Goal: Task Accomplishment & Management: Complete application form

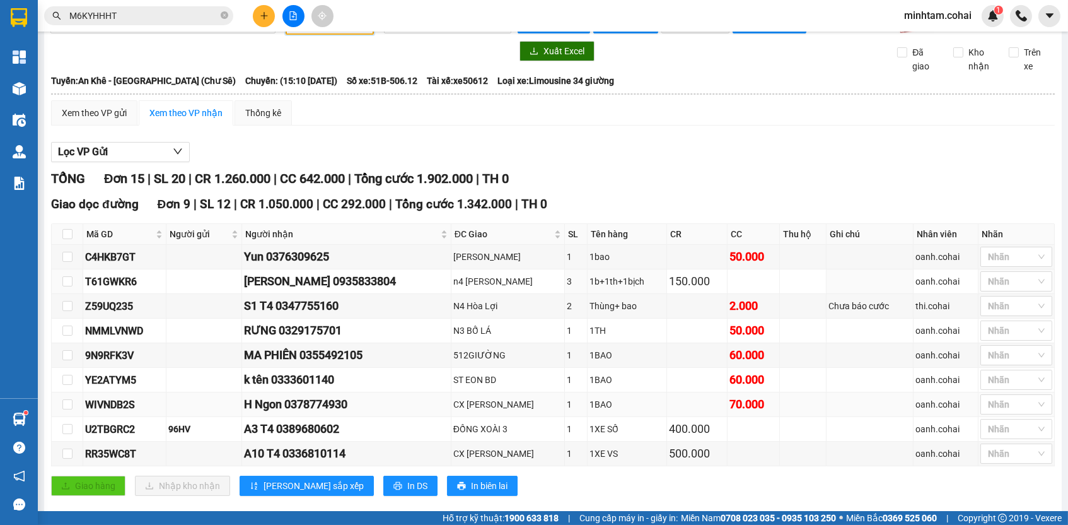
scroll to position [124, 0]
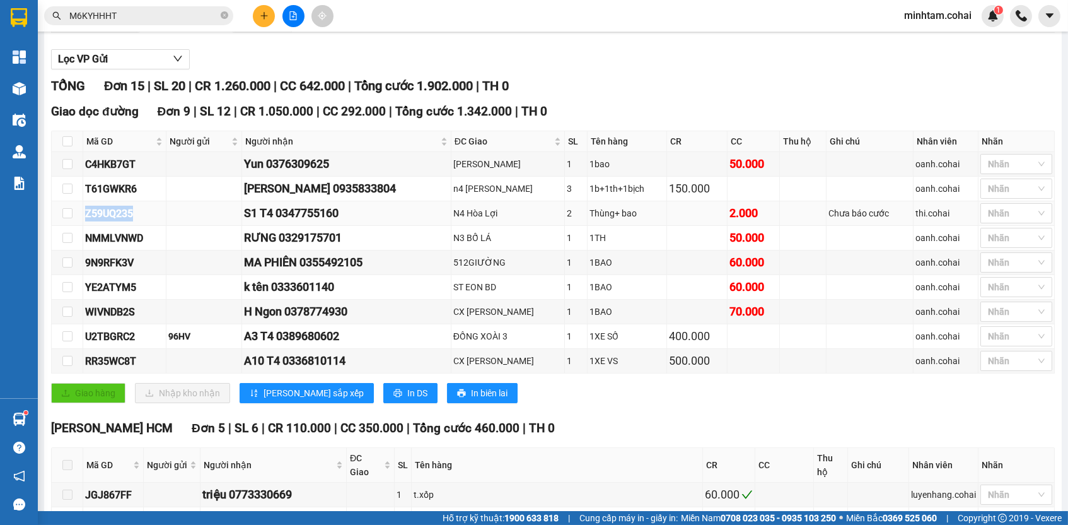
copy div "Z59UQ235"
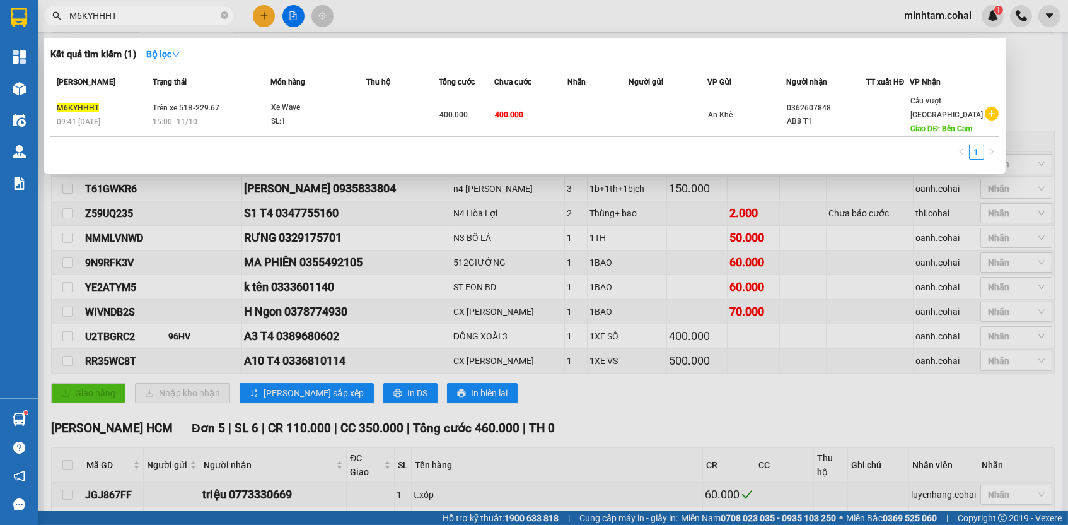
paste input "Z59UQ235"
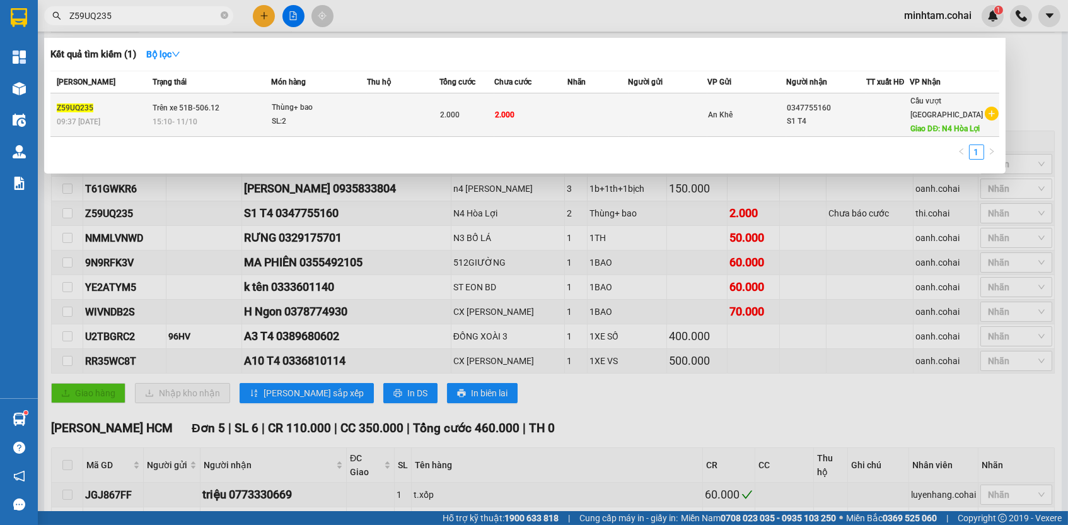
type input "Z59UQ235"
click at [552, 119] on td "2.000" at bounding box center [530, 115] width 73 height 44
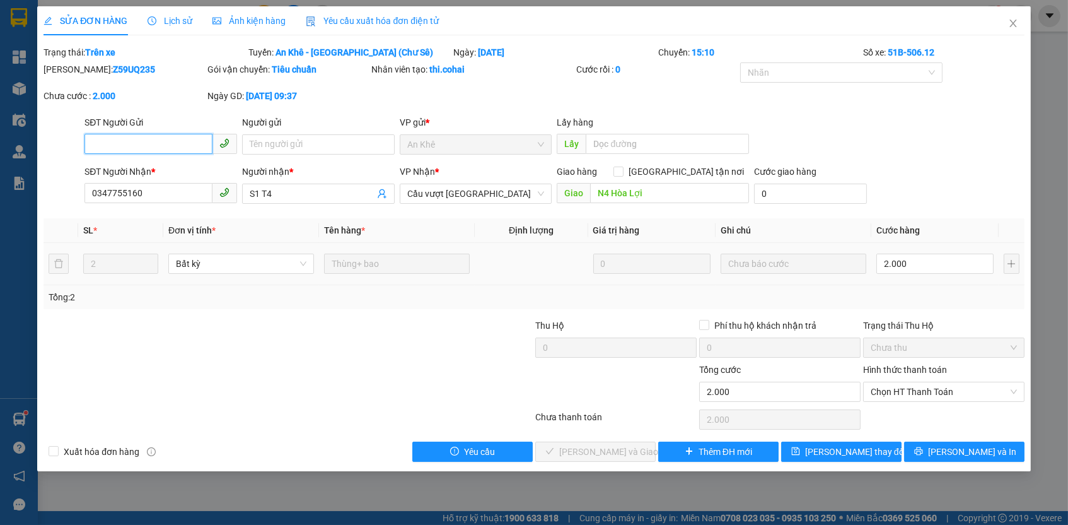
type input "0347755160"
type input "S1 T4"
type input "N4 Hòa Lợi"
type input "0"
type input "2.000"
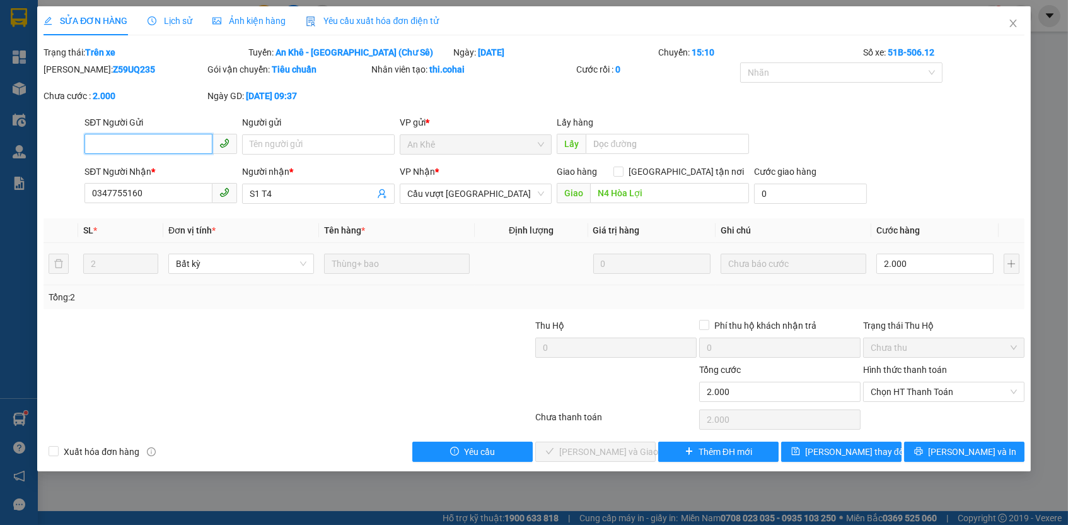
type input "2.000"
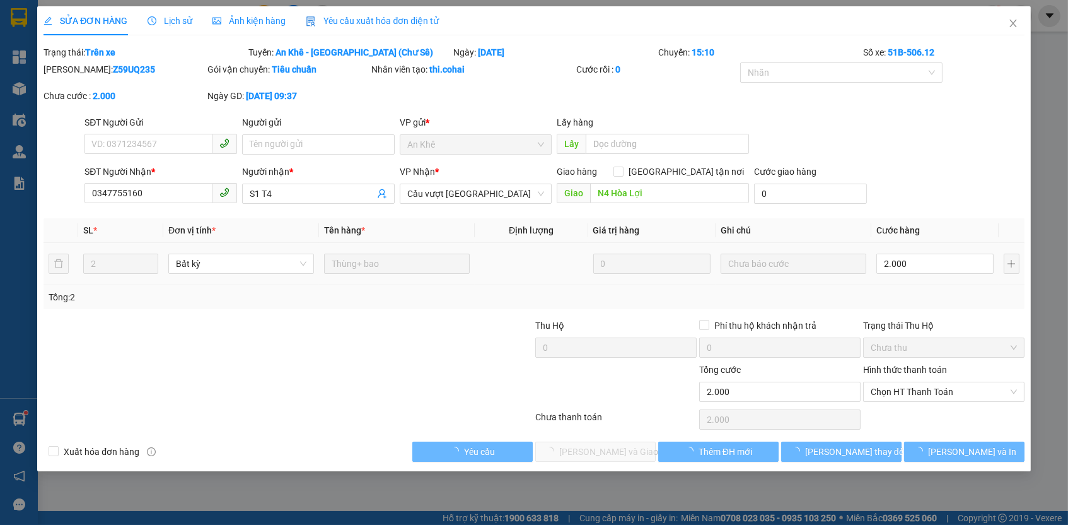
click at [931, 245] on td "2.000" at bounding box center [935, 264] width 127 height 42
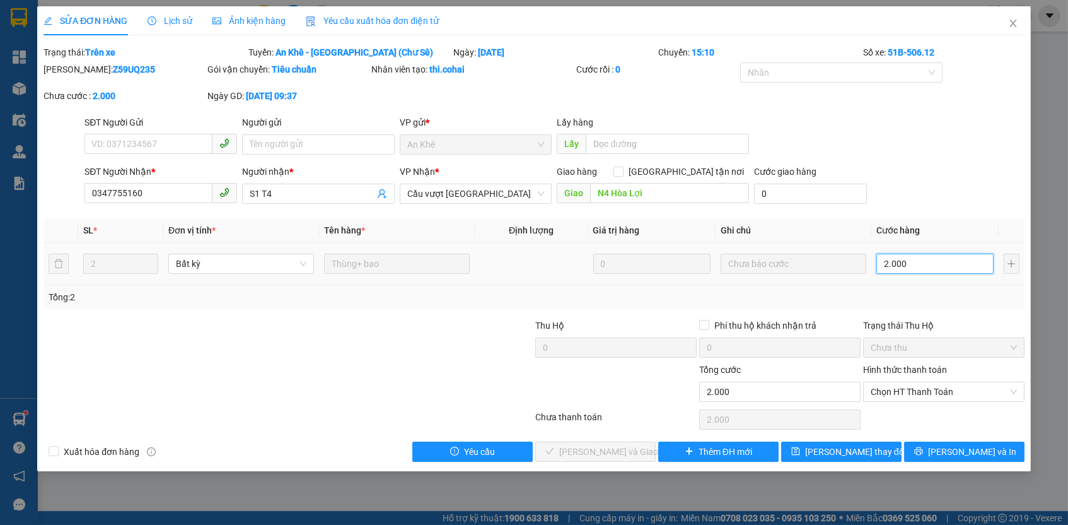
click at [930, 254] on input "2.000" at bounding box center [935, 264] width 117 height 20
type input "1"
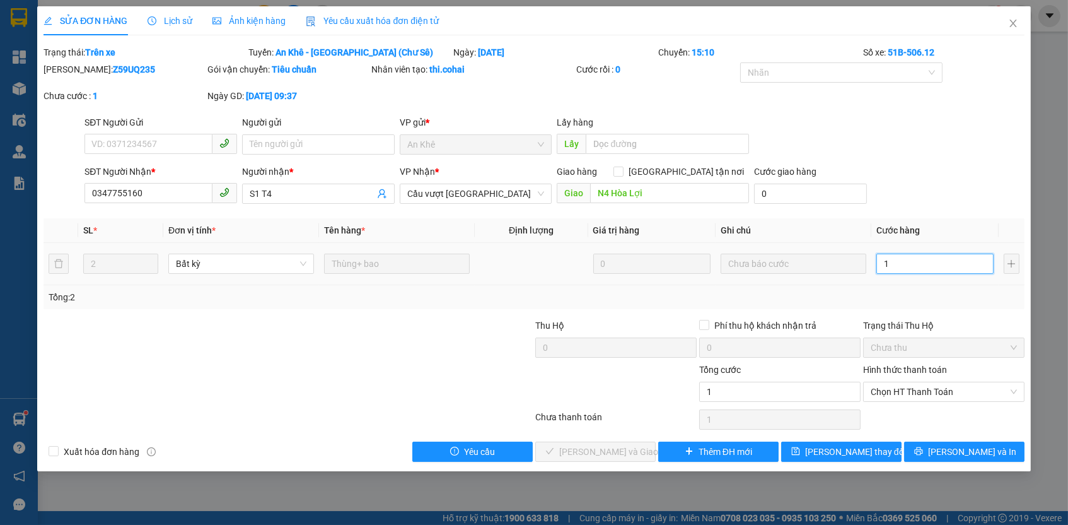
type input "10"
type input "100"
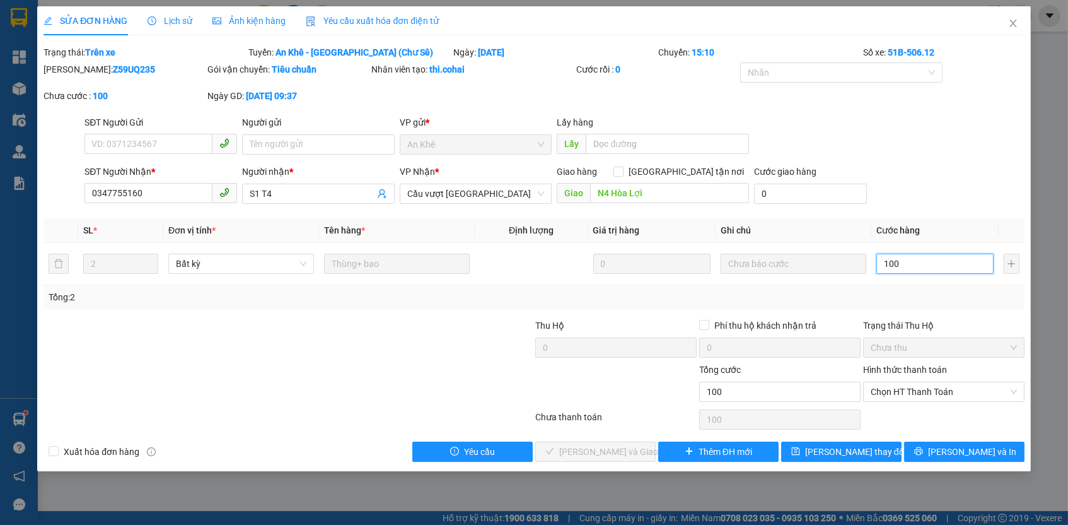
type input "100"
type input "100.000"
click at [884, 433] on div "Total Paid Fee 0 Total UnPaid Fee 2.000 Cash Collection Total Fee Trạng thái: T…" at bounding box center [534, 253] width 981 height 416
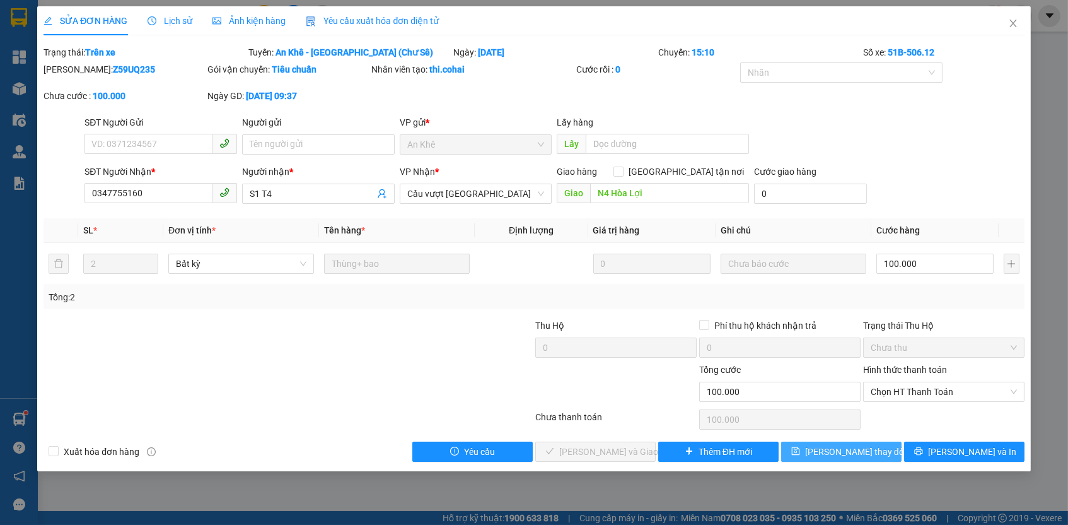
click at [877, 441] on button "[PERSON_NAME] thay đổi" at bounding box center [841, 451] width 120 height 20
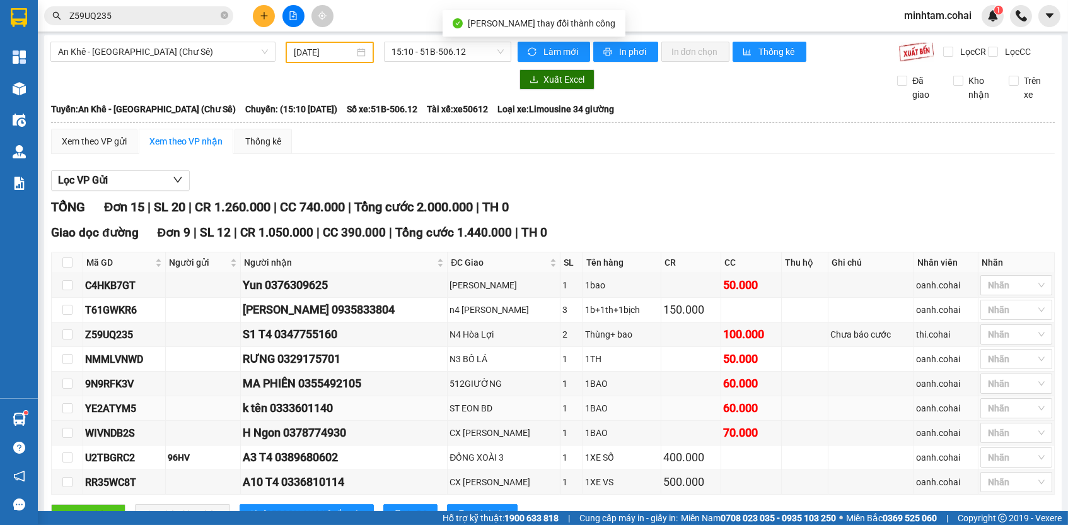
scroll to position [114, 0]
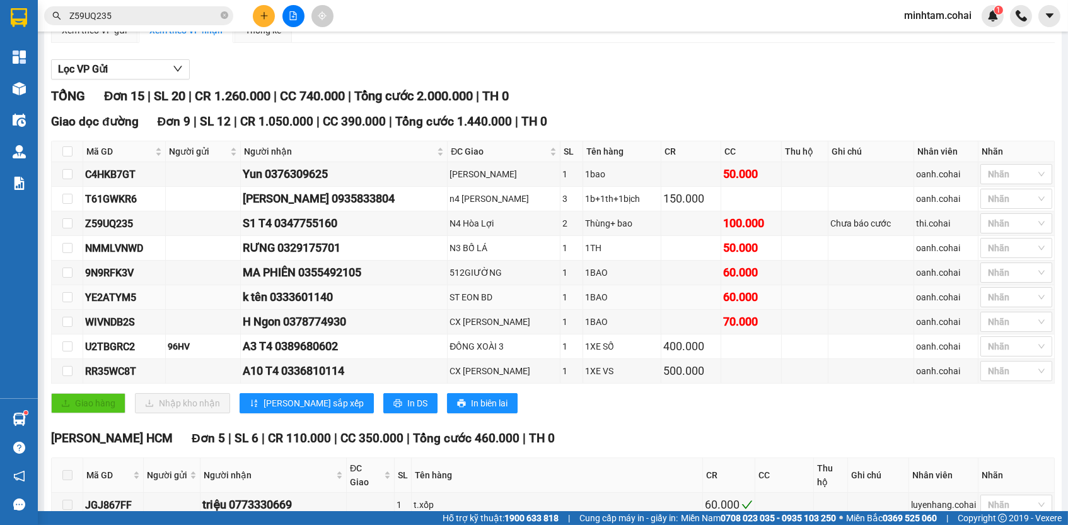
click at [491, 304] on div "ST EON BD" at bounding box center [504, 297] width 108 height 14
click at [1007, 305] on div at bounding box center [1010, 296] width 53 height 15
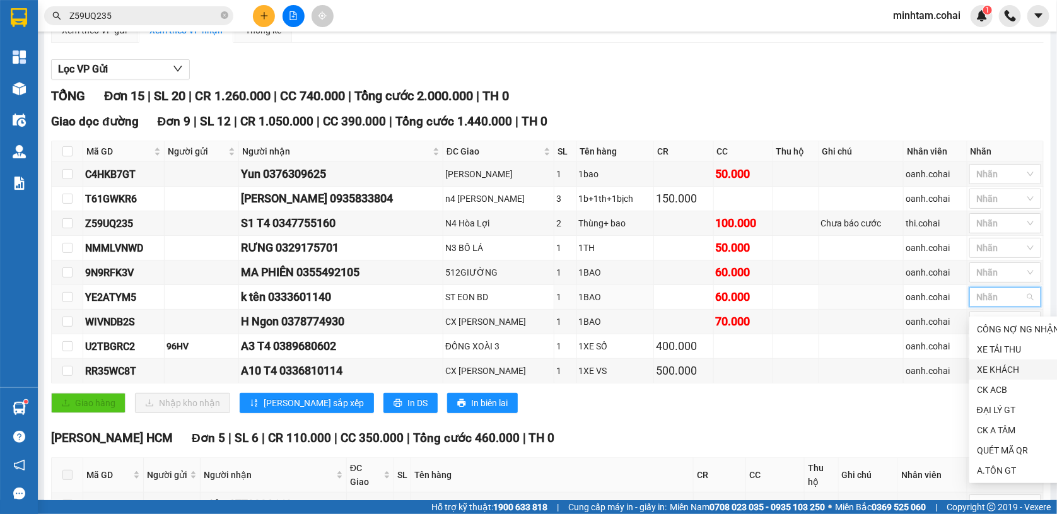
click at [995, 365] on div "XE KHÁCH" at bounding box center [1018, 370] width 83 height 14
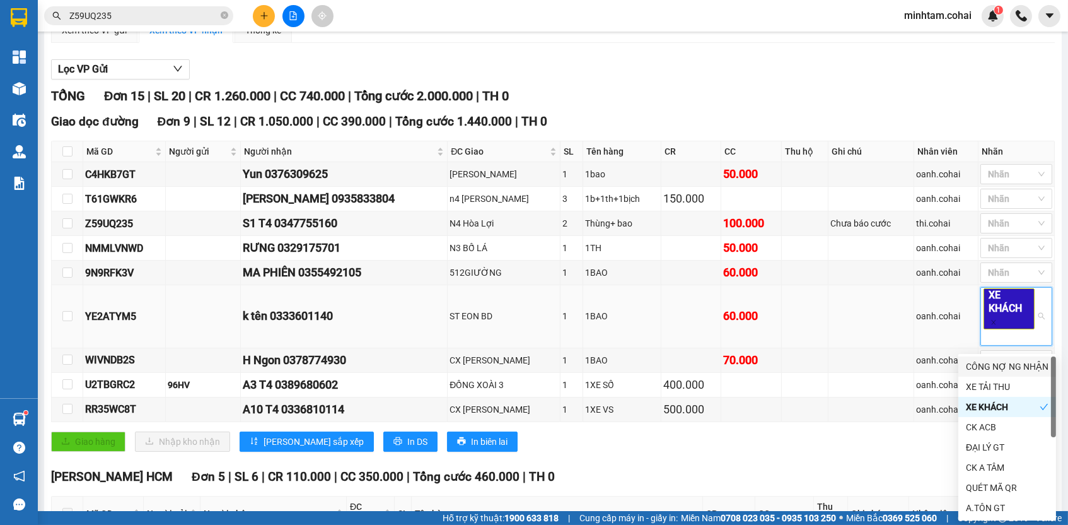
click at [889, 348] on td at bounding box center [872, 316] width 86 height 62
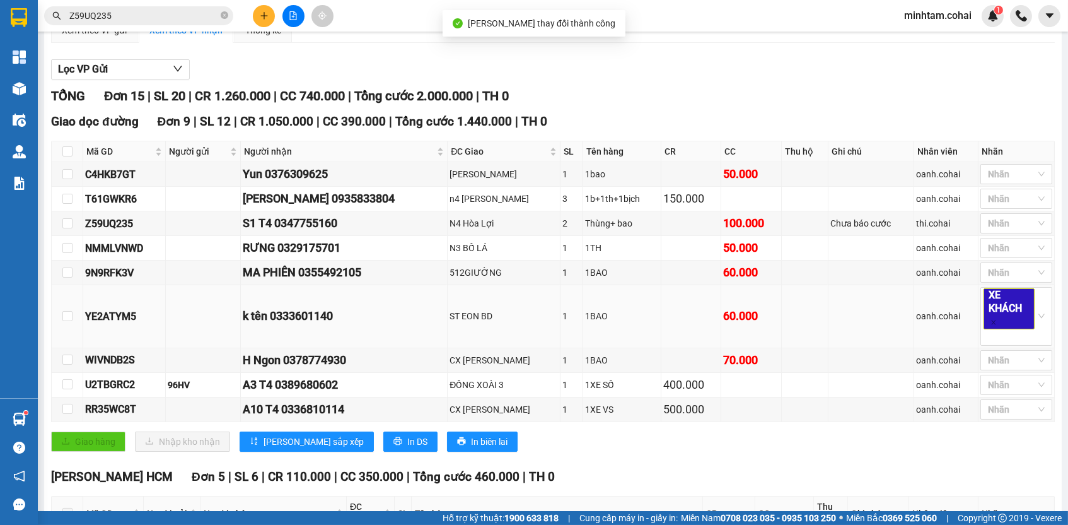
scroll to position [116, 0]
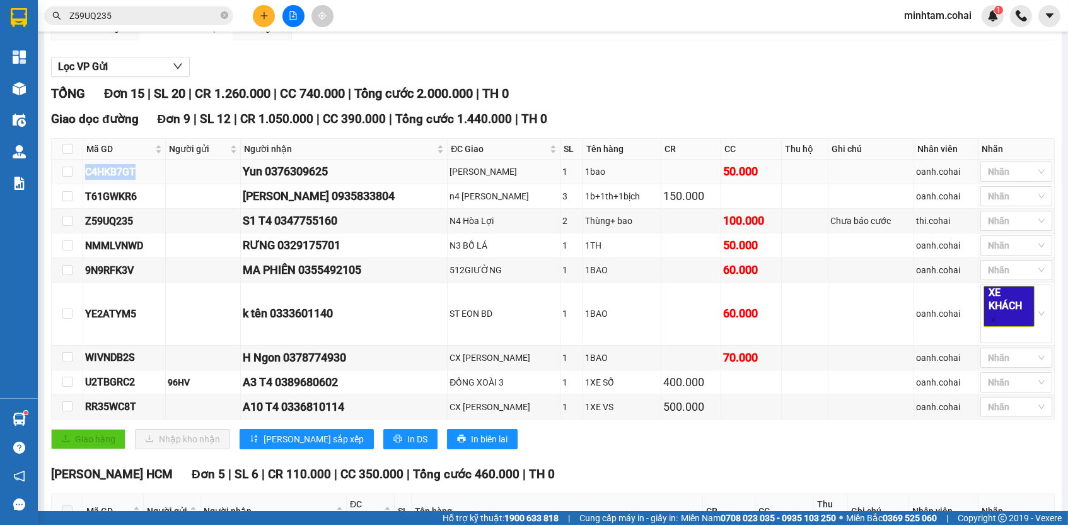
copy div "C4HKB7GT"
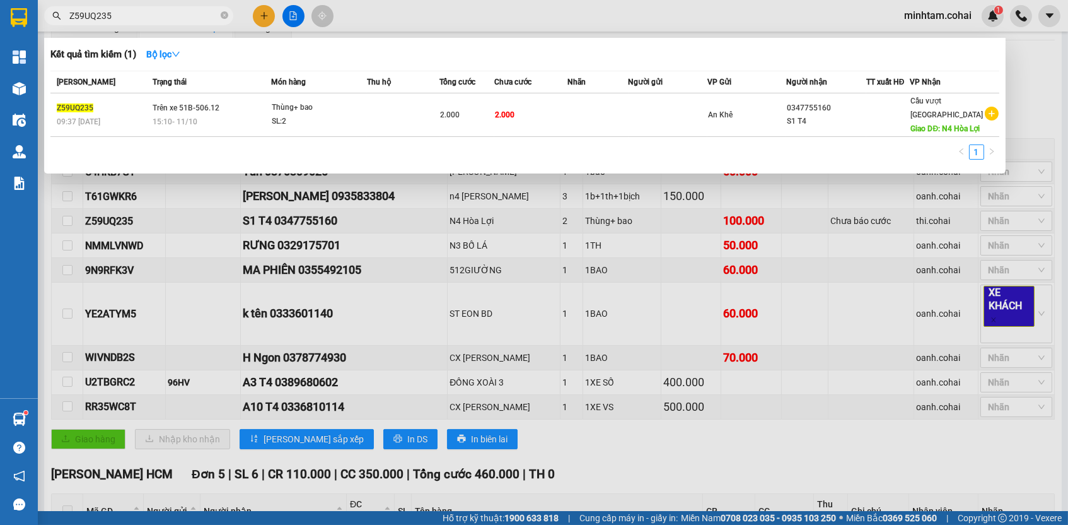
paste input "C4HKB7GT"
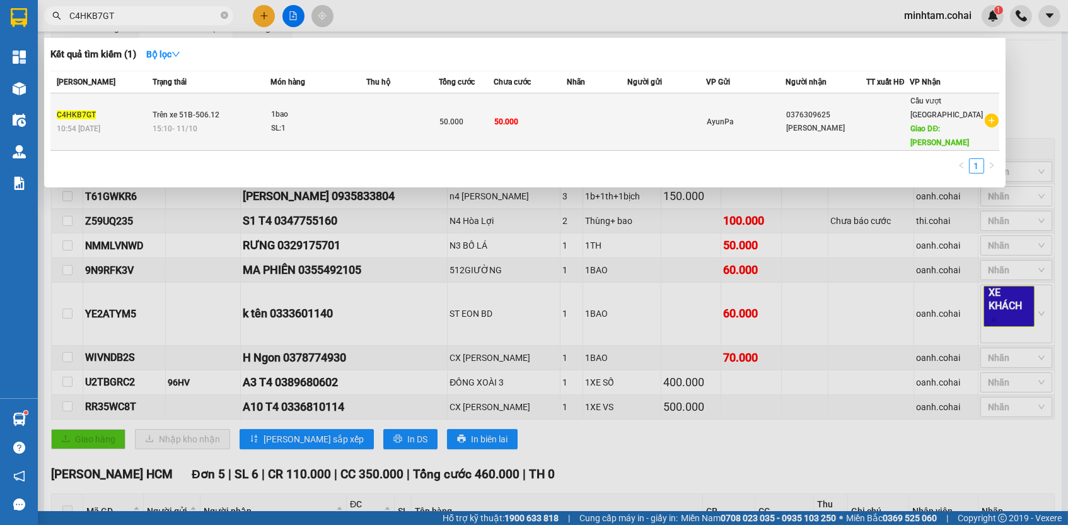
type input "C4HKB7GT"
click at [571, 118] on td at bounding box center [597, 121] width 61 height 57
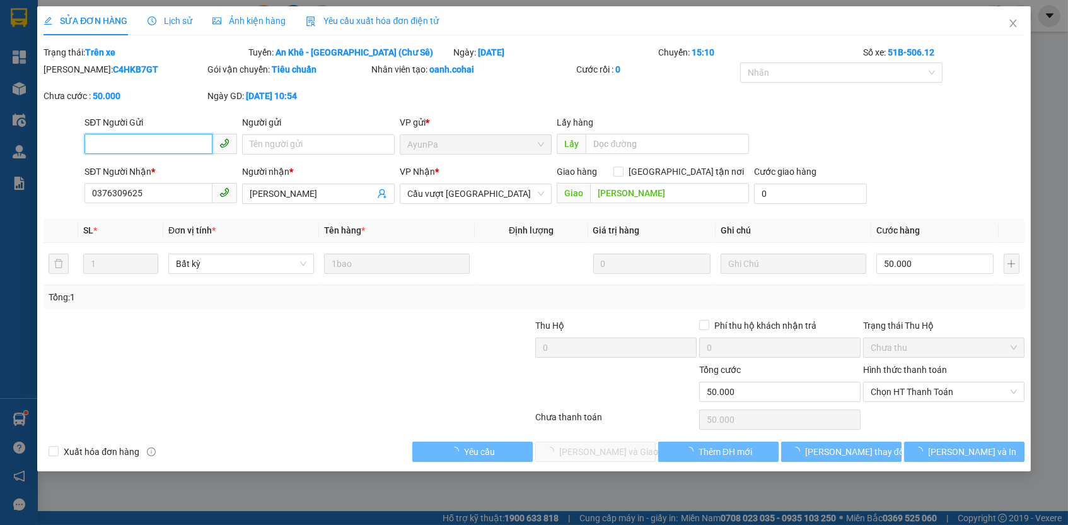
type input "0376309625"
type input "[PERSON_NAME]"
type input "0"
type input "50.000"
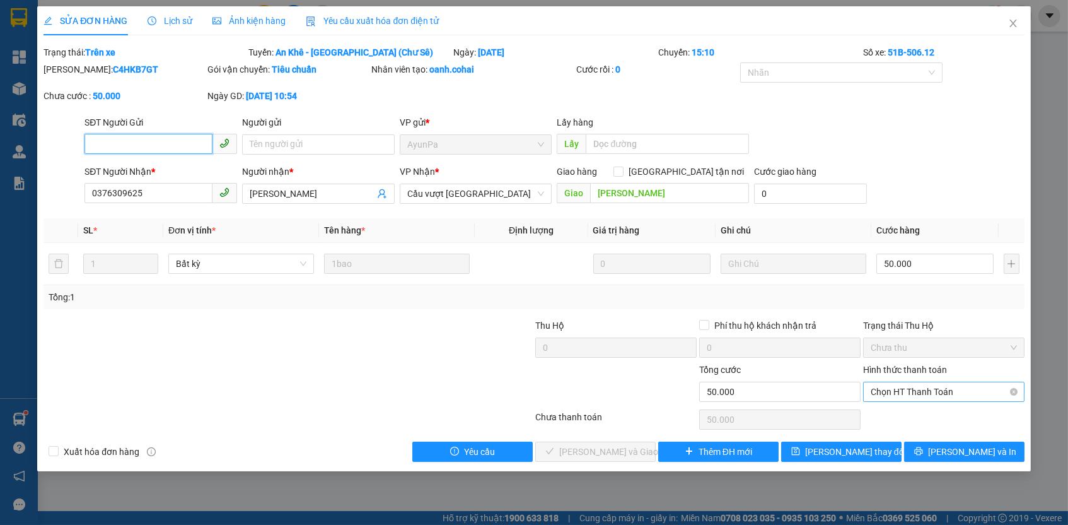
click at [961, 397] on div "Chọn HT Thanh Toán" at bounding box center [943, 392] width 161 height 20
click at [948, 403] on div "Tại văn phòng" at bounding box center [943, 413] width 161 height 20
type input "0"
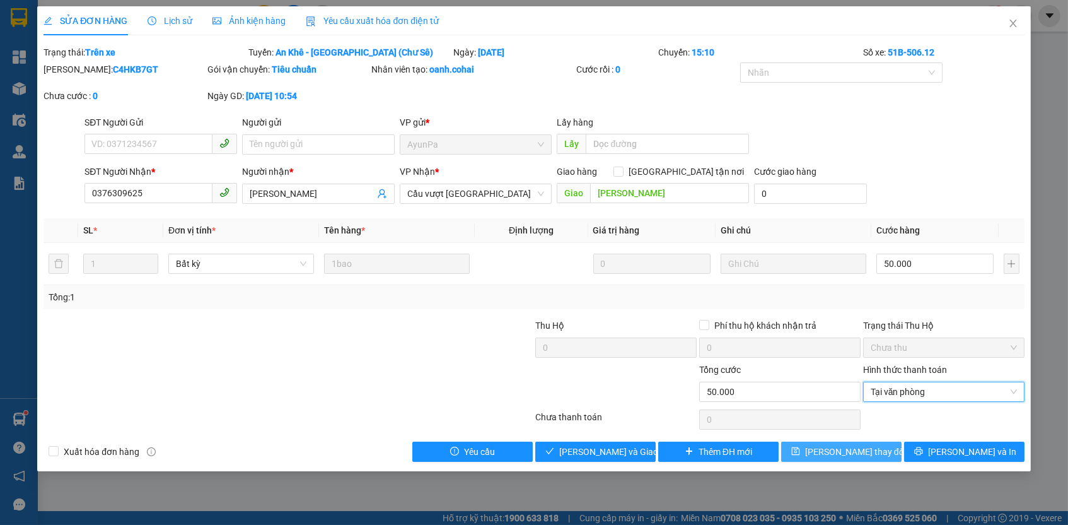
click at [870, 445] on span "[PERSON_NAME] thay đổi" at bounding box center [855, 452] width 101 height 14
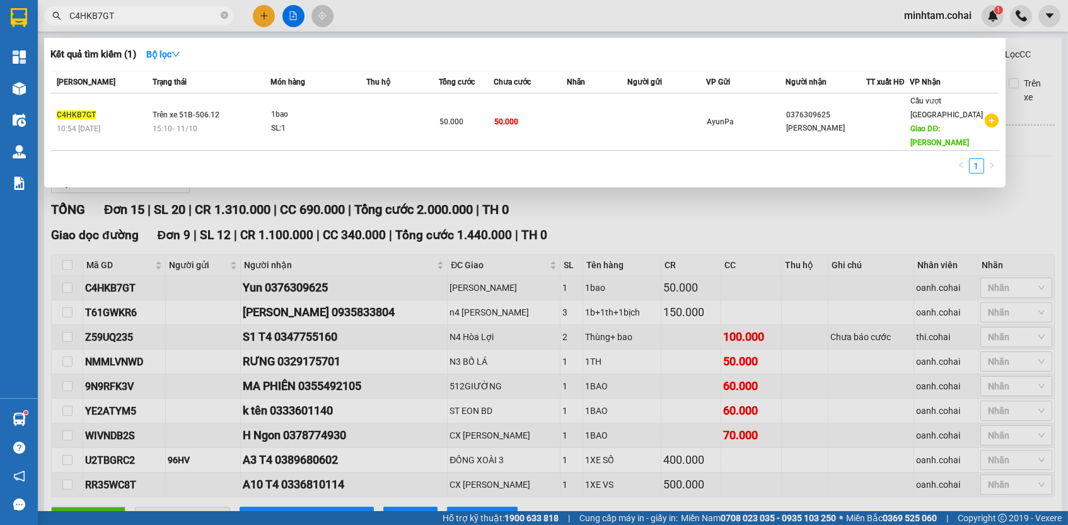
paste input "Z59UQ235"
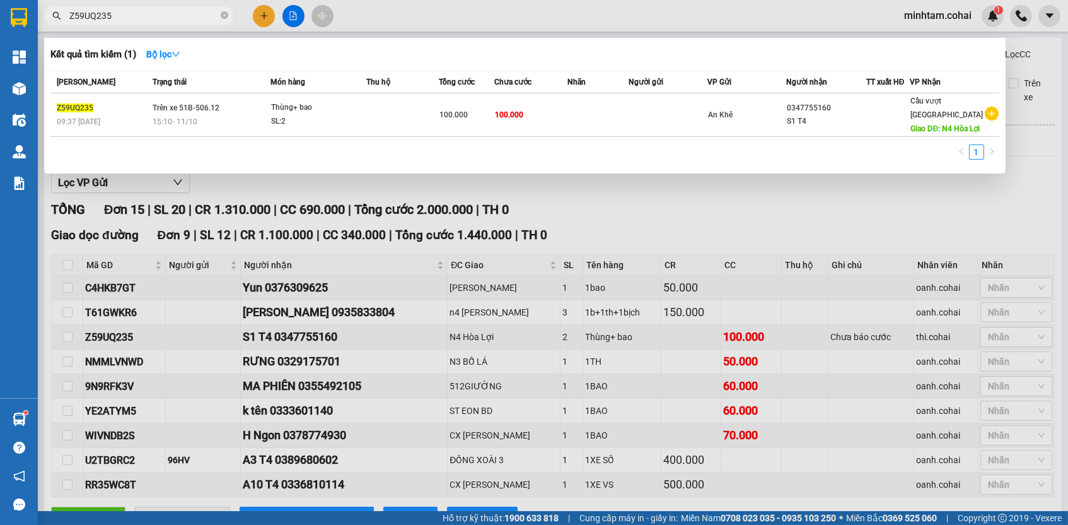
type input "Z59UQ235"
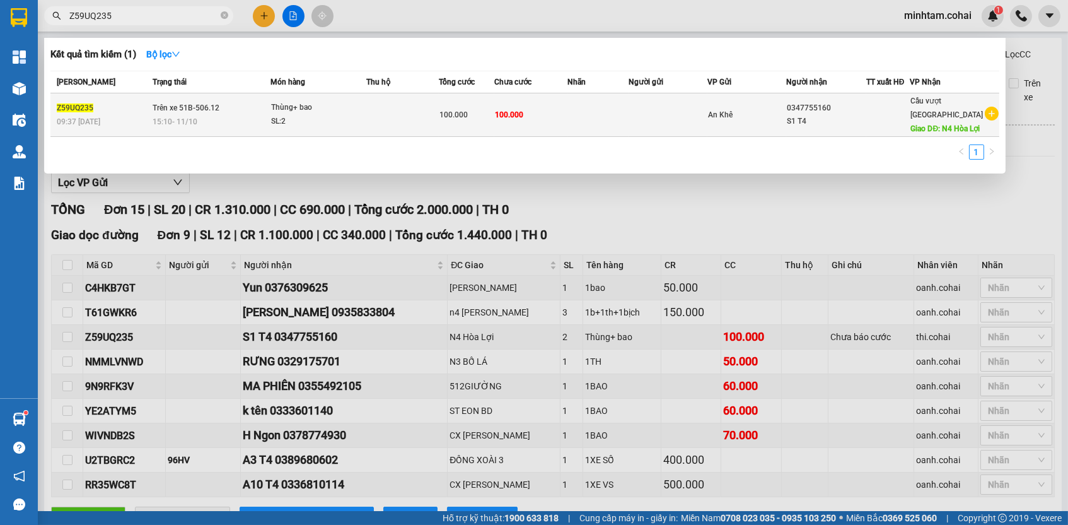
click at [576, 115] on td at bounding box center [598, 115] width 61 height 44
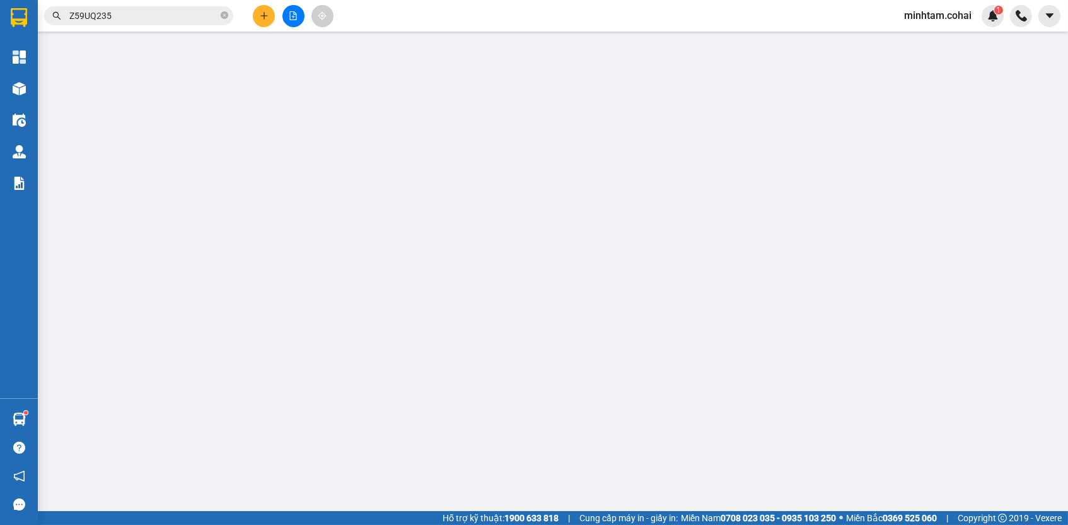
type input "0347755160"
type input "S1 T4"
type input "N4 Hòa Lợi"
type input "0"
type input "100.000"
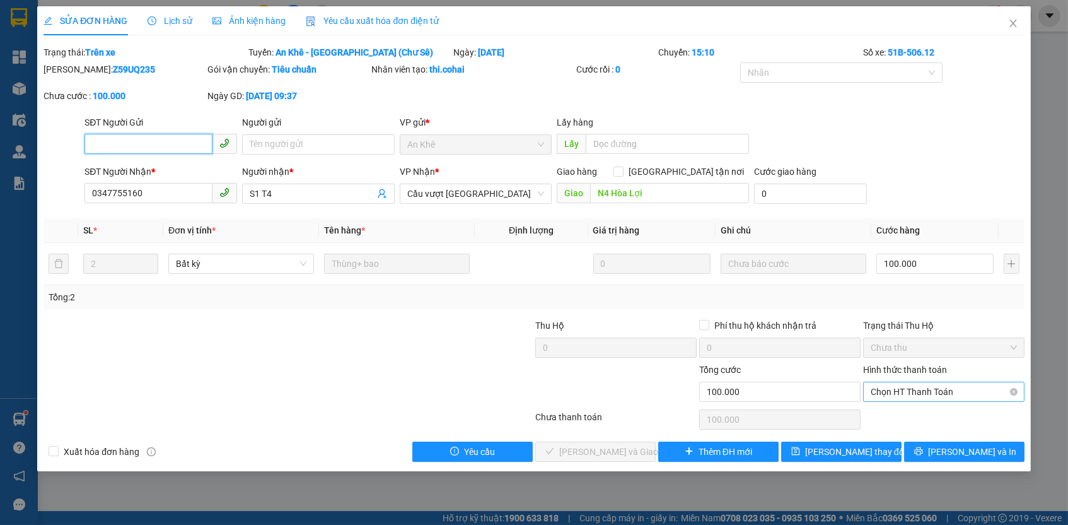
click at [960, 389] on span "Chọn HT Thanh Toán" at bounding box center [944, 391] width 146 height 19
click at [938, 406] on div "Tại văn phòng" at bounding box center [944, 413] width 146 height 14
type input "0"
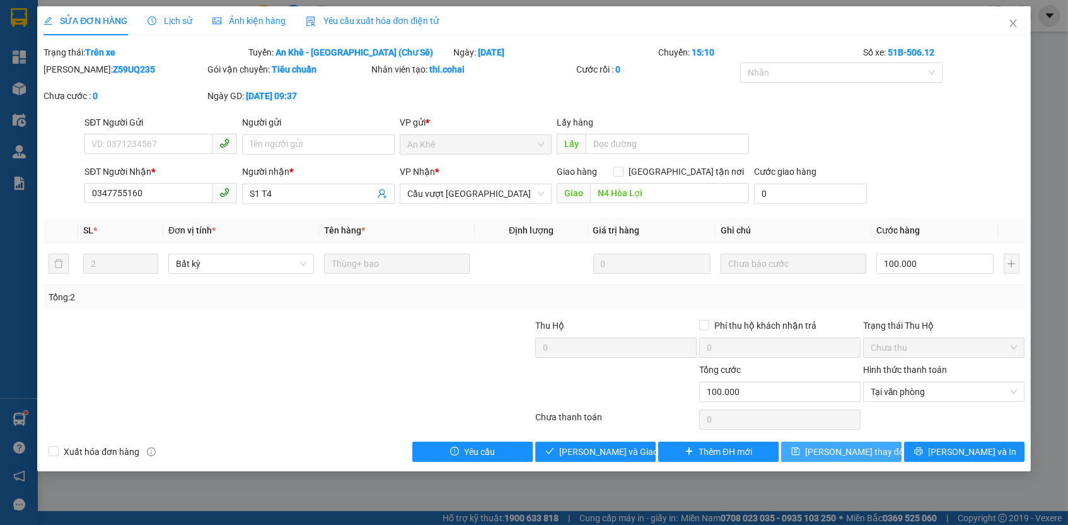
click at [867, 441] on button "[PERSON_NAME] thay đổi" at bounding box center [841, 451] width 120 height 20
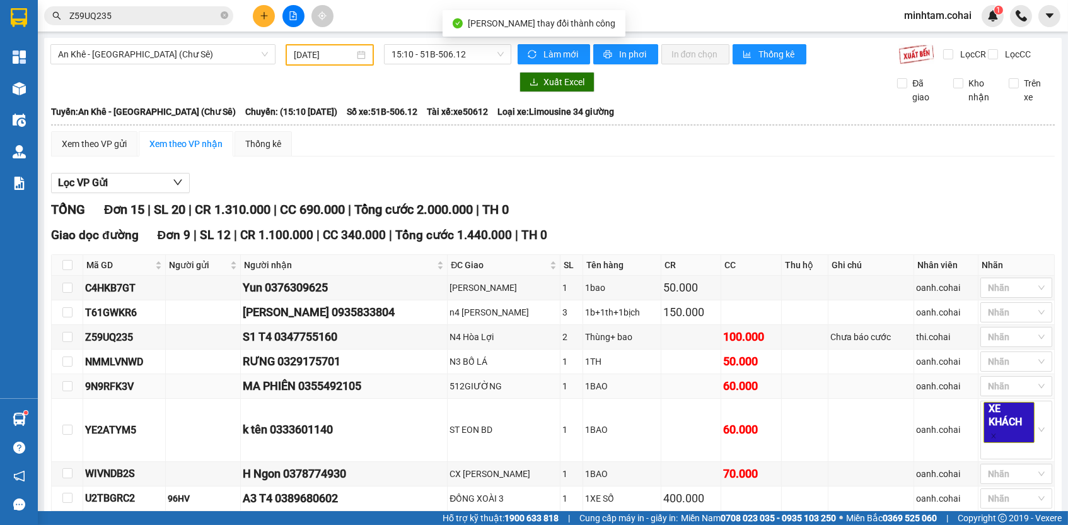
scroll to position [40, 0]
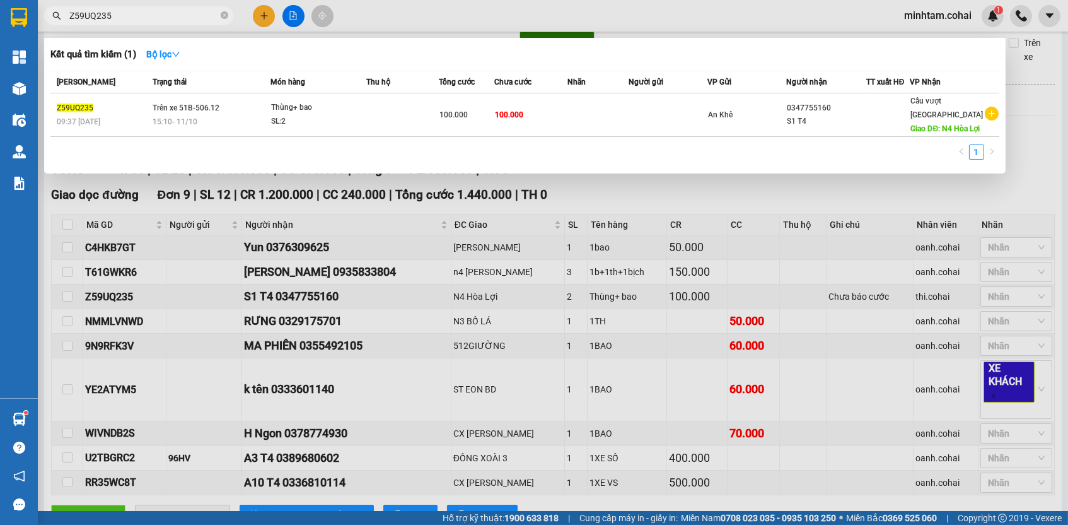
paste input "NMMLVNWD"
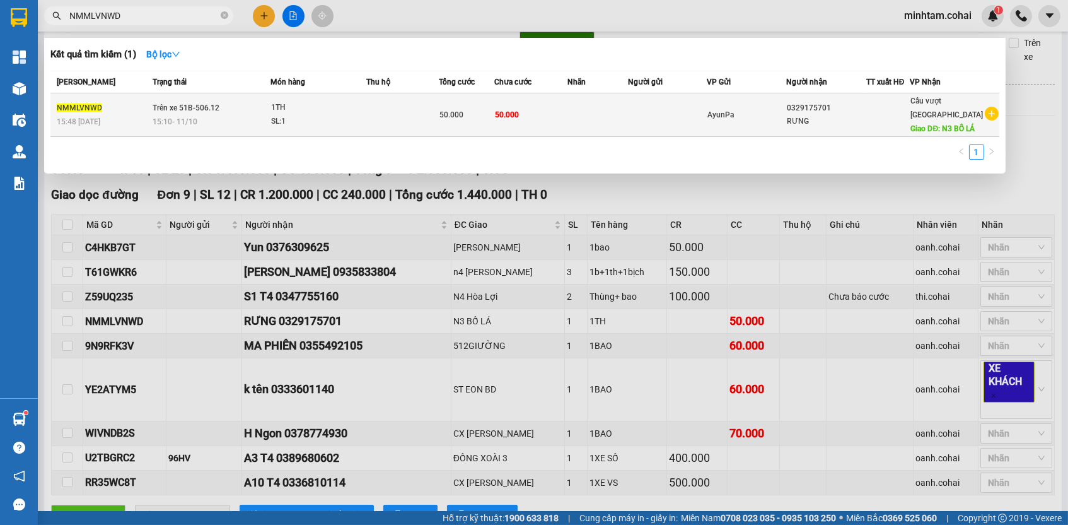
type input "NMMLVNWD"
click at [600, 127] on td at bounding box center [598, 115] width 61 height 44
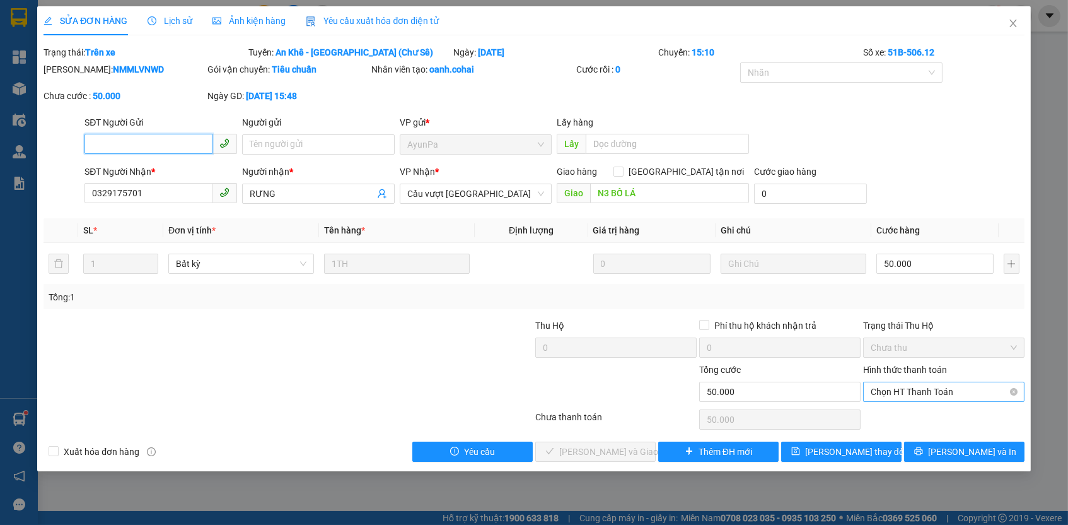
click at [960, 385] on span "Chọn HT Thanh Toán" at bounding box center [944, 391] width 146 height 19
click at [920, 412] on div "Tại văn phòng" at bounding box center [944, 413] width 146 height 14
type input "0"
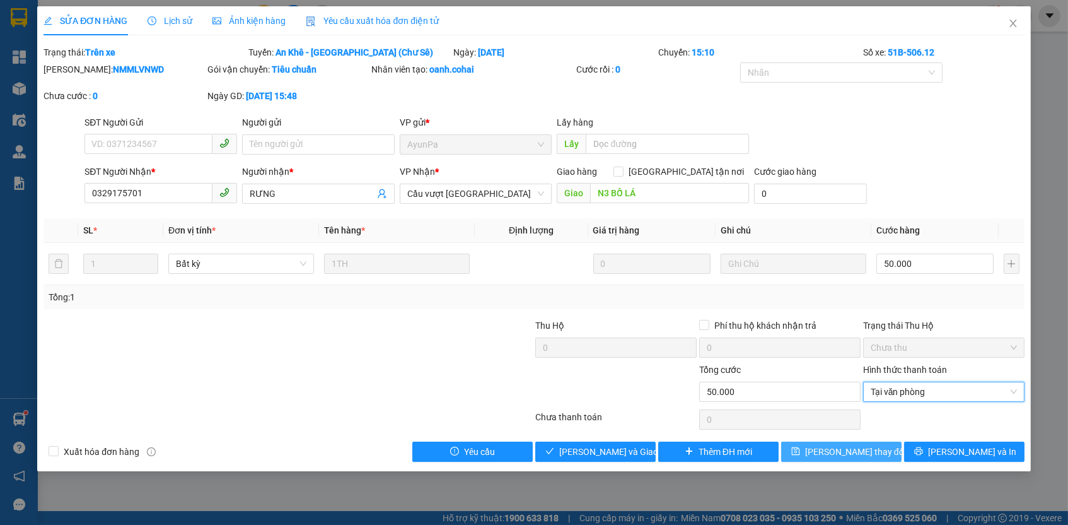
click at [879, 447] on button "[PERSON_NAME] thay đổi" at bounding box center [841, 451] width 120 height 20
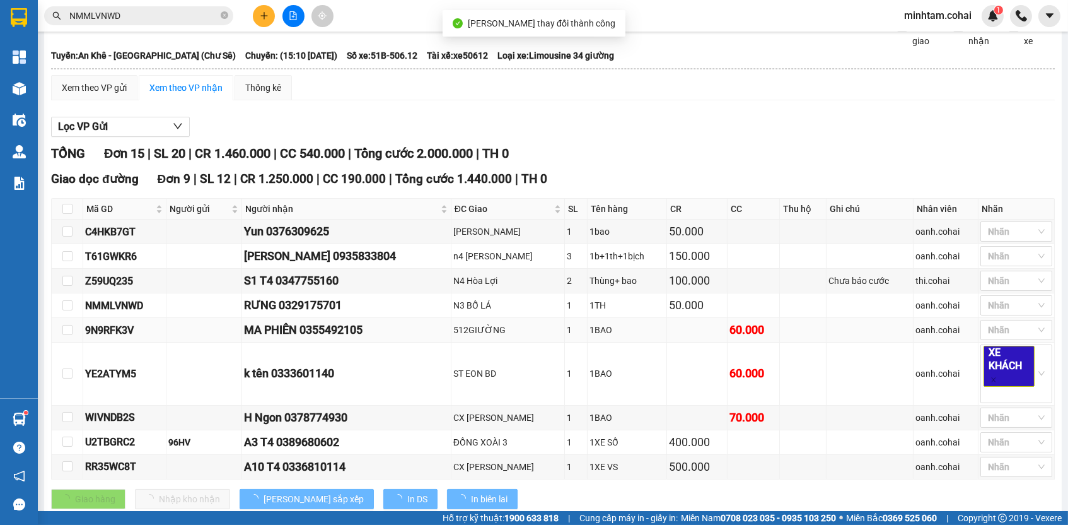
scroll to position [112, 0]
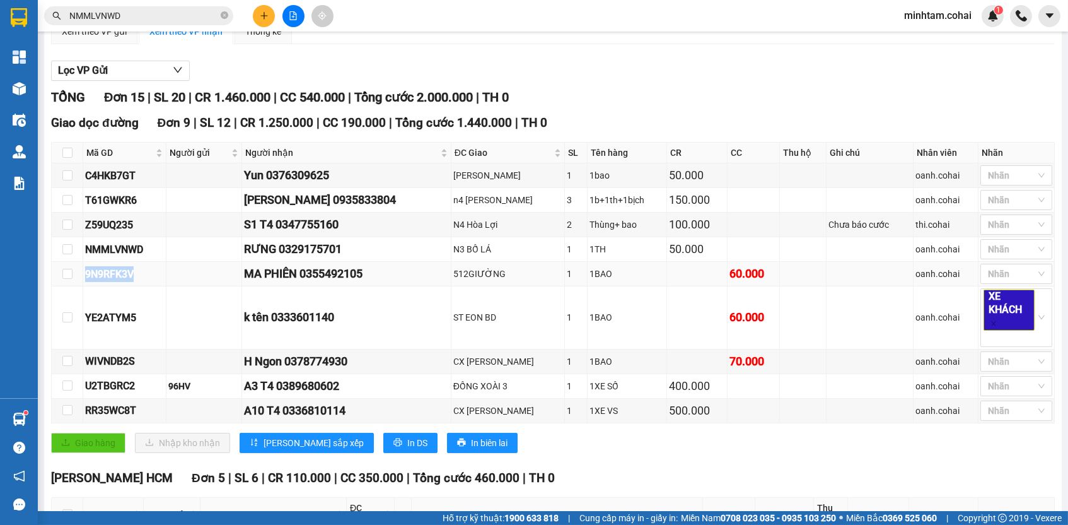
copy div "9N9RFK3V"
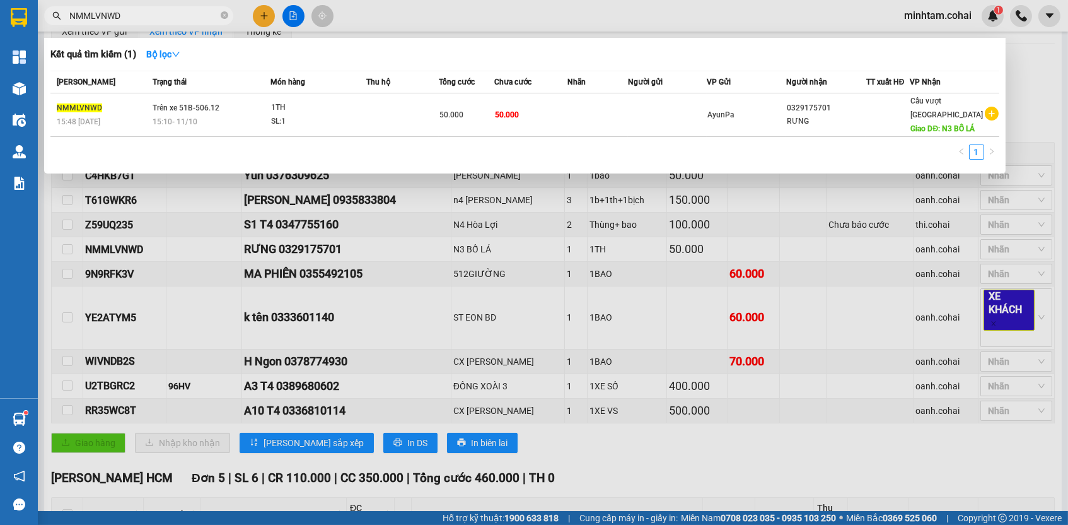
paste input "9N9RFK3V"
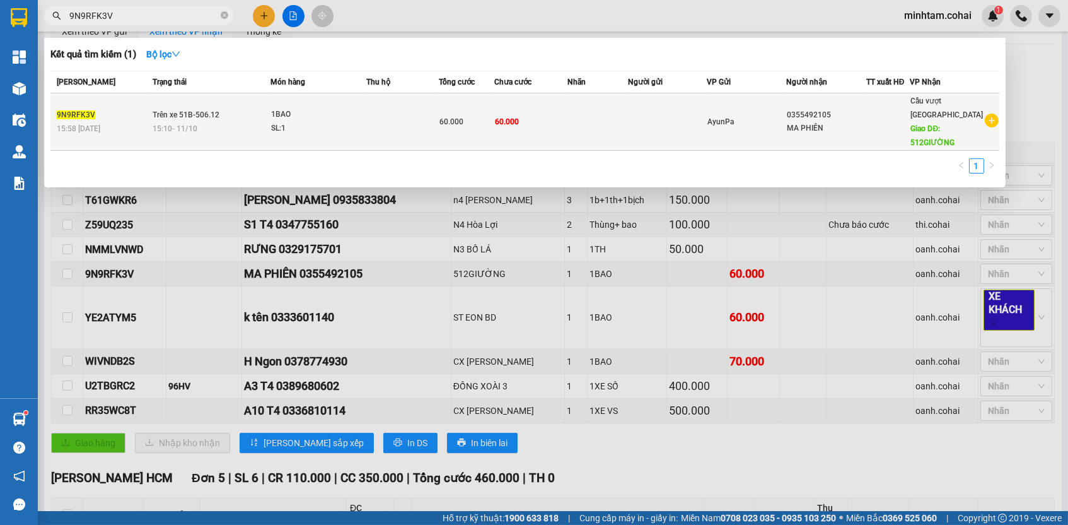
type input "9N9RFK3V"
click at [561, 113] on td "60.000" at bounding box center [530, 121] width 73 height 57
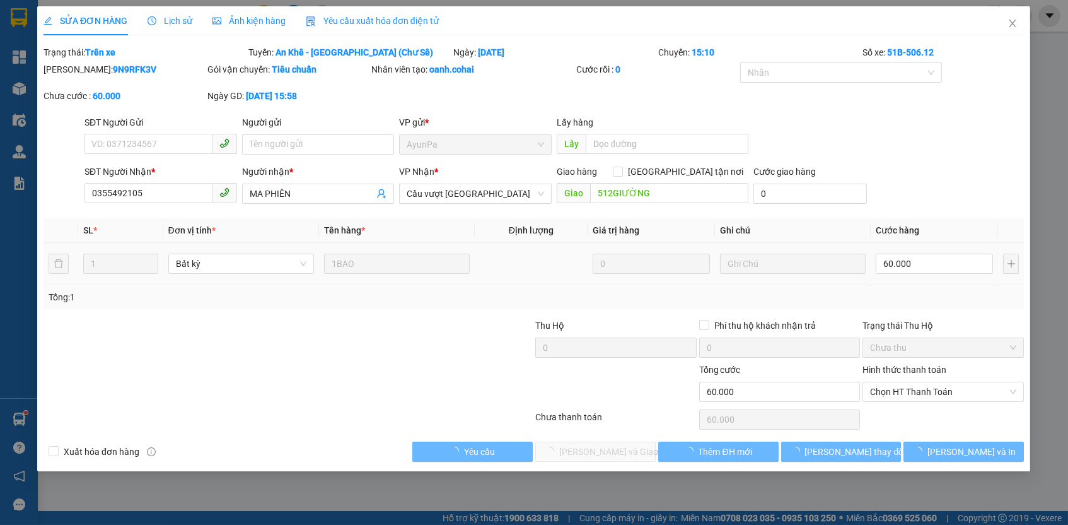
type input "0355492105"
type input "MA PHIÊN"
type input "512GIƯỜNG"
type input "0"
type input "60.000"
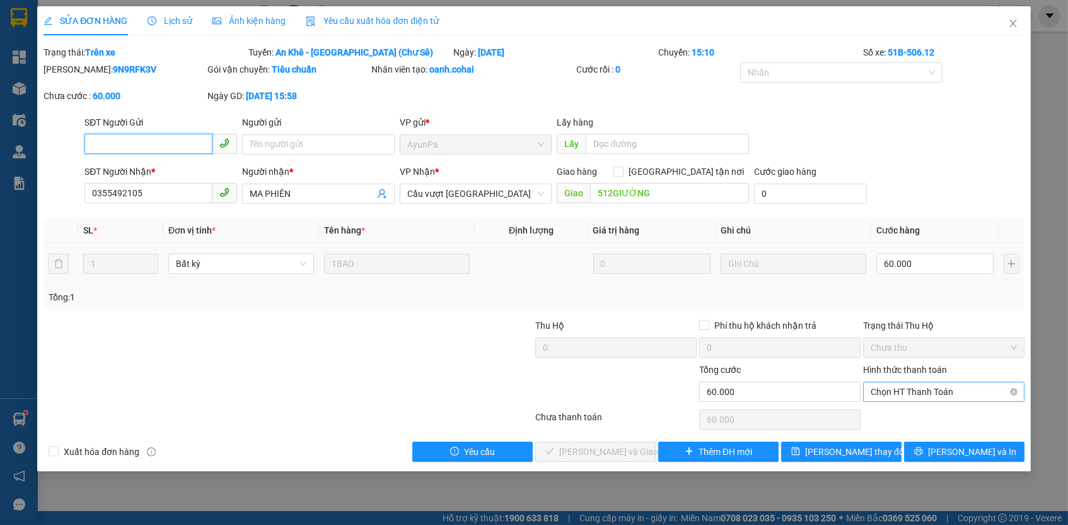
click at [974, 393] on span "Chọn HT Thanh Toán" at bounding box center [944, 391] width 146 height 19
click at [942, 413] on div "Tại văn phòng" at bounding box center [944, 413] width 146 height 14
type input "0"
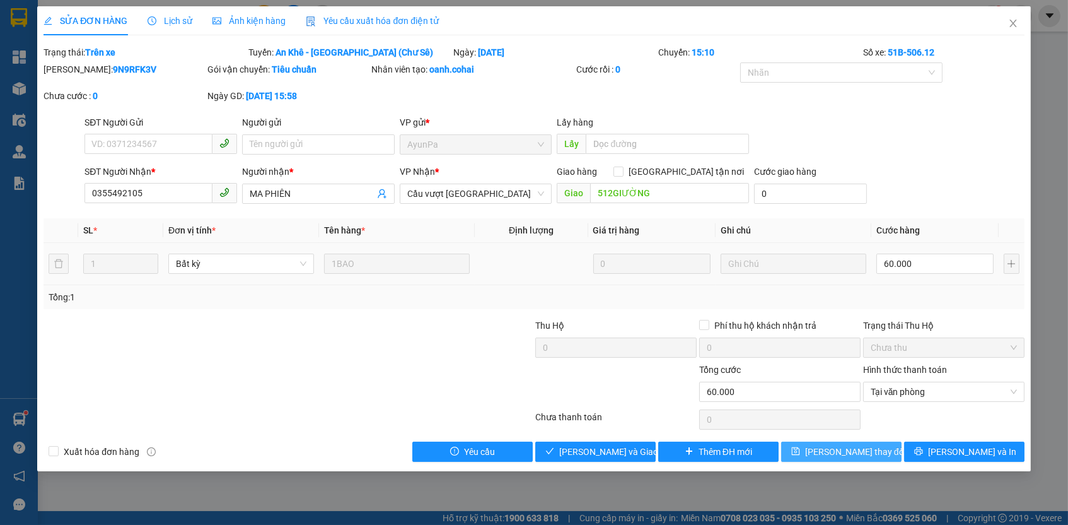
click at [868, 448] on span "[PERSON_NAME] thay đổi" at bounding box center [855, 452] width 101 height 14
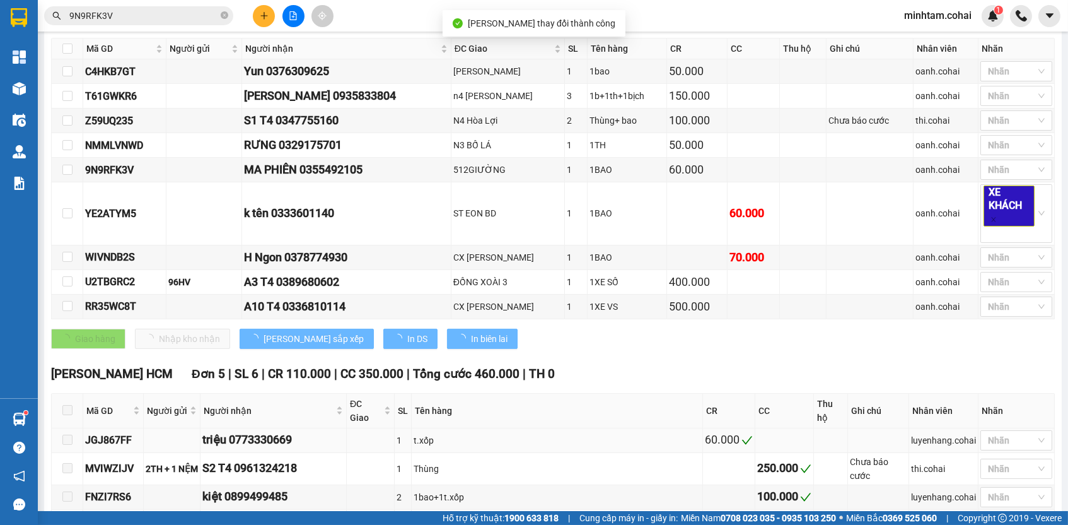
scroll to position [254, 0]
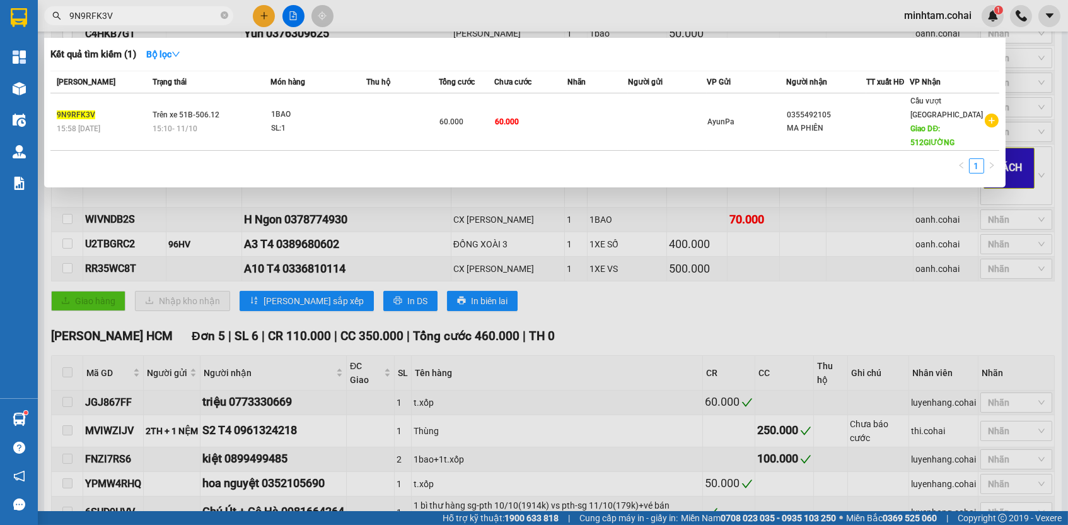
paste input "WIVNDB2S"
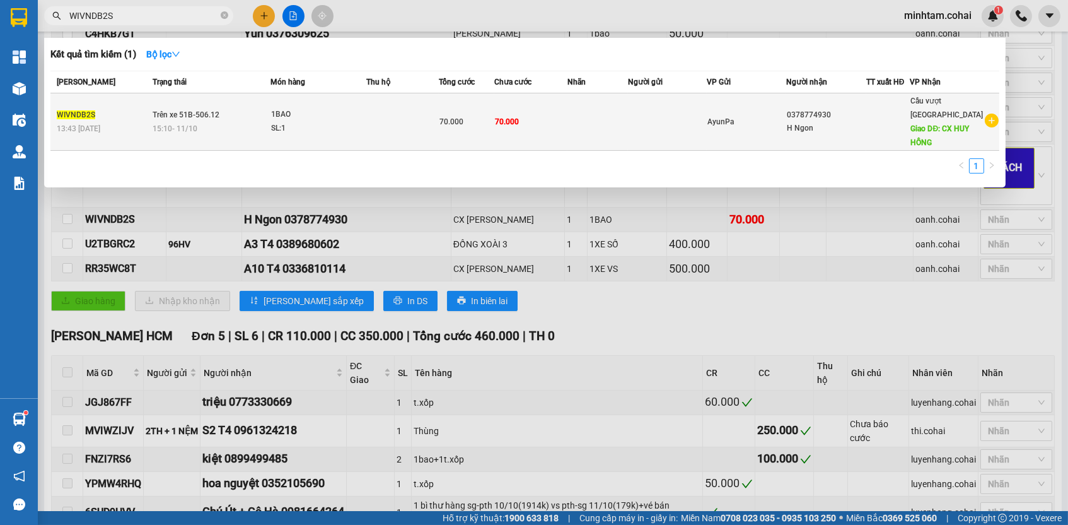
type input "WIVNDB2S"
click at [504, 117] on span "70.000" at bounding box center [507, 121] width 24 height 9
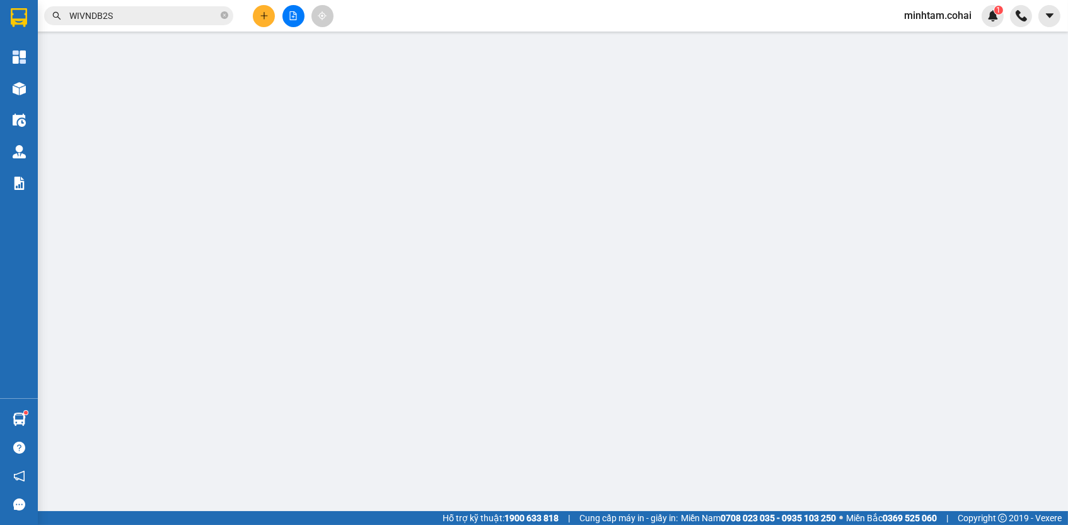
type input "0378774930"
type input "H Ngon"
type input "CX [PERSON_NAME]"
type input "0"
type input "70.000"
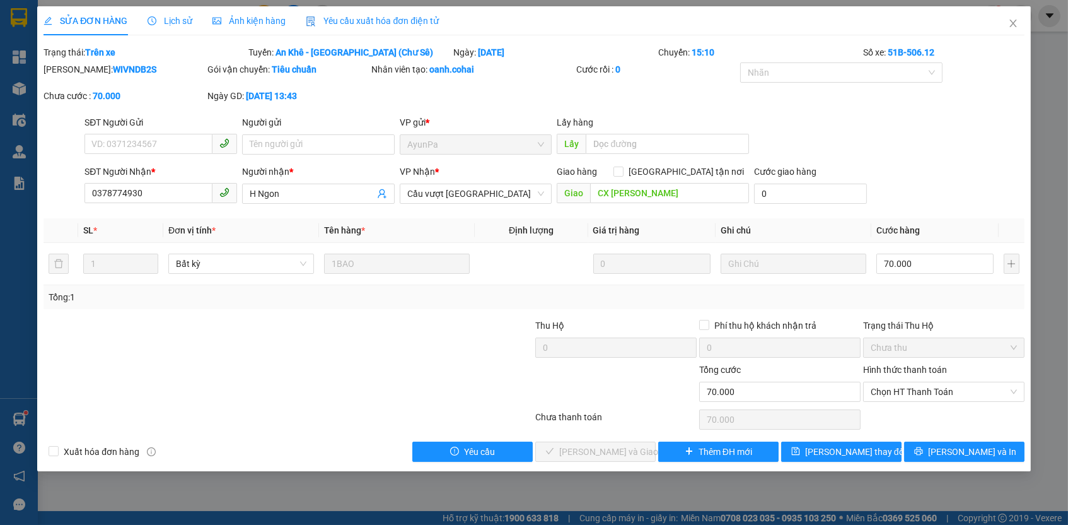
drag, startPoint x: 943, startPoint y: 377, endPoint x: 938, endPoint y: 398, distance: 21.9
click at [943, 377] on div "Hình thức thanh toán Chọn HT Thanh Toán" at bounding box center [943, 385] width 161 height 44
click at [933, 392] on span "Chọn HT Thanh Toán" at bounding box center [944, 391] width 146 height 19
click at [923, 423] on div "Total Paid Fee 0 Total UnPaid Fee 70.000 Cash Collection Total Fee Trạng thái: …" at bounding box center [534, 253] width 981 height 416
click at [906, 394] on span "Chọn HT Thanh Toán" at bounding box center [944, 391] width 146 height 19
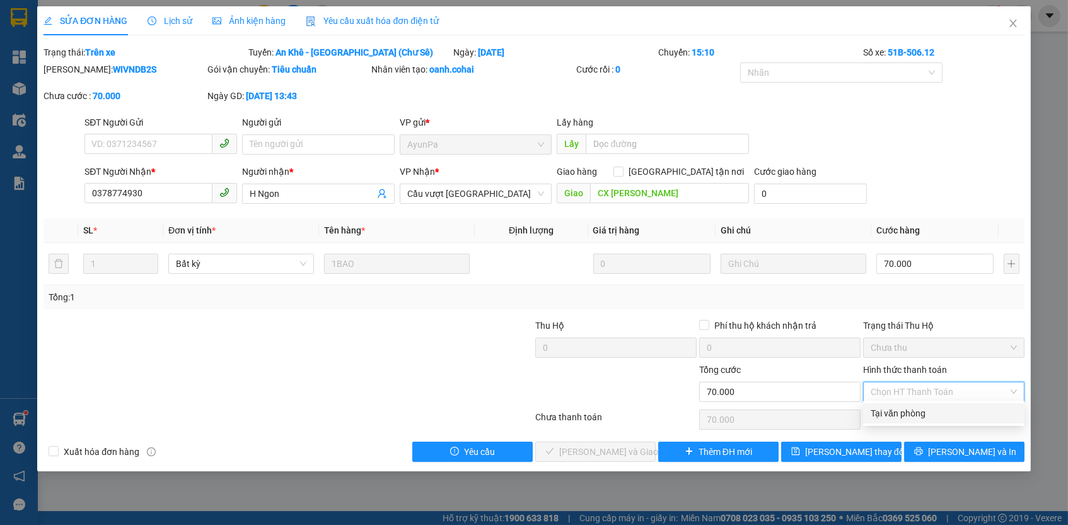
click at [893, 418] on div "Tại văn phòng" at bounding box center [944, 413] width 146 height 14
type input "0"
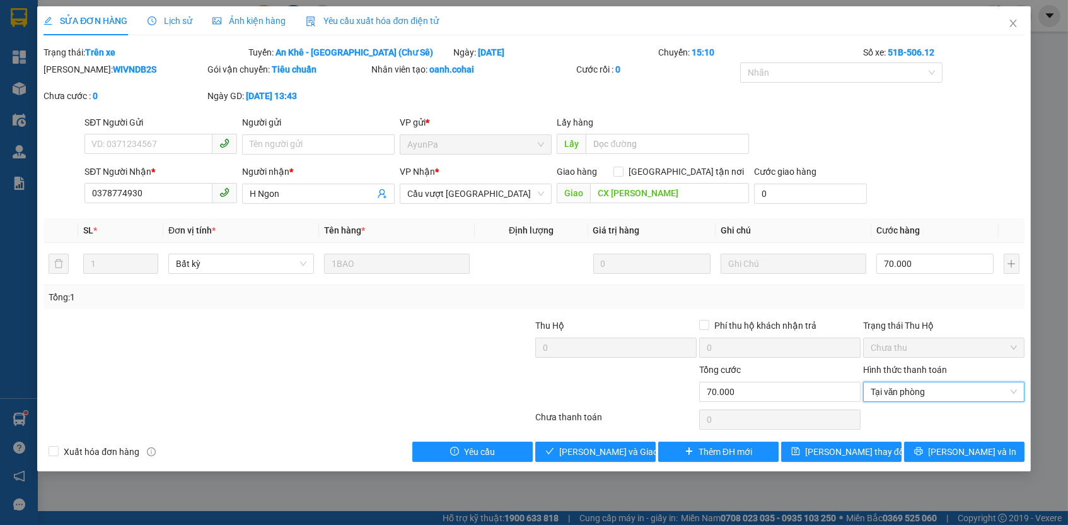
click at [876, 435] on div "Total Paid Fee 0 Total UnPaid Fee 70.000 Cash Collection Total Fee Trạng thái: …" at bounding box center [534, 253] width 981 height 416
click at [875, 442] on button "[PERSON_NAME] thay đổi" at bounding box center [841, 451] width 120 height 20
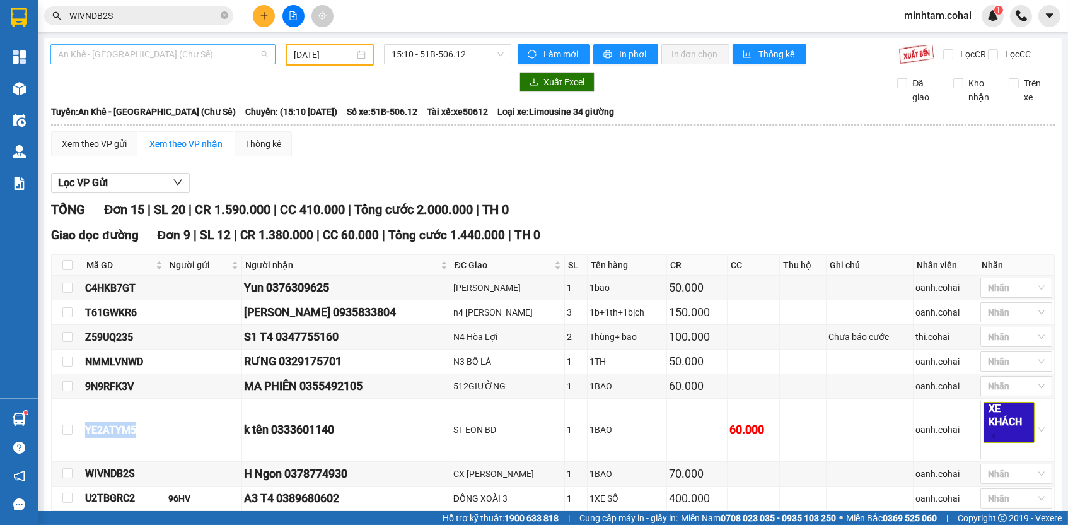
scroll to position [114, 0]
click at [160, 56] on span "An Khê - [GEOGRAPHIC_DATA] (Chư Sê)" at bounding box center [163, 54] width 210 height 19
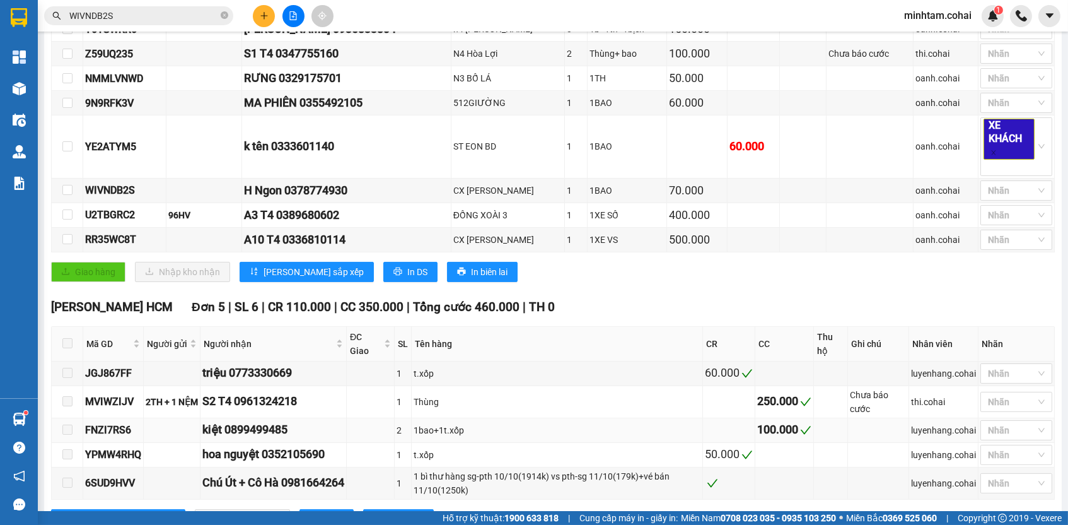
scroll to position [0, 0]
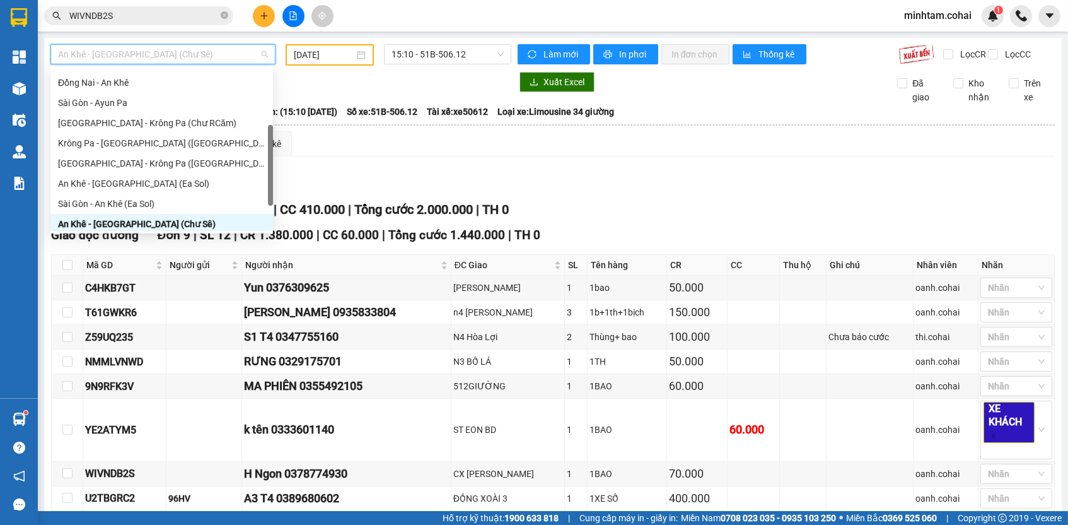
click at [229, 54] on span "An Khê - [GEOGRAPHIC_DATA] (Chư Sê)" at bounding box center [163, 54] width 210 height 19
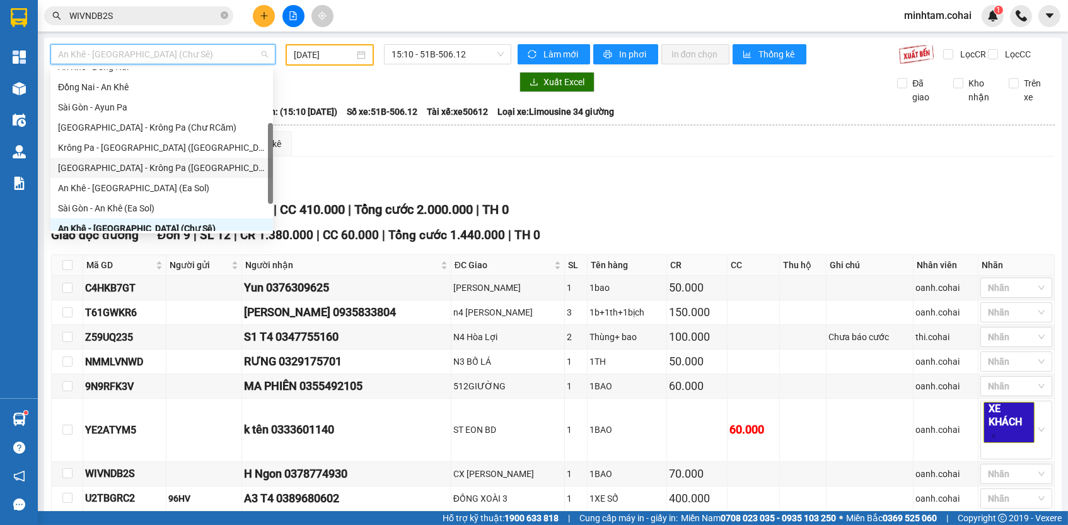
scroll to position [114, 0]
click at [166, 167] on div "[GEOGRAPHIC_DATA] - Krông Pa ([GEOGRAPHIC_DATA])" at bounding box center [161, 168] width 207 height 14
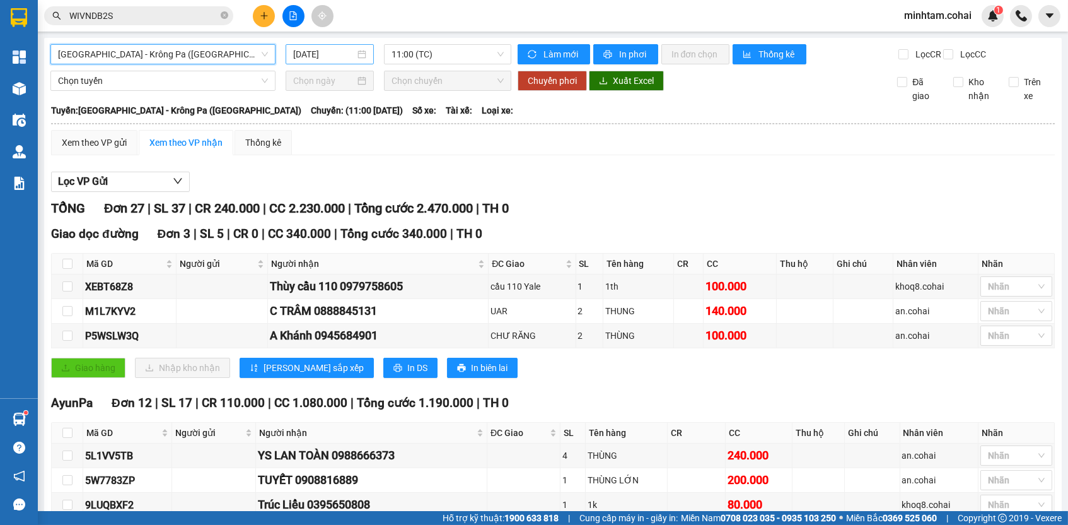
click at [339, 56] on input "[DATE]" at bounding box center [324, 54] width 62 height 14
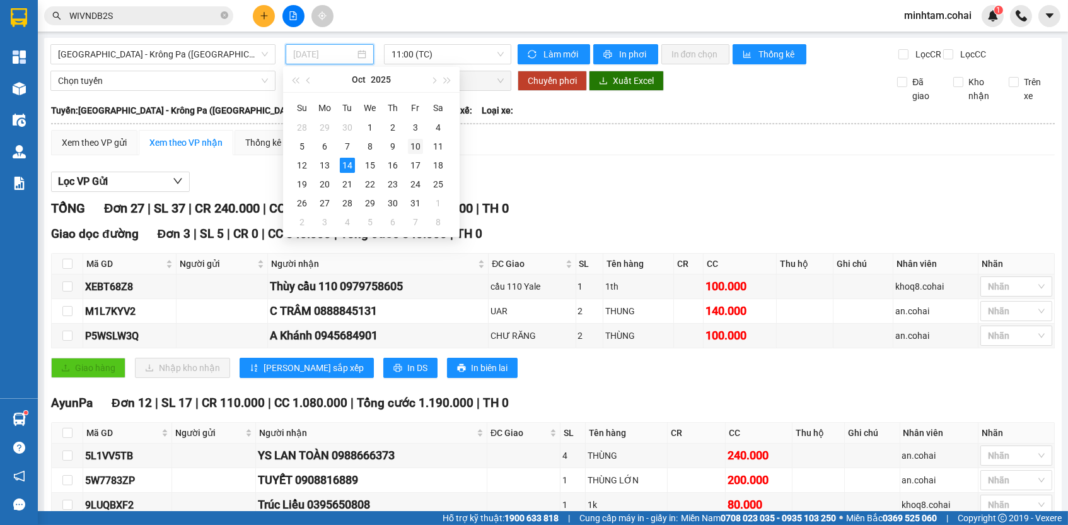
click at [414, 148] on div "10" at bounding box center [415, 146] width 15 height 15
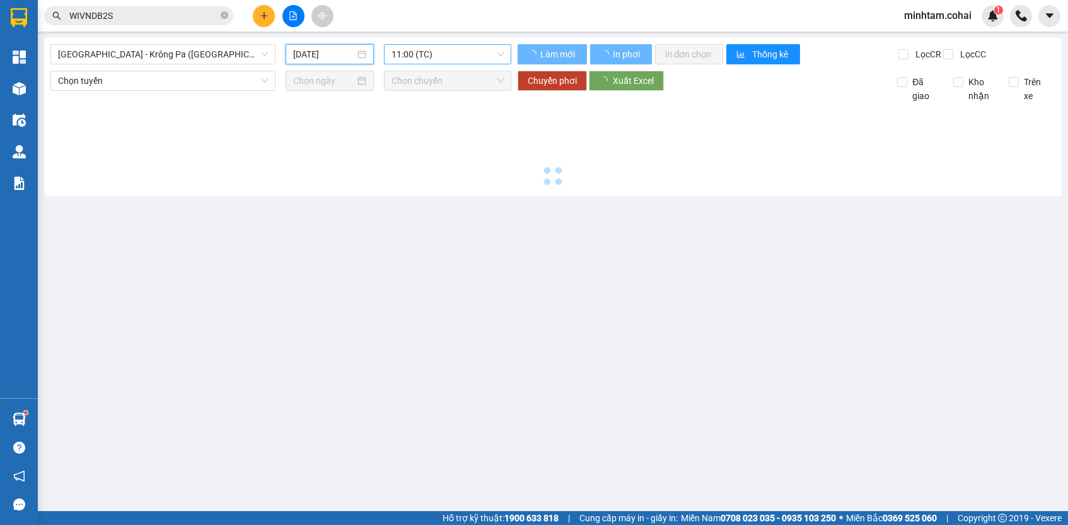
type input "[DATE]"
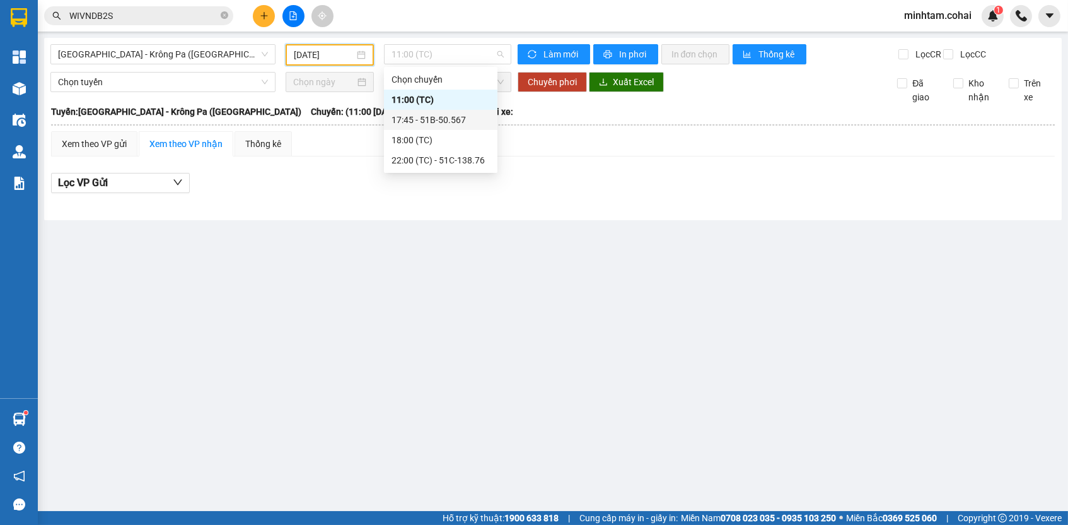
click at [482, 124] on div "17:45 - 51B-50.567" at bounding box center [441, 120] width 98 height 14
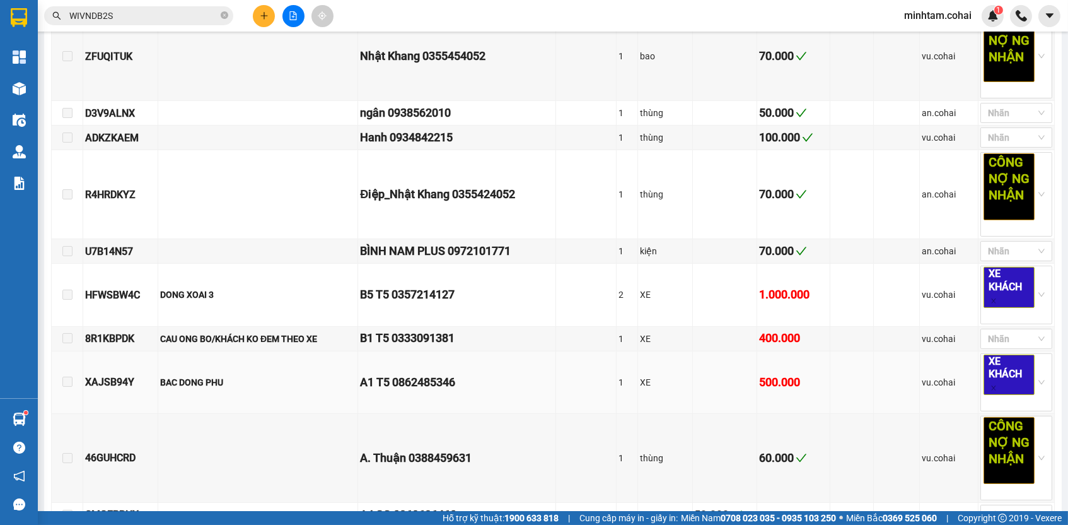
scroll to position [558, 0]
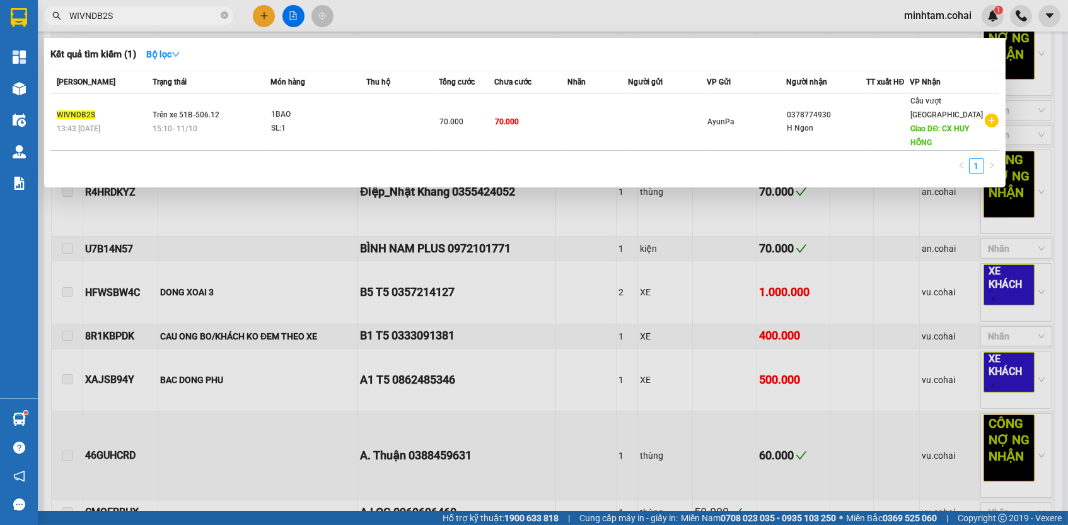
paste input "8R1KBPDK"
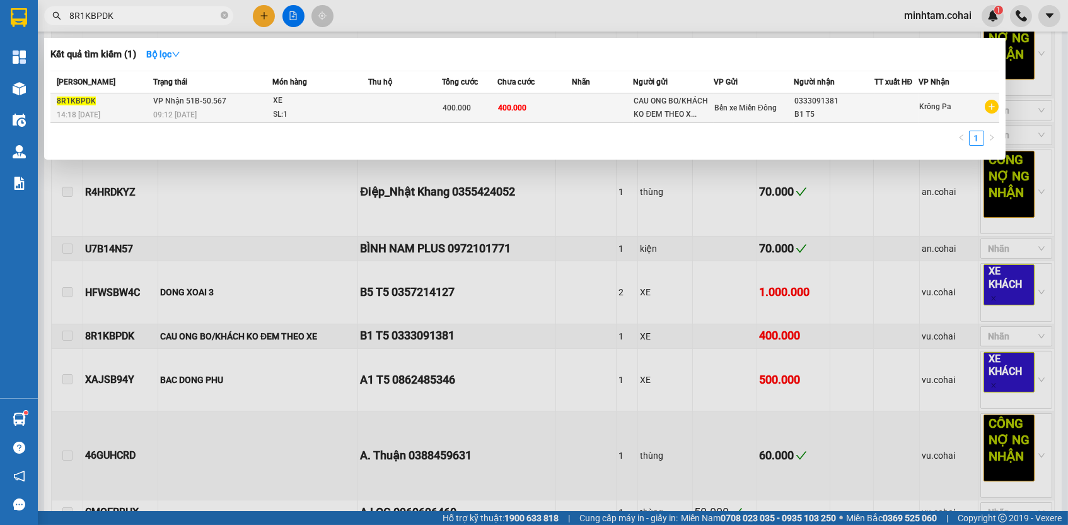
type input "8R1KBPDK"
click at [596, 115] on td at bounding box center [603, 108] width 62 height 30
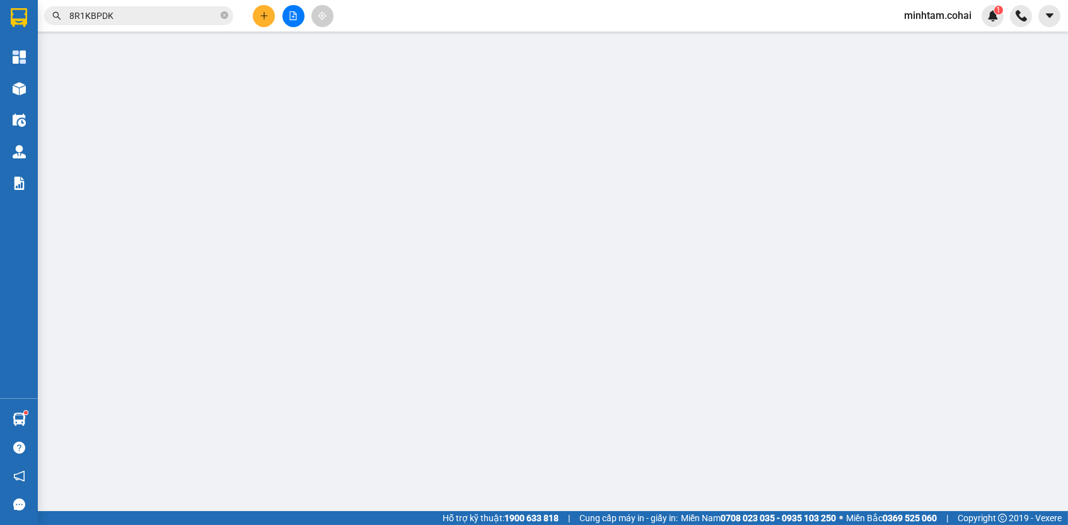
type input "CAU ONG BO/KHÁCH KO ĐEM THEO XE"
type input "0333091381"
type input "B1 T5"
type input "0"
type input "400.000"
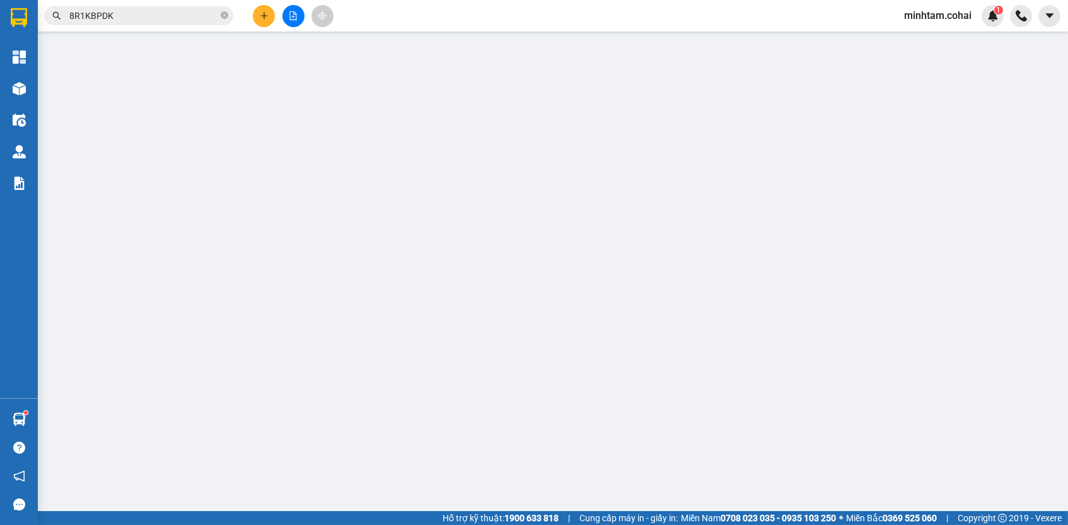
type input "400.000"
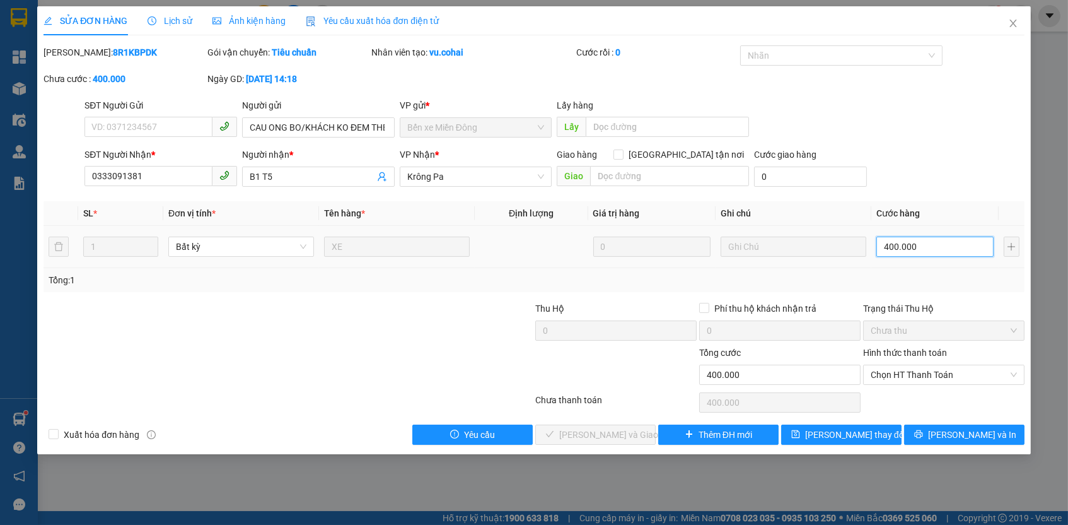
click at [959, 244] on input "400.000" at bounding box center [935, 247] width 117 height 20
type input "1"
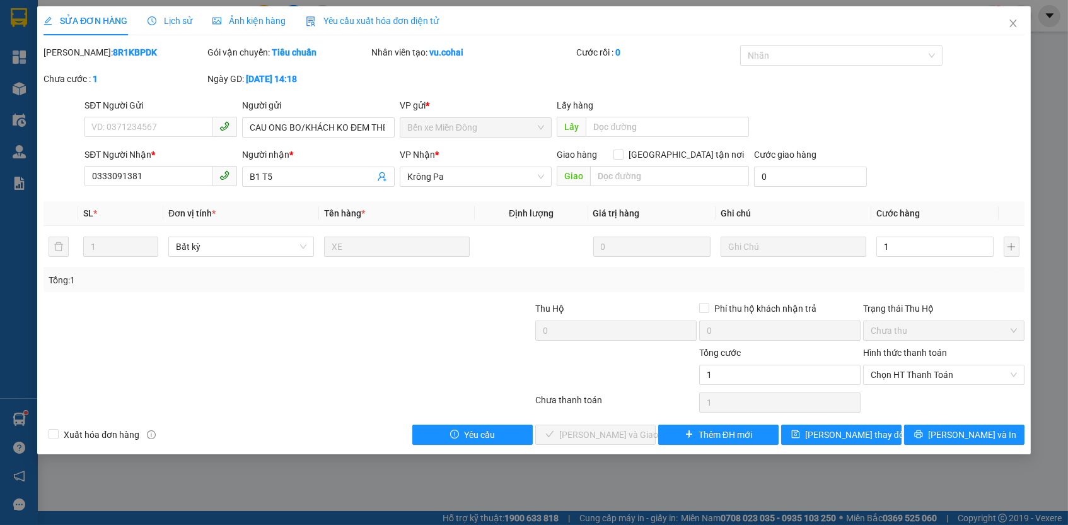
type input "1.000"
click at [935, 301] on div "Trạng thái Thu Hộ" at bounding box center [943, 308] width 161 height 14
click at [935, 371] on span "Chọn HT Thanh Toán" at bounding box center [944, 374] width 146 height 19
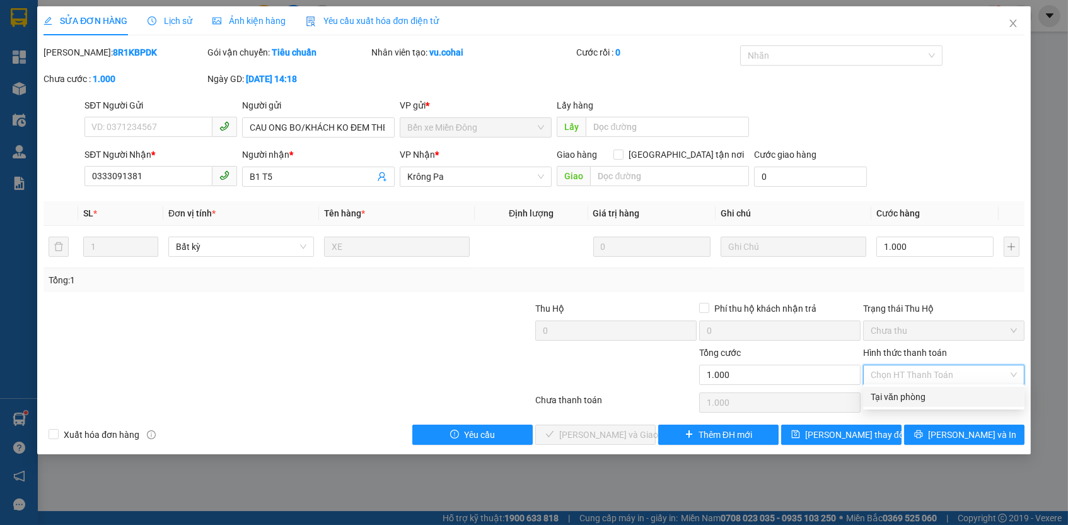
click at [927, 397] on div "Tại văn phòng" at bounding box center [944, 397] width 146 height 14
type input "0"
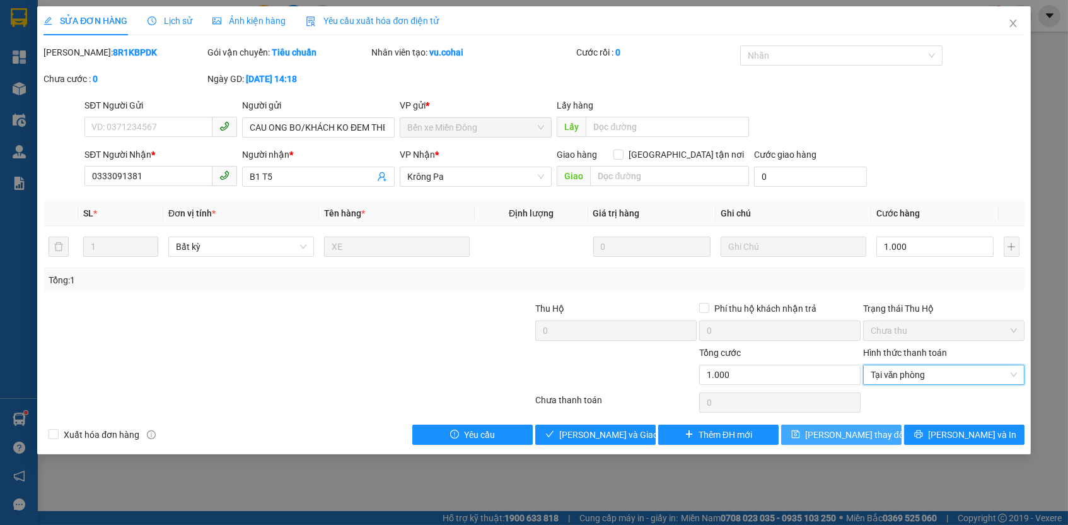
click at [879, 431] on button "[PERSON_NAME] thay đổi" at bounding box center [841, 434] width 120 height 20
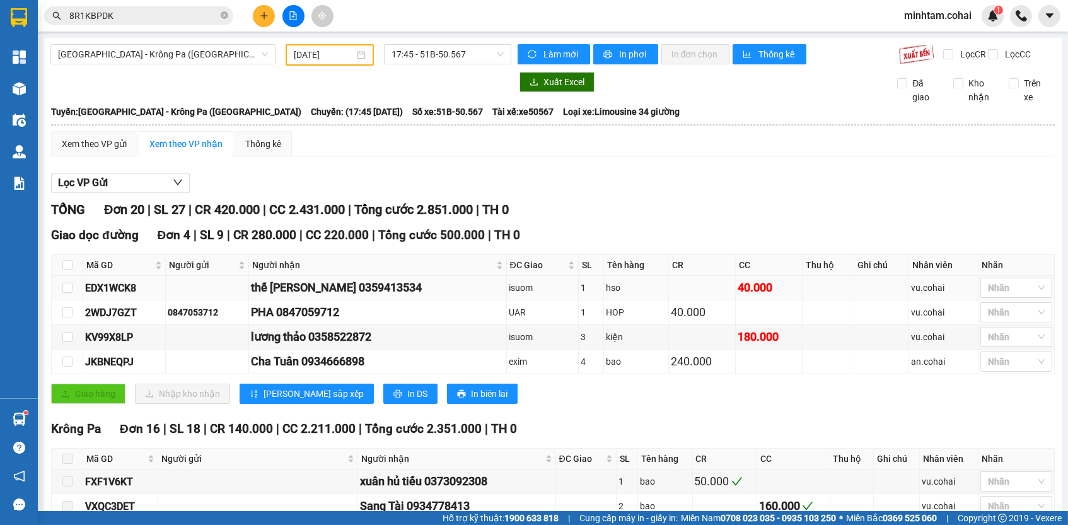
click at [134, 292] on div "EDX1WCK8" at bounding box center [124, 288] width 78 height 16
copy div "EDX1WCK8"
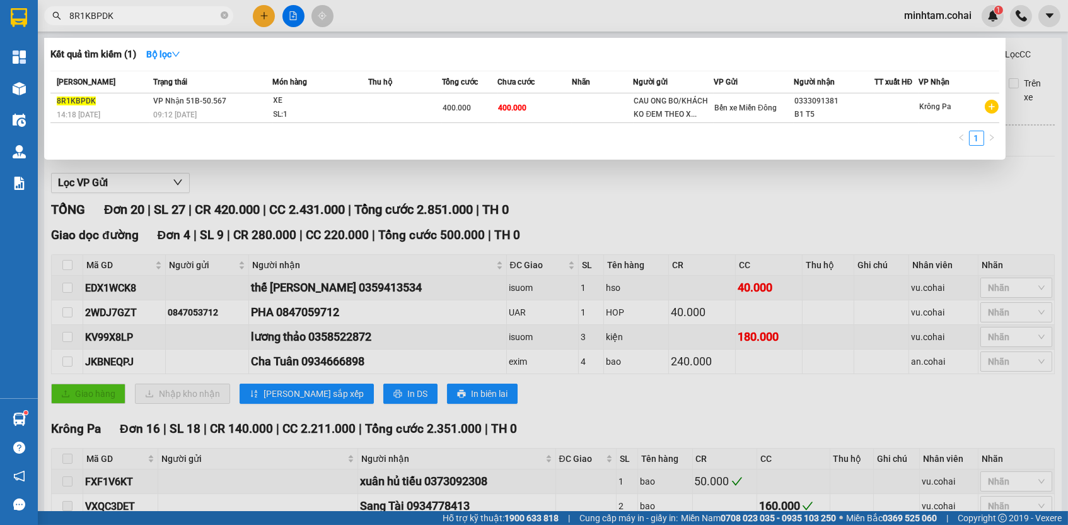
click at [180, 20] on input "8R1KBPDK" at bounding box center [143, 16] width 149 height 14
click at [180, 19] on input "8R1KBPDK" at bounding box center [143, 16] width 149 height 14
paste input "EDX1WCK8"
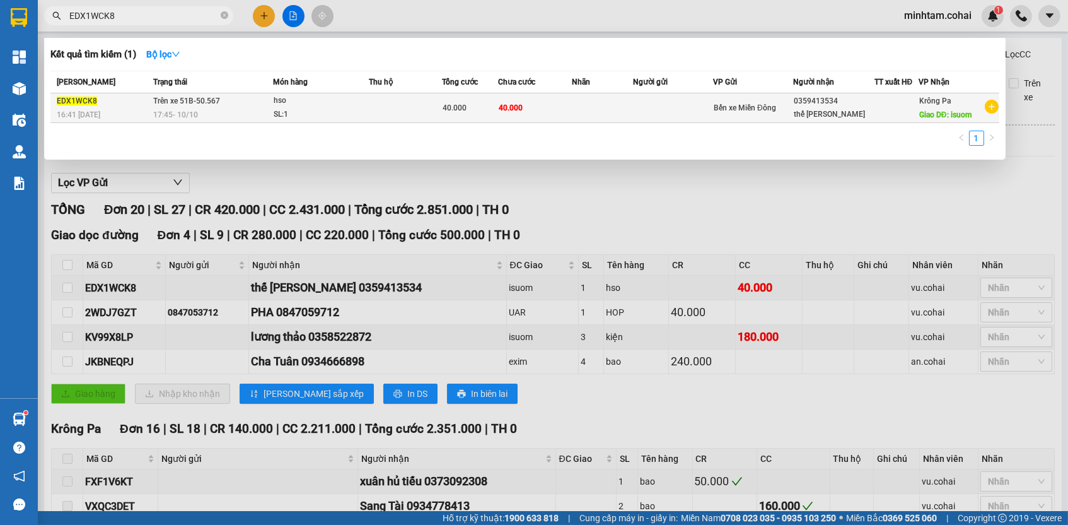
type input "EDX1WCK8"
click at [523, 116] on td "40.000" at bounding box center [535, 108] width 74 height 30
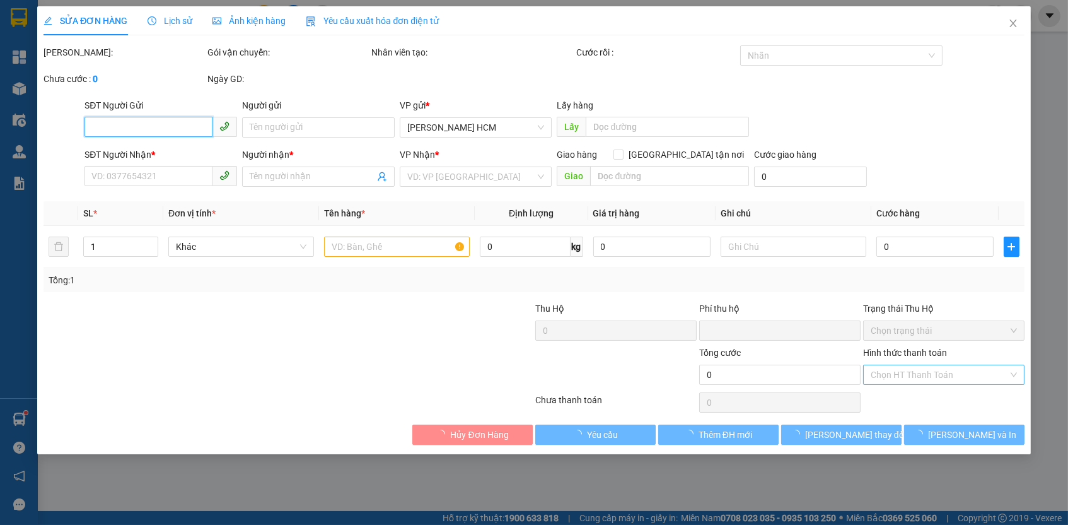
type input "0359413534"
type input "thế [PERSON_NAME]"
type input "isuom"
type input "0"
type input "40.000"
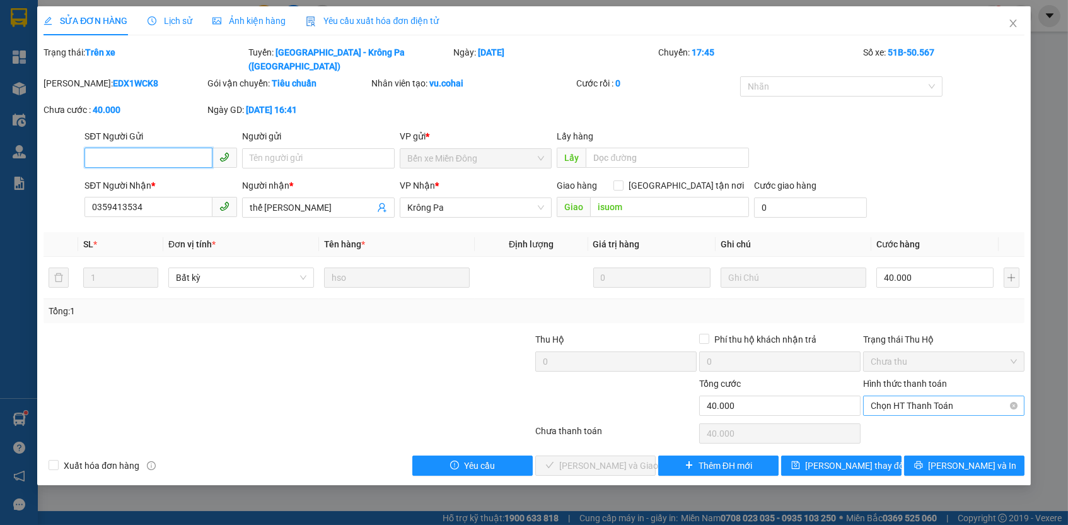
click at [920, 396] on span "Chọn HT Thanh Toán" at bounding box center [944, 405] width 146 height 19
click at [913, 419] on div "Tại văn phòng" at bounding box center [944, 413] width 146 height 14
type input "0"
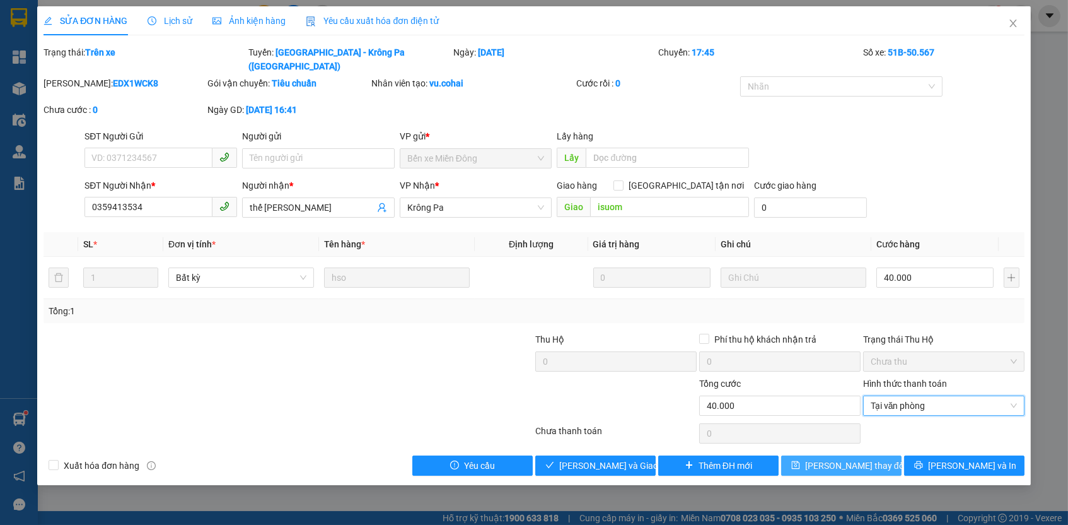
click at [880, 455] on button "[PERSON_NAME] thay đổi" at bounding box center [841, 465] width 120 height 20
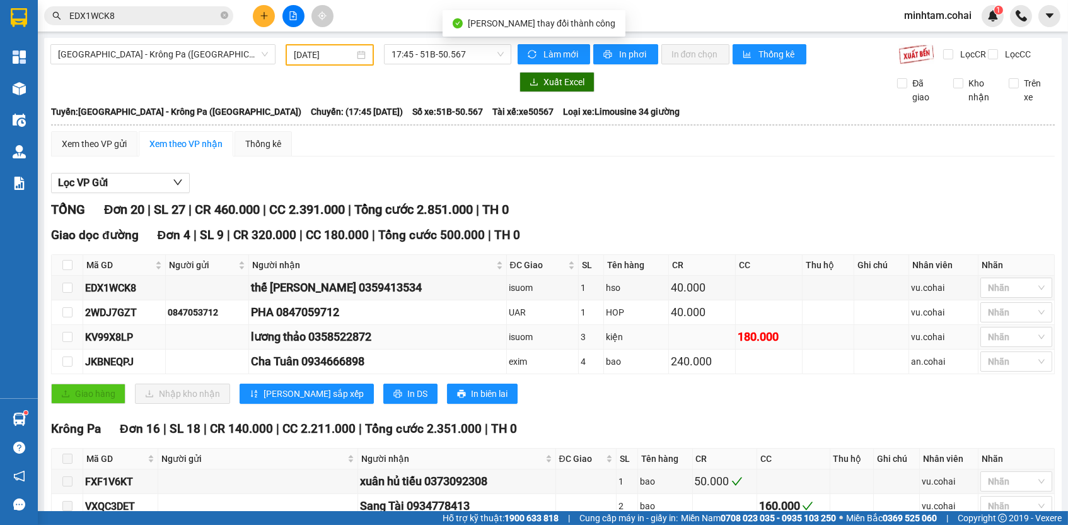
click at [114, 340] on div "KV99X8LP" at bounding box center [124, 337] width 78 height 16
copy div "KV99X8LP"
click at [141, 19] on input "EDX1WCK8" at bounding box center [143, 16] width 149 height 14
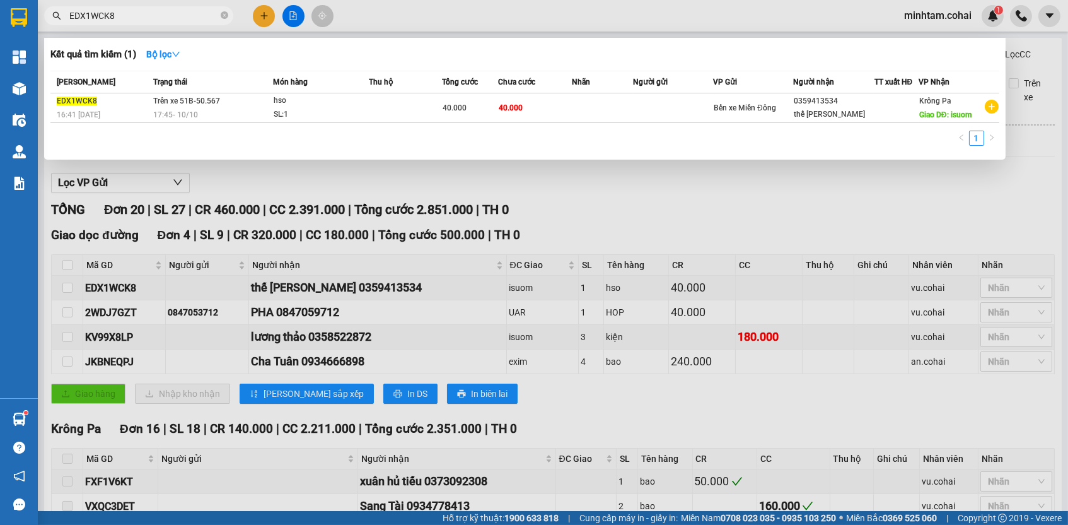
click at [141, 19] on input "EDX1WCK8" at bounding box center [143, 16] width 149 height 14
paste input "KV99X8LP"
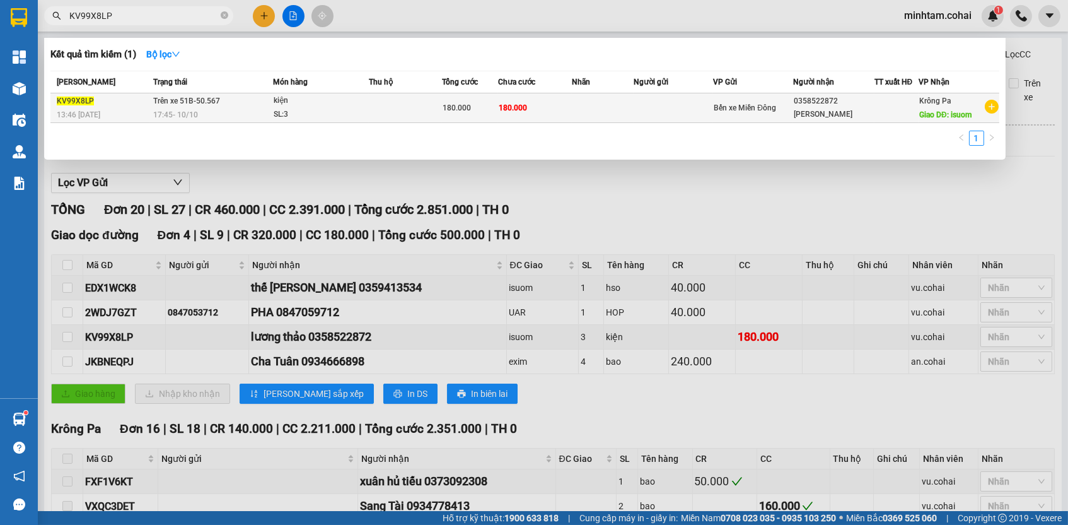
type input "KV99X8LP"
click at [510, 104] on span "180.000" at bounding box center [513, 107] width 28 height 9
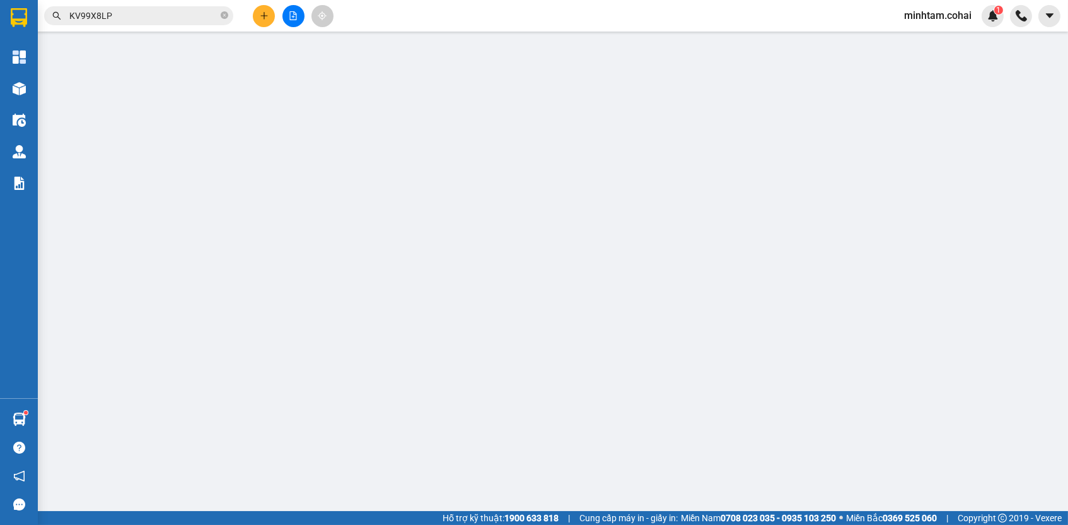
type input "0358522872"
type input "[PERSON_NAME]"
type input "isuom"
type input "0"
type input "180.000"
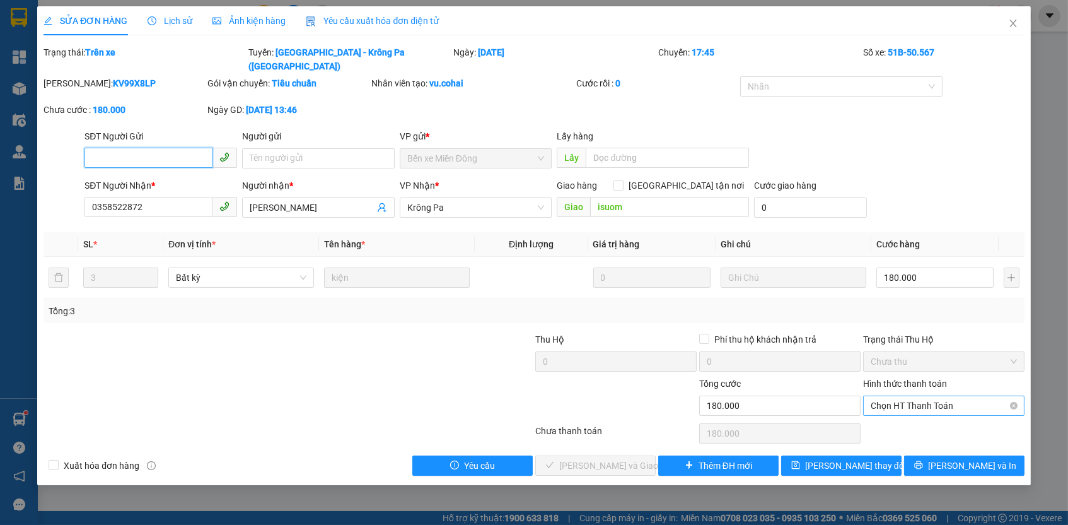
click at [885, 396] on span "Chọn HT Thanh Toán" at bounding box center [944, 405] width 146 height 19
click at [894, 410] on div "Tại văn phòng" at bounding box center [944, 413] width 146 height 14
type input "0"
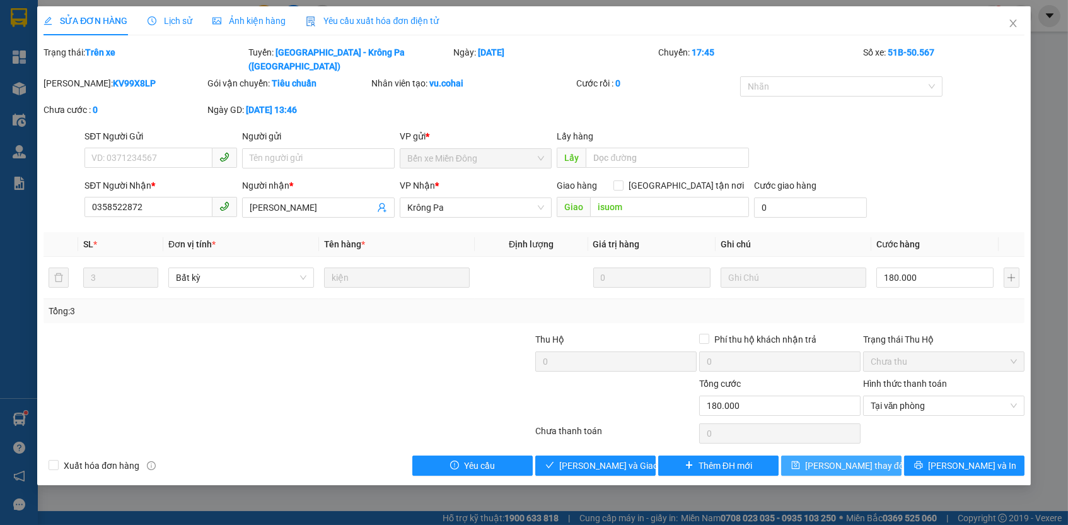
click at [884, 455] on button "[PERSON_NAME] thay đổi" at bounding box center [841, 465] width 120 height 20
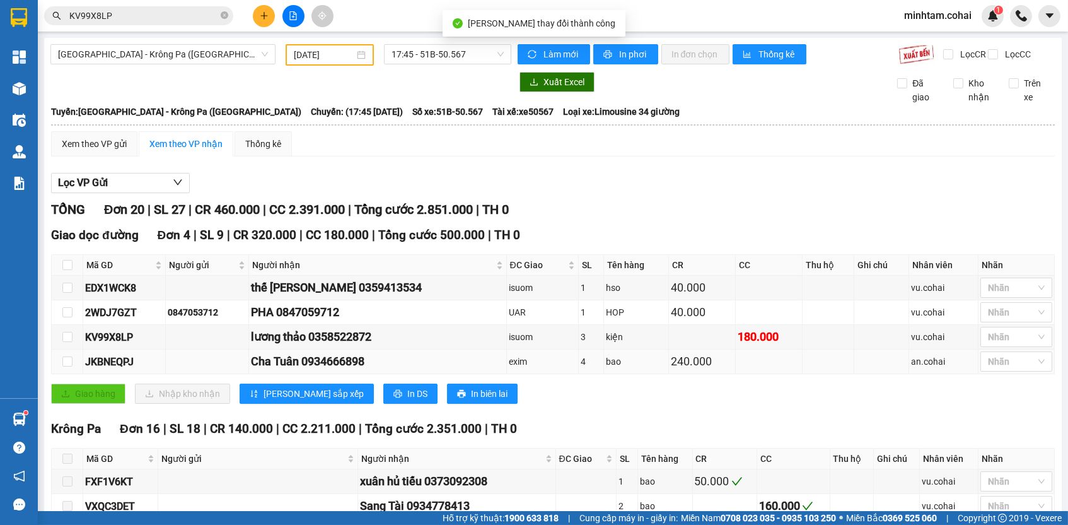
scroll to position [612, 0]
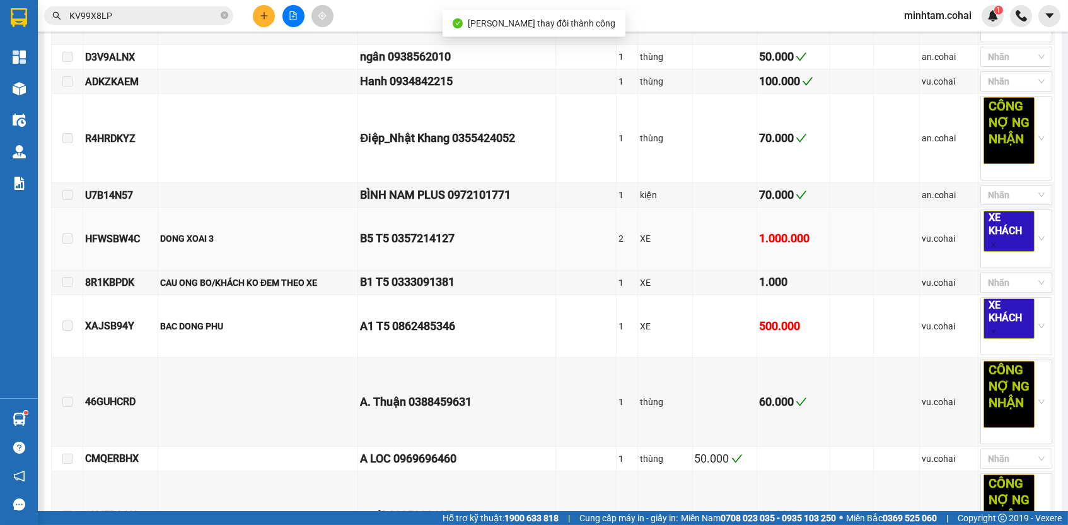
click at [112, 245] on div "HFWSBW4C" at bounding box center [120, 239] width 71 height 16
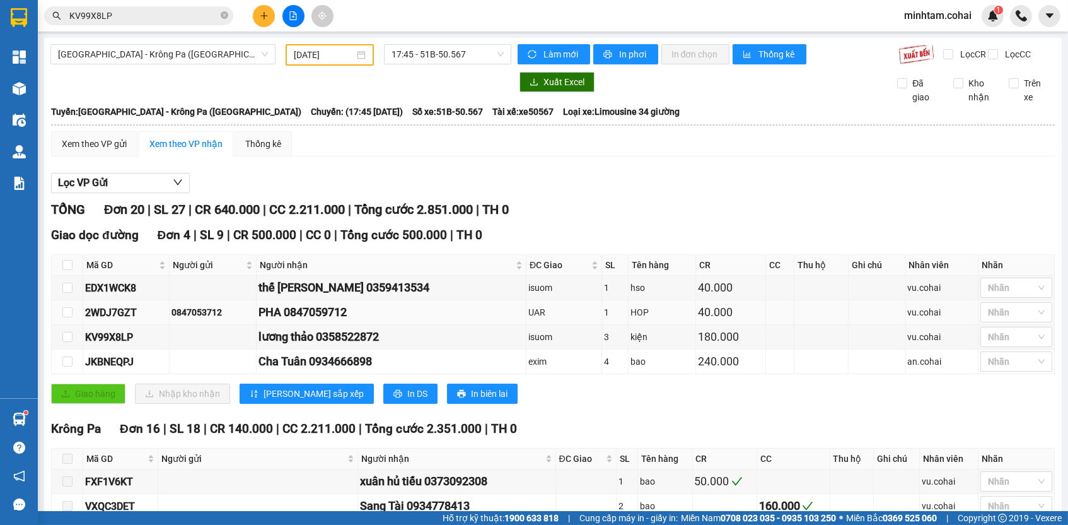
scroll to position [505, 0]
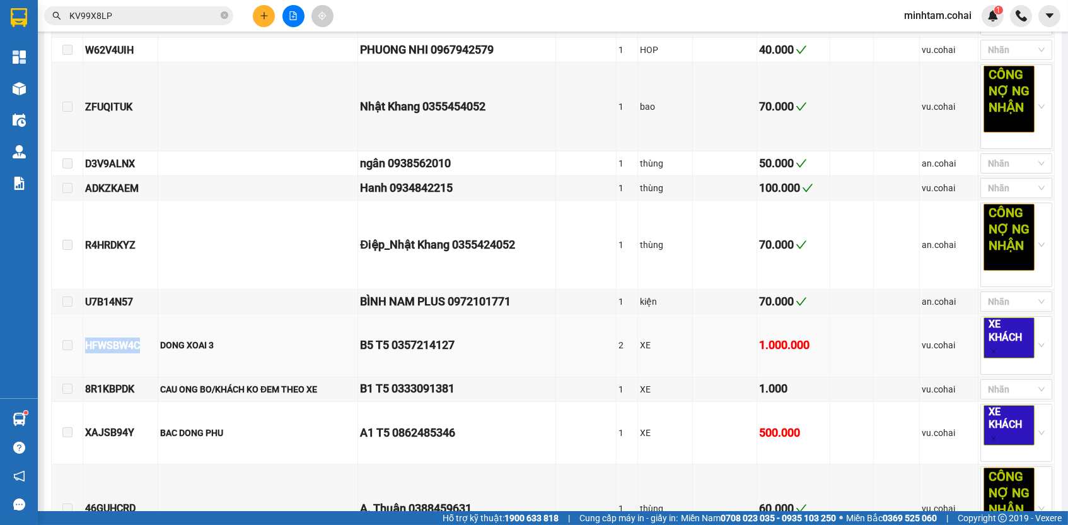
copy div "HFWSBW4C"
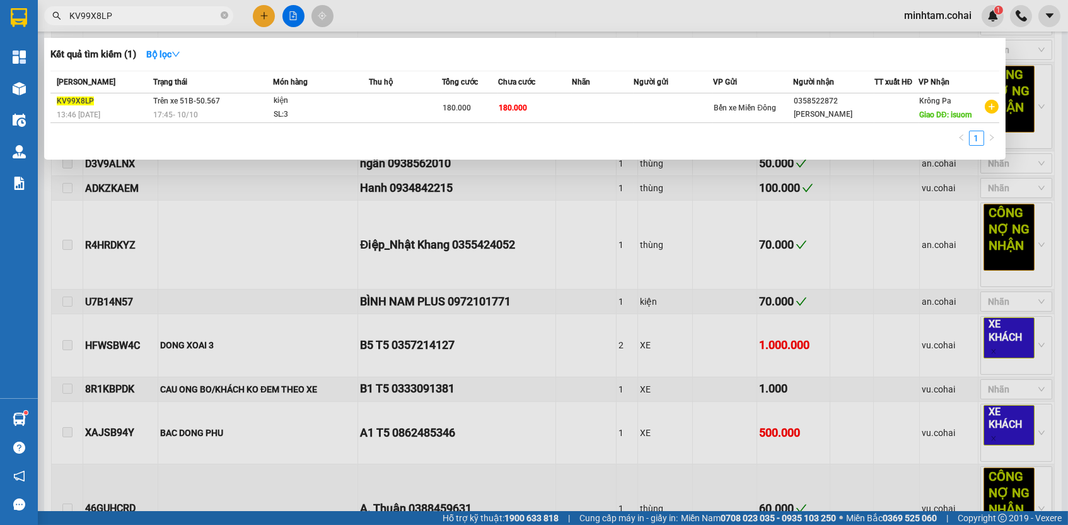
paste input "HFWSBW4C"
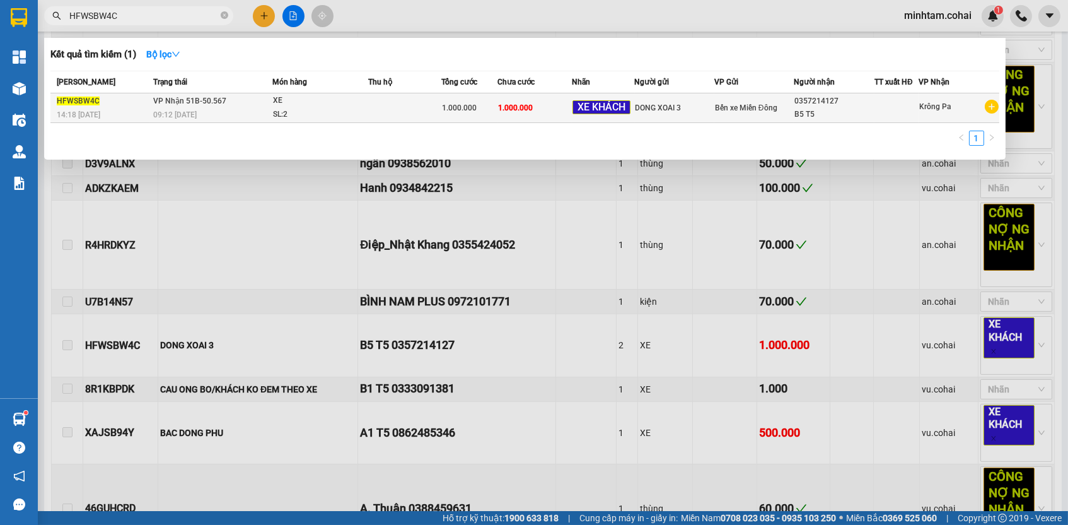
type input "HFWSBW4C"
click at [528, 108] on span "1.000.000" at bounding box center [515, 107] width 35 height 9
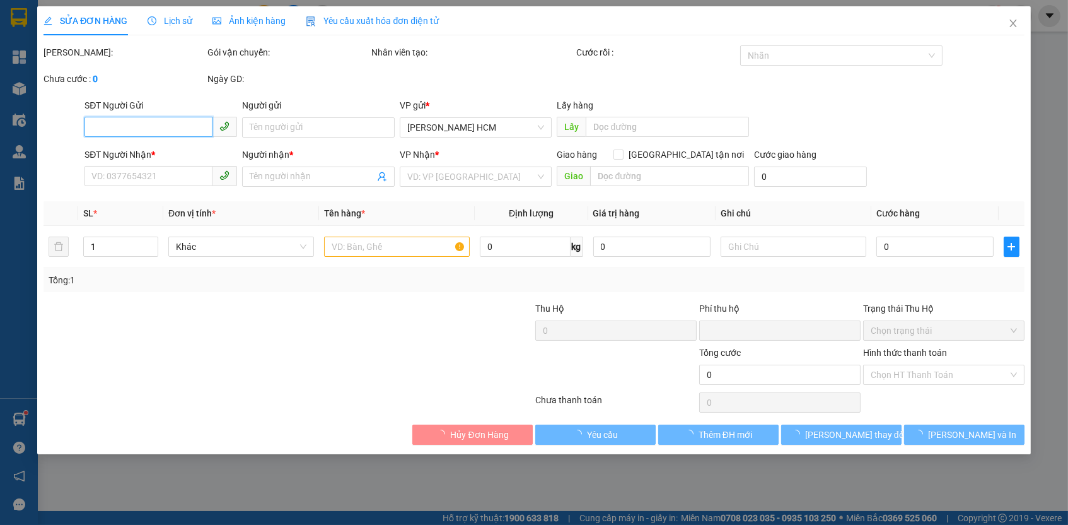
type input "DONG XOAI 3"
type input "0357214127"
type input "B5 T5"
type input "0"
type input "1.000.000"
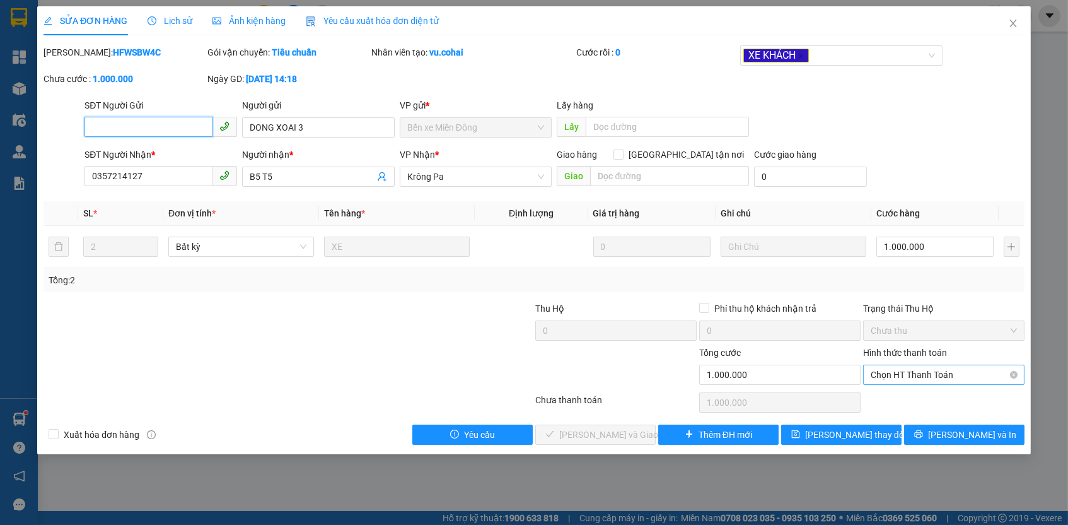
click at [891, 373] on span "Chọn HT Thanh Toán" at bounding box center [944, 374] width 146 height 19
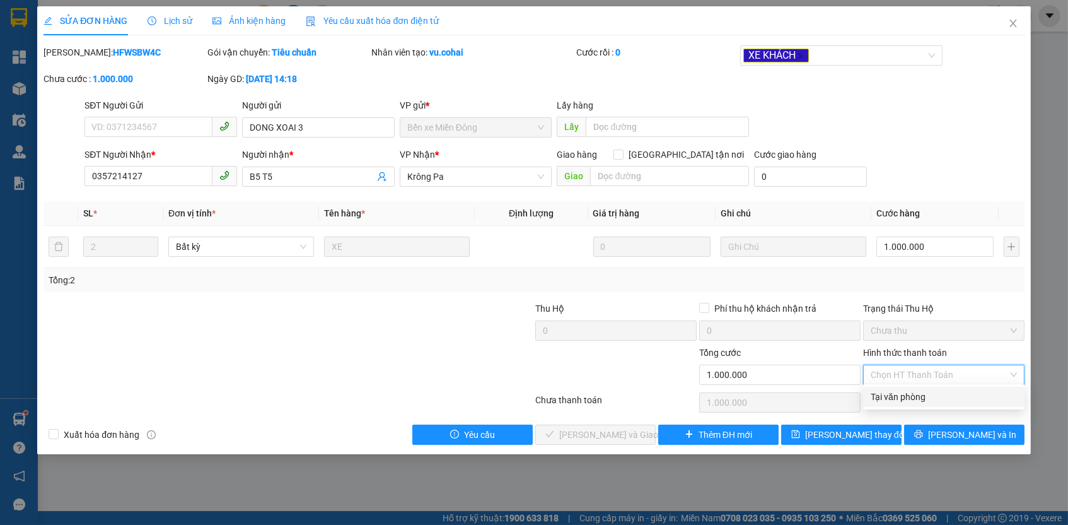
click at [885, 400] on div "Tại văn phòng" at bounding box center [944, 397] width 146 height 14
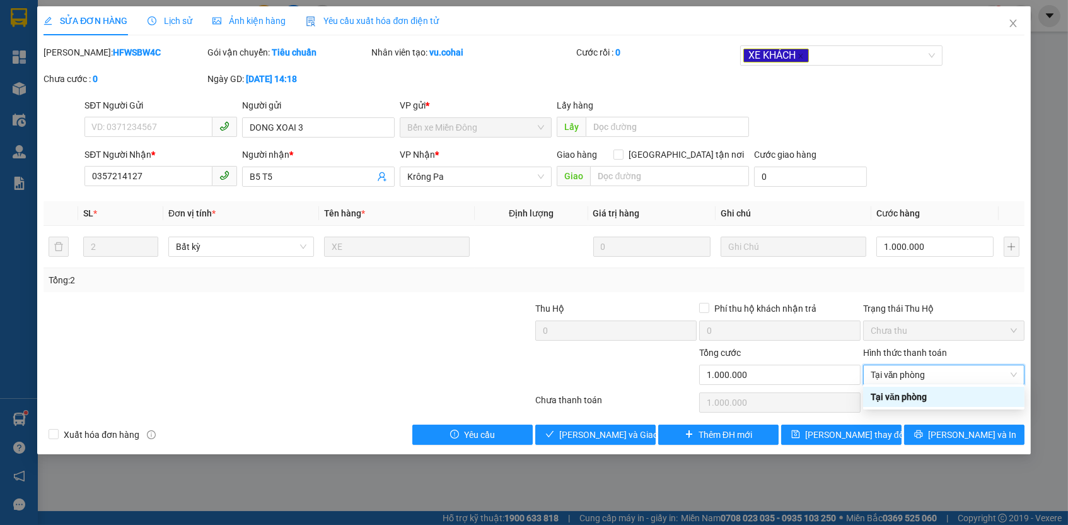
type input "0"
click at [872, 430] on span "[PERSON_NAME] thay đổi" at bounding box center [855, 435] width 101 height 14
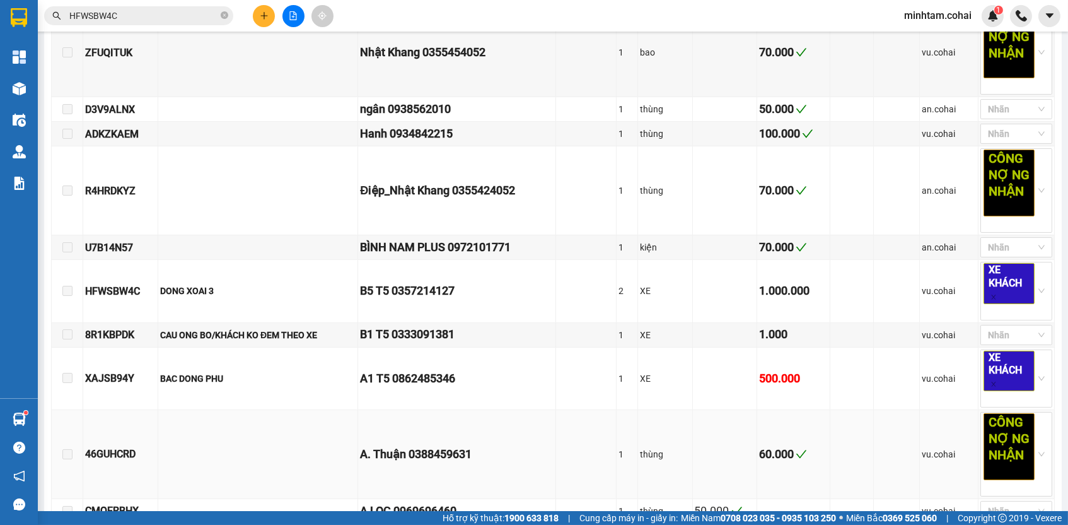
scroll to position [562, 0]
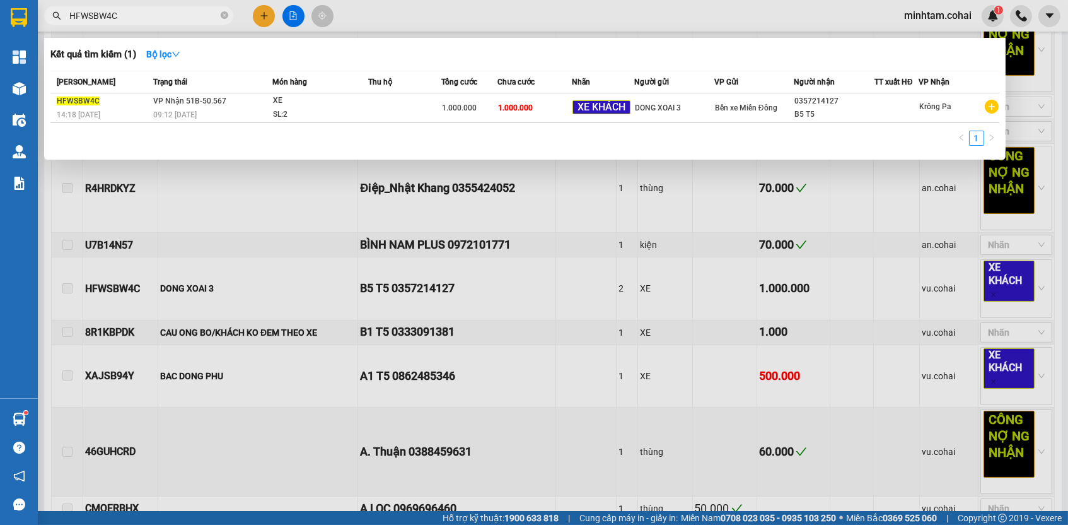
paste input "XAJSB94Y"
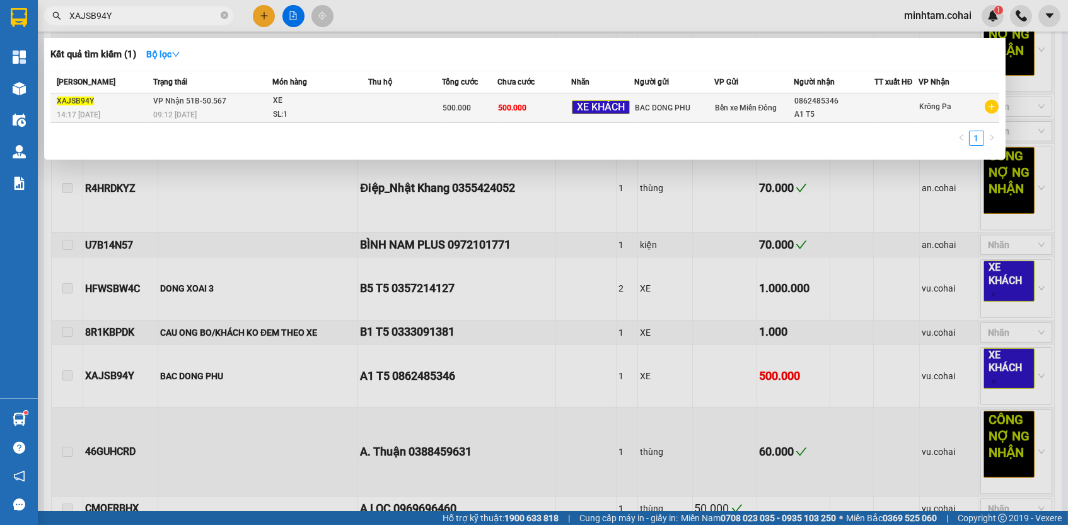
type input "XAJSB94Y"
click at [498, 106] on span "500.000" at bounding box center [512, 107] width 28 height 9
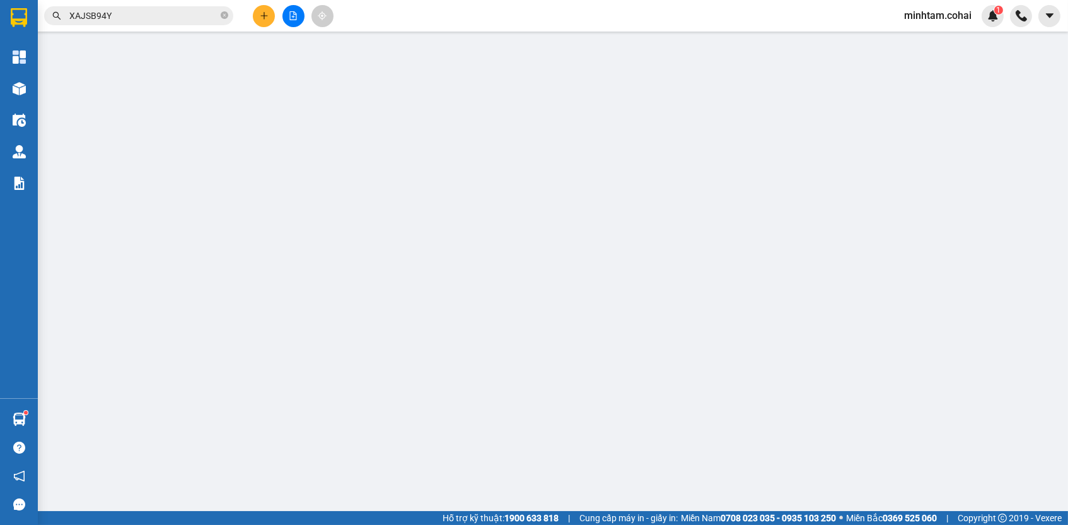
type input "BAC DONG PHU"
type input "0862485346"
type input "A1 T5"
type input "0"
type input "500.000"
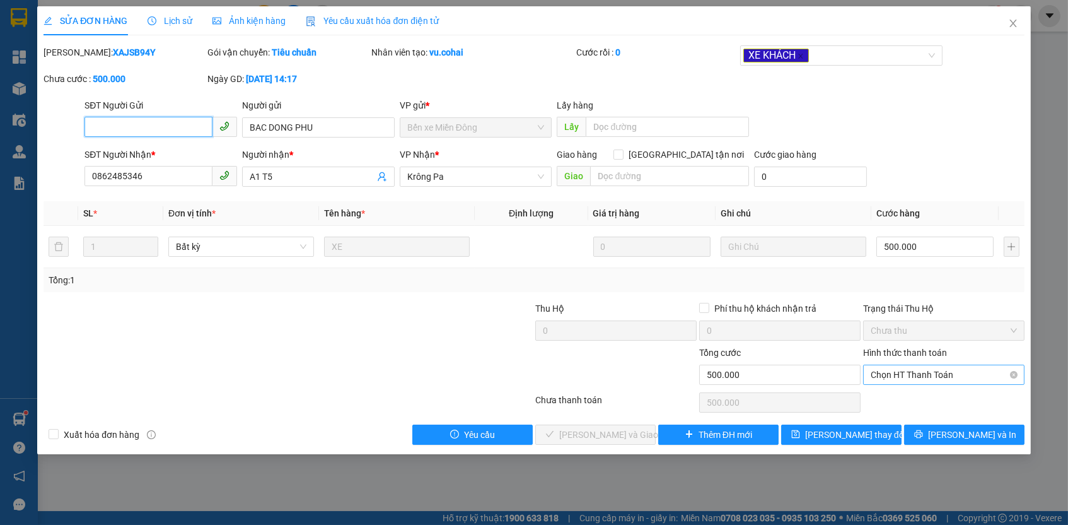
click at [885, 365] on span "Chọn HT Thanh Toán" at bounding box center [944, 374] width 146 height 19
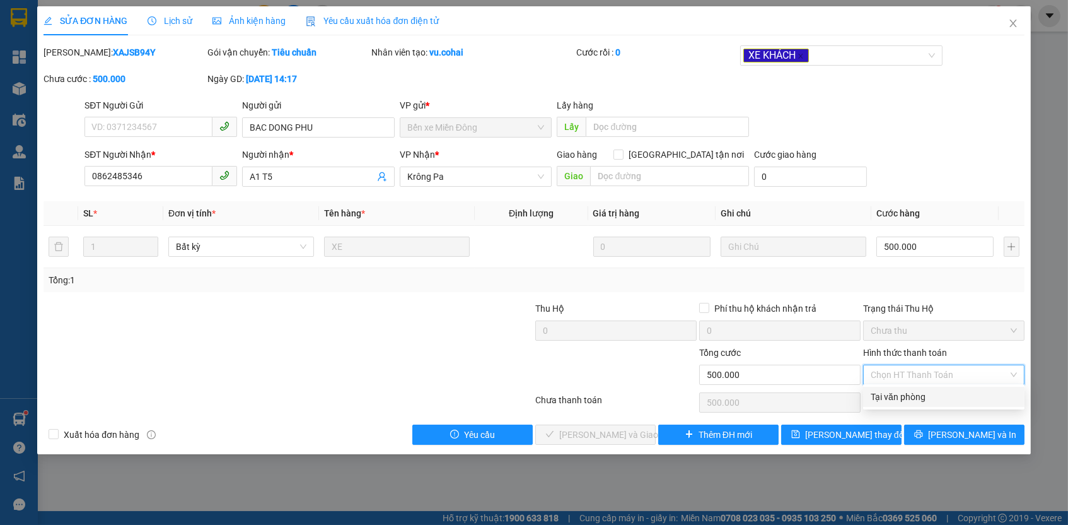
click at [893, 393] on div "Tại văn phòng" at bounding box center [944, 397] width 146 height 14
type input "0"
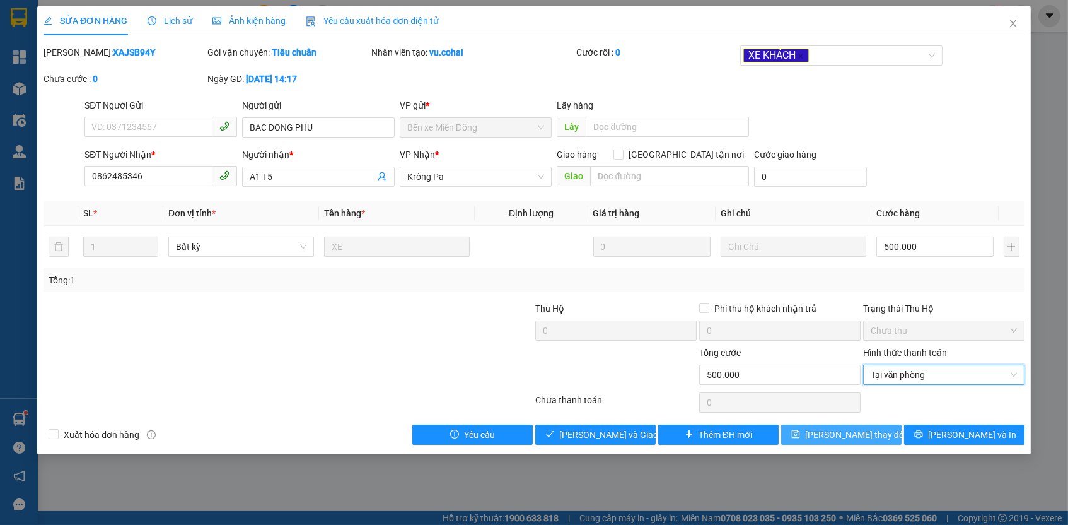
click at [881, 426] on button "[PERSON_NAME] thay đổi" at bounding box center [841, 434] width 120 height 20
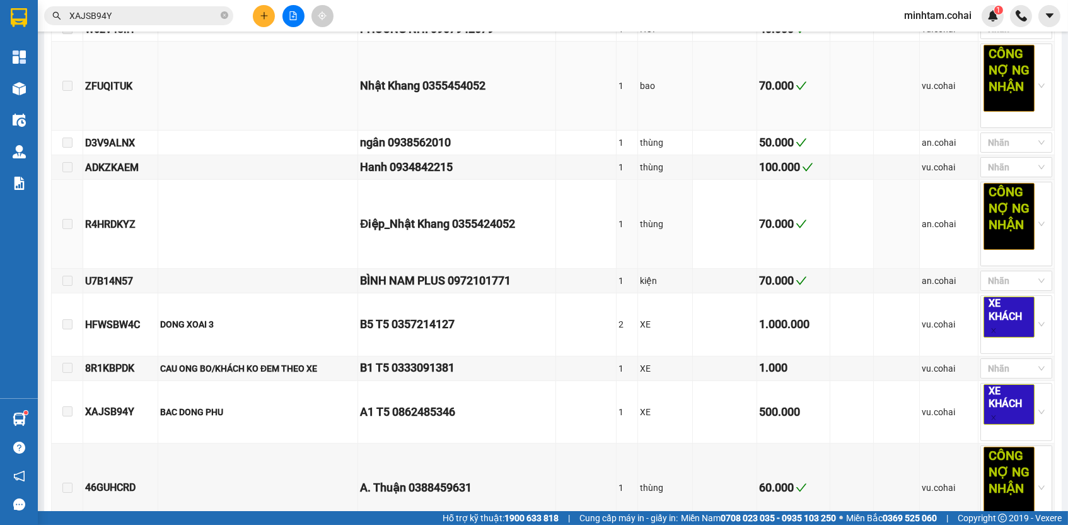
scroll to position [530, 0]
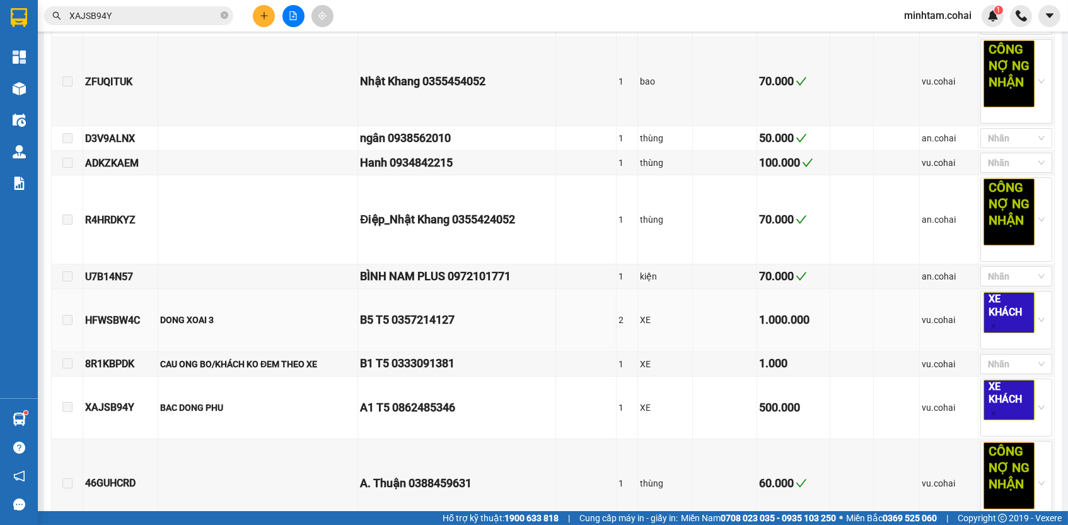
click at [487, 308] on td "B5 T5 0357214127" at bounding box center [456, 320] width 197 height 62
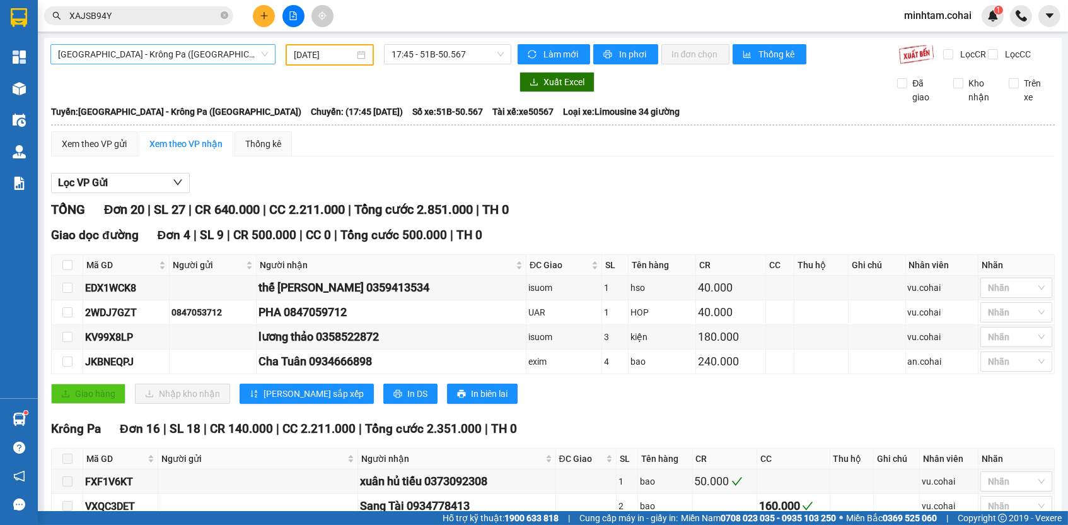
scroll to position [0, 0]
click at [167, 64] on div "[GEOGRAPHIC_DATA] - Krông Pa ([GEOGRAPHIC_DATA])" at bounding box center [162, 54] width 225 height 20
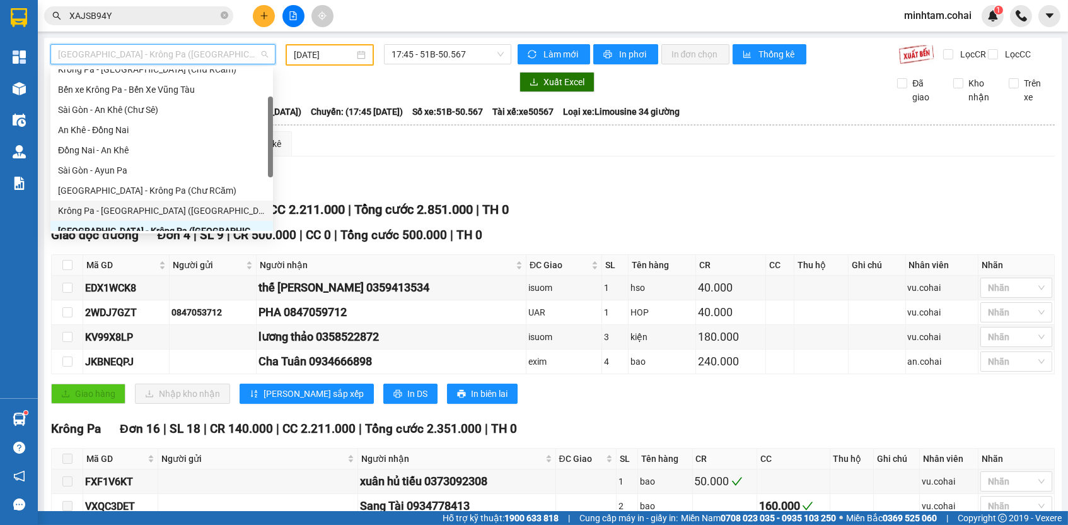
scroll to position [63, 0]
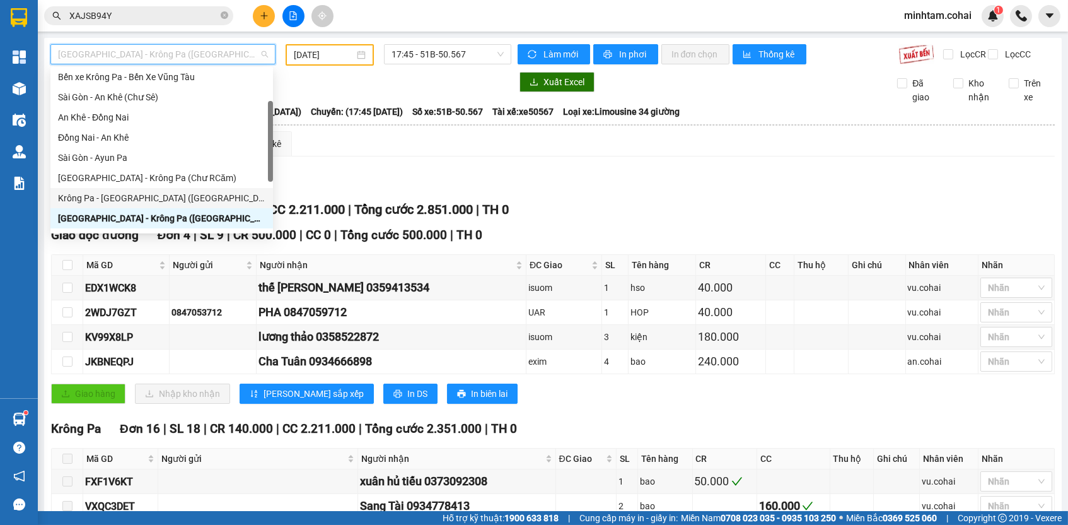
click at [145, 201] on div "Krông Pa - [GEOGRAPHIC_DATA] ([GEOGRAPHIC_DATA])" at bounding box center [161, 198] width 207 height 14
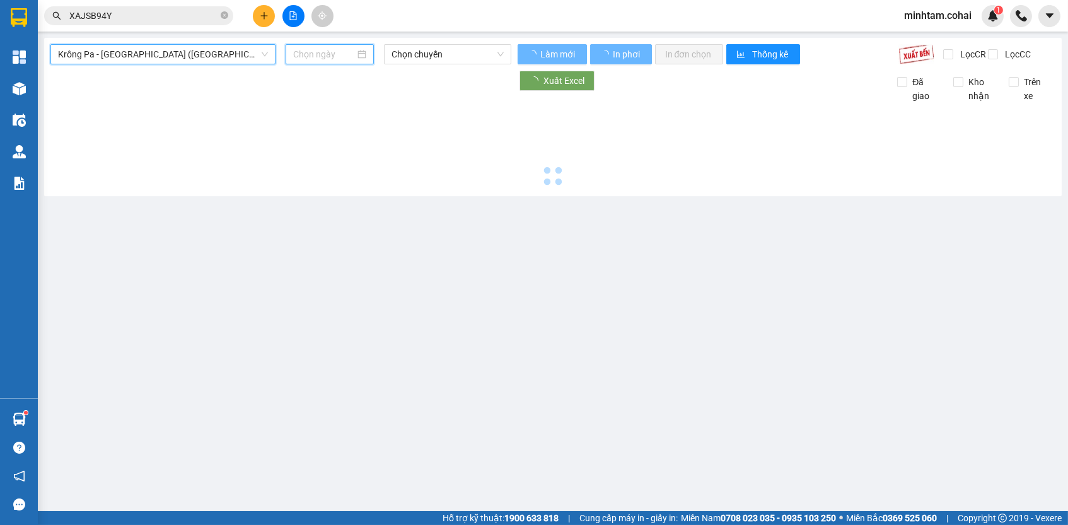
click at [314, 52] on input at bounding box center [324, 54] width 62 height 14
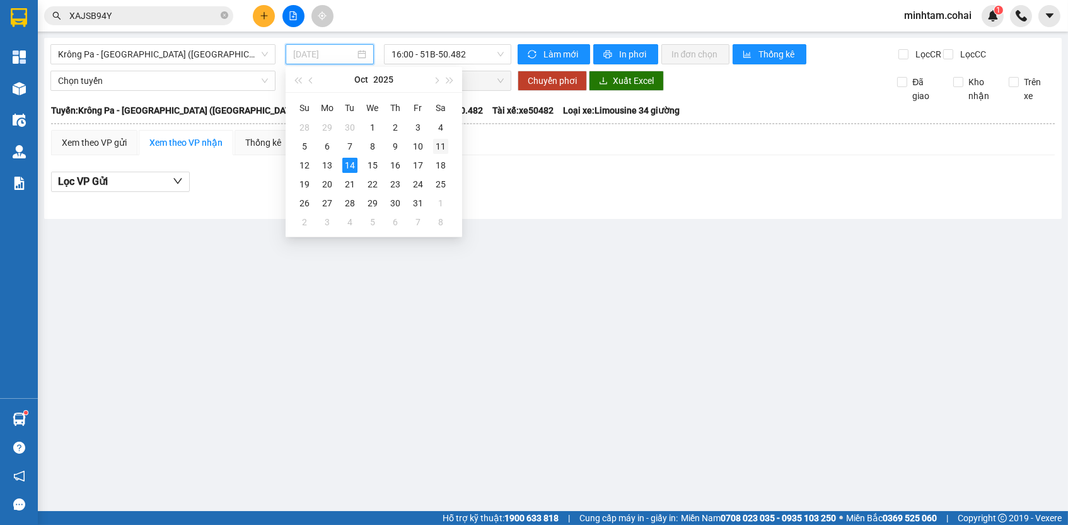
click at [442, 144] on div "11" at bounding box center [440, 146] width 15 height 15
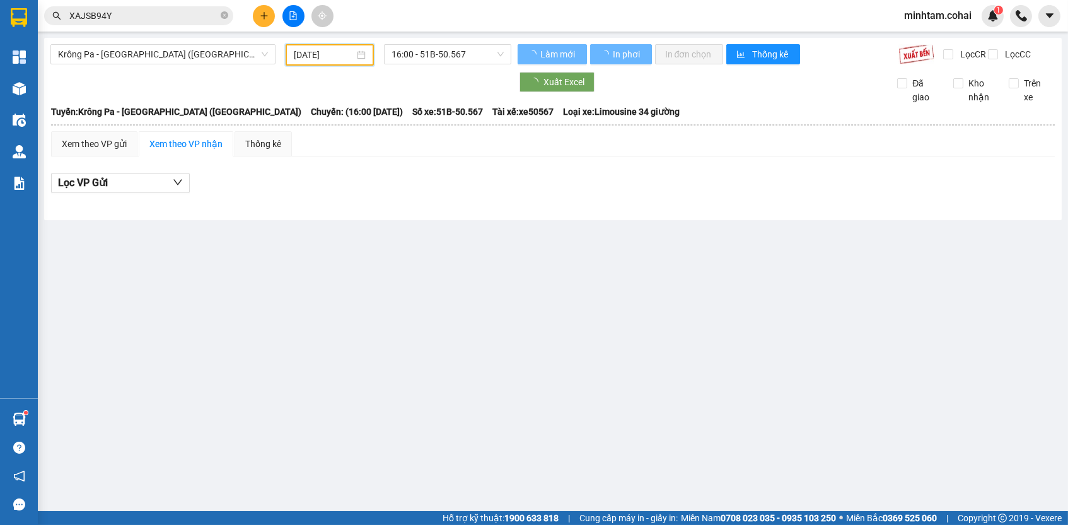
type input "[DATE]"
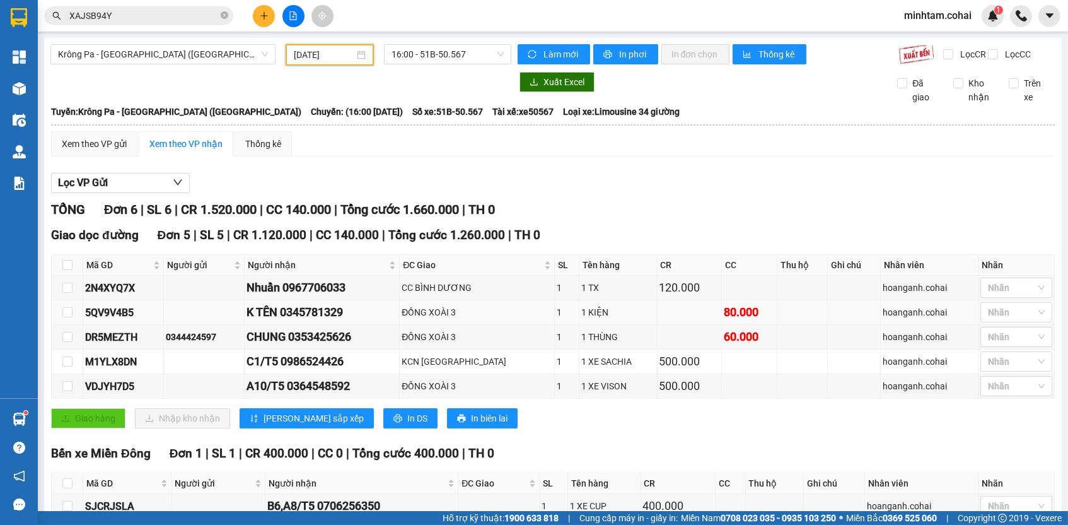
click at [129, 317] on div "5QV9V4B5" at bounding box center [123, 313] width 76 height 16
copy div "5QV9V4B5"
click at [149, 17] on input "XAJSB94Y" at bounding box center [143, 16] width 149 height 14
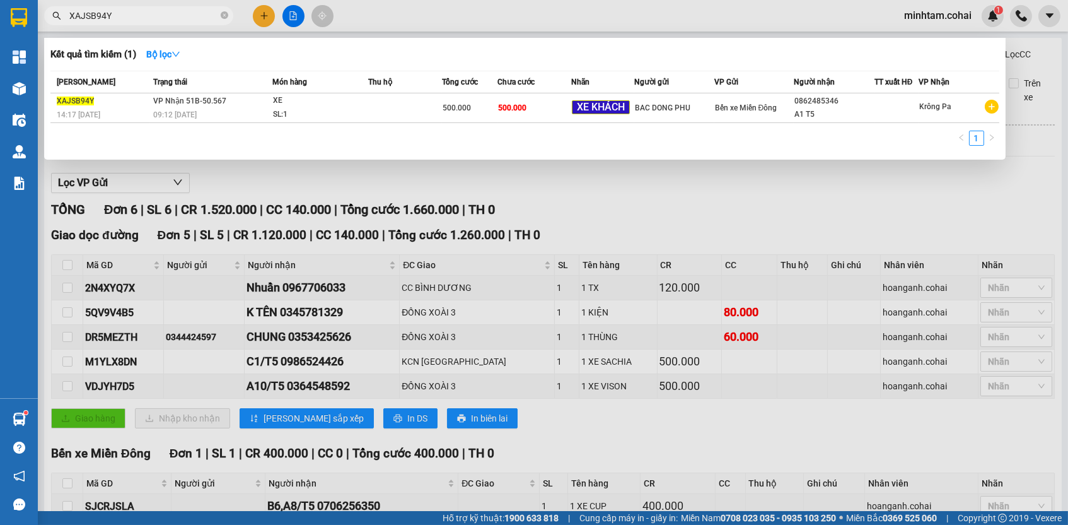
click at [149, 17] on input "XAJSB94Y" at bounding box center [143, 16] width 149 height 14
paste input "5QV9V4B5"
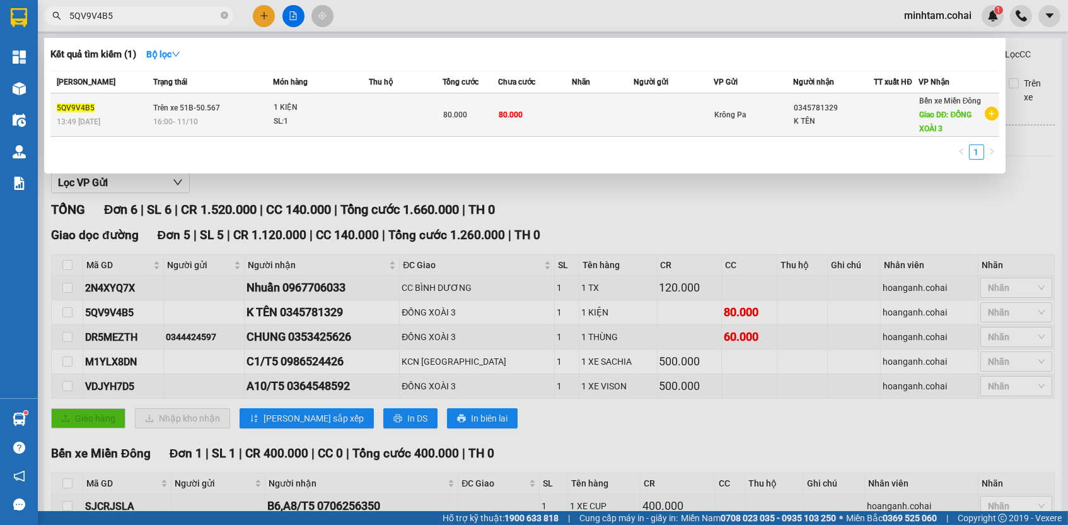
type input "5QV9V4B5"
click at [504, 115] on span "80.000" at bounding box center [511, 114] width 24 height 10
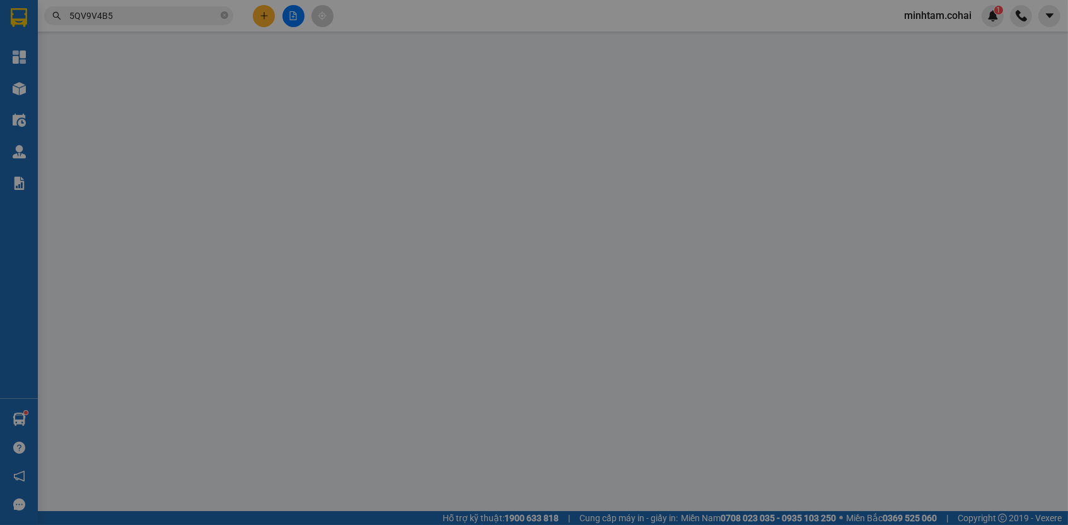
type input "0345781329"
type input "K TÊN"
type input "ĐỒNG XOÀI 3"
type input "0"
type input "80.000"
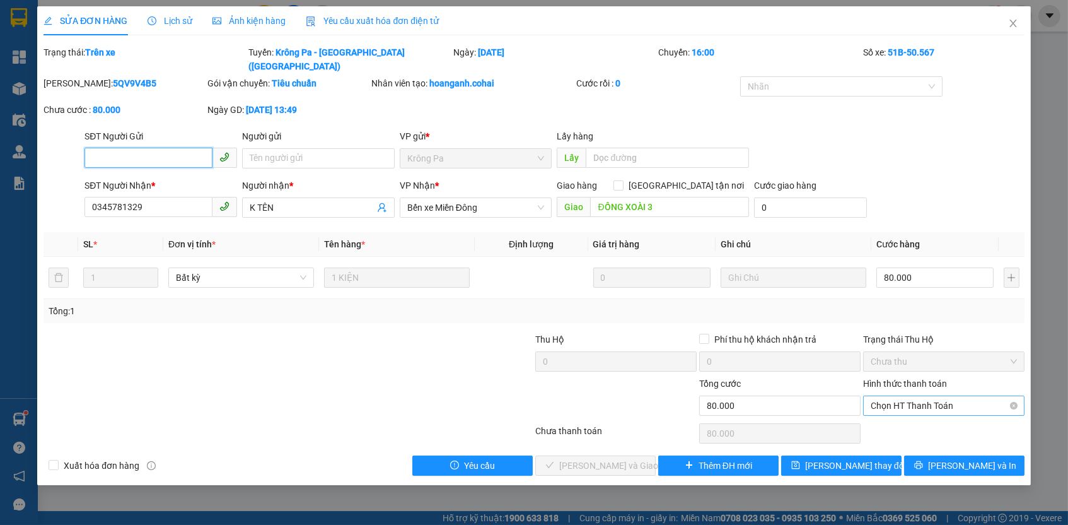
click at [926, 396] on span "Chọn HT Thanh Toán" at bounding box center [944, 405] width 146 height 19
click at [928, 415] on div "Tại văn phòng" at bounding box center [944, 413] width 146 height 14
type input "0"
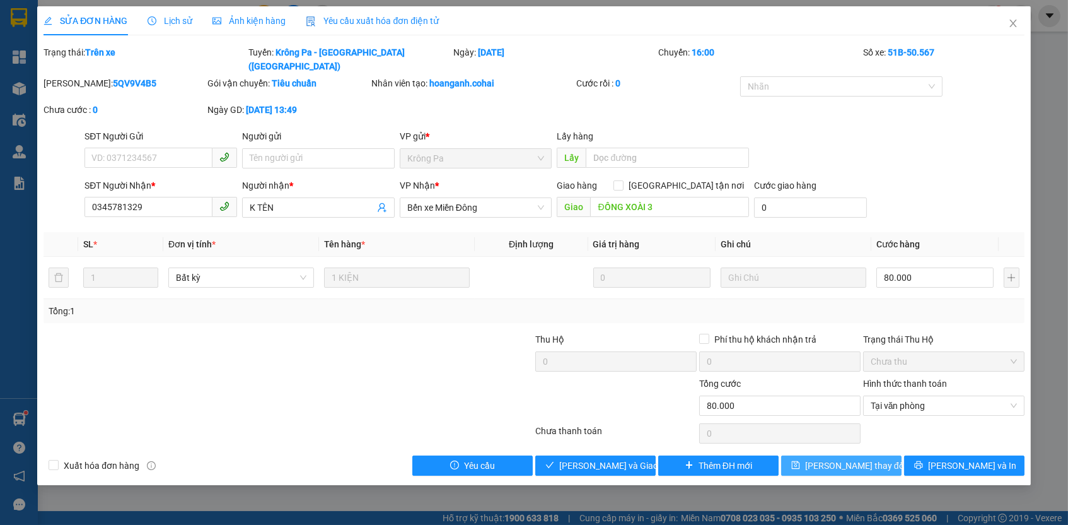
click at [897, 455] on button "[PERSON_NAME] thay đổi" at bounding box center [841, 465] width 120 height 20
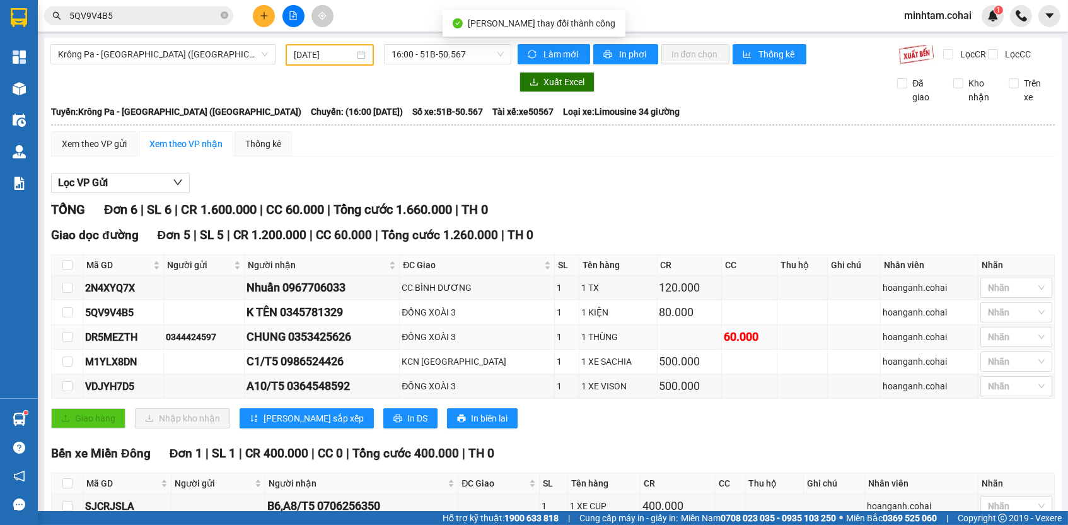
click at [98, 344] on div "DR5MEZTH" at bounding box center [123, 337] width 76 height 16
copy div "DR5MEZTH"
click at [136, 18] on input "5QV9V4B5" at bounding box center [143, 16] width 149 height 14
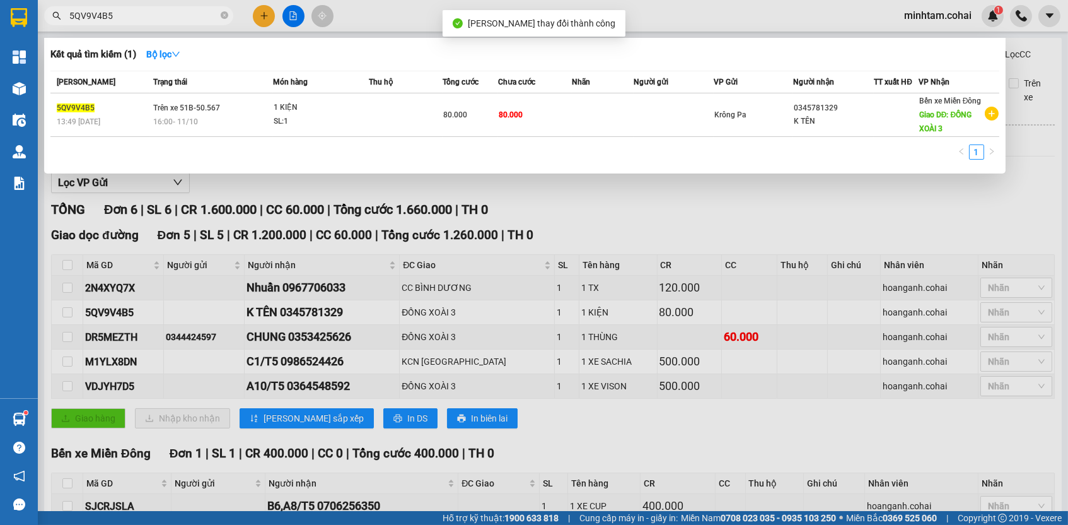
click at [136, 18] on input "5QV9V4B5" at bounding box center [143, 16] width 149 height 14
paste input "DR5MEZTH"
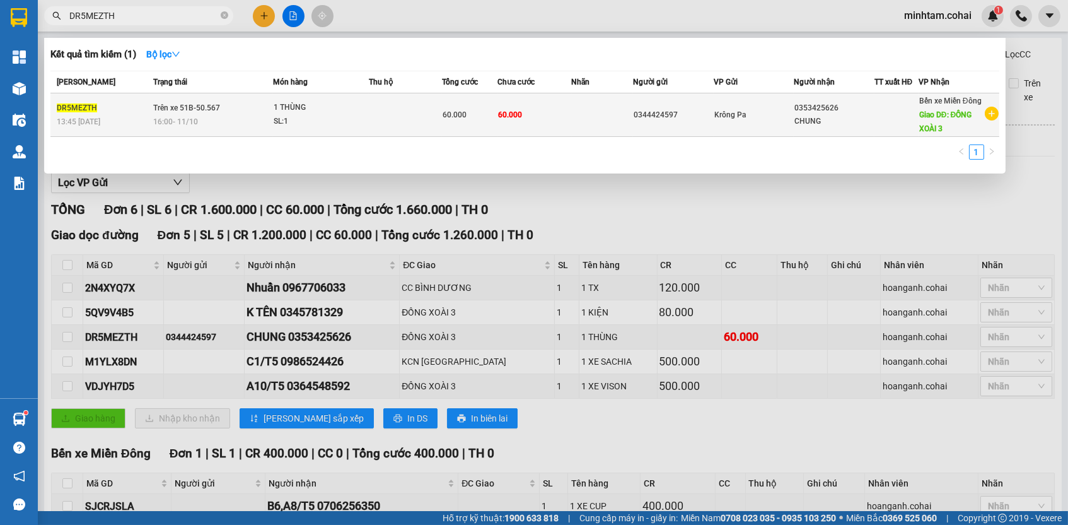
type input "DR5MEZTH"
click at [554, 120] on td "60.000" at bounding box center [535, 115] width 74 height 44
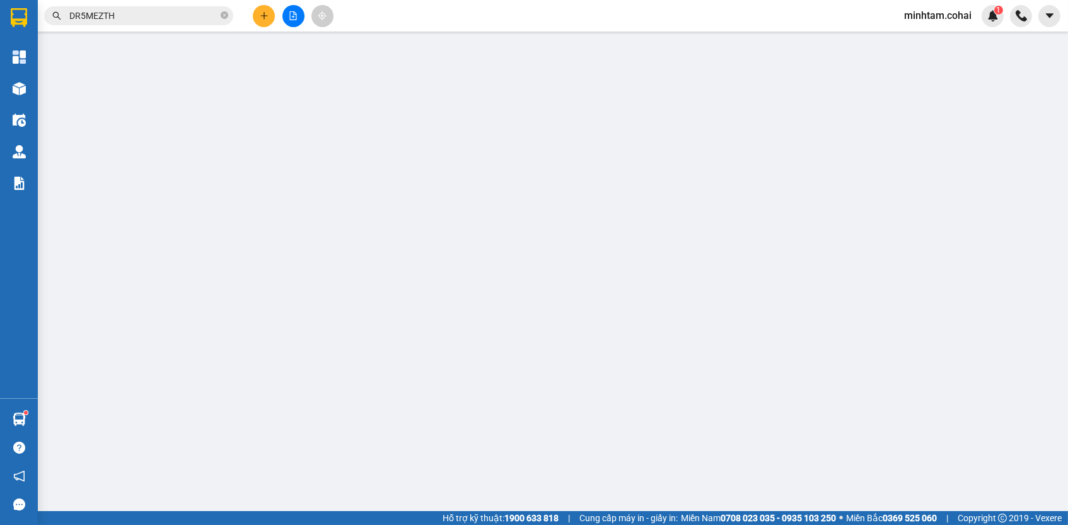
type input "0344424597"
type input "0353425626"
type input "CHUNG"
type input "ĐỒNG XOÀI 3"
type input "0"
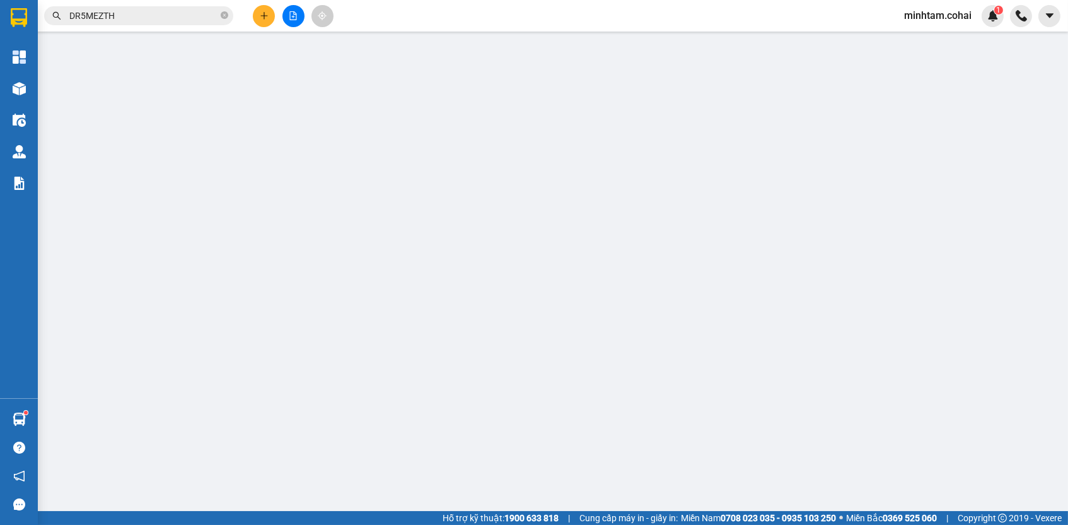
type input "60.000"
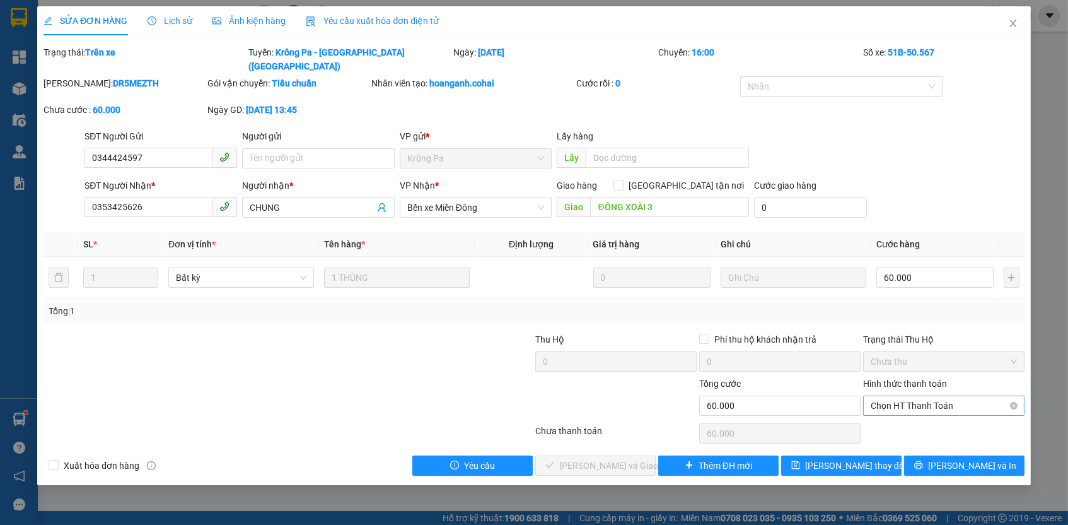
click at [922, 399] on div "Hình thức thanh toán Chọn HT Thanh Toán" at bounding box center [943, 399] width 161 height 44
click at [918, 396] on span "Chọn HT Thanh Toán" at bounding box center [944, 405] width 146 height 19
click at [914, 414] on div "Tại văn phòng" at bounding box center [944, 413] width 146 height 14
type input "0"
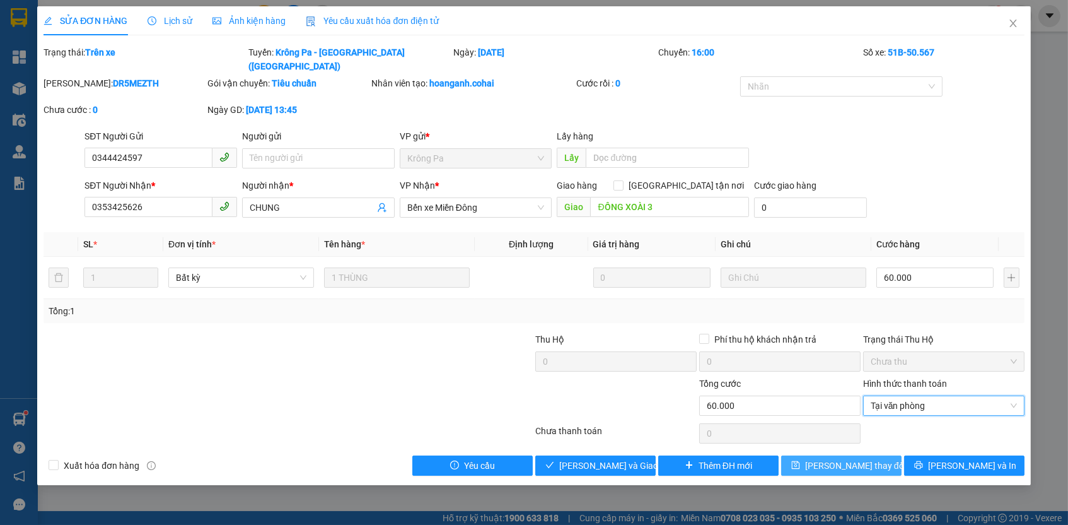
click at [879, 455] on button "[PERSON_NAME] thay đổi" at bounding box center [841, 465] width 120 height 20
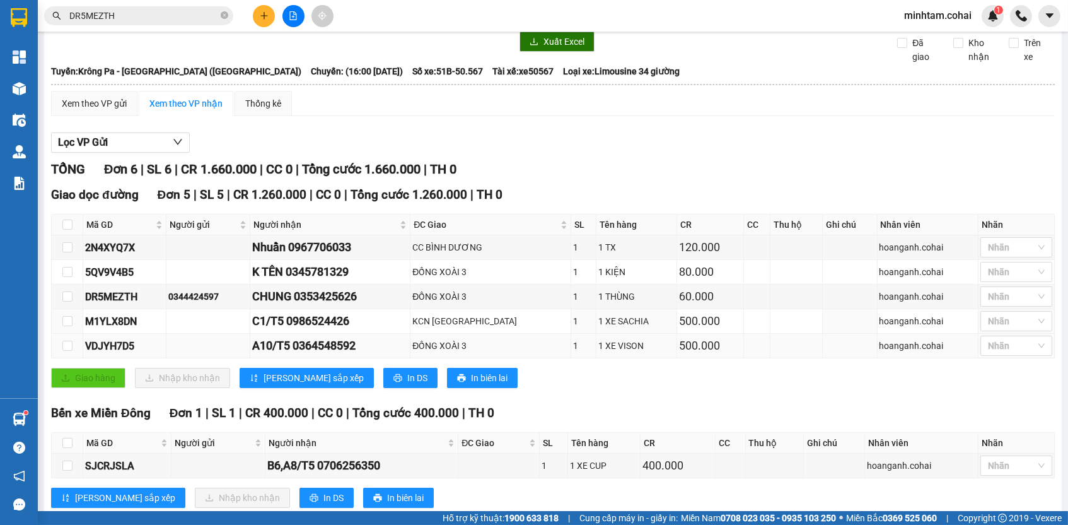
scroll to position [78, 0]
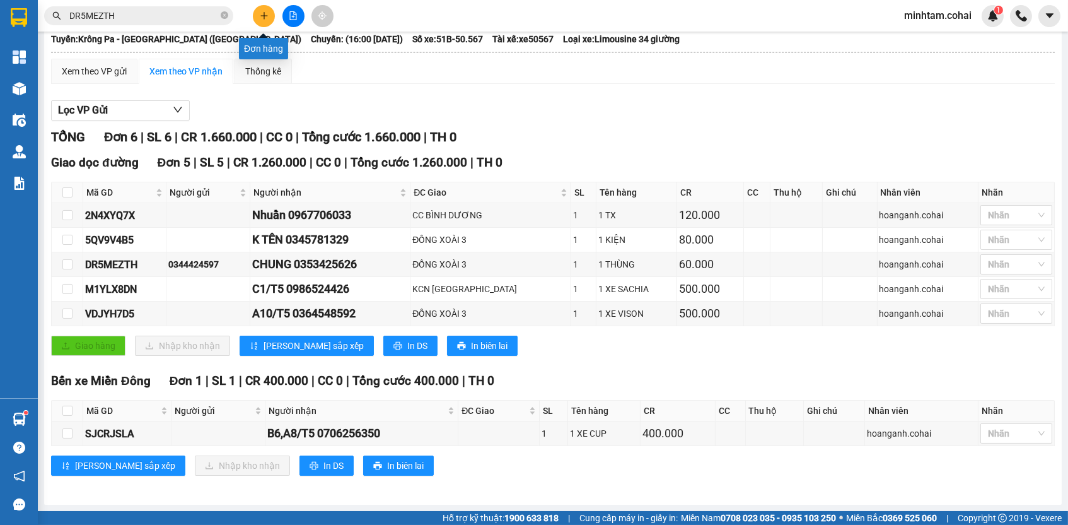
click at [196, 16] on input "DR5MEZTH" at bounding box center [143, 16] width 149 height 14
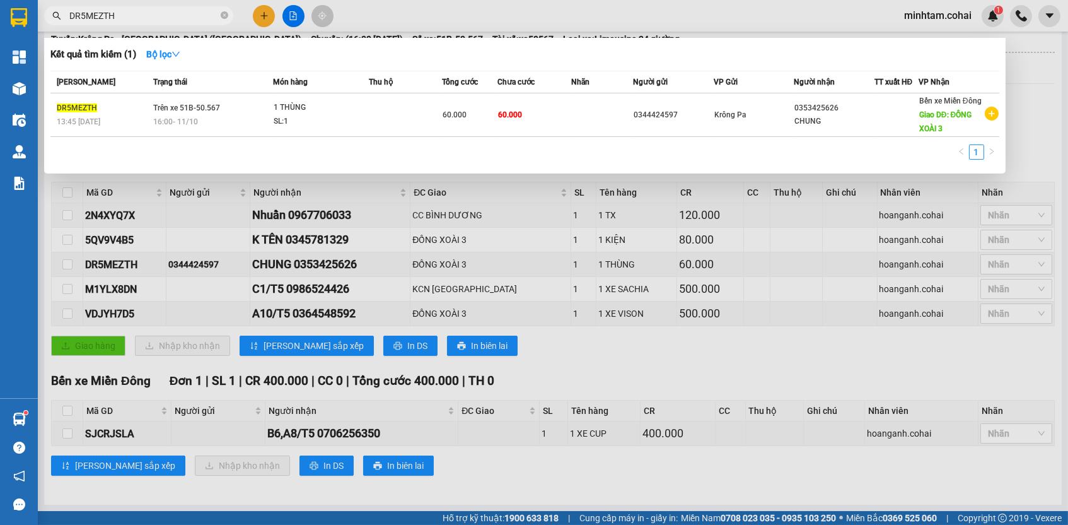
click at [196, 16] on input "DR5MEZTH" at bounding box center [143, 16] width 149 height 14
paste input "0399092353"
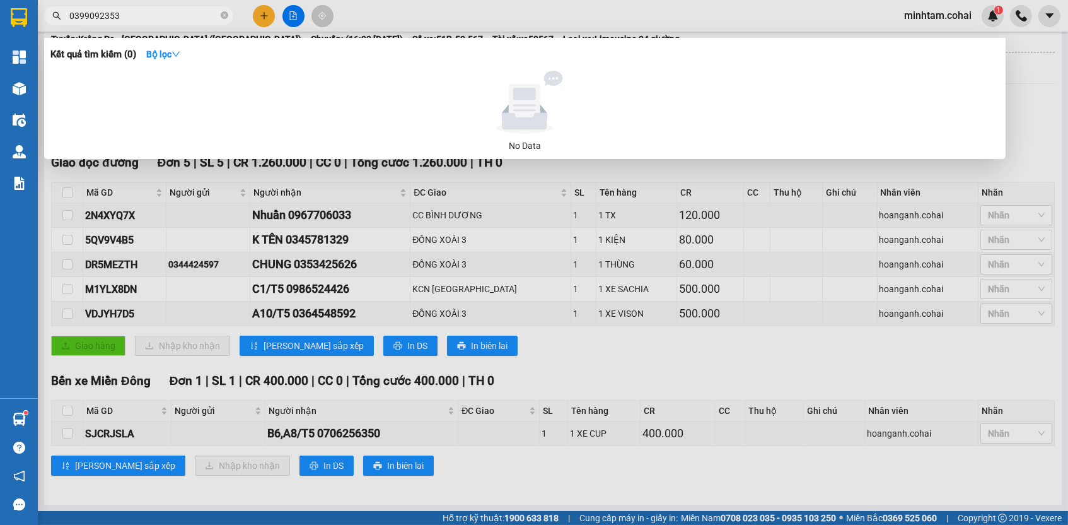
click at [419, 257] on div at bounding box center [534, 262] width 1068 height 525
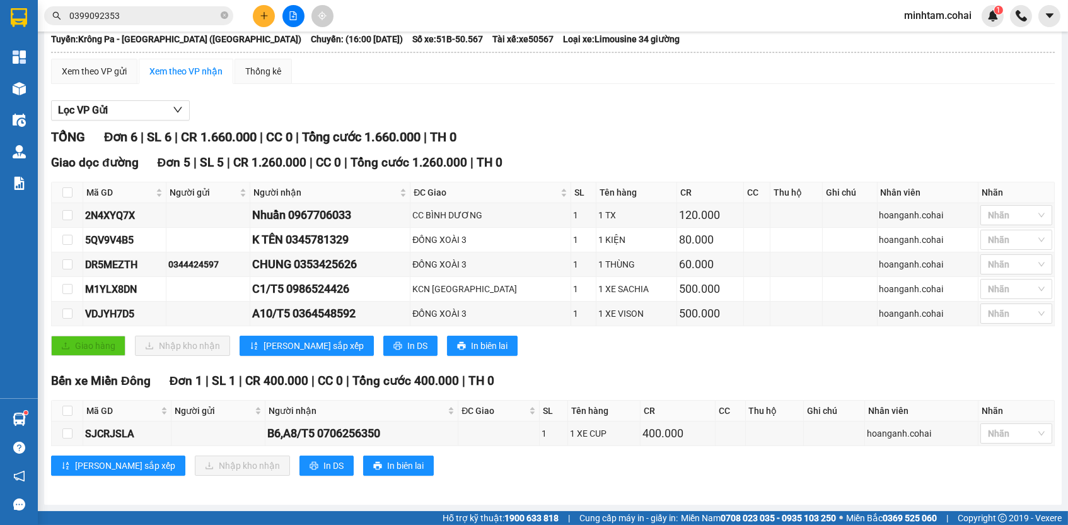
click at [189, 21] on input "0399092353" at bounding box center [143, 16] width 149 height 14
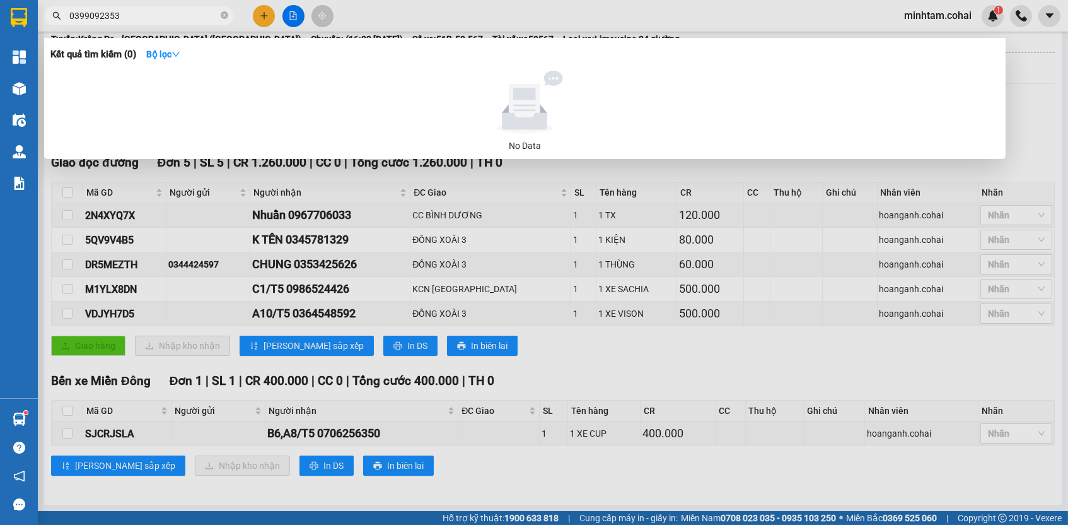
click at [189, 20] on input "0399092353" at bounding box center [143, 16] width 149 height 14
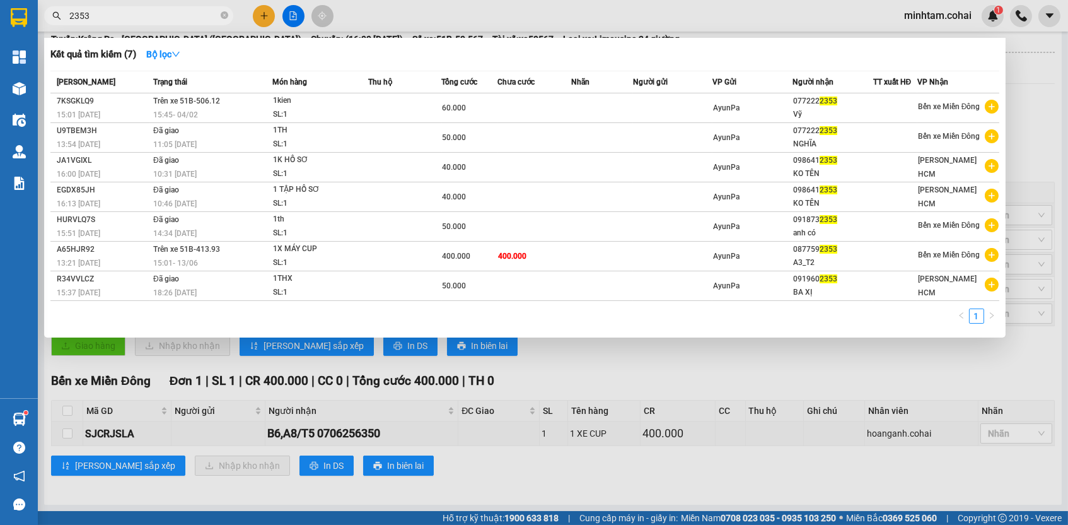
type input "2353"
click at [716, 378] on div at bounding box center [534, 262] width 1068 height 525
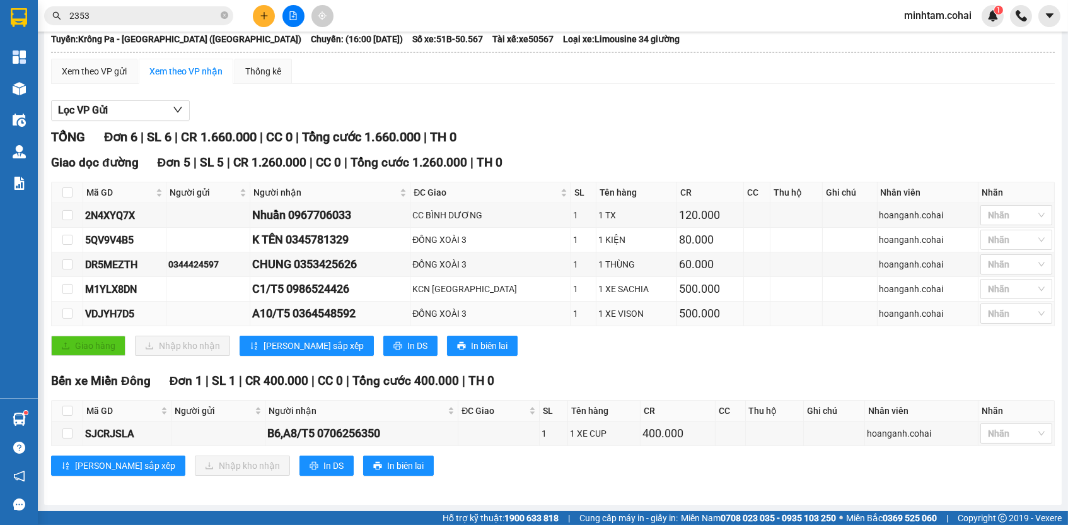
scroll to position [0, 0]
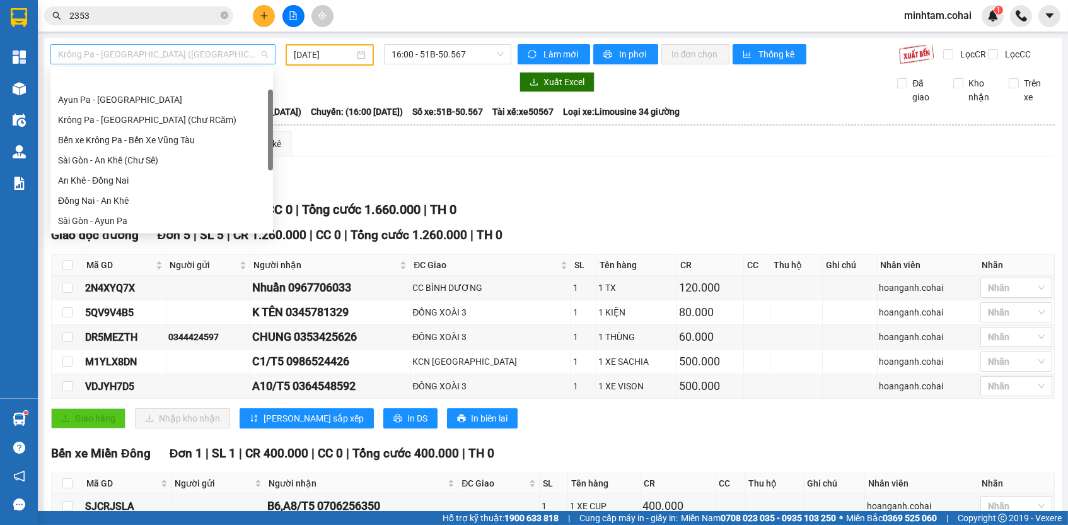
click at [175, 56] on span "Krông Pa - [GEOGRAPHIC_DATA] ([GEOGRAPHIC_DATA])" at bounding box center [163, 54] width 210 height 19
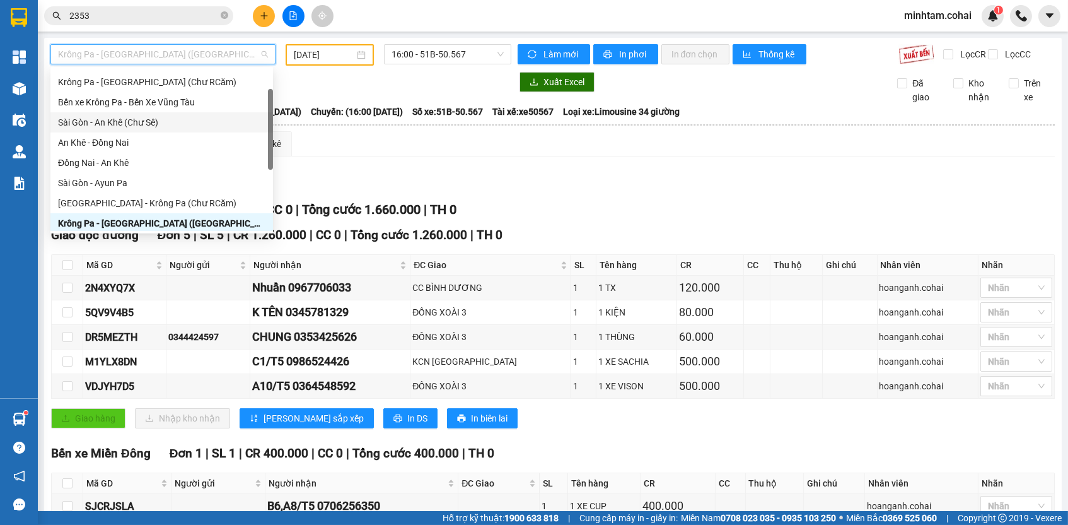
click at [173, 119] on div "Sài Gòn - An Khê (Chư Sê)" at bounding box center [161, 122] width 207 height 14
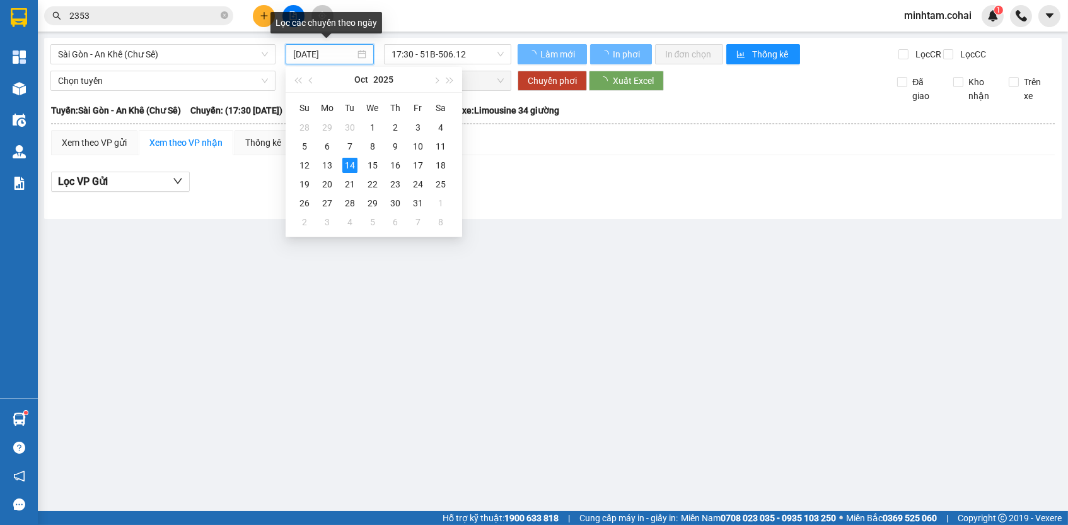
click at [314, 55] on input "[DATE]" at bounding box center [324, 54] width 62 height 14
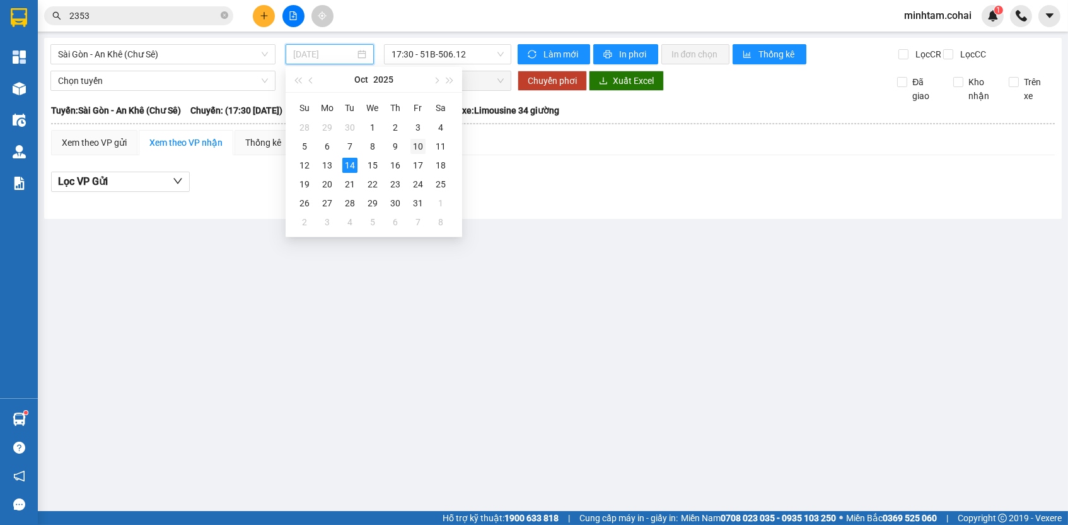
click at [415, 148] on div "10" at bounding box center [418, 146] width 15 height 15
type input "[DATE]"
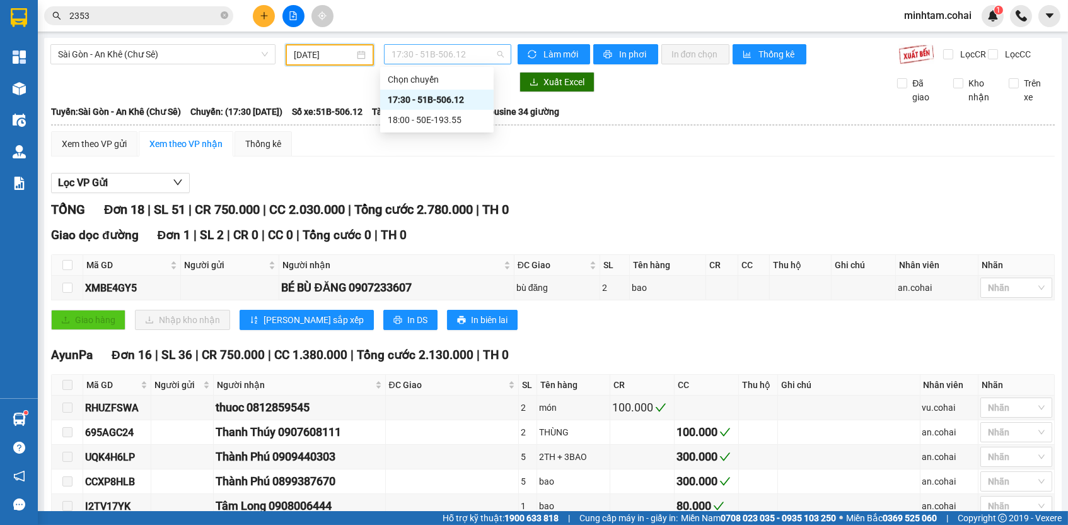
click at [452, 52] on span "17:30 - 51B-506.12" at bounding box center [448, 54] width 112 height 19
click at [470, 120] on div "18:00 - 50E-193.55" at bounding box center [437, 120] width 98 height 14
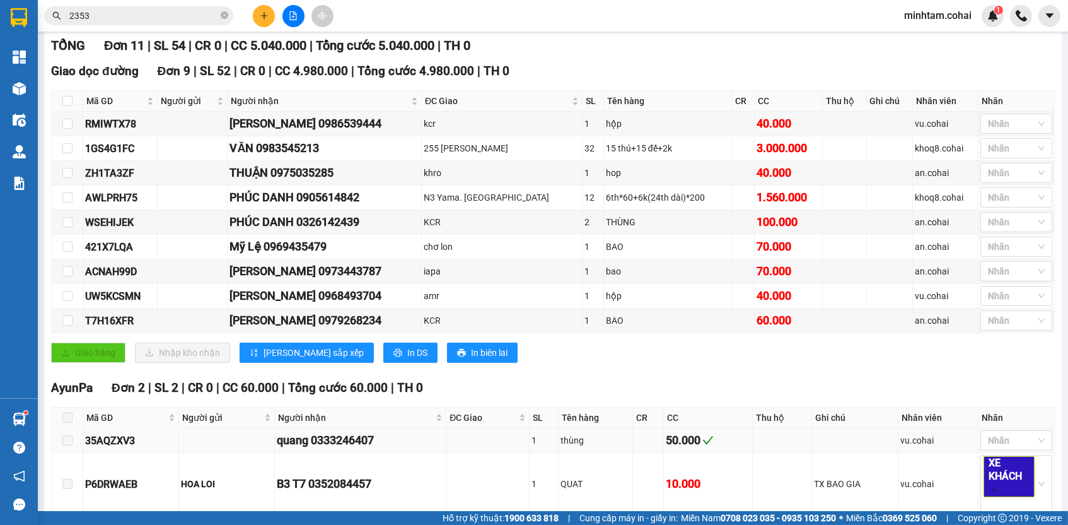
scroll to position [129, 0]
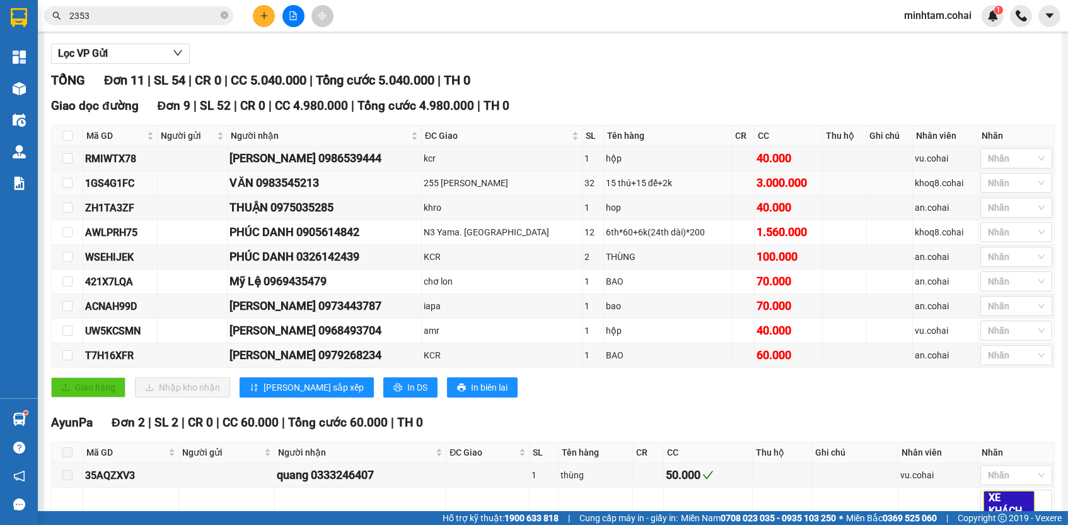
click at [493, 190] on div "255 [PERSON_NAME]" at bounding box center [502, 183] width 156 height 14
click at [120, 163] on div "RMIWTX78" at bounding box center [120, 159] width 70 height 16
copy div "RMIWTX78"
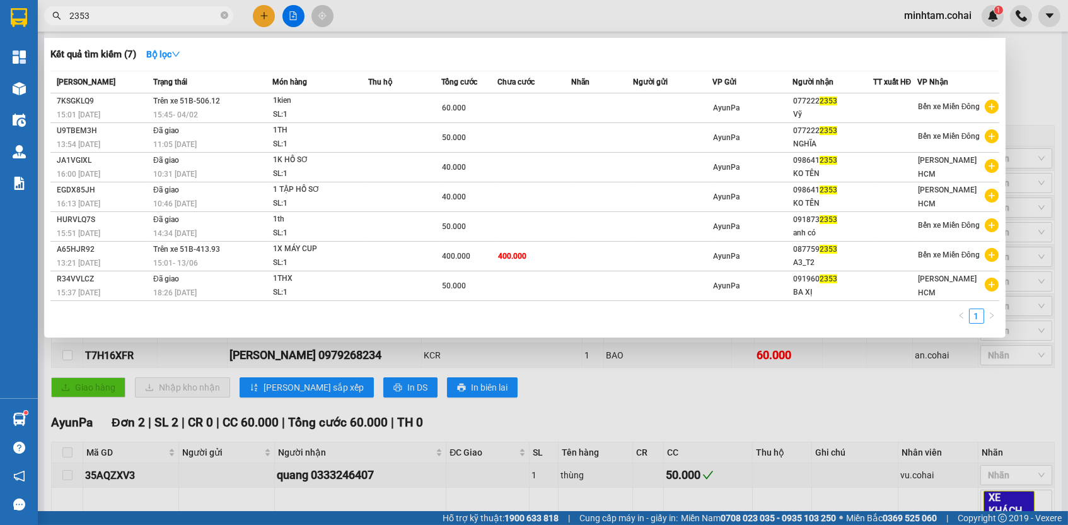
click at [155, 15] on input "2353" at bounding box center [143, 16] width 149 height 14
paste input "RMIWTX78"
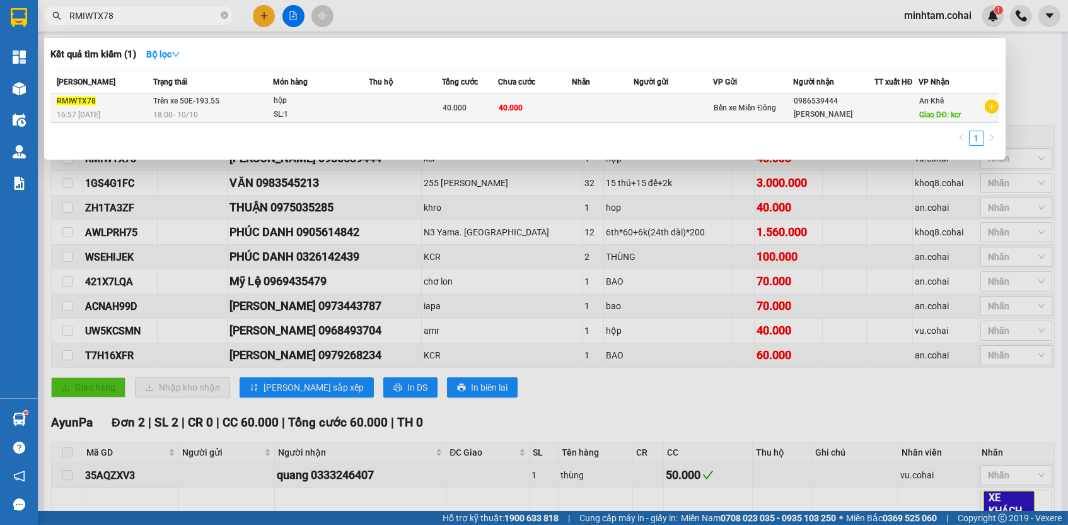
type input "RMIWTX78"
click at [551, 95] on td "40.000" at bounding box center [535, 108] width 74 height 30
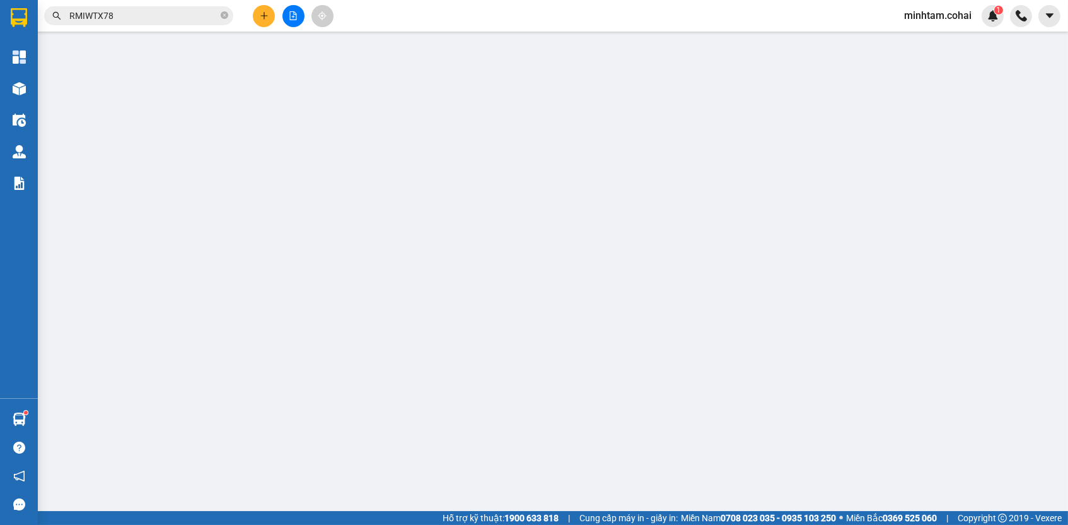
type input "0986539444"
type input "[PERSON_NAME]"
type input "kcr"
type input "0"
type input "40.000"
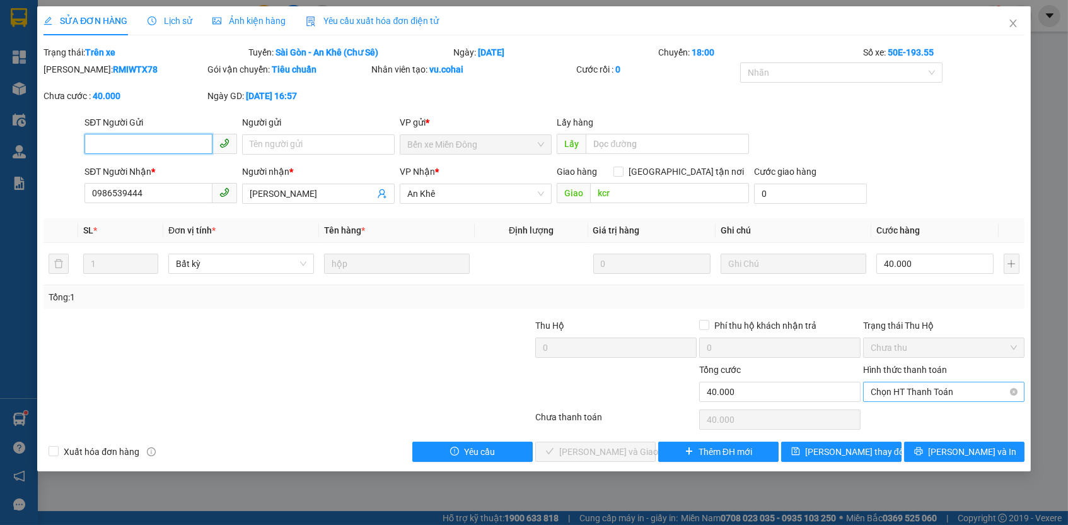
click at [928, 387] on span "Chọn HT Thanh Toán" at bounding box center [944, 391] width 146 height 19
click at [920, 414] on div "Tại văn phòng" at bounding box center [944, 413] width 146 height 14
type input "0"
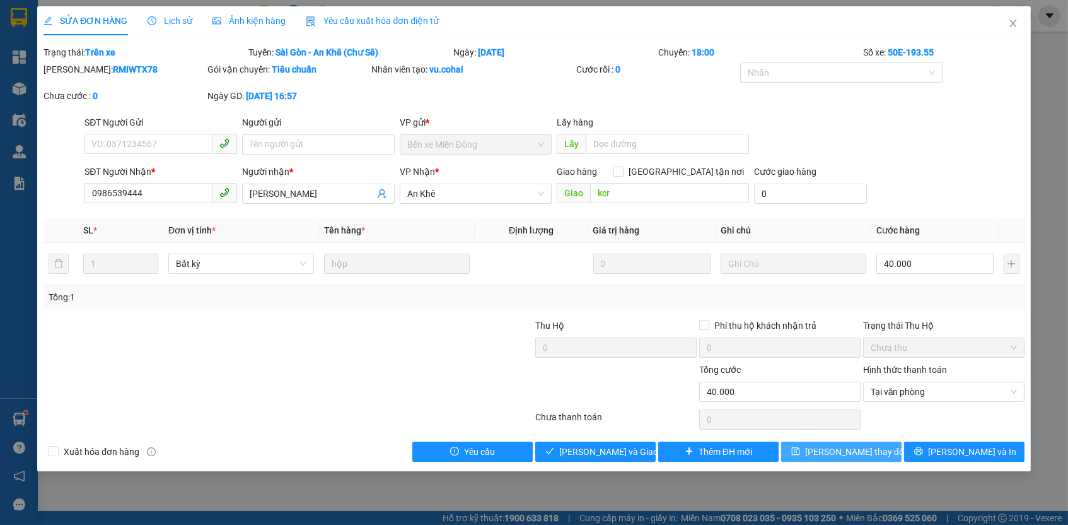
click at [852, 455] on button "[PERSON_NAME] thay đổi" at bounding box center [841, 451] width 120 height 20
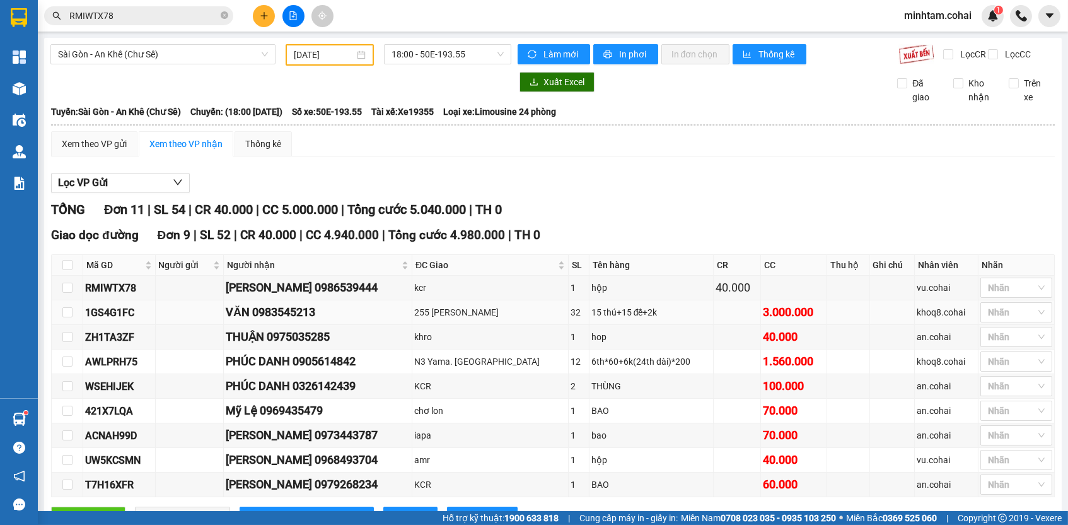
click at [118, 318] on div "1GS4G1FC" at bounding box center [119, 313] width 68 height 16
copy div "1GS4G1FC"
click at [174, 18] on input "RMIWTX78" at bounding box center [143, 16] width 149 height 14
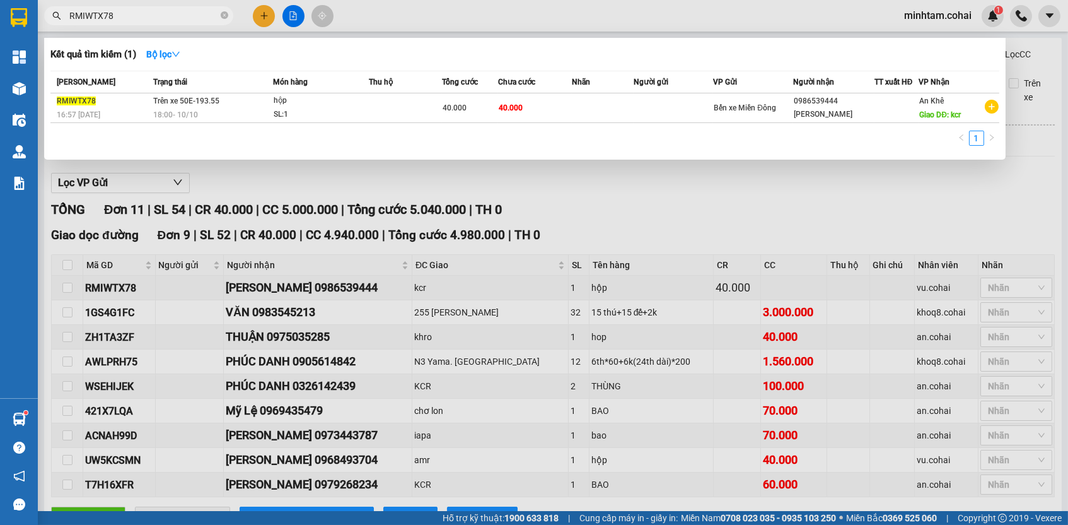
click at [174, 18] on input "RMIWTX78" at bounding box center [143, 16] width 149 height 14
paste input "1GS4G1FC"
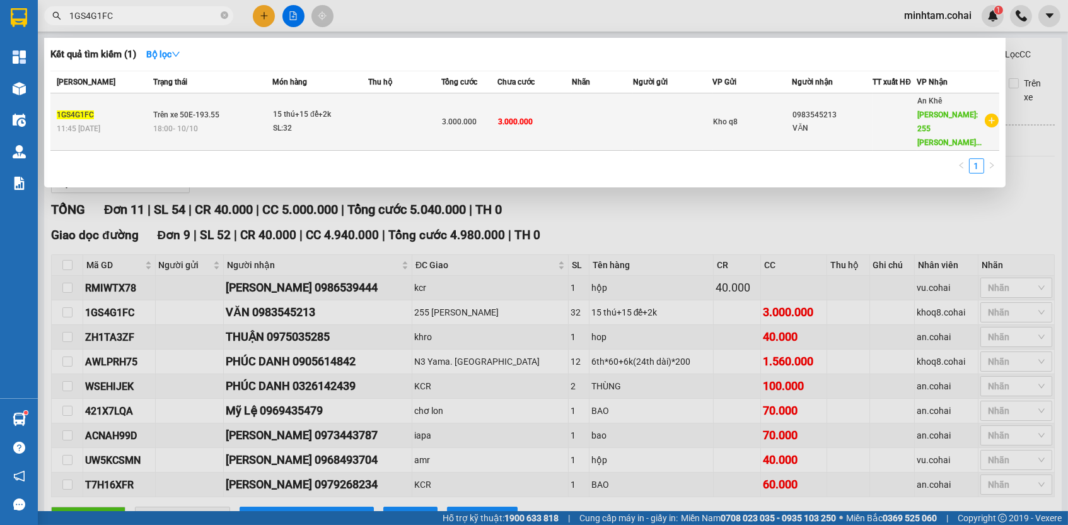
type input "1GS4G1FC"
click at [658, 107] on td at bounding box center [672, 121] width 79 height 57
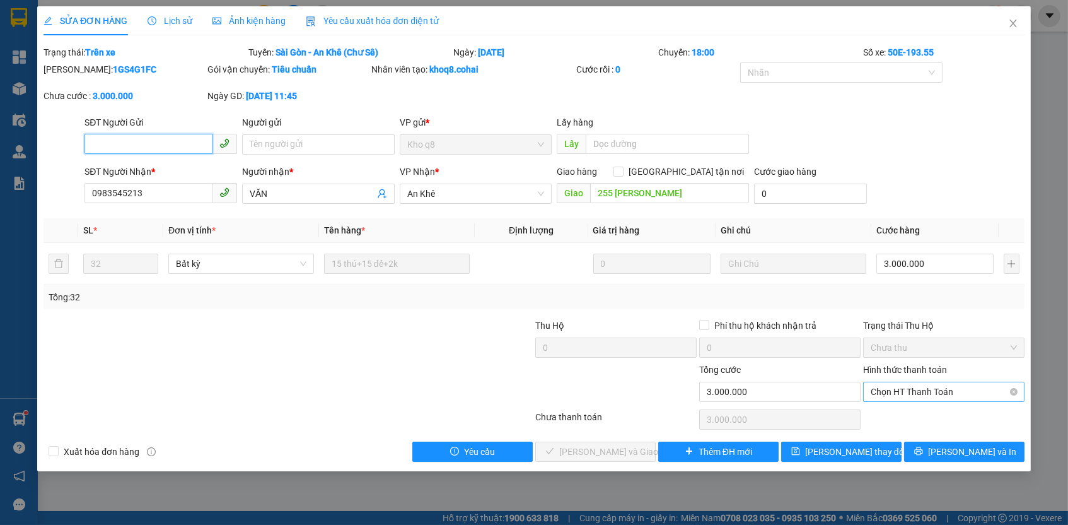
click at [913, 388] on span "Chọn HT Thanh Toán" at bounding box center [944, 391] width 146 height 19
click at [907, 414] on div "Tại văn phòng" at bounding box center [944, 413] width 146 height 14
type input "0"
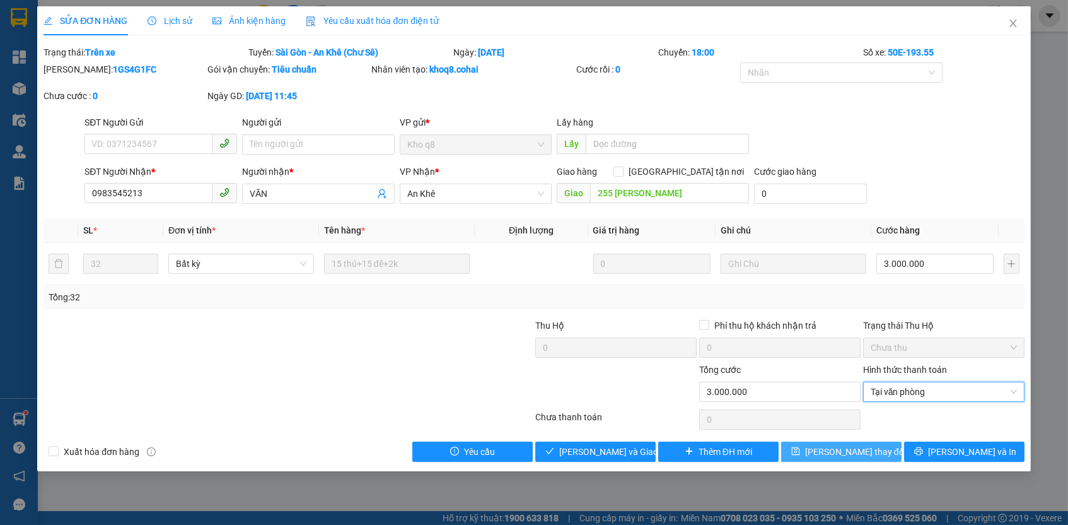
click at [870, 446] on span "[PERSON_NAME] thay đổi" at bounding box center [855, 452] width 101 height 14
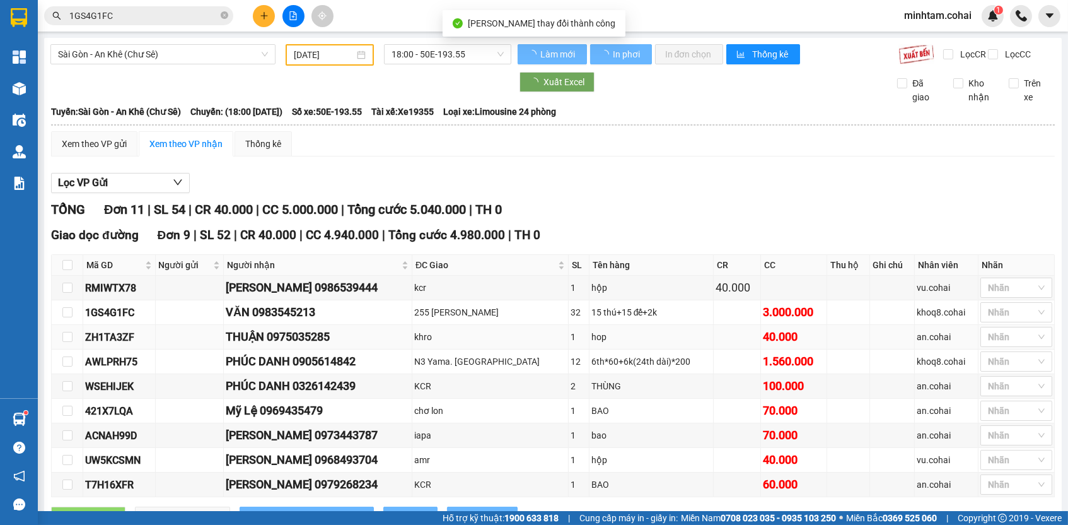
scroll to position [31, 0]
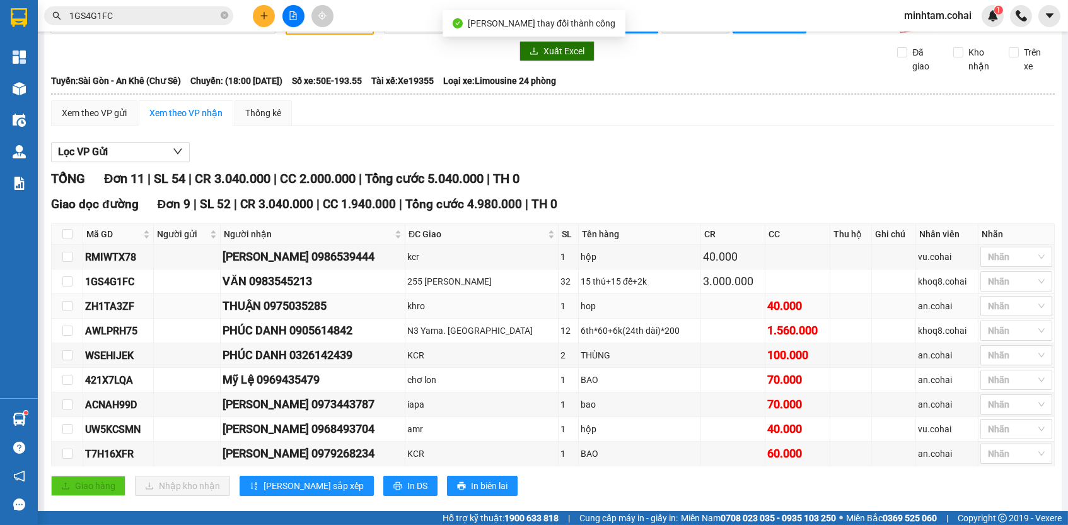
click at [120, 314] on div "ZH1TA3ZF" at bounding box center [118, 306] width 66 height 16
click at [124, 17] on input "1GS4G1FC" at bounding box center [143, 16] width 149 height 14
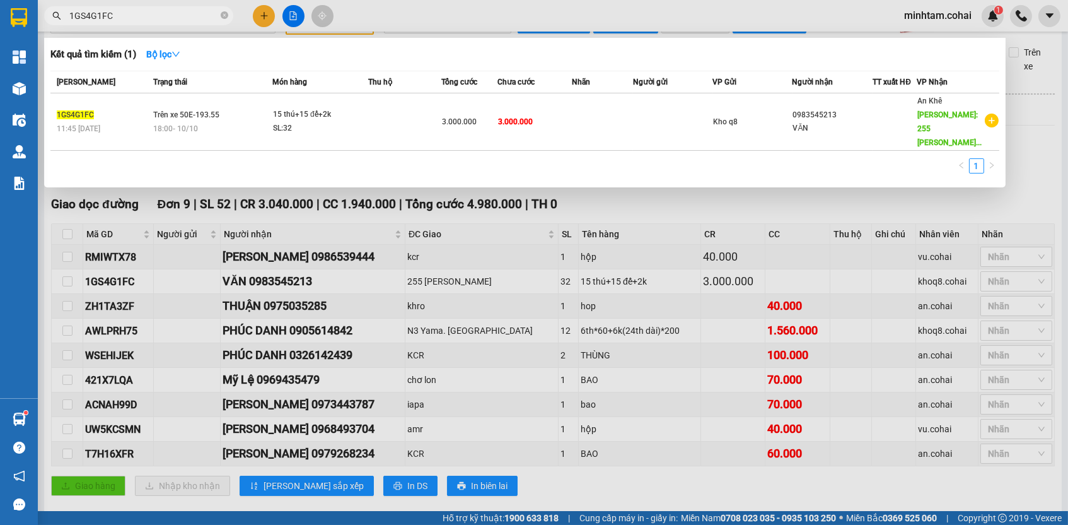
click at [124, 17] on input "1GS4G1FC" at bounding box center [143, 16] width 149 height 14
paste input "ZH1TA3ZF"
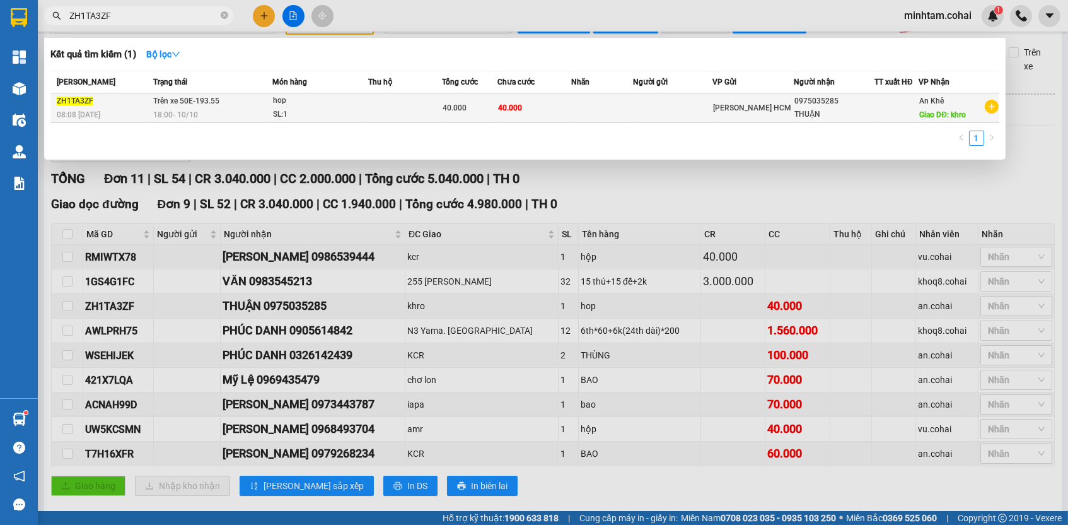
type input "ZH1TA3ZF"
click at [518, 110] on span "40.000" at bounding box center [510, 107] width 24 height 9
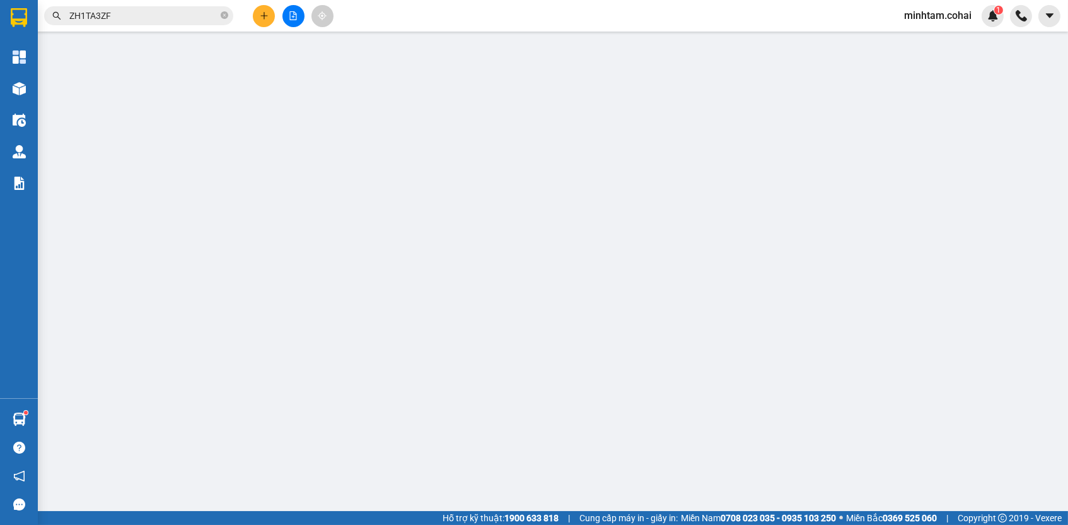
type input "0975035285"
type input "THUẬN"
type input "khro"
type input "0"
type input "40.000"
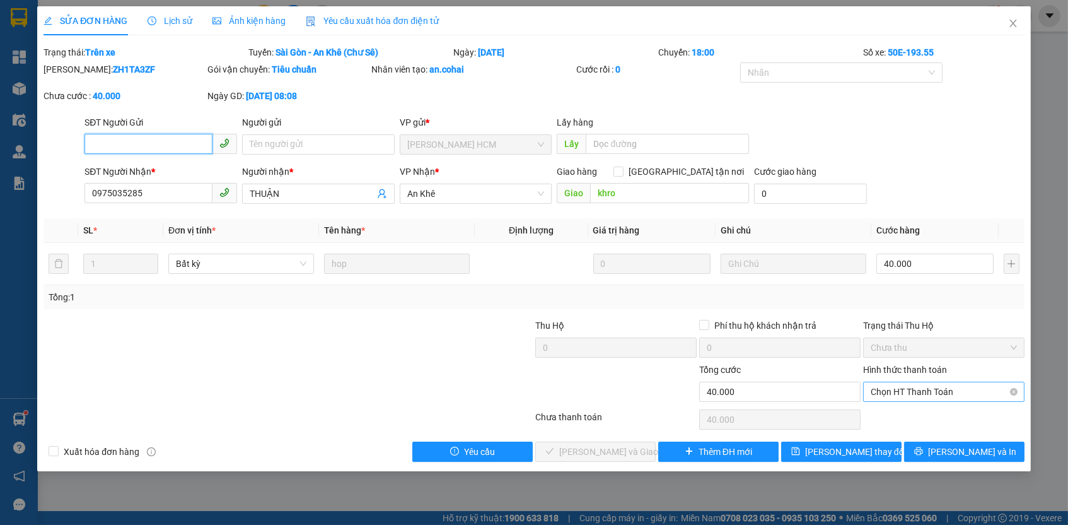
click at [919, 397] on span "Chọn HT Thanh Toán" at bounding box center [944, 391] width 146 height 19
click at [917, 411] on div "Tại văn phòng" at bounding box center [944, 413] width 146 height 14
type input "0"
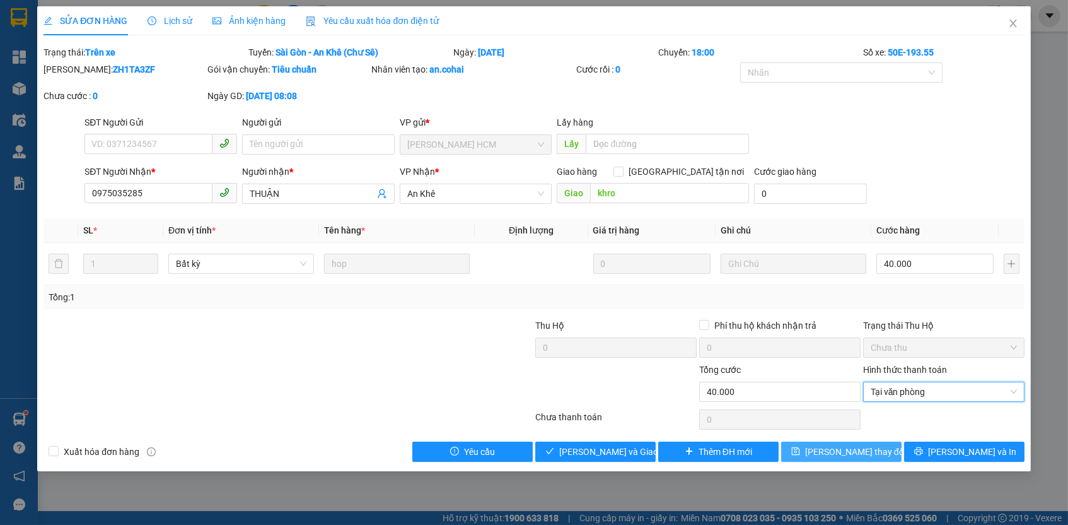
click at [881, 453] on button "[PERSON_NAME] thay đổi" at bounding box center [841, 451] width 120 height 20
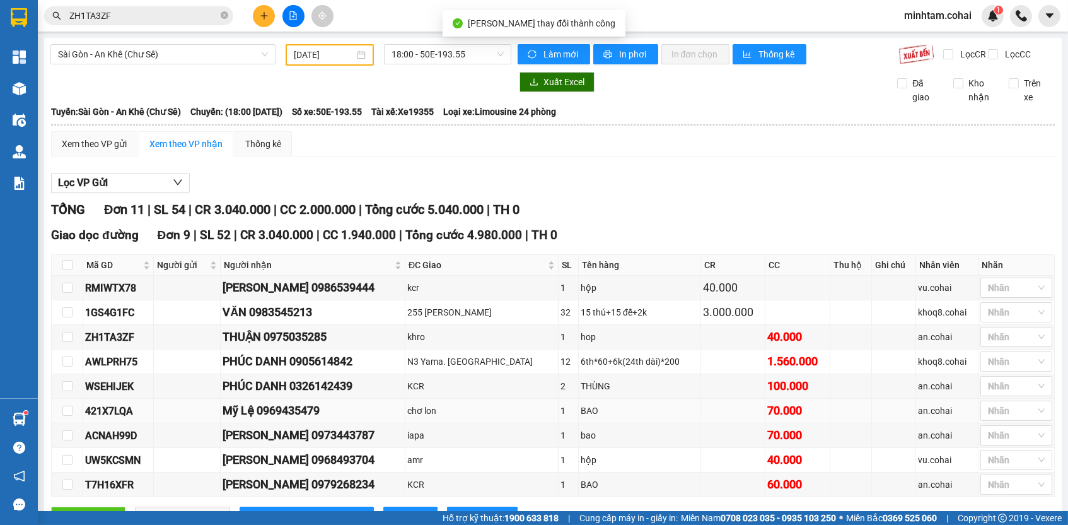
scroll to position [158, 0]
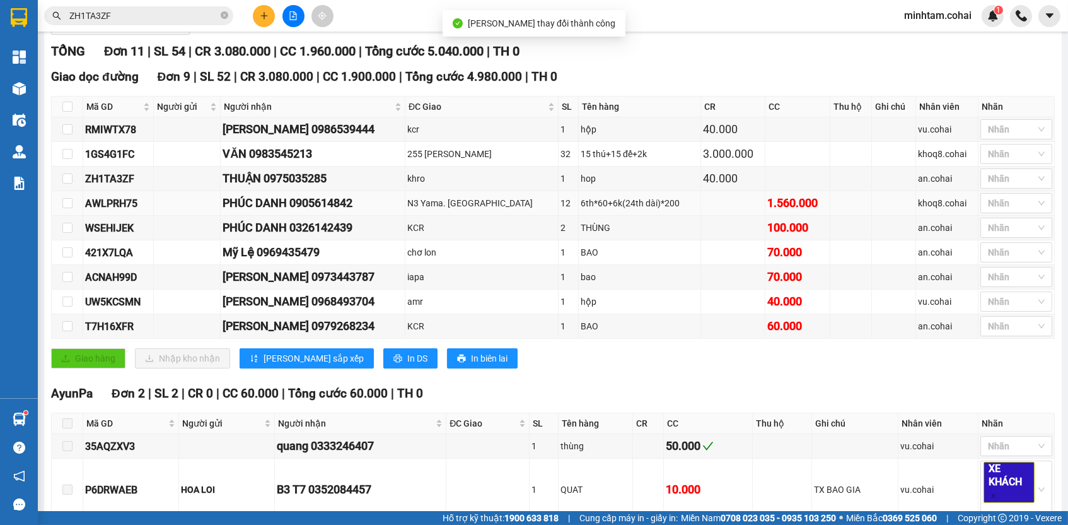
click at [124, 208] on div "AWLPRH75" at bounding box center [118, 204] width 66 height 16
click at [132, 15] on input "ZH1TA3ZF" at bounding box center [143, 16] width 149 height 14
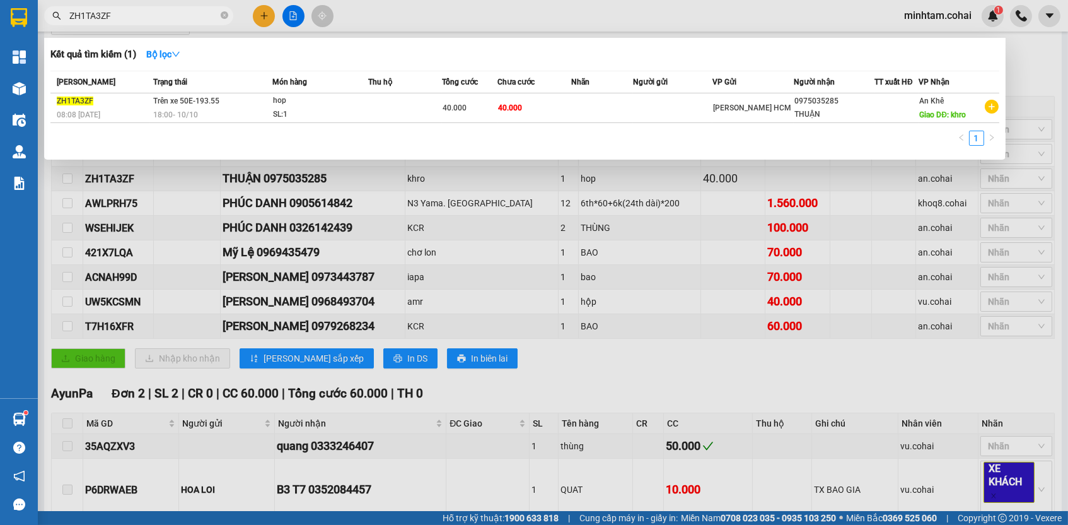
click at [132, 15] on input "ZH1TA3ZF" at bounding box center [143, 16] width 149 height 14
paste input "AWLPRH75"
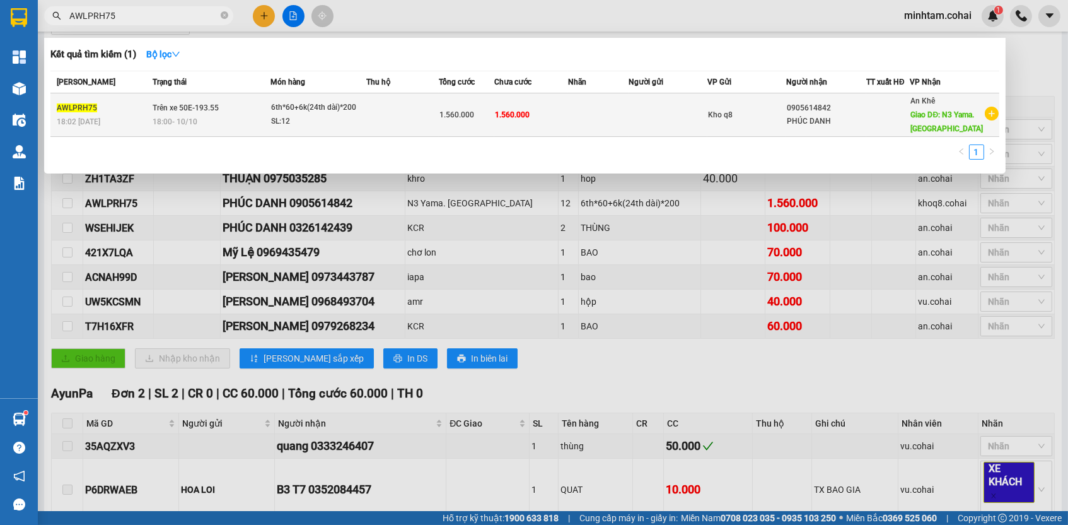
type input "AWLPRH75"
click at [611, 112] on td at bounding box center [598, 115] width 61 height 44
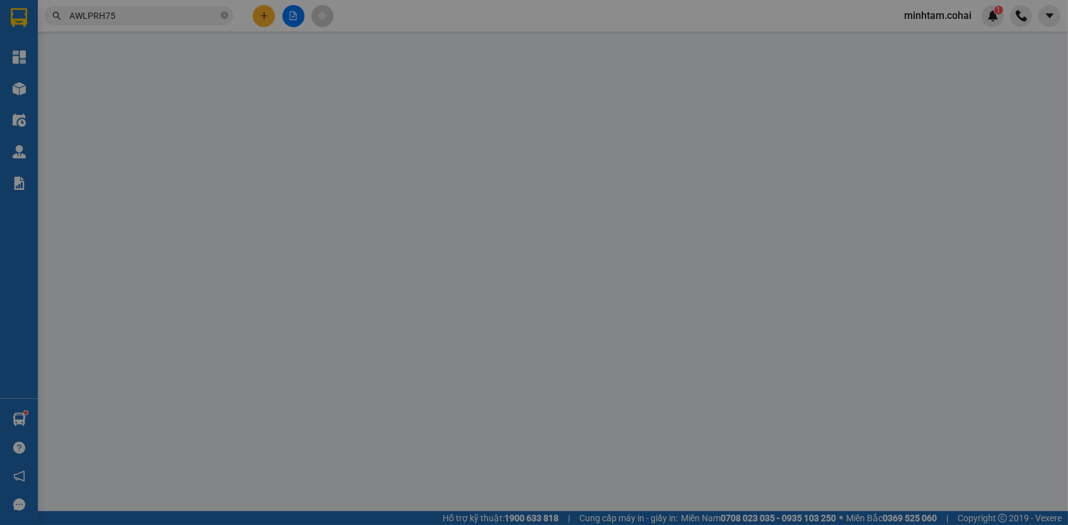
type input "0905614842"
type input "PHÚC DANH"
type input "N3 Yama. [GEOGRAPHIC_DATA]"
type input "0"
type input "1.560.000"
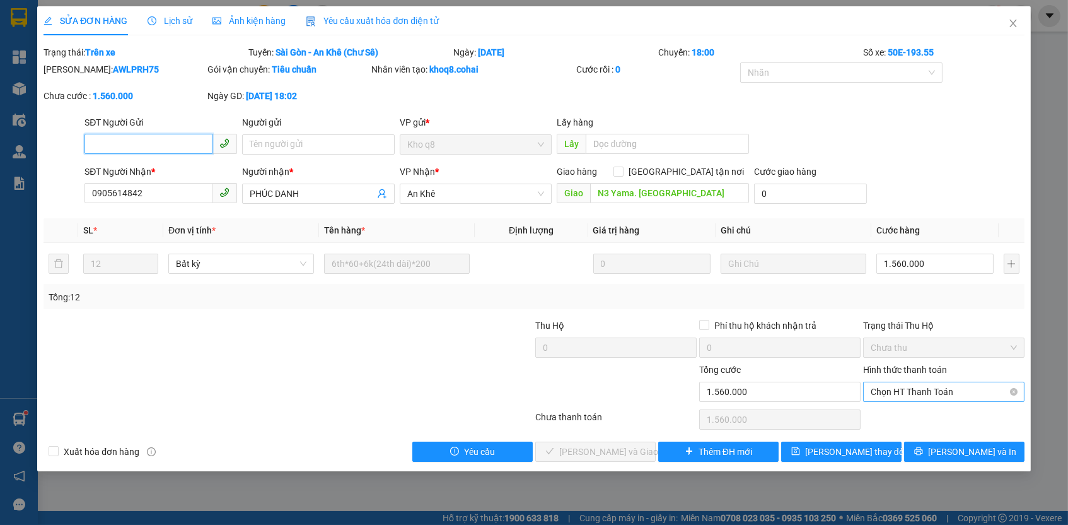
click at [881, 382] on span "Chọn HT Thanh Toán" at bounding box center [944, 391] width 146 height 19
click at [894, 416] on div "Tại văn phòng" at bounding box center [944, 413] width 146 height 14
type input "0"
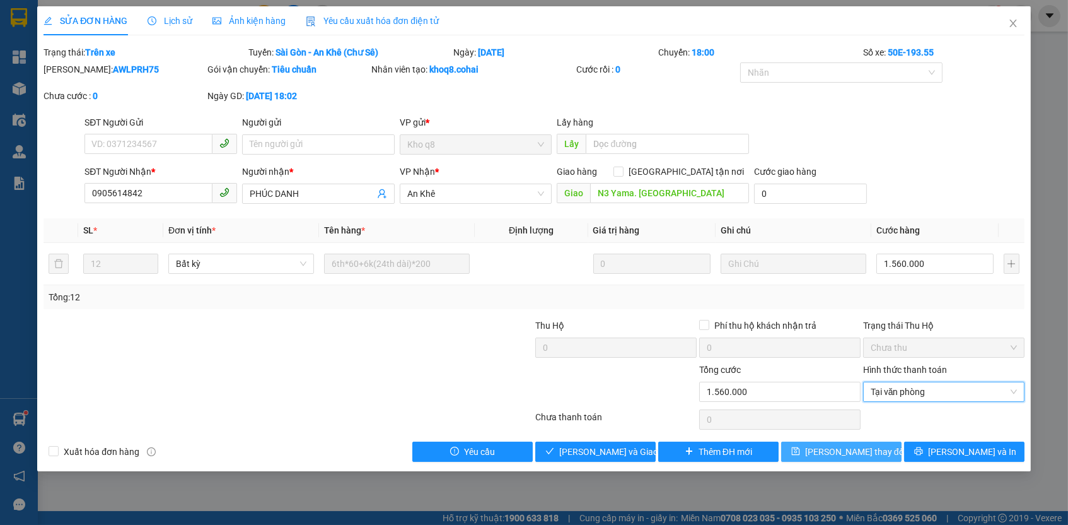
click at [874, 447] on button "[PERSON_NAME] thay đổi" at bounding box center [841, 451] width 120 height 20
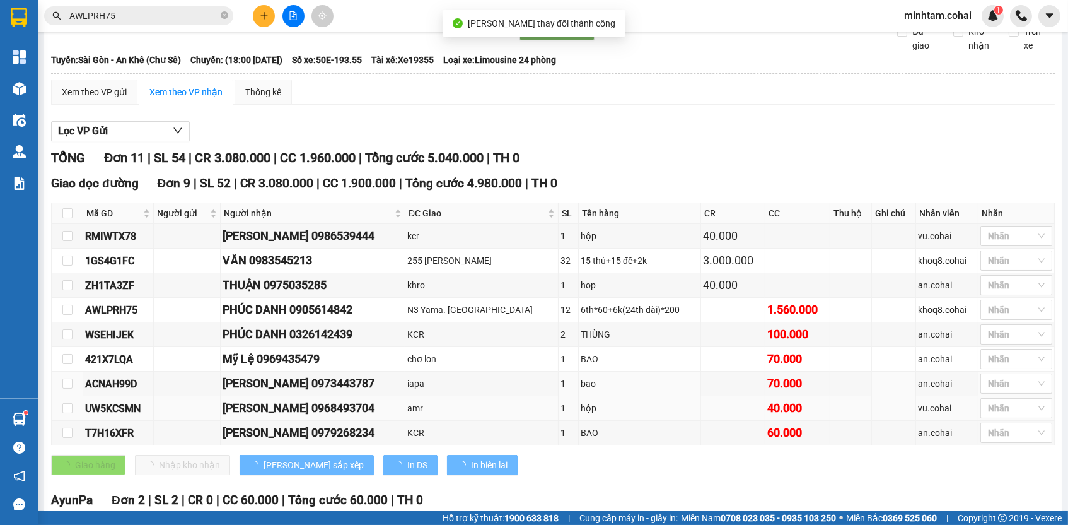
scroll to position [125, 0]
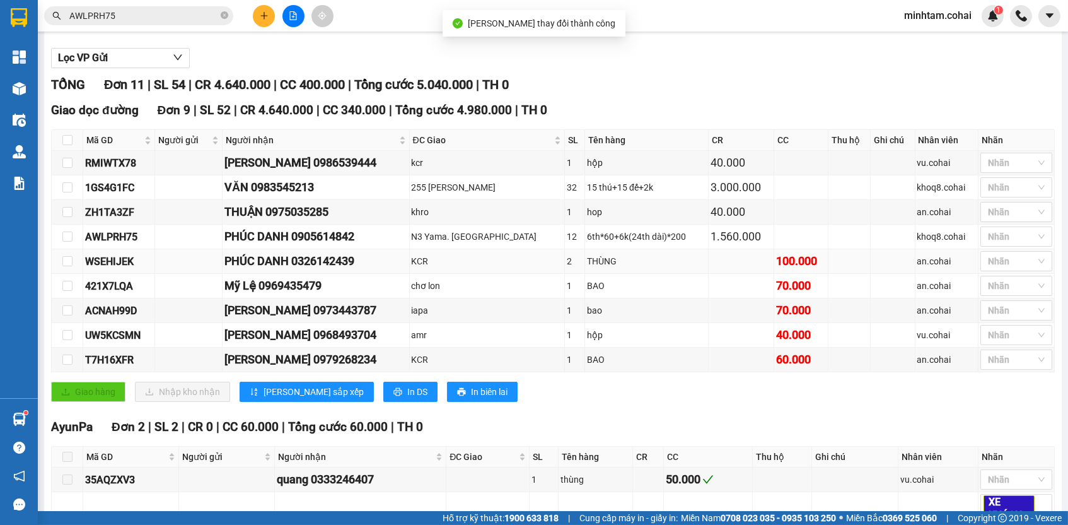
click at [115, 267] on div "WSEHIJEK" at bounding box center [118, 262] width 67 height 16
click at [160, 16] on input "AWLPRH75" at bounding box center [143, 16] width 149 height 14
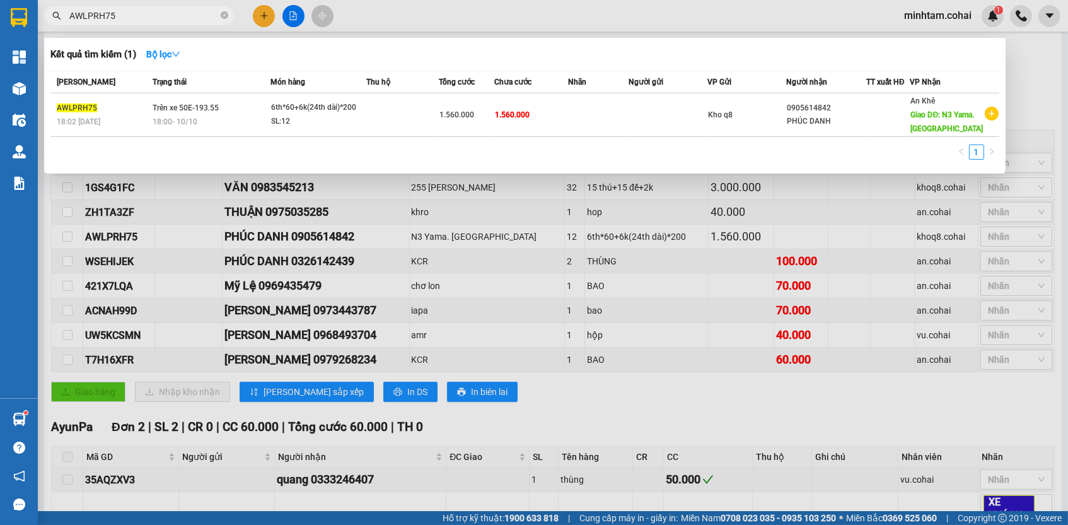
click at [160, 16] on input "AWLPRH75" at bounding box center [143, 16] width 149 height 14
paste input "WSEHIJEK"
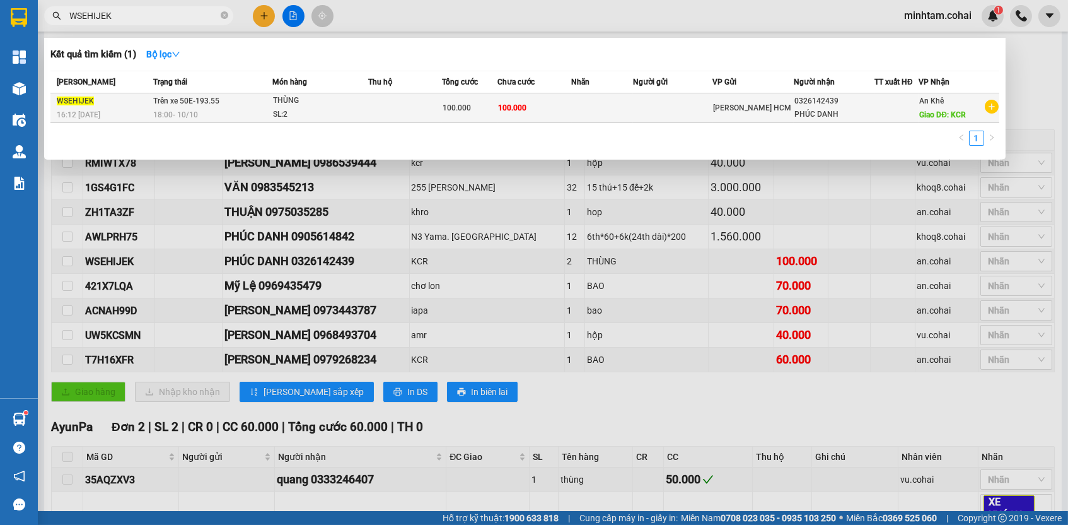
type input "WSEHIJEK"
click at [566, 108] on td "100.000" at bounding box center [535, 108] width 74 height 30
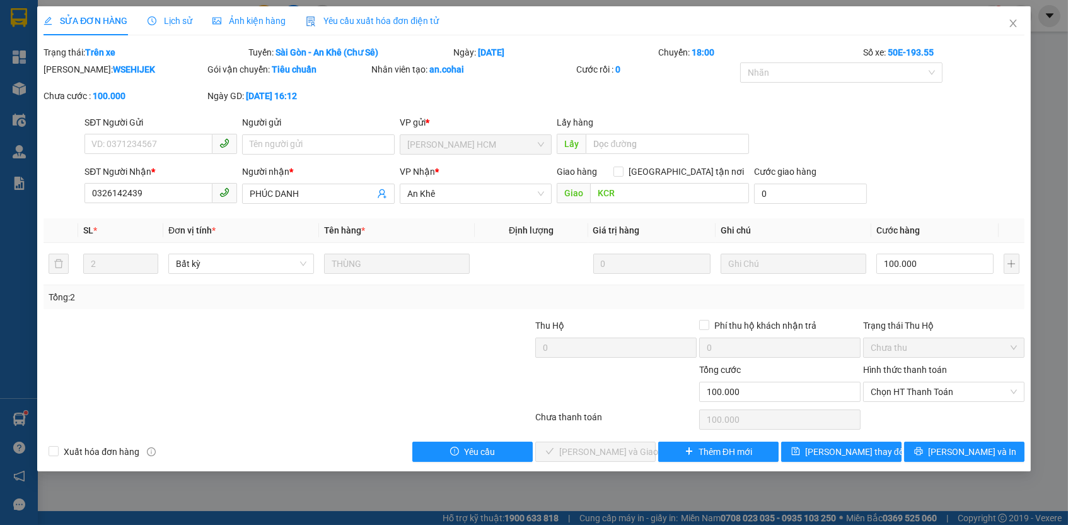
click at [891, 365] on label "Hình thức thanh toán" at bounding box center [905, 370] width 84 height 10
click at [891, 382] on input "Hình thức thanh toán" at bounding box center [939, 391] width 137 height 19
click at [891, 401] on div "Total Paid Fee 0 Total UnPaid Fee 100.000 Cash Collection Total Fee Trạng thái:…" at bounding box center [534, 253] width 981 height 416
drag, startPoint x: 890, startPoint y: 394, endPoint x: 890, endPoint y: 411, distance: 17.0
click at [890, 394] on span "Chọn HT Thanh Toán" at bounding box center [944, 391] width 146 height 19
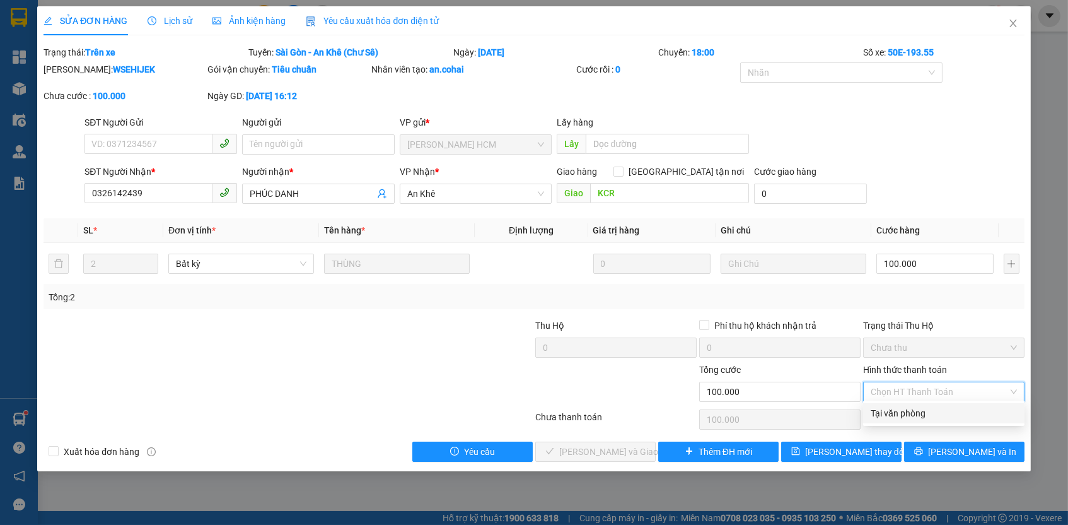
click at [885, 423] on div "Tại văn phòng" at bounding box center [943, 413] width 161 height 20
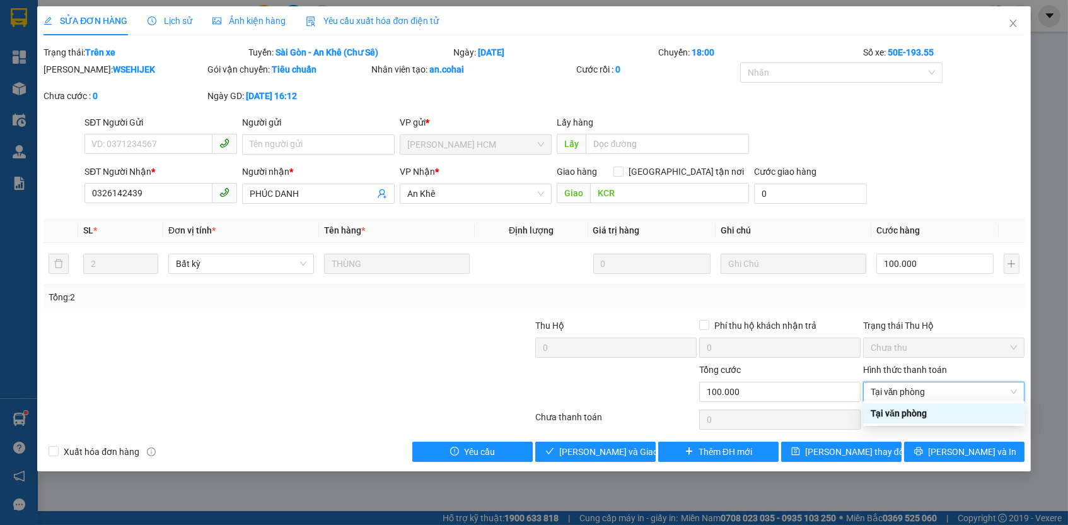
type input "0"
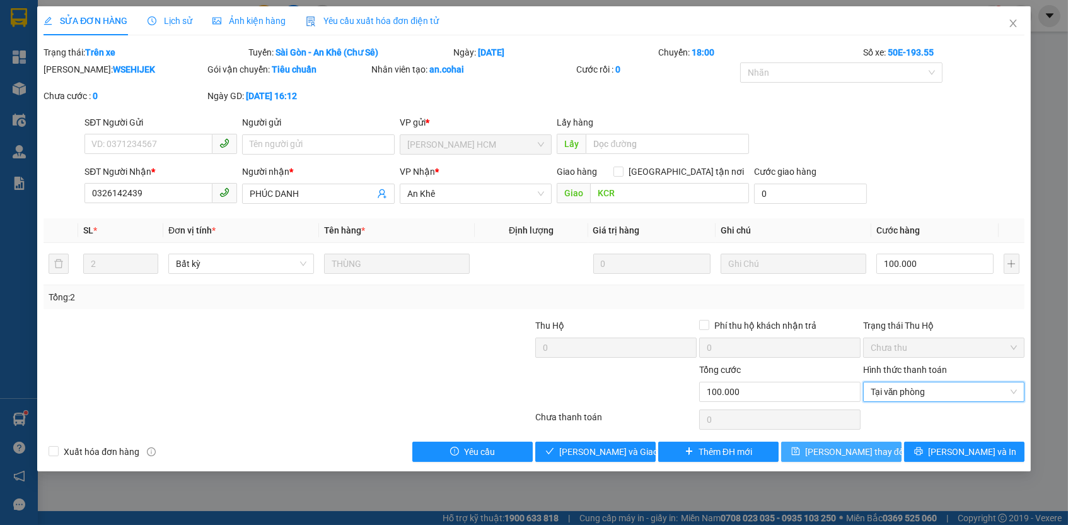
click at [870, 445] on span "[PERSON_NAME] thay đổi" at bounding box center [855, 452] width 101 height 14
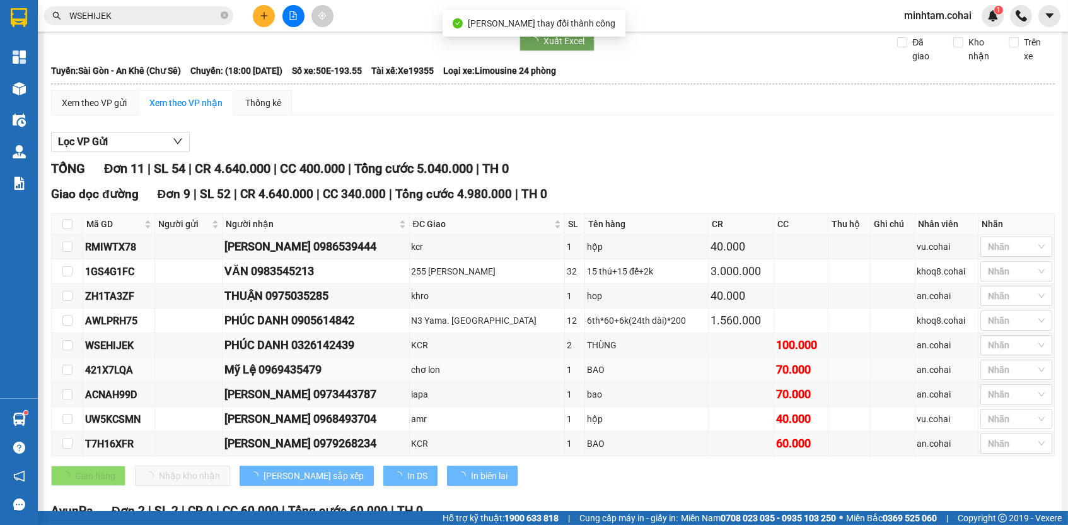
scroll to position [98, 0]
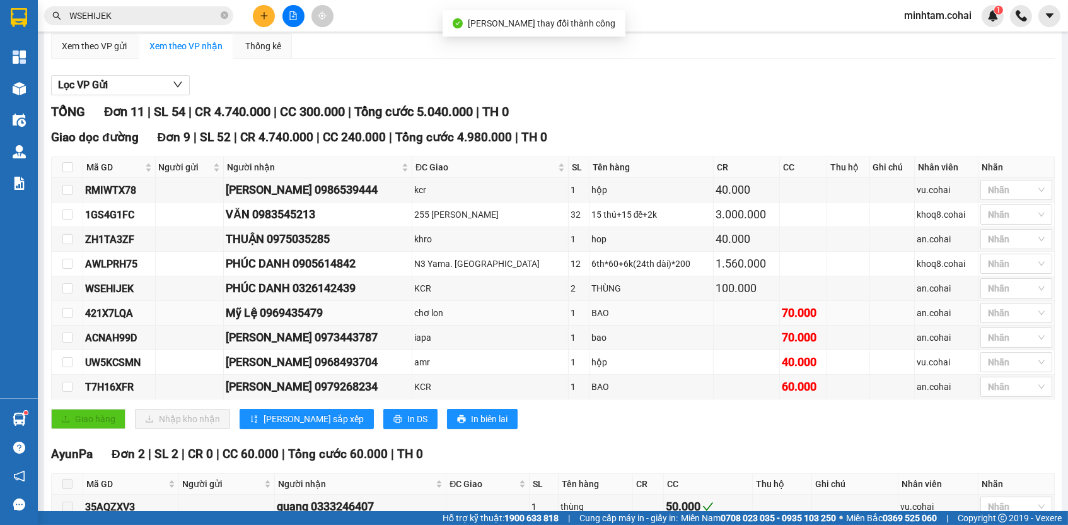
click at [96, 316] on div "421X7LQA" at bounding box center [119, 313] width 68 height 16
click at [161, 12] on input "WSEHIJEK" at bounding box center [143, 16] width 149 height 14
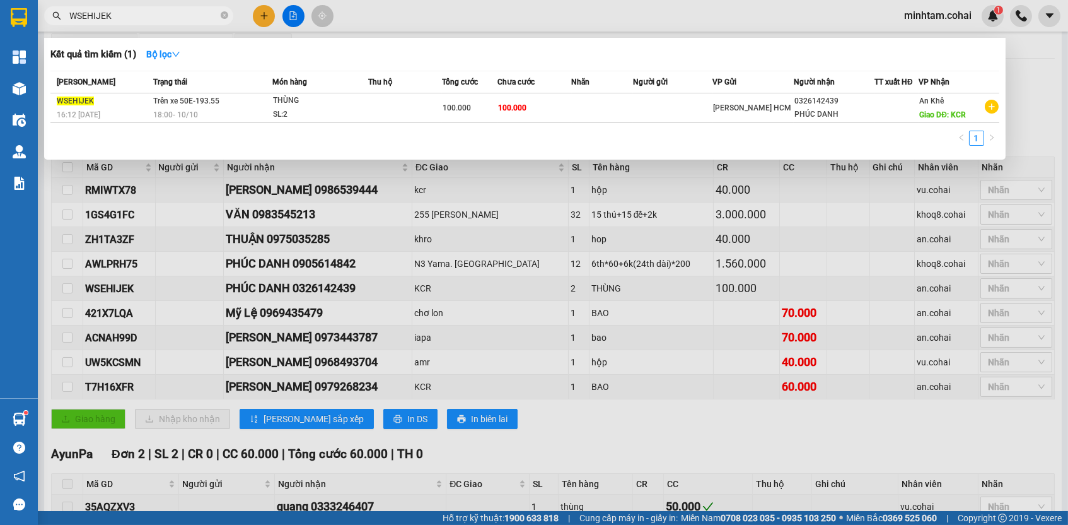
click at [161, 13] on input "WSEHIJEK" at bounding box center [143, 16] width 149 height 14
click at [161, 12] on input "WSEHIJEK" at bounding box center [143, 16] width 149 height 14
paste input "421X7LQA"
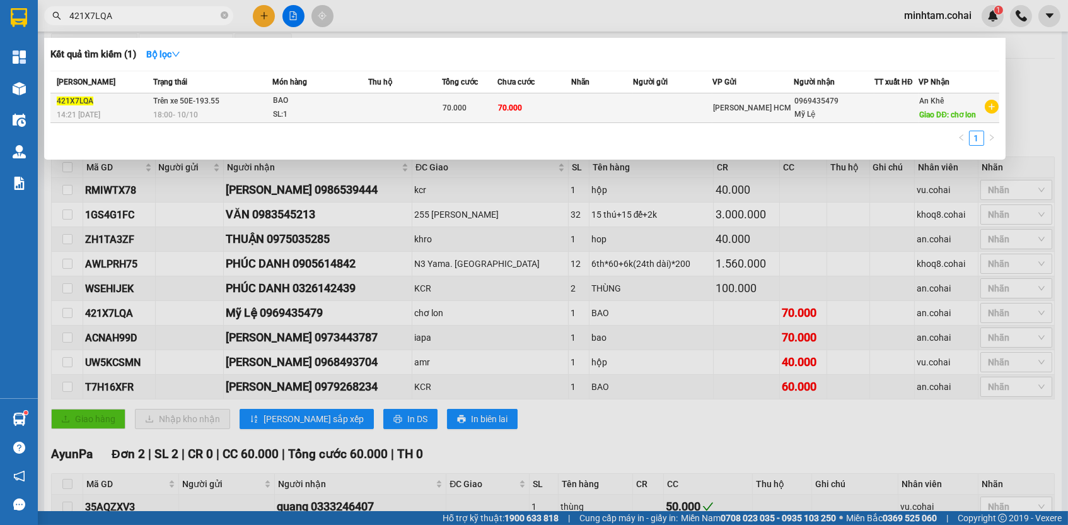
type input "421X7LQA"
click at [541, 114] on td "70.000" at bounding box center [535, 108] width 74 height 30
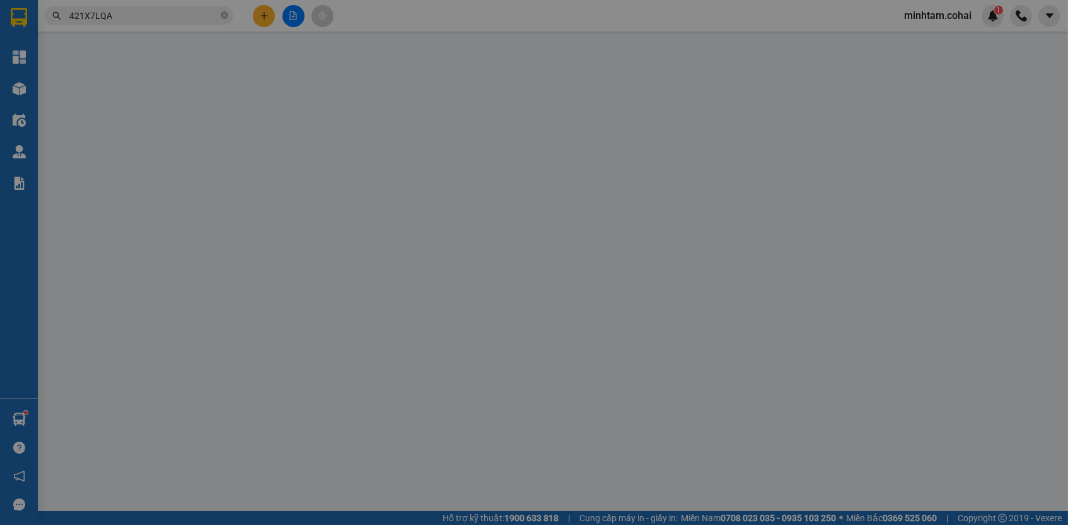
type input "0969435479"
type input "Mỹ Lệ"
type input "chơ lon"
type input "0"
type input "70.000"
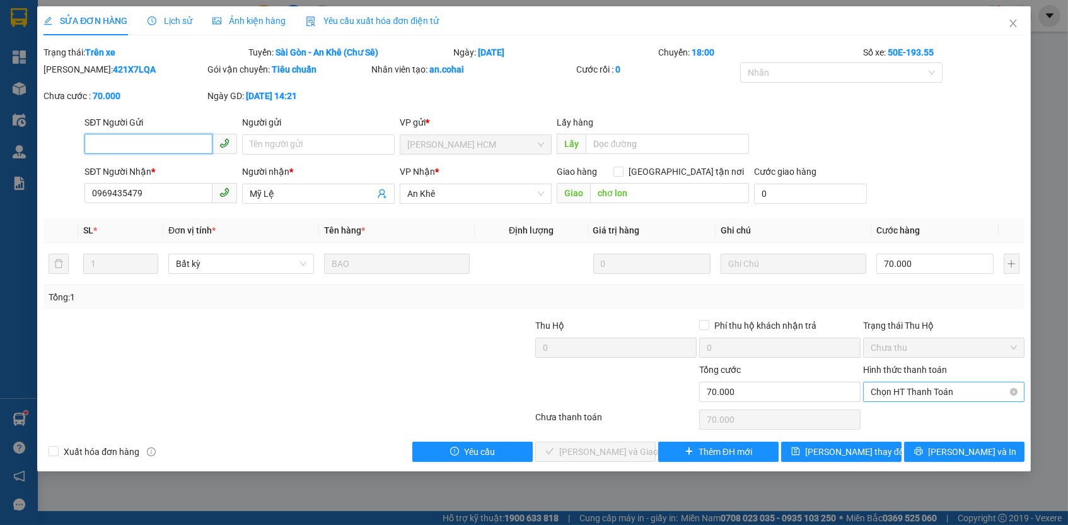
click at [904, 392] on span "Chọn HT Thanh Toán" at bounding box center [944, 391] width 146 height 19
click at [906, 412] on div "Tại văn phòng" at bounding box center [944, 413] width 146 height 14
type input "0"
click at [886, 434] on div "Total Paid Fee 0 Total UnPaid Fee 70.000 Cash Collection Total Fee Trạng thái: …" at bounding box center [534, 253] width 981 height 416
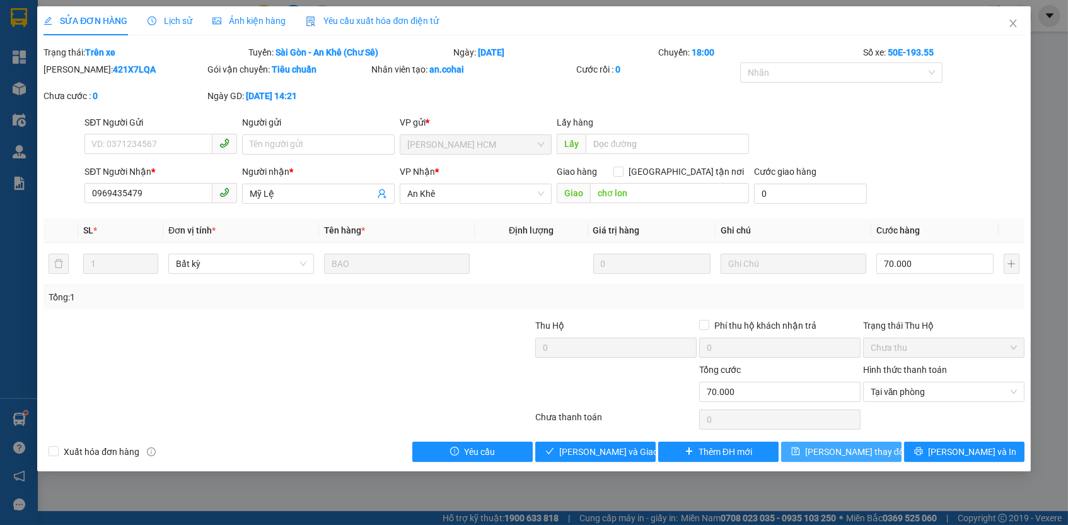
click at [884, 441] on button "[PERSON_NAME] thay đổi" at bounding box center [841, 451] width 120 height 20
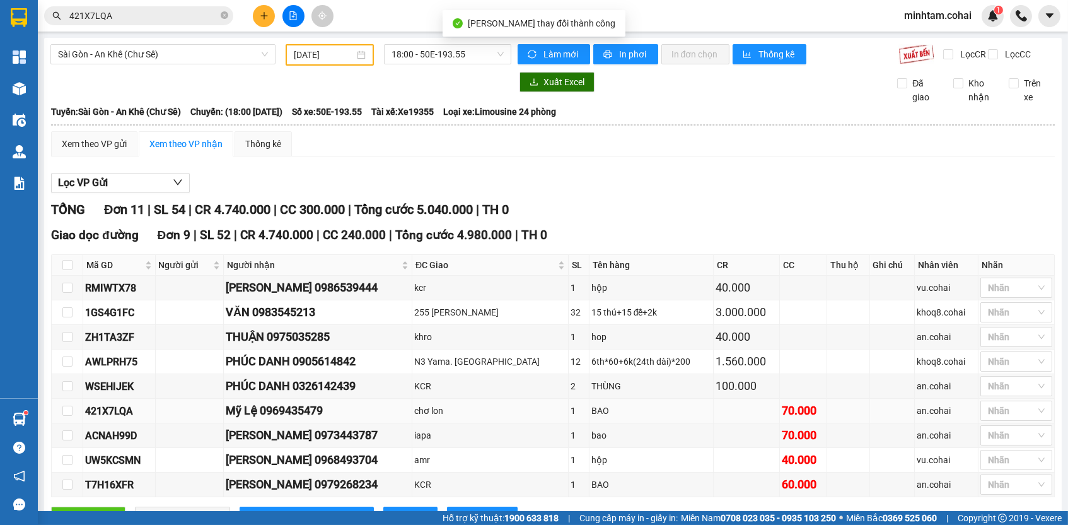
scroll to position [221, 0]
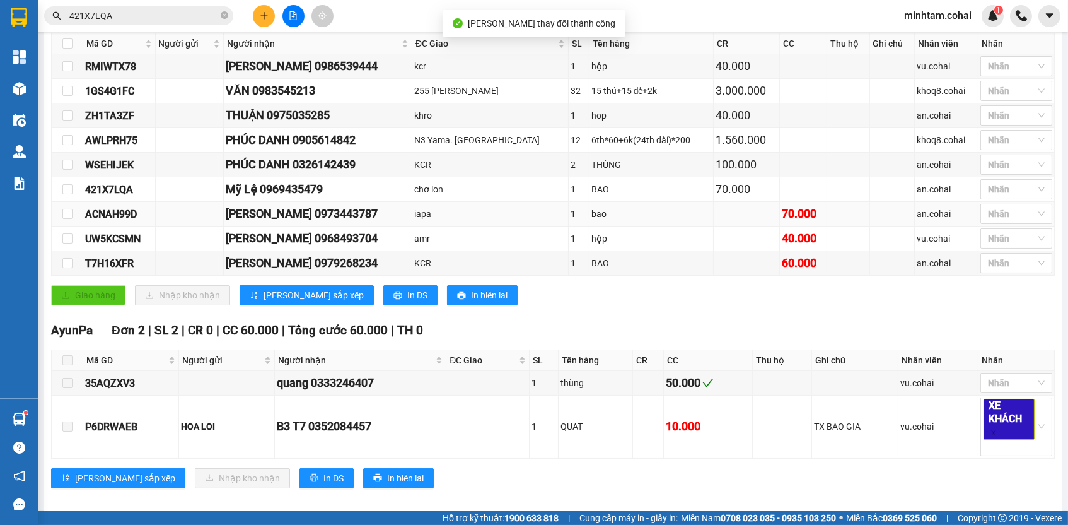
click at [134, 221] on div "ACNAH99D" at bounding box center [119, 214] width 68 height 16
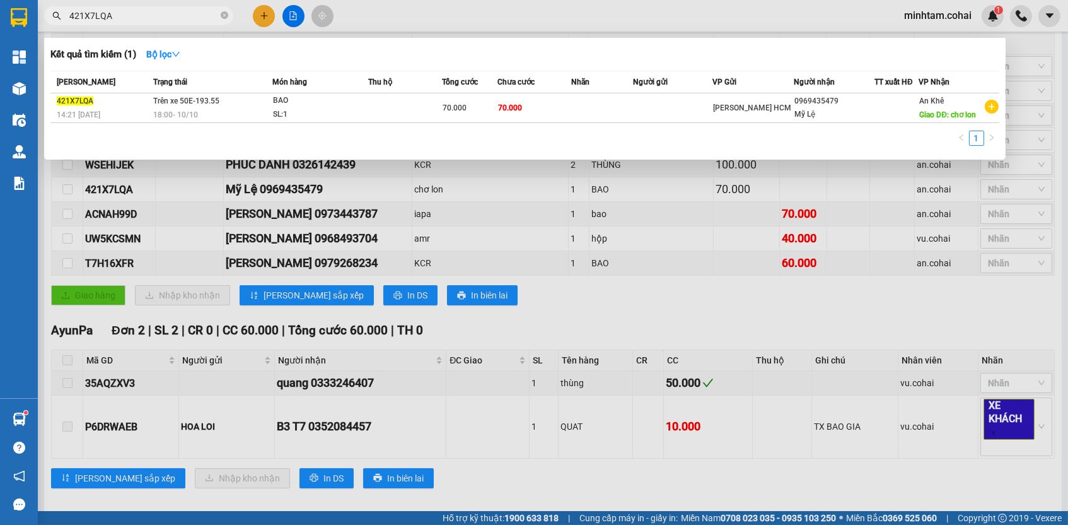
click at [163, 13] on input "421X7LQA" at bounding box center [143, 16] width 149 height 14
paste input "ACNAH99D"
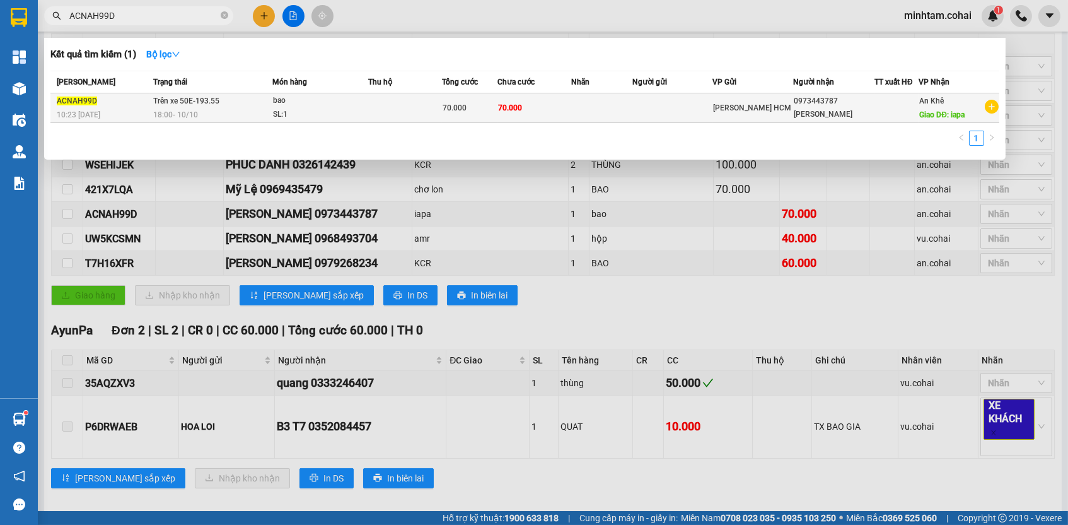
type input "ACNAH99D"
click at [585, 104] on td at bounding box center [601, 108] width 61 height 30
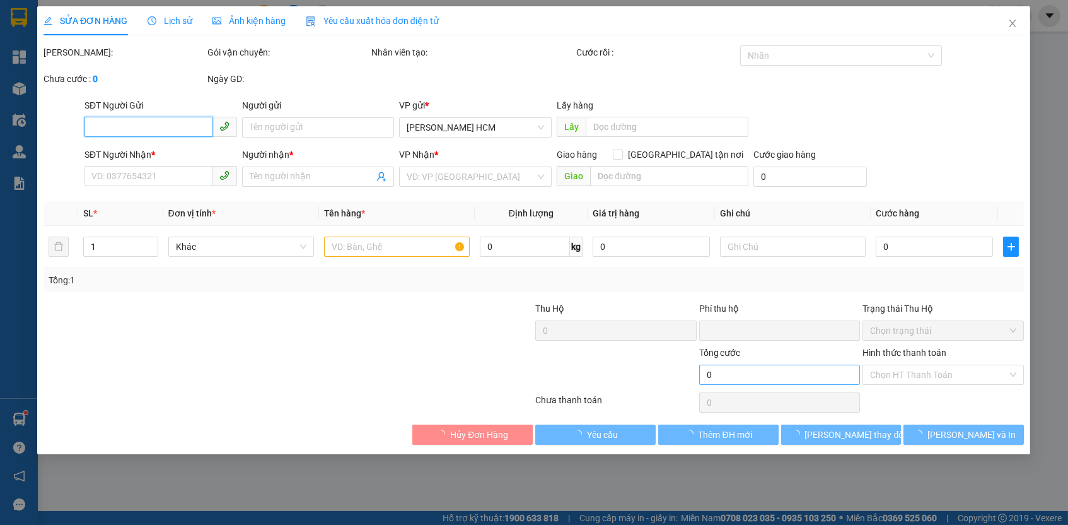
type input "0973443787"
type input "[PERSON_NAME]"
type input "iapa"
type input "0"
type input "70.000"
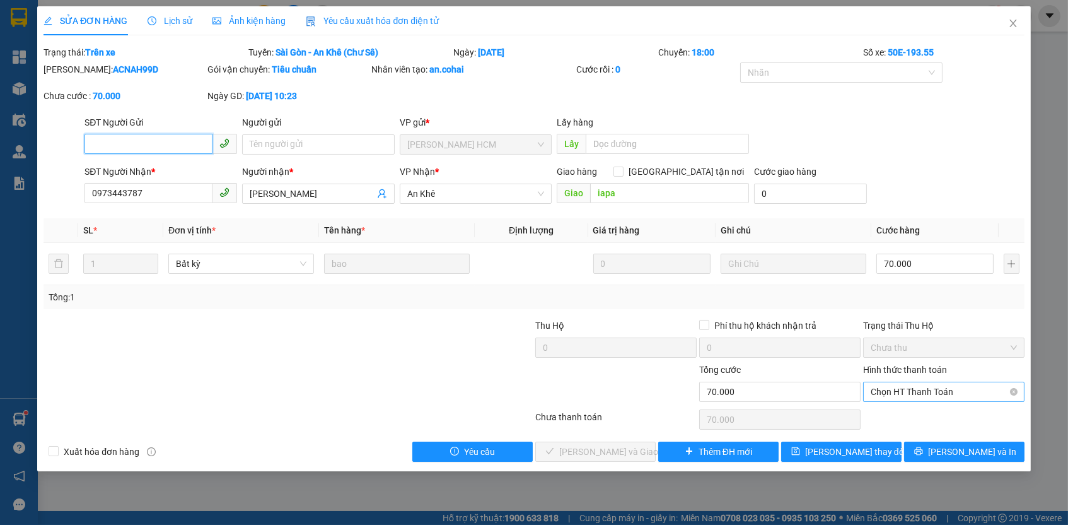
click at [889, 387] on span "Chọn HT Thanh Toán" at bounding box center [944, 391] width 146 height 19
click at [885, 415] on div "Tại văn phòng" at bounding box center [944, 413] width 146 height 14
type input "0"
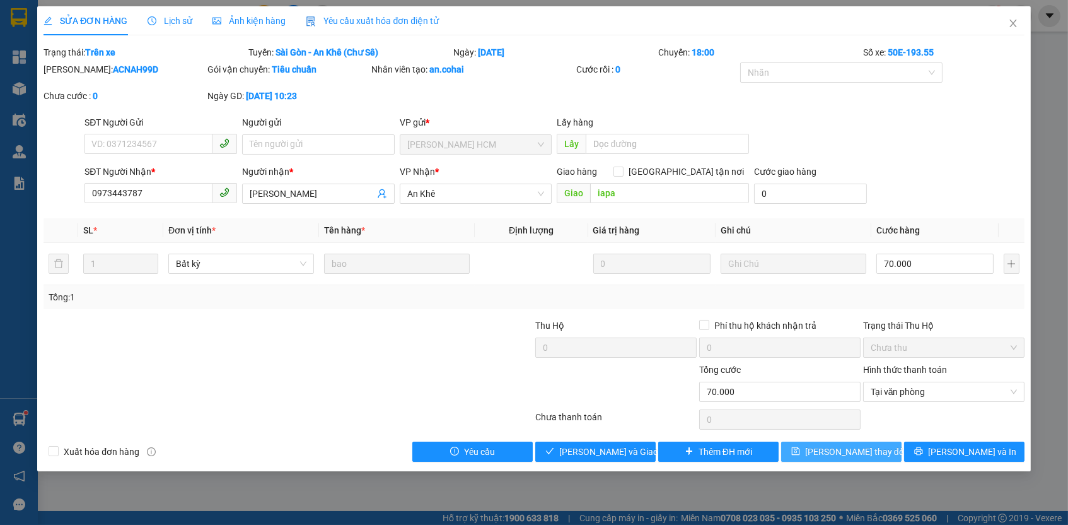
click at [877, 442] on button "[PERSON_NAME] thay đổi" at bounding box center [841, 451] width 120 height 20
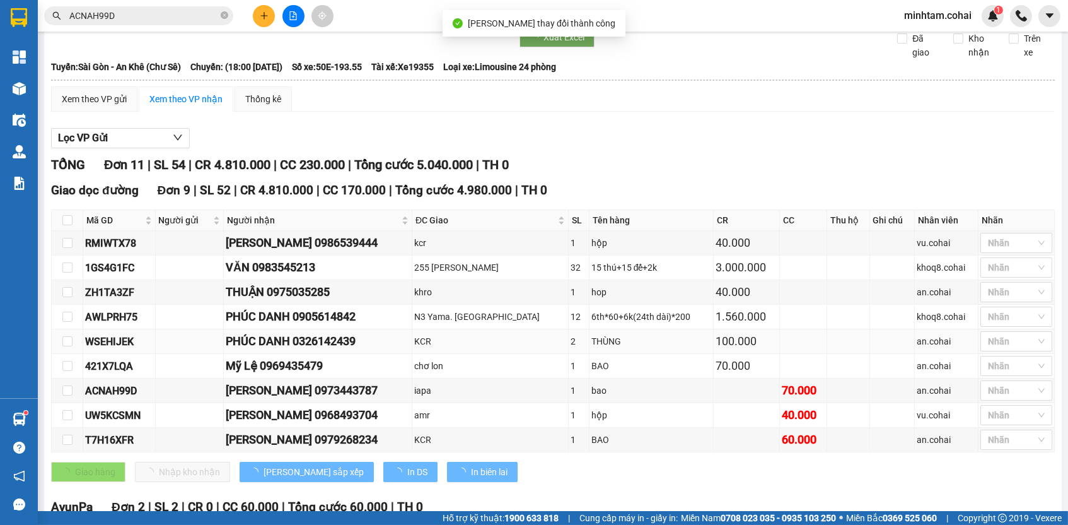
scroll to position [48, 0]
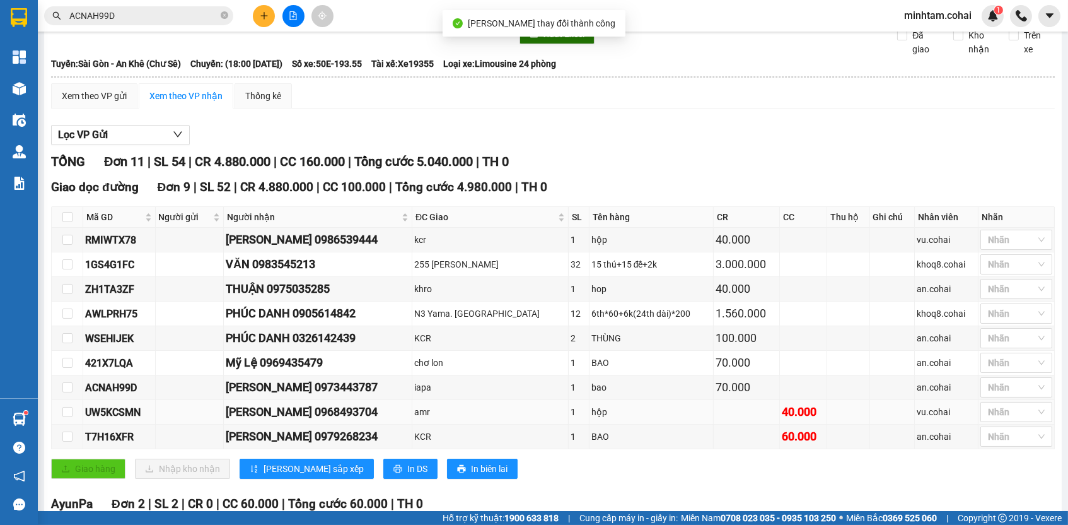
click at [134, 424] on td "UW5KCSMN" at bounding box center [119, 412] width 73 height 25
click at [136, 418] on div "UW5KCSMN" at bounding box center [119, 412] width 68 height 16
click at [136, 417] on div "UW5KCSMN" at bounding box center [119, 412] width 68 height 16
click at [187, 20] on input "ACNAH99D" at bounding box center [143, 16] width 149 height 14
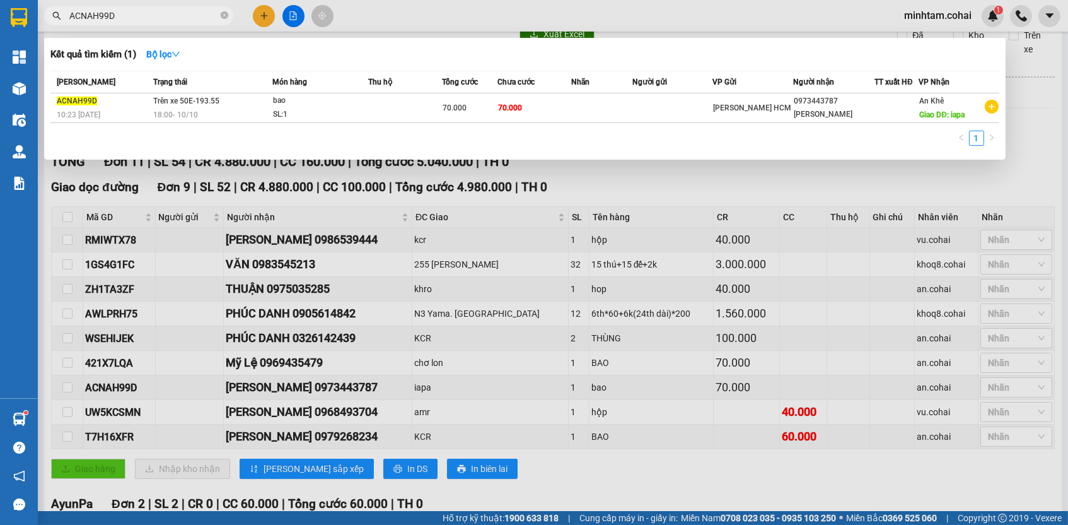
click at [187, 20] on input "ACNAH99D" at bounding box center [143, 16] width 149 height 14
paste input "UW5KCSMN"
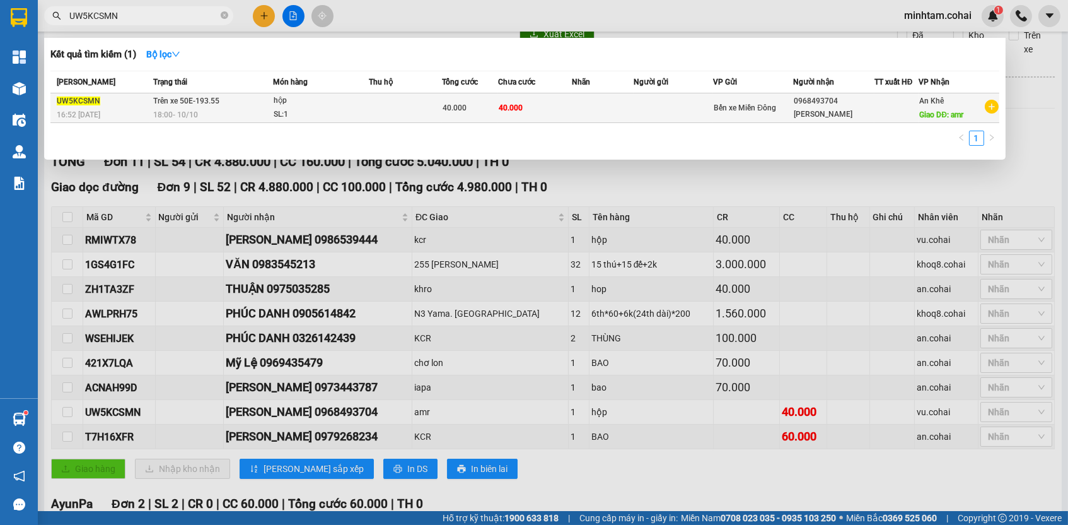
type input "UW5KCSMN"
click at [567, 108] on td "40.000" at bounding box center [535, 108] width 74 height 30
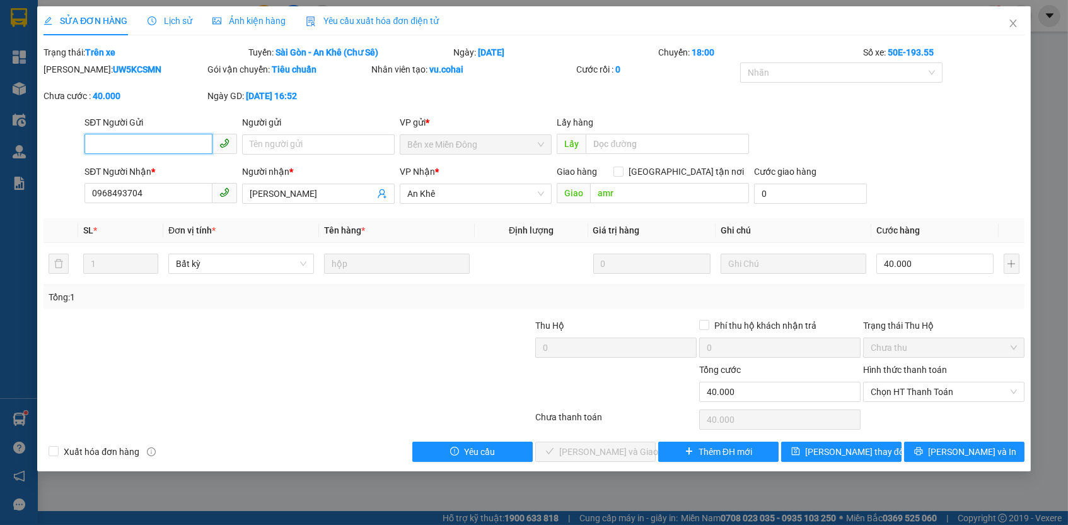
drag, startPoint x: 923, startPoint y: 378, endPoint x: 920, endPoint y: 400, distance: 22.3
click at [923, 382] on span "Chọn HT Thanh Toán" at bounding box center [944, 391] width 146 height 19
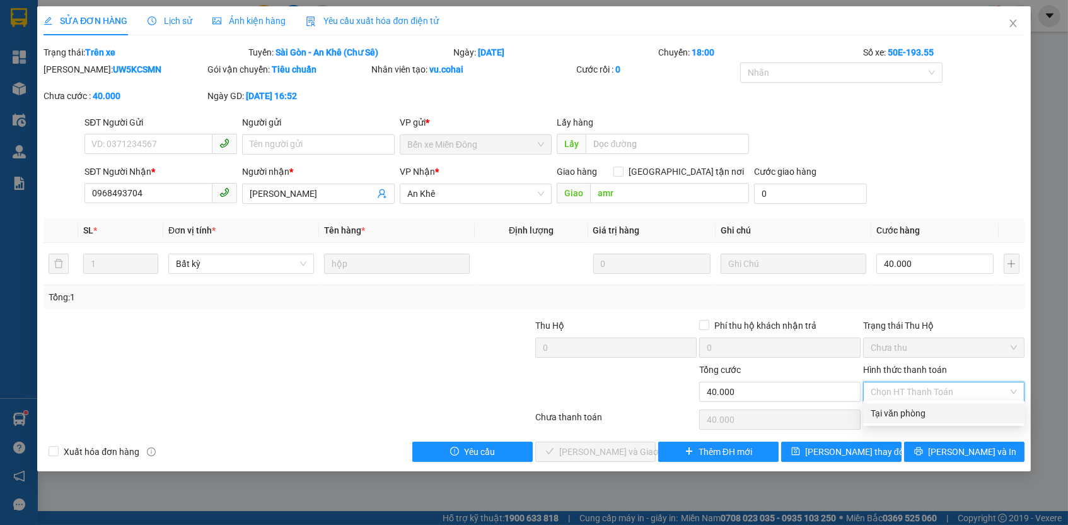
click at [920, 406] on div "Tại văn phòng" at bounding box center [944, 413] width 146 height 14
type input "0"
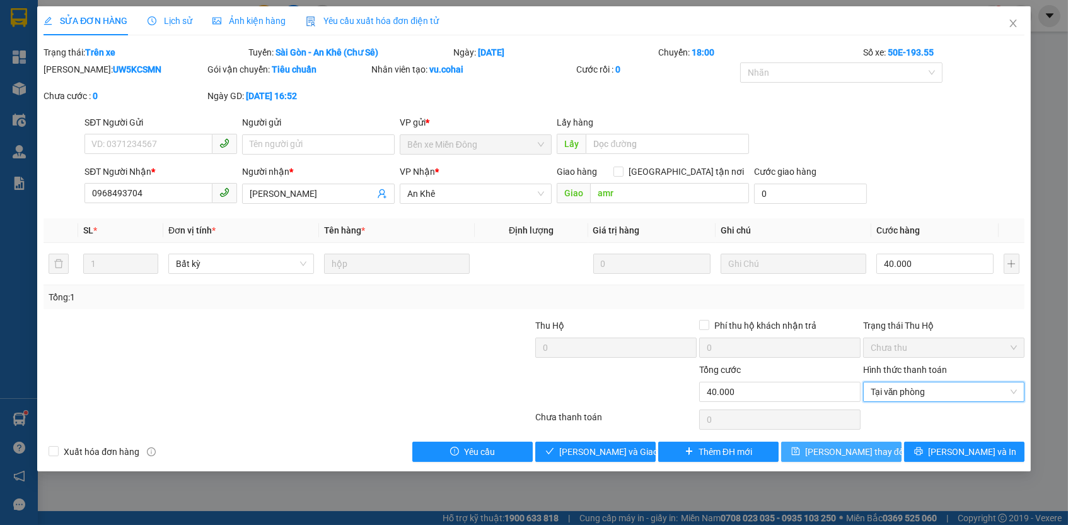
click at [886, 448] on button "[PERSON_NAME] thay đổi" at bounding box center [841, 451] width 120 height 20
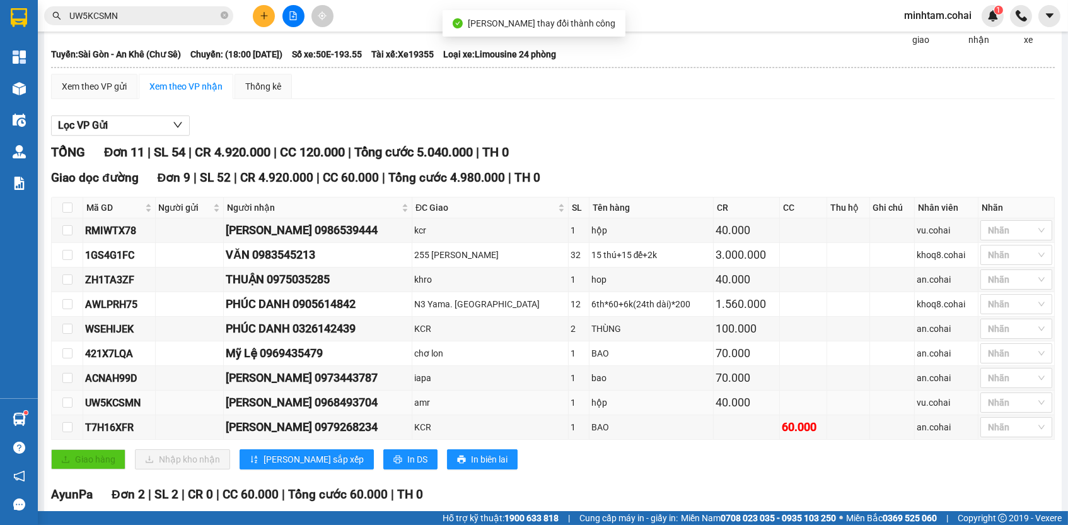
scroll to position [61, 0]
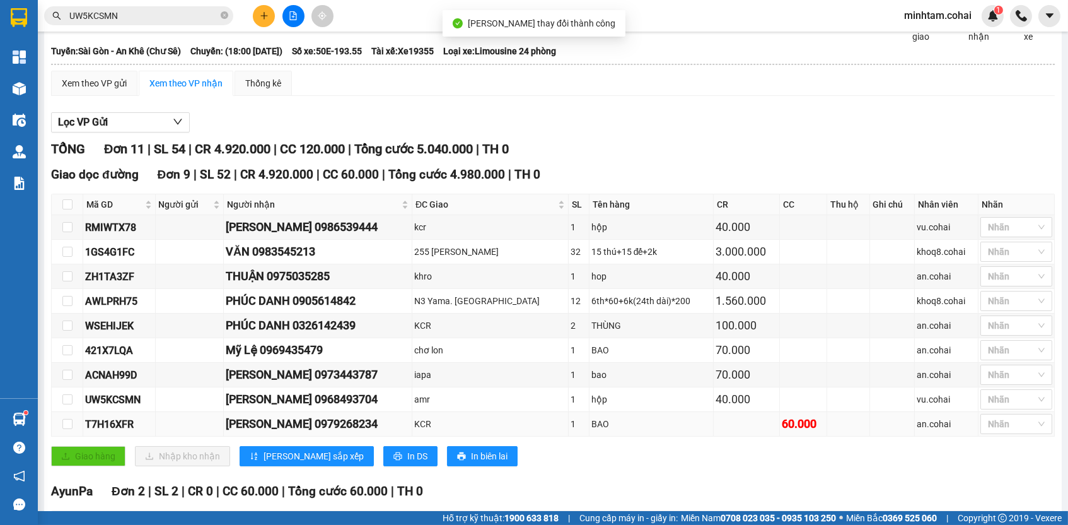
click at [95, 427] on div "T7H16XFR" at bounding box center [119, 424] width 68 height 16
click at [145, 13] on input "UW5KCSMN" at bounding box center [143, 16] width 149 height 14
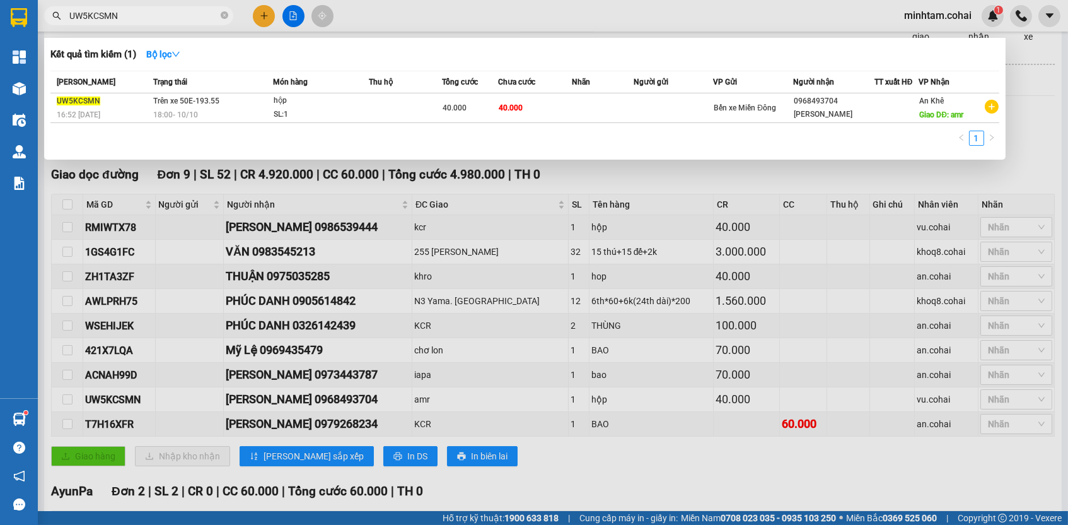
click at [145, 13] on input "UW5KCSMN" at bounding box center [143, 16] width 149 height 14
paste input "T7H16XFR"
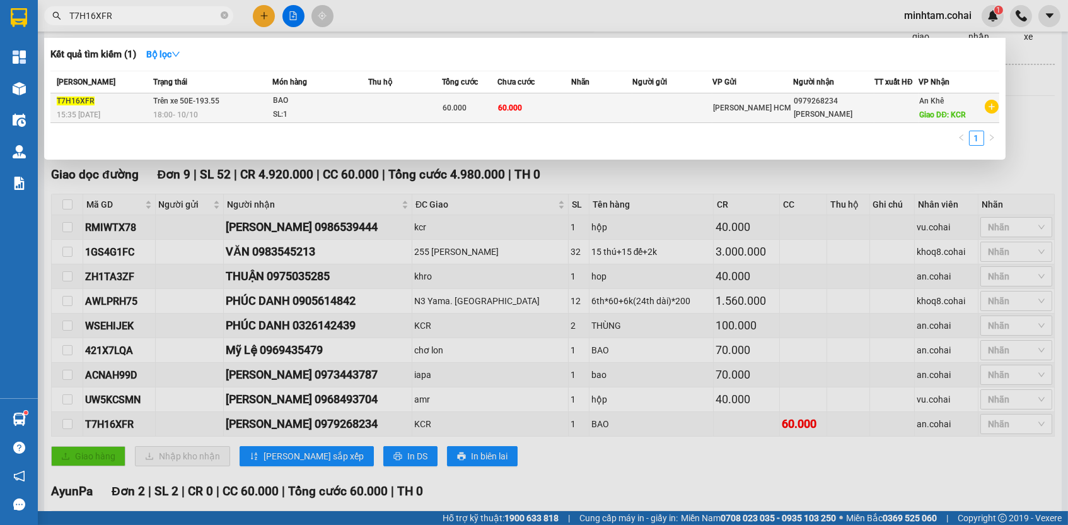
type input "T7H16XFR"
click at [655, 112] on td at bounding box center [673, 108] width 80 height 30
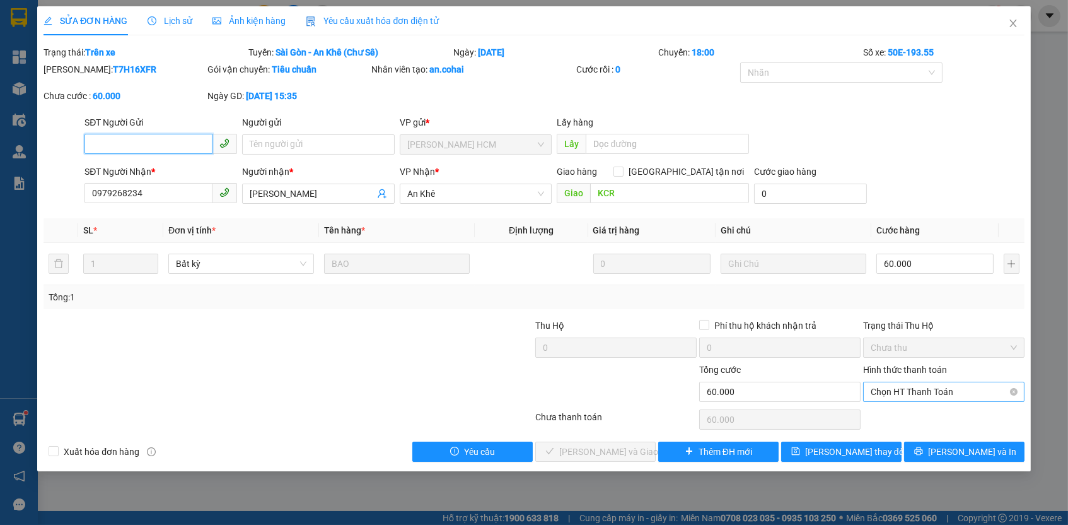
click at [922, 383] on span "Chọn HT Thanh Toán" at bounding box center [944, 391] width 146 height 19
click at [904, 411] on div "Tại văn phòng" at bounding box center [944, 413] width 146 height 14
type input "0"
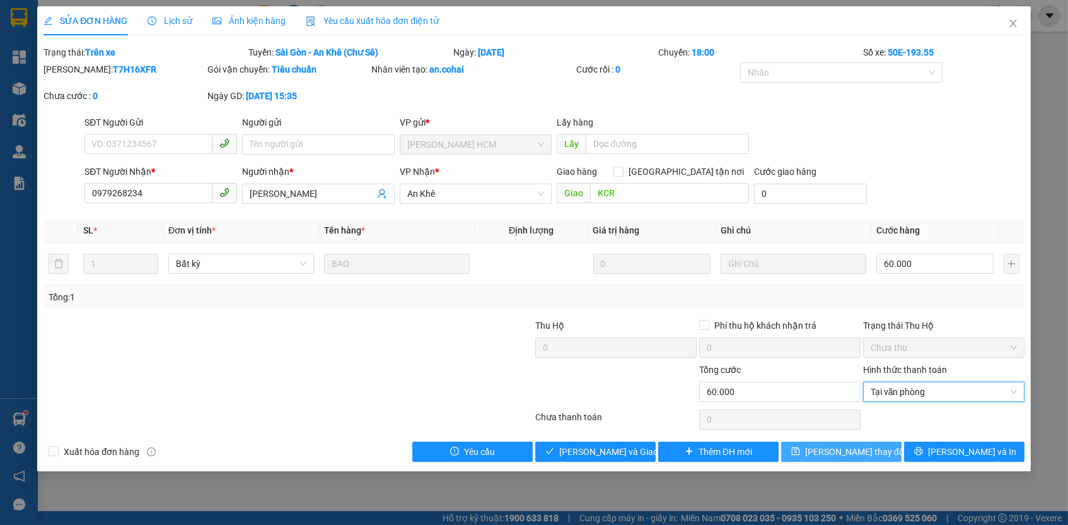
click at [875, 448] on button "[PERSON_NAME] thay đổi" at bounding box center [841, 451] width 120 height 20
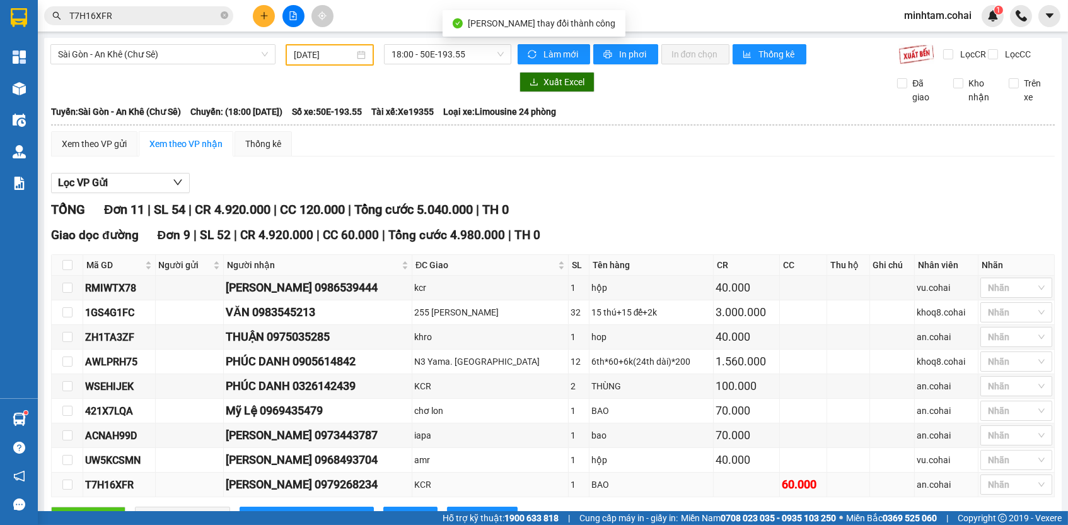
scroll to position [238, 0]
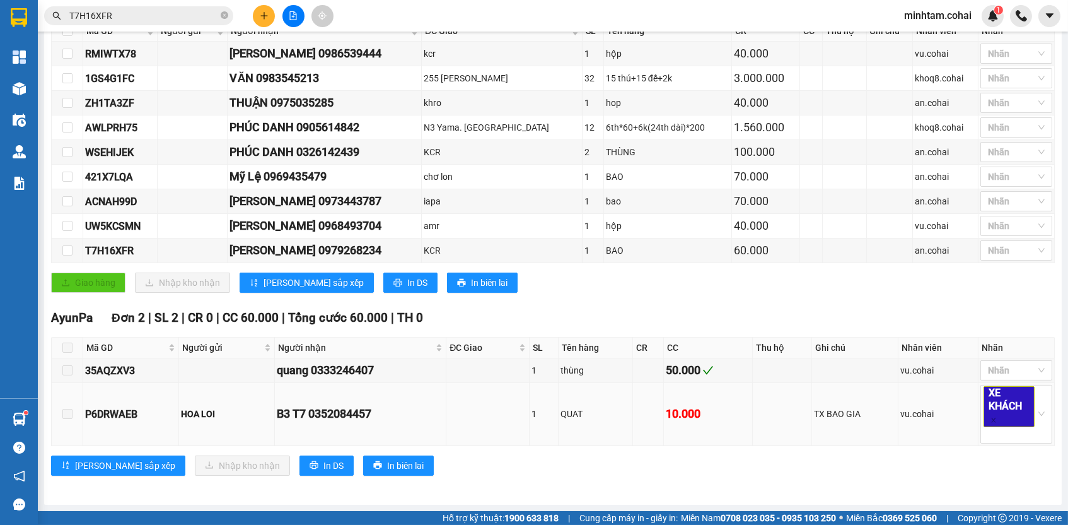
click at [115, 416] on div "P6DRWAEB" at bounding box center [130, 414] width 91 height 16
click at [178, 14] on input "T7H16XFR" at bounding box center [143, 16] width 149 height 14
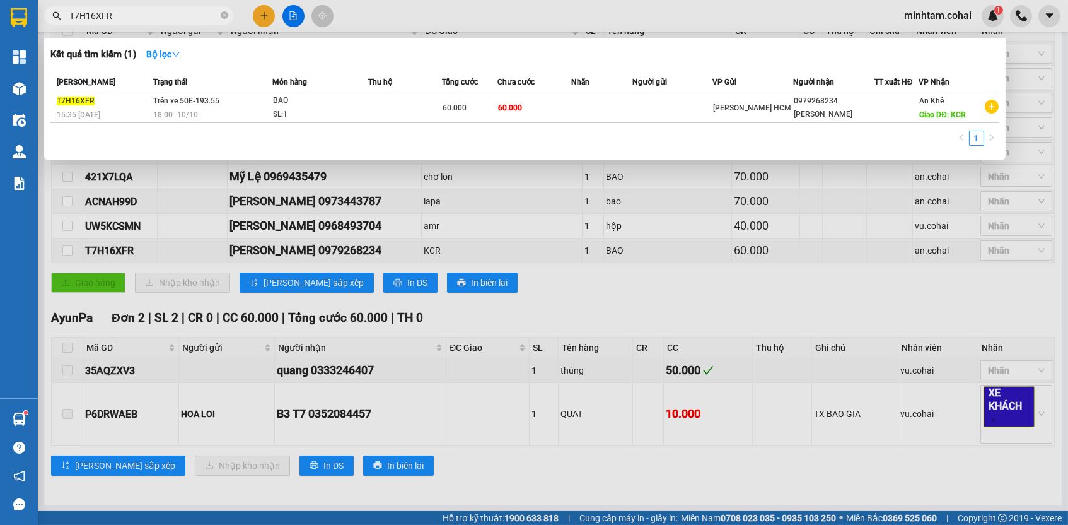
click at [178, 14] on input "T7H16XFR" at bounding box center [143, 16] width 149 height 14
paste input "P6DRWAEB"
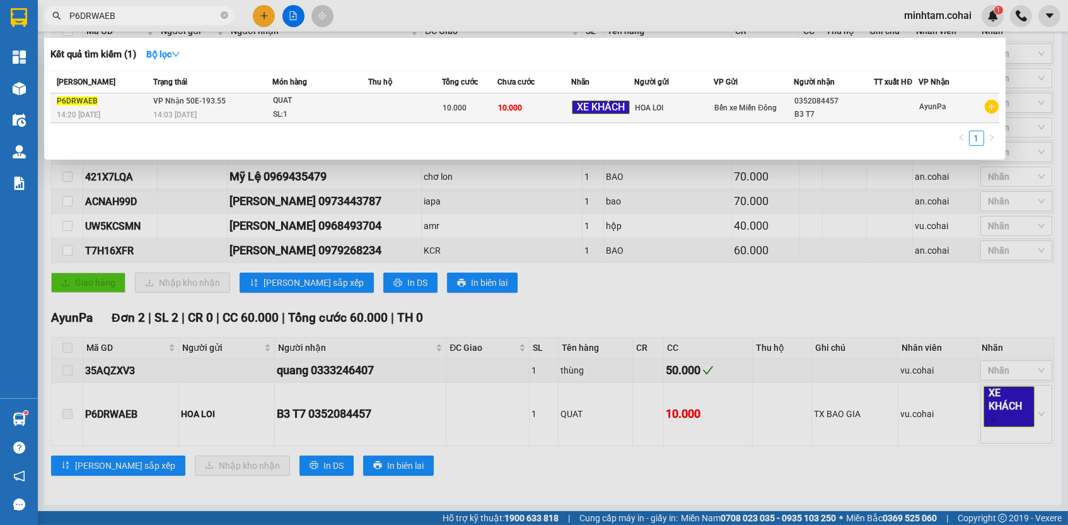
type input "P6DRWAEB"
click at [544, 100] on td "10.000" at bounding box center [535, 108] width 74 height 30
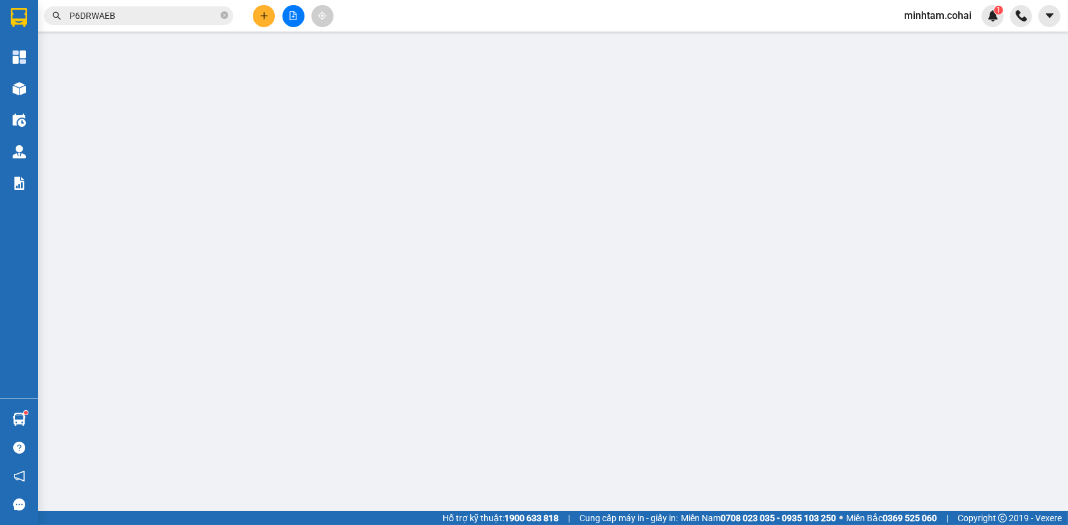
type input "HOA LOI"
type input "0352084457"
type input "B3 T7"
type input "0"
type input "10.000"
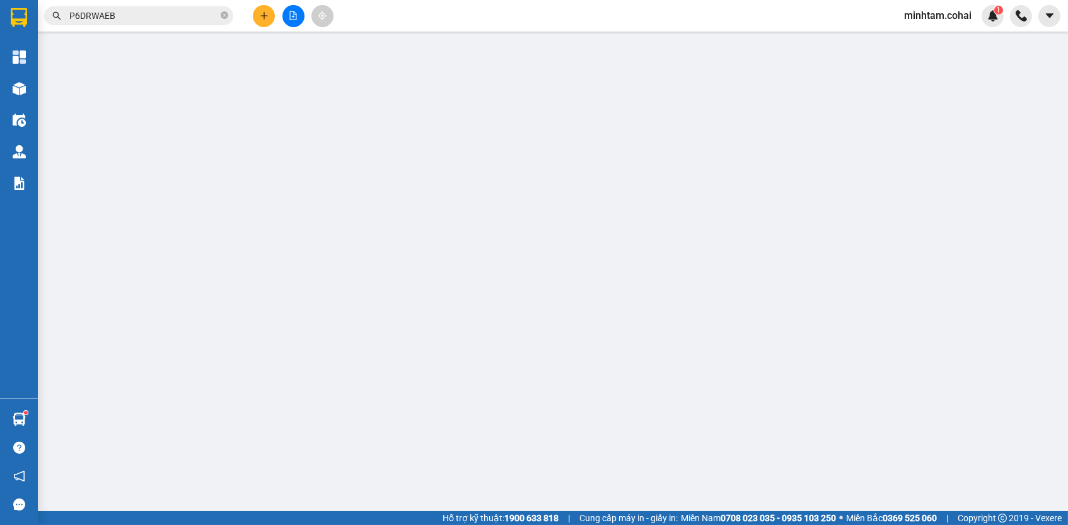
type input "10.000"
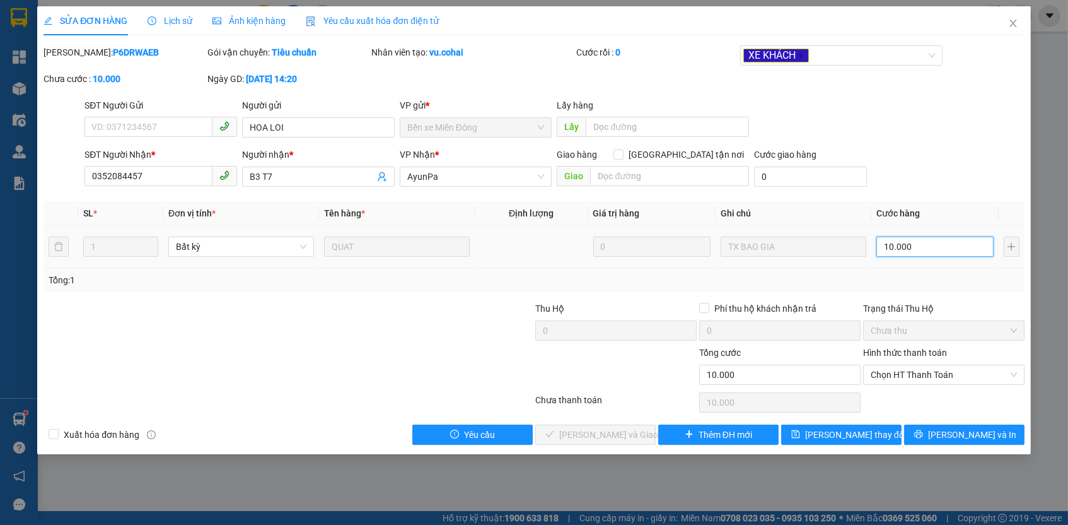
click at [914, 251] on input "10.000" at bounding box center [935, 247] width 117 height 20
type input "1"
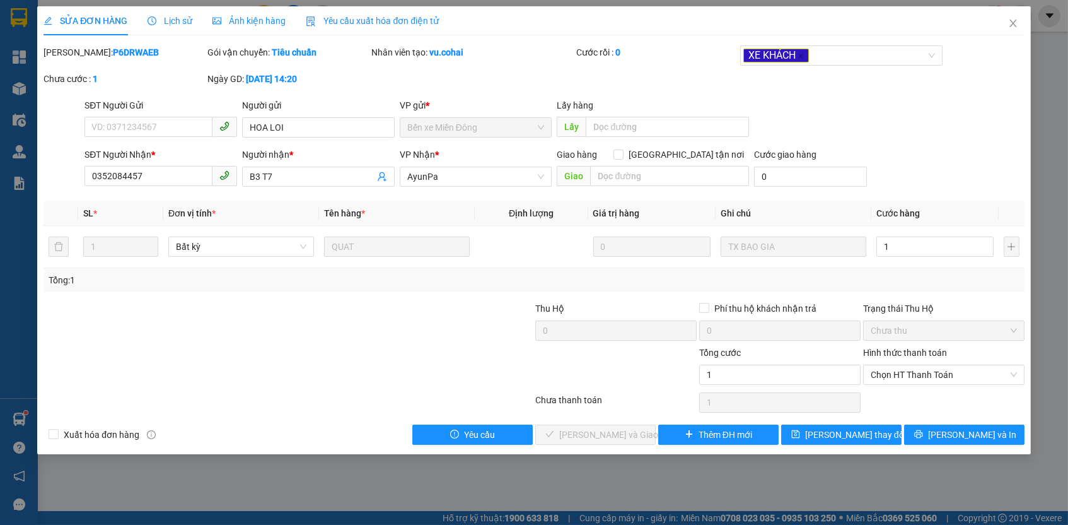
type input "1.000"
click at [914, 279] on div "Tổng: 1" at bounding box center [534, 280] width 971 height 14
click at [901, 365] on span "Chọn HT Thanh Toán" at bounding box center [944, 374] width 146 height 19
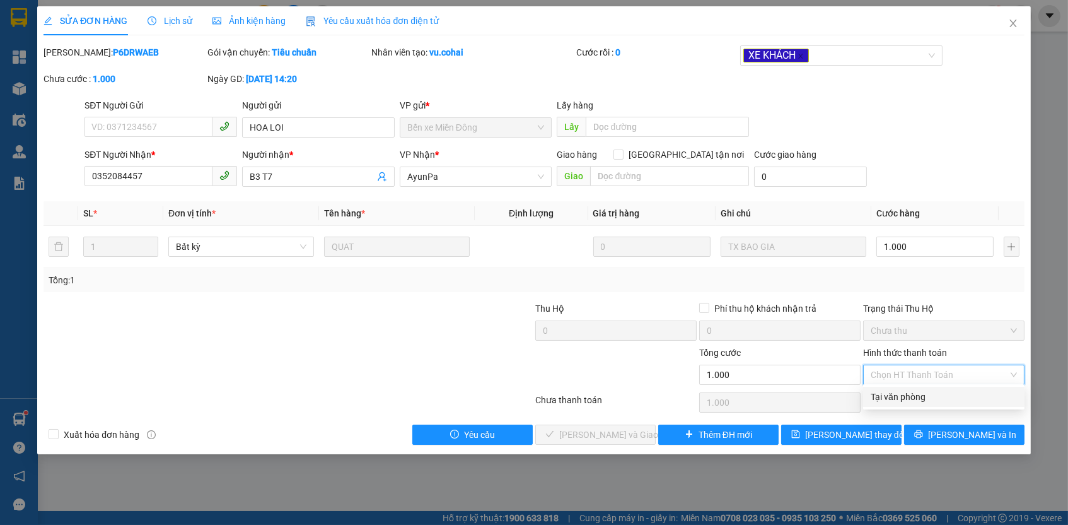
click at [901, 390] on div "Tại văn phòng" at bounding box center [944, 397] width 146 height 14
type input "0"
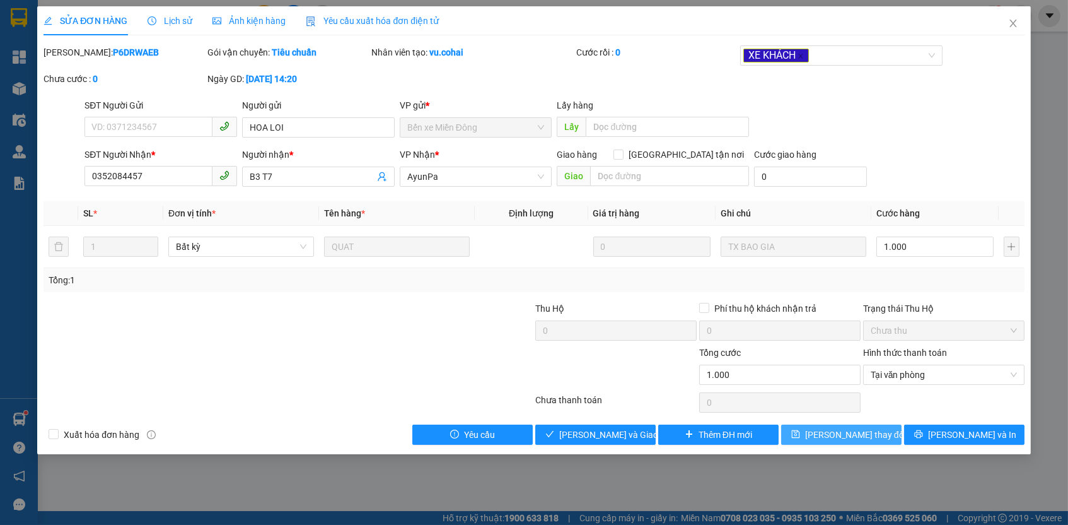
click at [884, 431] on button "[PERSON_NAME] thay đổi" at bounding box center [841, 434] width 120 height 20
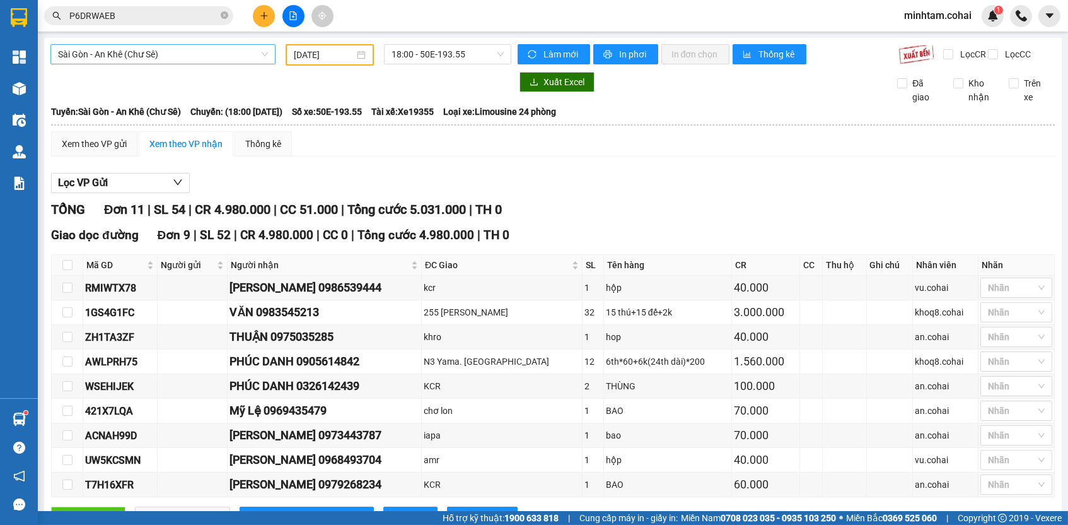
click at [186, 56] on span "Sài Gòn - An Khê (Chư Sê)" at bounding box center [163, 54] width 210 height 19
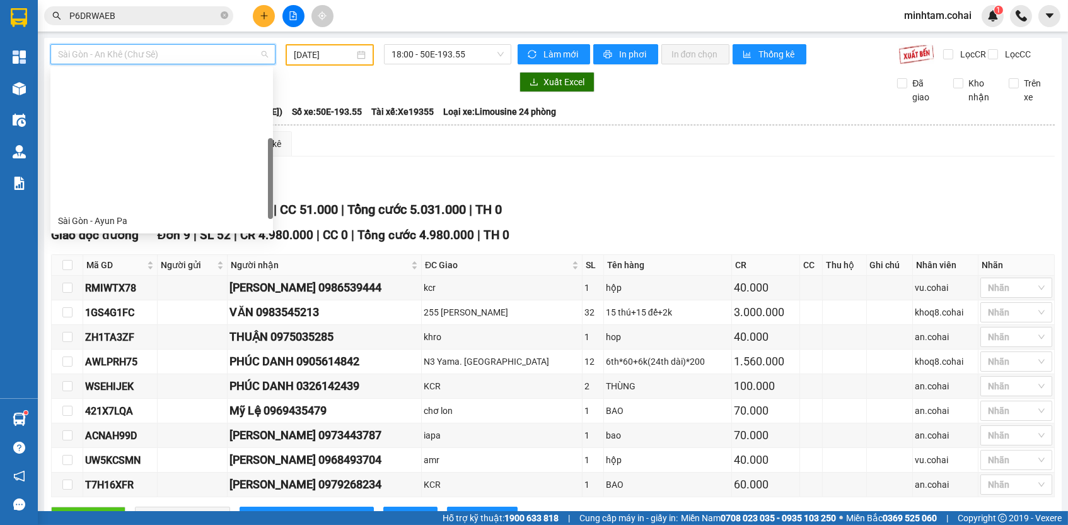
scroll to position [151, 0]
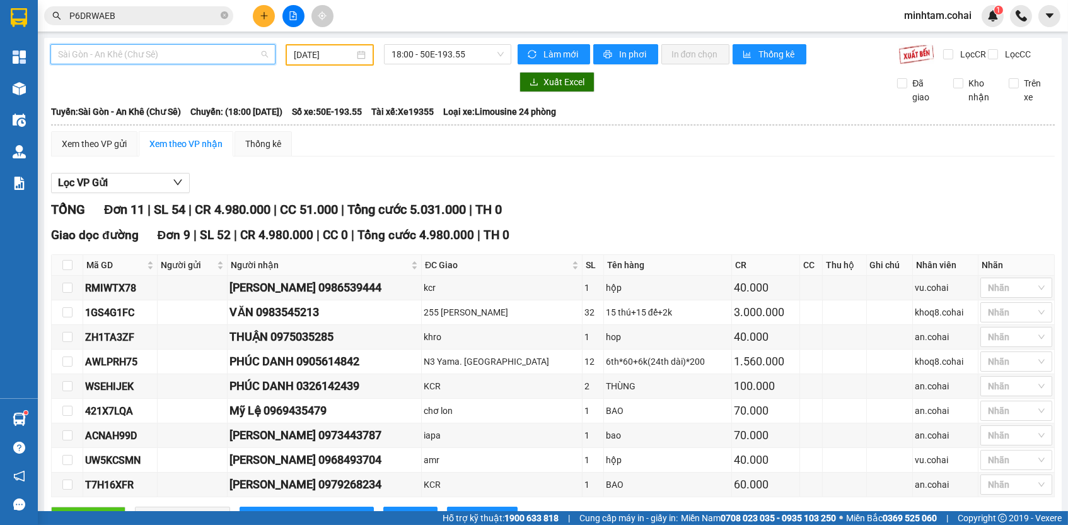
click at [163, 62] on span "Sài Gòn - An Khê (Chư Sê)" at bounding box center [163, 54] width 210 height 19
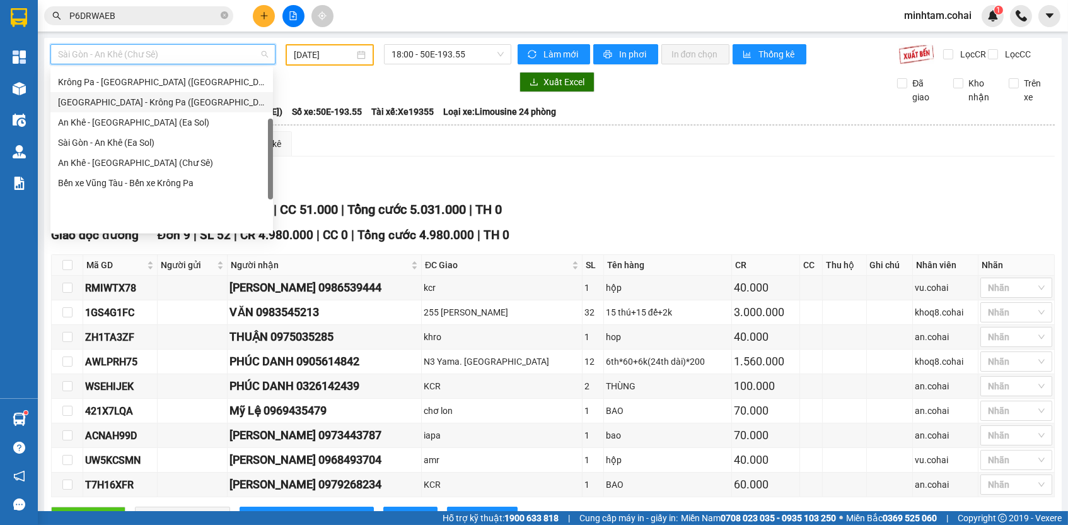
scroll to position [177, 0]
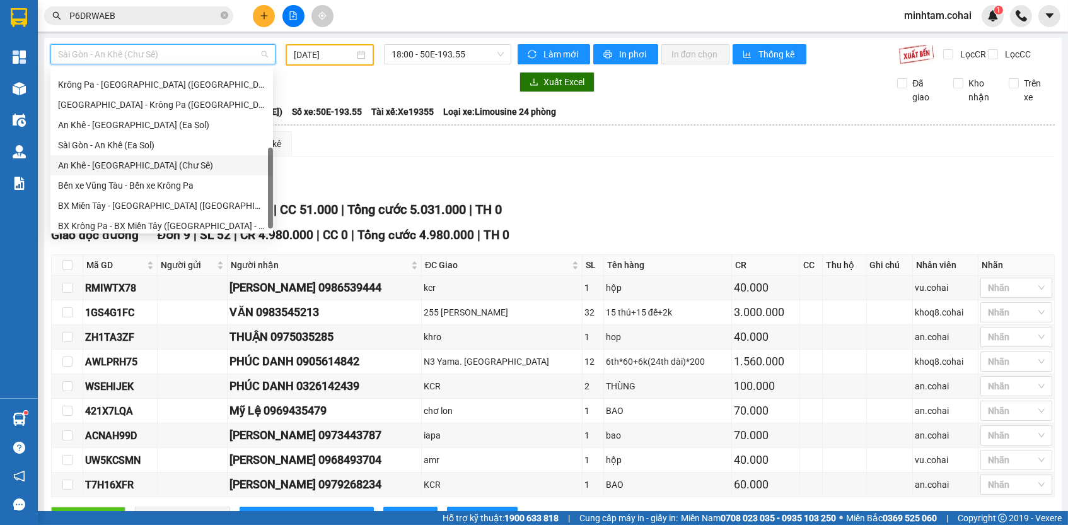
click at [165, 162] on div "An Khê - [GEOGRAPHIC_DATA] (Chư Sê)" at bounding box center [161, 165] width 207 height 14
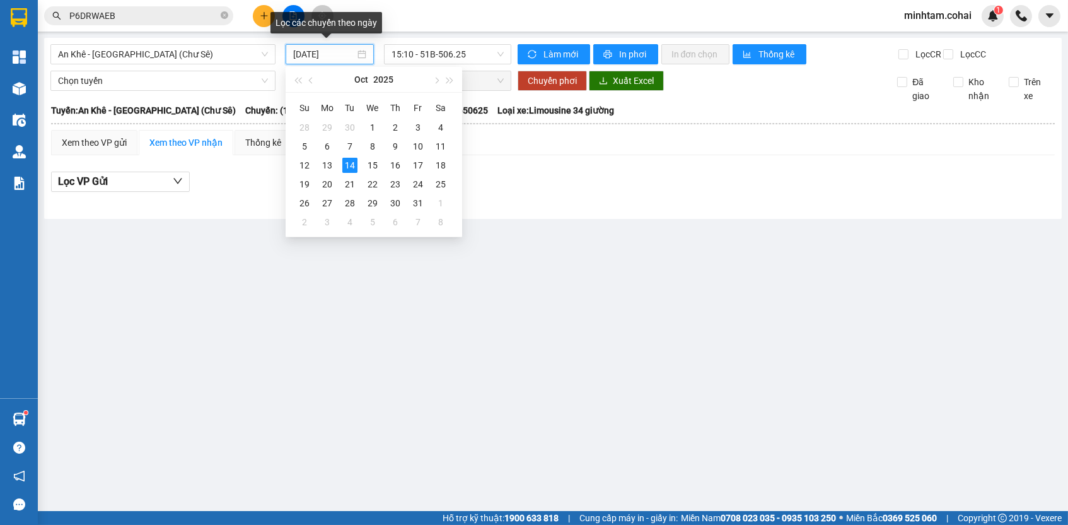
click at [314, 56] on input "[DATE]" at bounding box center [324, 54] width 62 height 14
click at [443, 146] on div "11" at bounding box center [440, 146] width 15 height 15
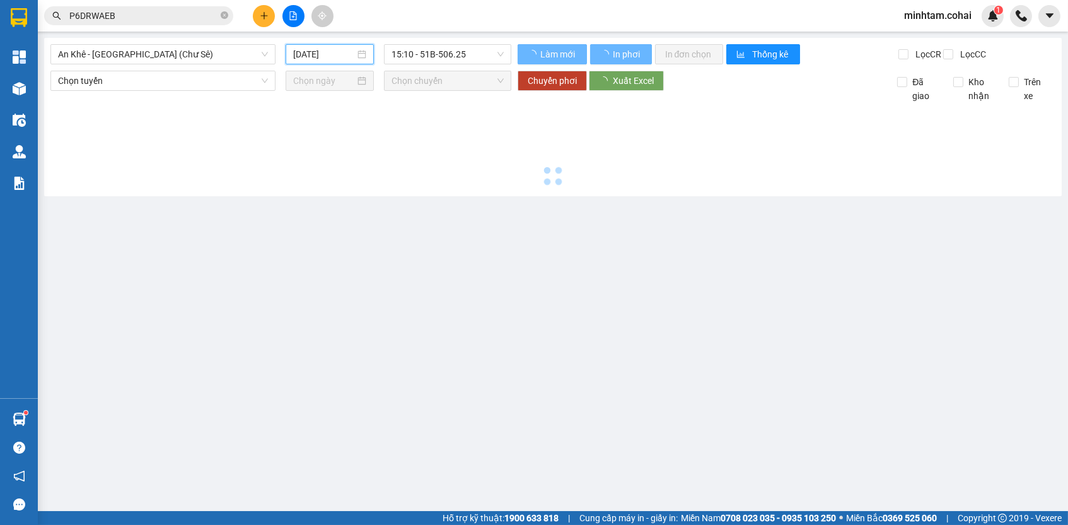
type input "[DATE]"
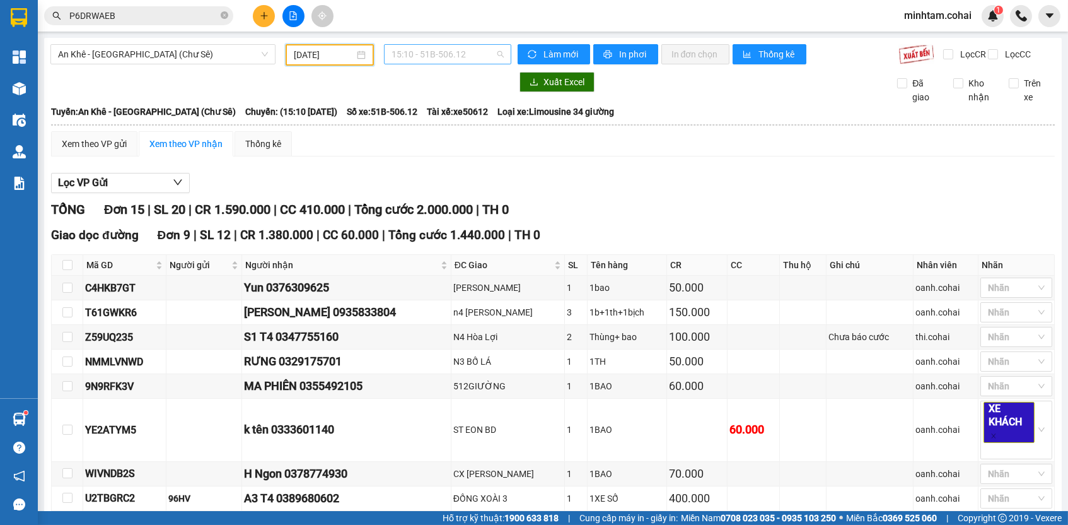
click at [433, 61] on span "15:10 - 51B-506.12" at bounding box center [448, 54] width 112 height 19
click at [436, 120] on div "15:40 - 50E-193.55" at bounding box center [437, 120] width 98 height 14
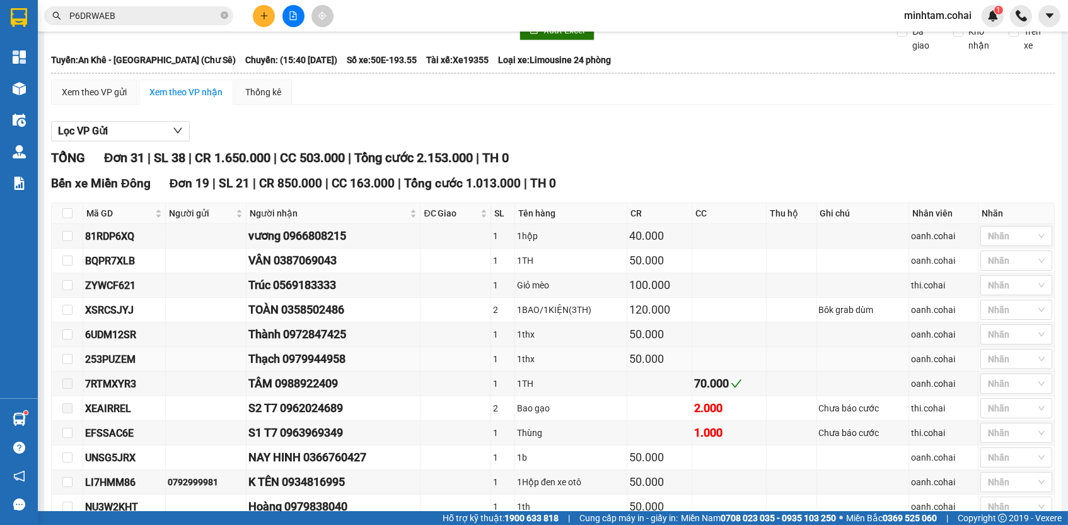
scroll to position [339, 0]
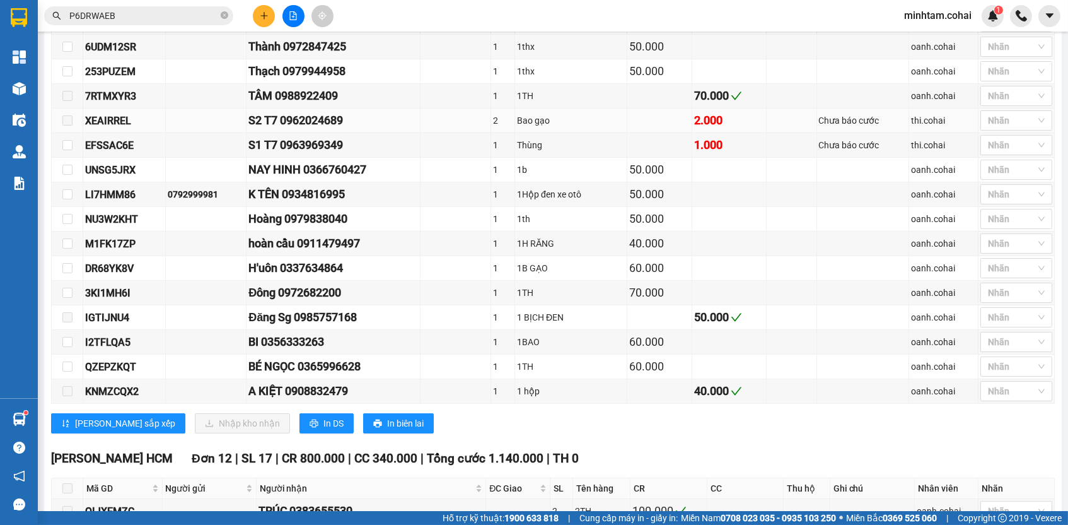
click at [124, 129] on div "XEAIRREL" at bounding box center [124, 121] width 78 height 16
click at [125, 129] on div "XEAIRREL" at bounding box center [124, 121] width 78 height 16
click at [133, 18] on input "P6DRWAEB" at bounding box center [143, 16] width 149 height 14
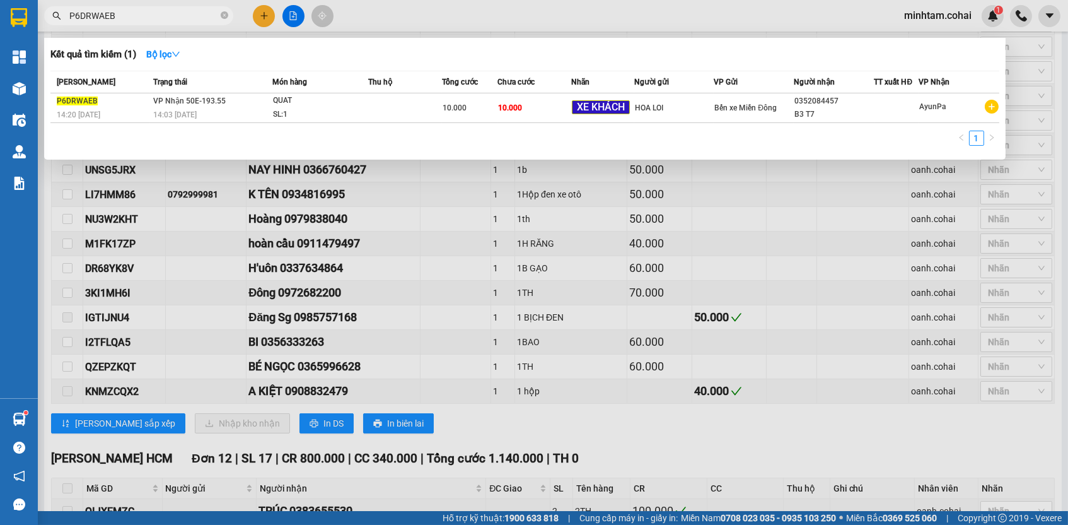
click at [133, 18] on input "P6DRWAEB" at bounding box center [143, 16] width 149 height 14
paste input "XEAIRREL"
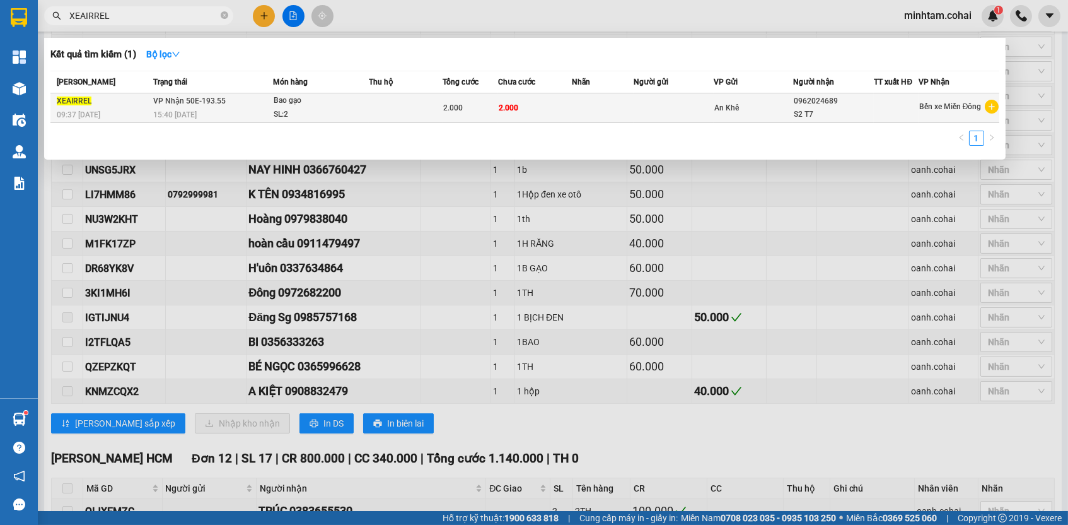
type input "XEAIRREL"
click at [537, 107] on td "2.000" at bounding box center [535, 108] width 74 height 30
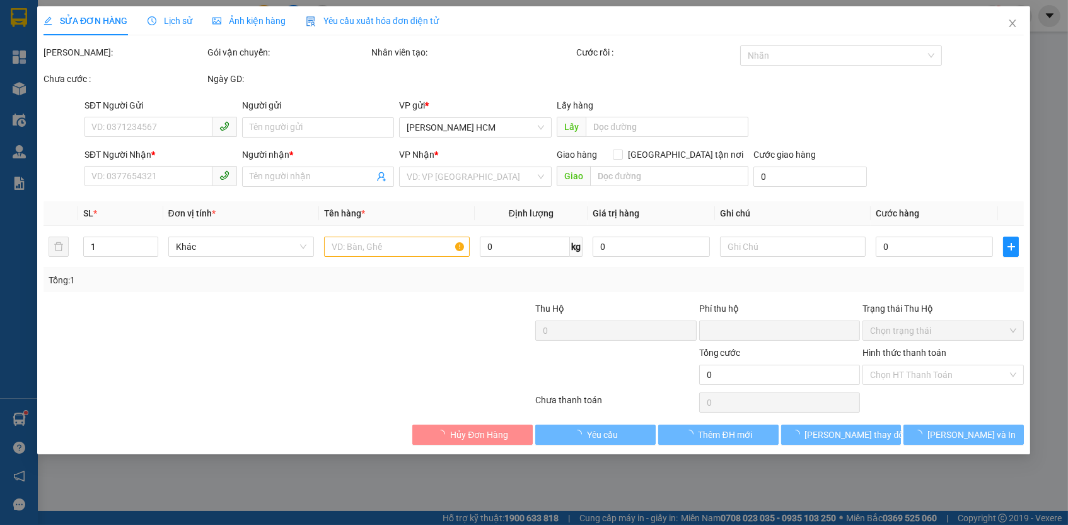
type input "0962024689"
type input "S2 T7"
type input "0"
type input "2.000"
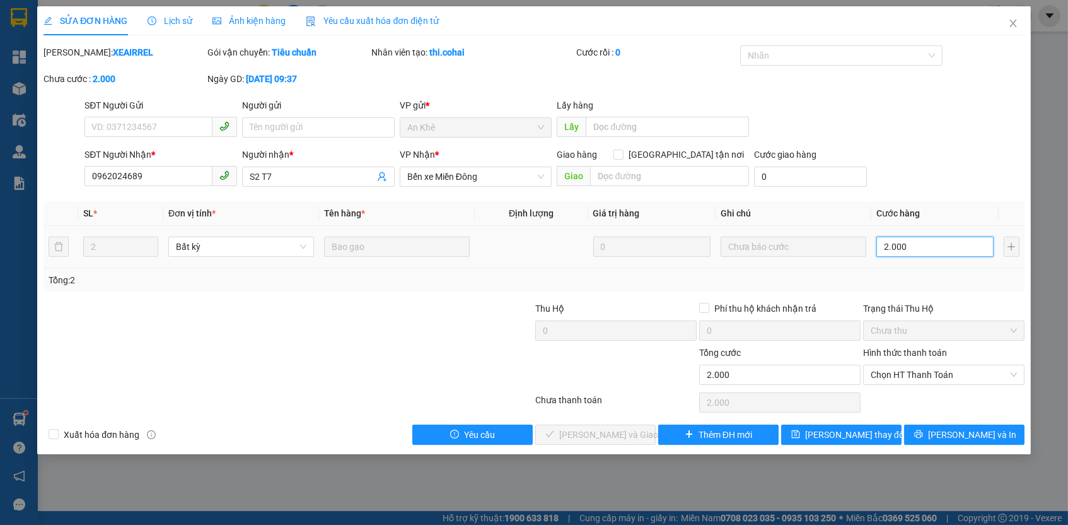
click at [937, 250] on input "2.000" at bounding box center [935, 247] width 117 height 20
type input "1"
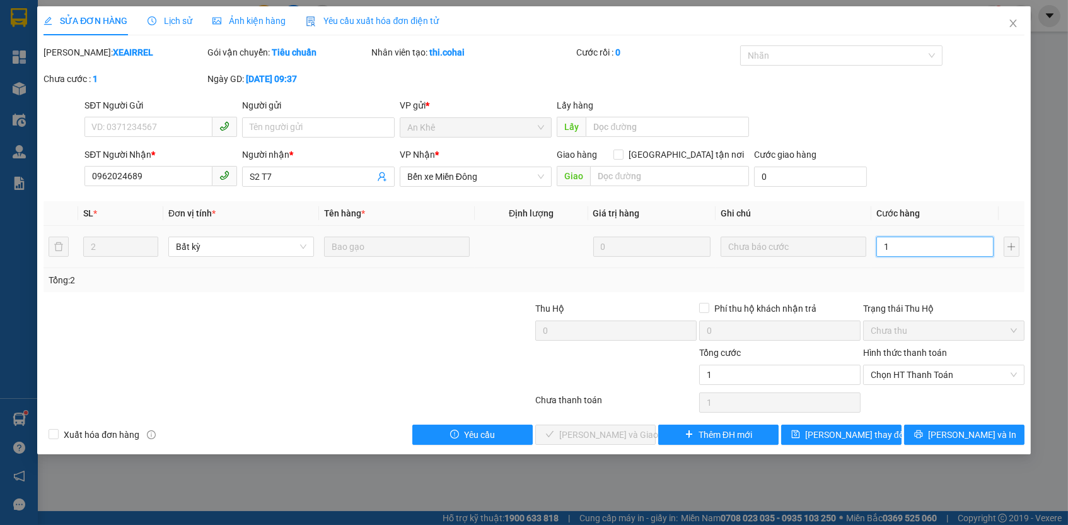
type input "10"
type input "100"
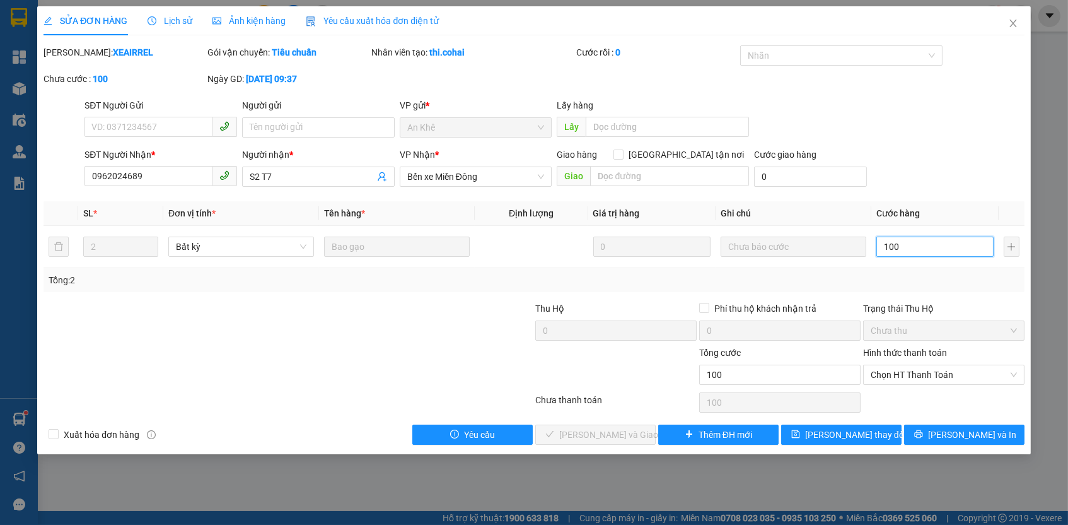
click at [956, 325] on span "Chưa thu" at bounding box center [944, 330] width 146 height 19
type input "100"
type input "100.000"
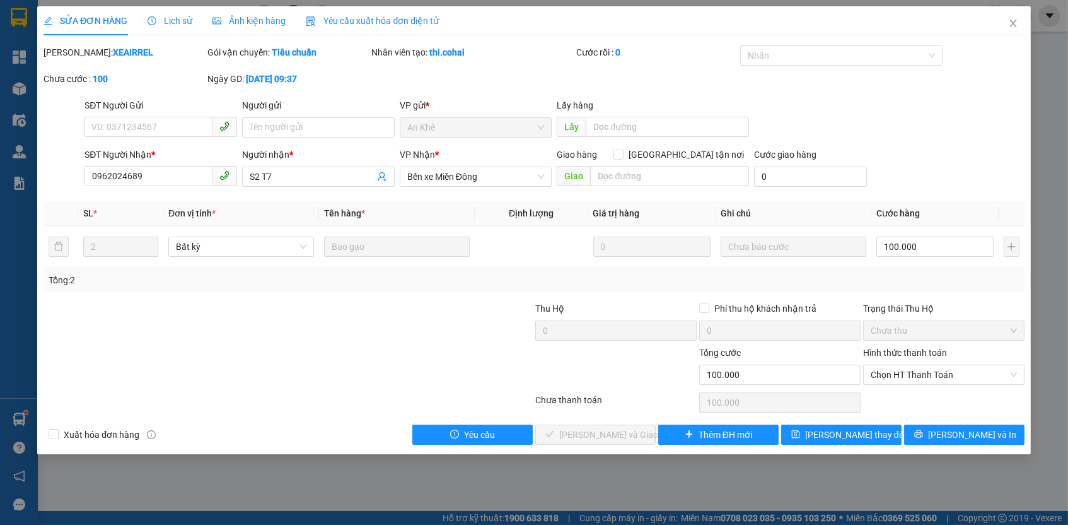
click at [957, 351] on div "Hình thức thanh toán" at bounding box center [943, 355] width 161 height 19
click at [945, 377] on span "Chọn HT Thanh Toán" at bounding box center [944, 374] width 146 height 19
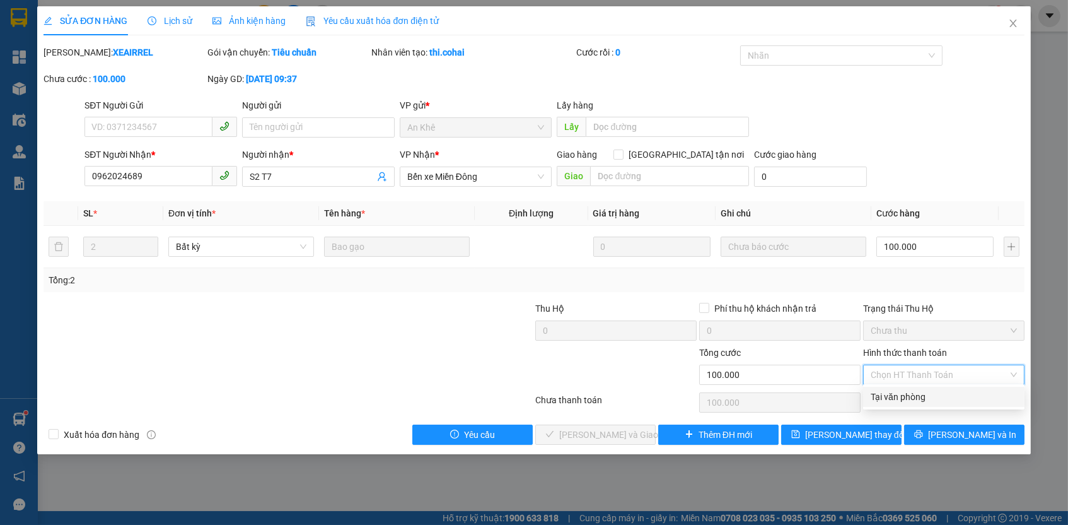
click at [942, 400] on div "Tại văn phòng" at bounding box center [944, 397] width 146 height 14
type input "0"
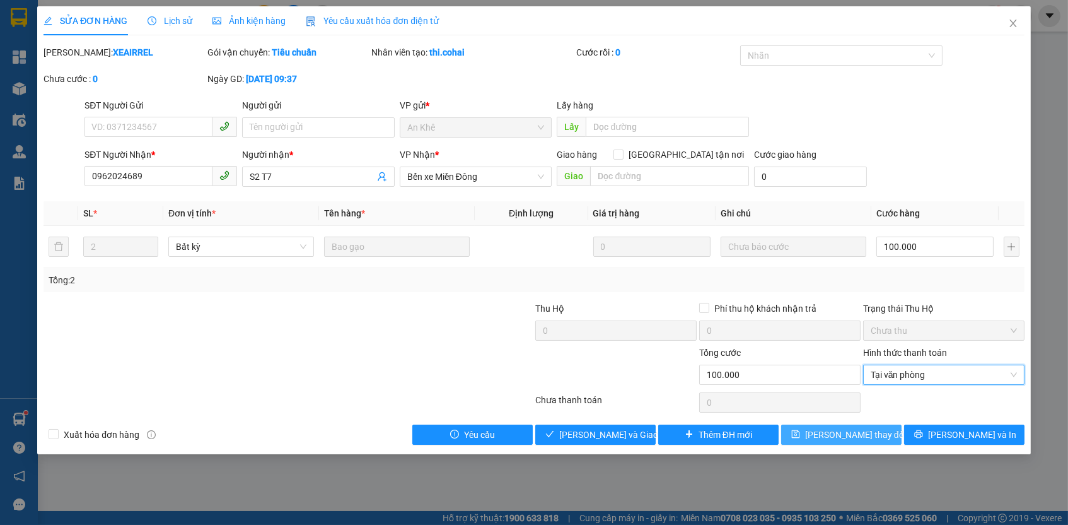
click at [875, 433] on button "[PERSON_NAME] thay đổi" at bounding box center [841, 434] width 120 height 20
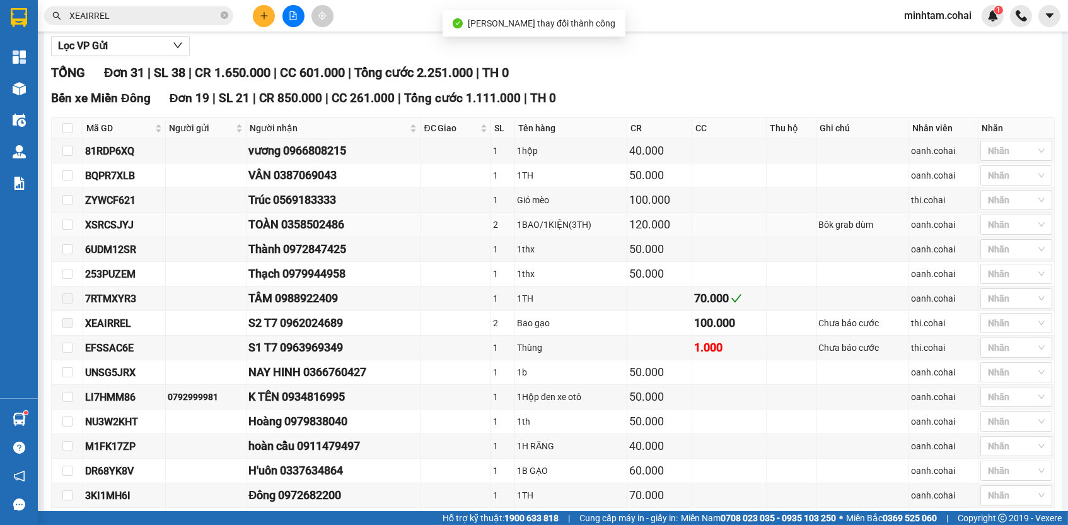
scroll to position [187, 0]
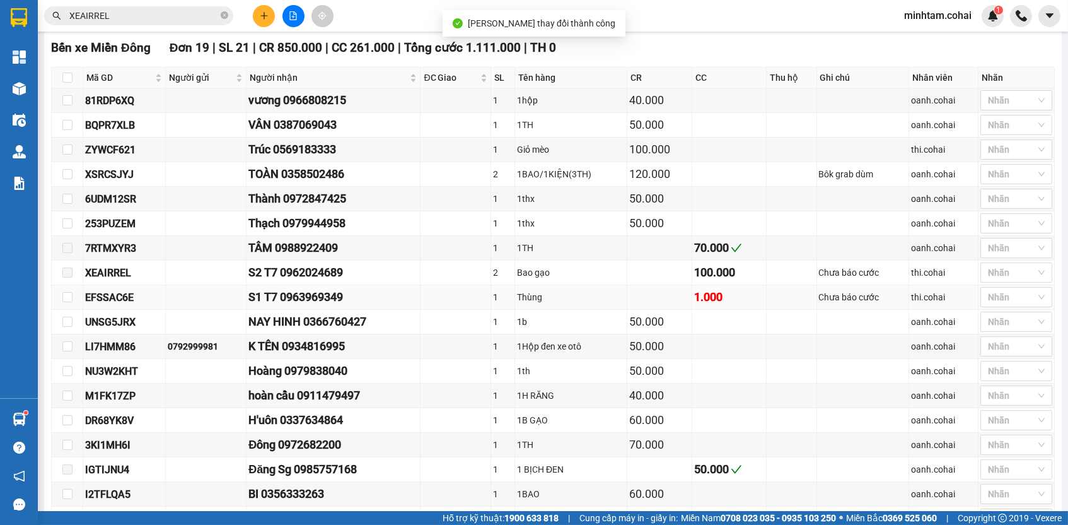
click at [119, 301] on div "EFSSAC6E" at bounding box center [124, 297] width 78 height 16
click at [161, 19] on input "XEAIRREL" at bounding box center [143, 16] width 149 height 14
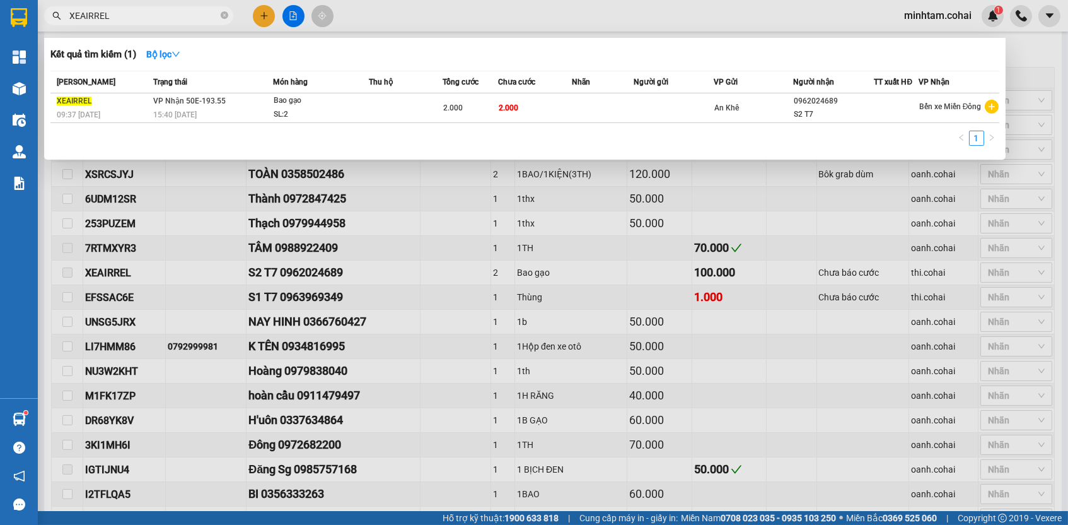
click at [161, 19] on input "XEAIRREL" at bounding box center [143, 16] width 149 height 14
paste input "EFSSAC6E"
type input "EFSSAC6E"
click at [566, 110] on td "1.000" at bounding box center [535, 108] width 74 height 30
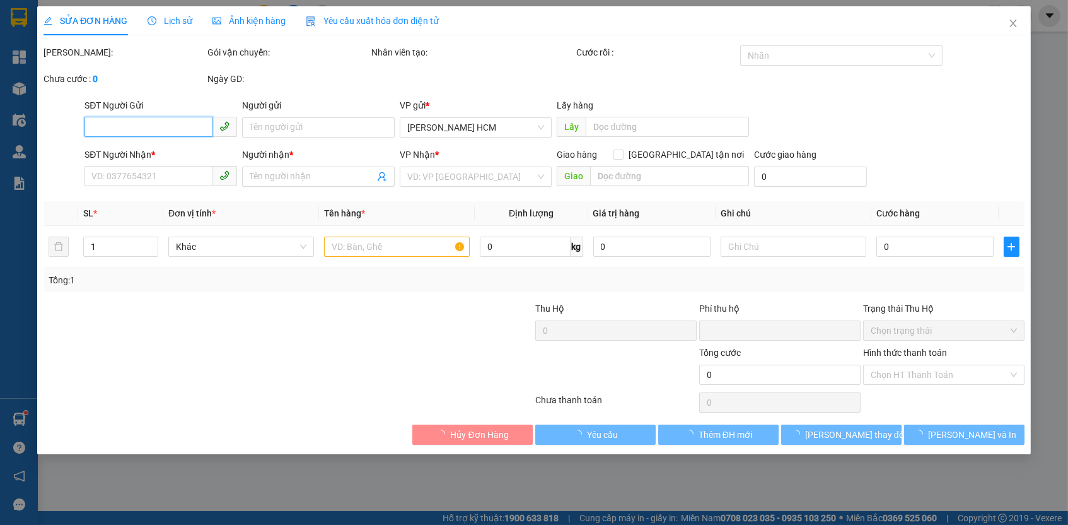
type input "0963969349"
type input "S1 T7"
type input "0"
type input "1.000"
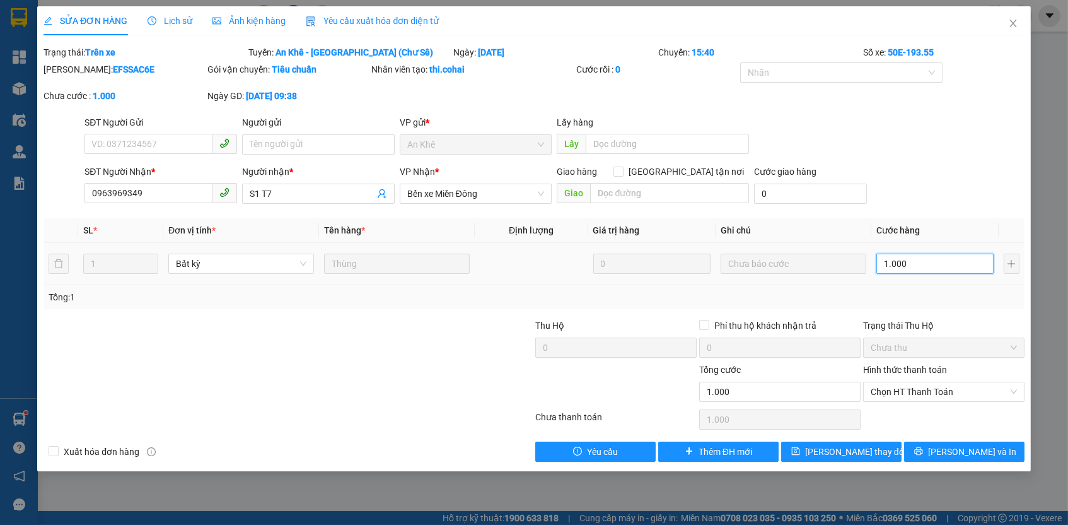
click at [928, 267] on input "1.000" at bounding box center [935, 264] width 117 height 20
type input "5"
type input "50"
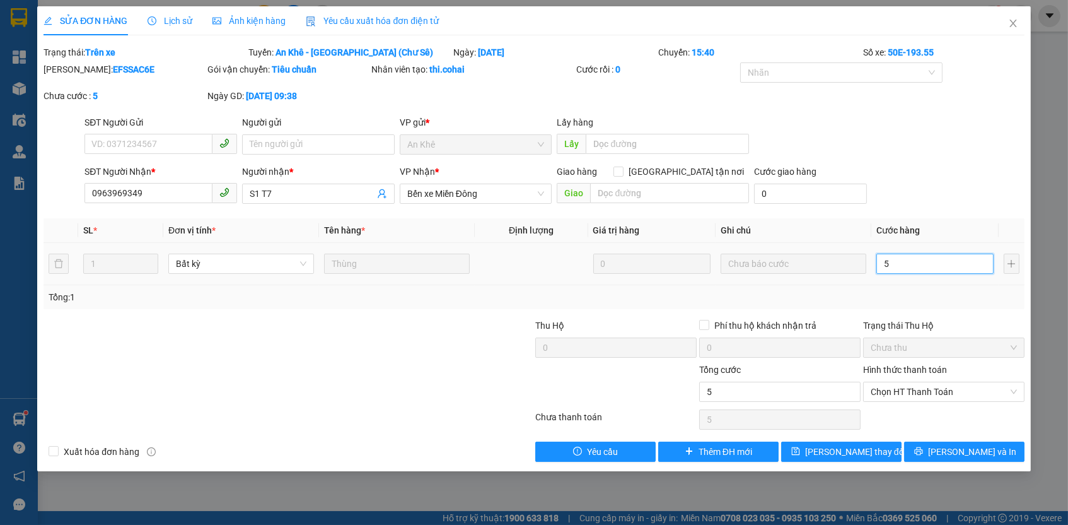
type input "50"
click at [924, 383] on span "Chọn HT Thanh Toán" at bounding box center [944, 391] width 146 height 19
type input "50"
type input "50.000"
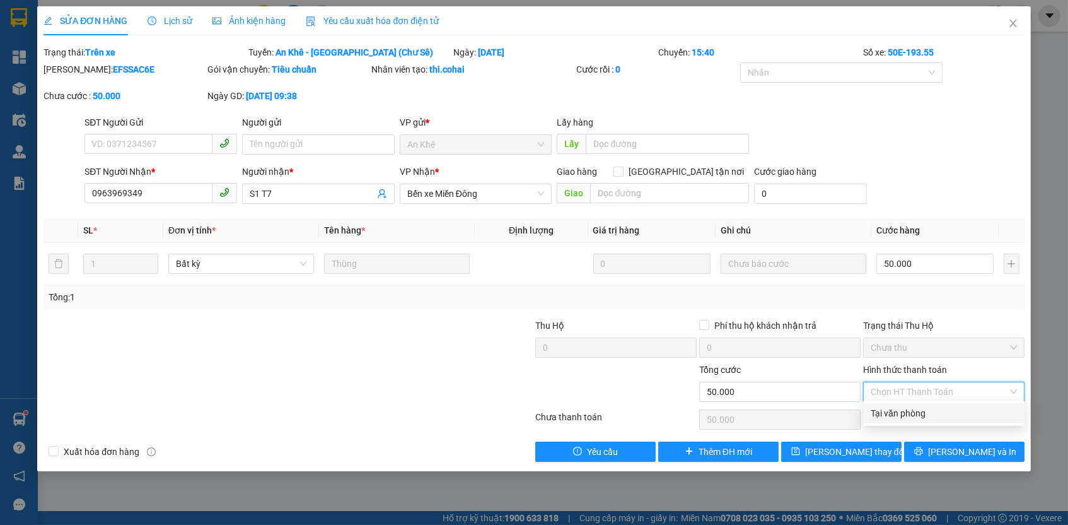
click at [910, 412] on div "Tại văn phòng" at bounding box center [944, 413] width 146 height 14
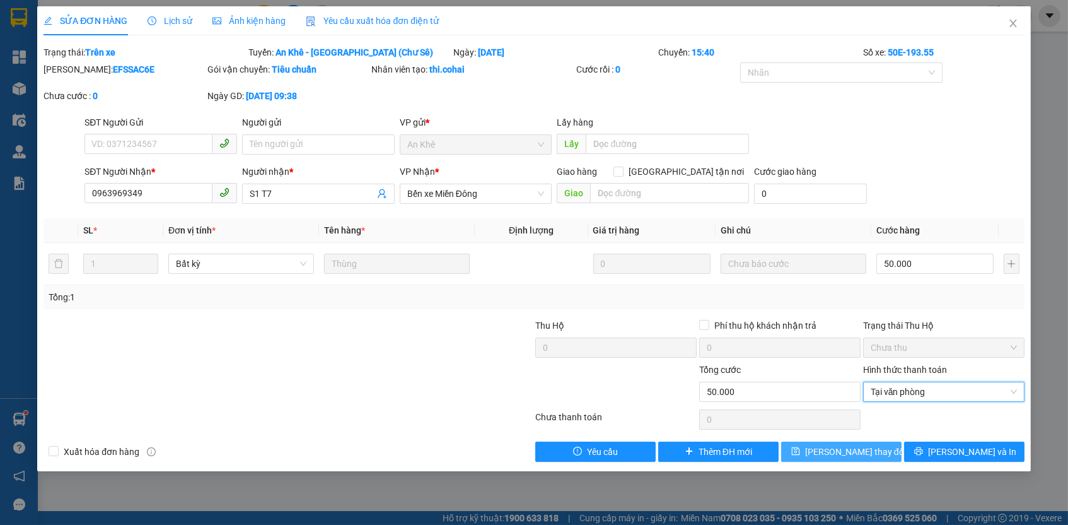
click at [865, 445] on span "[PERSON_NAME] thay đổi" at bounding box center [855, 452] width 101 height 14
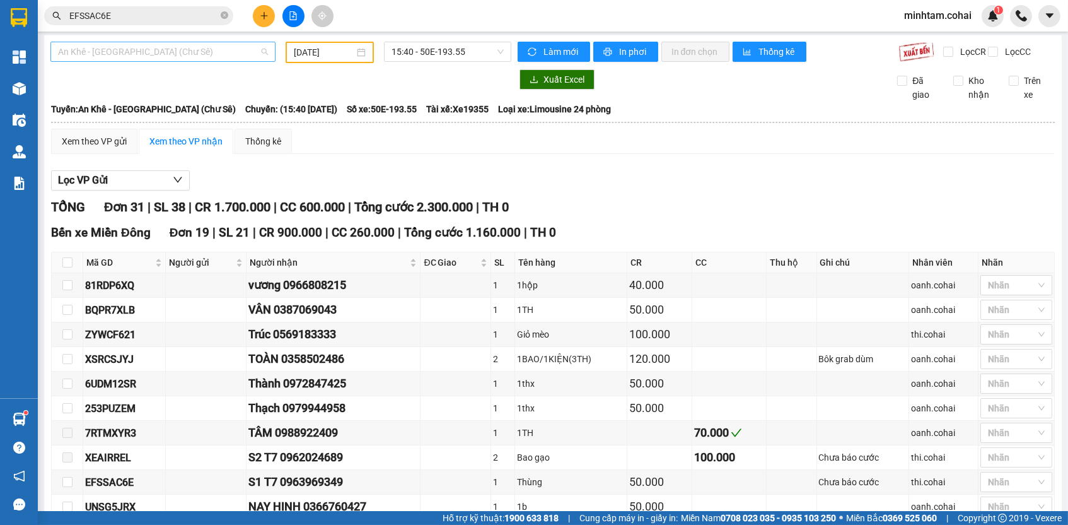
scroll to position [114, 0]
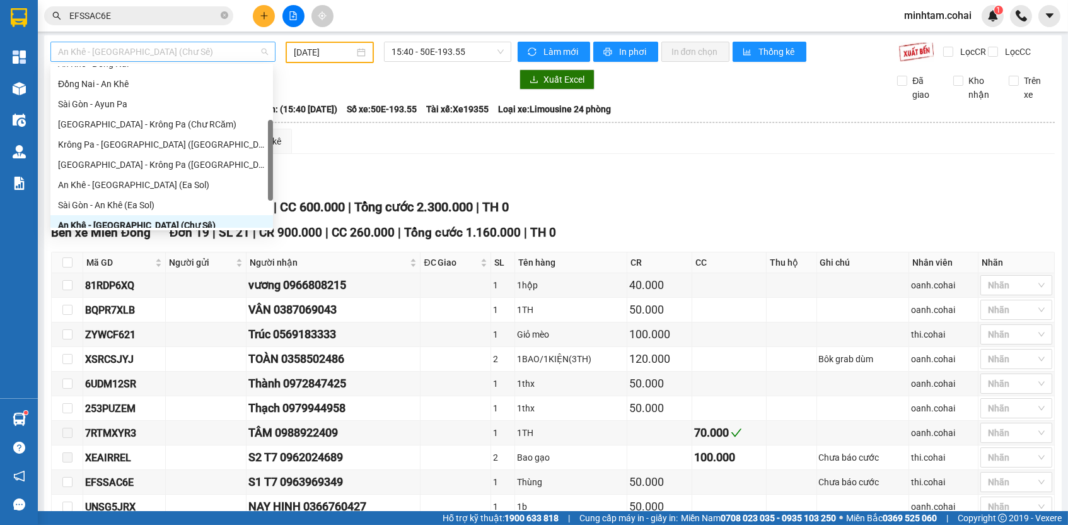
click at [200, 50] on span "An Khê - [GEOGRAPHIC_DATA] (Chư Sê)" at bounding box center [163, 51] width 210 height 19
click at [203, 126] on div "[GEOGRAPHIC_DATA] - Krông Pa (Chư RCăm)" at bounding box center [161, 124] width 207 height 14
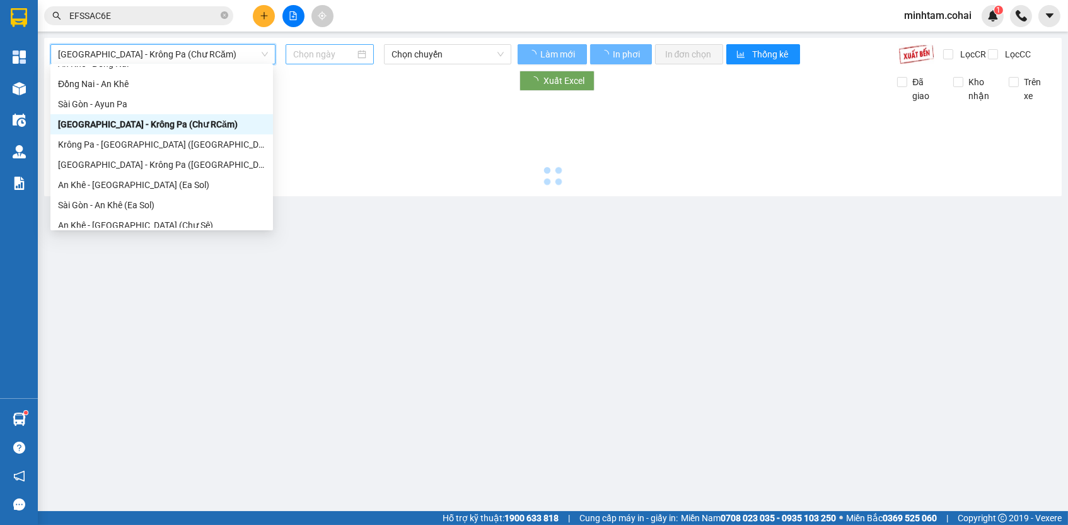
scroll to position [0, 0]
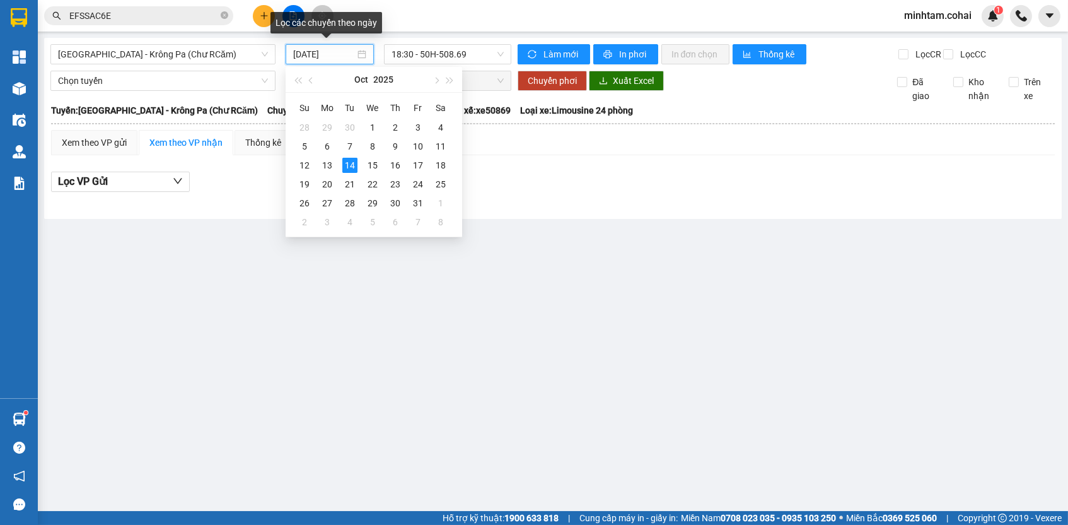
click at [330, 53] on input "[DATE]" at bounding box center [324, 54] width 62 height 14
click at [416, 144] on div "10" at bounding box center [418, 146] width 15 height 15
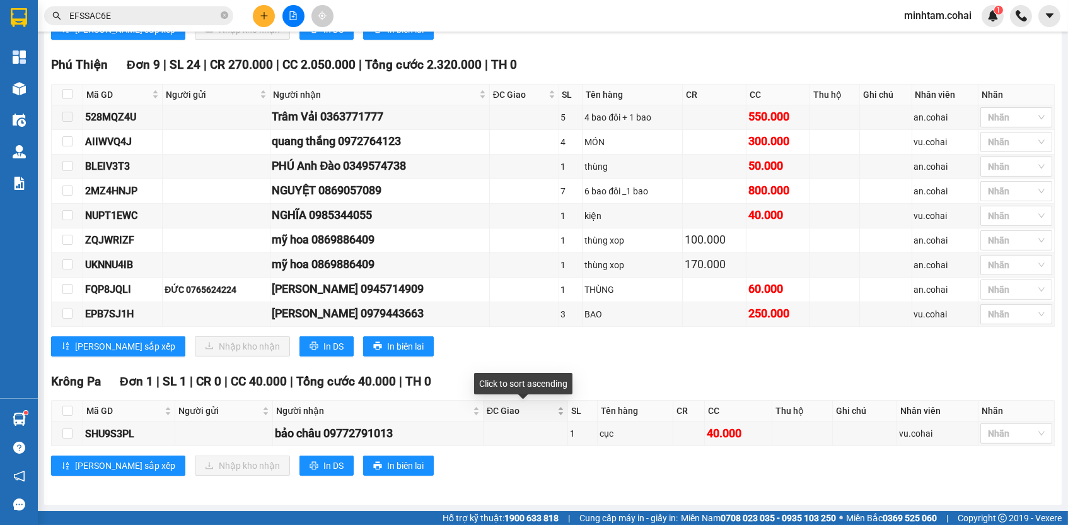
scroll to position [869, 0]
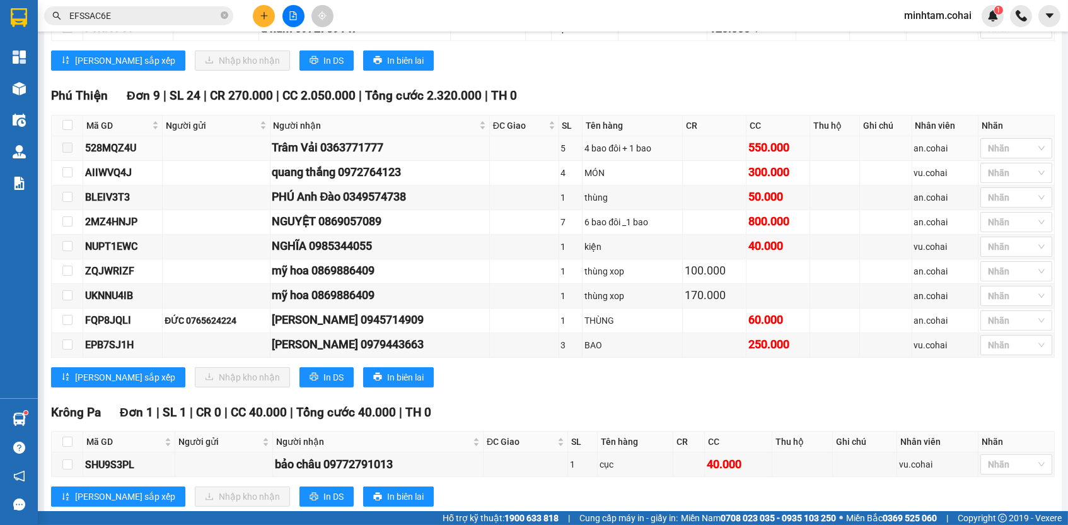
click at [106, 154] on div "528MQZ4U" at bounding box center [122, 148] width 75 height 16
click at [198, 16] on input "EFSSAC6E" at bounding box center [143, 16] width 149 height 14
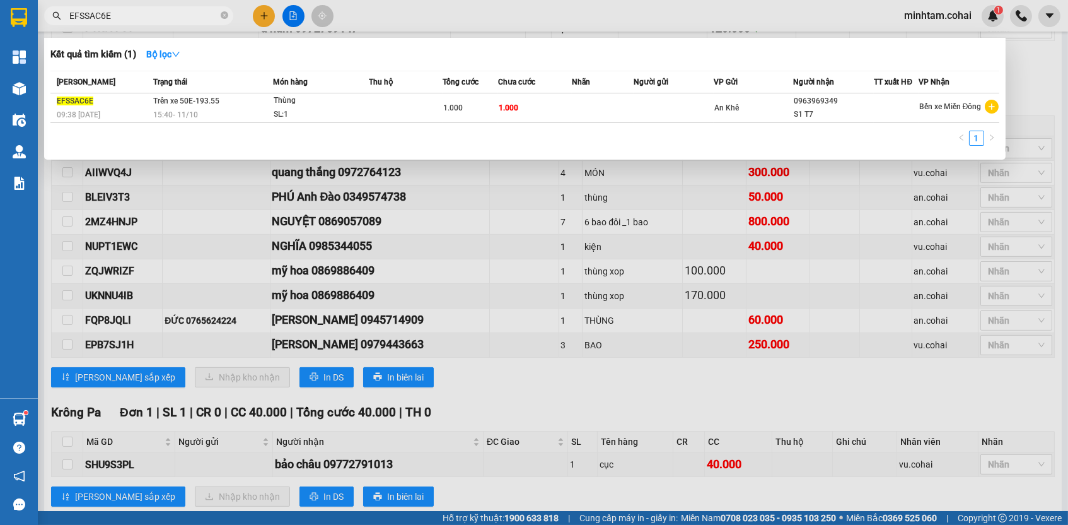
click at [198, 16] on input "EFSSAC6E" at bounding box center [143, 16] width 149 height 14
paste input "528MQZ4U"
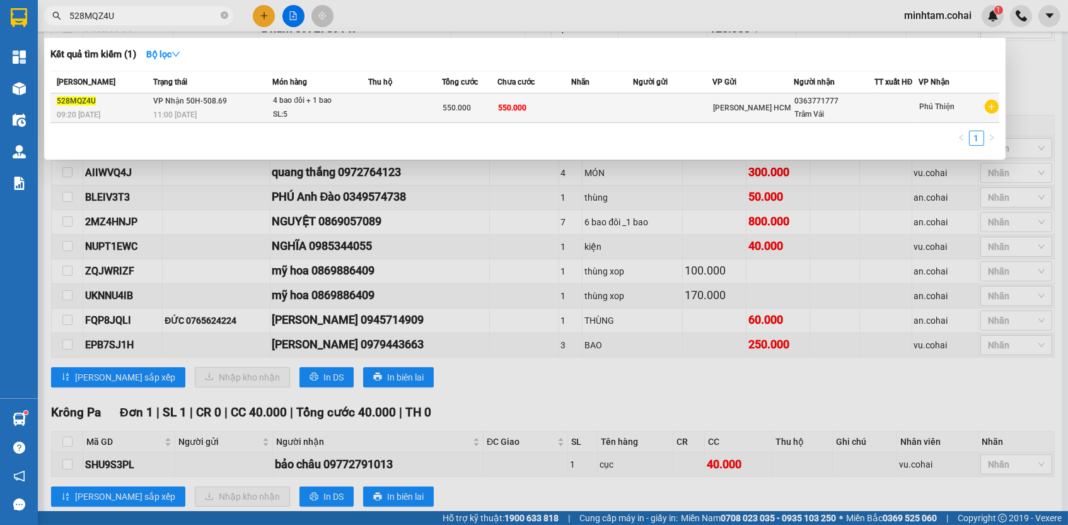
click at [574, 114] on td at bounding box center [601, 108] width 61 height 30
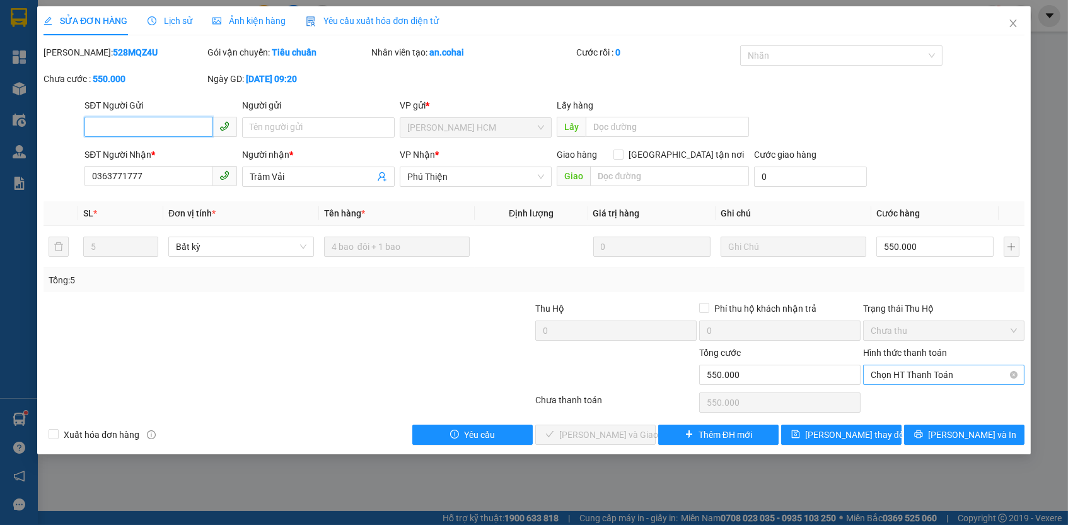
click at [894, 373] on span "Chọn HT Thanh Toán" at bounding box center [944, 374] width 146 height 19
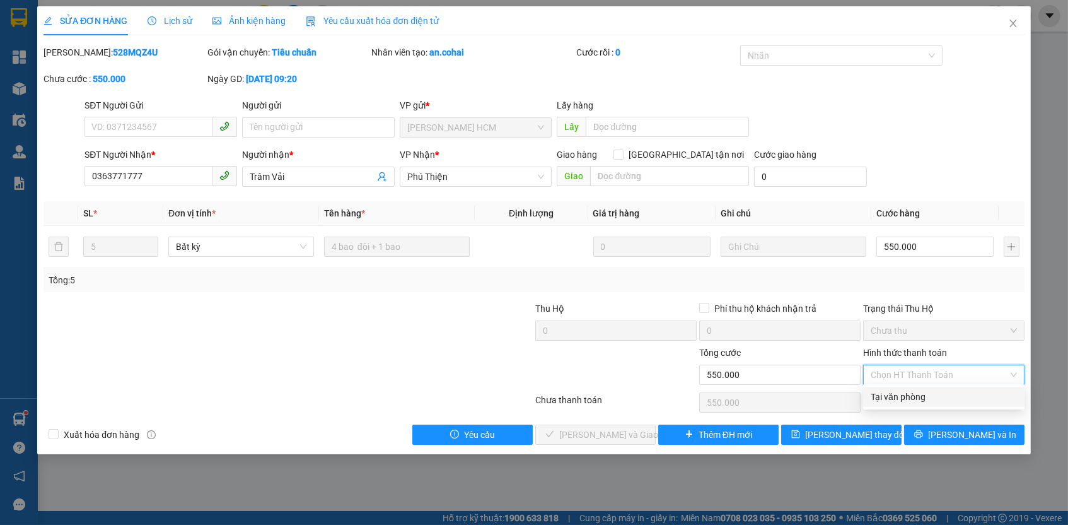
click at [894, 396] on div "Tại văn phòng" at bounding box center [944, 397] width 146 height 14
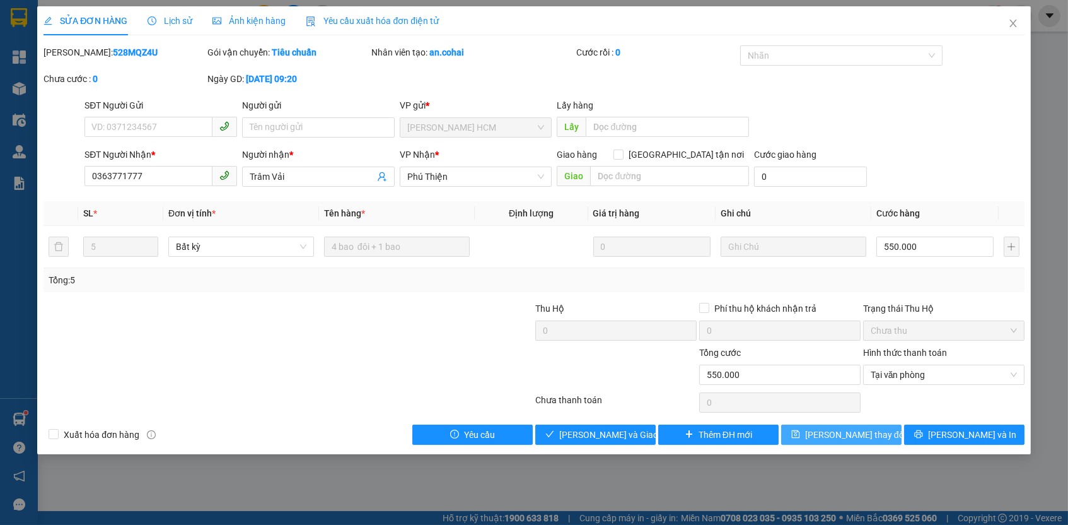
click at [882, 430] on button "[PERSON_NAME] thay đổi" at bounding box center [841, 434] width 120 height 20
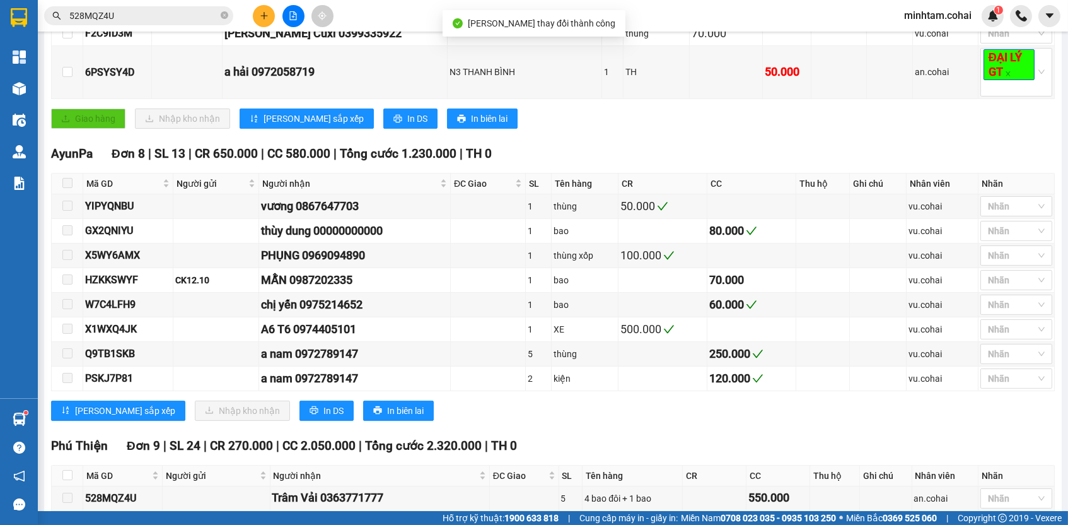
scroll to position [742, 0]
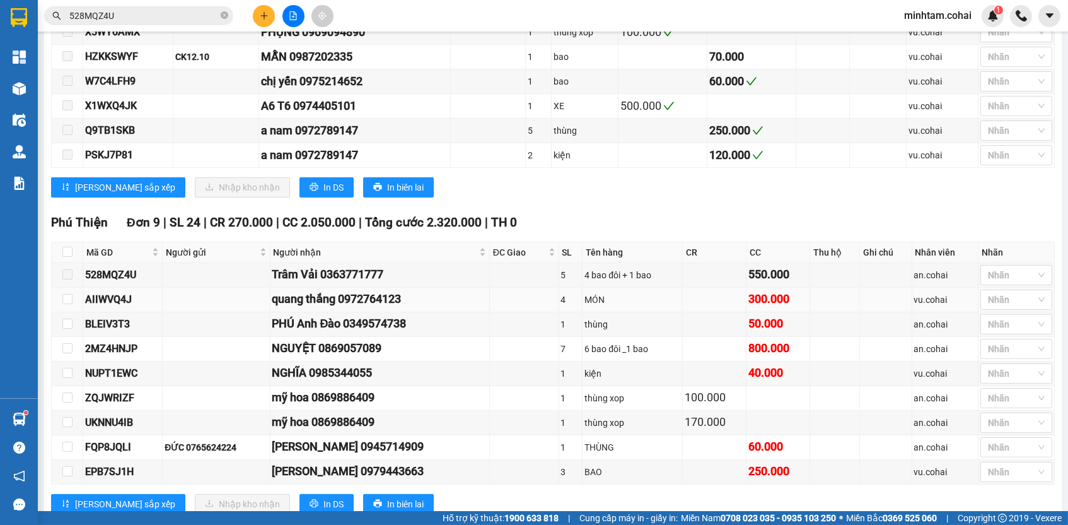
click at [96, 307] on div "AIIWVQ4J" at bounding box center [122, 299] width 75 height 16
click at [100, 302] on div "AIIWVQ4J" at bounding box center [122, 299] width 75 height 16
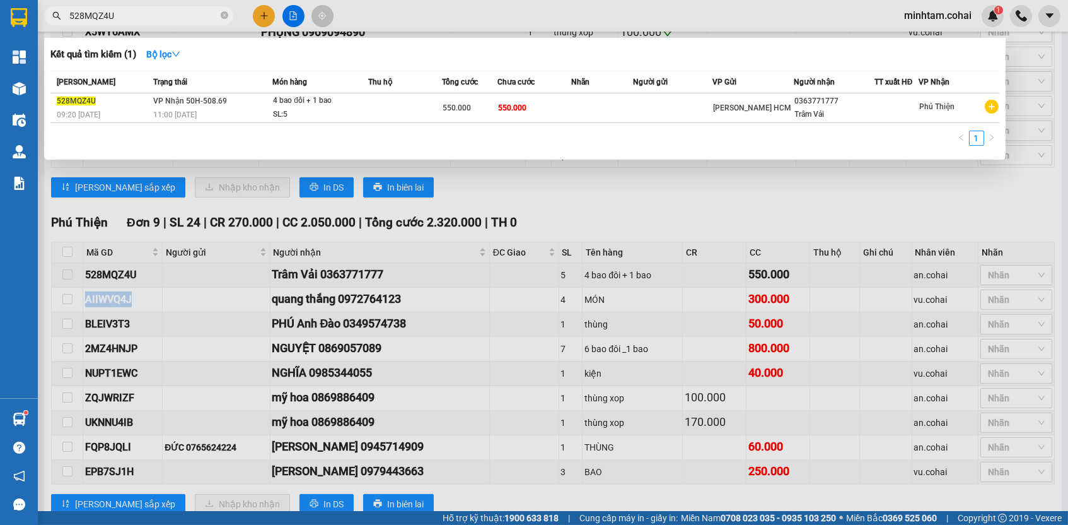
click at [182, 18] on input "528MQZ4U" at bounding box center [143, 16] width 149 height 14
paste input "AIIWVQ4J"
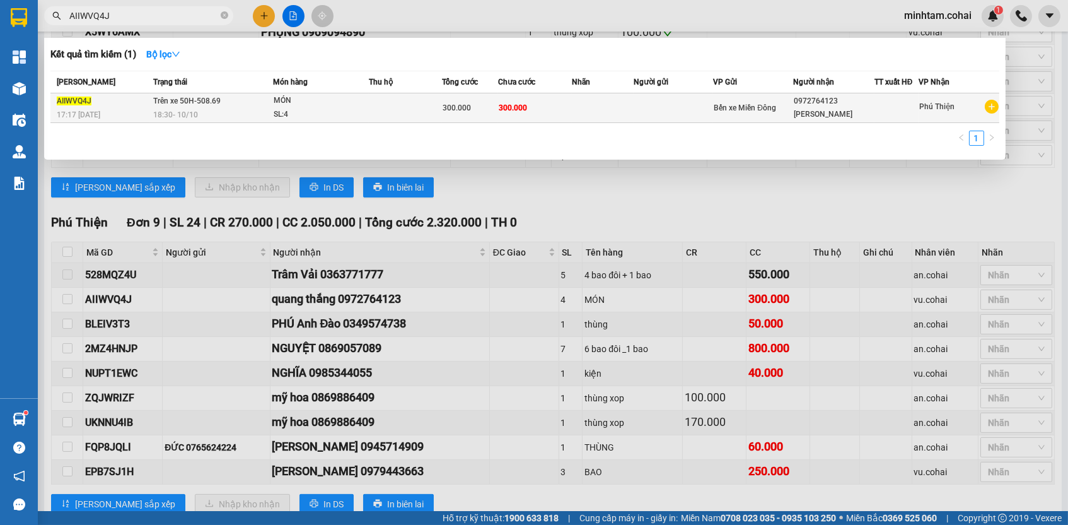
click at [493, 113] on td "300.000" at bounding box center [470, 108] width 56 height 30
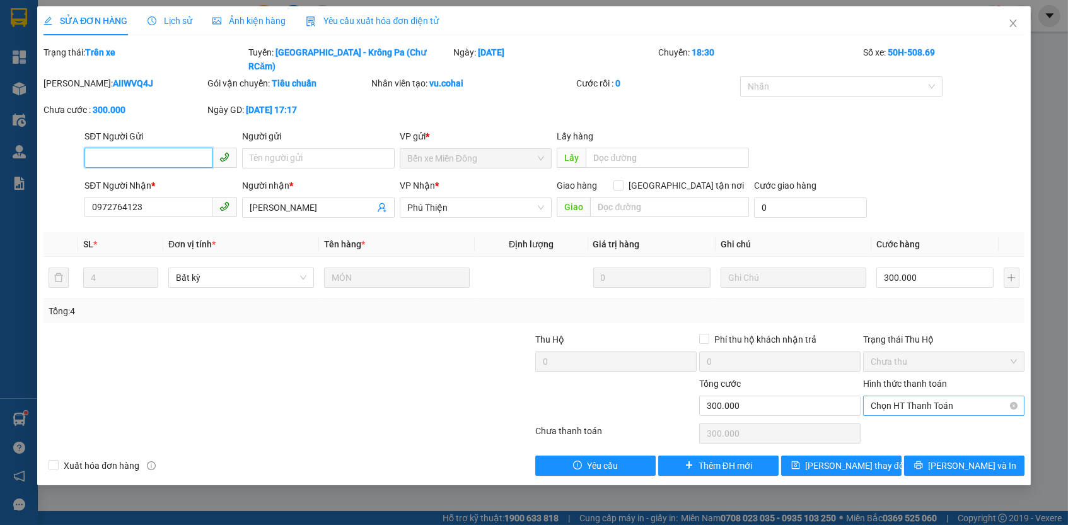
click at [926, 396] on span "Chọn HT Thanh Toán" at bounding box center [944, 405] width 146 height 19
click at [914, 408] on div "Tại văn phòng" at bounding box center [944, 413] width 146 height 14
click at [884, 455] on button "[PERSON_NAME] thay đổi" at bounding box center [841, 465] width 120 height 20
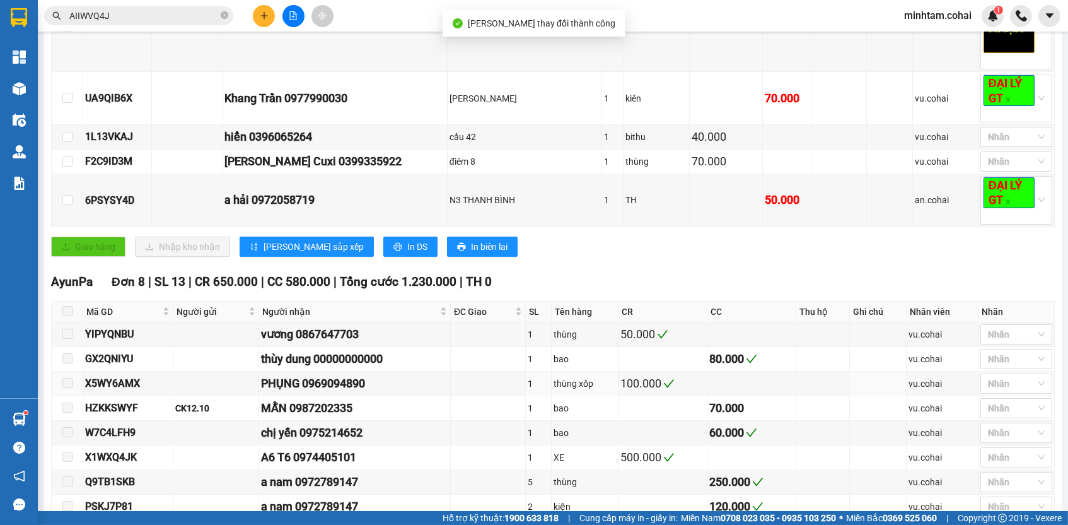
scroll to position [897, 0]
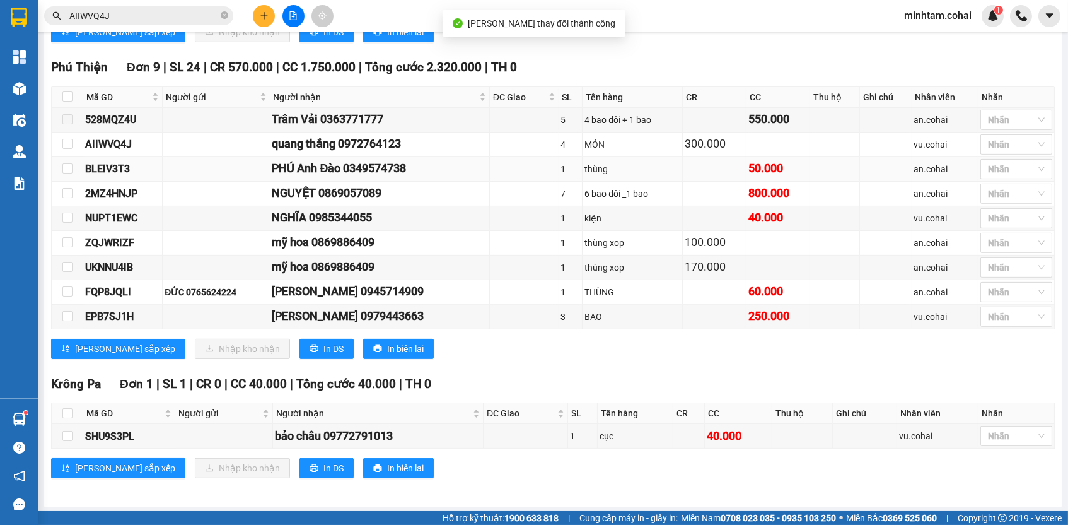
click at [110, 177] on div "BLEIV3T3" at bounding box center [122, 169] width 75 height 16
click at [171, 15] on input "AIIWVQ4J" at bounding box center [143, 16] width 149 height 14
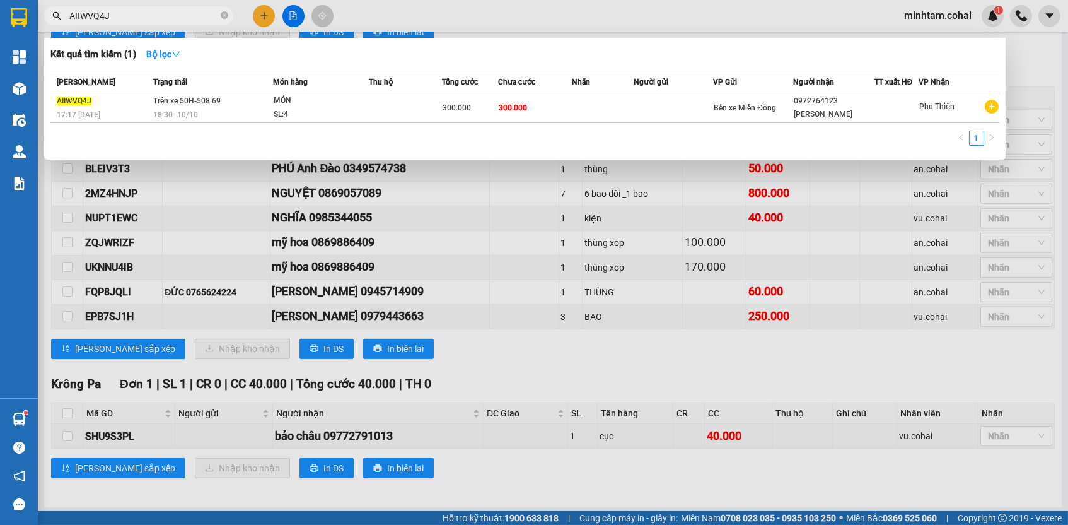
click at [171, 15] on input "AIIWVQ4J" at bounding box center [143, 16] width 149 height 14
paste input "BLEIV3T3"
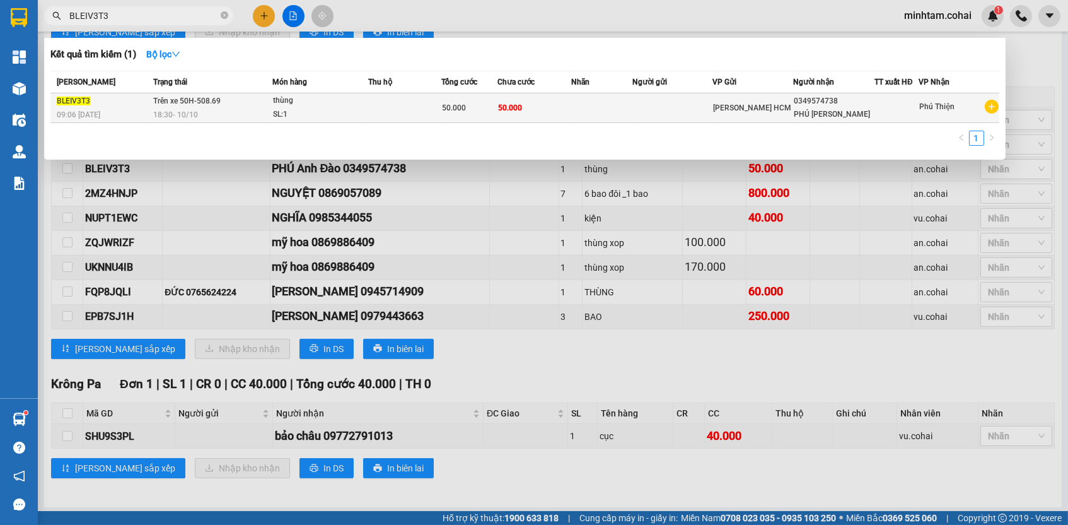
click at [501, 115] on td "50.000" at bounding box center [535, 108] width 74 height 30
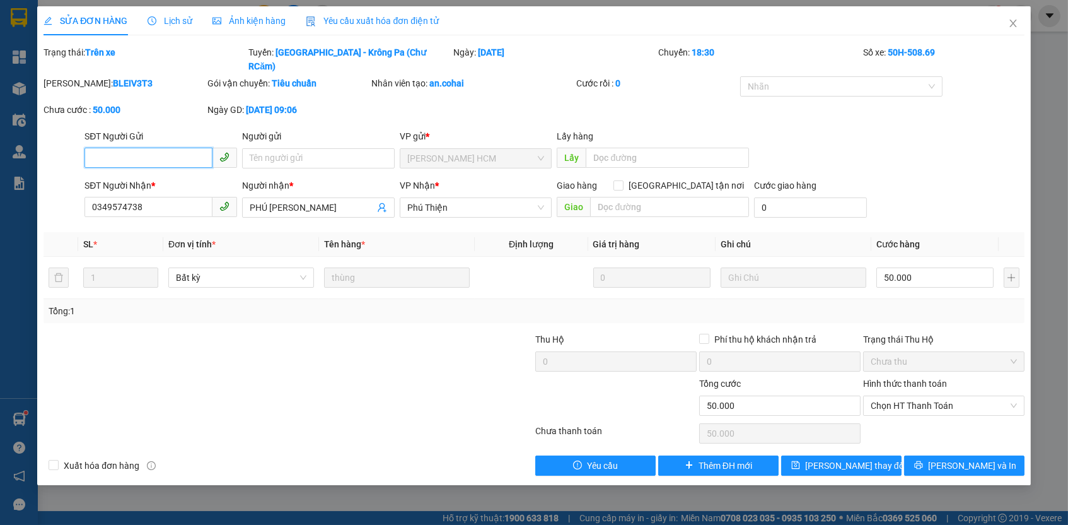
drag, startPoint x: 909, startPoint y: 383, endPoint x: 903, endPoint y: 400, distance: 17.6
click at [909, 396] on span "Chọn HT Thanh Toán" at bounding box center [944, 405] width 146 height 19
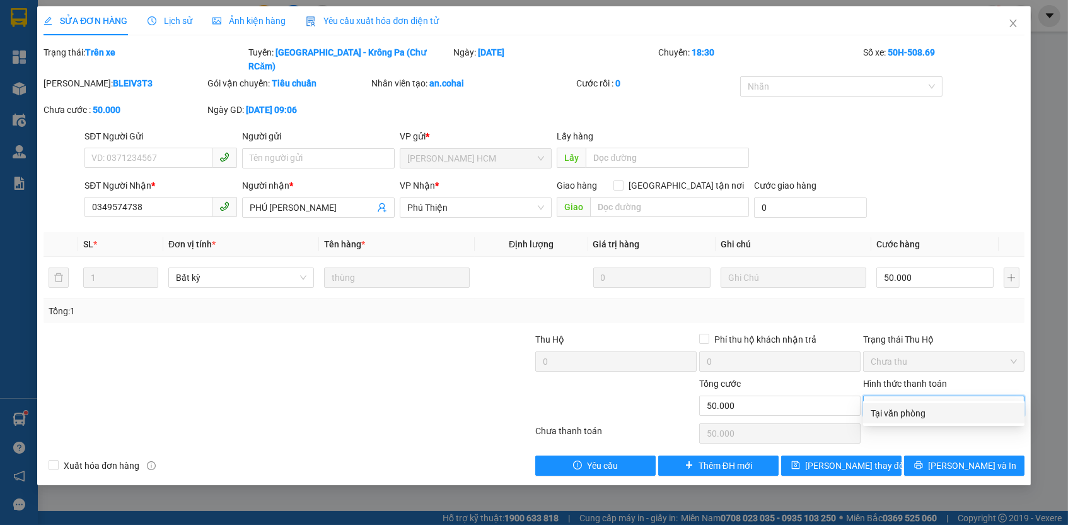
click at [894, 408] on div "Tại văn phòng" at bounding box center [944, 413] width 146 height 14
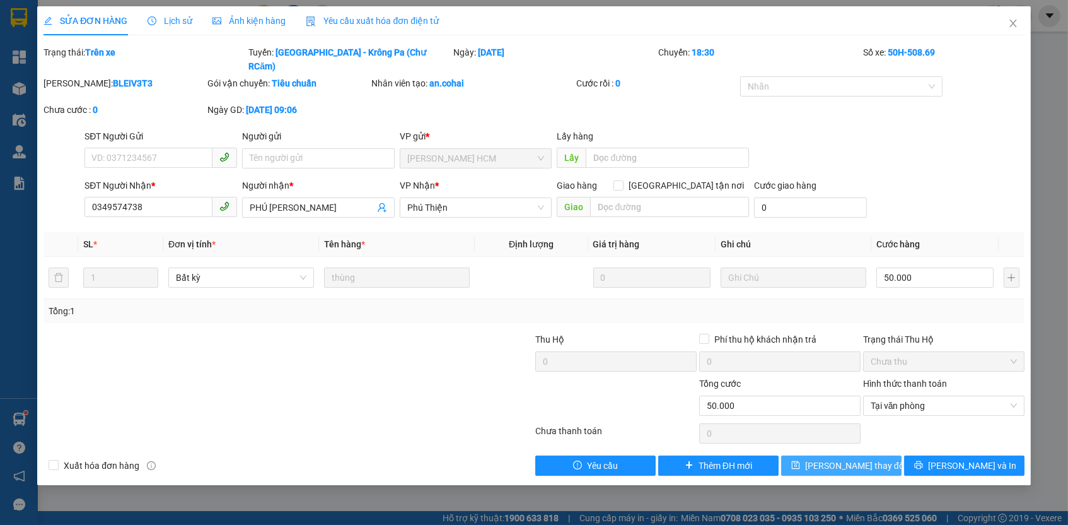
click at [872, 459] on span "[PERSON_NAME] thay đổi" at bounding box center [855, 466] width 101 height 14
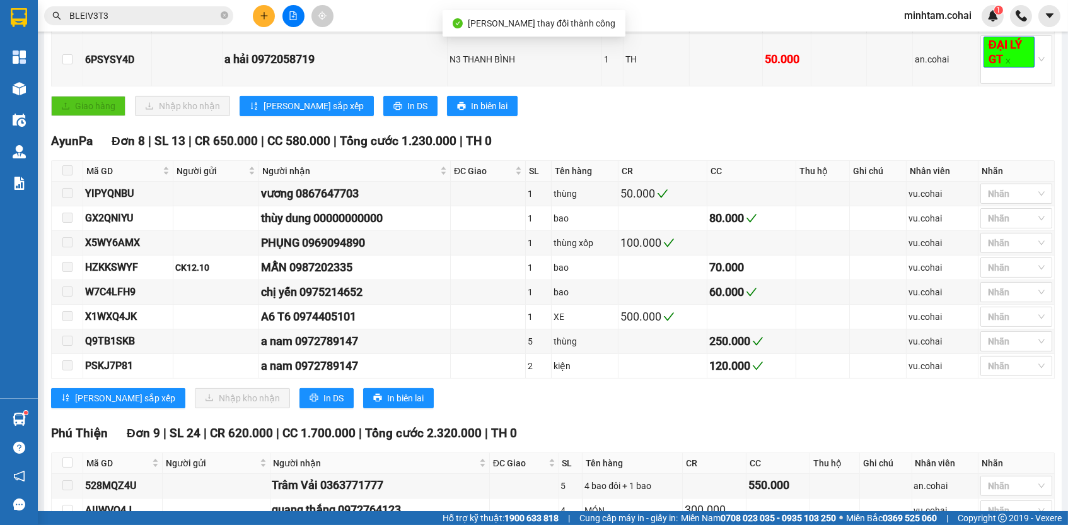
scroll to position [904, 0]
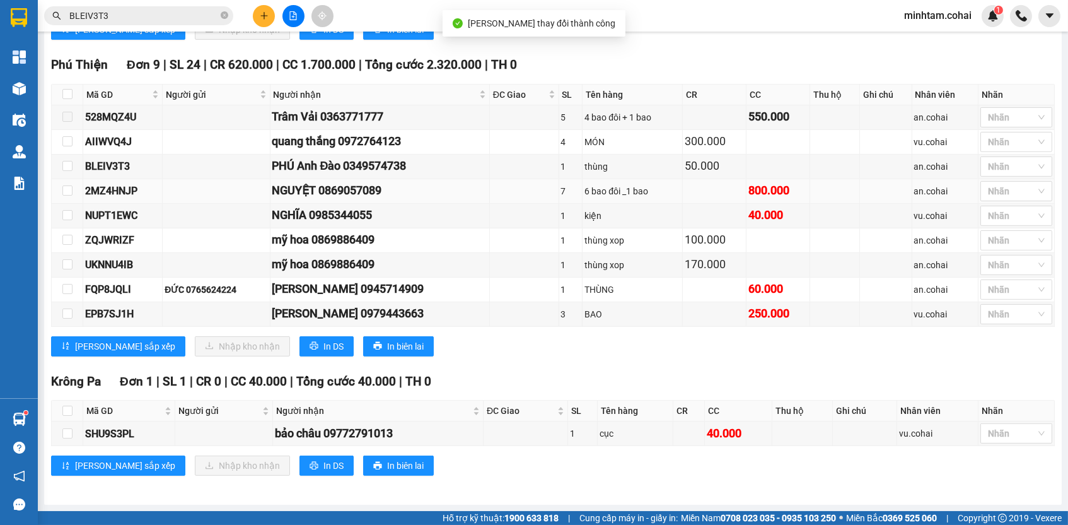
click at [128, 188] on div "2MZ4HNJP" at bounding box center [122, 191] width 75 height 16
click at [157, 17] on input "BLEIV3T3" at bounding box center [143, 16] width 149 height 14
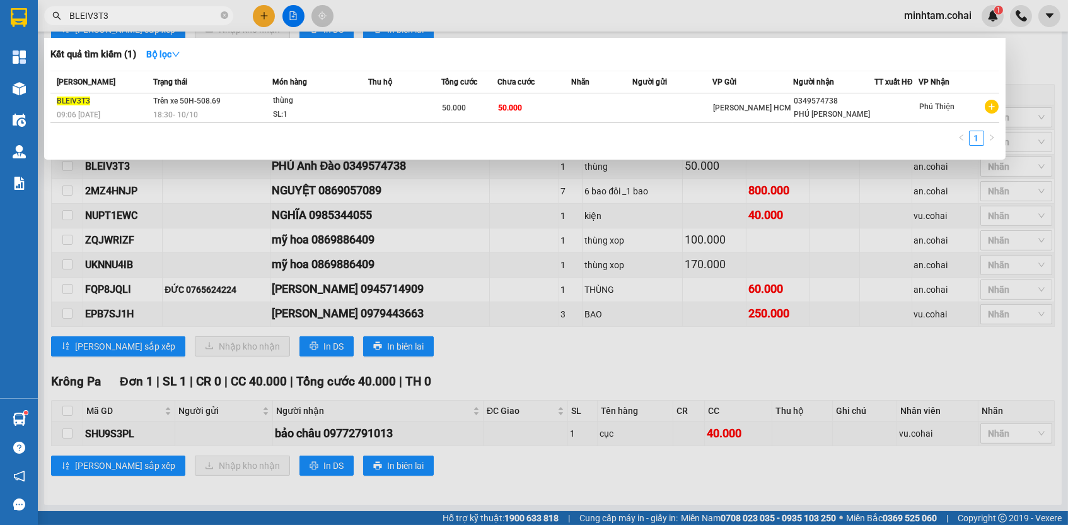
click at [158, 17] on input "BLEIV3T3" at bounding box center [143, 16] width 149 height 14
paste input "2MZ4HNJP"
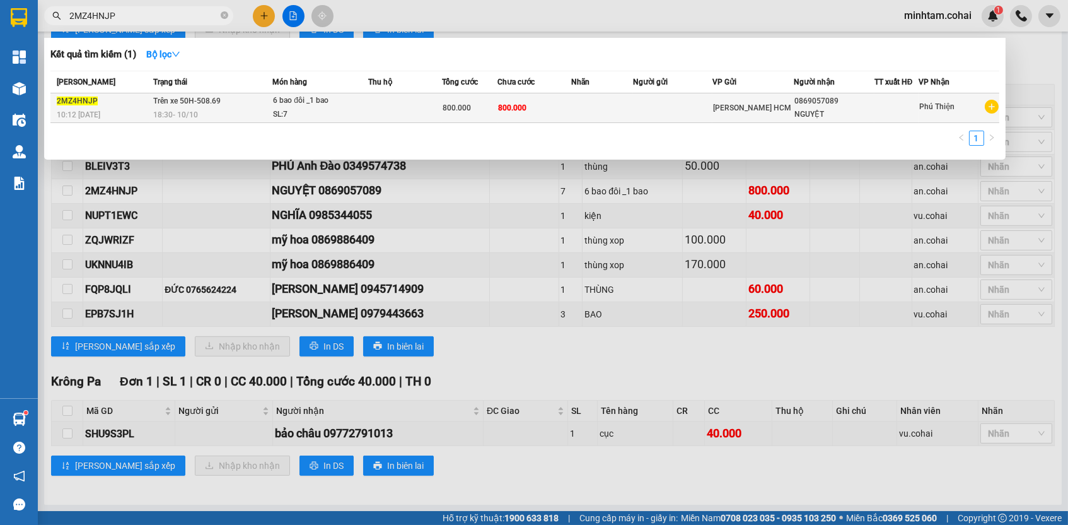
click at [569, 110] on td "800.000" at bounding box center [535, 108] width 74 height 30
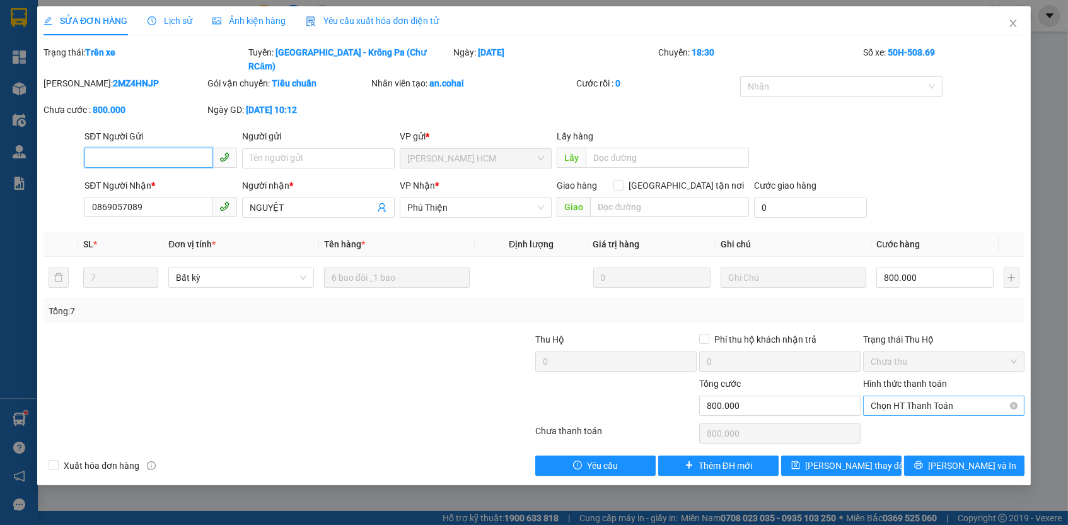
click at [918, 396] on span "Chọn HT Thanh Toán" at bounding box center [944, 405] width 146 height 19
click at [906, 406] on div "Tại văn phòng" at bounding box center [944, 413] width 146 height 14
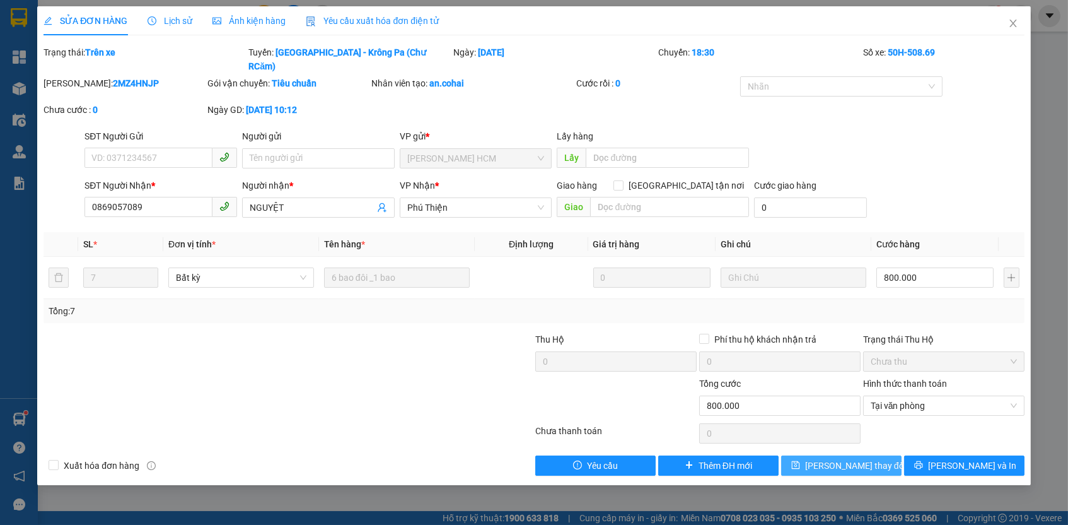
click at [885, 455] on button "[PERSON_NAME] thay đổi" at bounding box center [841, 465] width 120 height 20
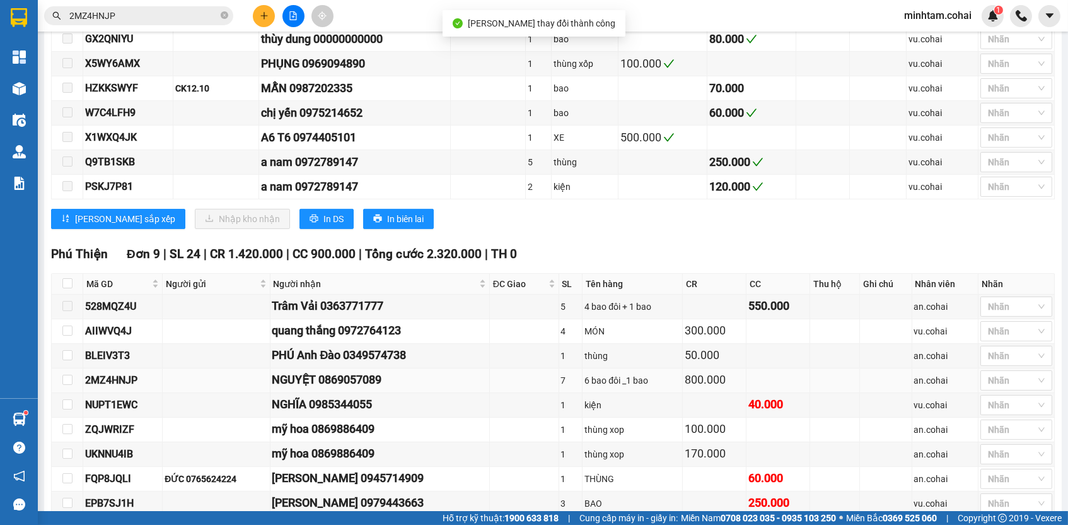
scroll to position [904, 0]
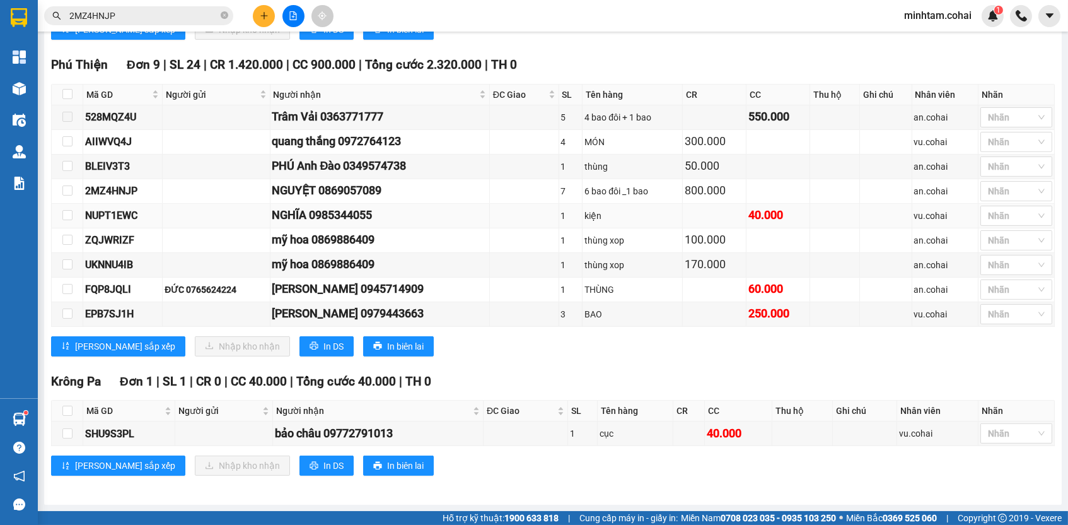
click at [127, 211] on div "NUPT1EWC" at bounding box center [122, 215] width 75 height 16
click at [173, 12] on input "2MZ4HNJP" at bounding box center [143, 16] width 149 height 14
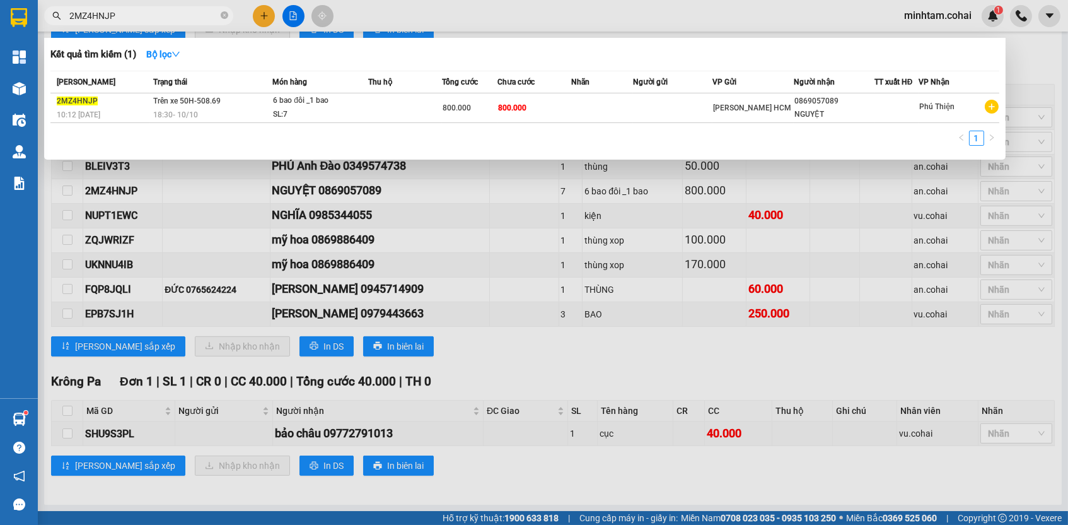
click at [173, 12] on input "2MZ4HNJP" at bounding box center [143, 16] width 149 height 14
paste input "NUPT1EWC"
click at [580, 93] on th "Nhãn" at bounding box center [603, 82] width 62 height 22
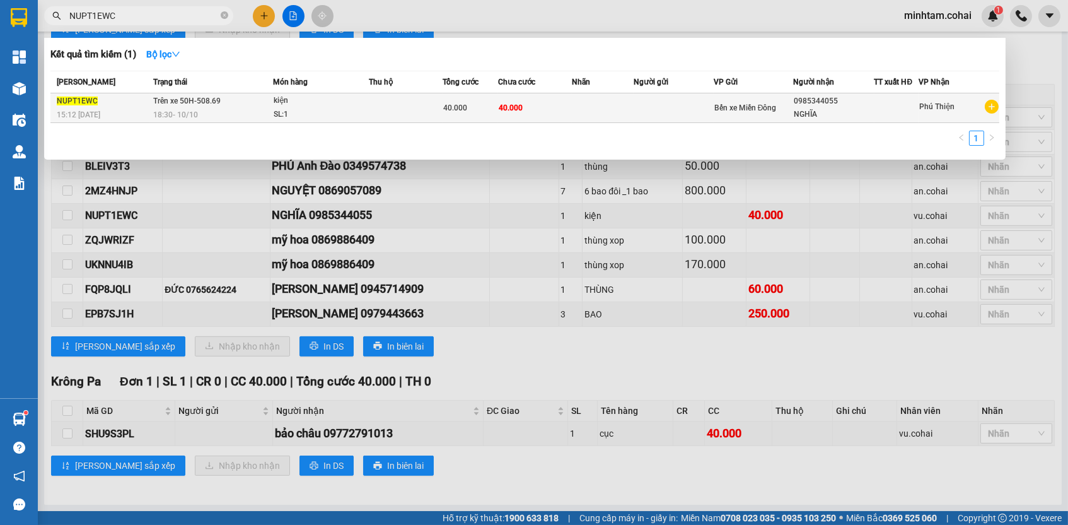
click at [578, 100] on td at bounding box center [603, 108] width 62 height 30
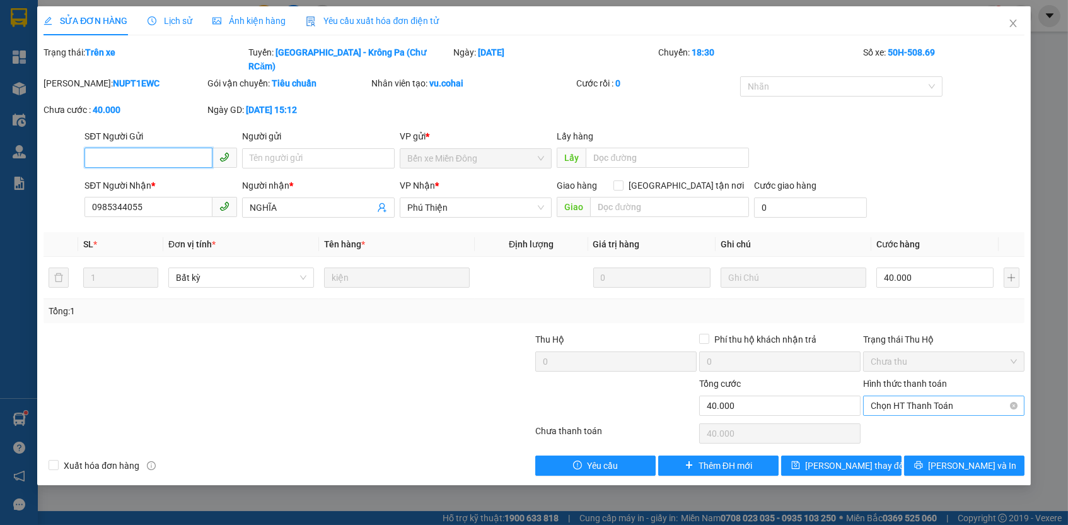
click at [926, 396] on span "Chọn HT Thanh Toán" at bounding box center [944, 405] width 146 height 19
click at [909, 412] on div "Tại văn phòng" at bounding box center [944, 413] width 146 height 14
click at [868, 459] on span "[PERSON_NAME] thay đổi" at bounding box center [855, 466] width 101 height 14
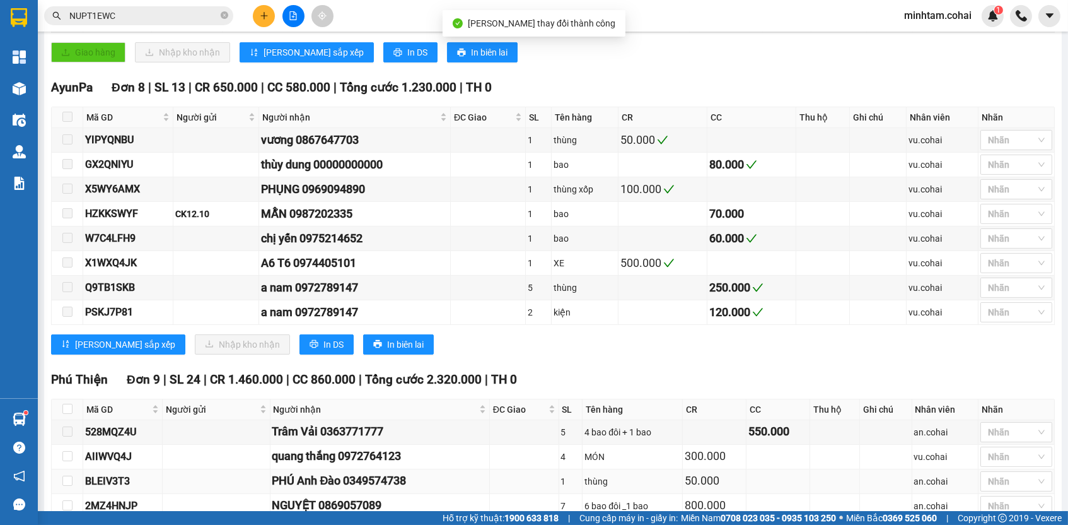
scroll to position [880, 0]
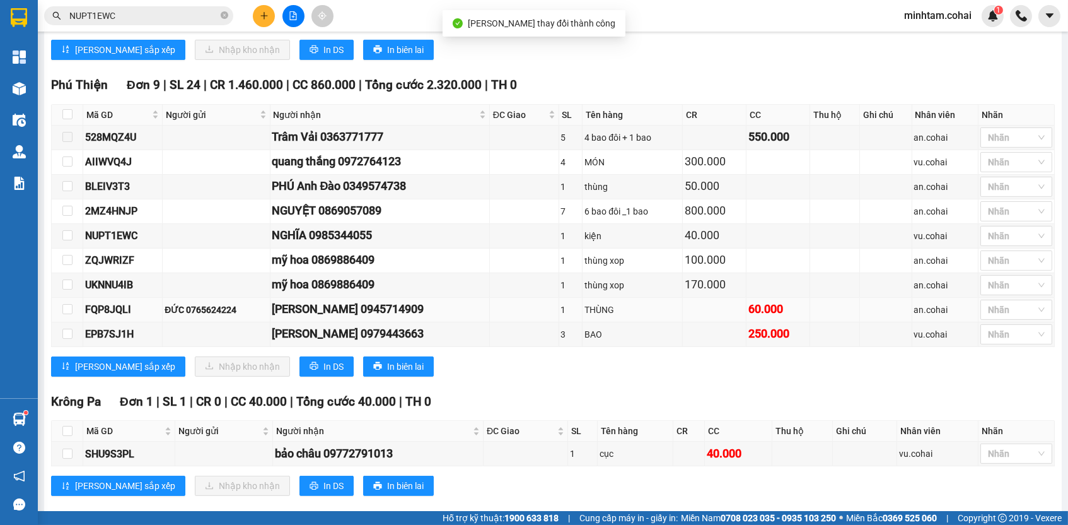
click at [94, 312] on div "FQP8JQLI" at bounding box center [122, 309] width 75 height 16
click at [94, 310] on div "FQP8JQLI" at bounding box center [122, 309] width 75 height 16
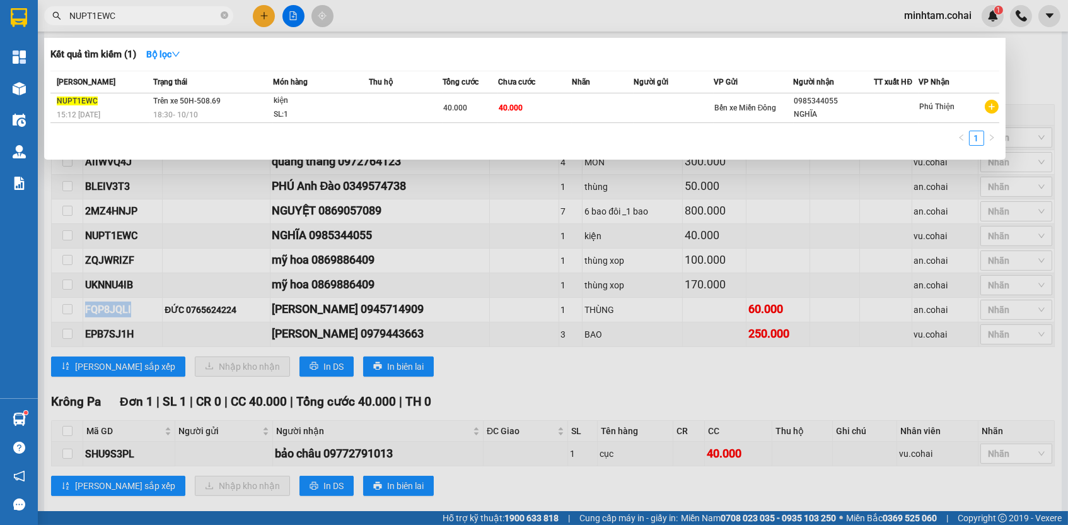
click at [137, 20] on input "NUPT1EWC" at bounding box center [143, 16] width 149 height 14
paste input "FQP8JQLI"
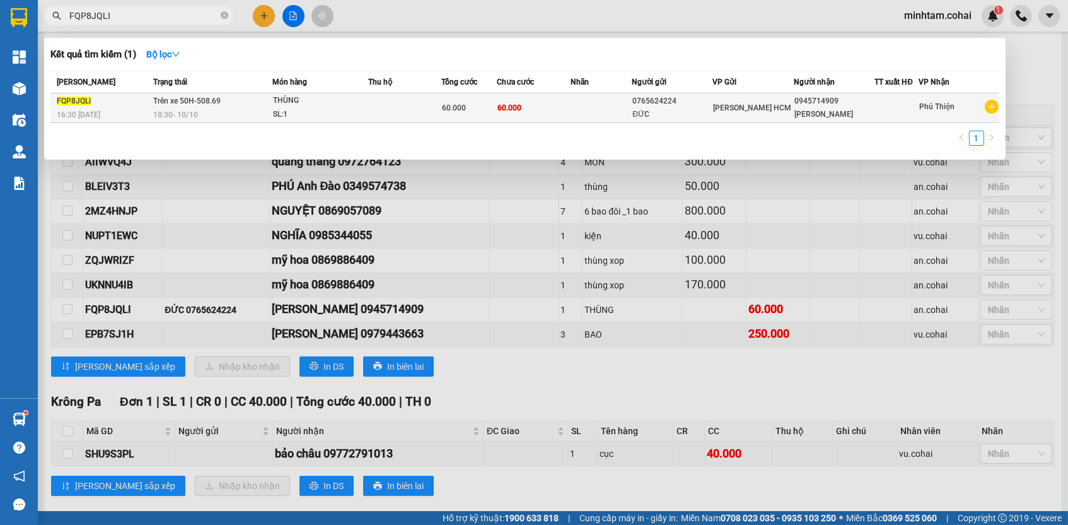
click at [586, 104] on td at bounding box center [601, 108] width 61 height 30
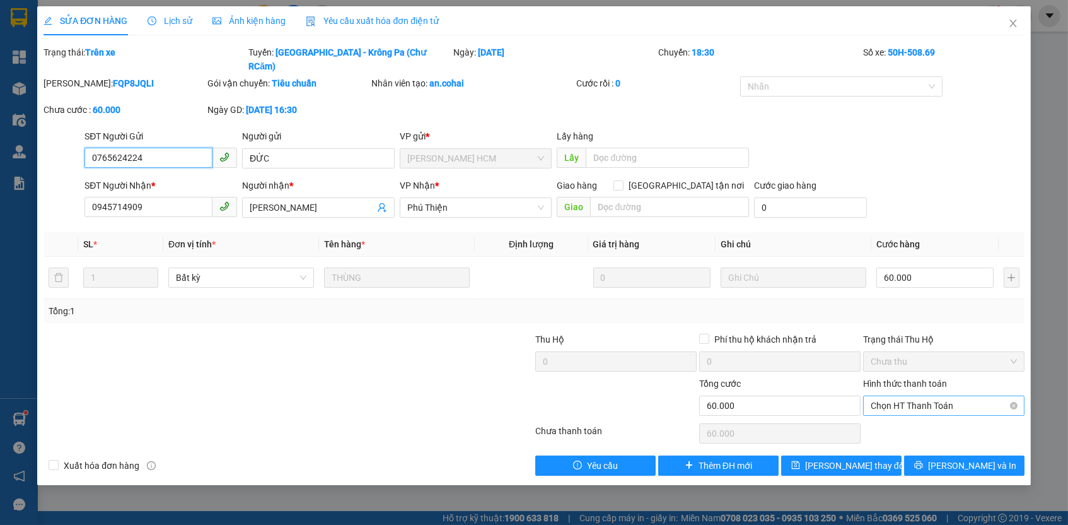
click at [900, 396] on span "Chọn HT Thanh Toán" at bounding box center [944, 405] width 146 height 19
click at [890, 414] on div "Tại văn phòng" at bounding box center [944, 413] width 146 height 14
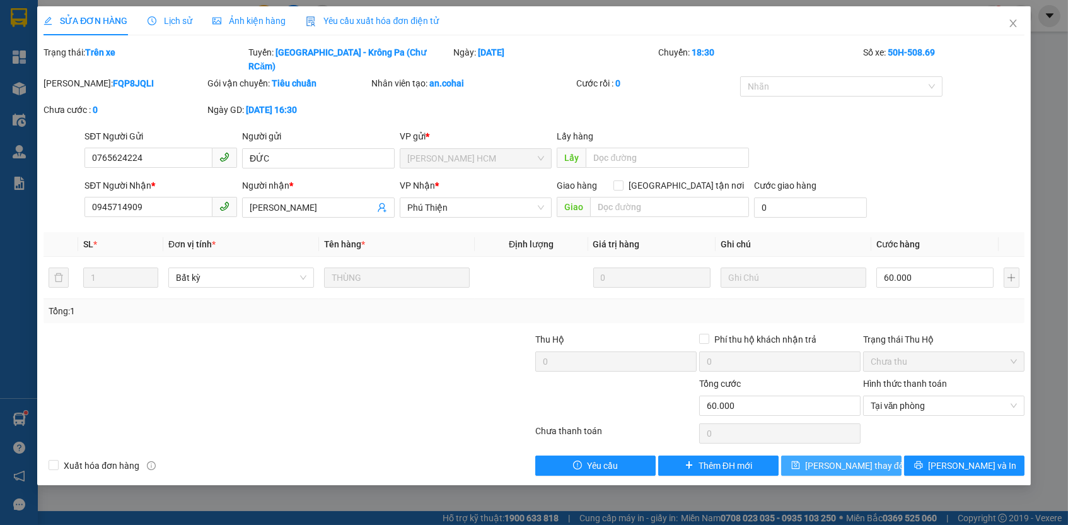
click at [864, 459] on span "[PERSON_NAME] thay đổi" at bounding box center [855, 466] width 101 height 14
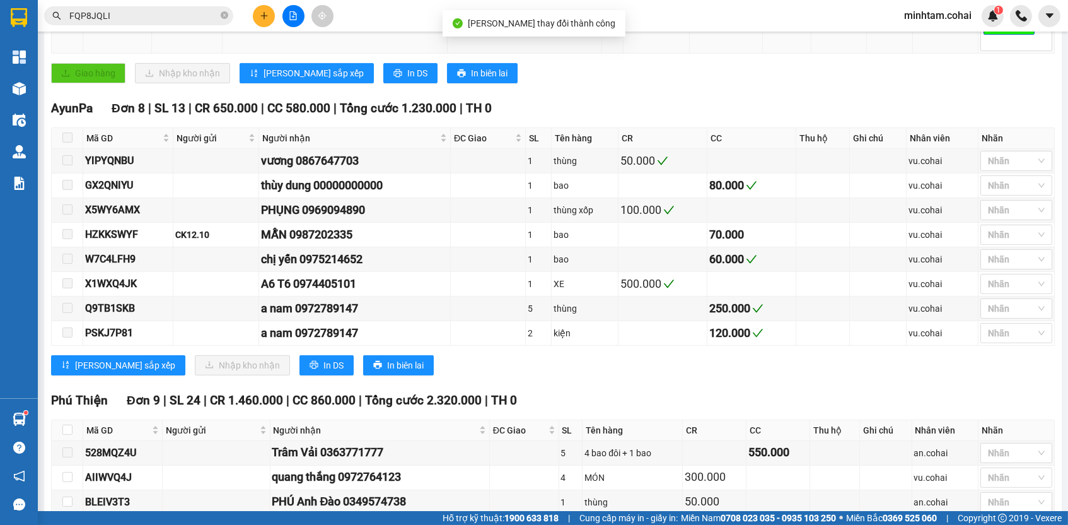
scroll to position [896, 0]
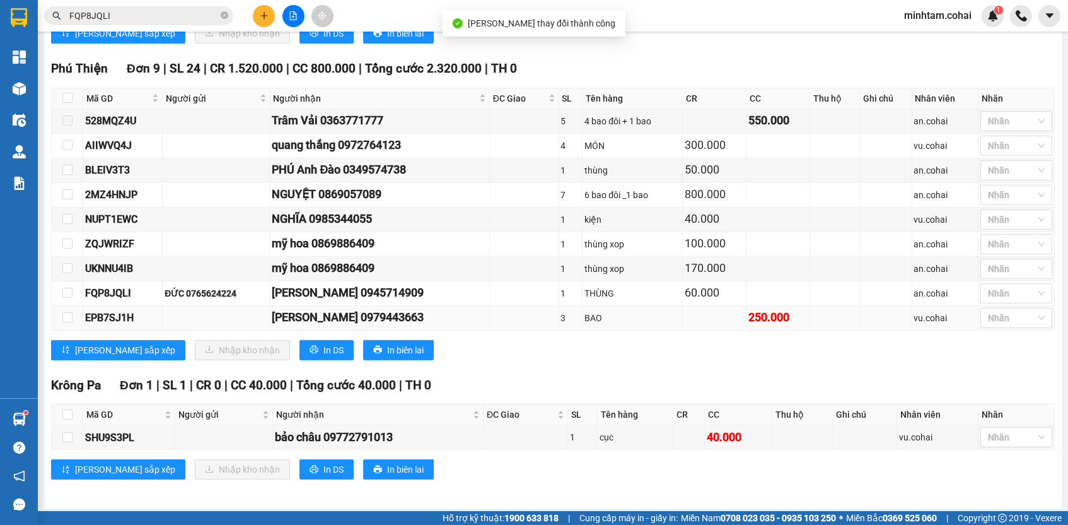
click at [119, 324] on div "EPB7SJ1H" at bounding box center [122, 318] width 75 height 16
click at [153, 18] on input "FQP8JQLI" at bounding box center [143, 16] width 149 height 14
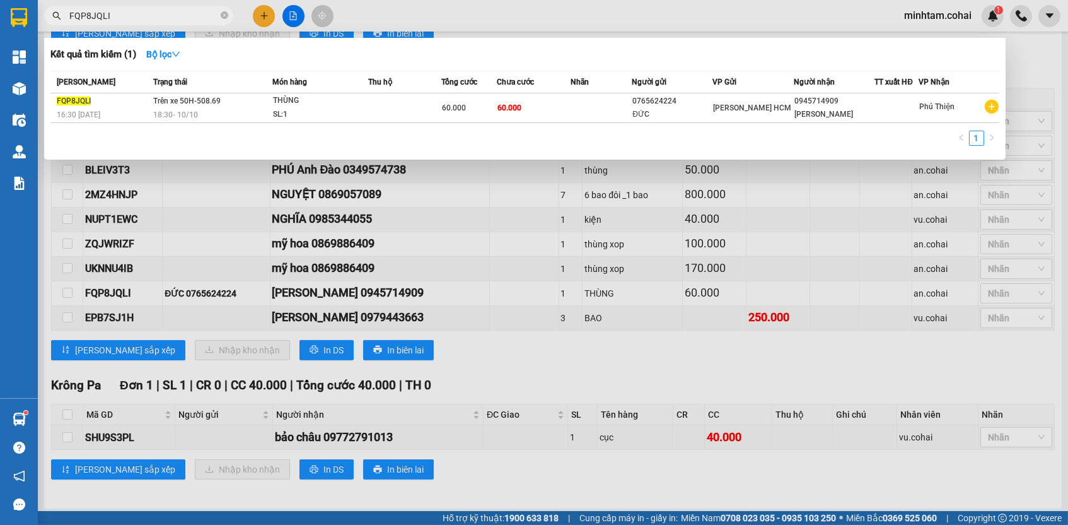
click at [153, 18] on input "FQP8JQLI" at bounding box center [143, 16] width 149 height 14
paste input "EPB7SJ1H"
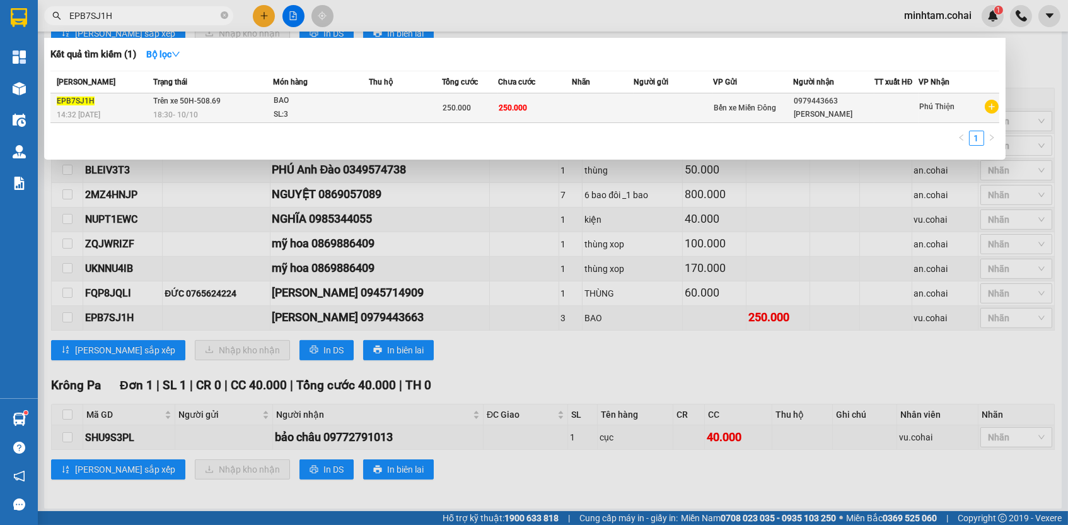
click at [542, 93] on td "250.000" at bounding box center [535, 108] width 74 height 30
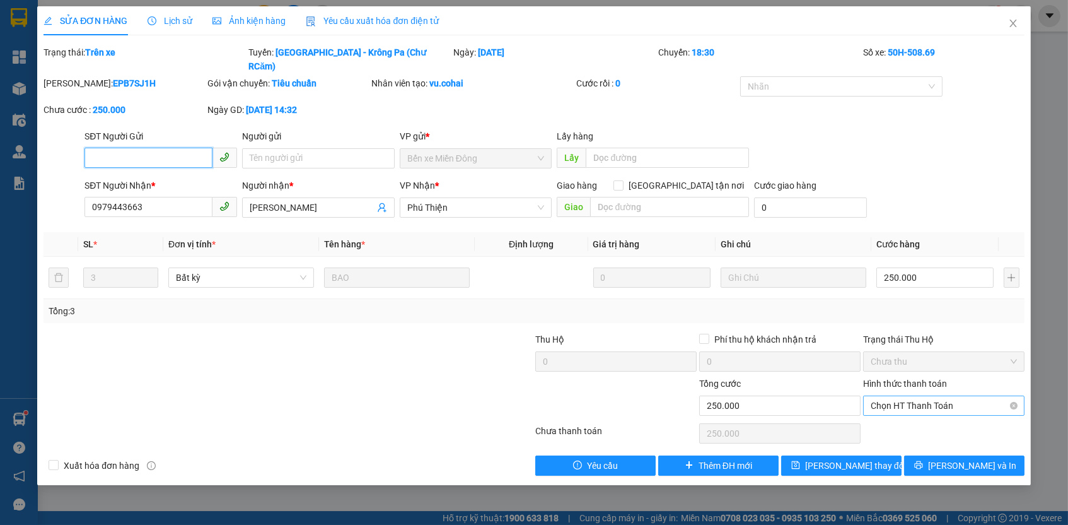
drag, startPoint x: 928, startPoint y: 385, endPoint x: 928, endPoint y: 393, distance: 7.6
click at [928, 396] on span "Chọn HT Thanh Toán" at bounding box center [944, 405] width 146 height 19
click at [916, 406] on div "Tại văn phòng" at bounding box center [944, 413] width 146 height 14
click at [854, 459] on span "[PERSON_NAME] thay đổi" at bounding box center [855, 466] width 101 height 14
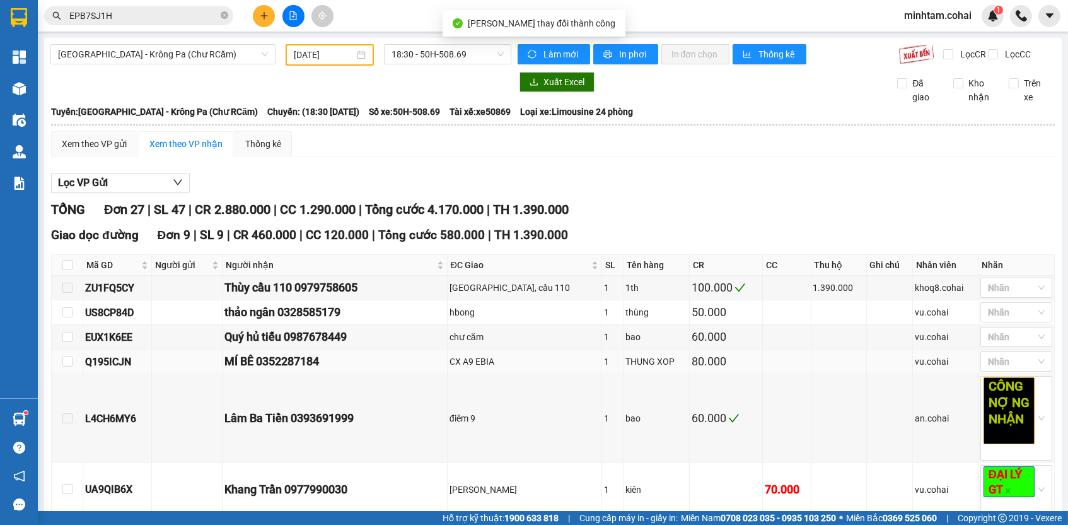
scroll to position [177, 0]
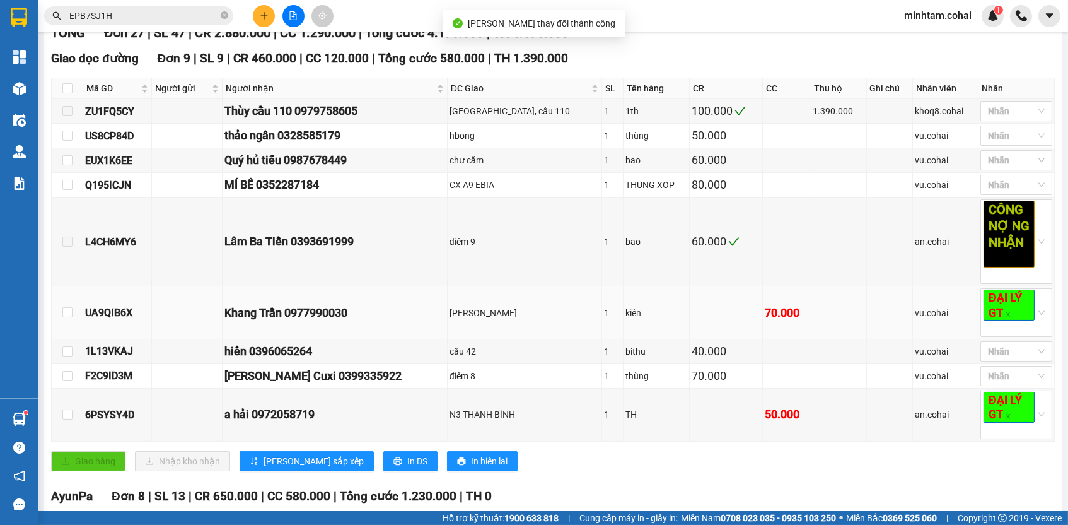
click at [116, 315] on div "UA9QIB6X" at bounding box center [117, 313] width 64 height 16
click at [167, 21] on input "EPB7SJ1H" at bounding box center [143, 16] width 149 height 14
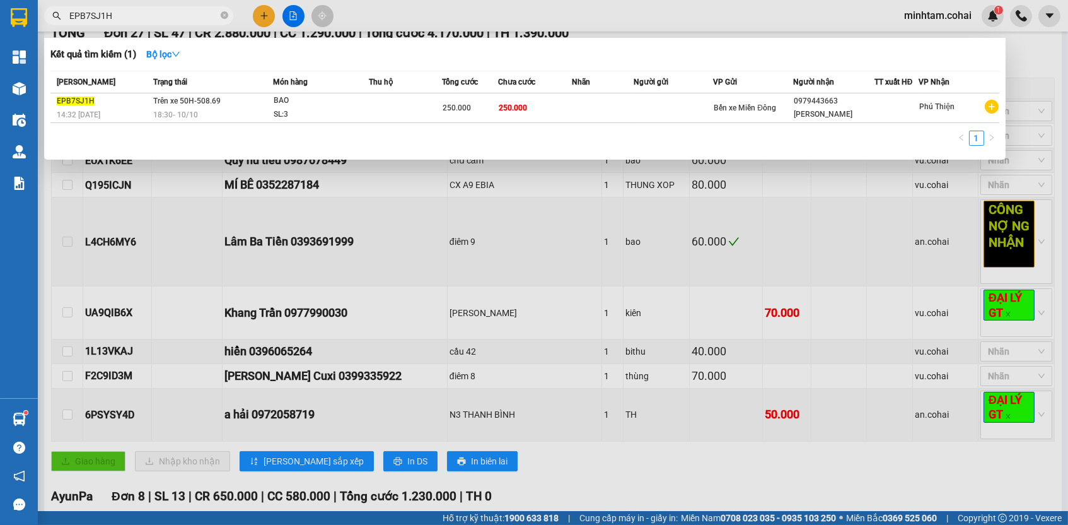
click at [167, 21] on input "EPB7SJ1H" at bounding box center [143, 16] width 149 height 14
paste input "UA9QIB6X"
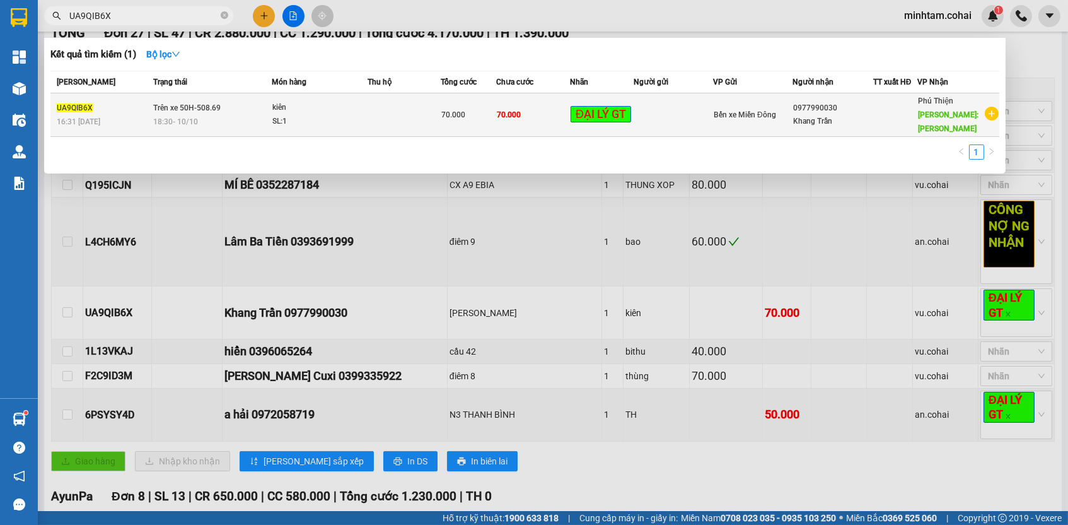
click at [523, 96] on td "70.000" at bounding box center [533, 115] width 74 height 44
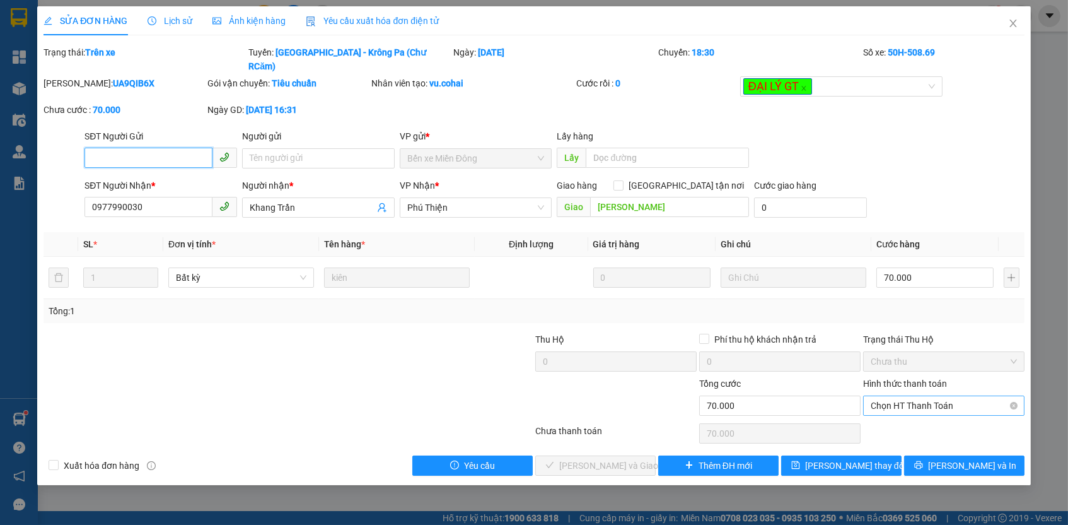
click at [919, 396] on span "Chọn HT Thanh Toán" at bounding box center [944, 405] width 146 height 19
click at [914, 410] on div "Tại văn phòng" at bounding box center [944, 413] width 146 height 14
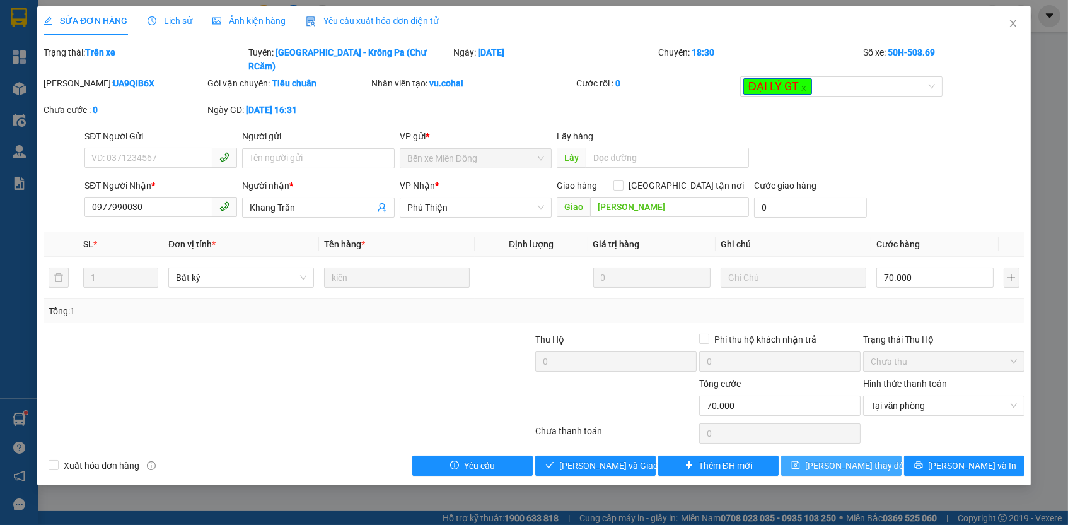
click at [886, 455] on button "[PERSON_NAME] thay đổi" at bounding box center [841, 465] width 120 height 20
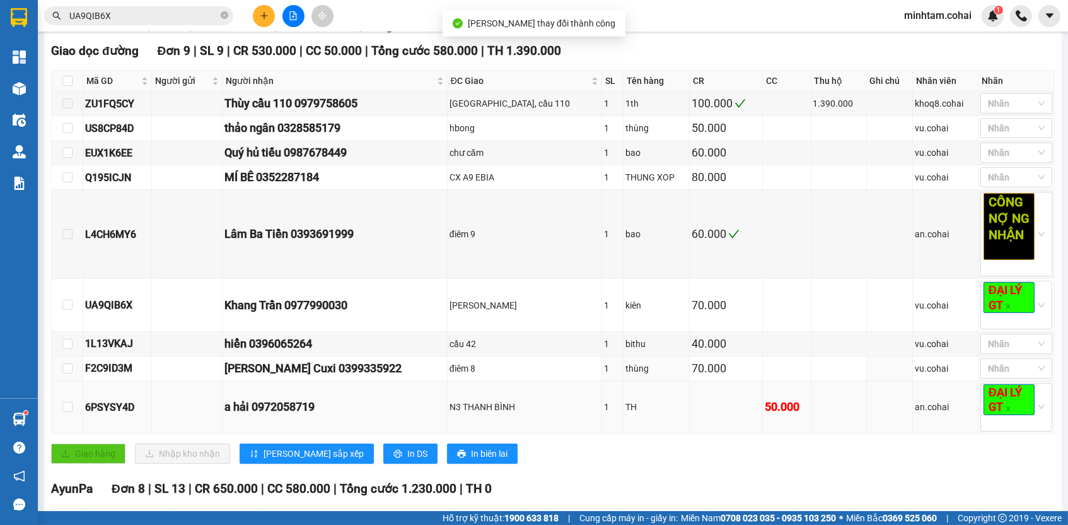
scroll to position [213, 0]
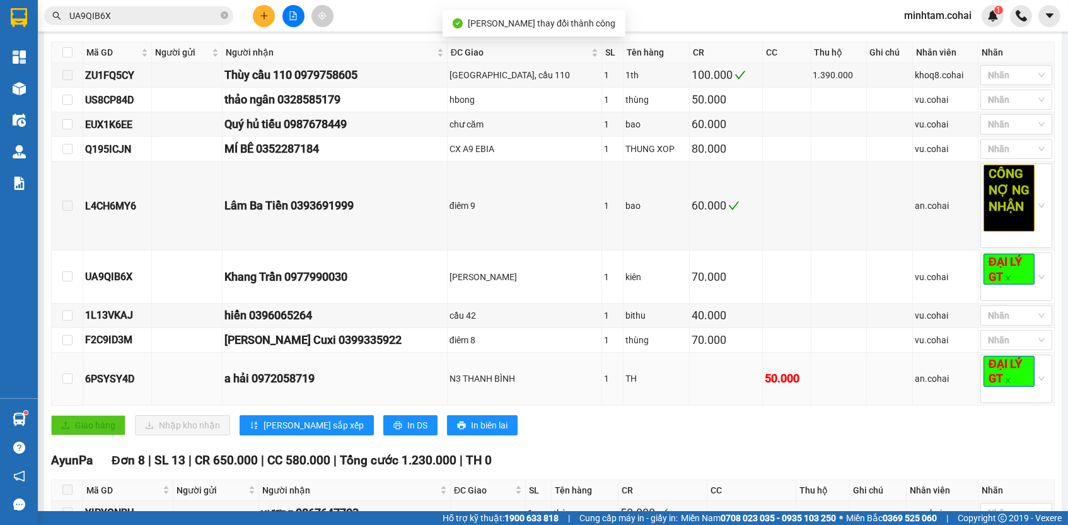
click at [124, 383] on div "6PSYSY4D" at bounding box center [117, 379] width 64 height 16
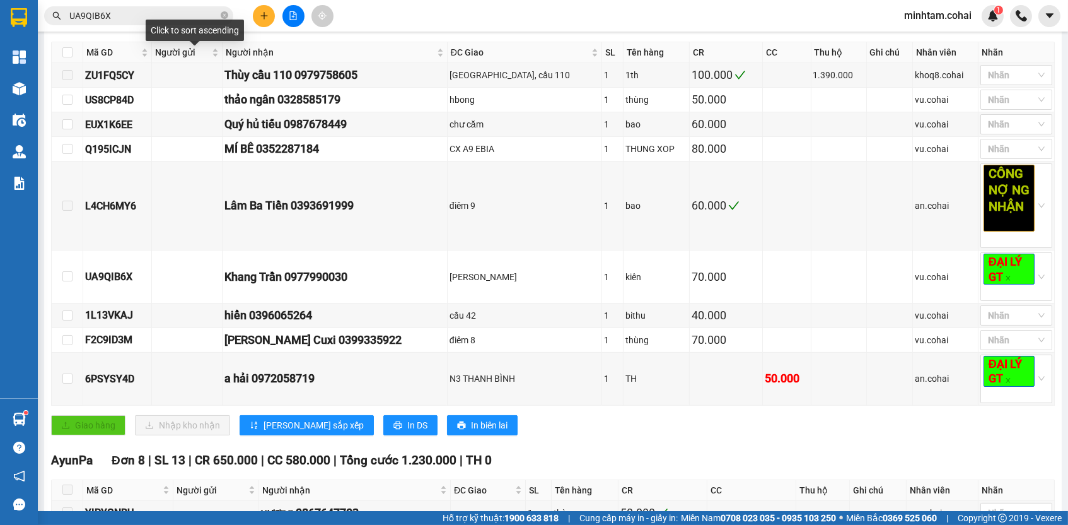
click at [211, 17] on input "UA9QIB6X" at bounding box center [143, 16] width 149 height 14
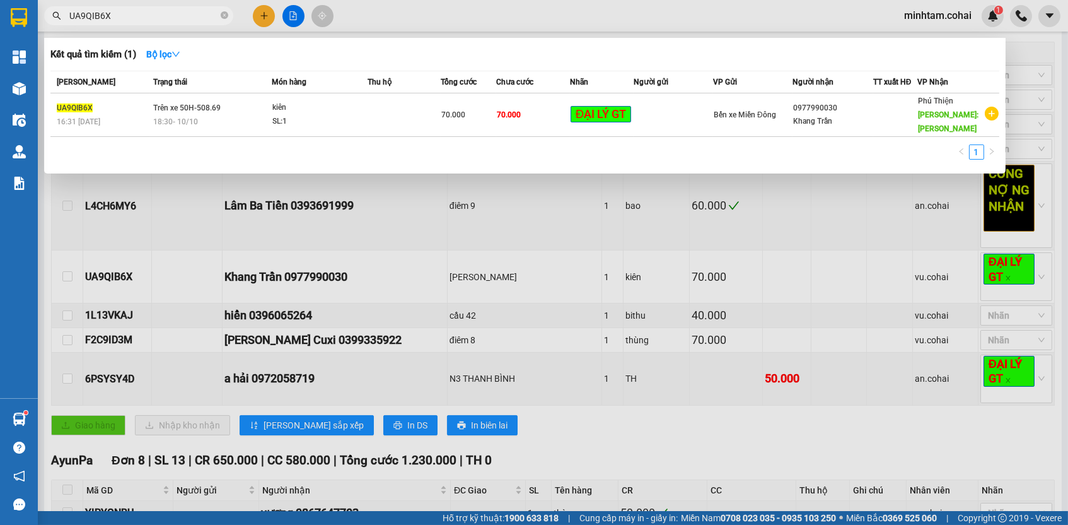
click at [211, 17] on input "UA9QIB6X" at bounding box center [143, 16] width 149 height 14
paste input "6PSYSY4D"
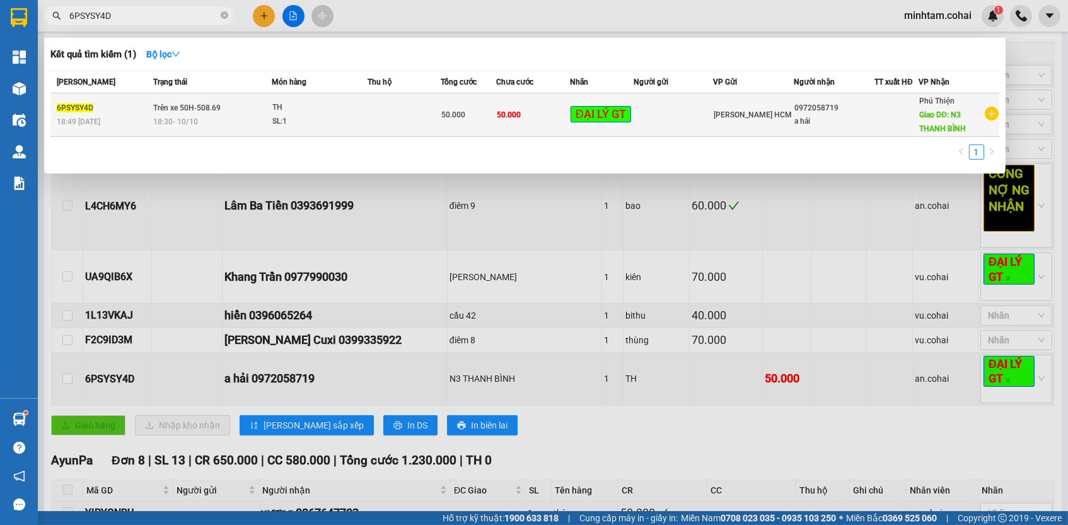
click at [499, 112] on span "50.000" at bounding box center [509, 114] width 24 height 9
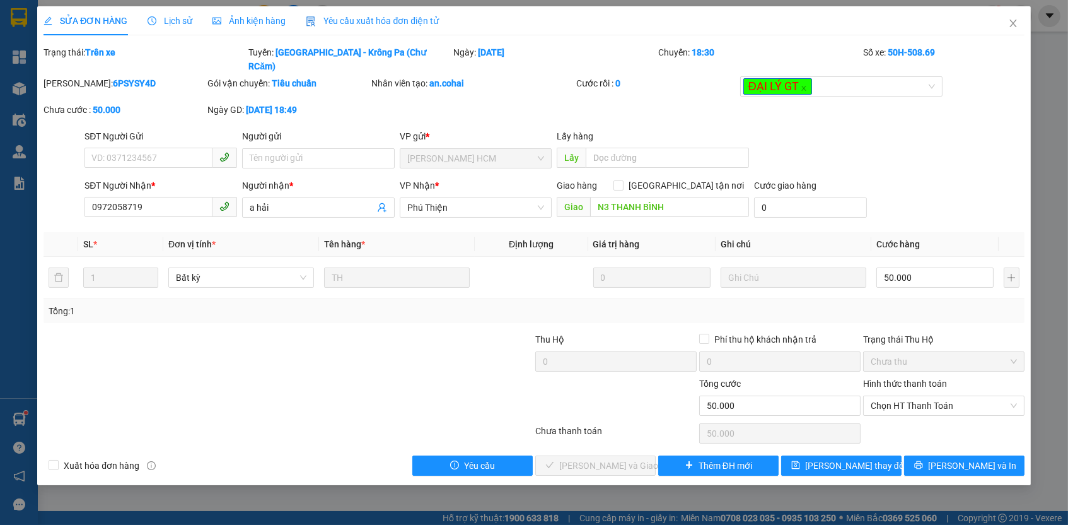
click at [920, 398] on div "Hình thức thanh toán Chọn HT Thanh Toán" at bounding box center [943, 399] width 161 height 44
click at [907, 396] on span "Chọn HT Thanh Toán" at bounding box center [944, 405] width 146 height 19
click at [900, 409] on div "Tại văn phòng" at bounding box center [944, 413] width 146 height 14
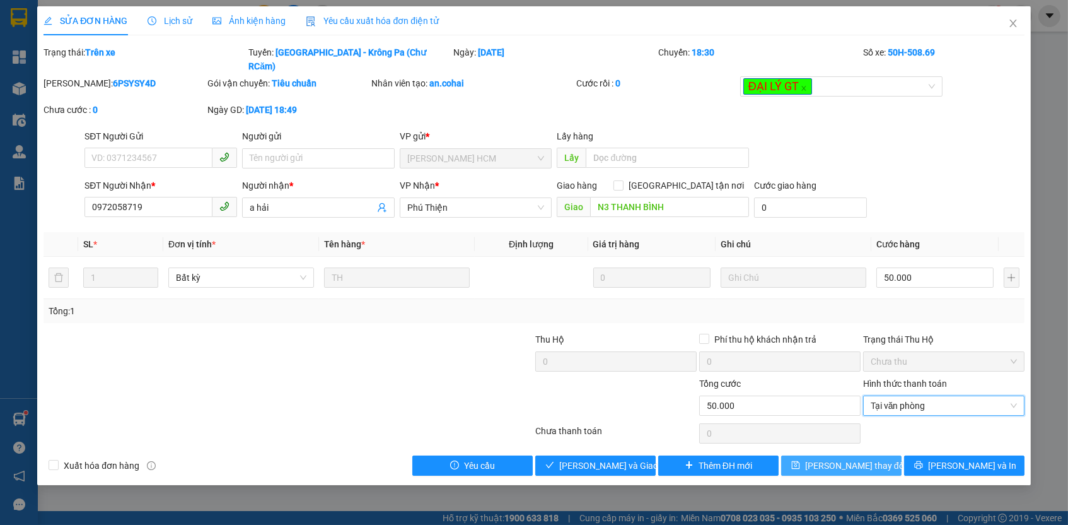
click at [874, 459] on span "[PERSON_NAME] thay đổi" at bounding box center [855, 466] width 101 height 14
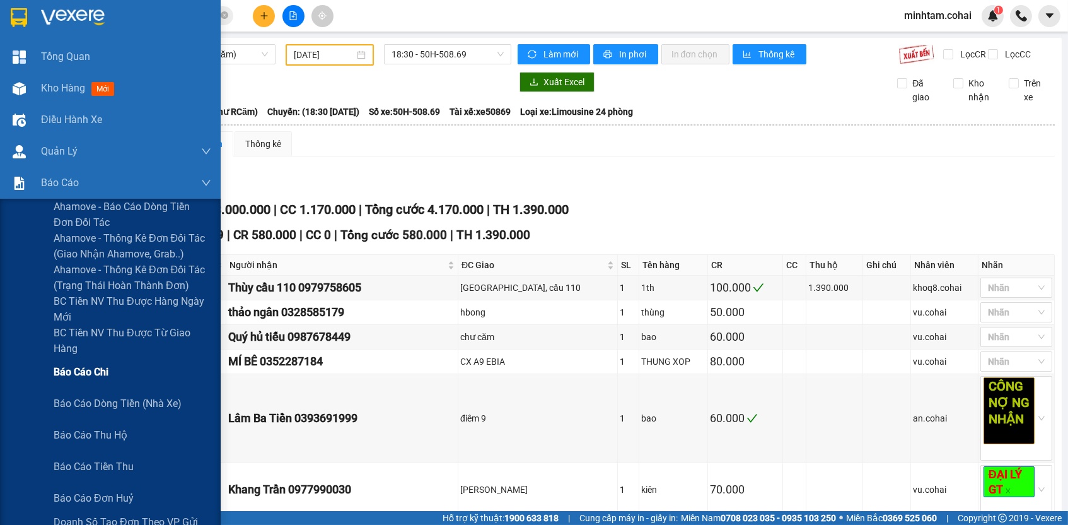
scroll to position [178, 0]
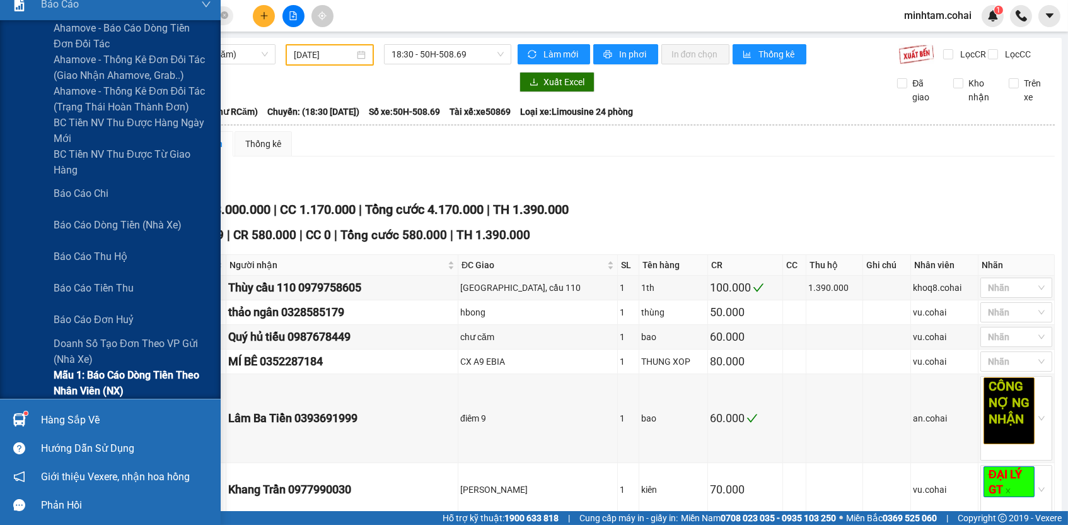
click at [105, 377] on span "Mẫu 1: Báo cáo dòng tiền theo nhân viên (NX)" at bounding box center [133, 383] width 158 height 32
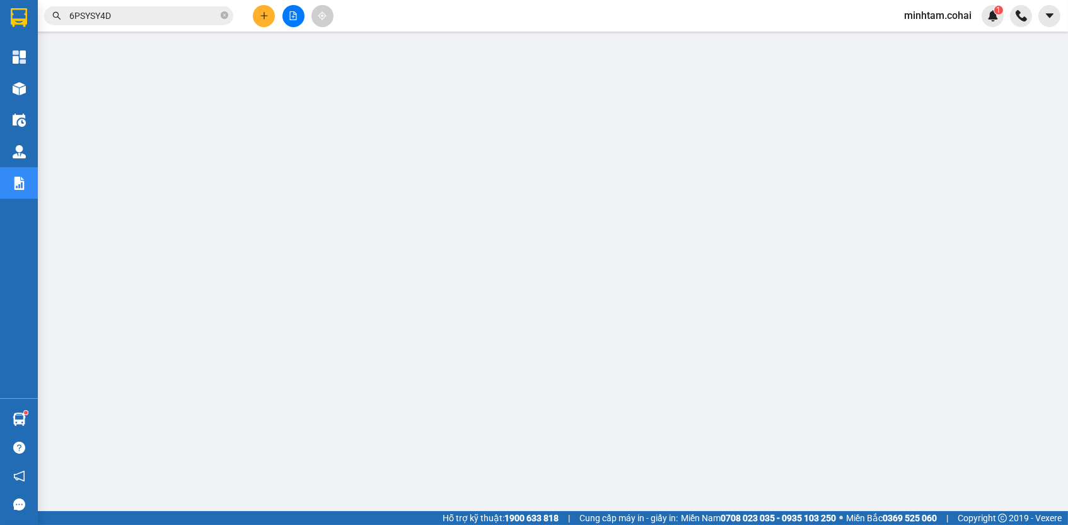
scroll to position [3, 0]
click at [289, 17] on icon "file-add" at bounding box center [293, 15] width 9 height 9
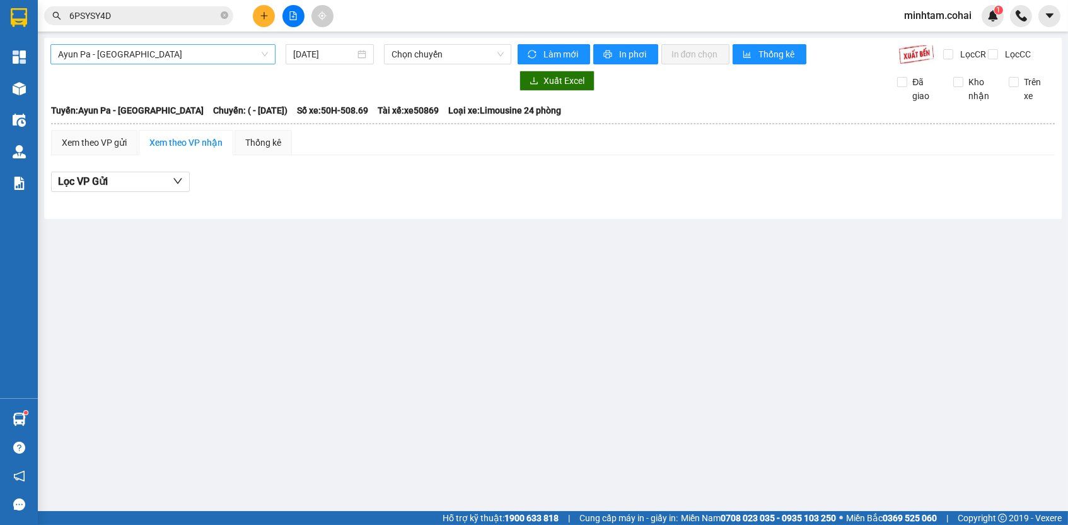
click at [192, 54] on span "Ayun Pa - [GEOGRAPHIC_DATA]" at bounding box center [163, 54] width 210 height 19
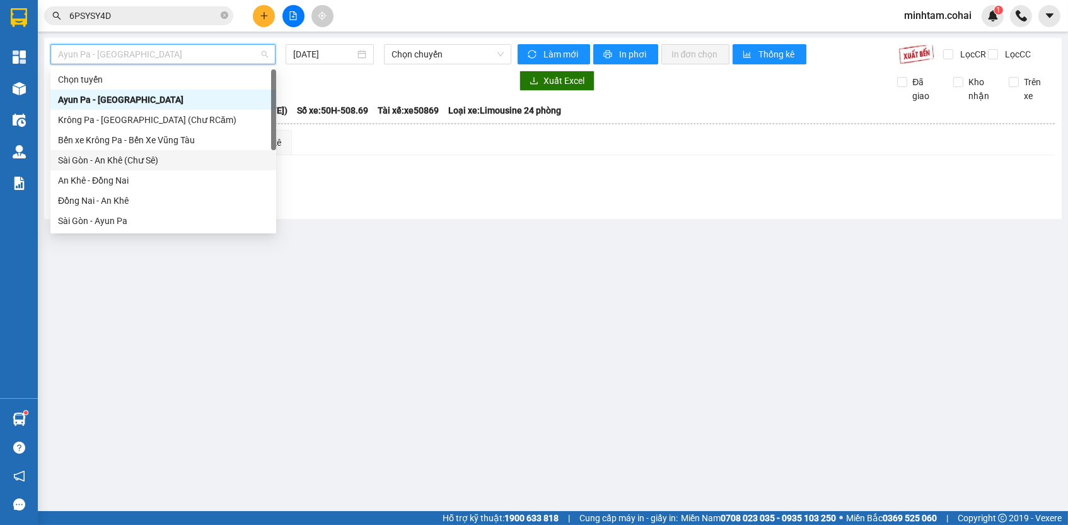
click at [188, 158] on div "Sài Gòn - An Khê (Chư Sê)" at bounding box center [163, 160] width 211 height 14
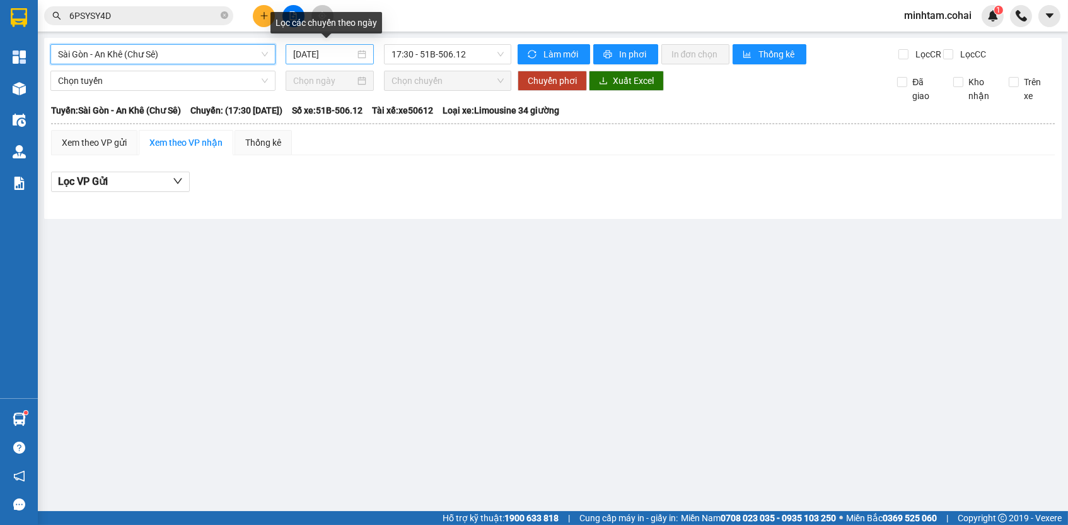
click at [332, 50] on input "[DATE]" at bounding box center [324, 54] width 62 height 14
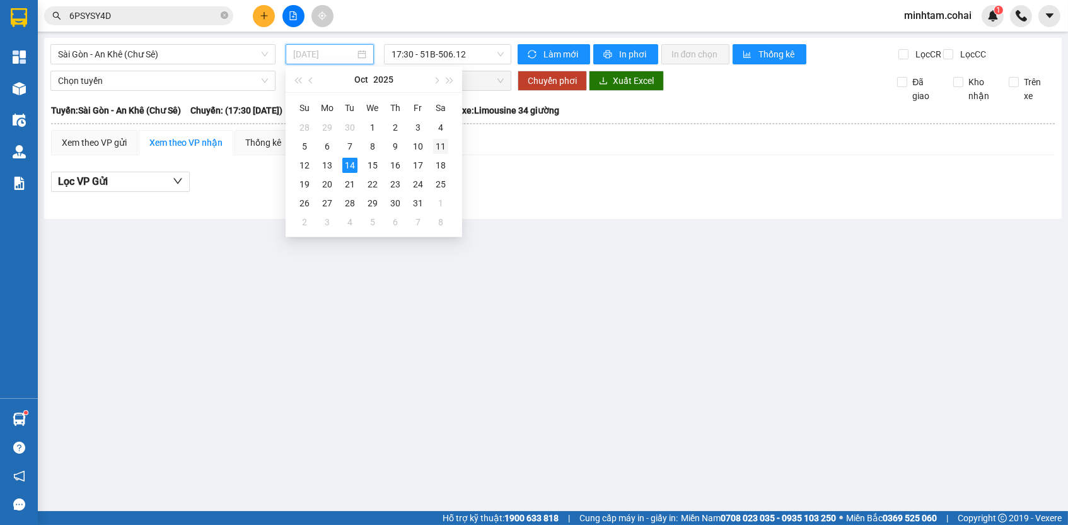
click at [431, 146] on td "11" at bounding box center [440, 146] width 23 height 19
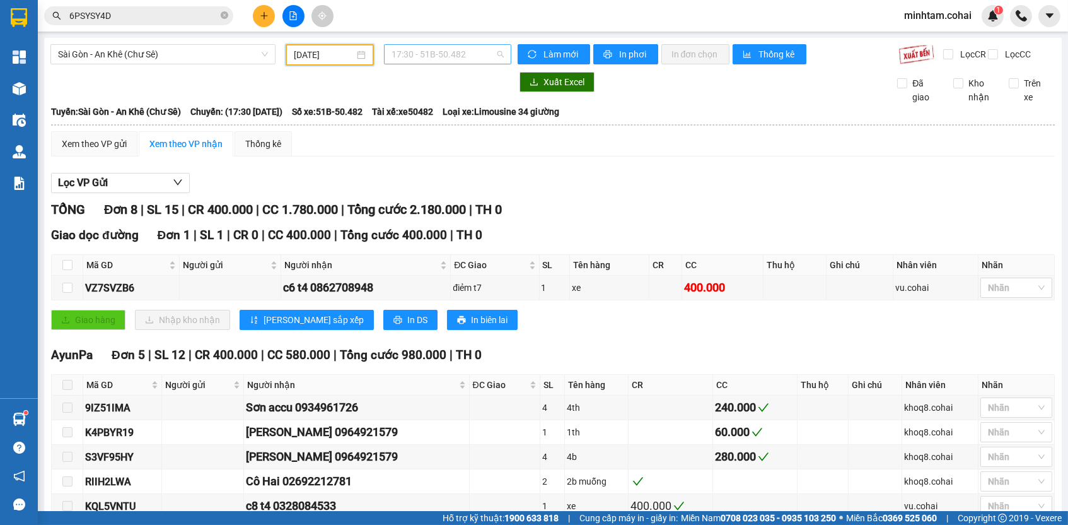
click at [422, 56] on span "17:30 - 51B-50.482" at bounding box center [448, 54] width 112 height 19
click at [457, 119] on div "18:00 - 50E-200.80" at bounding box center [437, 120] width 98 height 14
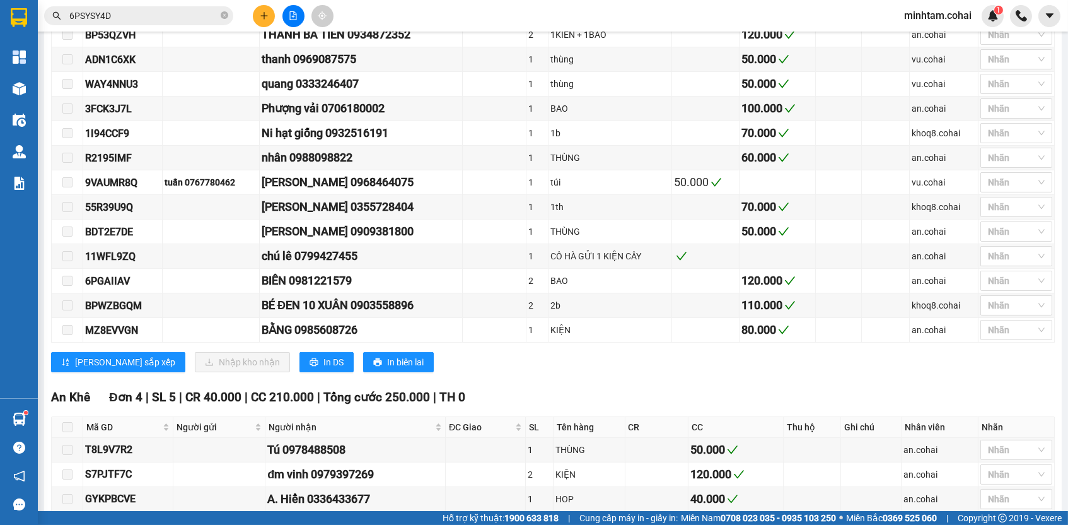
scroll to position [637, 0]
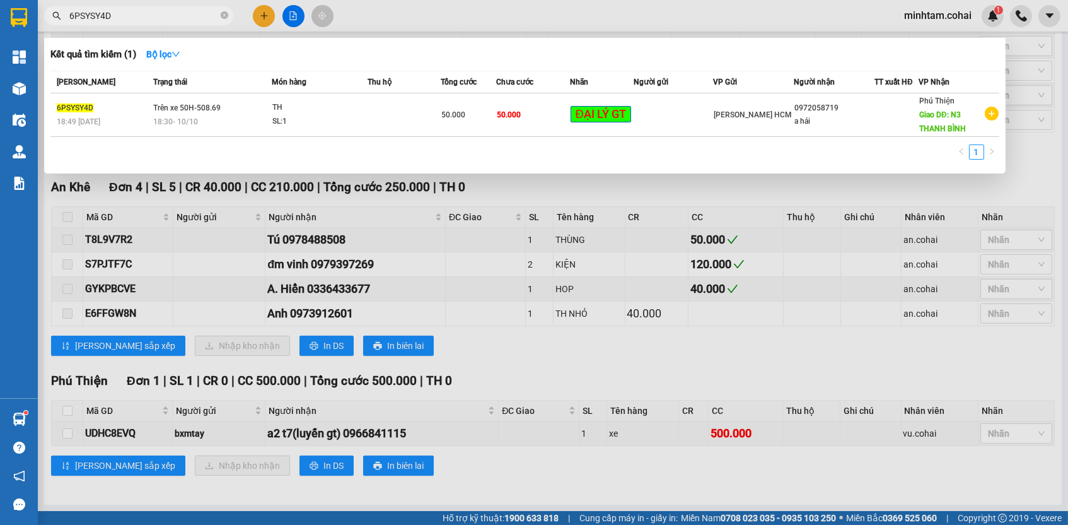
paste input "UDHC8EVQ"
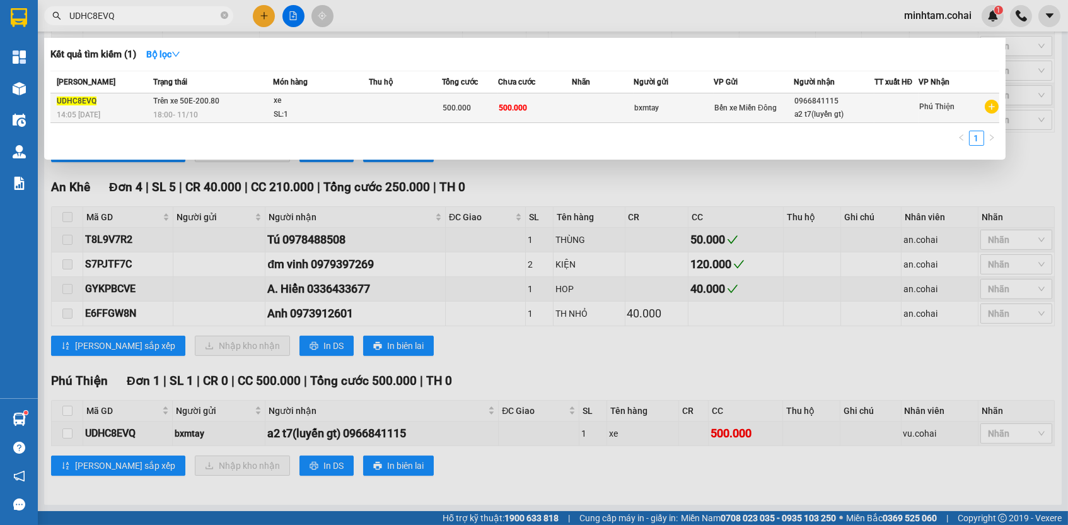
click at [529, 117] on td "500.000" at bounding box center [535, 108] width 74 height 30
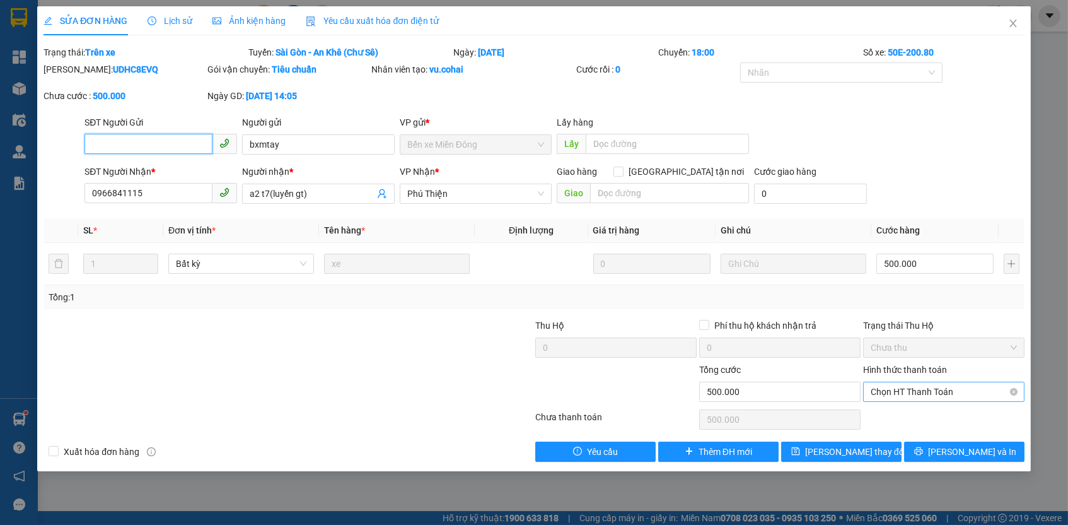
click at [909, 389] on span "Chọn HT Thanh Toán" at bounding box center [944, 391] width 146 height 19
drag, startPoint x: 900, startPoint y: 406, endPoint x: 893, endPoint y: 423, distance: 19.0
click at [899, 409] on div "Tại văn phòng" at bounding box center [944, 413] width 146 height 14
click at [875, 442] on button "[PERSON_NAME] thay đổi" at bounding box center [841, 451] width 120 height 20
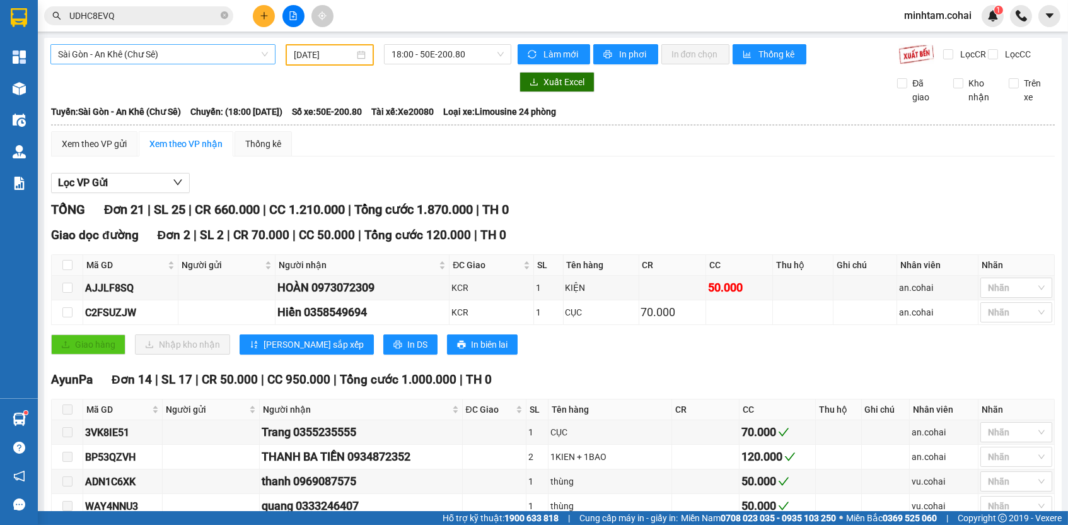
click at [271, 56] on div "Sài Gòn - An Khê (Chư Sê)" at bounding box center [162, 54] width 225 height 20
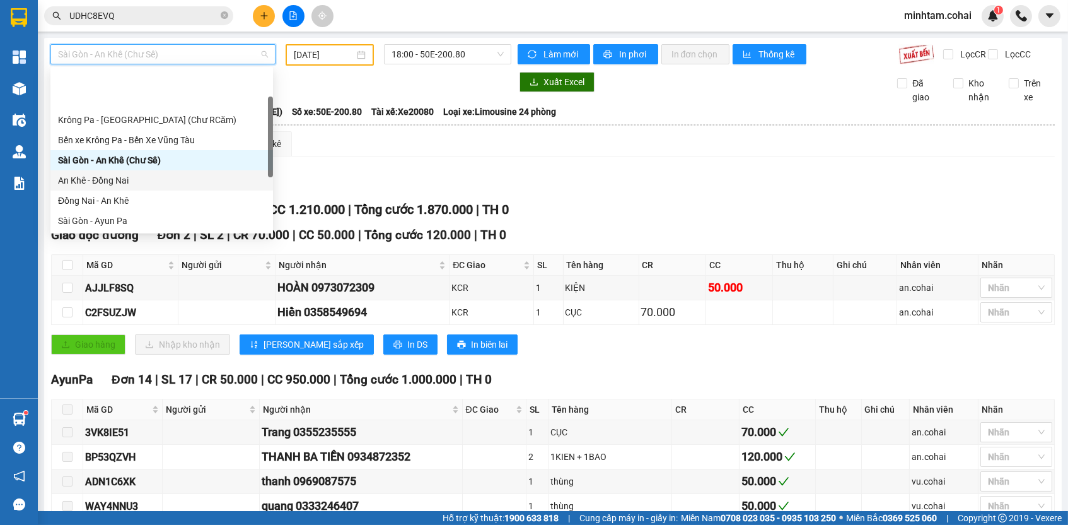
scroll to position [50, 0]
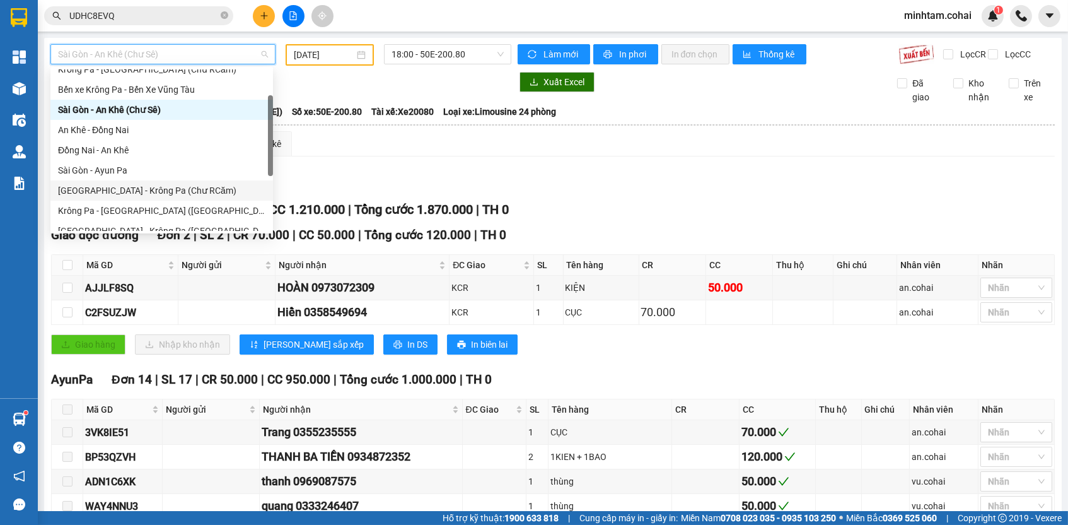
click at [162, 187] on div "[GEOGRAPHIC_DATA] - Krông Pa (Chư RCăm)" at bounding box center [161, 191] width 207 height 14
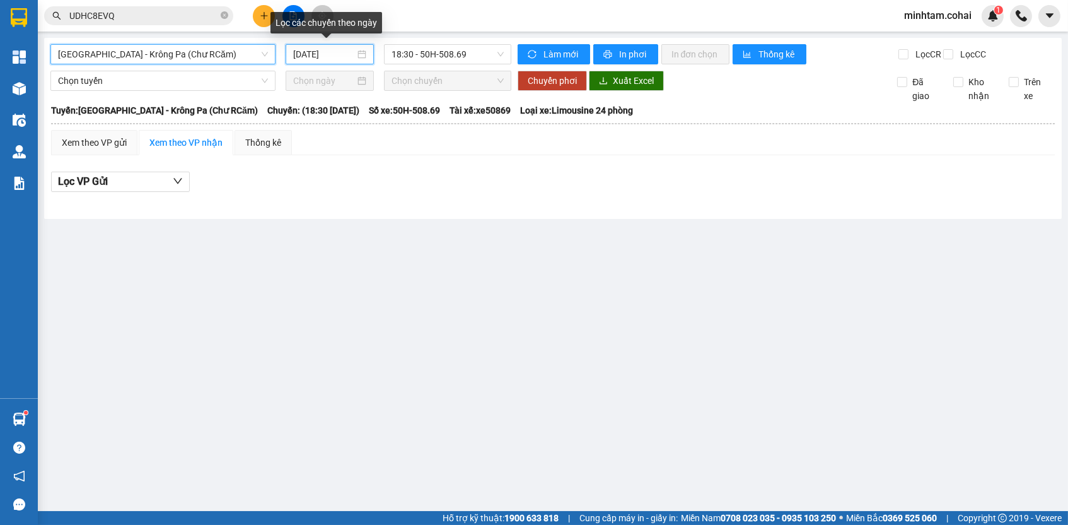
click at [327, 54] on input "[DATE]" at bounding box center [324, 54] width 62 height 14
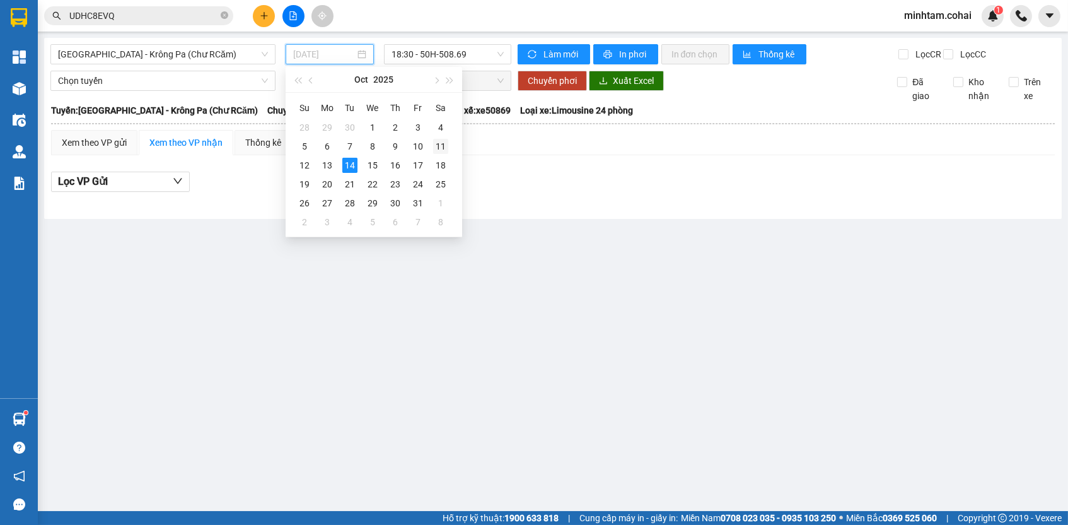
click at [435, 143] on div "11" at bounding box center [440, 146] width 15 height 15
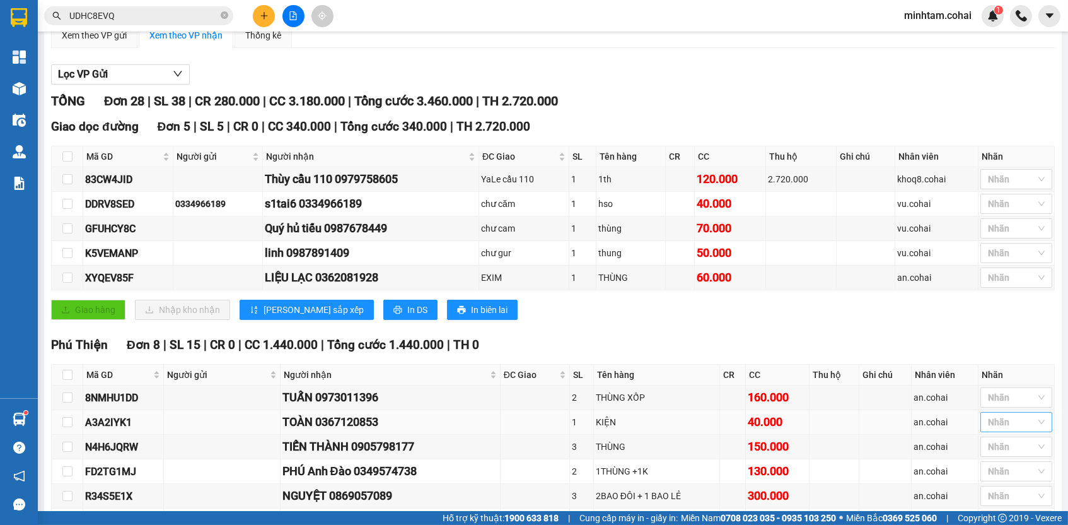
scroll to position [308, 0]
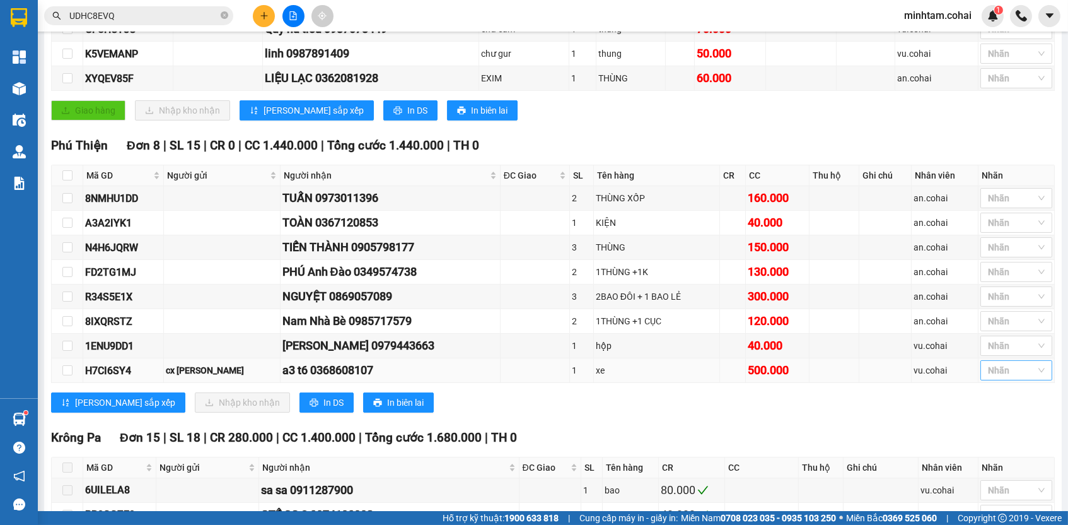
click at [1000, 377] on div "TỔNG Đơn 28 | SL 38 | CR 280.000 | CC 3.180.000 | Tổng cước 3.460.000 | TH 2.72…" at bounding box center [553, 443] width 1004 height 1102
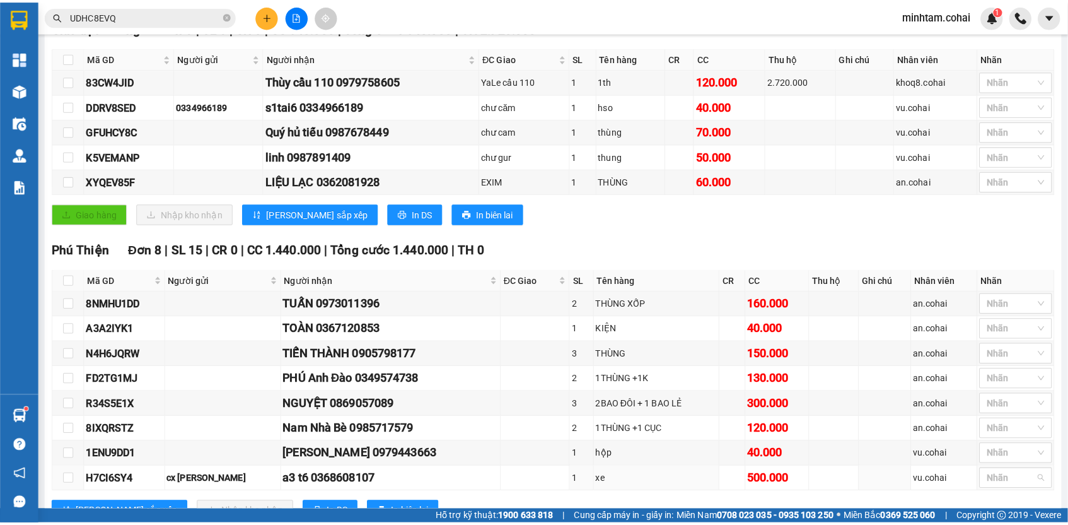
scroll to position [396, 0]
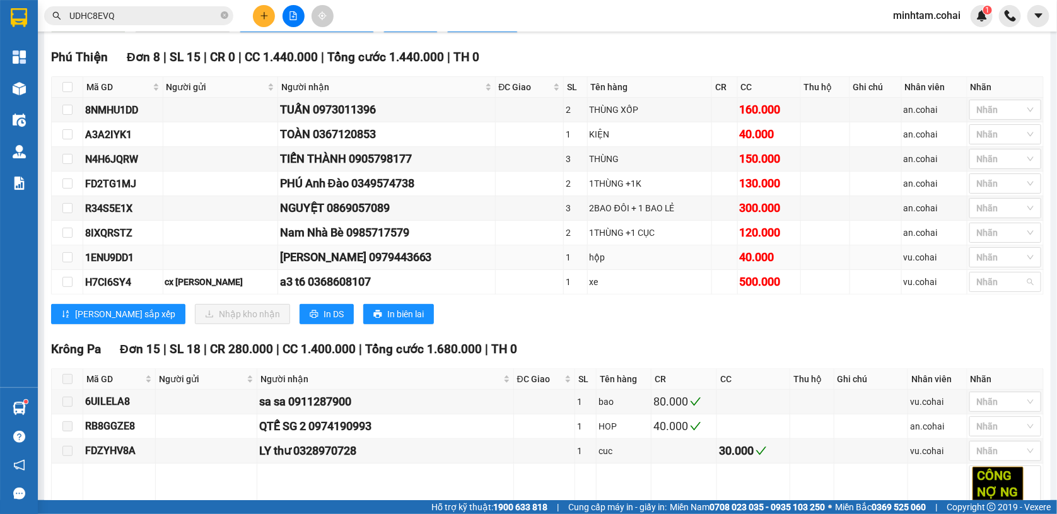
click at [922, 253] on td "vu.cohai" at bounding box center [935, 257] width 66 height 25
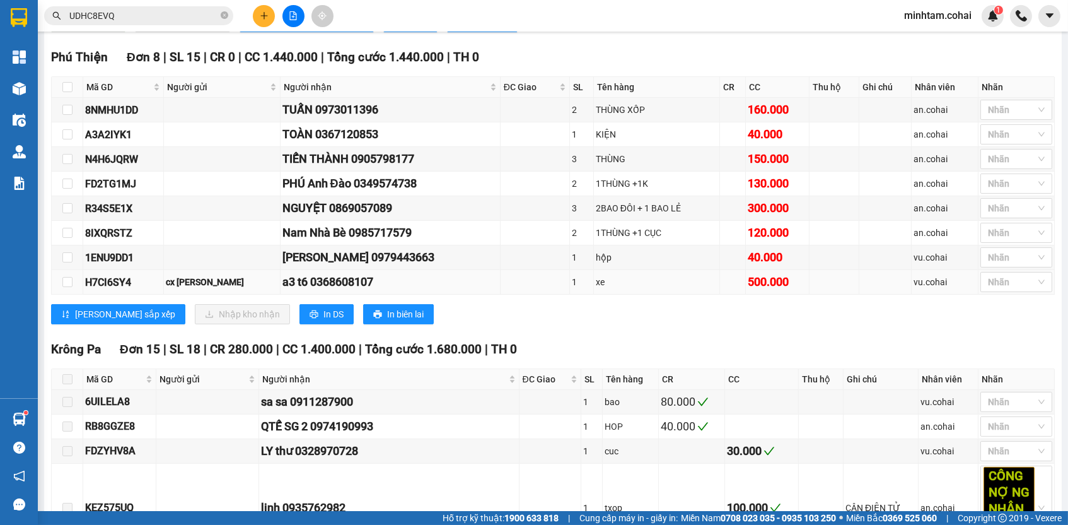
click at [920, 295] on td "vu.cohai" at bounding box center [945, 282] width 67 height 25
click at [984, 283] on div at bounding box center [1010, 281] width 53 height 15
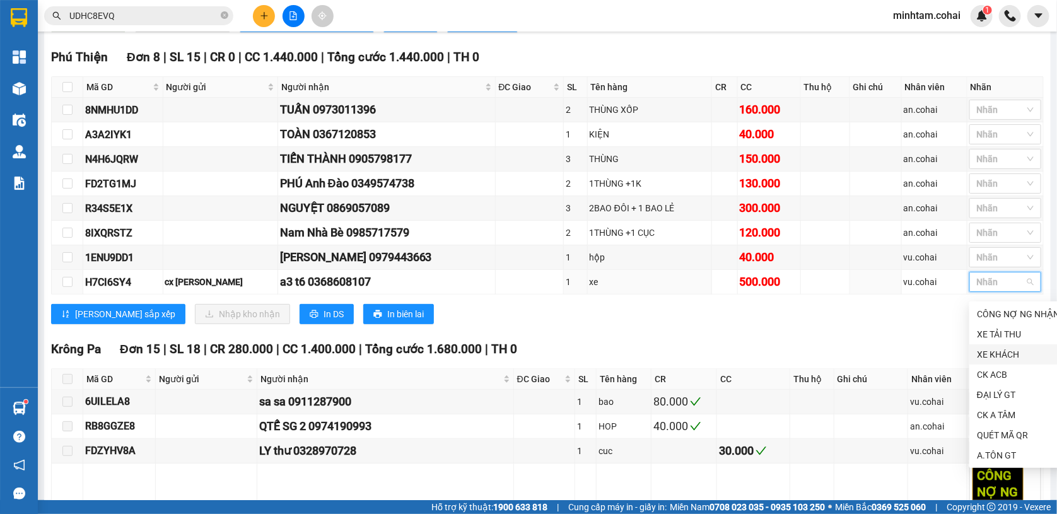
click at [988, 350] on div "XE KHÁCH" at bounding box center [1018, 355] width 83 height 14
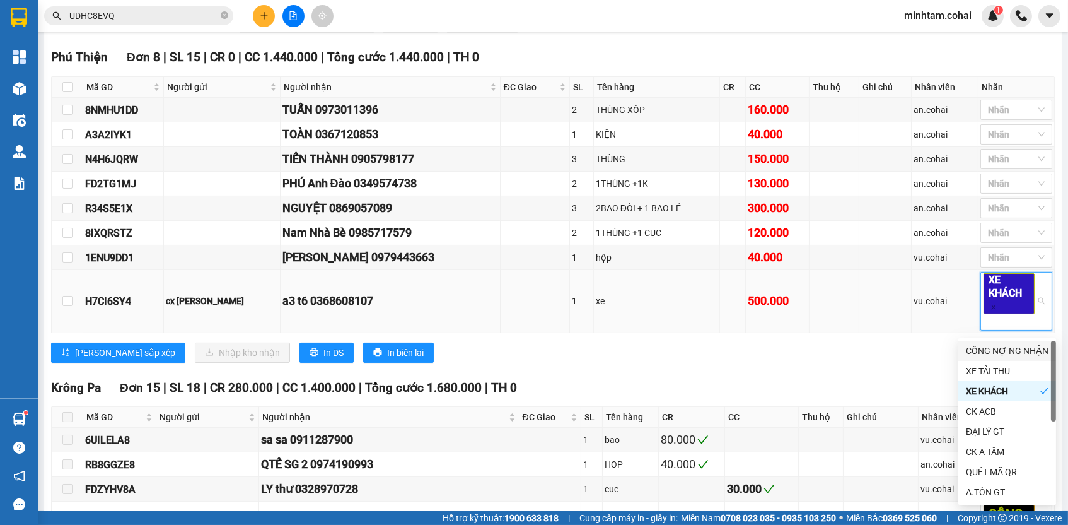
click at [860, 329] on td at bounding box center [886, 301] width 52 height 62
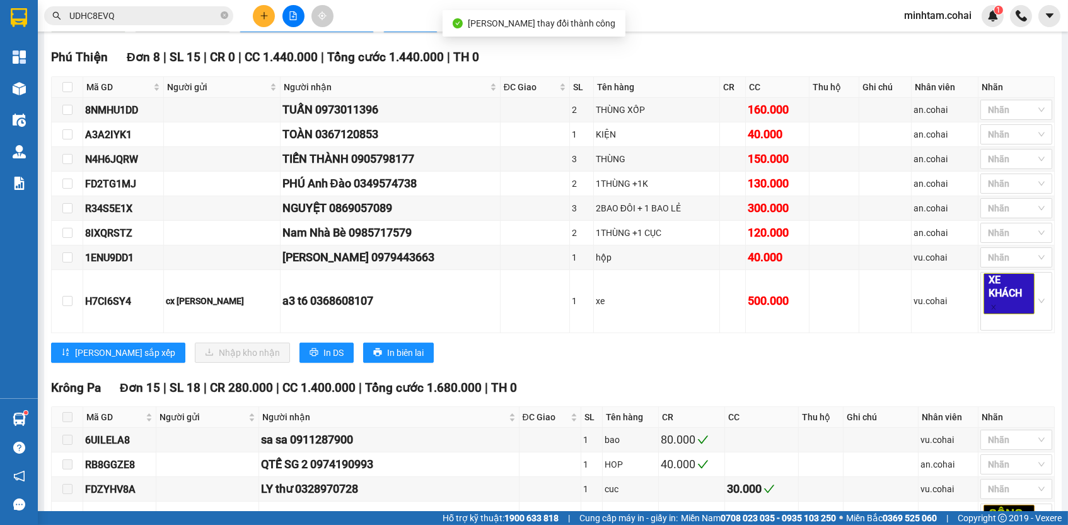
click at [873, 347] on div "Phú Thiện Đơn 8 | SL 15 | CR 0 | CC 1.440.000 | Tổng cước 1.440.000 | TH 0 Mã G…" at bounding box center [553, 210] width 1004 height 324
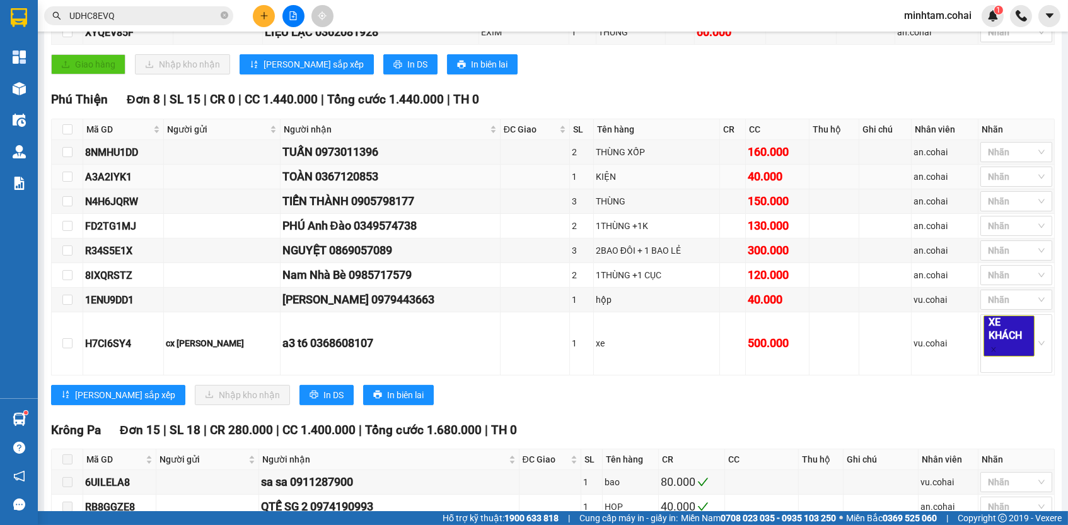
scroll to position [158, 0]
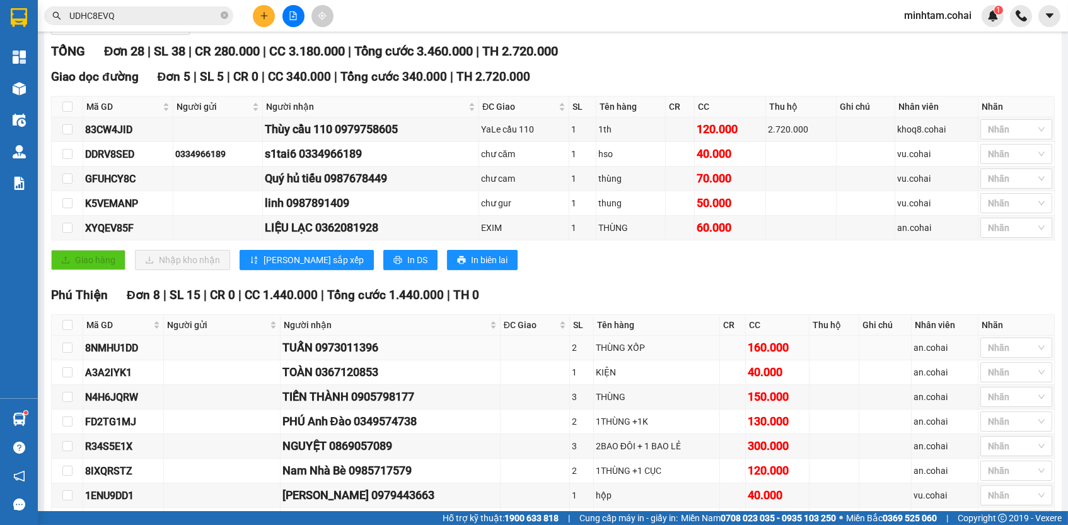
click at [136, 351] on div "8NMHU1DD" at bounding box center [123, 348] width 76 height 16
click at [154, 17] on input "UDHC8EVQ" at bounding box center [143, 16] width 149 height 14
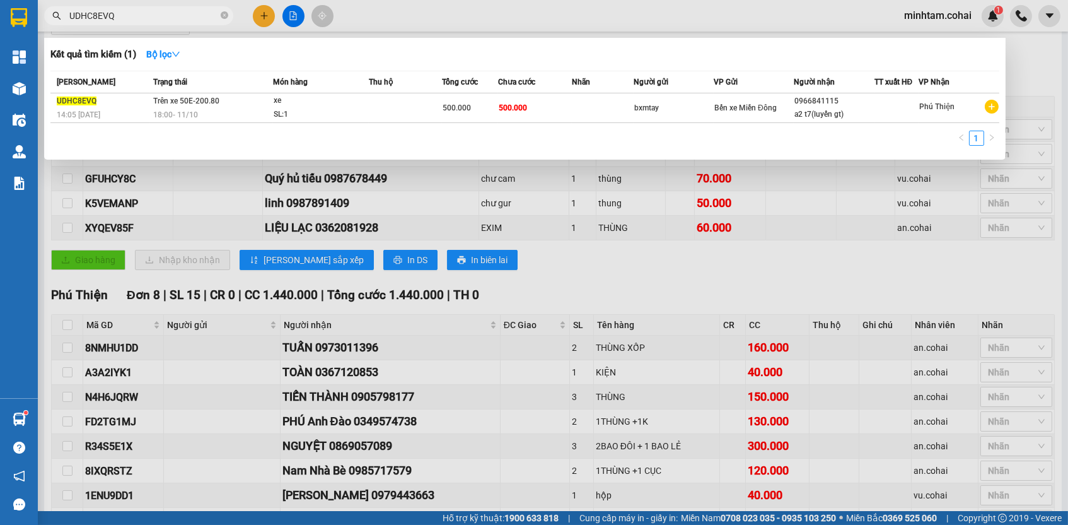
click at [154, 17] on input "UDHC8EVQ" at bounding box center [143, 16] width 149 height 14
paste input "8NMHU1DD"
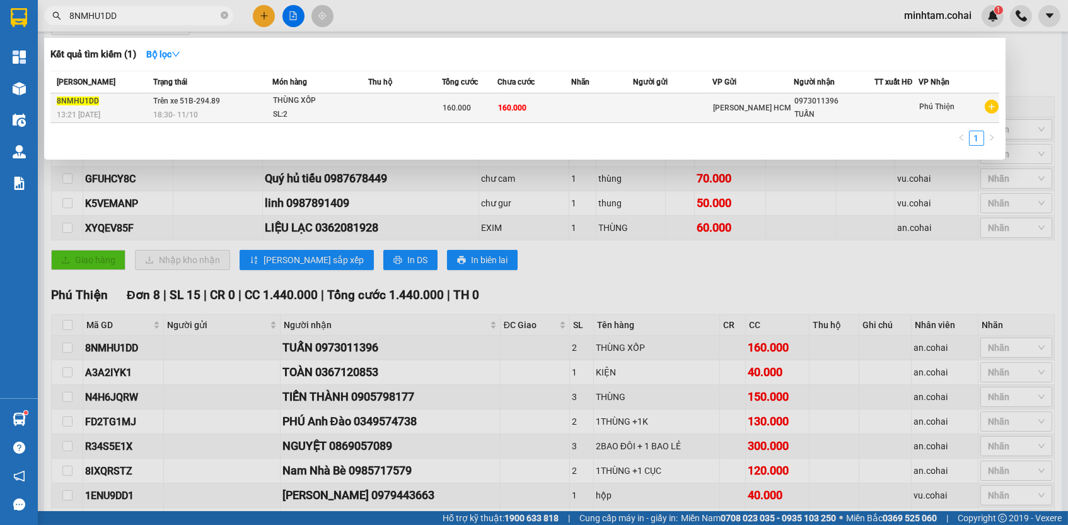
click at [577, 106] on td at bounding box center [601, 108] width 61 height 30
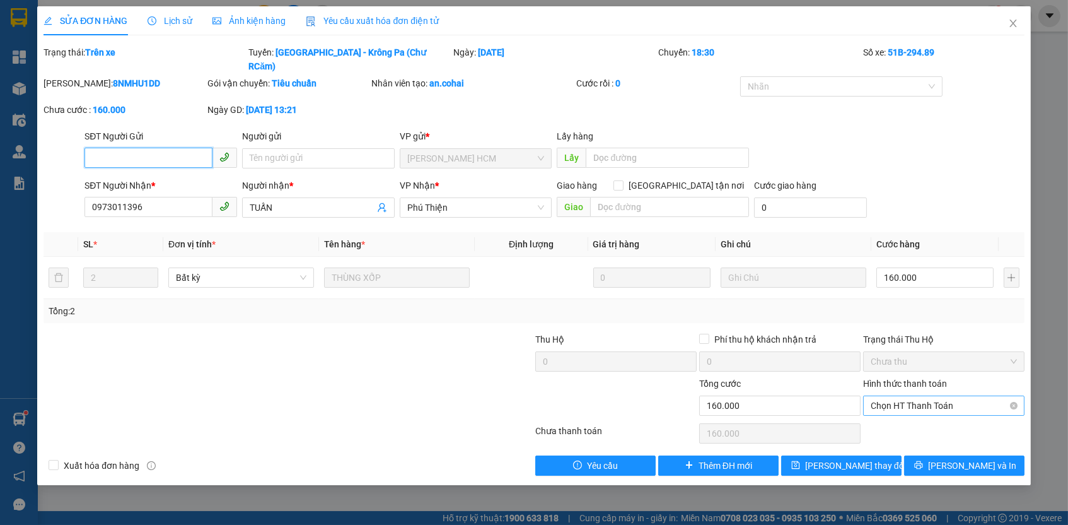
click at [942, 396] on span "Chọn HT Thanh Toán" at bounding box center [944, 405] width 146 height 19
click at [930, 413] on div "Tại văn phòng" at bounding box center [944, 413] width 146 height 14
click at [872, 436] on div "Total Paid Fee 0 Total UnPaid Fee 160.000 Cash Collection Total Fee Trạng thái:…" at bounding box center [534, 260] width 981 height 430
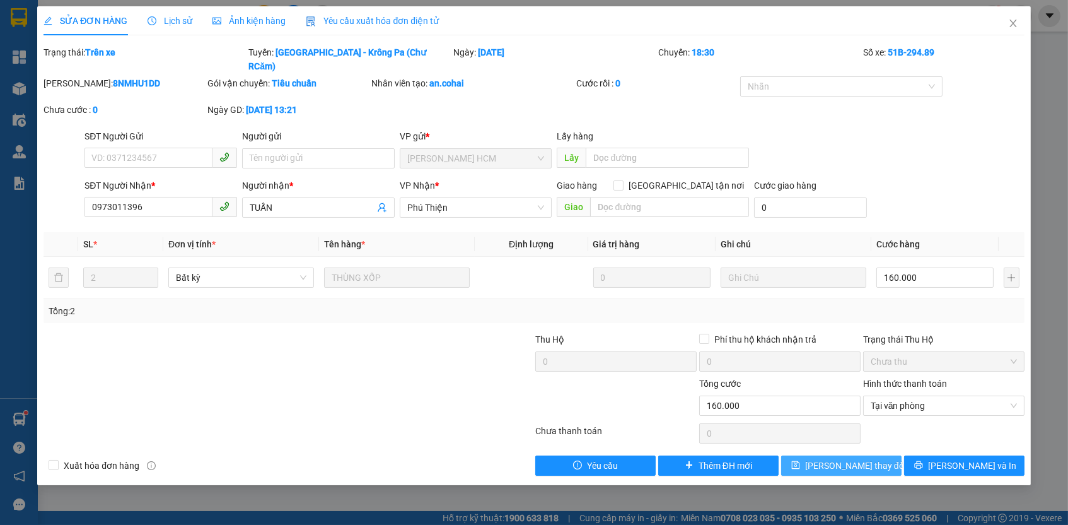
click at [868, 459] on span "[PERSON_NAME] thay đổi" at bounding box center [855, 466] width 101 height 14
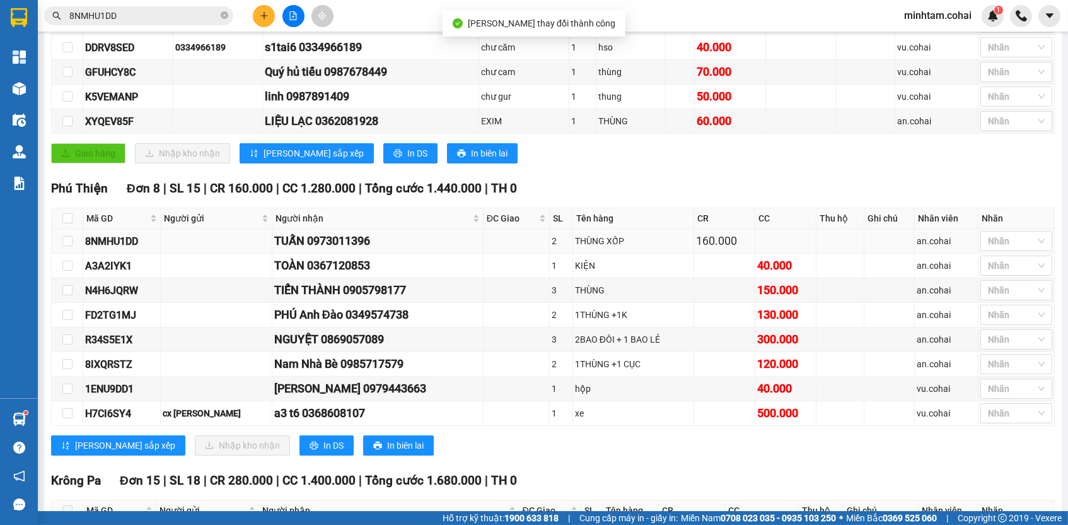
scroll to position [237, 0]
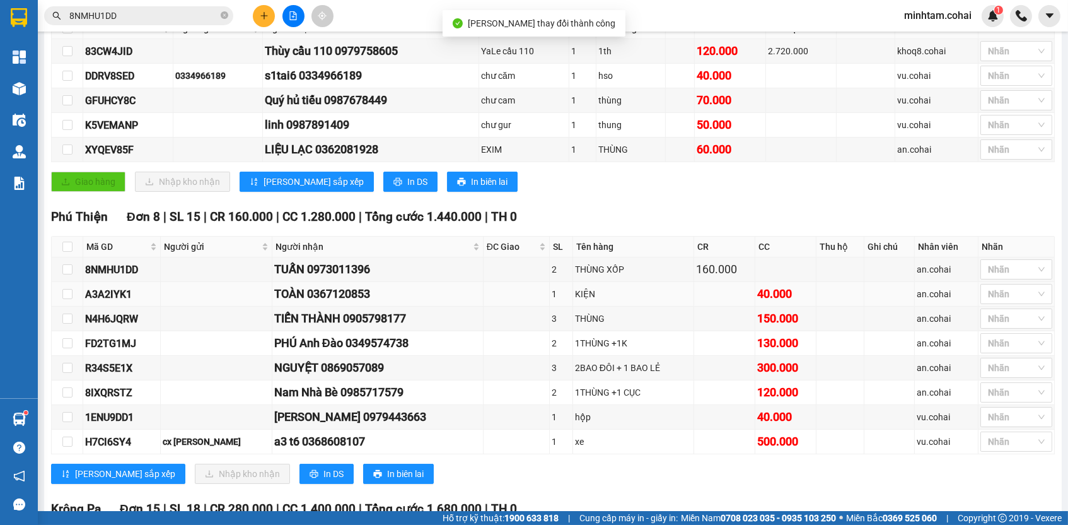
click at [119, 299] on div "A3A2IYK1" at bounding box center [121, 294] width 73 height 16
click at [137, 19] on input "8NMHU1DD" at bounding box center [143, 16] width 149 height 14
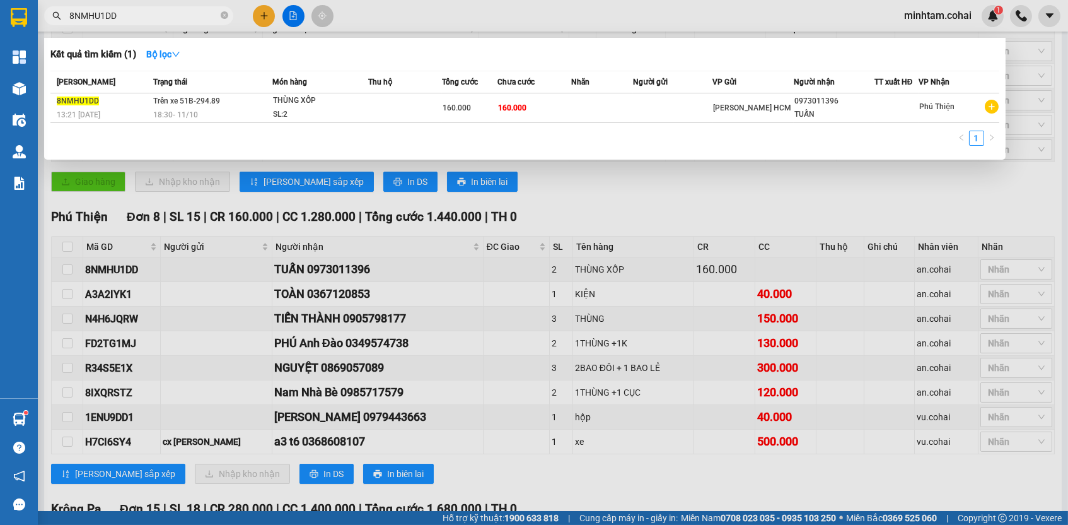
paste input "A3A2IYK1"
click at [567, 107] on td "40.000" at bounding box center [535, 108] width 74 height 30
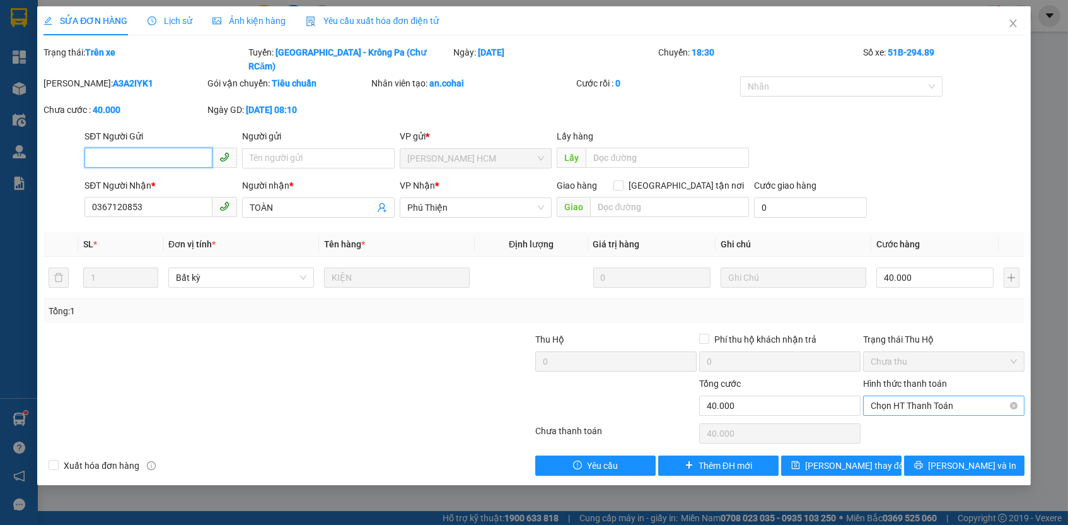
click at [939, 396] on span "Chọn HT Thanh Toán" at bounding box center [944, 405] width 146 height 19
click at [928, 411] on div "Tại văn phòng" at bounding box center [944, 413] width 146 height 14
click at [877, 455] on button "[PERSON_NAME] thay đổi" at bounding box center [841, 465] width 120 height 20
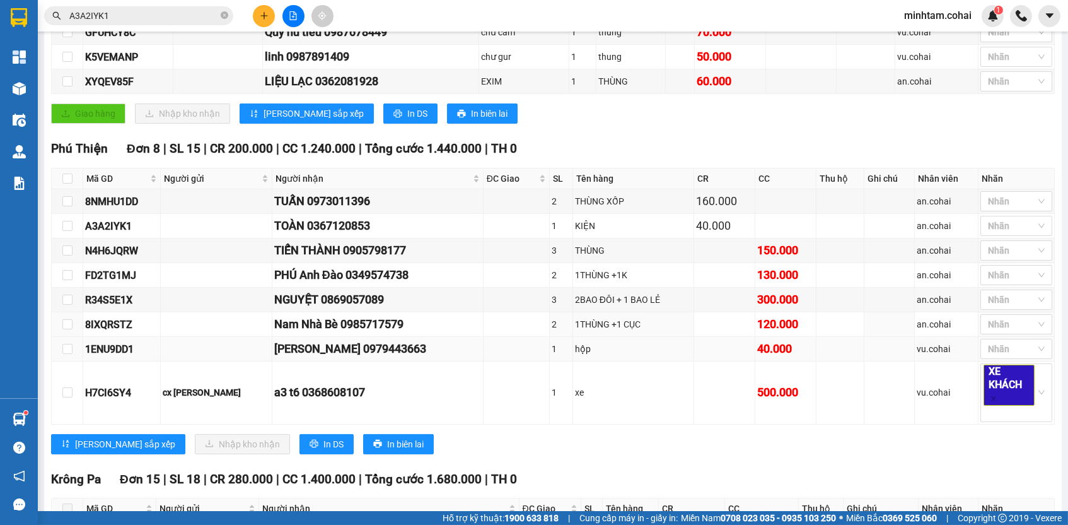
scroll to position [308, 0]
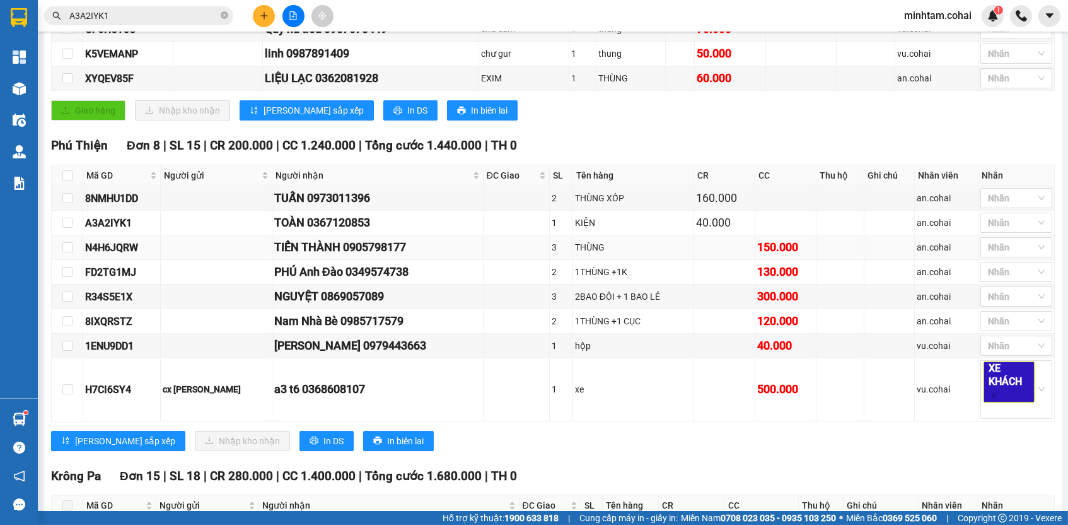
click at [125, 249] on div "N4H6JQRW" at bounding box center [121, 248] width 73 height 16
click at [171, 12] on input "A3A2IYK1" at bounding box center [143, 16] width 149 height 14
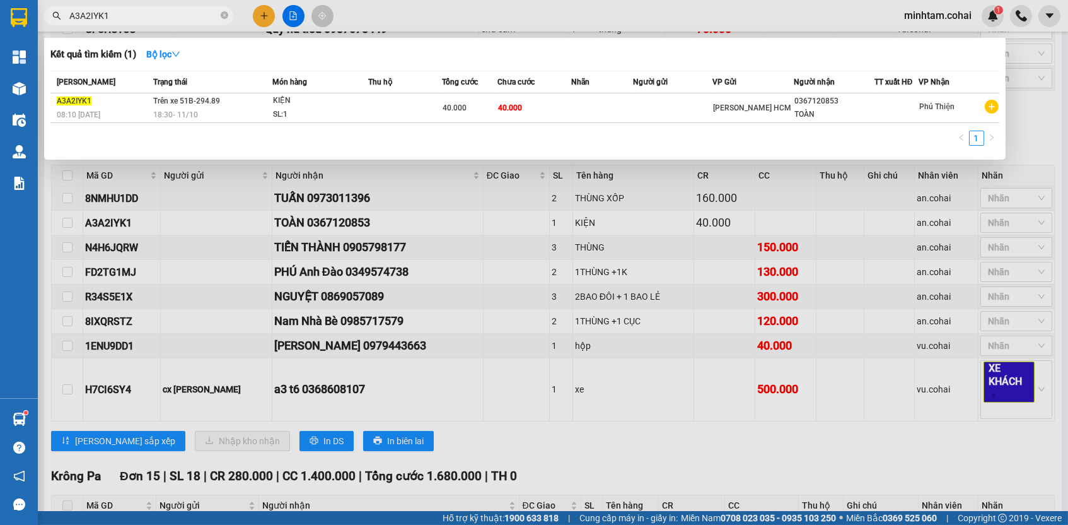
click at [171, 12] on input "A3A2IYK1" at bounding box center [143, 16] width 149 height 14
paste input "N4H6JQRW"
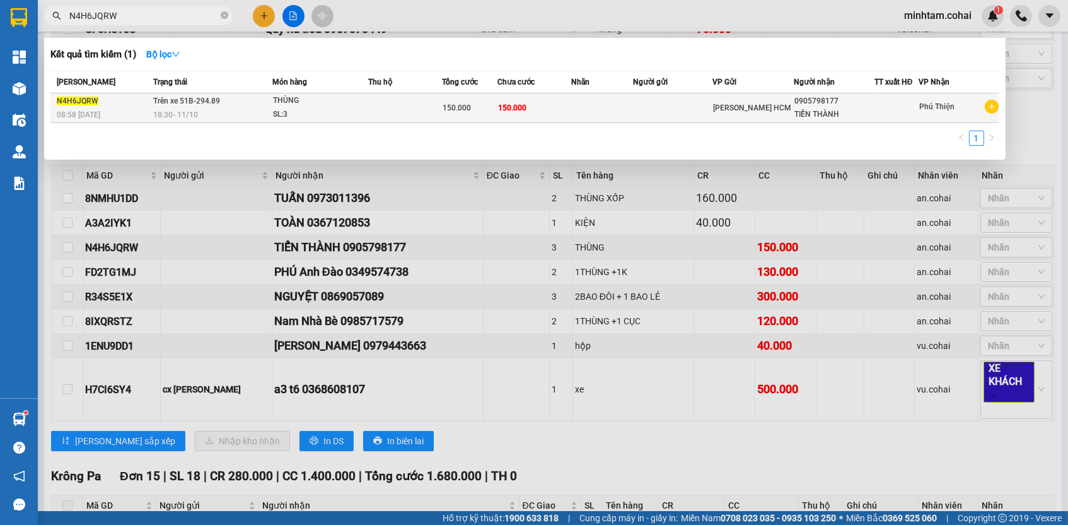
click at [558, 113] on td "150.000" at bounding box center [535, 108] width 74 height 30
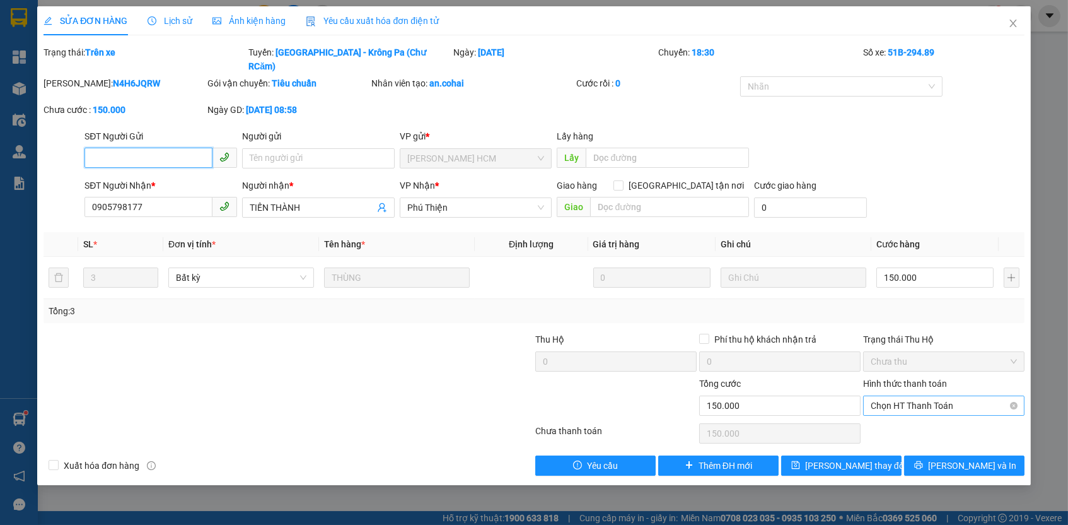
click at [904, 396] on span "Chọn HT Thanh Toán" at bounding box center [944, 405] width 146 height 19
click at [901, 416] on div "Tại văn phòng" at bounding box center [944, 413] width 146 height 14
click at [887, 455] on button "[PERSON_NAME] thay đổi" at bounding box center [841, 465] width 120 height 20
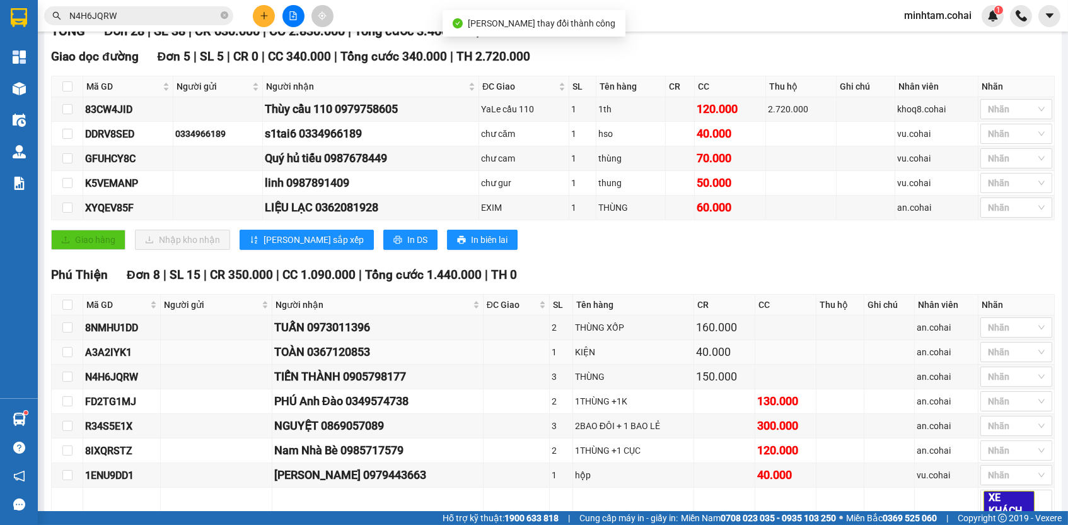
scroll to position [207, 0]
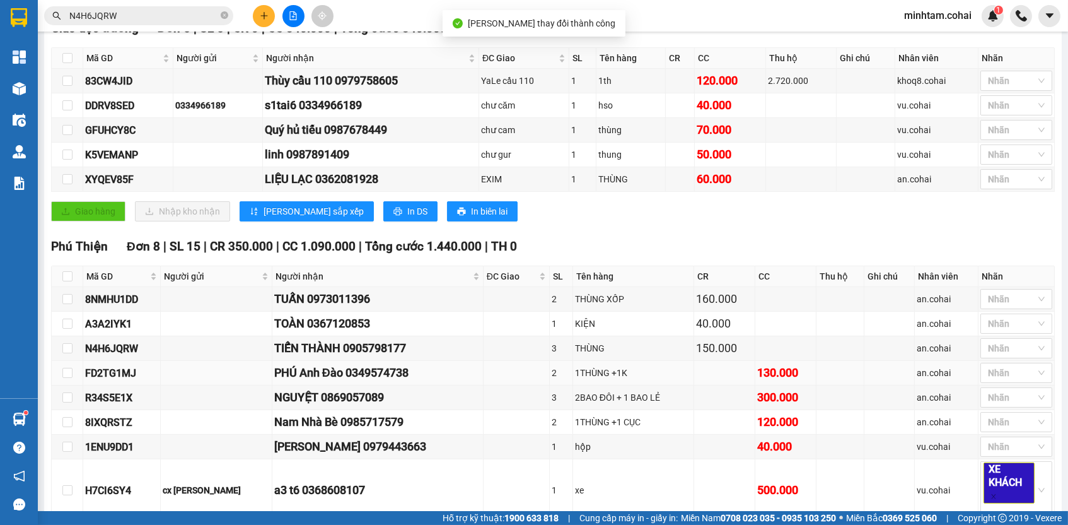
click at [131, 379] on div "FD2TG1MJ" at bounding box center [121, 373] width 73 height 16
click at [170, 13] on input "N4H6JQRW" at bounding box center [143, 16] width 149 height 14
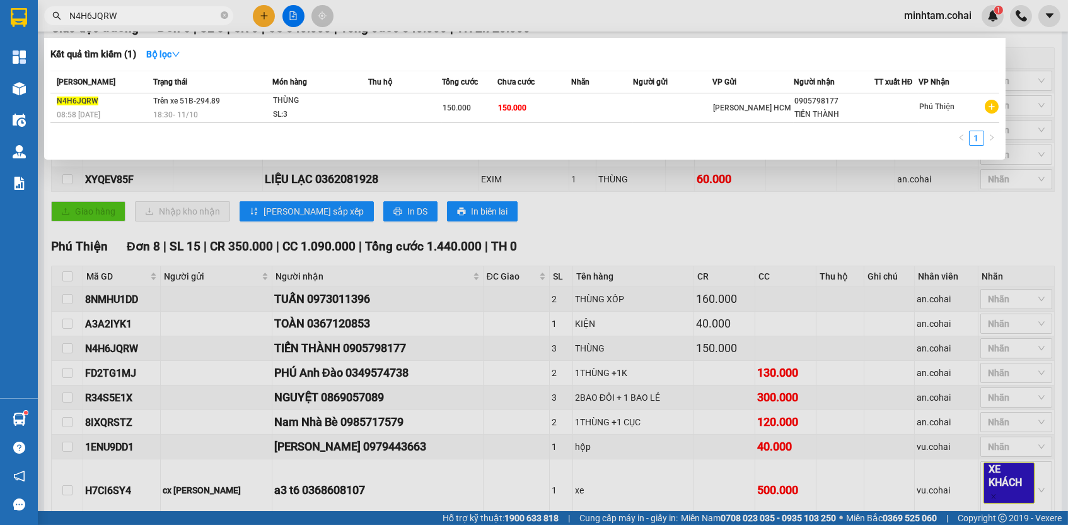
click at [170, 13] on input "N4H6JQRW" at bounding box center [143, 16] width 149 height 14
paste input "FD2TG1MJ"
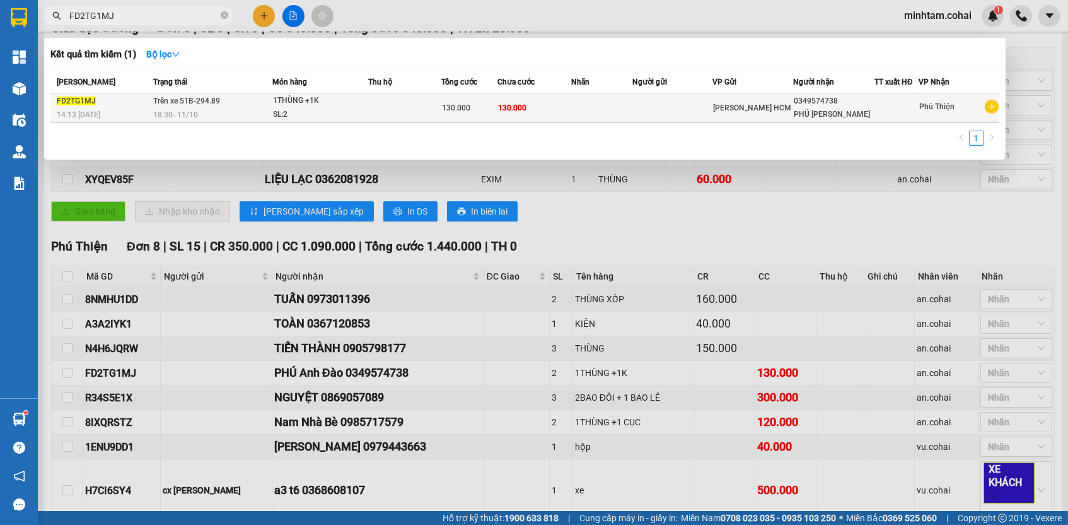
click at [619, 118] on td at bounding box center [601, 108] width 61 height 30
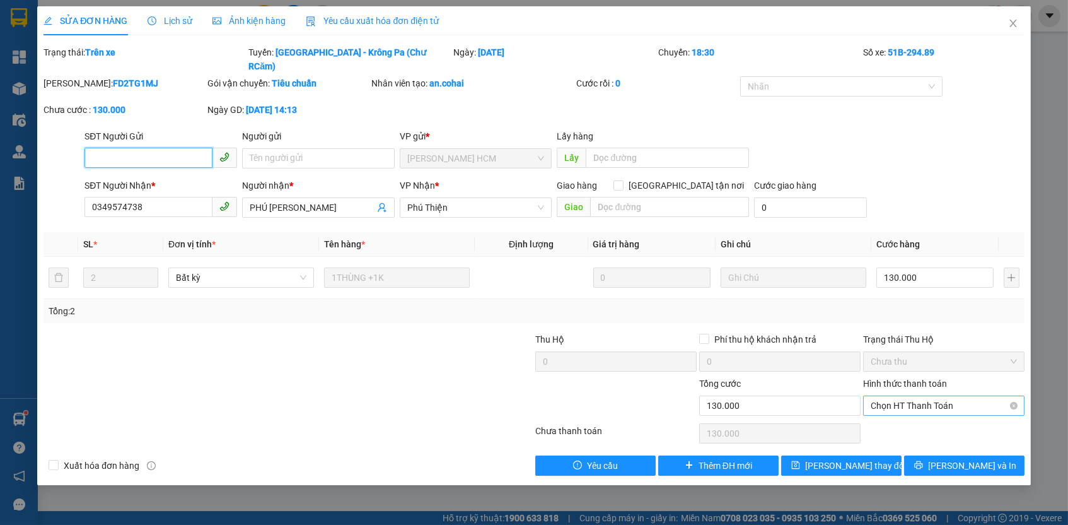
click at [911, 396] on span "Chọn HT Thanh Toán" at bounding box center [944, 405] width 146 height 19
drag, startPoint x: 901, startPoint y: 411, endPoint x: 884, endPoint y: 425, distance: 22.9
click at [901, 411] on div "Tại văn phòng" at bounding box center [944, 413] width 146 height 14
click at [852, 459] on span "[PERSON_NAME] thay đổi" at bounding box center [855, 466] width 101 height 14
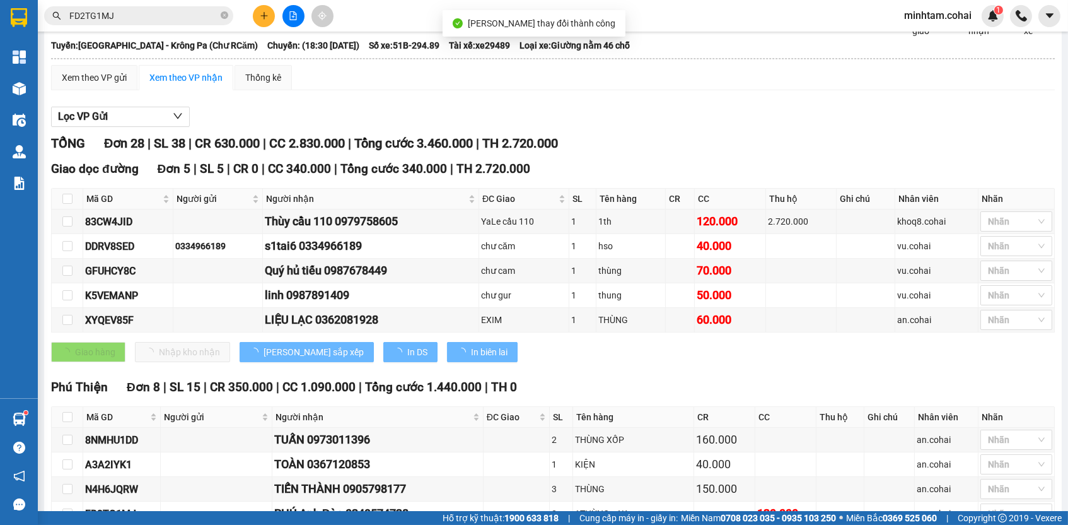
scroll to position [262, 0]
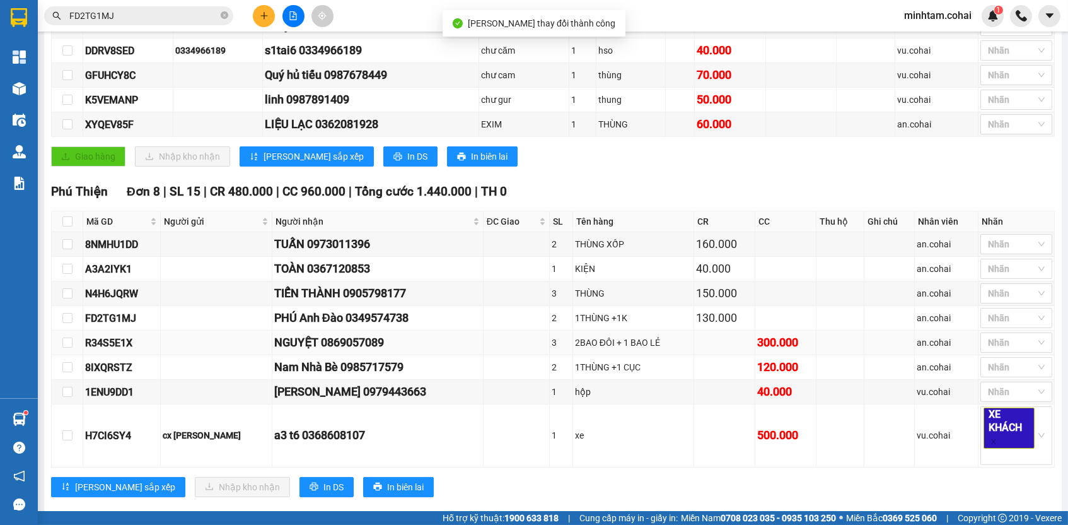
click at [126, 349] on div "R34S5E1X" at bounding box center [121, 343] width 73 height 16
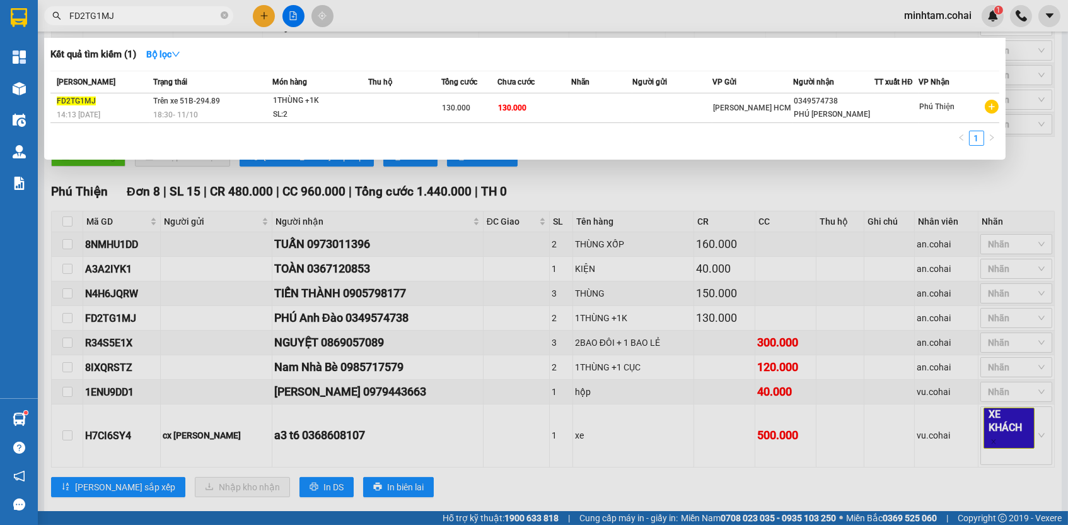
click at [149, 11] on input "FD2TG1MJ" at bounding box center [143, 16] width 149 height 14
paste input "R34S5E1X"
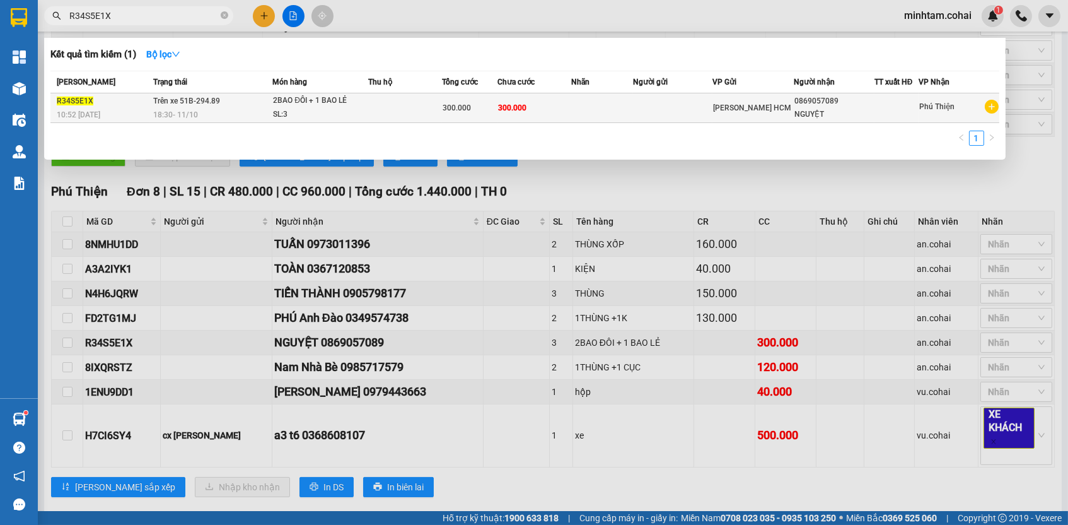
click at [557, 100] on td "300.000" at bounding box center [535, 108] width 74 height 30
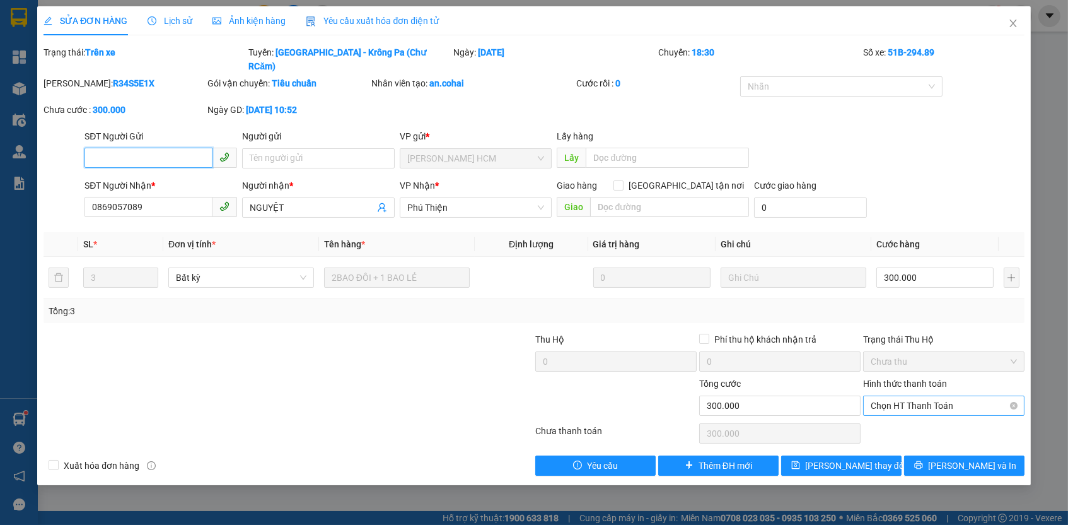
click at [924, 396] on span "Chọn HT Thanh Toán" at bounding box center [944, 405] width 146 height 19
drag, startPoint x: 920, startPoint y: 398, endPoint x: 909, endPoint y: 411, distance: 16.7
click at [909, 411] on div "Tại văn phòng" at bounding box center [944, 413] width 146 height 14
click at [865, 459] on span "[PERSON_NAME] thay đổi" at bounding box center [855, 466] width 101 height 14
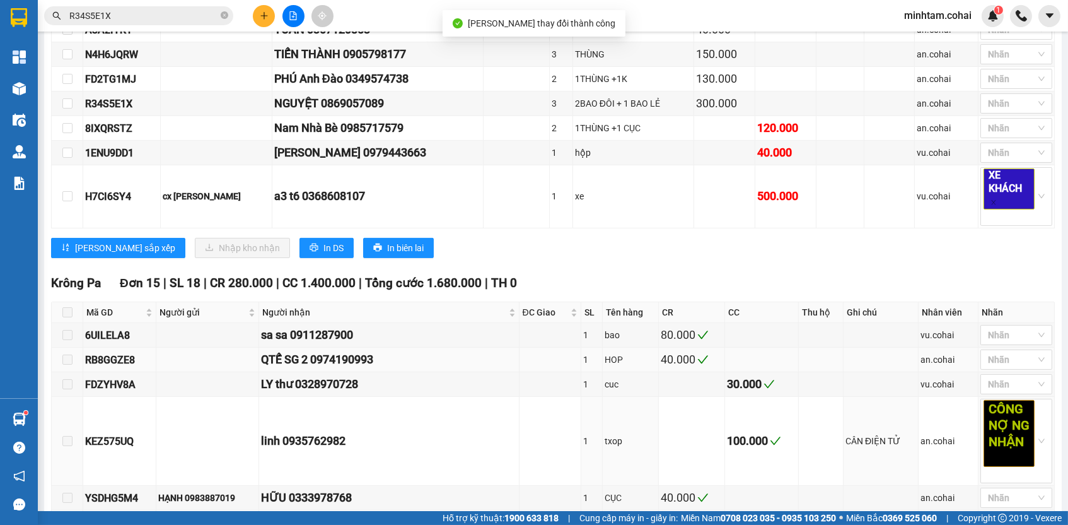
scroll to position [503, 0]
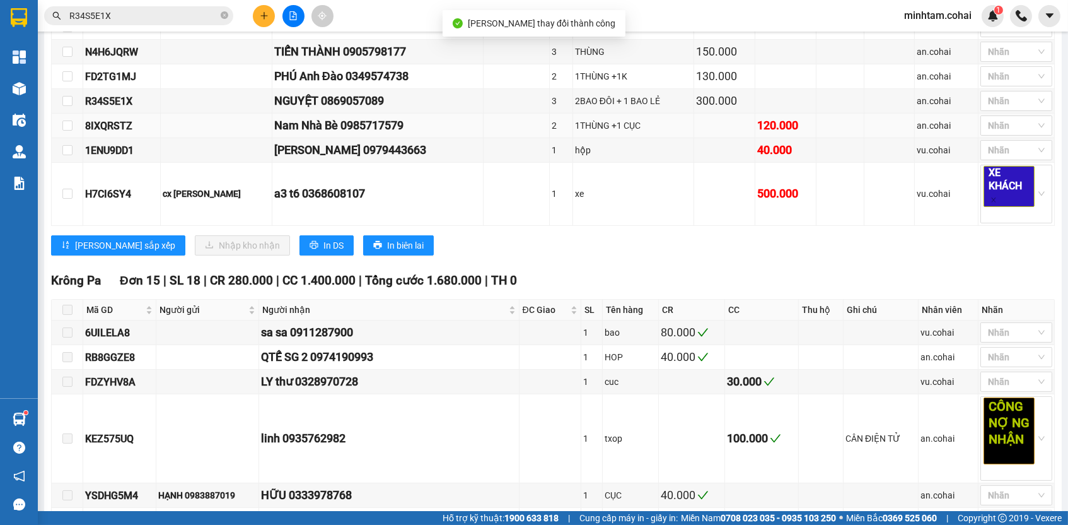
click at [126, 132] on div "8IXQRSTZ" at bounding box center [121, 126] width 73 height 16
click at [178, 11] on input "R34S5E1X" at bounding box center [143, 16] width 149 height 14
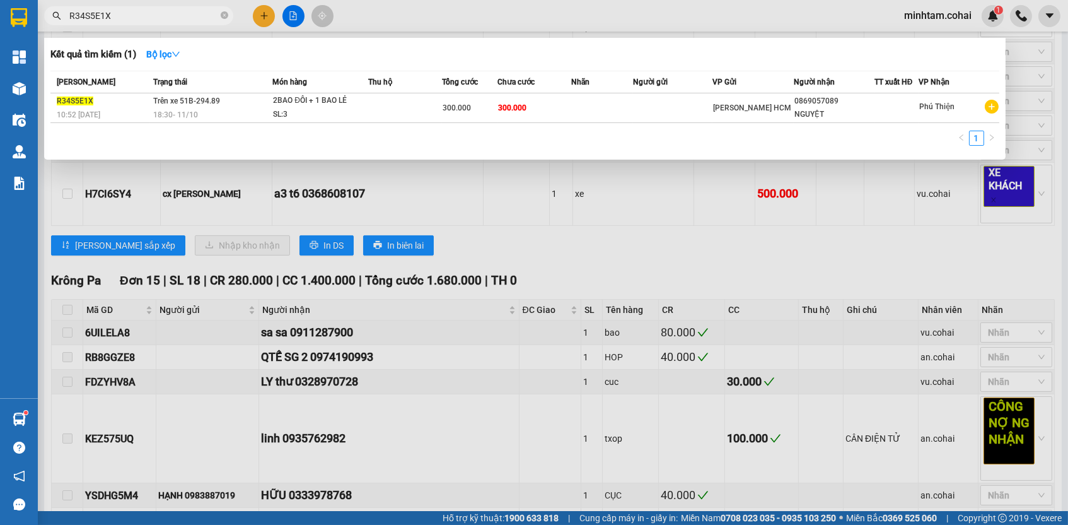
click at [178, 11] on input "R34S5E1X" at bounding box center [143, 16] width 149 height 14
paste input "8IXQRSTZ"
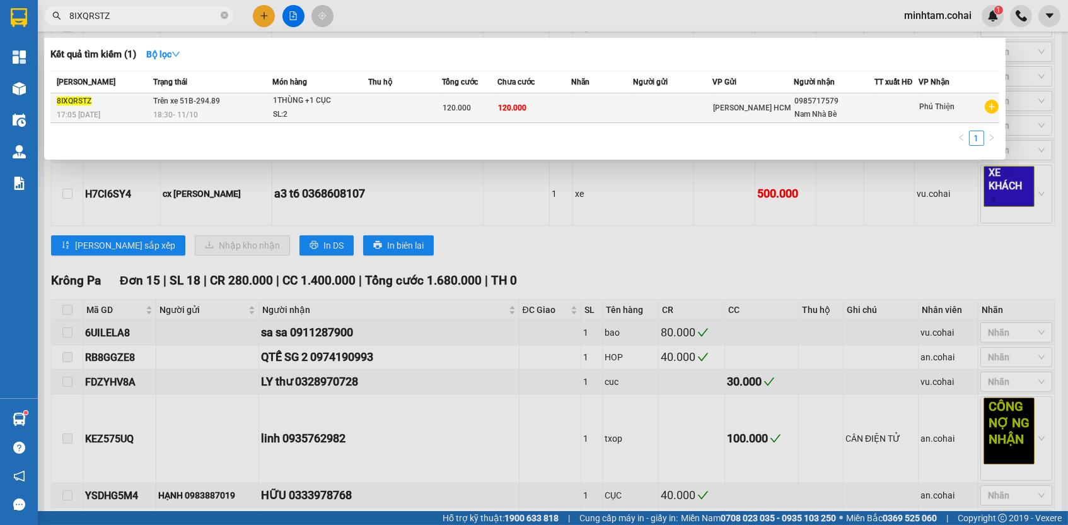
click at [557, 107] on td "120.000" at bounding box center [535, 108] width 74 height 30
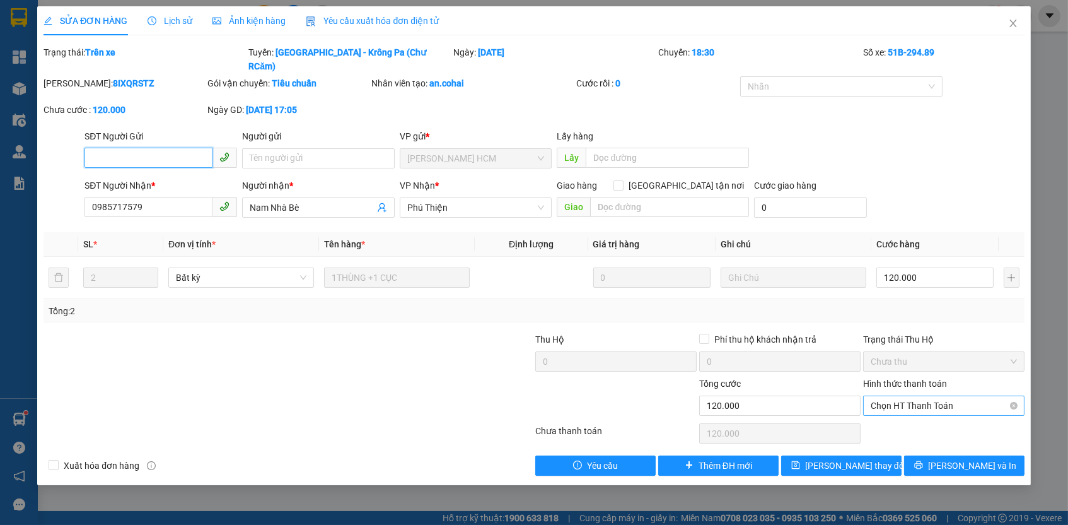
drag, startPoint x: 911, startPoint y: 381, endPoint x: 911, endPoint y: 397, distance: 16.4
click at [911, 396] on span "Chọn HT Thanh Toán" at bounding box center [944, 405] width 146 height 19
click at [910, 413] on div "Tại văn phòng" at bounding box center [944, 413] width 146 height 14
click at [880, 455] on button "[PERSON_NAME] thay đổi" at bounding box center [841, 465] width 120 height 20
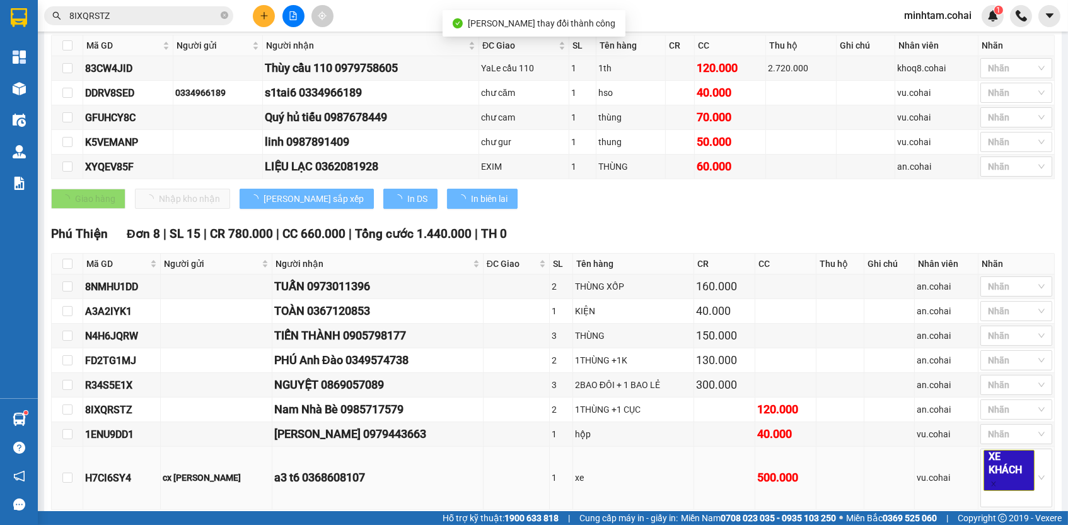
scroll to position [332, 0]
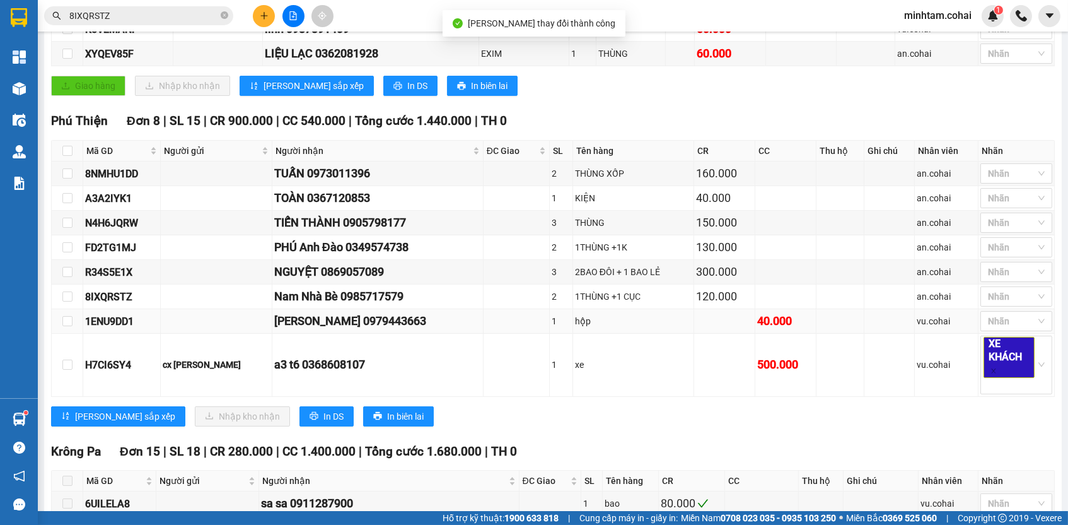
click at [106, 329] on div "1ENU9DD1" at bounding box center [121, 321] width 73 height 16
click at [146, 16] on input "8IXQRSTZ" at bounding box center [143, 16] width 149 height 14
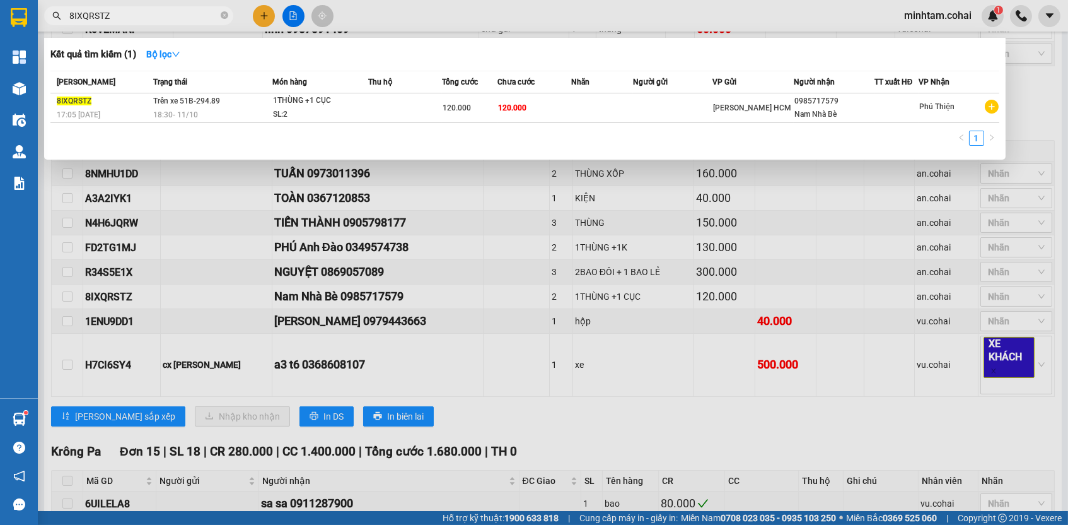
click at [146, 16] on input "8IXQRSTZ" at bounding box center [143, 16] width 149 height 14
paste input "1ENU9DD1"
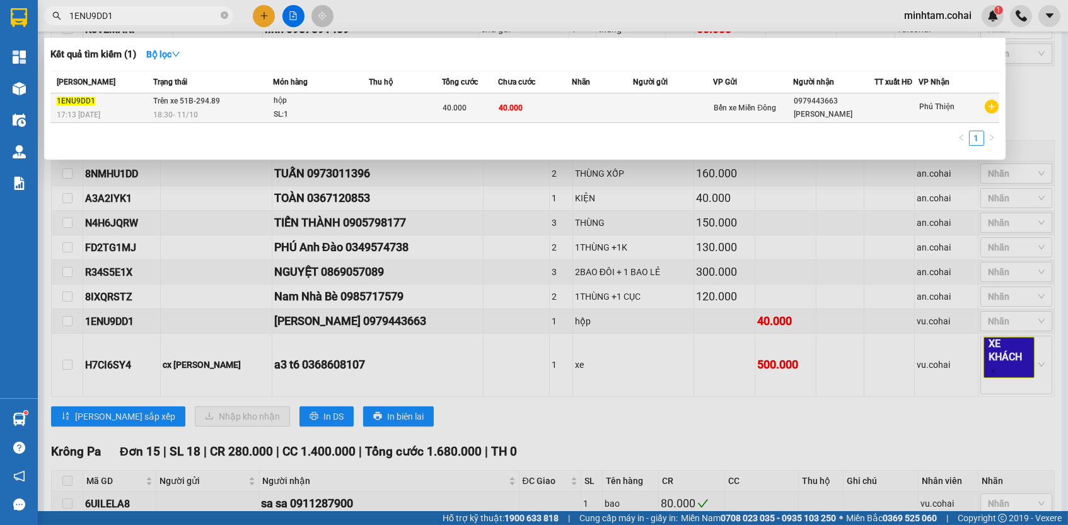
click at [622, 107] on td at bounding box center [603, 108] width 62 height 30
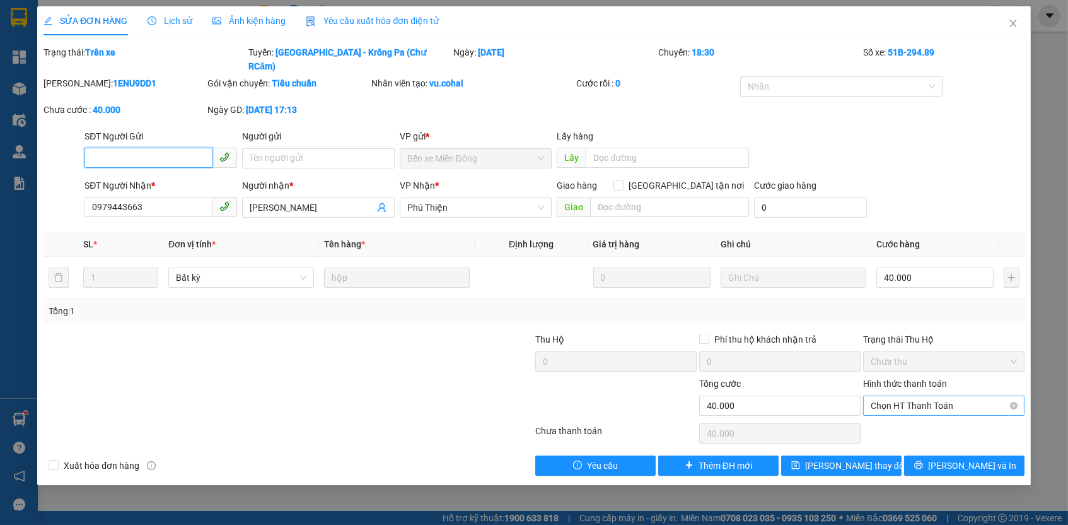
click at [918, 396] on span "Chọn HT Thanh Toán" at bounding box center [944, 405] width 146 height 19
click at [913, 409] on div "Tại văn phòng" at bounding box center [944, 413] width 146 height 14
click at [885, 455] on button "[PERSON_NAME] thay đổi" at bounding box center [841, 465] width 120 height 20
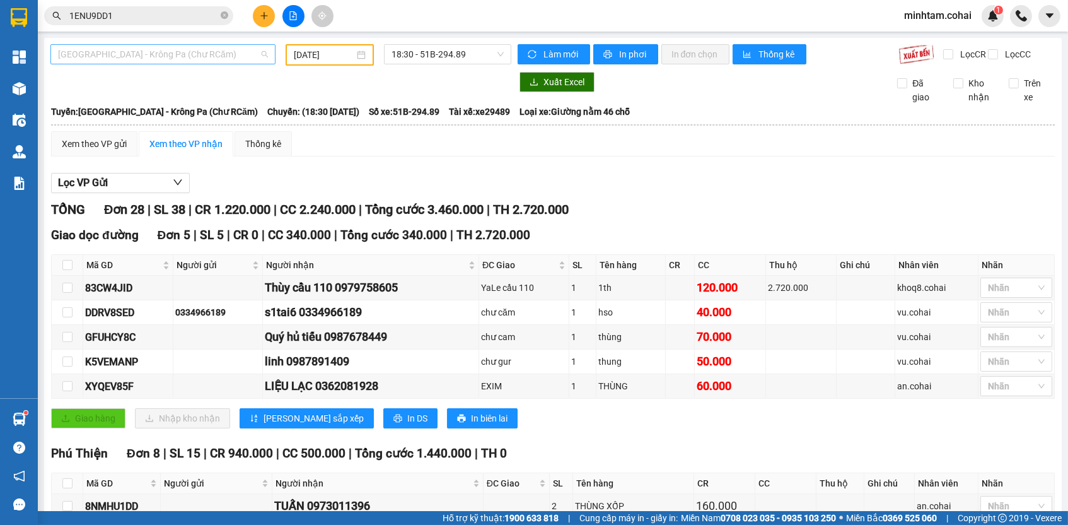
click at [166, 56] on span "[GEOGRAPHIC_DATA] - Krông Pa (Chư RCăm)" at bounding box center [163, 54] width 210 height 19
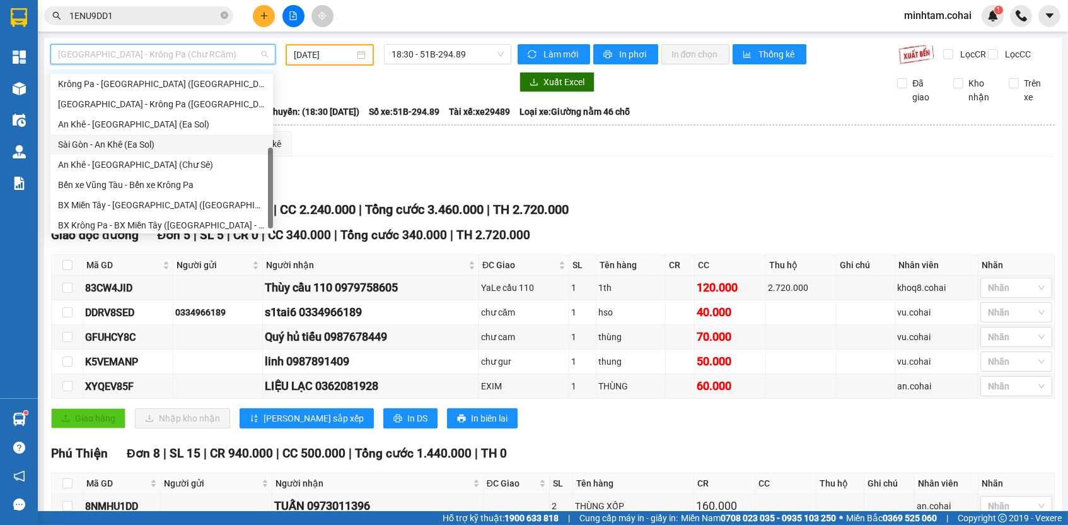
scroll to position [177, 0]
click at [144, 181] on div "Bến xe Vũng Tàu - Bến xe Krông Pa" at bounding box center [161, 185] width 207 height 14
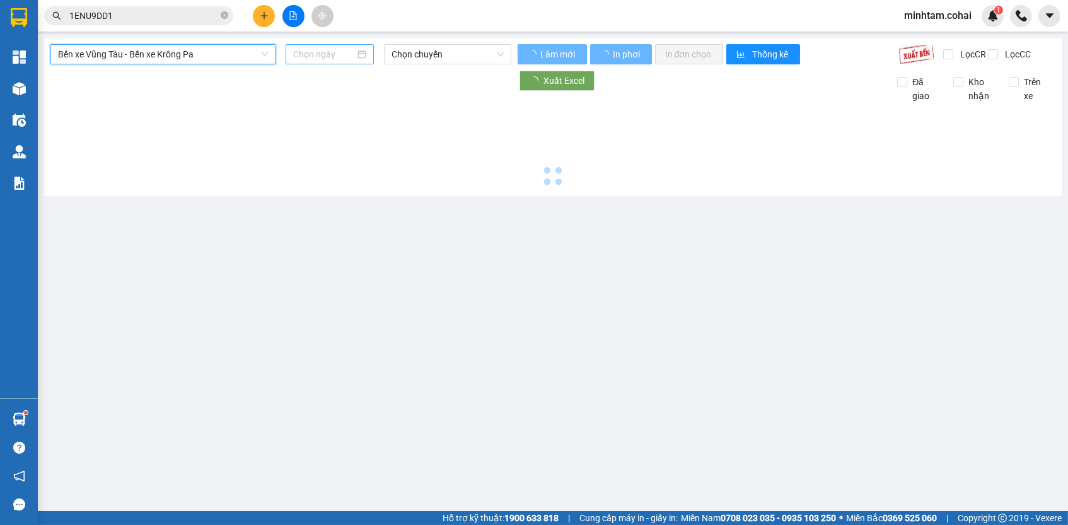
click at [317, 54] on input at bounding box center [324, 54] width 62 height 14
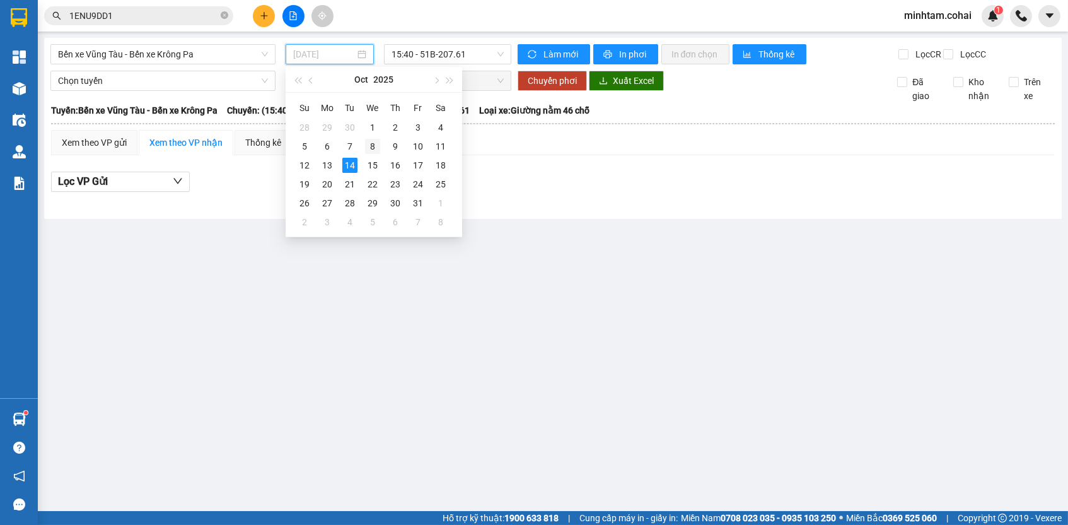
click at [372, 142] on div "8" at bounding box center [372, 146] width 15 height 15
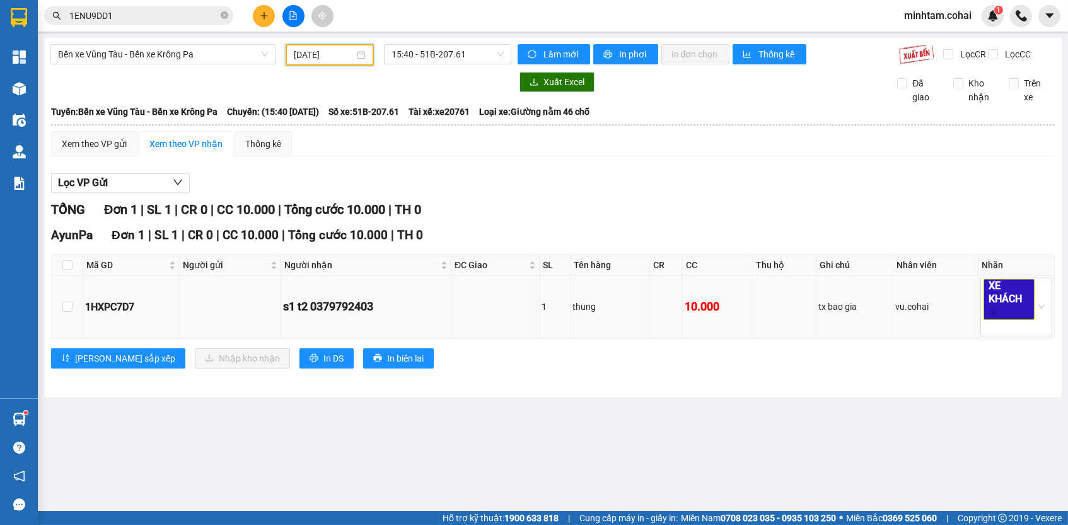
click at [124, 314] on div "1HXPC7D7" at bounding box center [131, 307] width 92 height 16
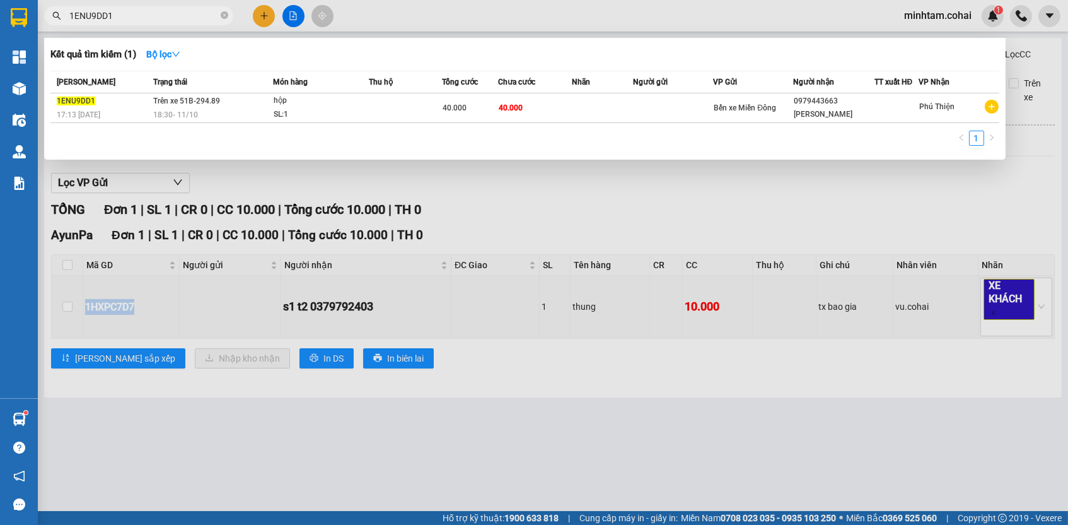
click at [190, 23] on span "1ENU9DD1" at bounding box center [138, 15] width 189 height 19
click at [190, 18] on input "1ENU9DD1" at bounding box center [143, 16] width 149 height 14
paste input "HXPC7D7"
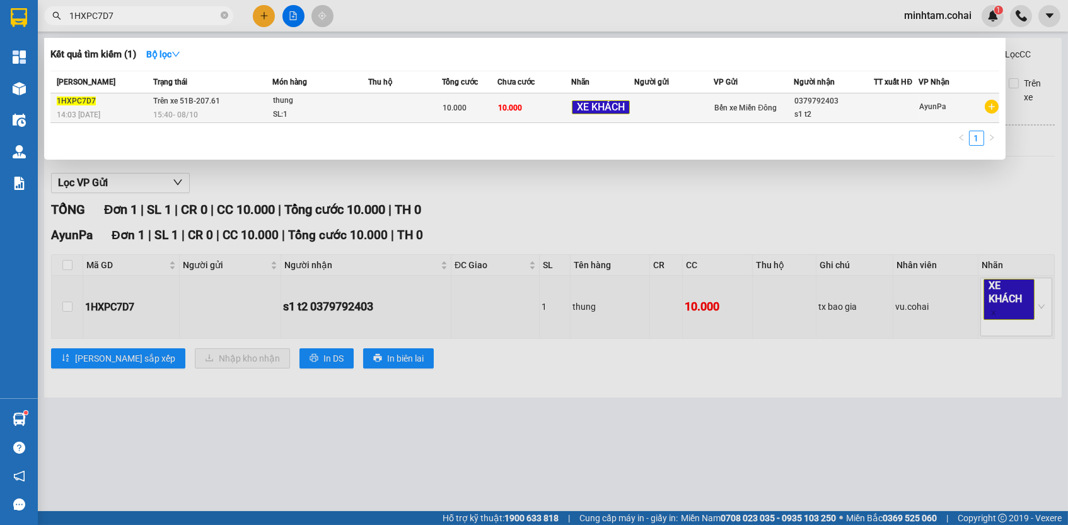
click at [629, 110] on span "XE KHÁCH" at bounding box center [601, 107] width 58 height 15
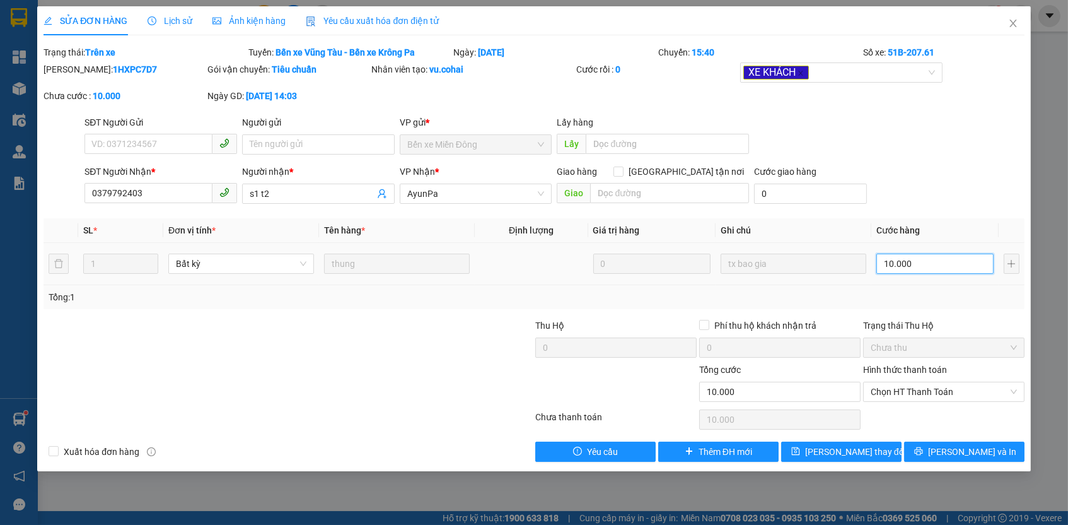
click at [935, 261] on input "10.000" at bounding box center [935, 264] width 117 height 20
click at [958, 310] on div "Total Paid Fee 0 Total UnPaid Fee 10.000 Cash Collection Total Fee Trạng thái: …" at bounding box center [534, 253] width 981 height 416
click at [947, 394] on span "Chọn HT Thanh Toán" at bounding box center [944, 391] width 146 height 19
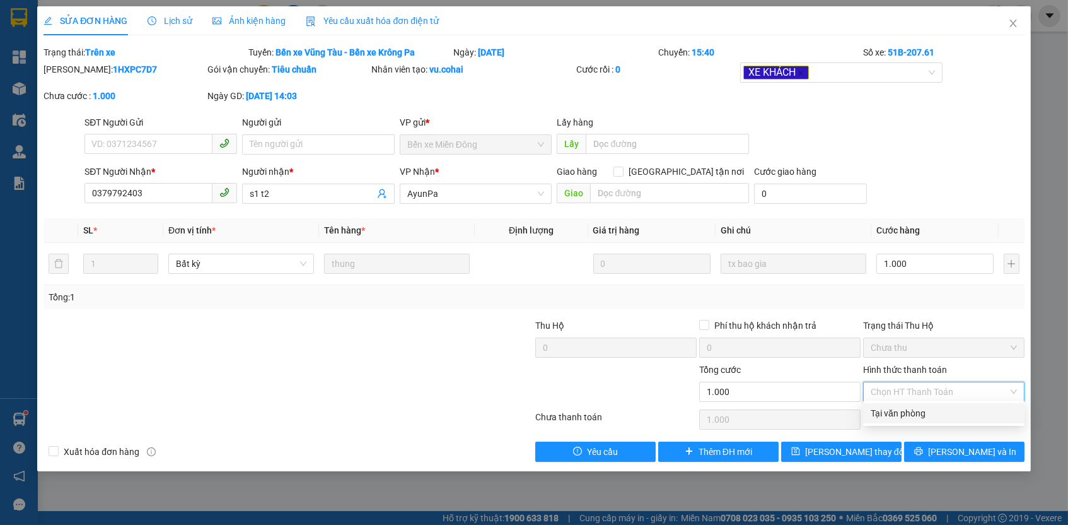
click at [931, 412] on div "Tại văn phòng" at bounding box center [944, 413] width 146 height 14
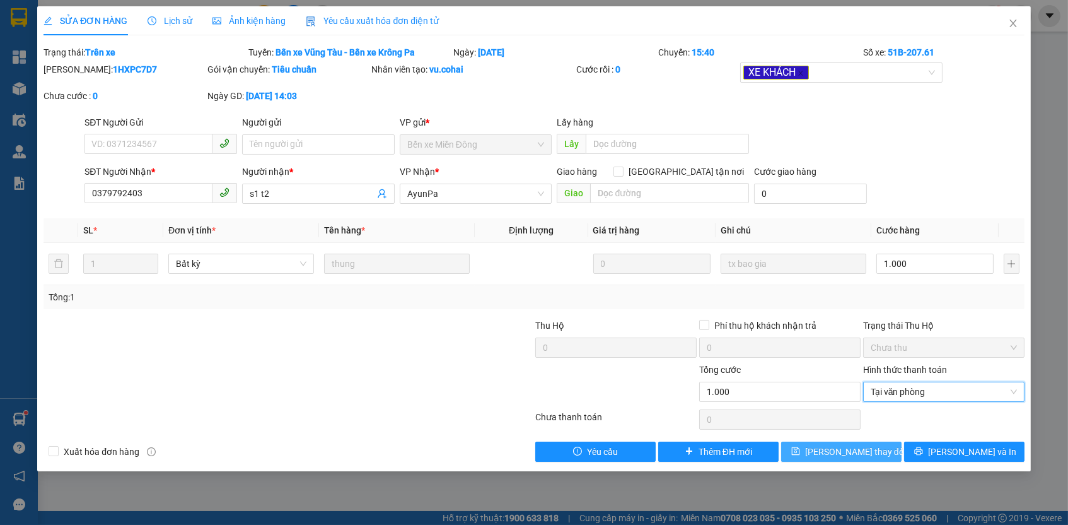
click at [885, 443] on button "[PERSON_NAME] thay đổi" at bounding box center [841, 451] width 120 height 20
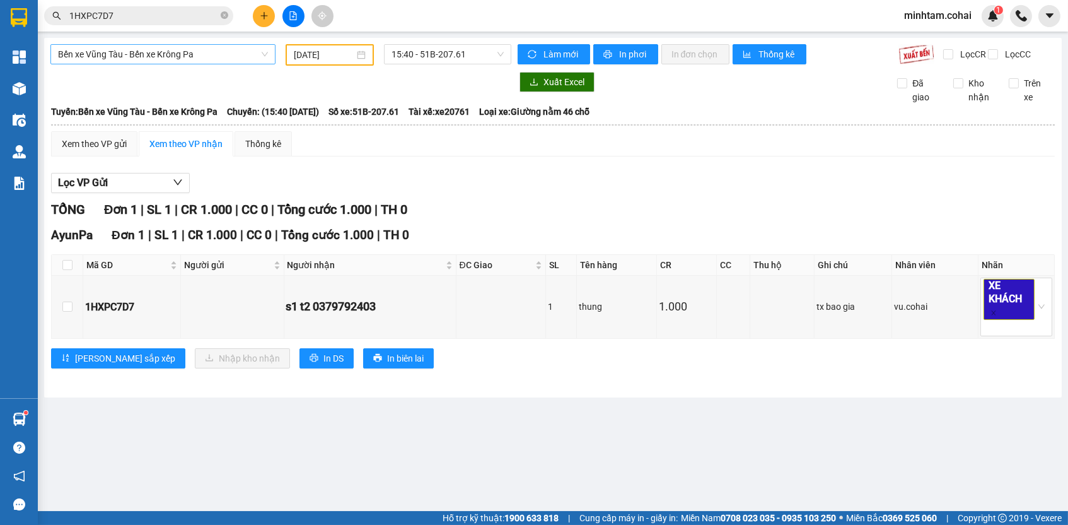
click at [226, 58] on span "Bến xe Vũng Tàu - Bến xe Krông Pa" at bounding box center [163, 54] width 210 height 19
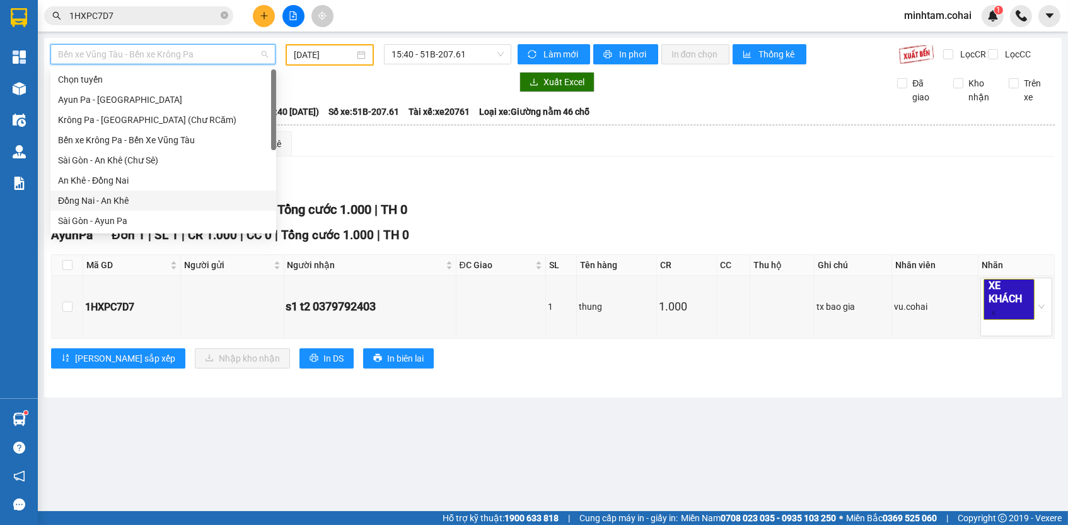
click at [144, 204] on div "Đồng Nai - An Khê" at bounding box center [163, 201] width 211 height 14
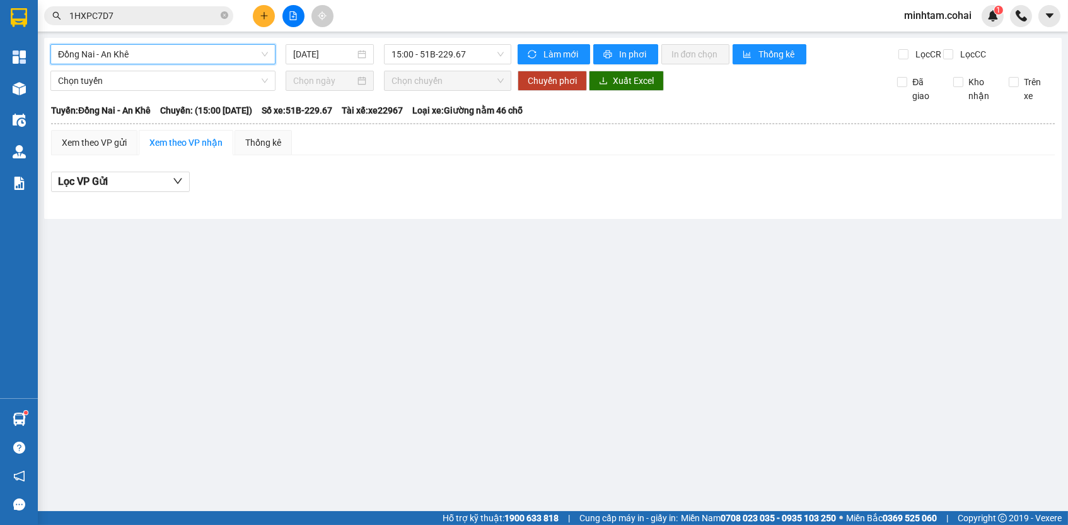
click at [323, 64] on div "Đồng Nai - An Khê Đồng Nai - An Khê [DATE] 15:00 - 51B-229.67" at bounding box center [280, 54] width 461 height 20
click at [329, 55] on input "[DATE]" at bounding box center [324, 54] width 62 height 14
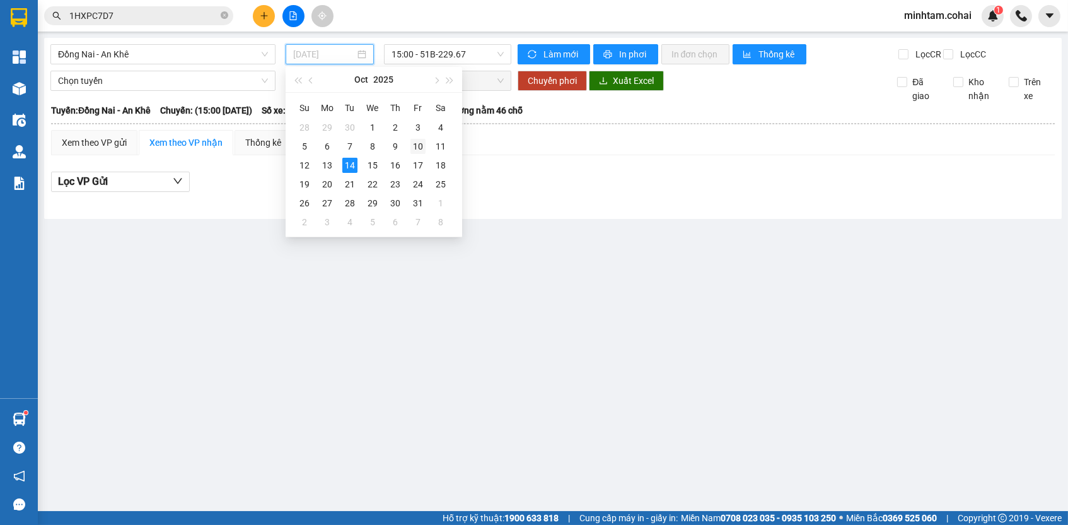
click at [421, 145] on div "10" at bounding box center [418, 146] width 15 height 15
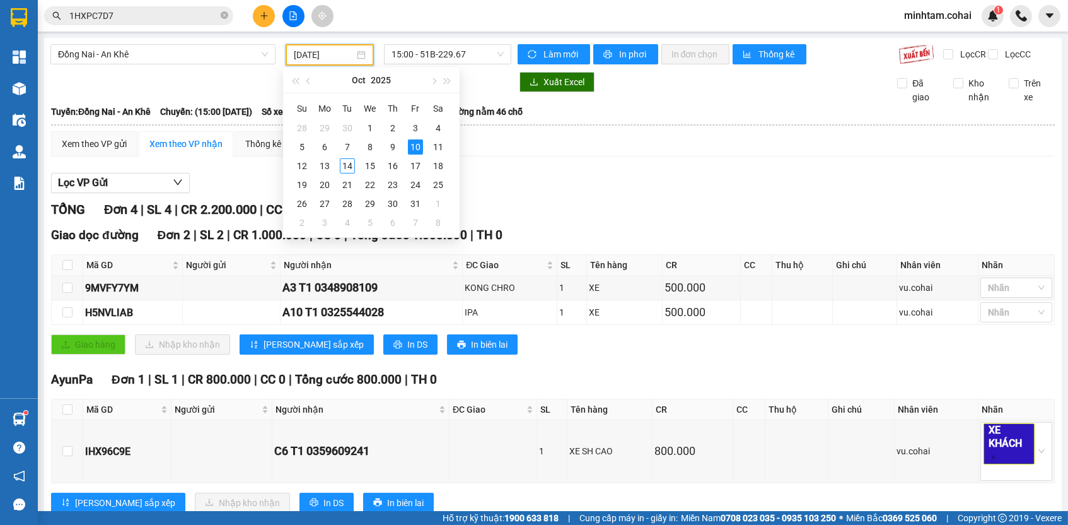
click at [648, 104] on div "Xuất Excel Đã giao Kho nhận Trên xe" at bounding box center [552, 88] width 1005 height 32
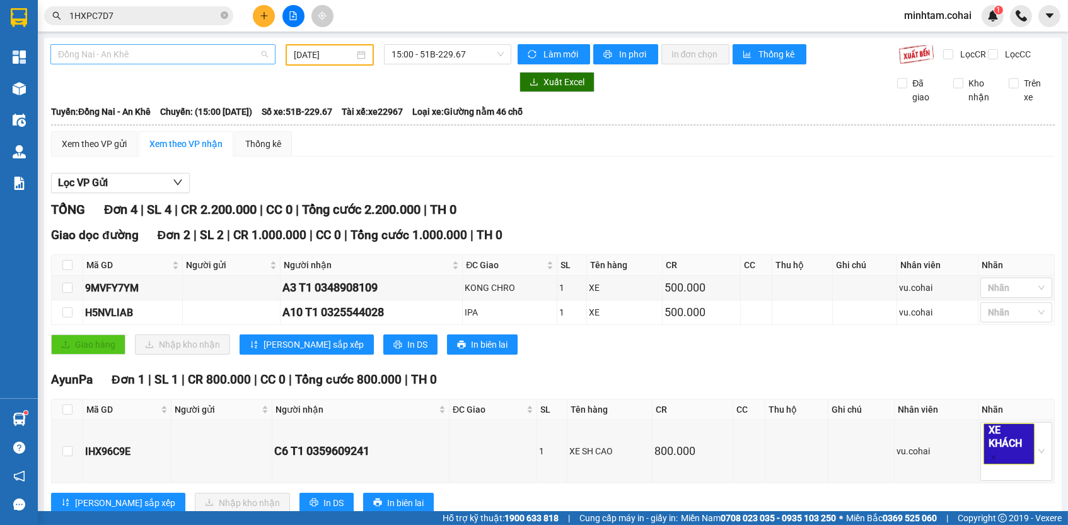
click at [173, 53] on span "Đồng Nai - An Khê" at bounding box center [163, 54] width 210 height 19
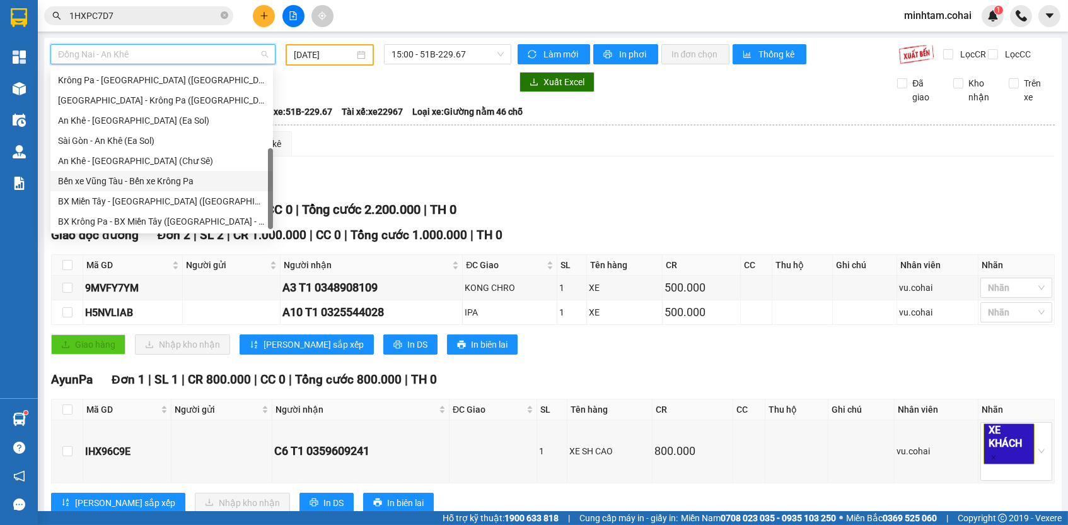
scroll to position [177, 0]
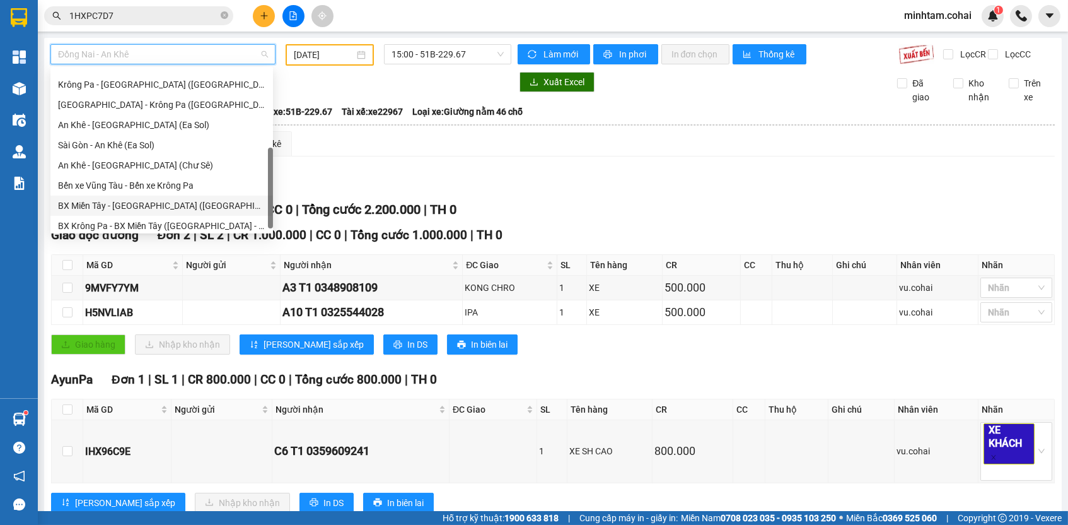
click at [180, 201] on div "BX Miền Tây - [GEOGRAPHIC_DATA] ([GEOGRAPHIC_DATA] - [GEOGRAPHIC_DATA])" at bounding box center [161, 206] width 207 height 14
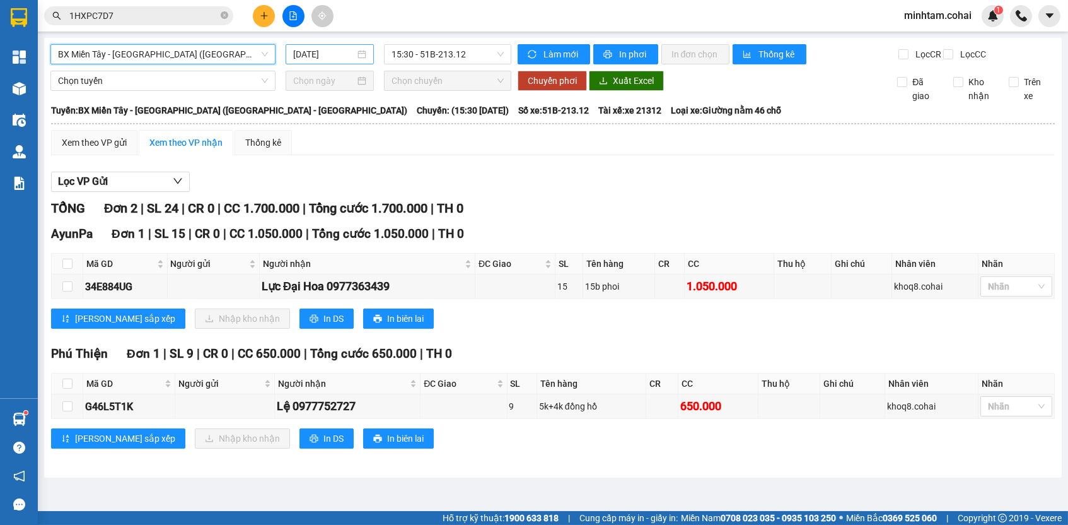
click at [305, 52] on input "[DATE]" at bounding box center [324, 54] width 62 height 14
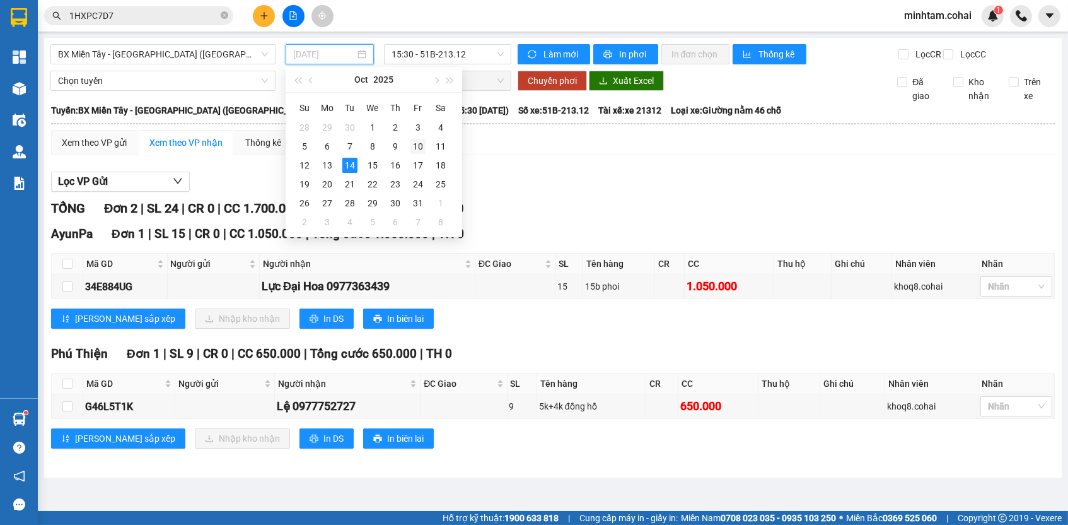
click at [425, 144] on div "10" at bounding box center [418, 146] width 15 height 15
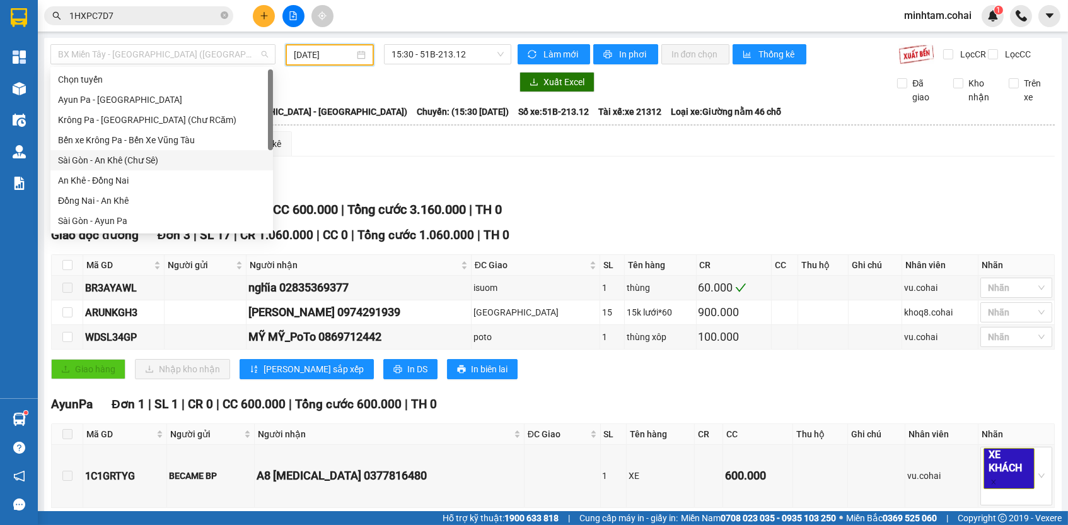
click at [175, 157] on div "Sài Gòn - An Khê (Chư Sê)" at bounding box center [161, 160] width 207 height 14
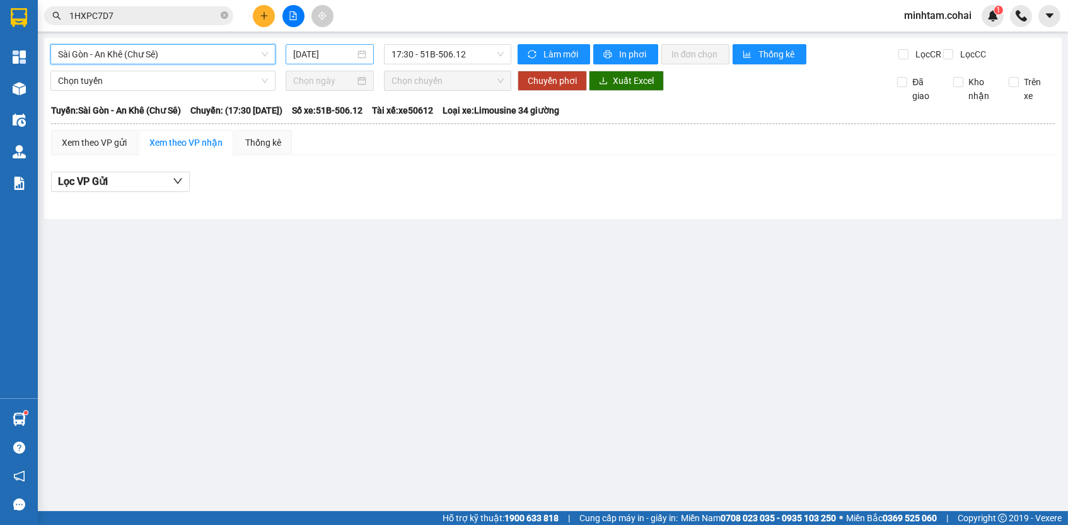
click at [330, 52] on input "[DATE]" at bounding box center [324, 54] width 62 height 14
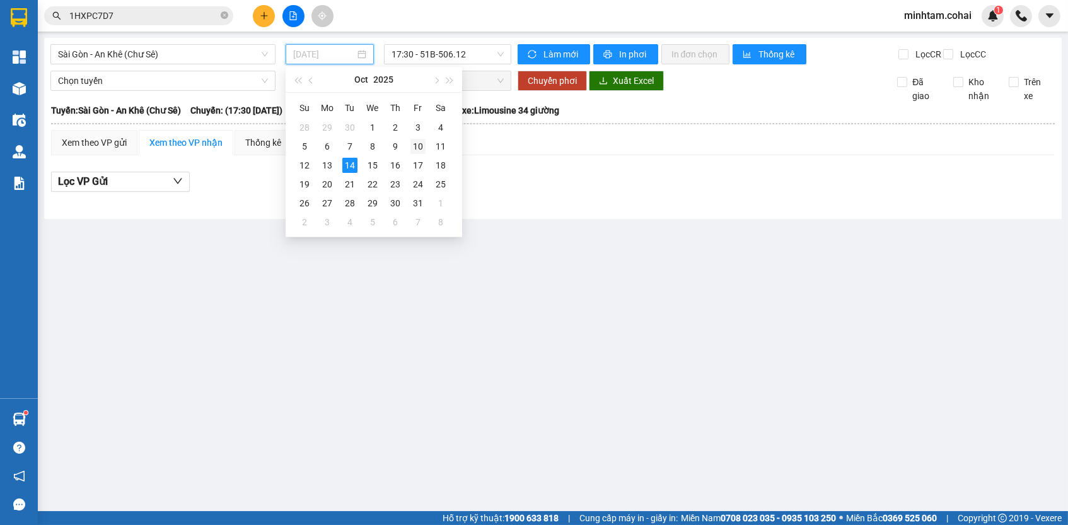
click at [417, 146] on div "10" at bounding box center [418, 146] width 15 height 15
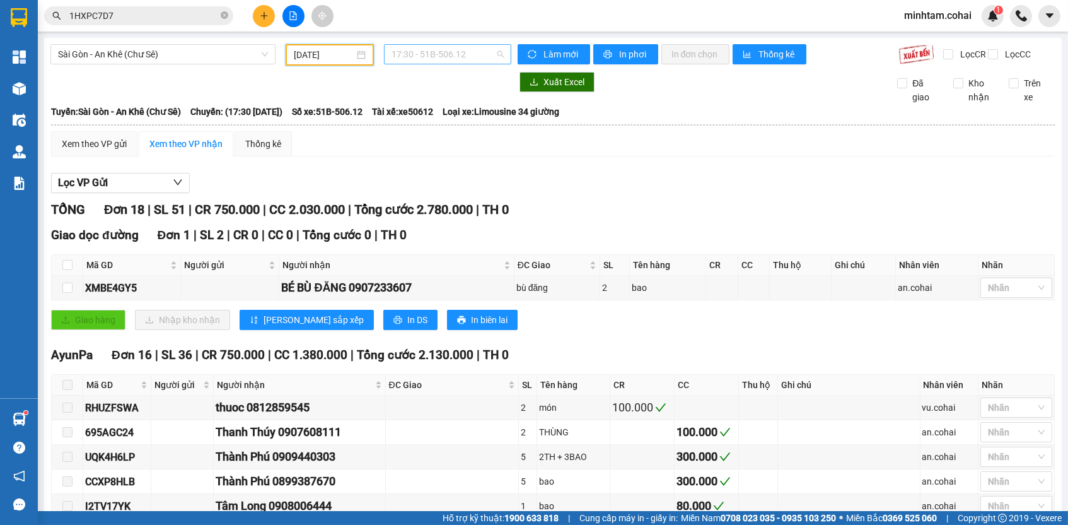
click at [460, 56] on span "17:30 - 51B-506.12" at bounding box center [448, 54] width 112 height 19
click at [463, 113] on div "18:00 - 50E-193.55" at bounding box center [437, 120] width 98 height 14
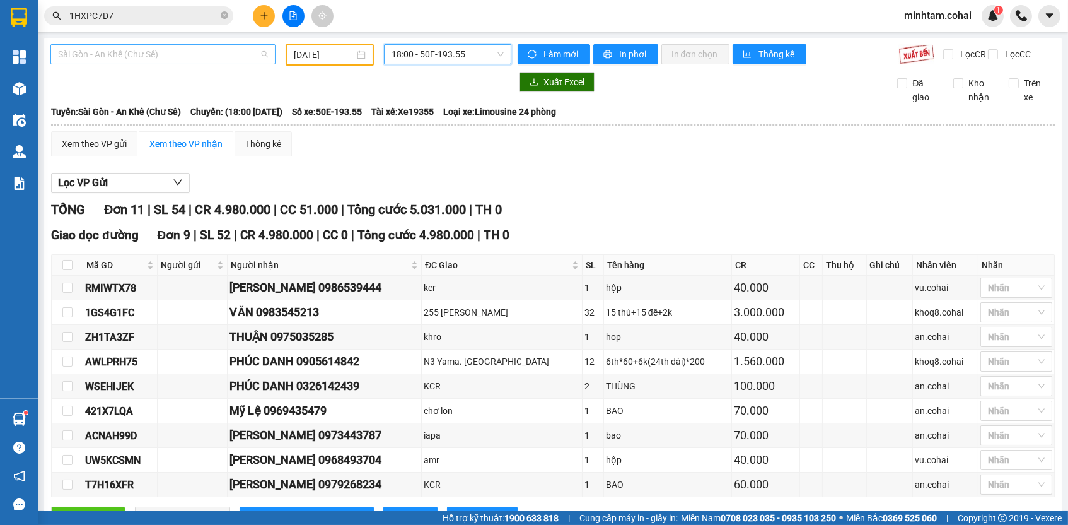
click at [175, 58] on span "Sài Gòn - An Khê (Chư Sê)" at bounding box center [163, 54] width 210 height 19
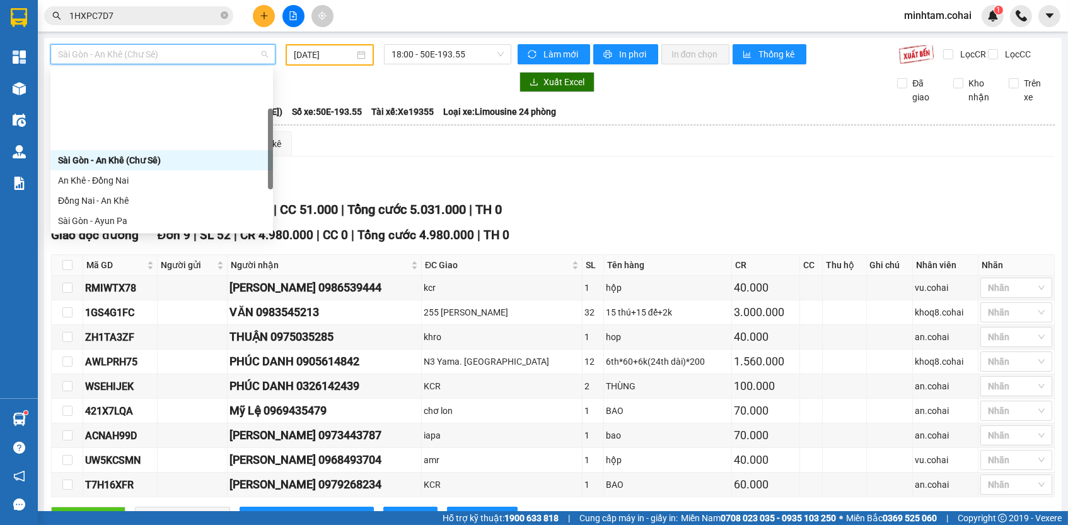
scroll to position [88, 0]
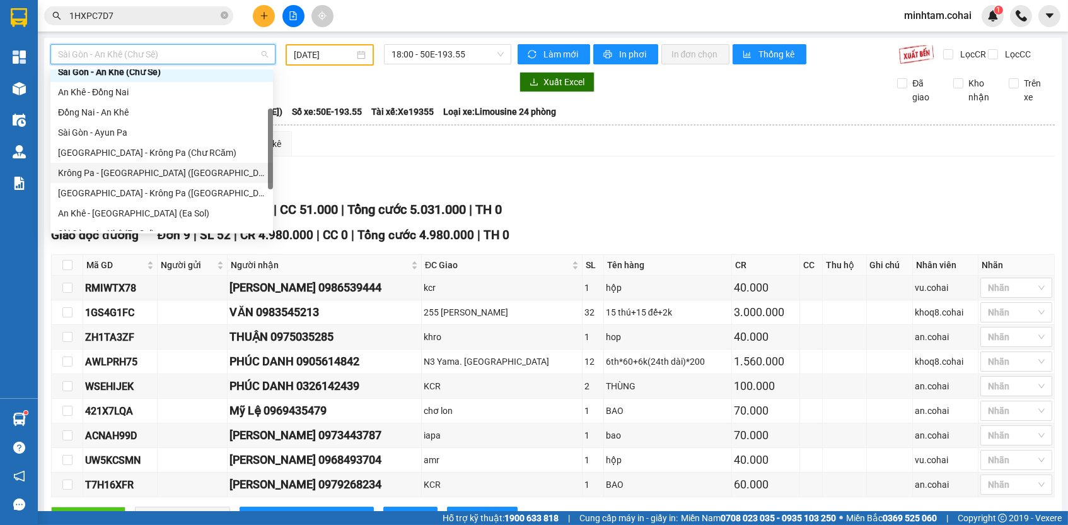
click at [177, 168] on div "Krông Pa - [GEOGRAPHIC_DATA] ([GEOGRAPHIC_DATA])" at bounding box center [161, 173] width 207 height 14
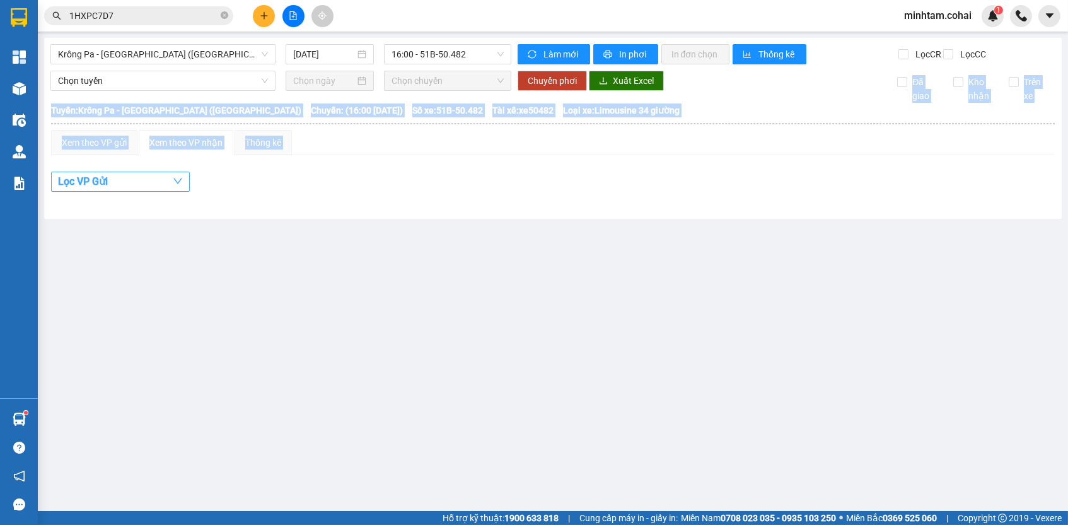
click at [175, 183] on div "Xem theo VP gửi Xem theo VP nhận Thống kê Lọc VP Gửi" at bounding box center [553, 168] width 1004 height 76
click at [157, 49] on span "Krông Pa - [GEOGRAPHIC_DATA] ([GEOGRAPHIC_DATA])" at bounding box center [163, 54] width 210 height 19
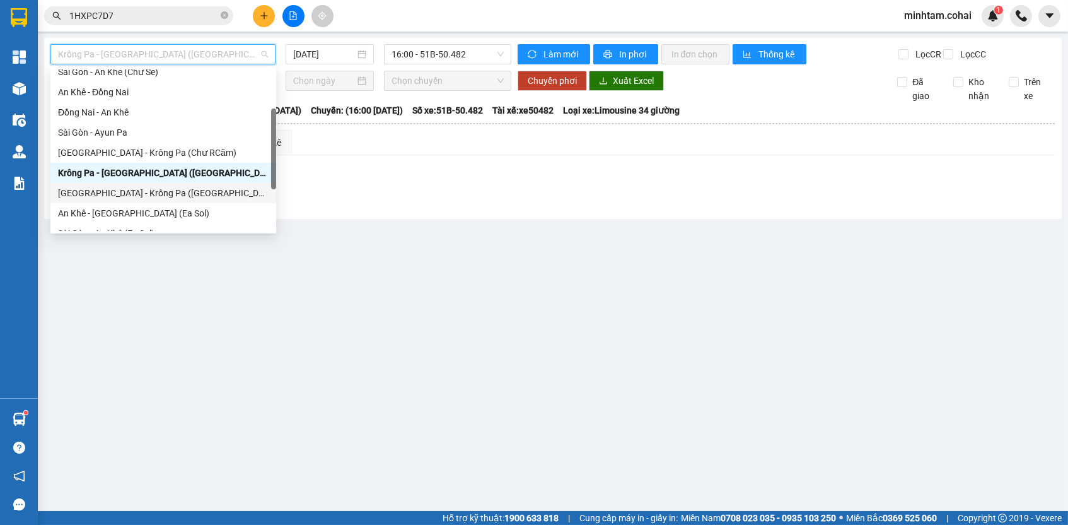
click at [173, 187] on div "[GEOGRAPHIC_DATA] - Krông Pa ([GEOGRAPHIC_DATA])" at bounding box center [163, 193] width 211 height 14
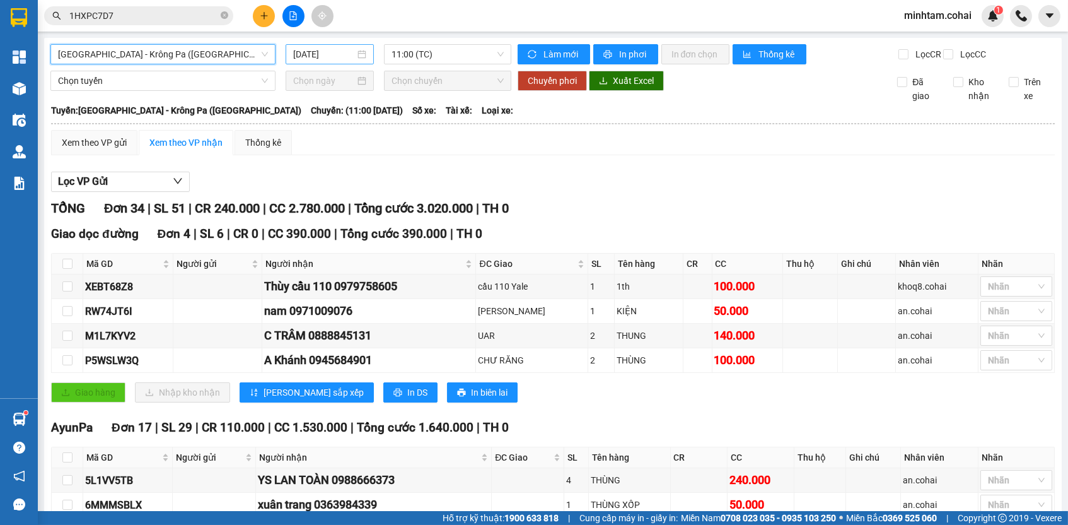
click at [315, 53] on input "[DATE]" at bounding box center [324, 54] width 62 height 14
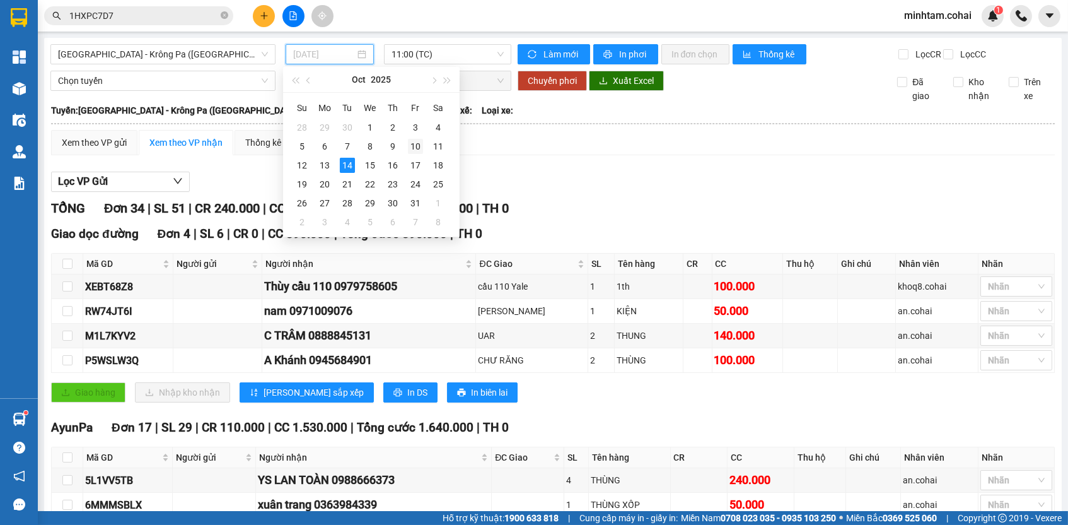
click at [414, 148] on div "10" at bounding box center [415, 146] width 15 height 15
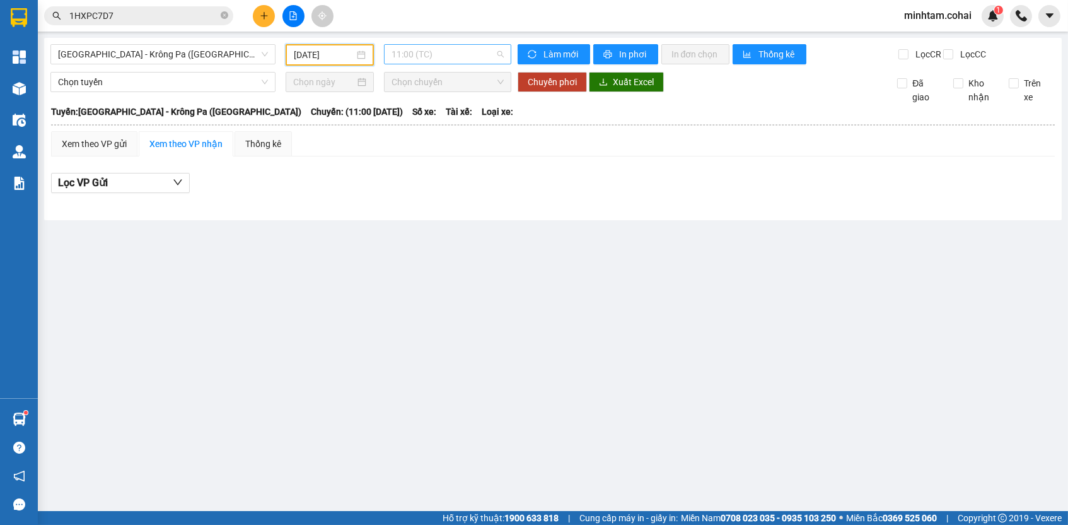
click at [448, 56] on span "11:00 (TC)" at bounding box center [448, 54] width 112 height 19
click at [468, 114] on div "17:45 - 51B-50.567" at bounding box center [441, 120] width 98 height 14
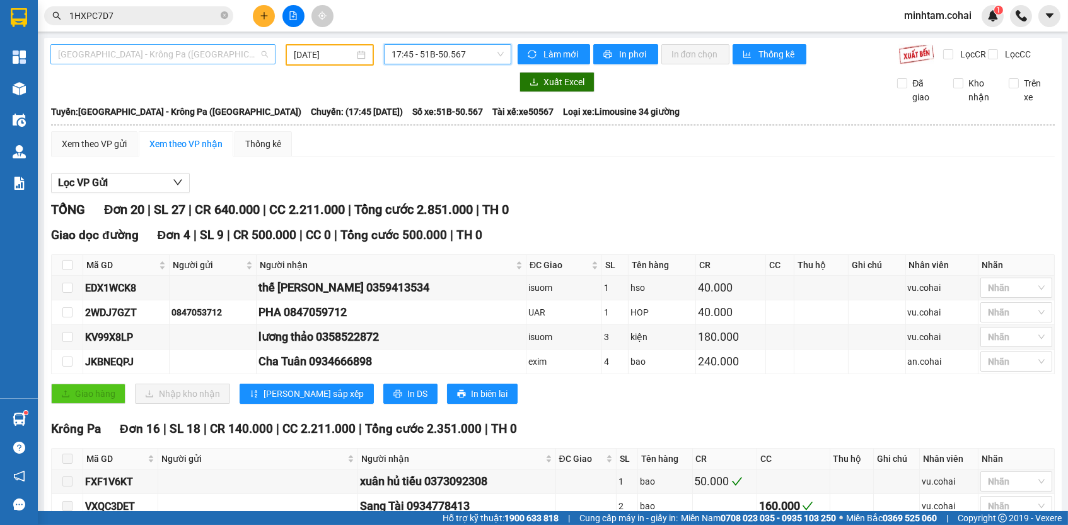
click at [240, 59] on span "[GEOGRAPHIC_DATA] - Krông Pa ([GEOGRAPHIC_DATA])" at bounding box center [163, 54] width 210 height 19
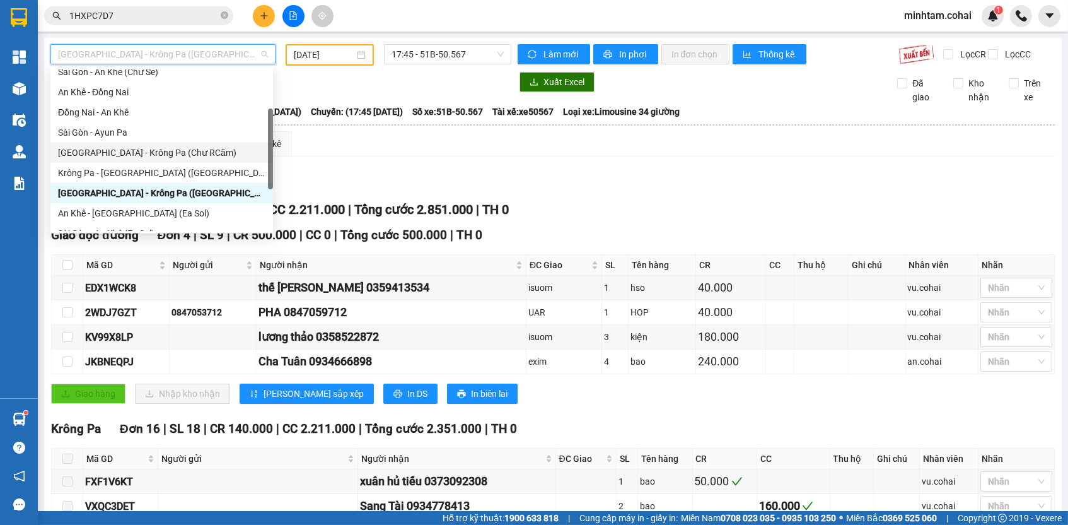
click at [156, 155] on div "[GEOGRAPHIC_DATA] - Krông Pa (Chư RCăm)" at bounding box center [161, 153] width 207 height 14
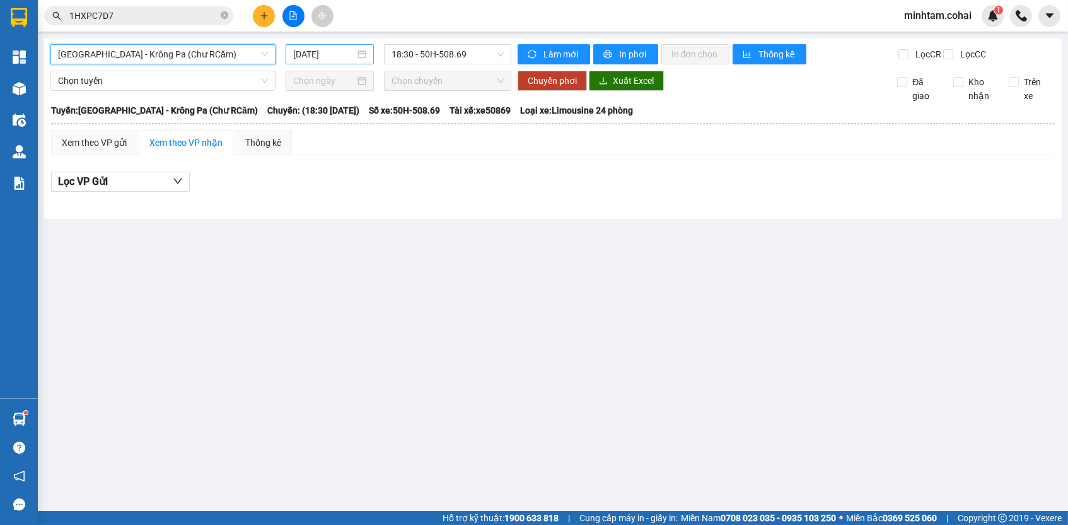
click at [315, 53] on input "[DATE]" at bounding box center [324, 54] width 62 height 14
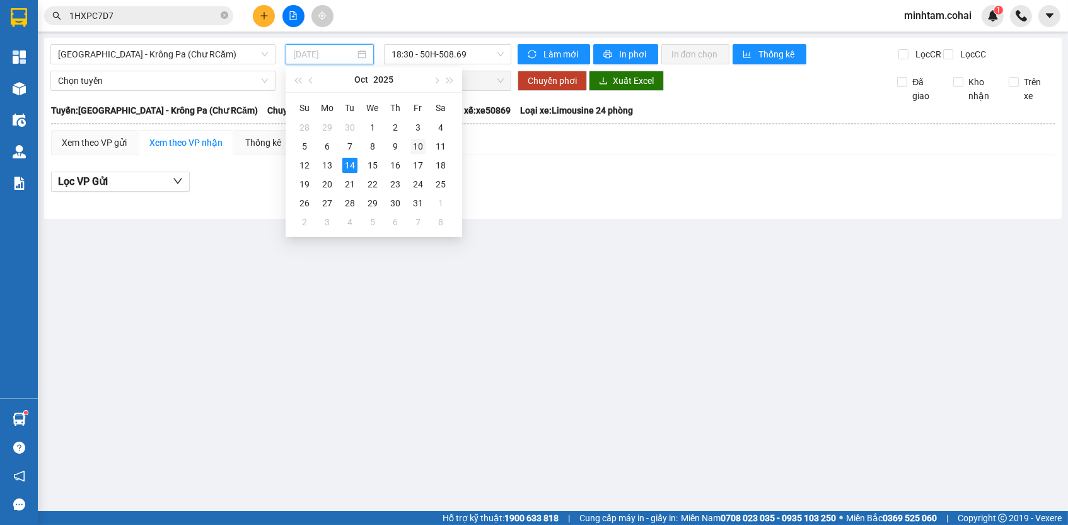
click at [411, 149] on div "10" at bounding box center [418, 146] width 15 height 15
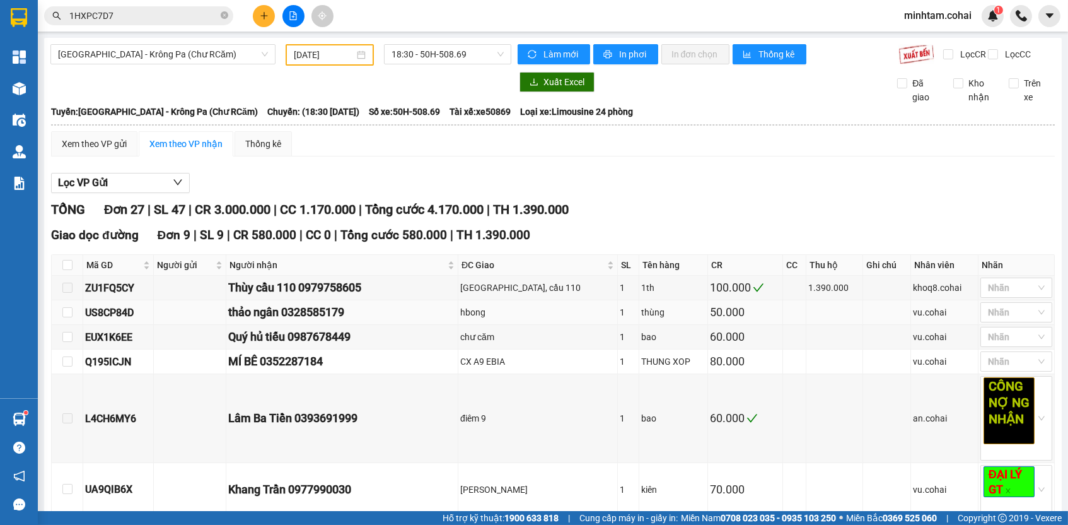
click at [783, 318] on td at bounding box center [794, 312] width 23 height 25
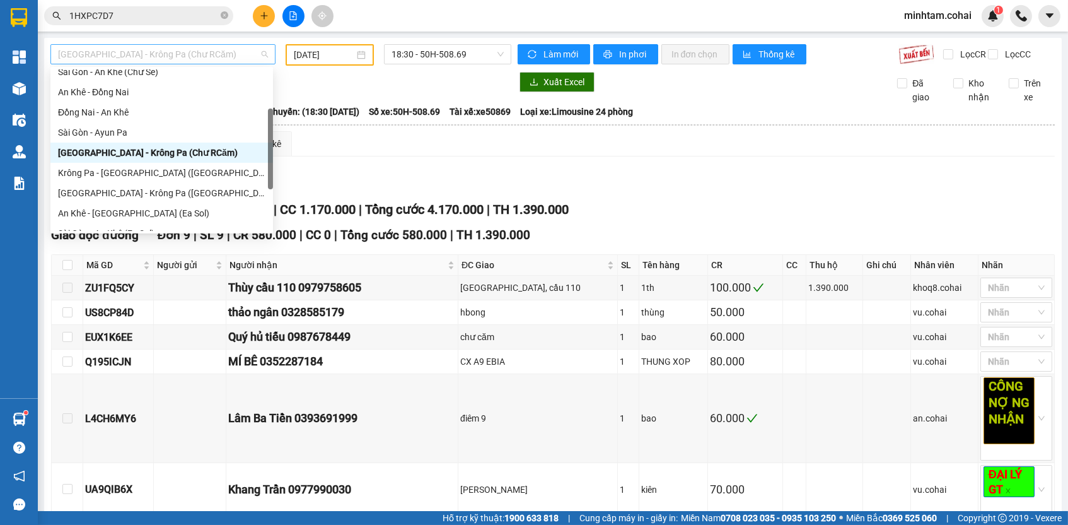
click at [174, 54] on span "[GEOGRAPHIC_DATA] - Krông Pa (Chư RCăm)" at bounding box center [163, 54] width 210 height 19
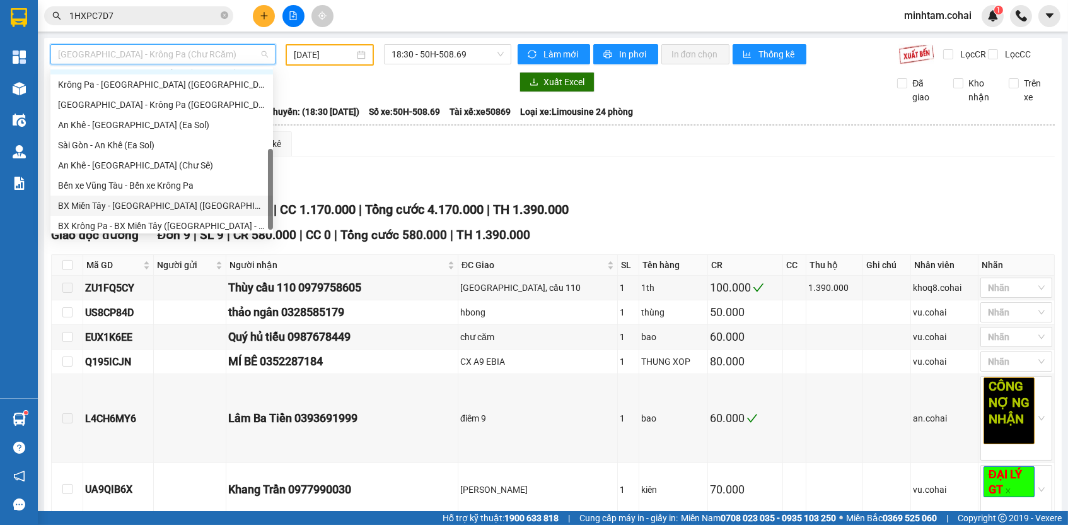
scroll to position [177, 0]
click at [165, 183] on div "Bến xe Vũng Tàu - Bến xe Krông Pa" at bounding box center [161, 185] width 207 height 14
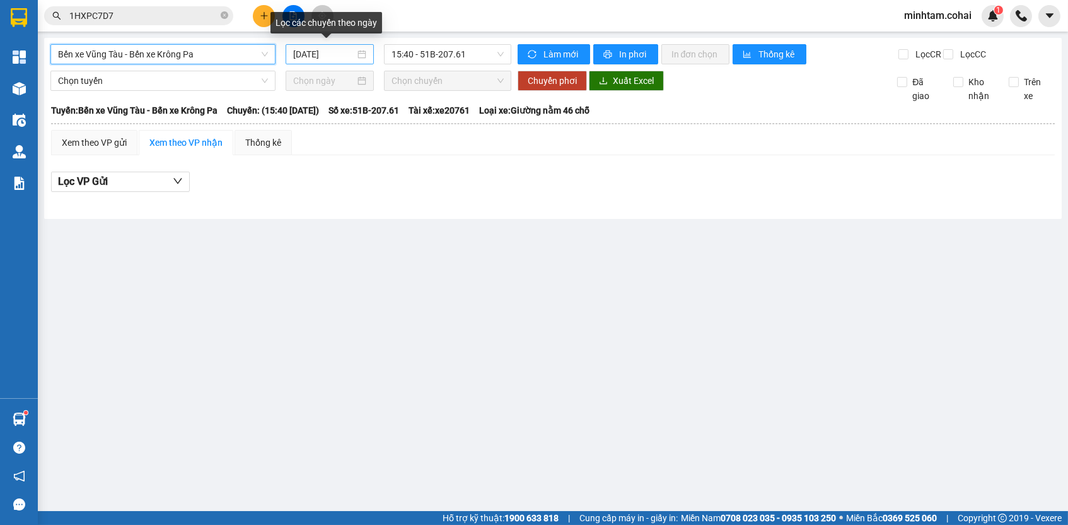
click at [323, 56] on input "[DATE]" at bounding box center [324, 54] width 62 height 14
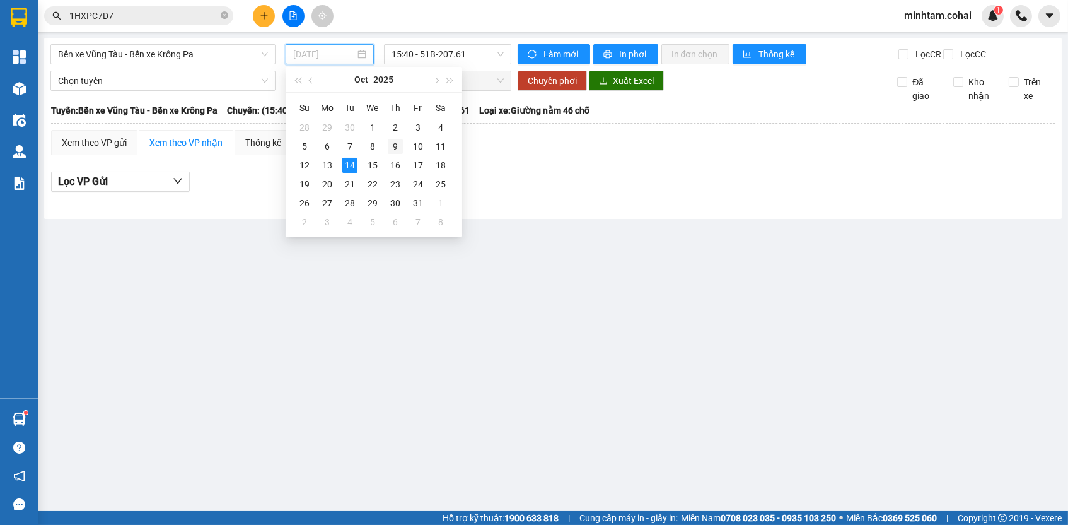
click at [397, 146] on div "9" at bounding box center [395, 146] width 15 height 15
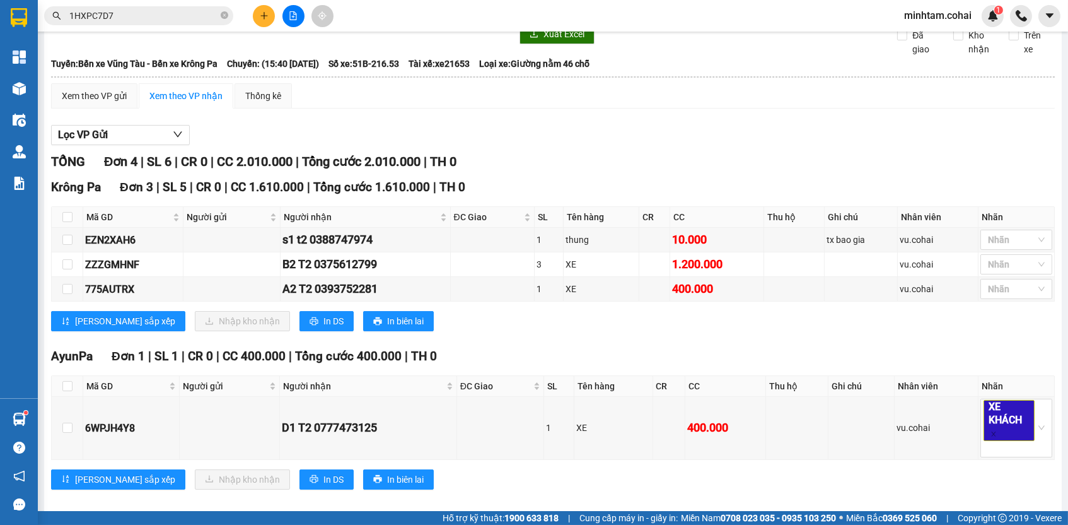
scroll to position [66, 0]
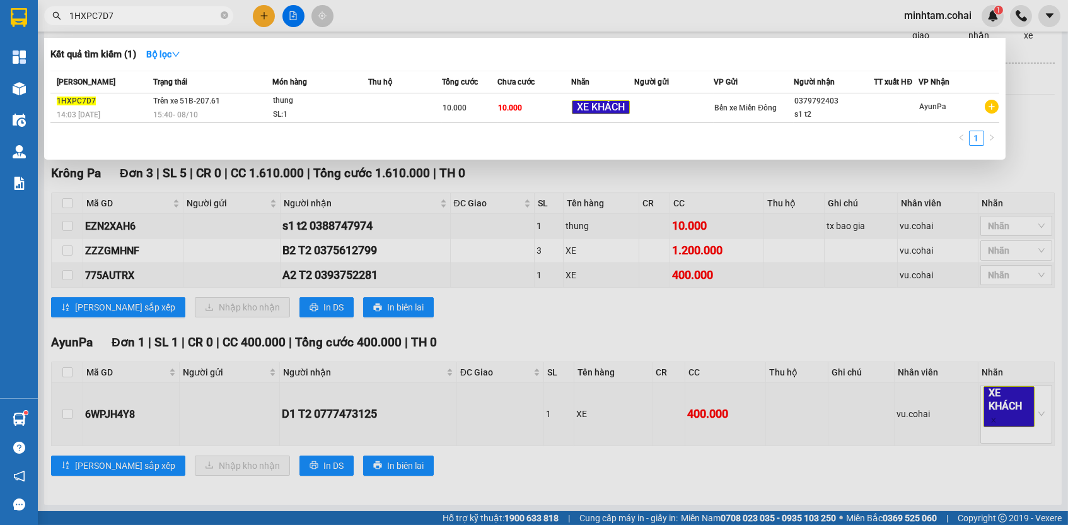
paste input "EZN2XAH6"
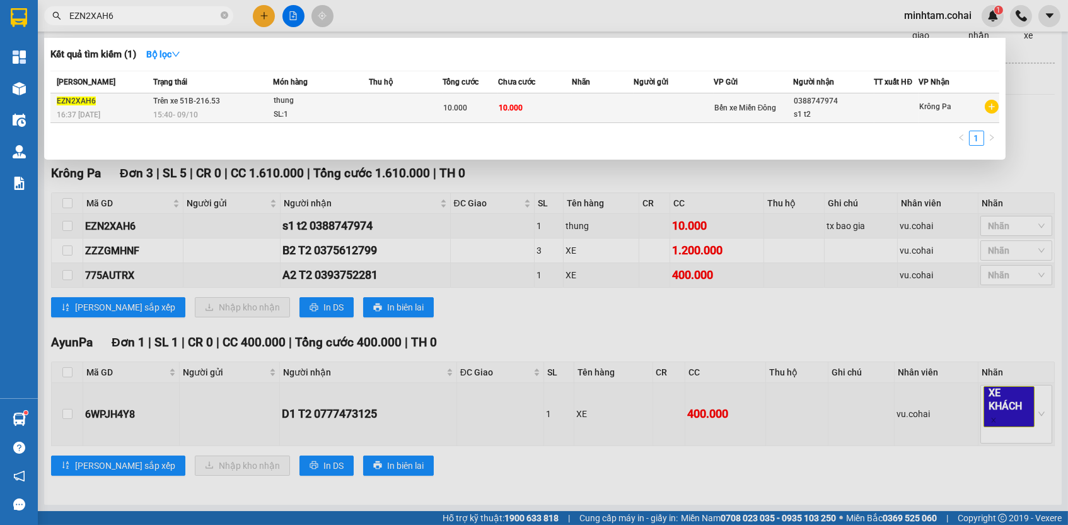
click at [598, 100] on td at bounding box center [603, 108] width 62 height 30
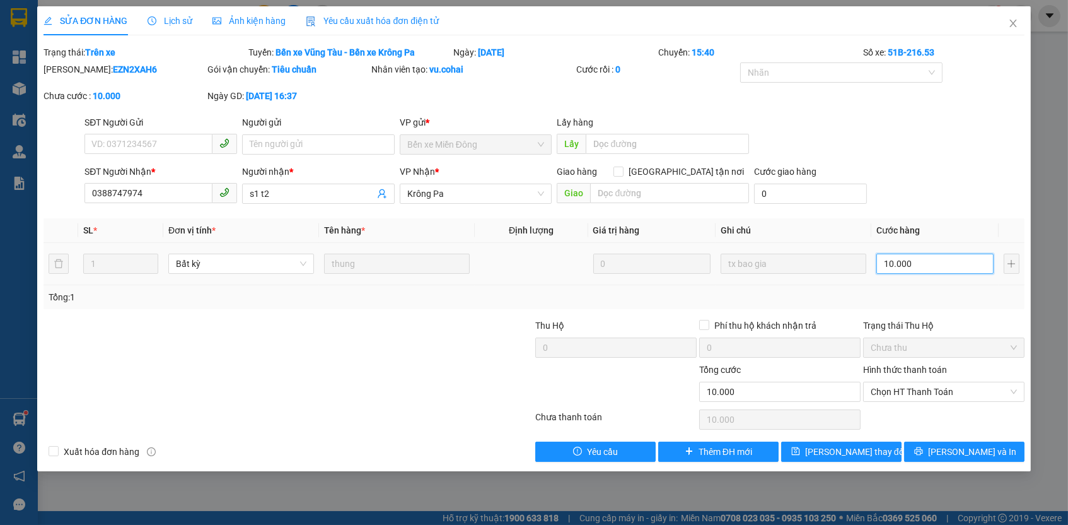
click at [928, 268] on input "10.000" at bounding box center [935, 264] width 117 height 20
click at [955, 382] on span "Chọn HT Thanh Toán" at bounding box center [944, 391] width 146 height 19
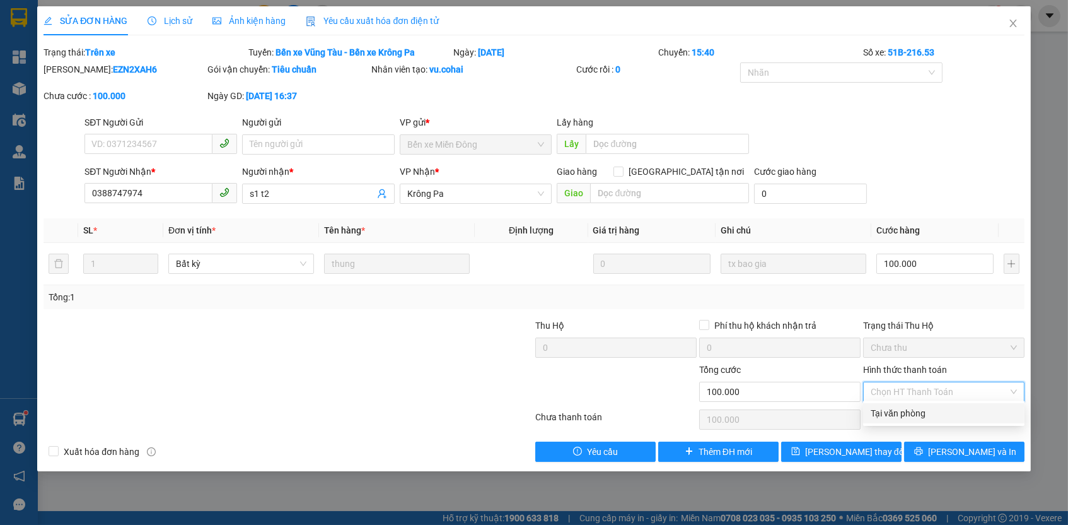
click at [935, 414] on div "Tại văn phòng" at bounding box center [944, 413] width 146 height 14
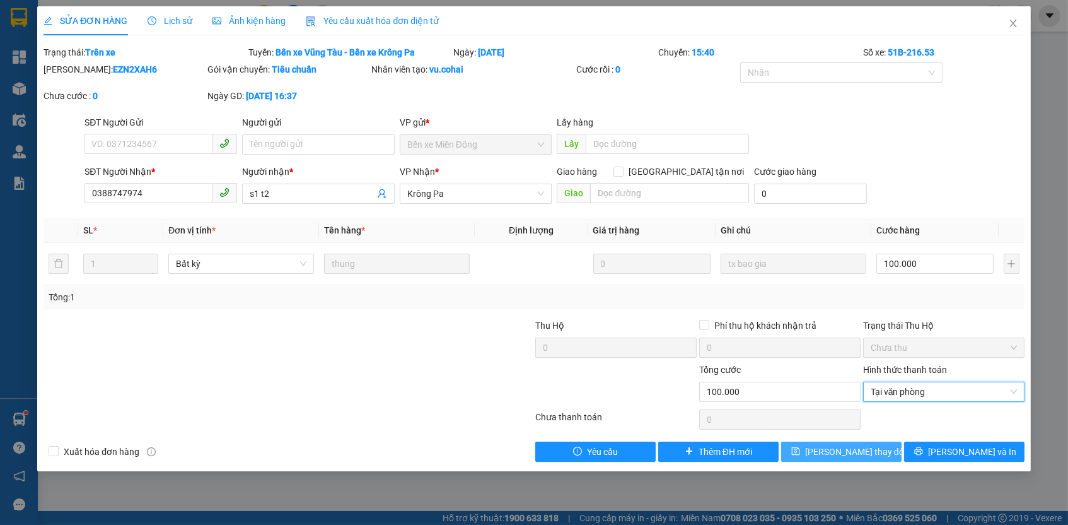
click at [856, 445] on span "[PERSON_NAME] thay đổi" at bounding box center [855, 452] width 101 height 14
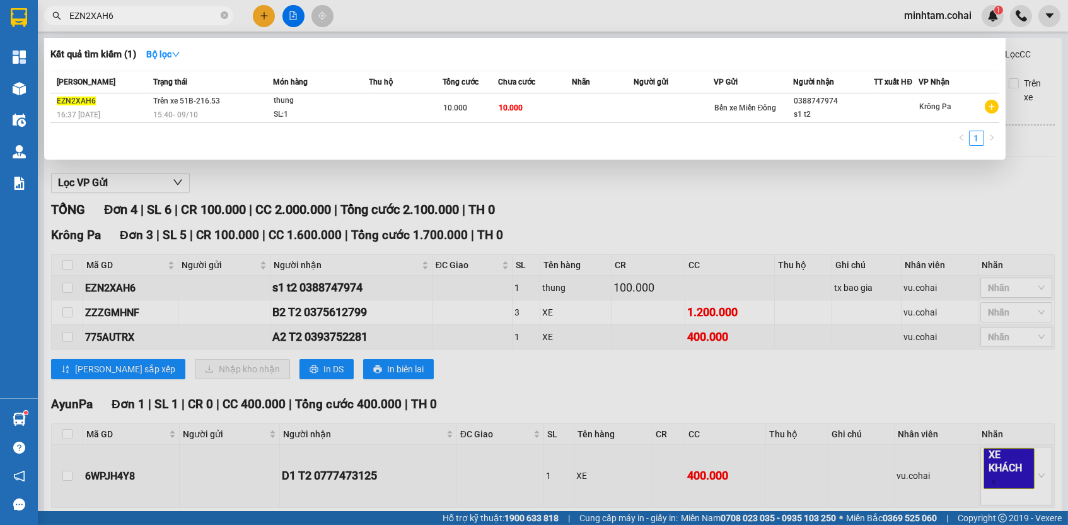
paste input "ZZZGMHNF"
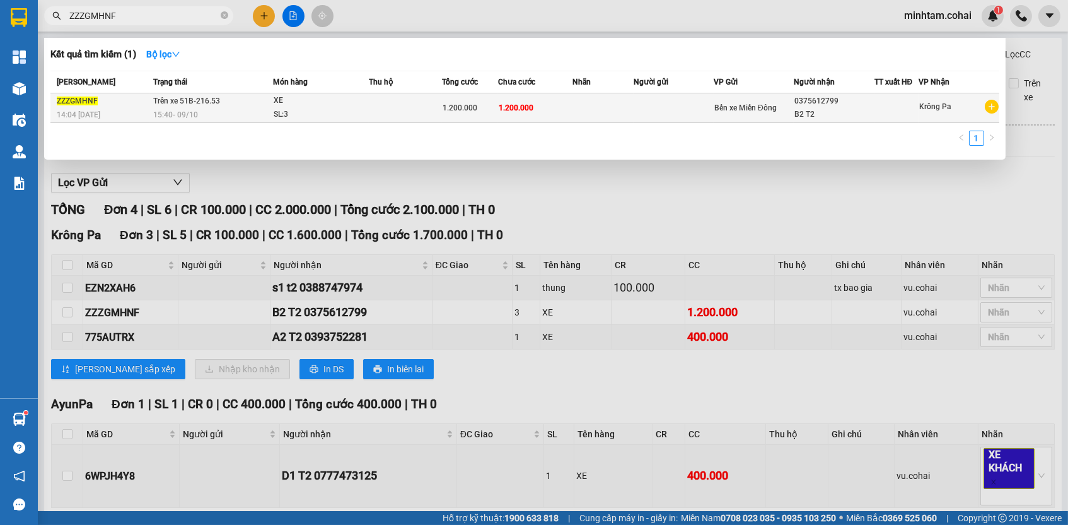
click at [541, 104] on td "1.200.000" at bounding box center [535, 108] width 74 height 30
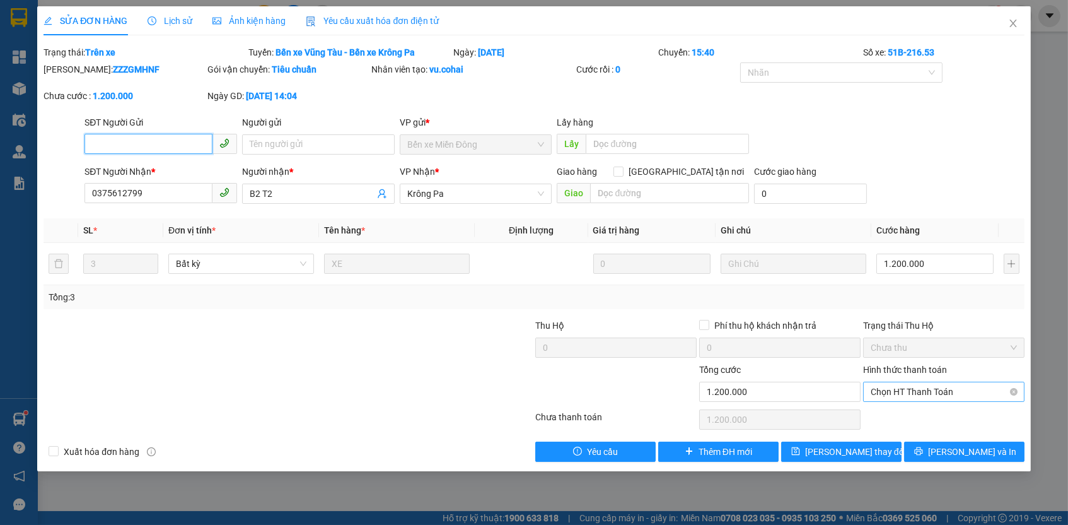
click at [917, 392] on span "Chọn HT Thanh Toán" at bounding box center [944, 391] width 146 height 19
drag, startPoint x: 903, startPoint y: 415, endPoint x: 872, endPoint y: 459, distance: 53.4
click at [903, 415] on div "Tại văn phòng" at bounding box center [944, 413] width 146 height 14
click at [870, 451] on span "[PERSON_NAME] thay đổi" at bounding box center [855, 452] width 101 height 14
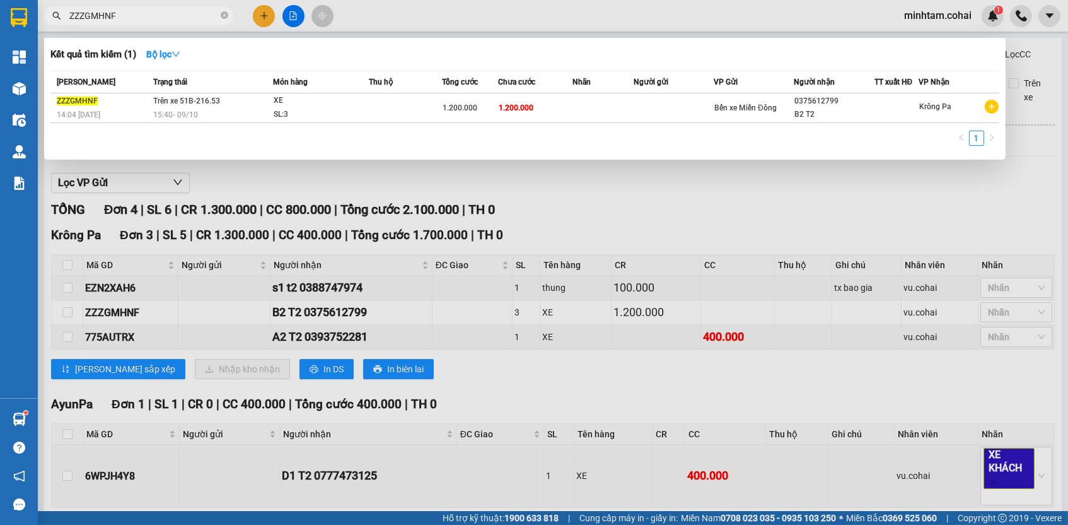
paste input "775AUTRX"
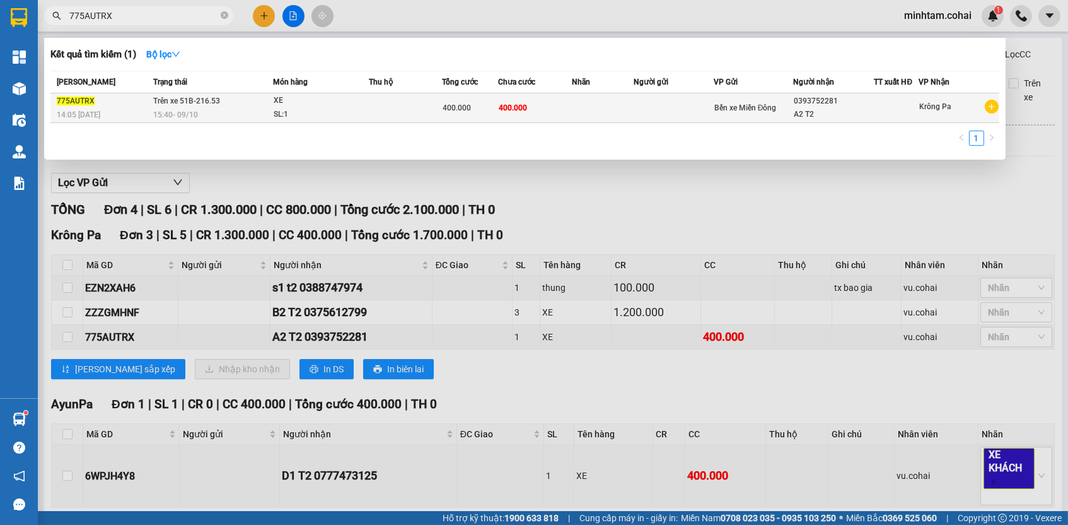
click at [482, 101] on div "400.000" at bounding box center [470, 108] width 55 height 14
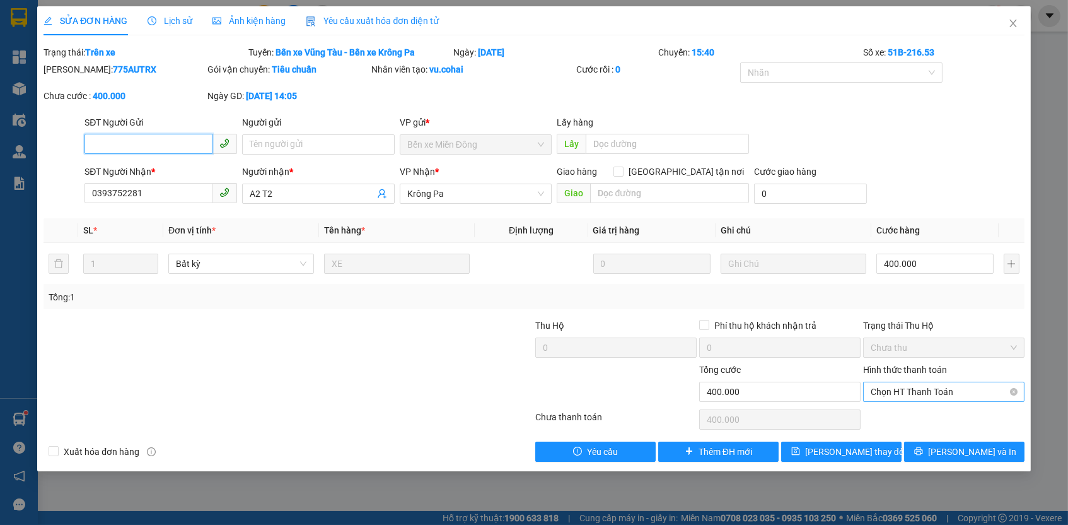
click at [936, 392] on span "Chọn HT Thanh Toán" at bounding box center [944, 391] width 146 height 19
click at [916, 412] on div "Tại văn phòng" at bounding box center [944, 413] width 146 height 14
click at [884, 441] on button "[PERSON_NAME] thay đổi" at bounding box center [841, 451] width 120 height 20
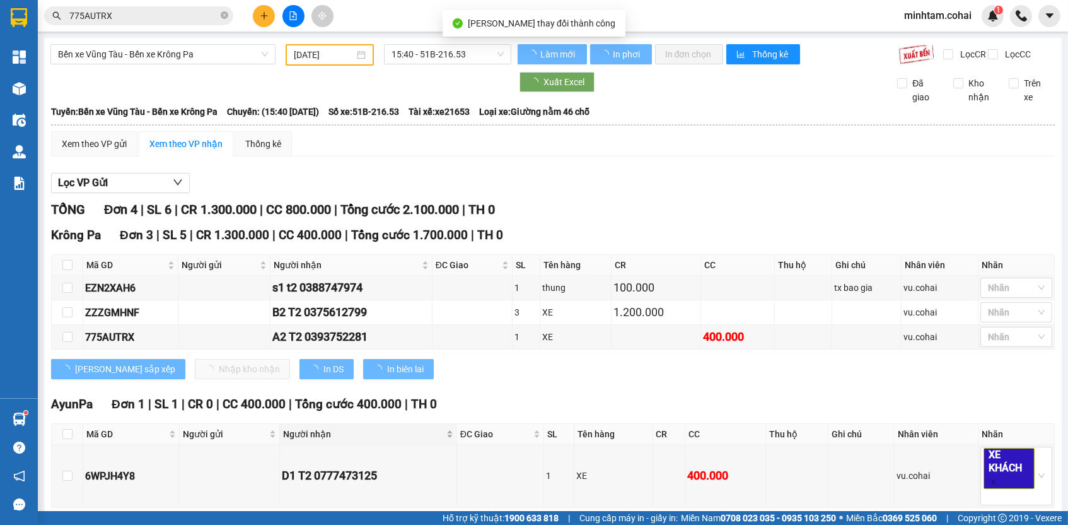
scroll to position [66, 0]
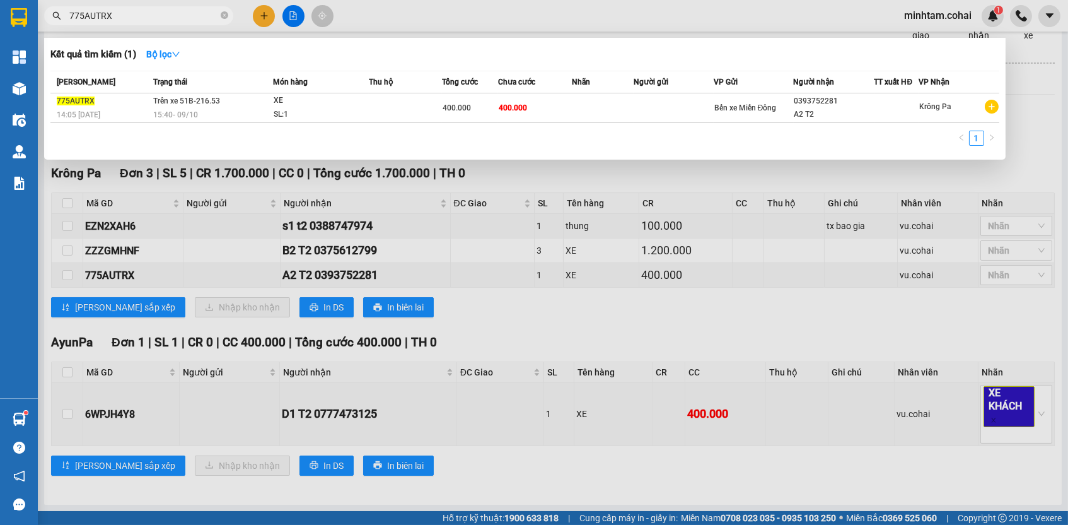
paste input "6WPJH4Y8"
click at [547, 106] on td "400.000" at bounding box center [535, 108] width 74 height 30
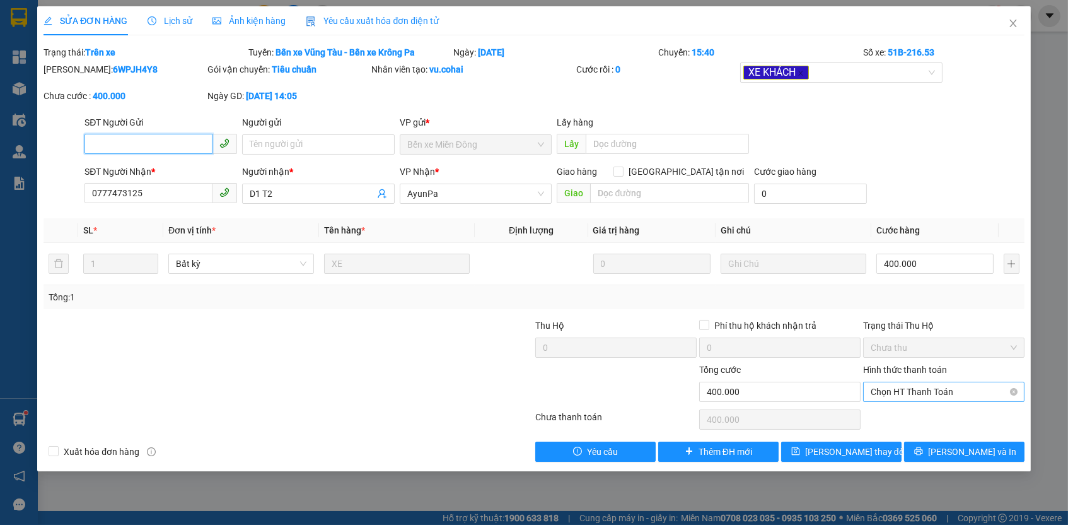
click at [895, 389] on span "Chọn HT Thanh Toán" at bounding box center [944, 391] width 146 height 19
click at [893, 414] on div "Tại văn phòng" at bounding box center [944, 413] width 146 height 14
click at [878, 449] on button "[PERSON_NAME] thay đổi" at bounding box center [841, 451] width 120 height 20
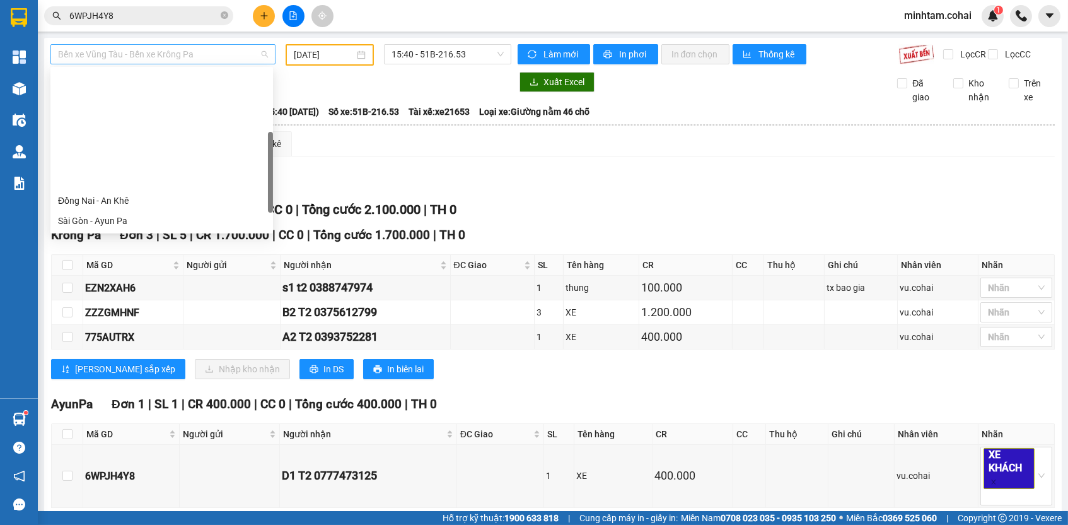
click at [224, 59] on span "Bến xe Vũng Tàu - Bến xe Krông Pa" at bounding box center [163, 54] width 210 height 19
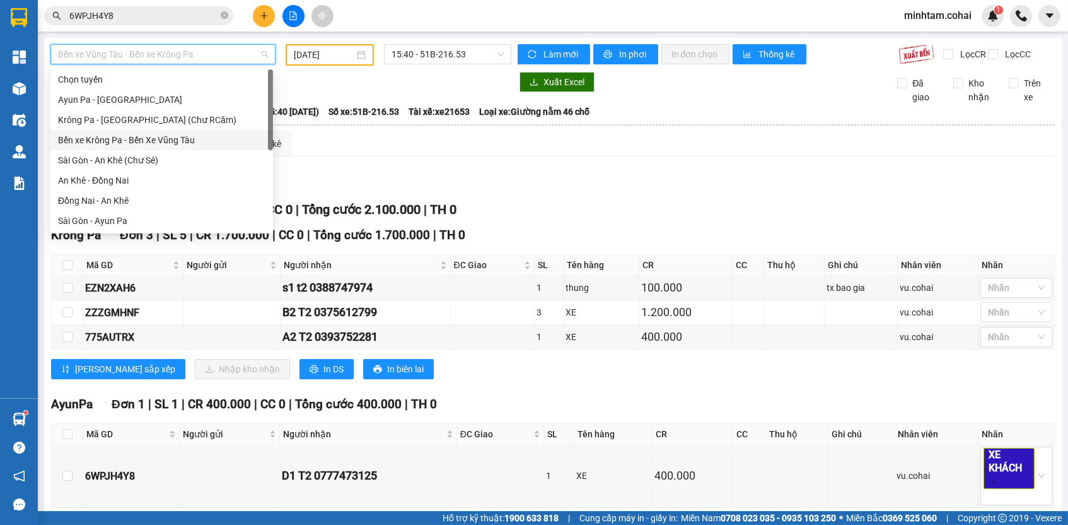
click at [192, 137] on div "Bến xe Krông Pa - Bến Xe Vũng Tàu" at bounding box center [161, 140] width 207 height 14
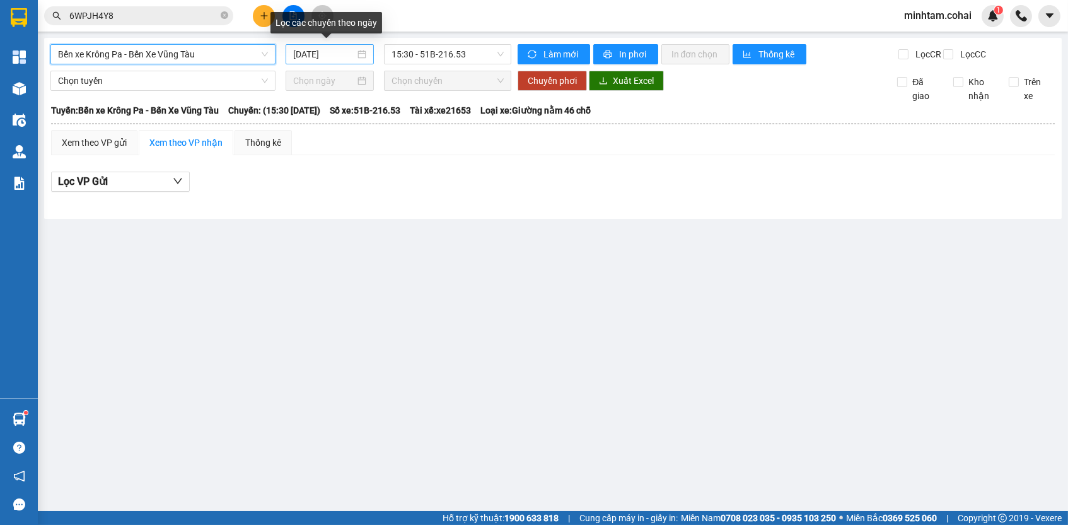
click at [326, 56] on input "[DATE]" at bounding box center [324, 54] width 62 height 14
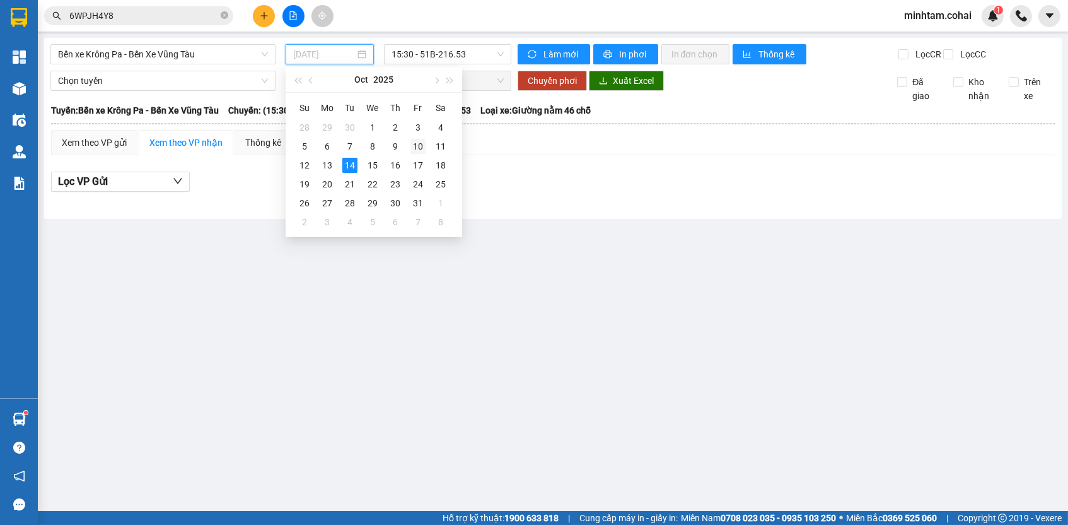
click at [414, 148] on div "10" at bounding box center [418, 146] width 15 height 15
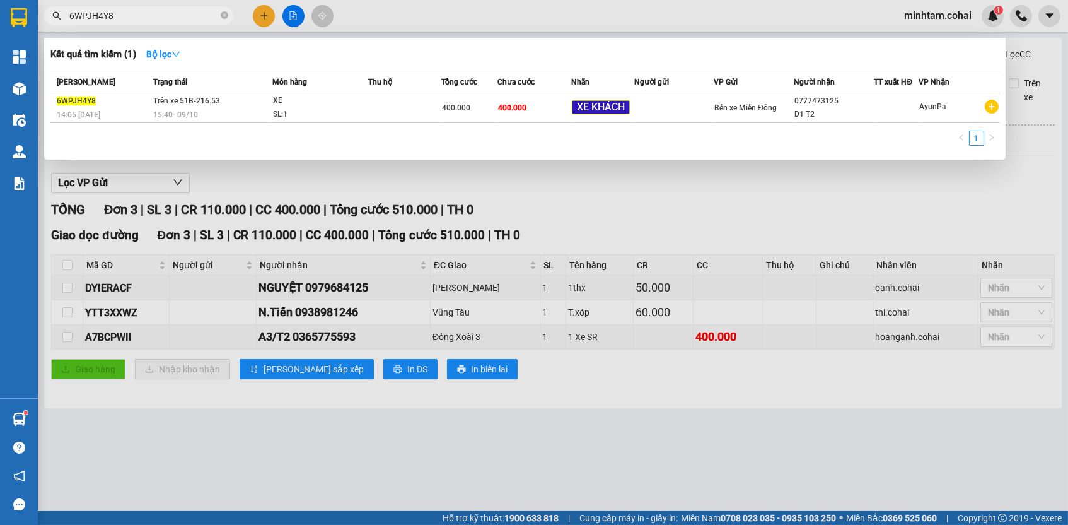
paste input "A7BCPWII"
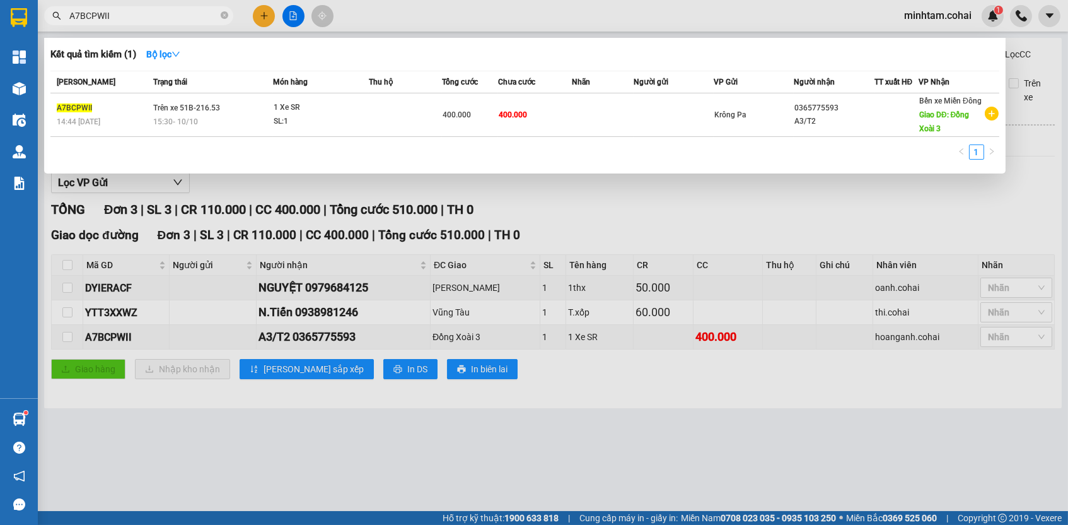
click at [546, 105] on td "400.000" at bounding box center [535, 115] width 74 height 44
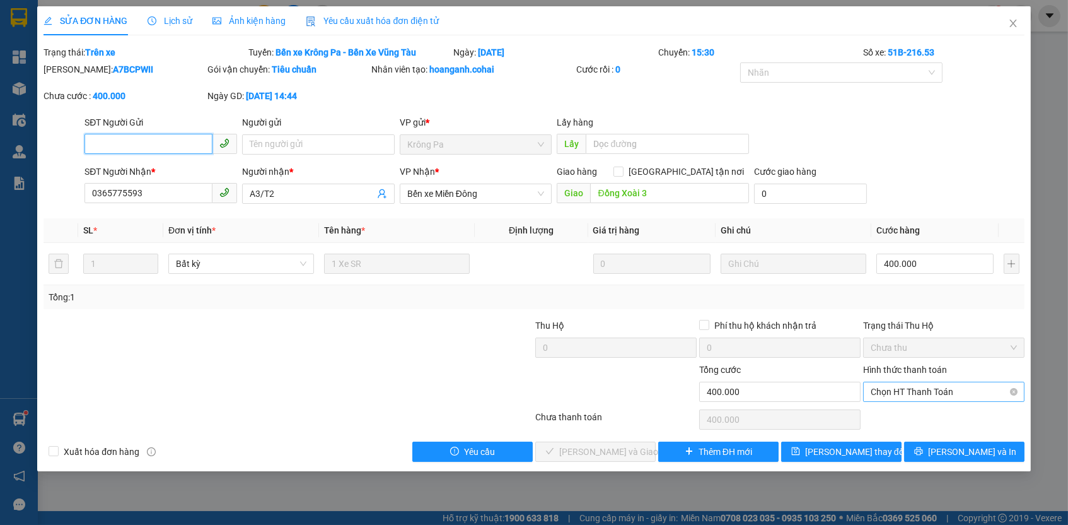
click at [944, 382] on span "Chọn HT Thanh Toán" at bounding box center [944, 391] width 146 height 19
click at [932, 404] on div "Tại văn phòng" at bounding box center [943, 413] width 161 height 20
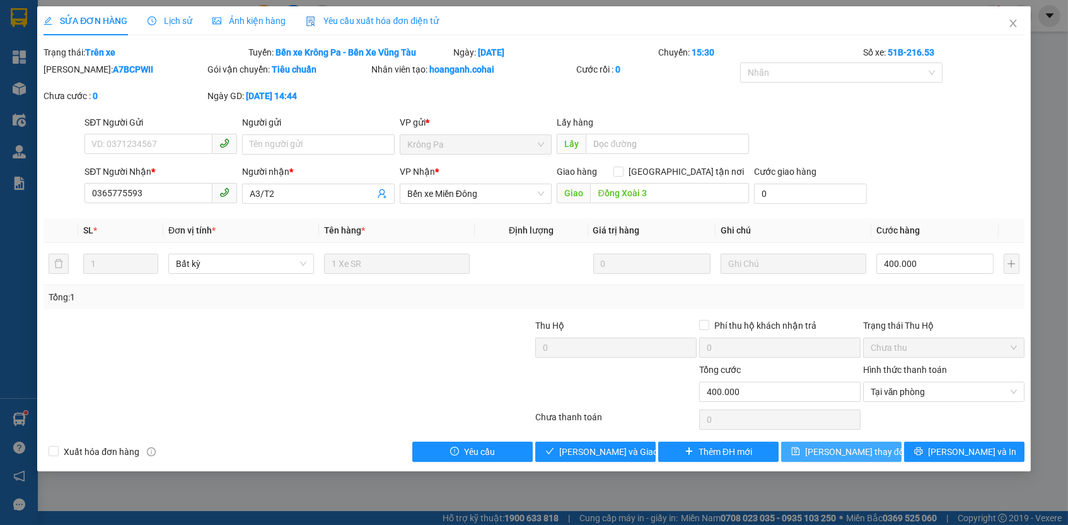
click at [877, 451] on button "[PERSON_NAME] thay đổi" at bounding box center [841, 451] width 120 height 20
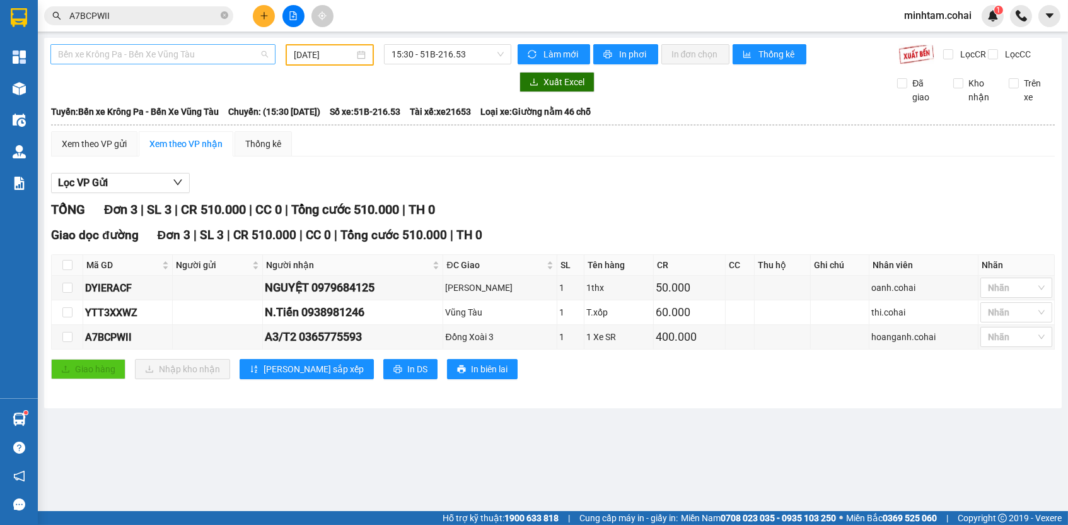
click at [174, 52] on span "Bến xe Krông Pa - Bến Xe Vũng Tàu" at bounding box center [163, 54] width 210 height 19
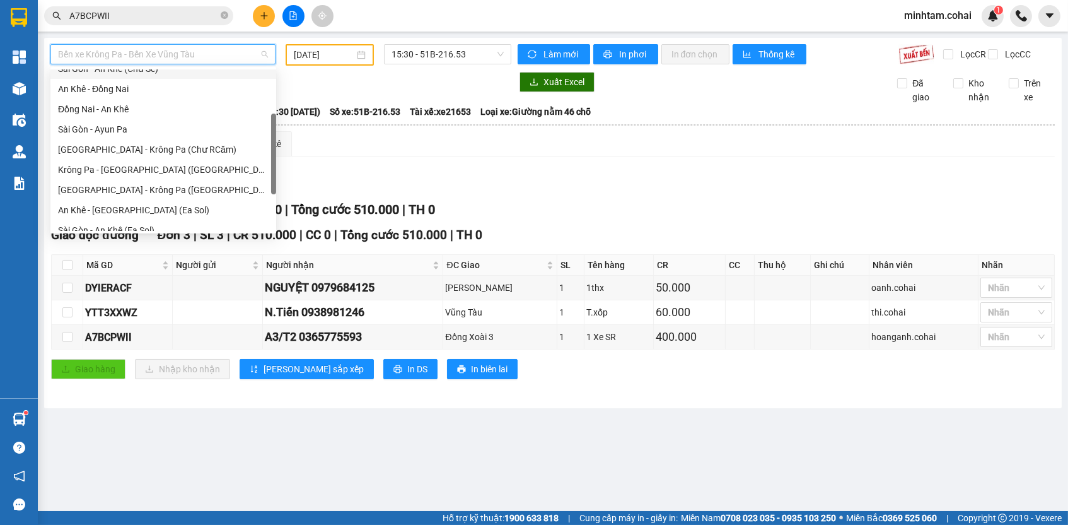
scroll to position [88, 0]
click at [140, 196] on div "[GEOGRAPHIC_DATA] - Krông Pa ([GEOGRAPHIC_DATA])" at bounding box center [163, 193] width 211 height 14
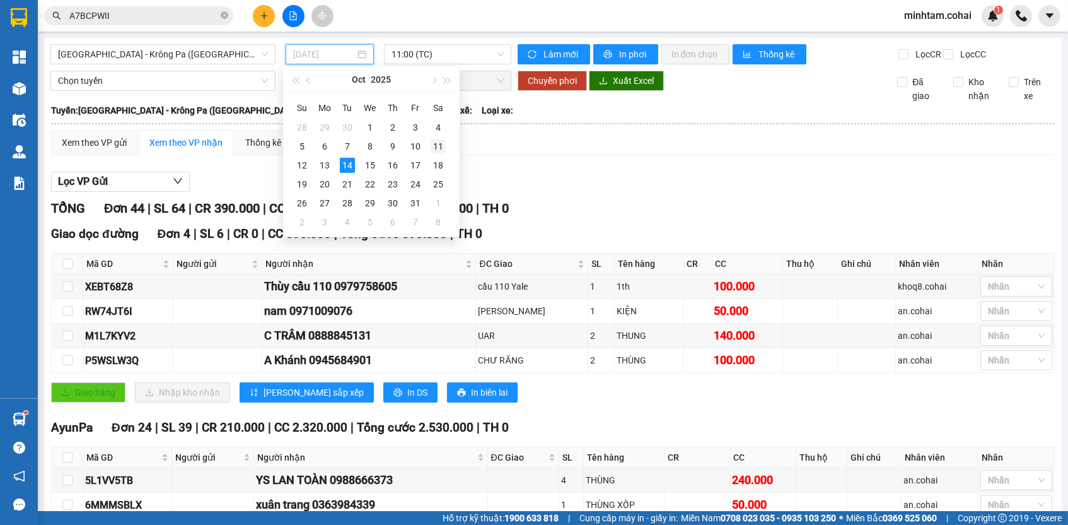
click at [438, 143] on div "11" at bounding box center [438, 146] width 15 height 15
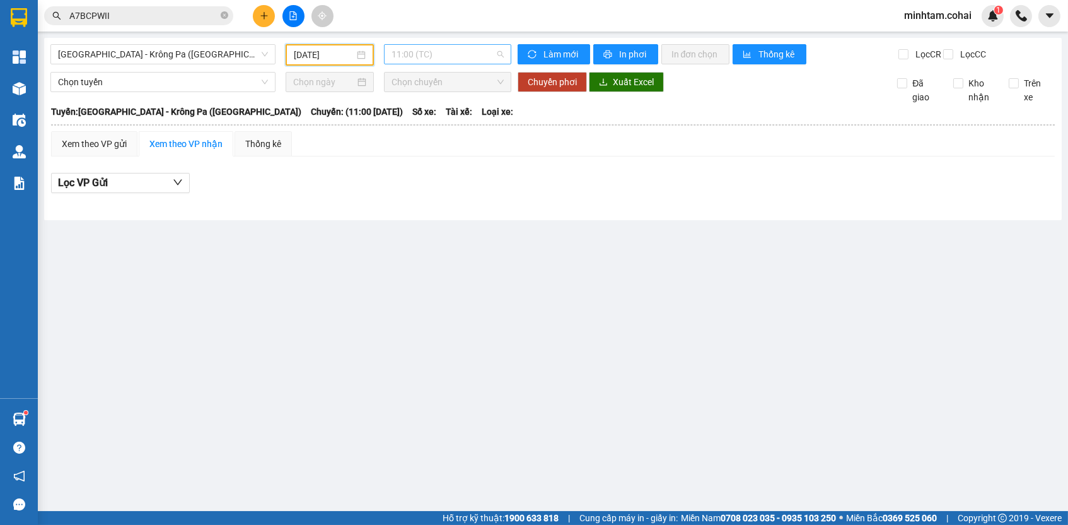
click at [484, 57] on span "11:00 (TC)" at bounding box center [448, 54] width 112 height 19
click at [484, 120] on div "17:45 - 51B-506.25" at bounding box center [441, 120] width 98 height 14
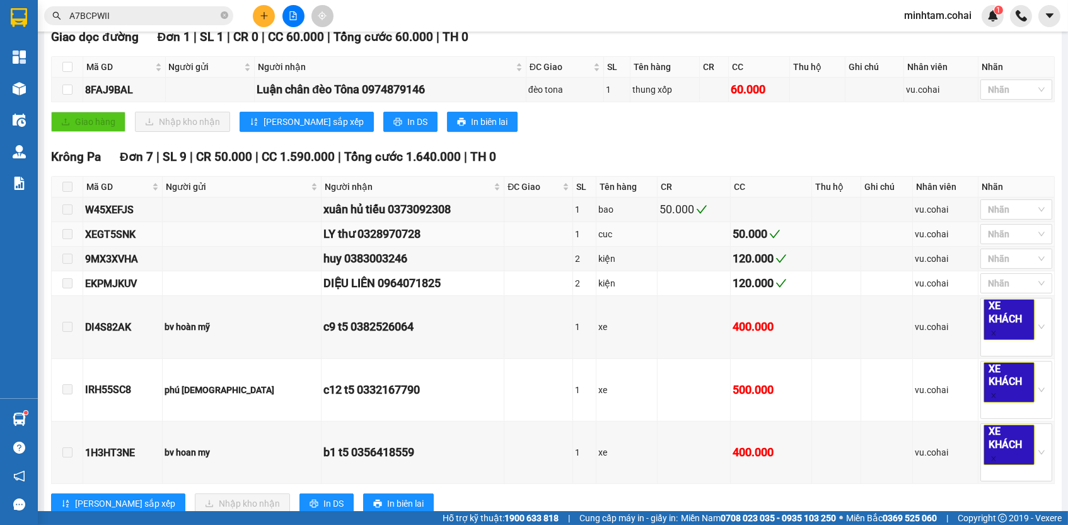
scroll to position [159, 0]
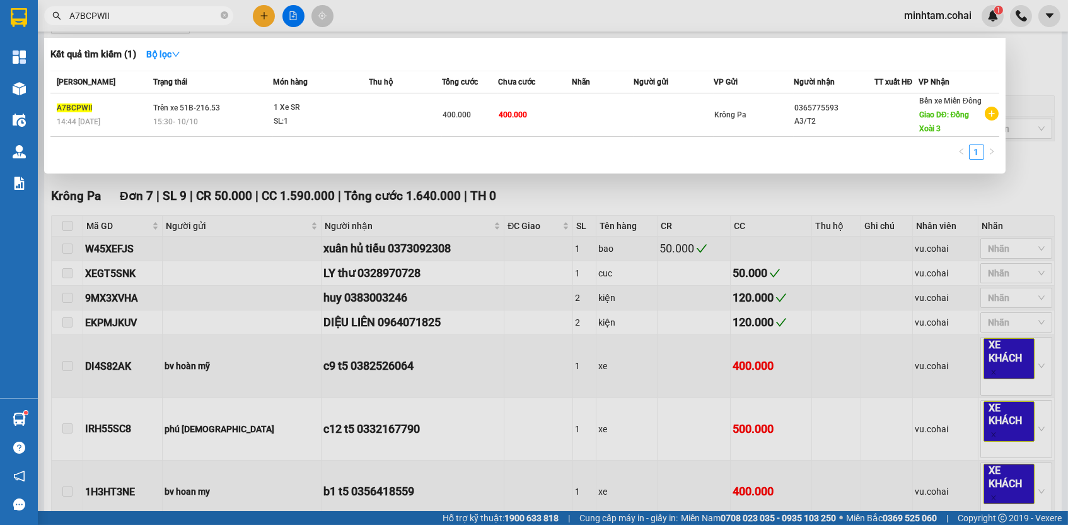
click at [215, 13] on input "A7BCPWII" at bounding box center [143, 16] width 149 height 14
paste input "8FAJ9BAL"
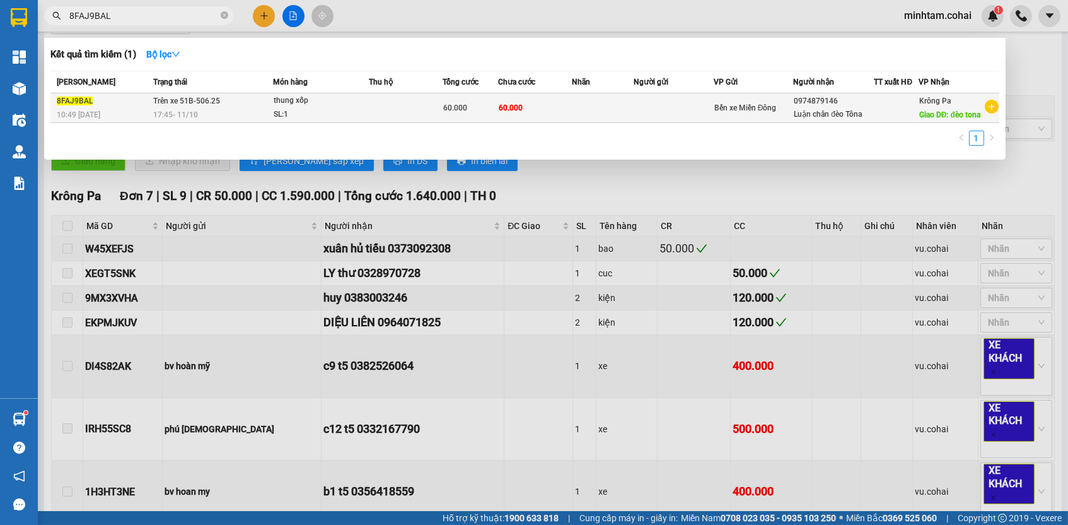
click at [499, 112] on span "60.000" at bounding box center [511, 107] width 24 height 9
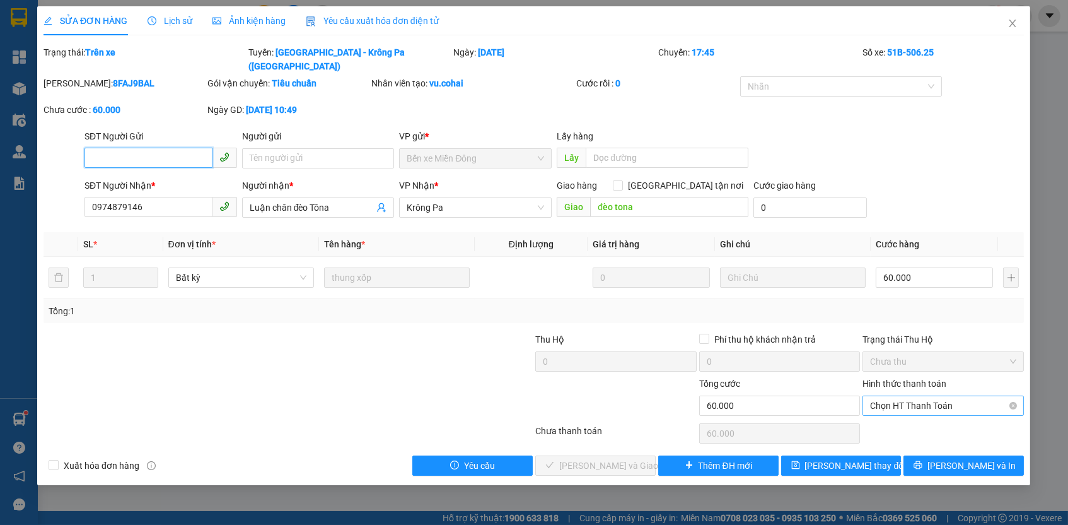
click at [894, 396] on span "Chọn HT Thanh Toán" at bounding box center [944, 405] width 146 height 19
click at [896, 423] on div "Total Paid Fee 0 Total UnPaid Fee 60.000 Cash Collection Total Fee Trạng thái: …" at bounding box center [534, 260] width 981 height 430
click at [889, 396] on span "Chọn HT Thanh Toán" at bounding box center [944, 405] width 146 height 19
click at [890, 411] on div "Tại văn phòng" at bounding box center [944, 413] width 146 height 14
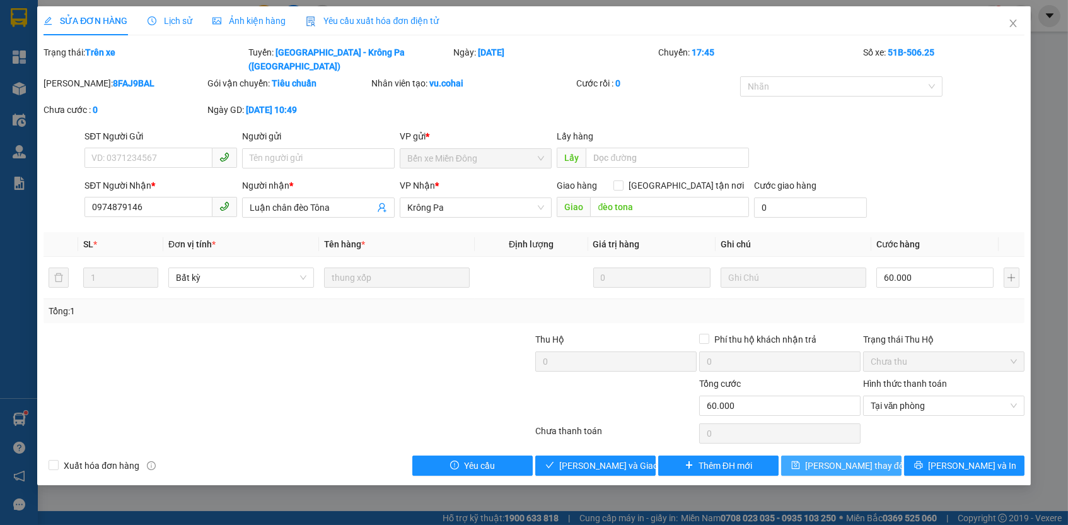
click at [877, 455] on button "[PERSON_NAME] thay đổi" at bounding box center [841, 465] width 120 height 20
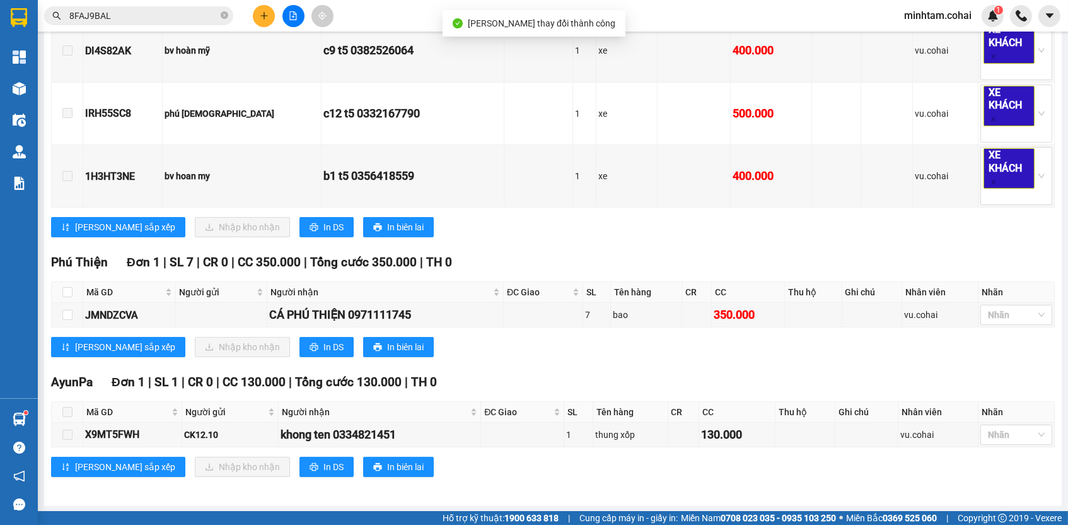
scroll to position [258, 0]
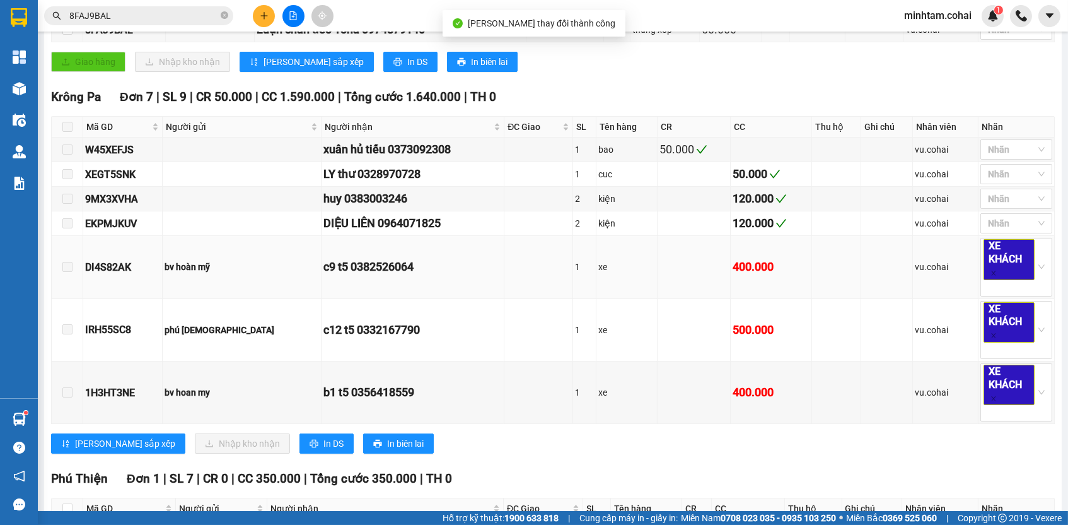
click at [119, 271] on div "DI4S82AK" at bounding box center [122, 267] width 75 height 16
click at [143, 21] on input "8FAJ9BAL" at bounding box center [143, 16] width 149 height 14
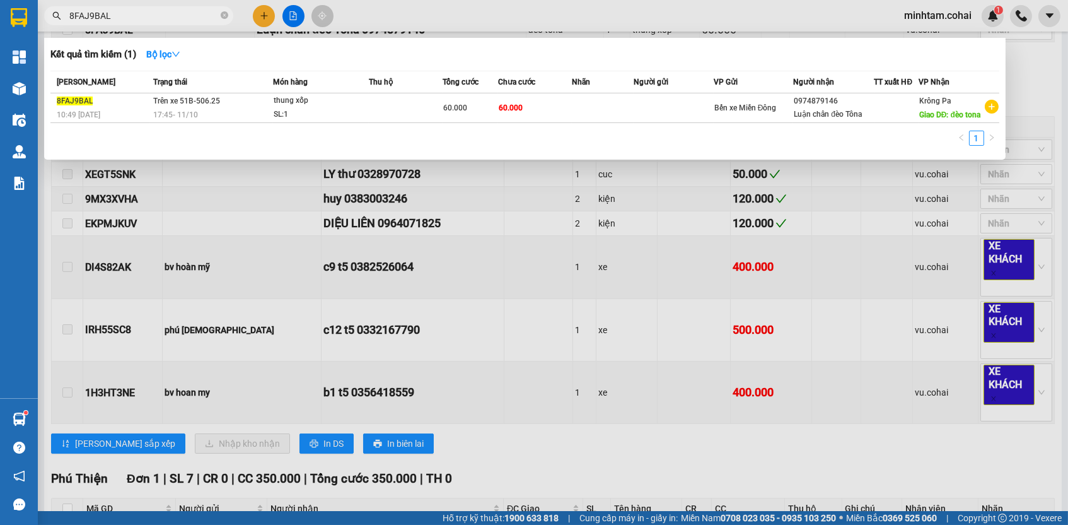
click at [143, 21] on input "8FAJ9BAL" at bounding box center [143, 16] width 149 height 14
paste input "DI4S82AK"
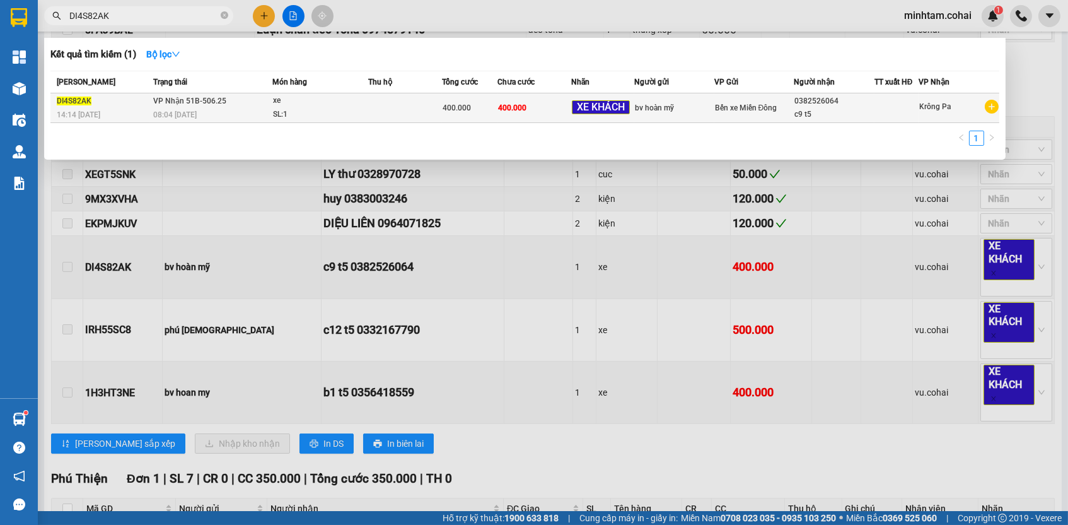
click at [556, 107] on td "400.000" at bounding box center [535, 108] width 74 height 30
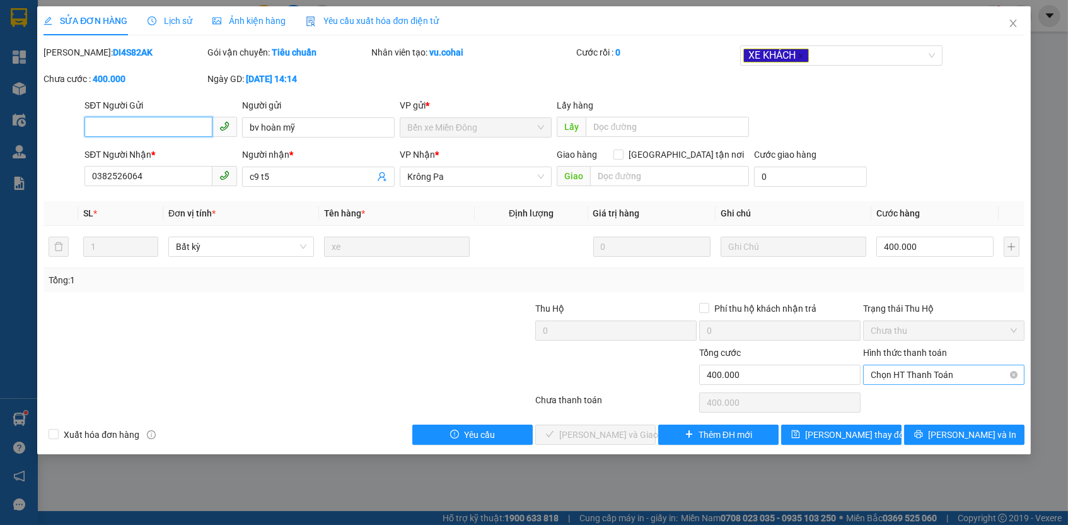
click at [899, 366] on span "Chọn HT Thanh Toán" at bounding box center [944, 374] width 146 height 19
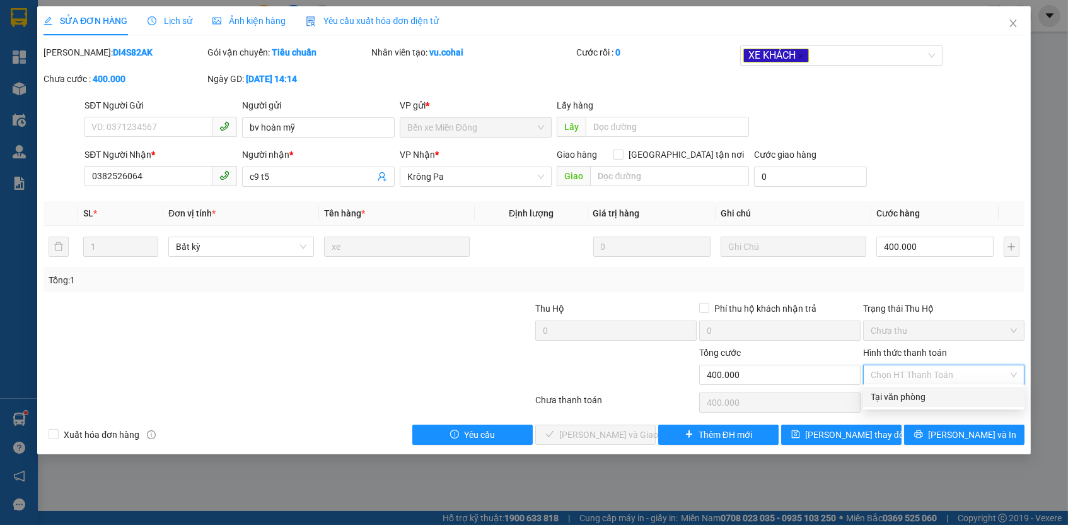
click at [892, 396] on div "Tại văn phòng" at bounding box center [944, 397] width 146 height 14
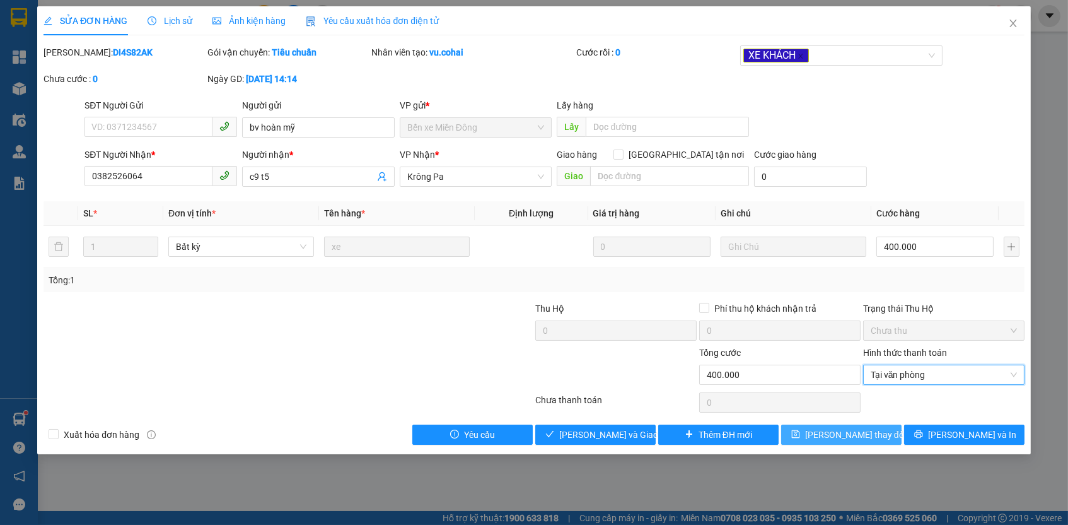
click at [874, 429] on span "[PERSON_NAME] thay đổi" at bounding box center [855, 435] width 101 height 14
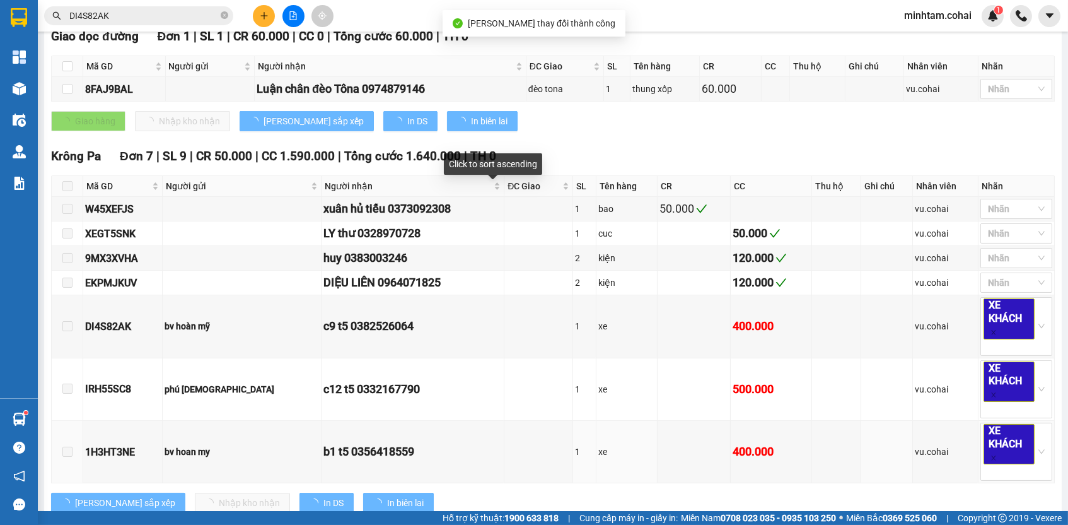
scroll to position [473, 0]
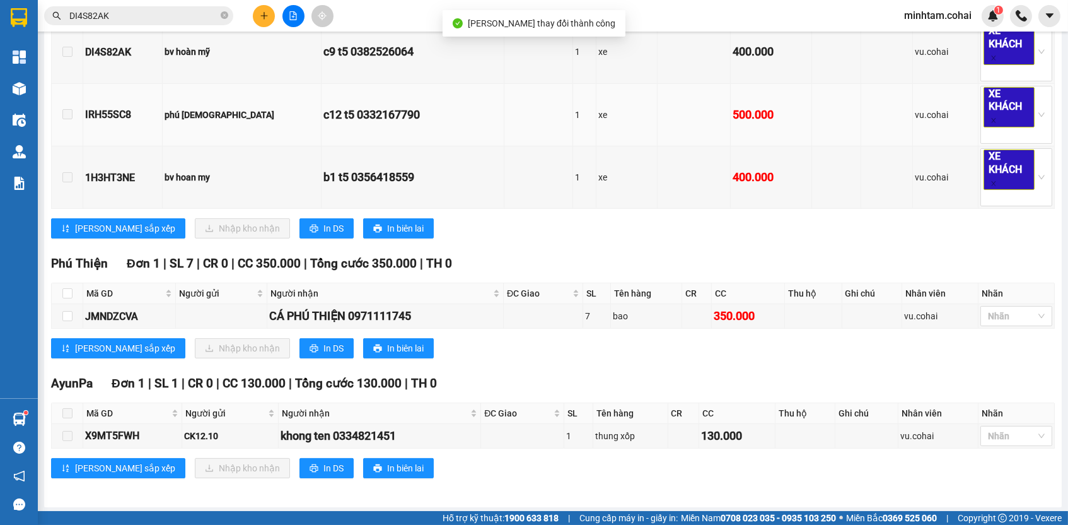
click at [126, 116] on div "IRH55SC8" at bounding box center [122, 115] width 75 height 16
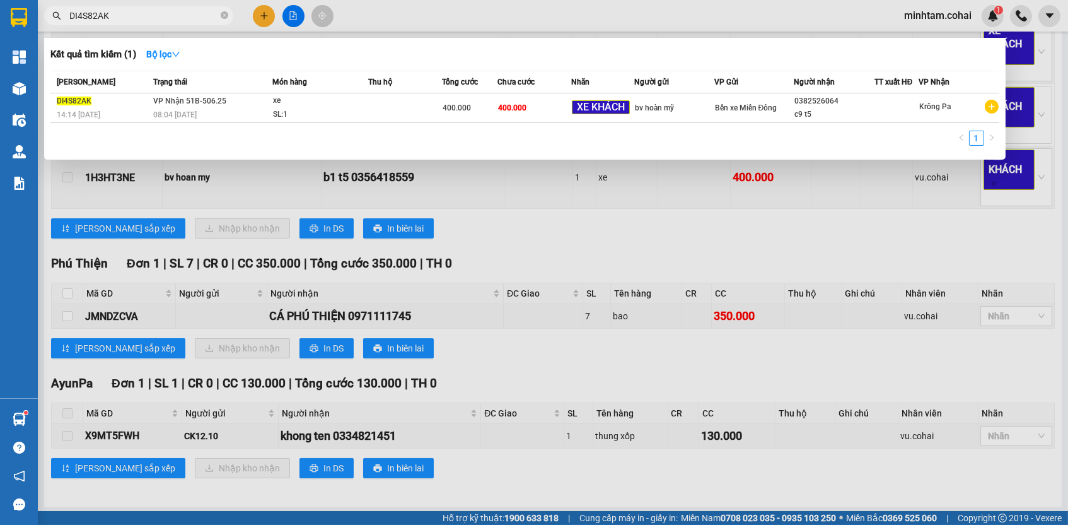
click at [192, 11] on input "DI4S82AK" at bounding box center [143, 16] width 149 height 14
paste input "IRH55SC8"
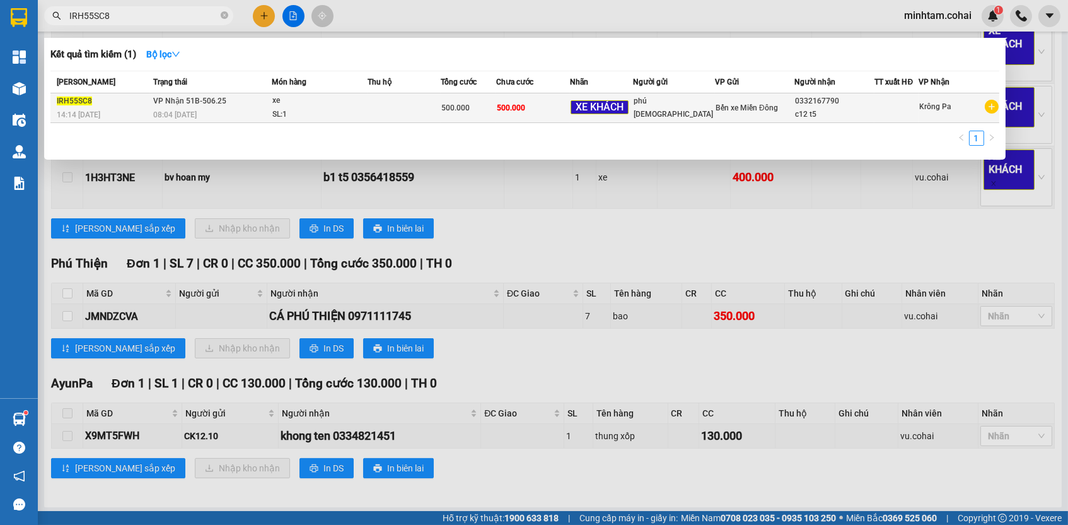
click at [525, 110] on span "500.000" at bounding box center [511, 107] width 28 height 9
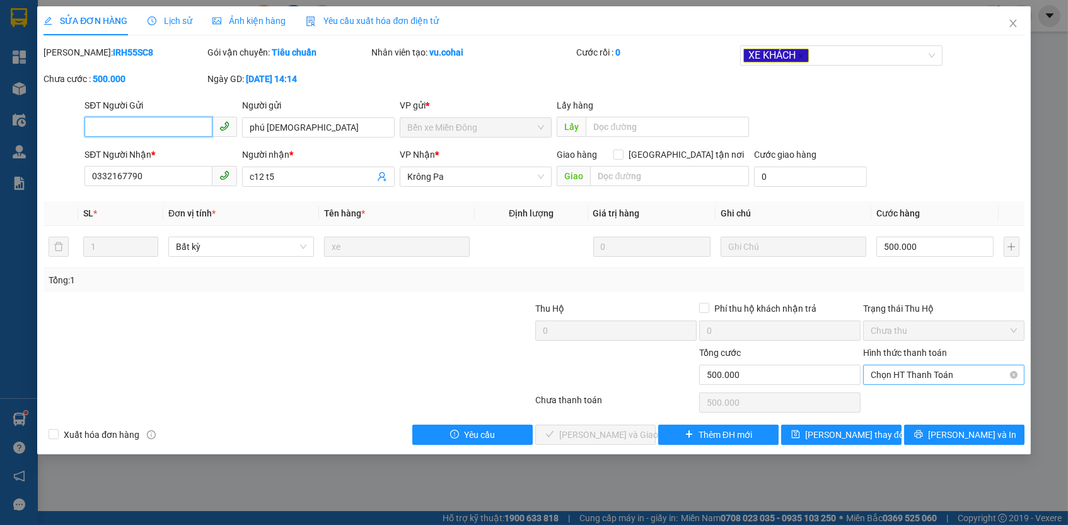
click at [937, 372] on span "Chọn HT Thanh Toán" at bounding box center [944, 374] width 146 height 19
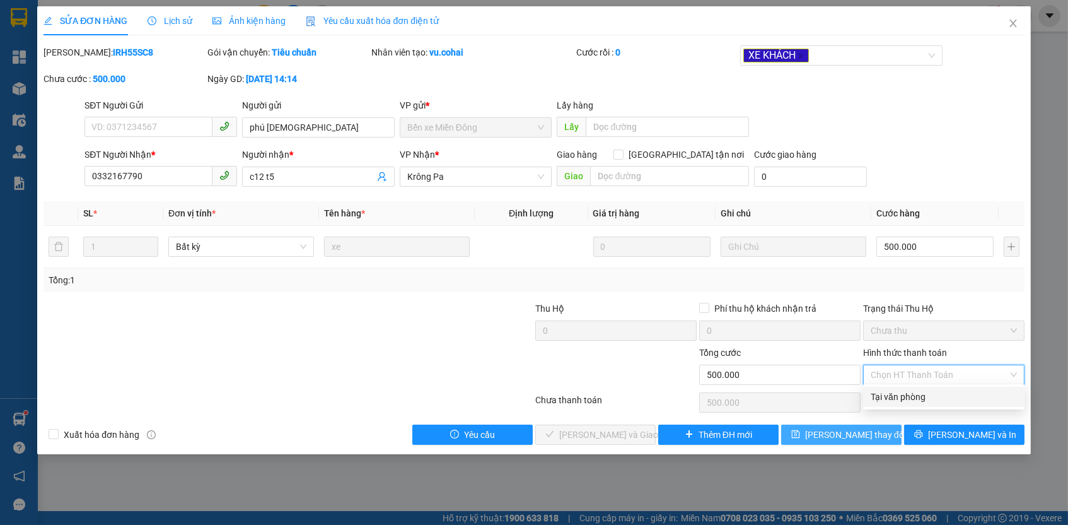
drag, startPoint x: 924, startPoint y: 399, endPoint x: 897, endPoint y: 433, distance: 44.0
click at [924, 399] on div "Tại văn phòng" at bounding box center [944, 397] width 146 height 14
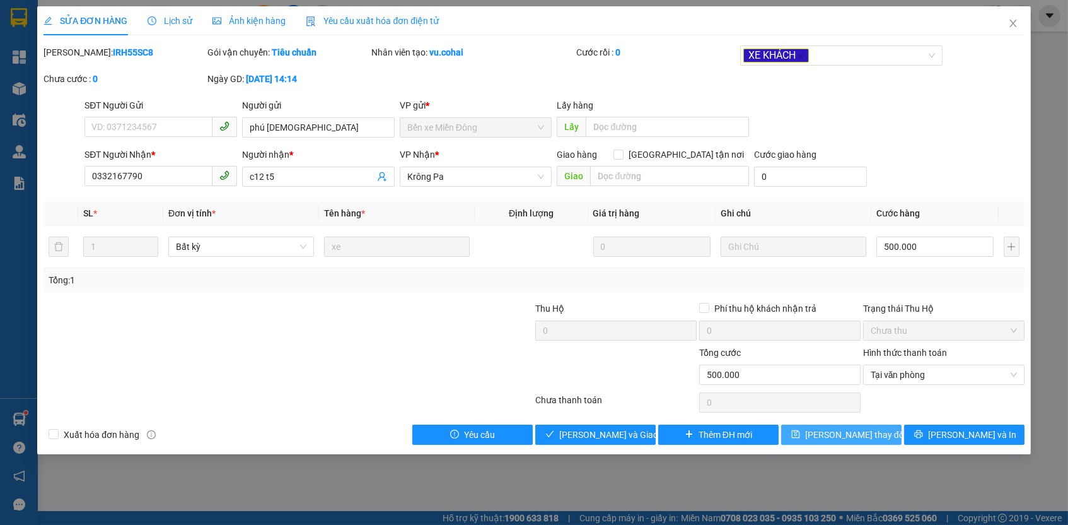
click at [872, 430] on span "[PERSON_NAME] thay đổi" at bounding box center [855, 435] width 101 height 14
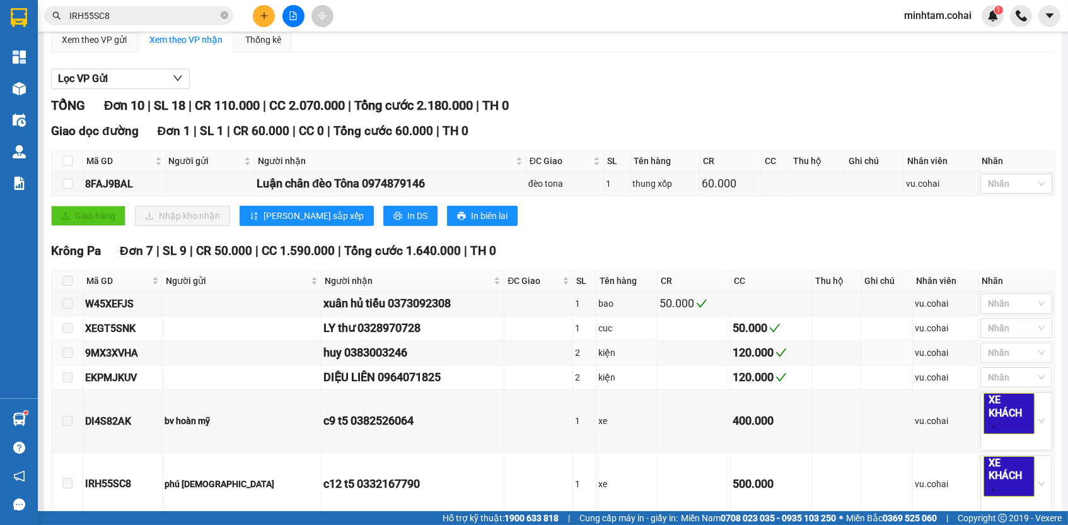
scroll to position [477, 0]
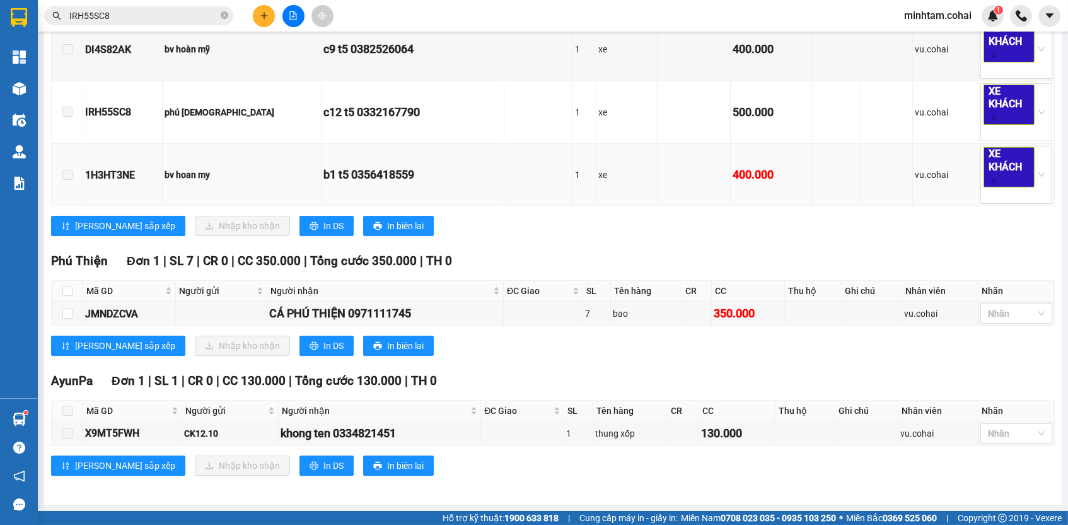
click at [127, 177] on div "1H3HT3NE" at bounding box center [122, 175] width 75 height 16
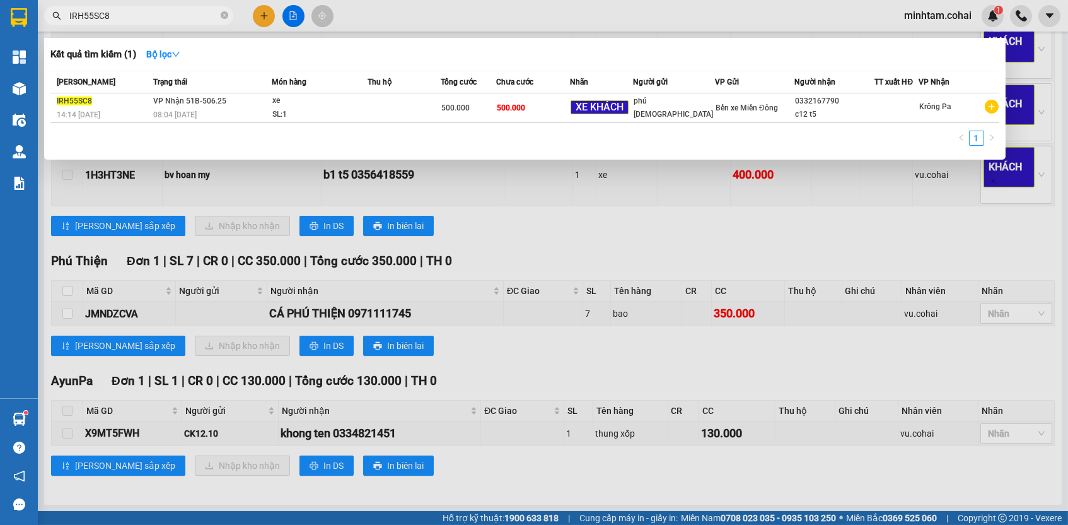
click at [153, 12] on input "IRH55SC8" at bounding box center [143, 16] width 149 height 14
paste input "1H3HT3NE"
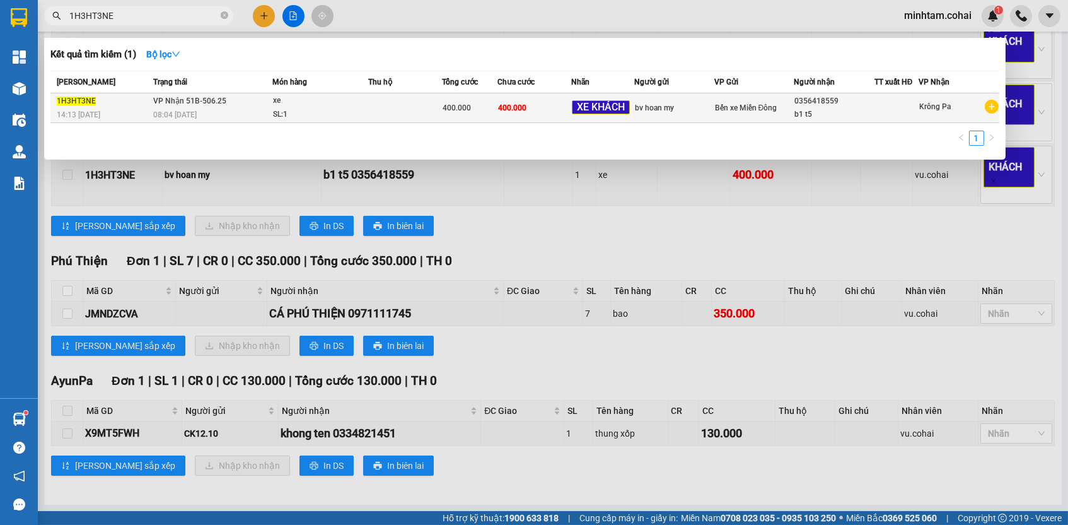
click at [527, 106] on span "400.000" at bounding box center [512, 107] width 28 height 9
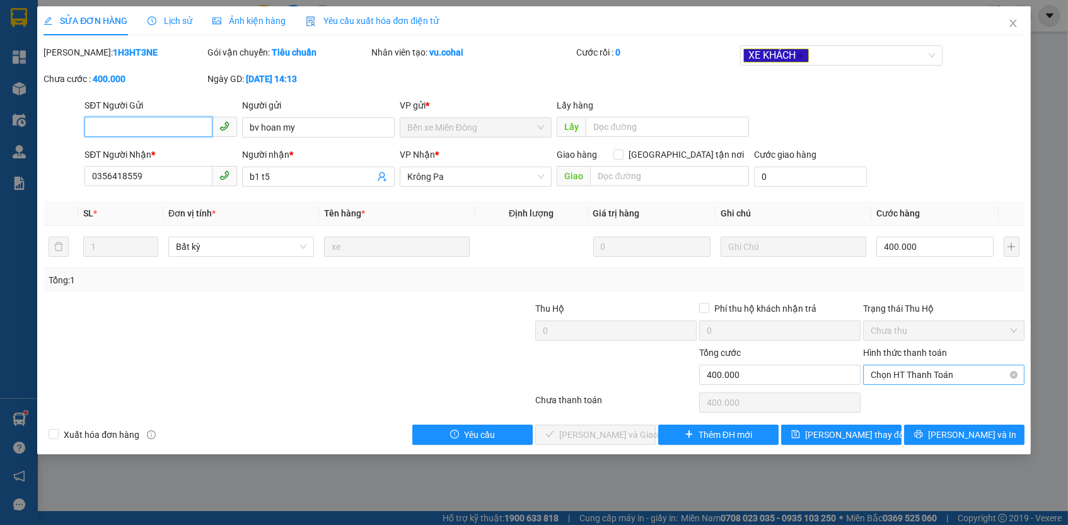
click at [936, 377] on span "Chọn HT Thanh Toán" at bounding box center [944, 374] width 146 height 19
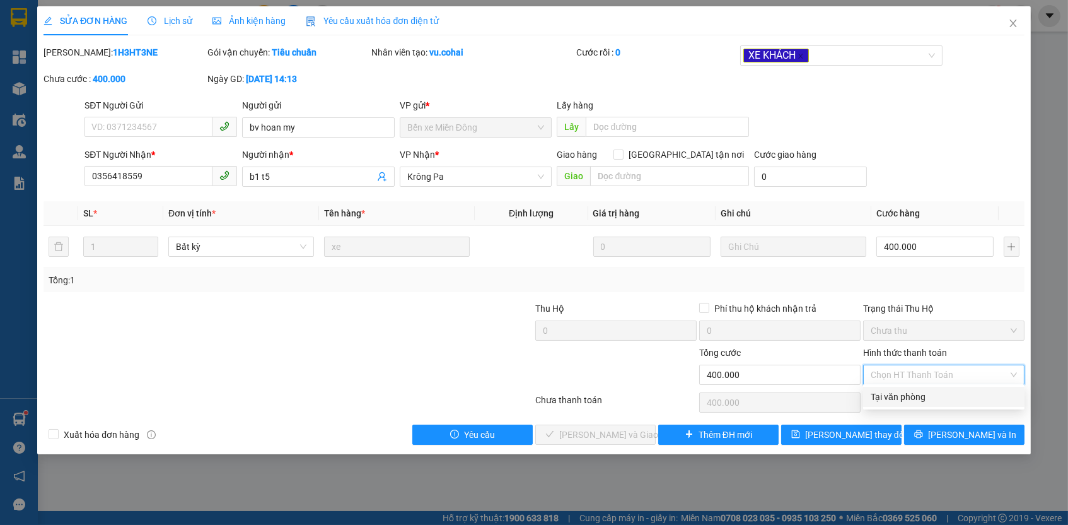
click at [931, 397] on div "Tại văn phòng" at bounding box center [944, 397] width 146 height 14
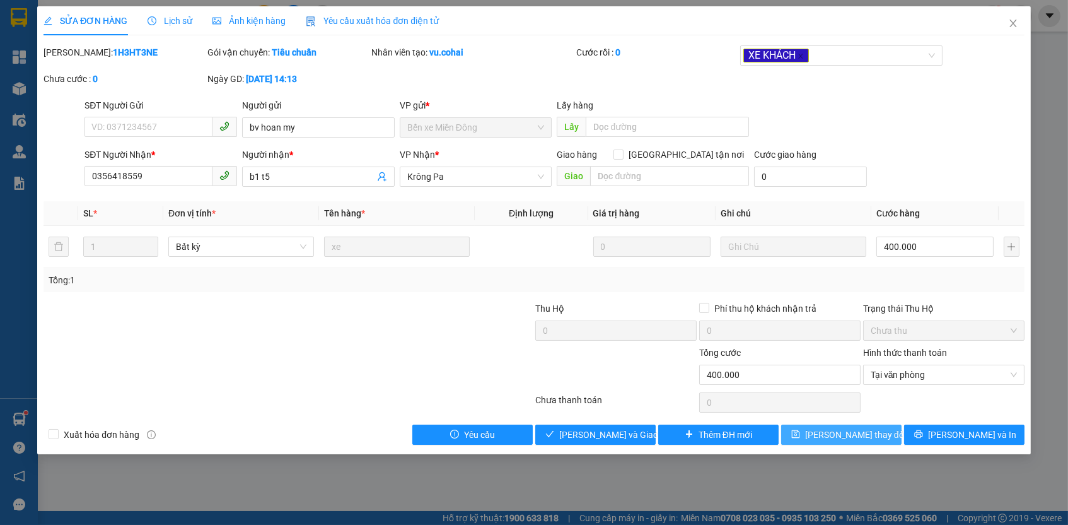
click at [867, 439] on button "[PERSON_NAME] thay đổi" at bounding box center [841, 434] width 120 height 20
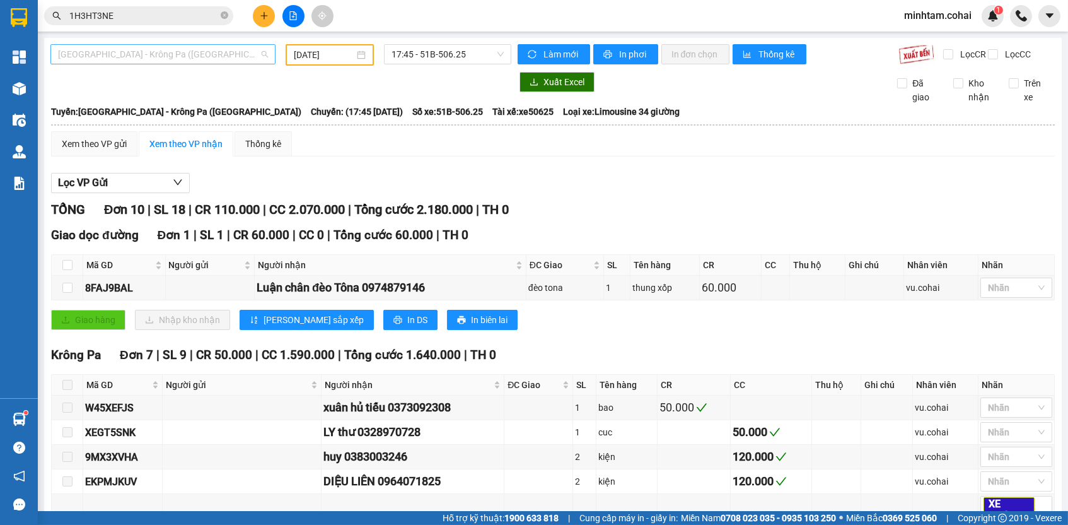
click at [237, 60] on span "[GEOGRAPHIC_DATA] - Krông Pa ([GEOGRAPHIC_DATA])" at bounding box center [163, 54] width 210 height 19
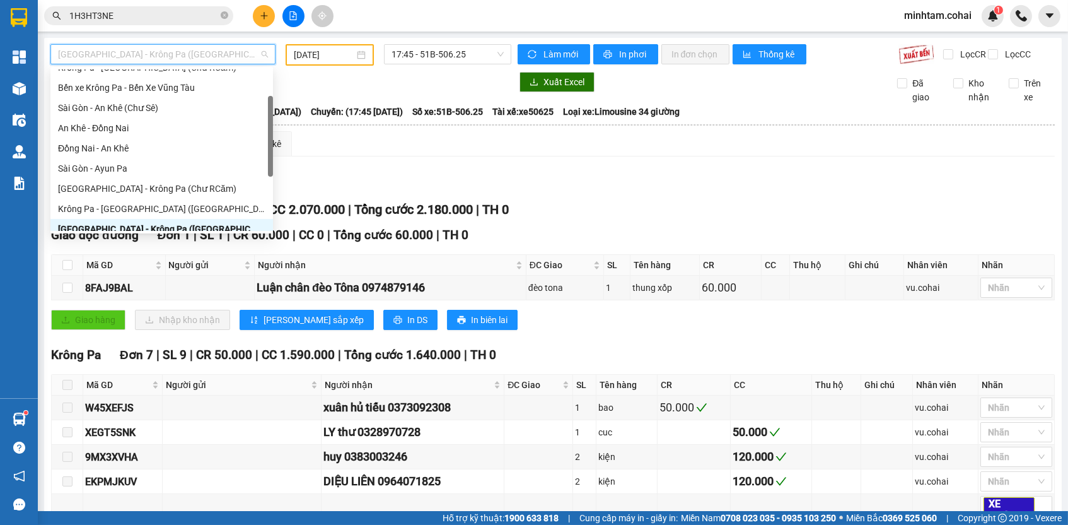
scroll to position [50, 0]
click at [152, 211] on div "Krông Pa - [GEOGRAPHIC_DATA] ([GEOGRAPHIC_DATA])" at bounding box center [161, 211] width 207 height 14
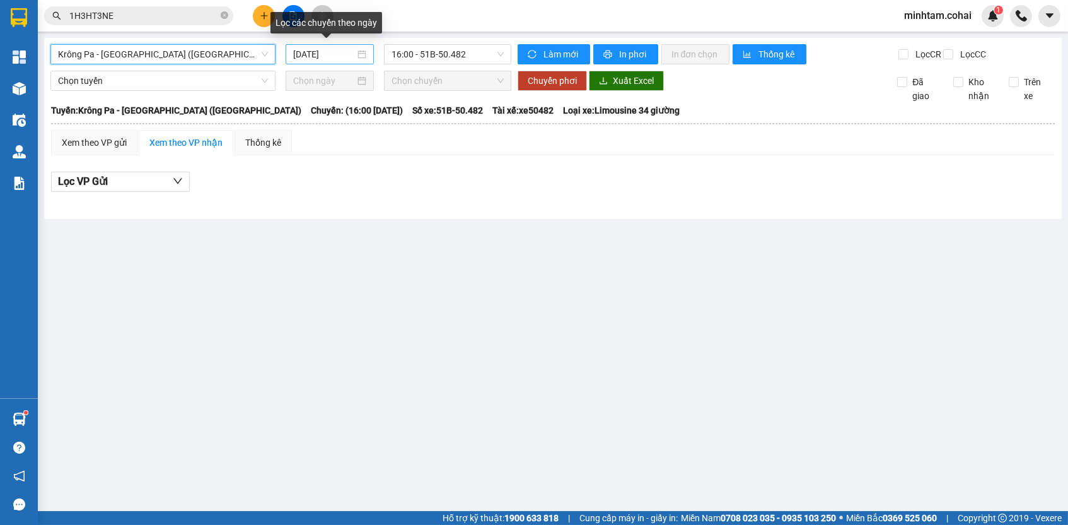
click at [321, 57] on input "[DATE]" at bounding box center [324, 54] width 62 height 14
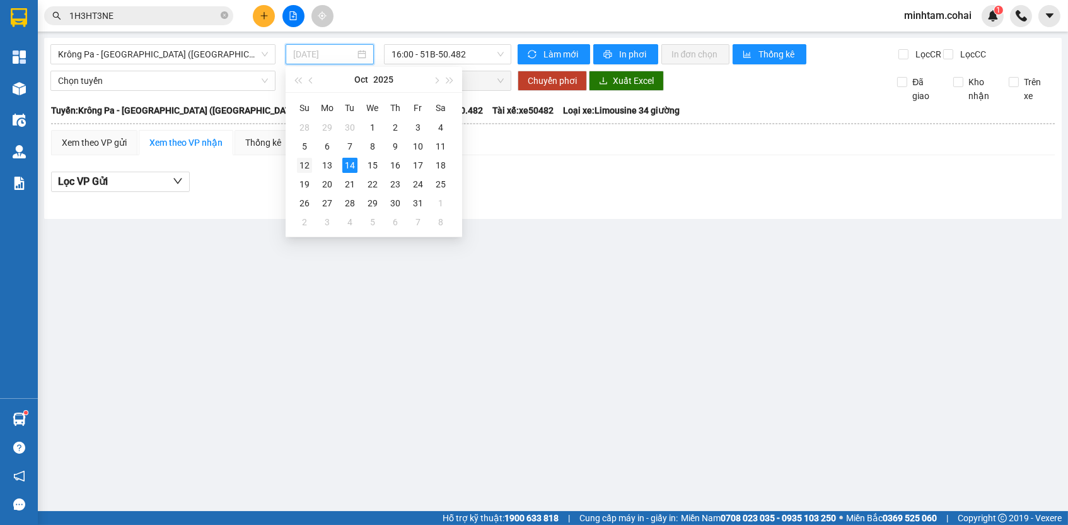
click at [305, 166] on div "12" at bounding box center [304, 165] width 15 height 15
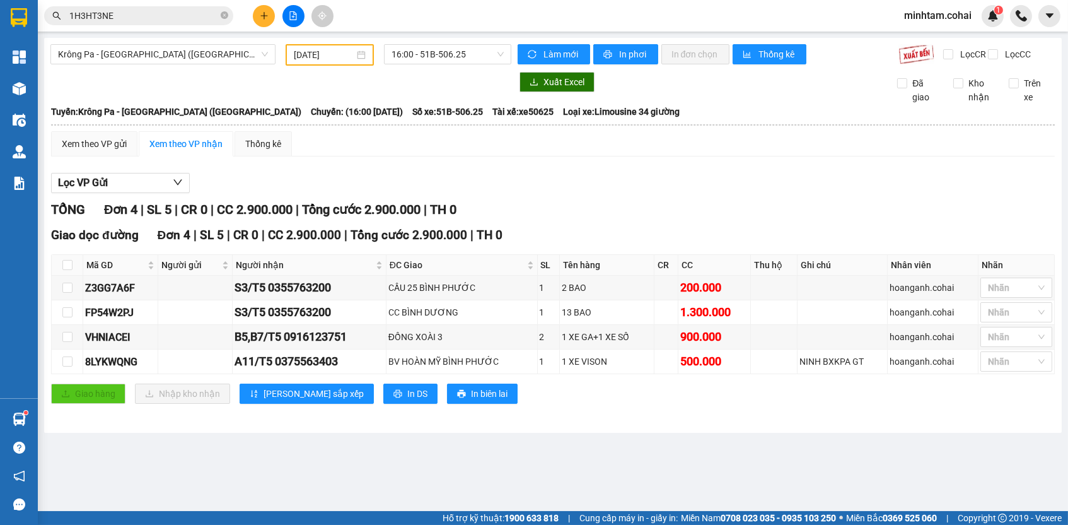
click at [607, 234] on div "Giao dọc đường Đơn 4 | SL 5 | CR 0 | CC 2.900.000 | Tổng cước 2.900.000 | TH 0" at bounding box center [553, 235] width 1004 height 19
drag, startPoint x: 422, startPoint y: 448, endPoint x: 431, endPoint y: 453, distance: 10.7
click at [431, 453] on main "Krông Pa - [GEOGRAPHIC_DATA] ([GEOGRAPHIC_DATA]) [DATE] 16:00 - 51B-506.25 Làm …" at bounding box center [534, 255] width 1068 height 511
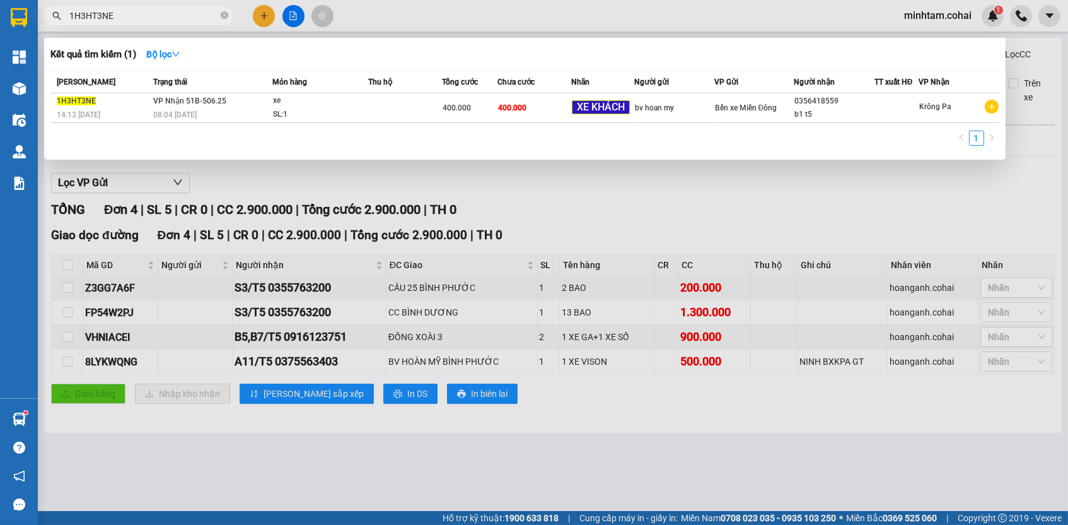
paste input "VHNIACEI"
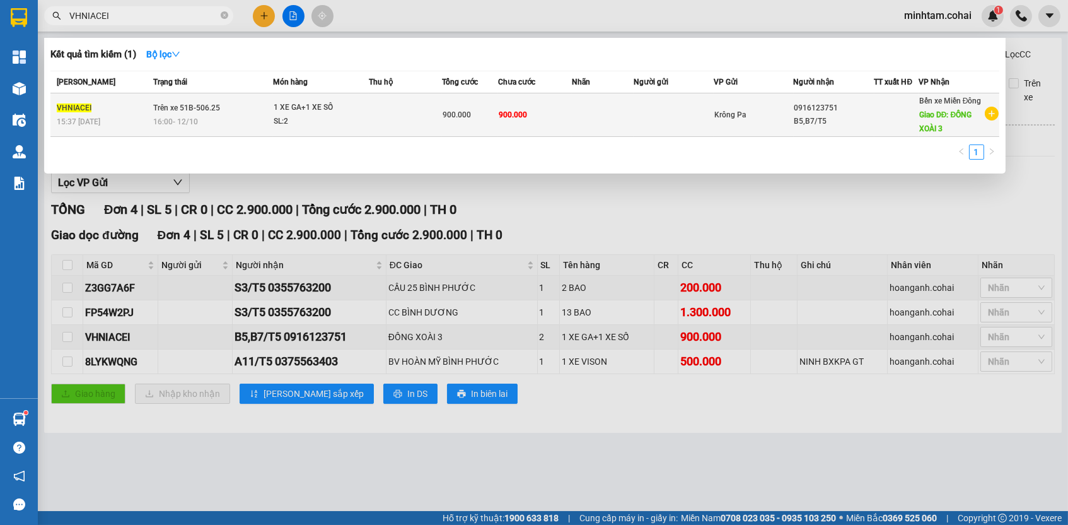
click at [540, 123] on td "900.000" at bounding box center [535, 115] width 74 height 44
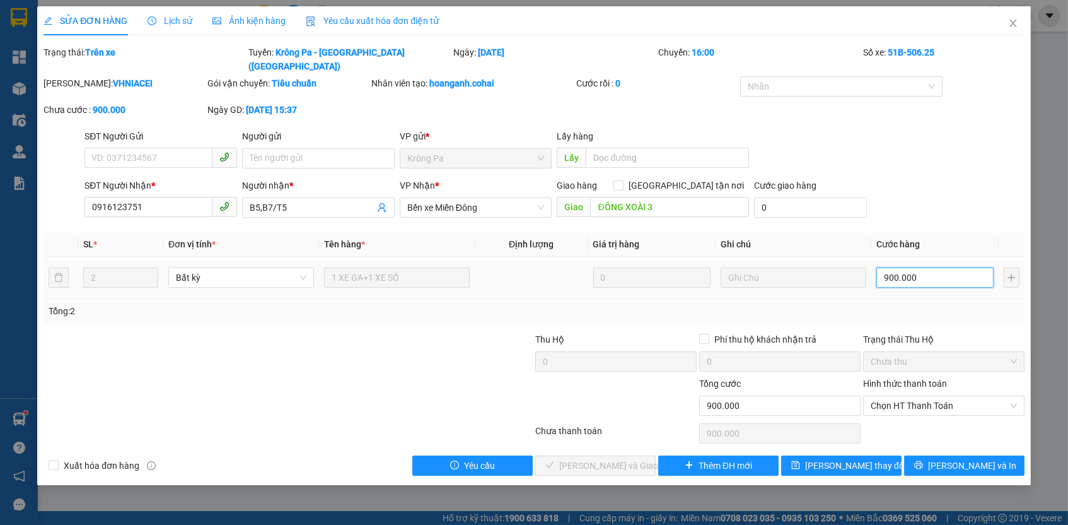
click at [935, 267] on input "900.000" at bounding box center [935, 277] width 117 height 20
click at [951, 396] on span "Chọn HT Thanh Toán" at bounding box center [944, 405] width 146 height 19
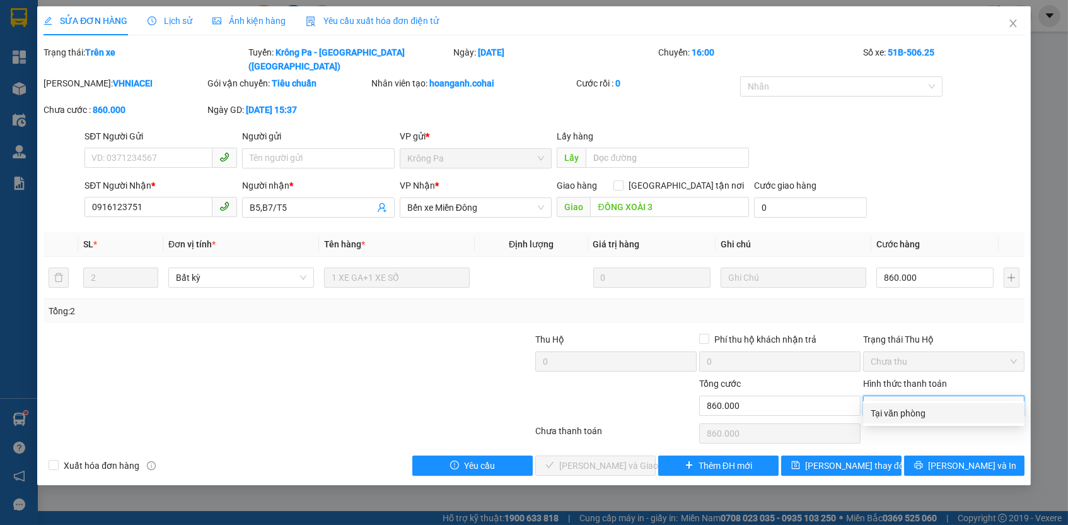
click at [930, 415] on div "Tại văn phòng" at bounding box center [944, 413] width 146 height 14
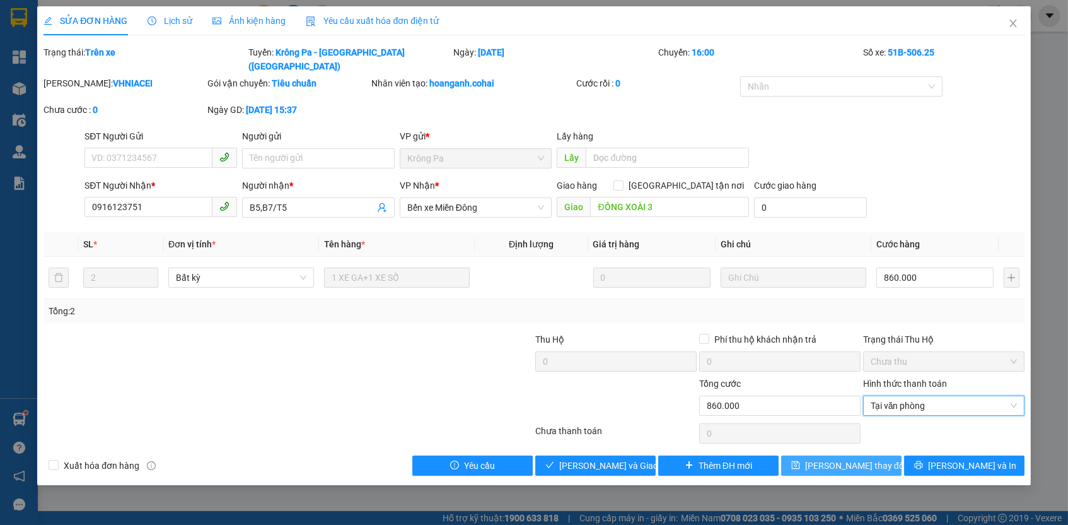
click at [888, 455] on button "[PERSON_NAME] thay đổi" at bounding box center [841, 465] width 120 height 20
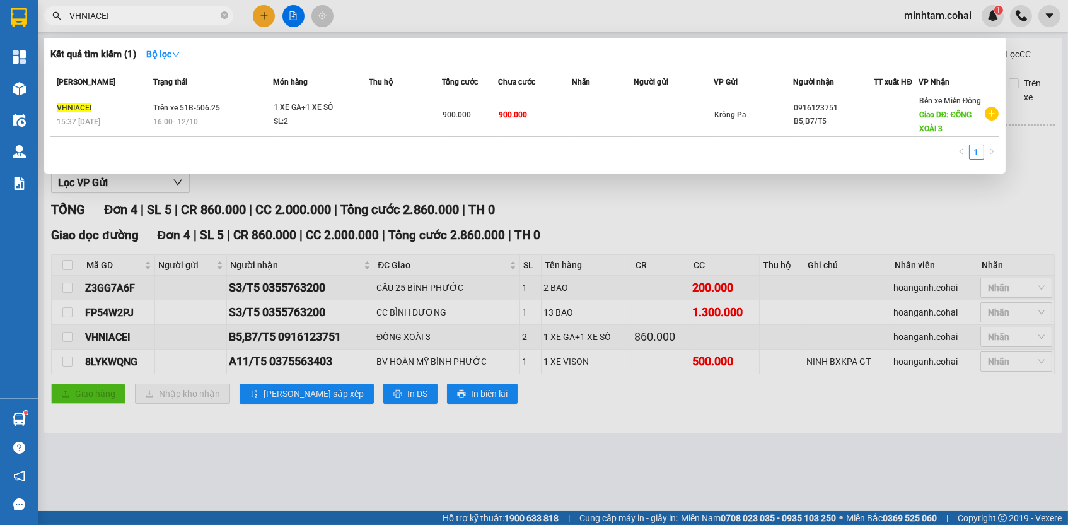
paste input "Z3GG7A6F"
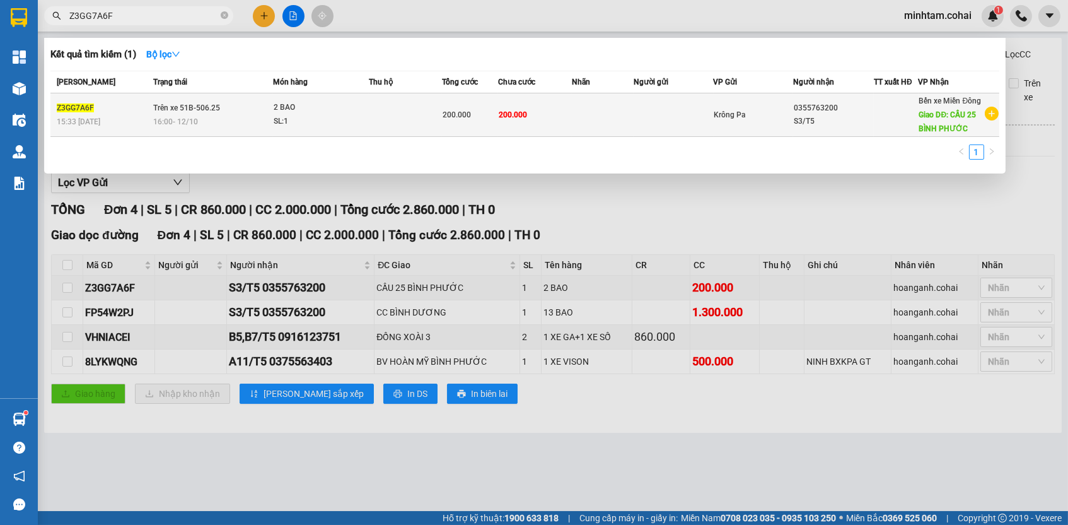
click at [557, 111] on td "200.000" at bounding box center [535, 115] width 74 height 44
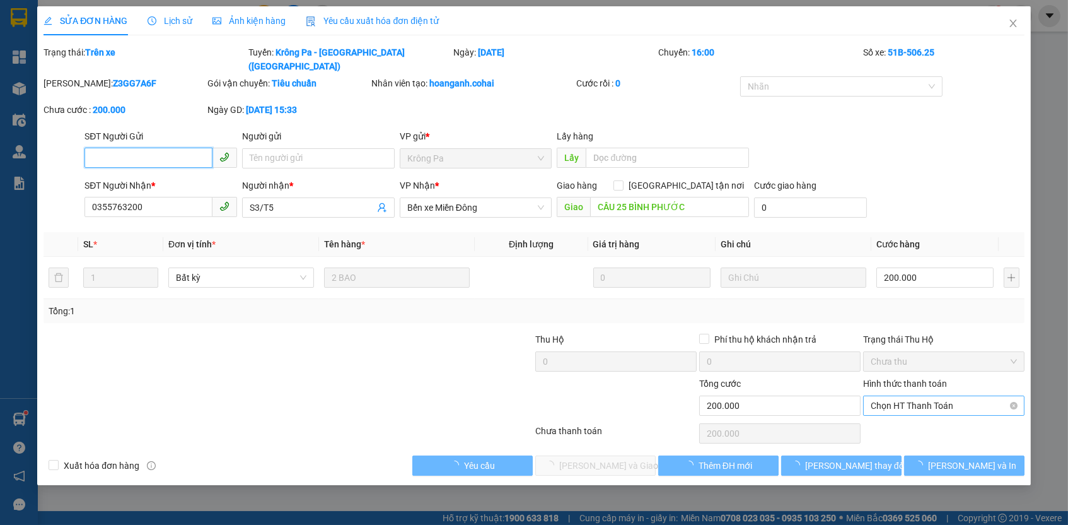
click at [918, 396] on span "Chọn HT Thanh Toán" at bounding box center [944, 405] width 146 height 19
click at [915, 411] on div "Tại văn phòng" at bounding box center [944, 413] width 146 height 14
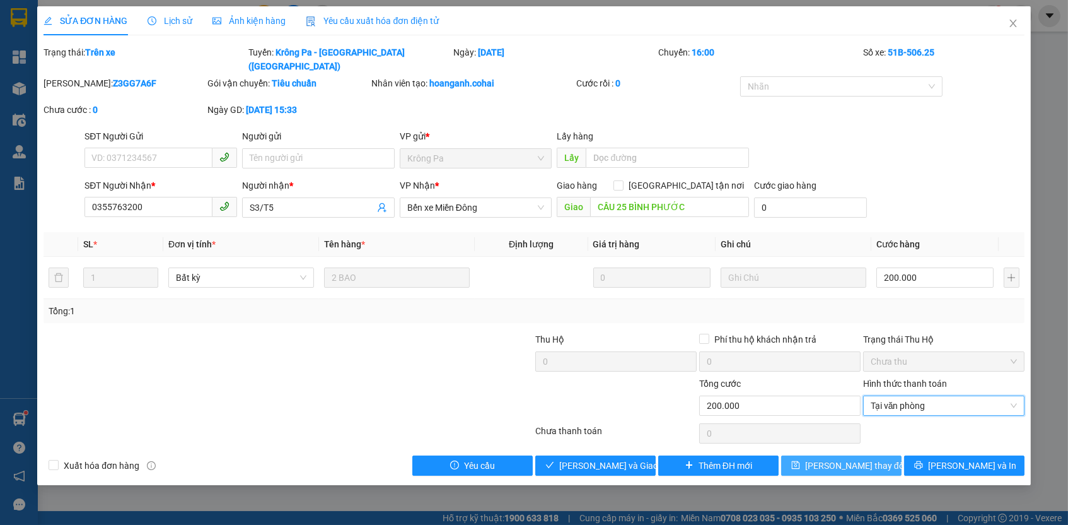
click at [827, 459] on span "[PERSON_NAME] thay đổi" at bounding box center [855, 466] width 101 height 14
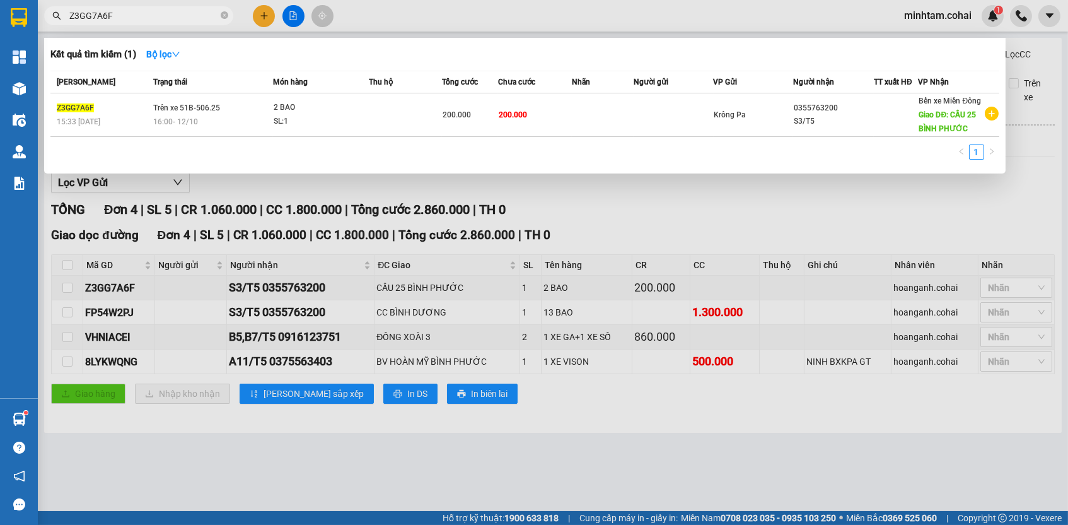
paste input "FP54W2PJ"
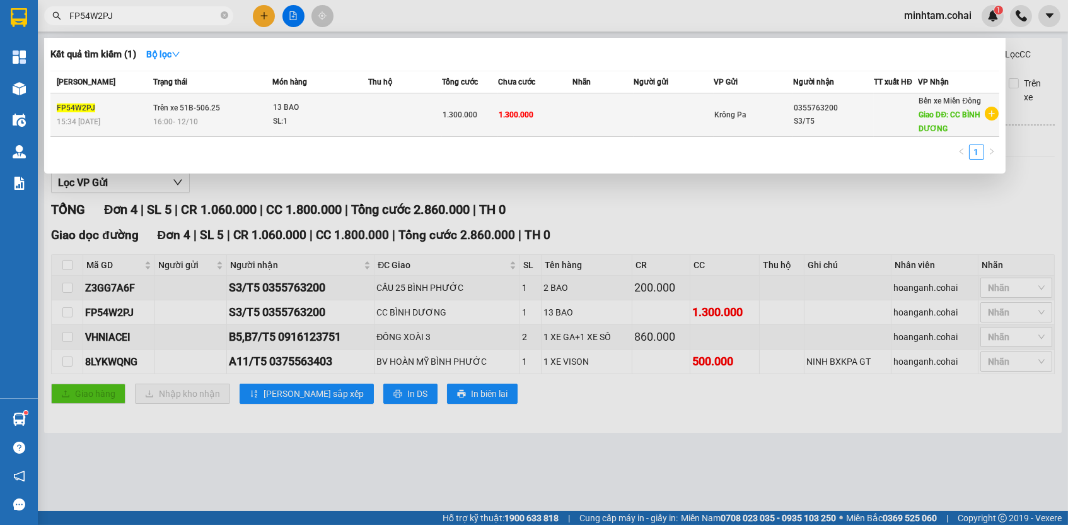
click at [537, 129] on td "1.300.000" at bounding box center [535, 115] width 74 height 44
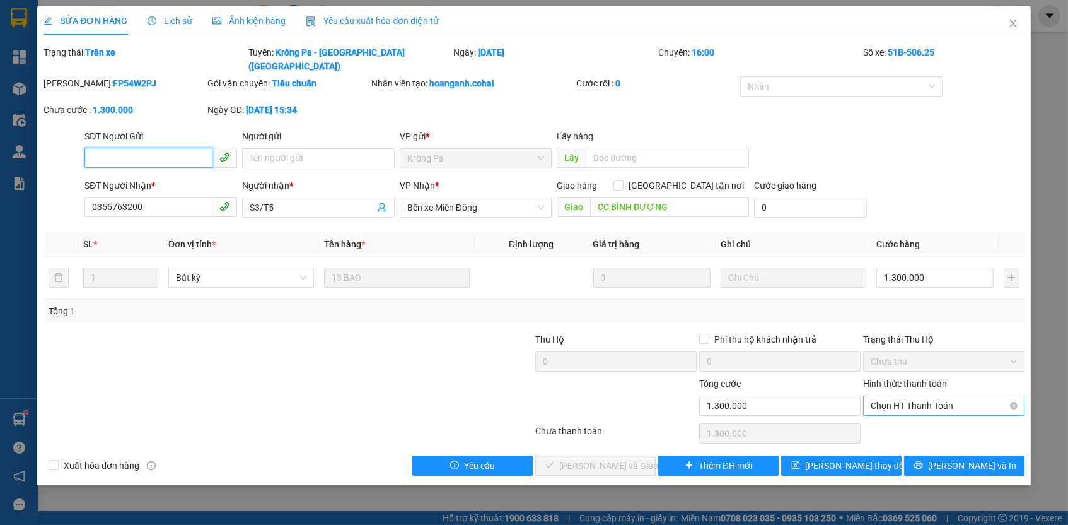
click at [914, 396] on span "Chọn HT Thanh Toán" at bounding box center [944, 405] width 146 height 19
click at [914, 409] on div "Tại văn phòng" at bounding box center [944, 413] width 146 height 14
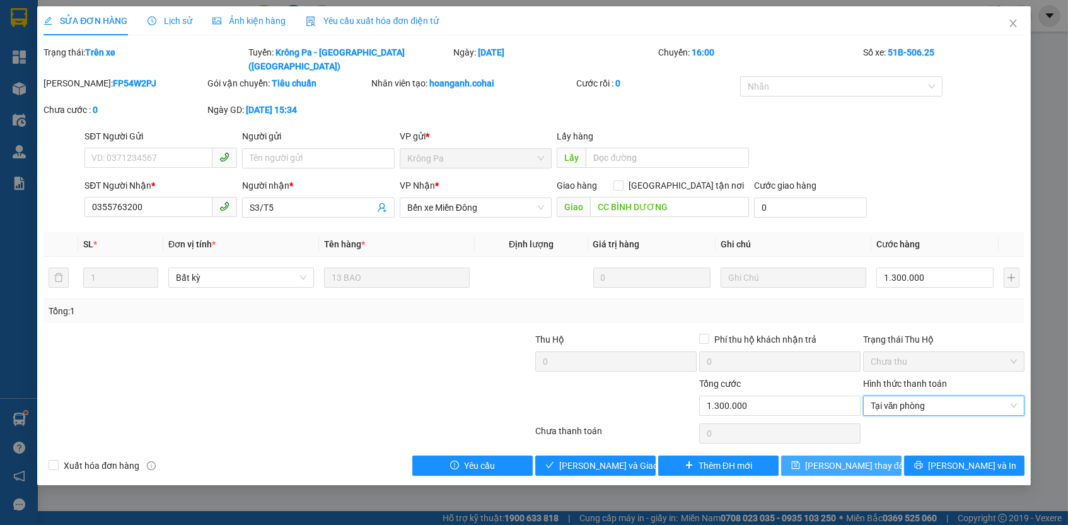
click at [860, 455] on button "[PERSON_NAME] thay đổi" at bounding box center [841, 465] width 120 height 20
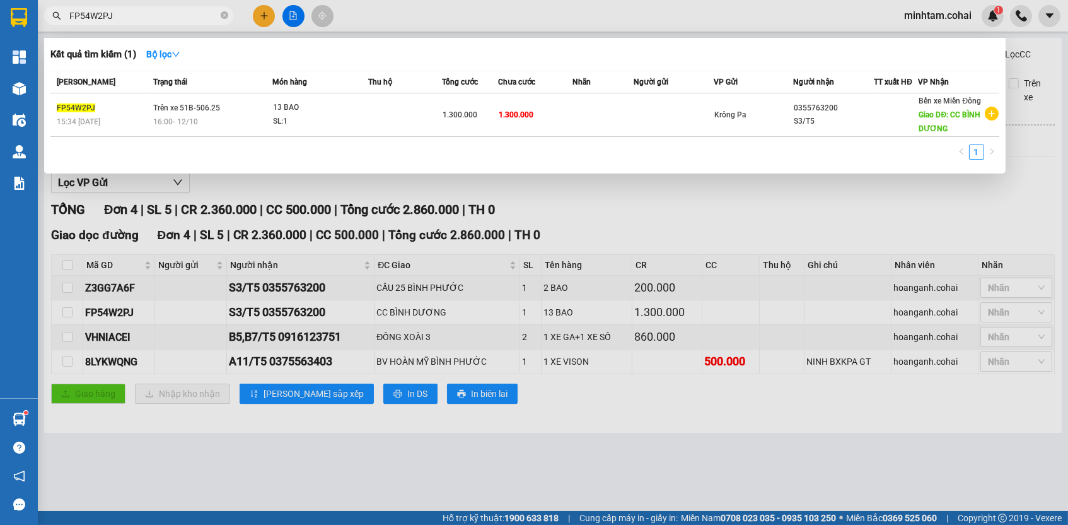
paste input "8LYKWQNG"
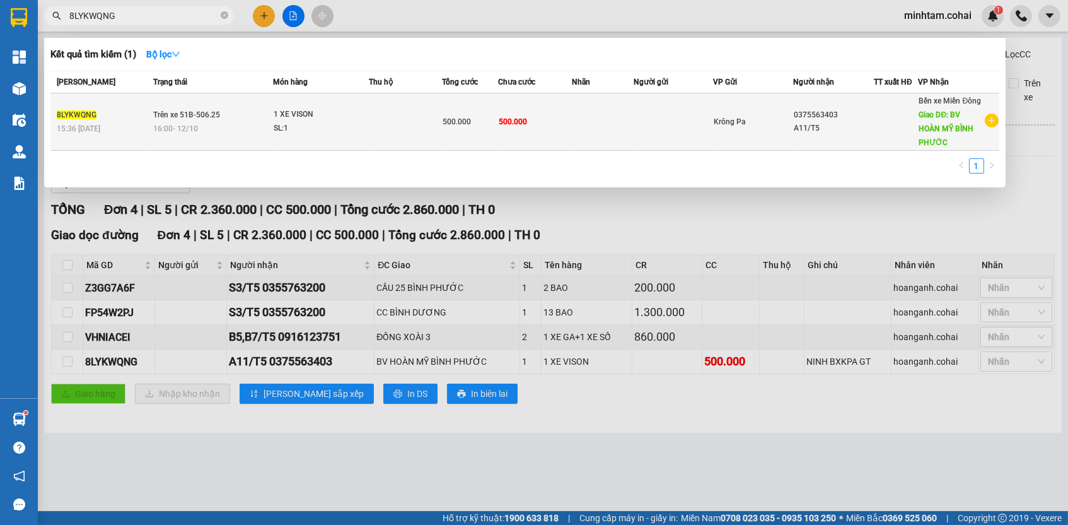
click at [554, 136] on td "500.000" at bounding box center [535, 121] width 74 height 57
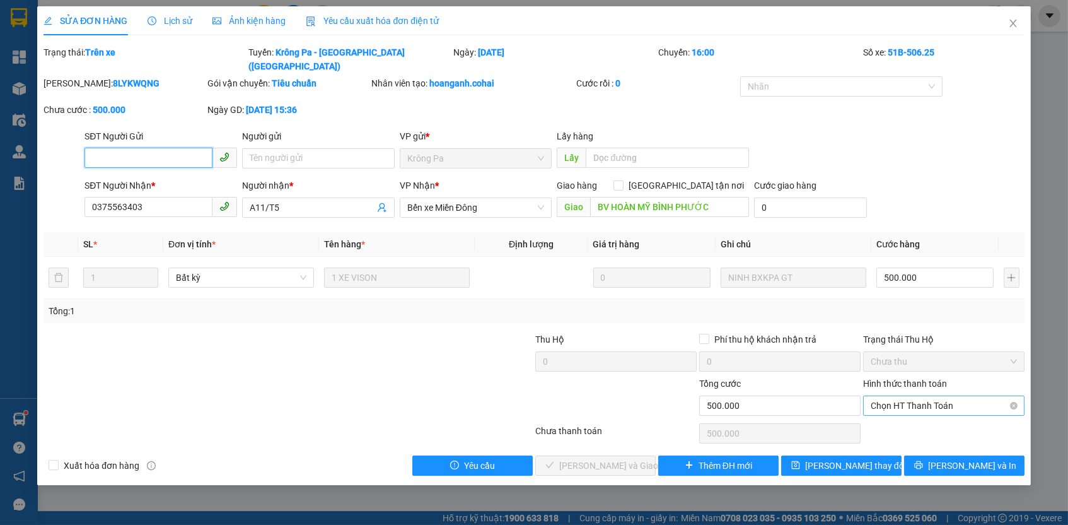
click at [899, 396] on span "Chọn HT Thanh Toán" at bounding box center [944, 405] width 146 height 19
click at [903, 413] on div "Tại văn phòng" at bounding box center [944, 413] width 146 height 14
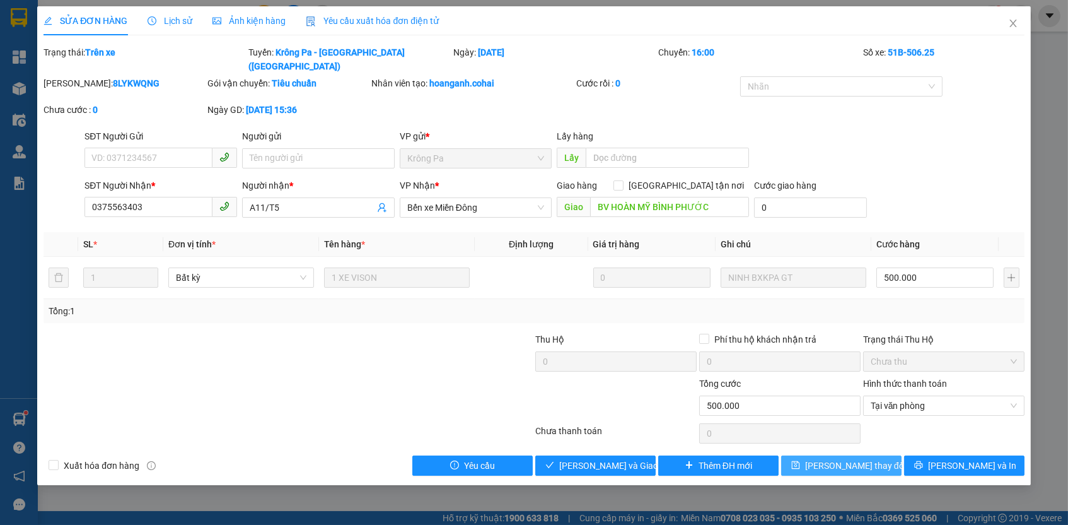
click at [875, 455] on button "[PERSON_NAME] thay đổi" at bounding box center [841, 465] width 120 height 20
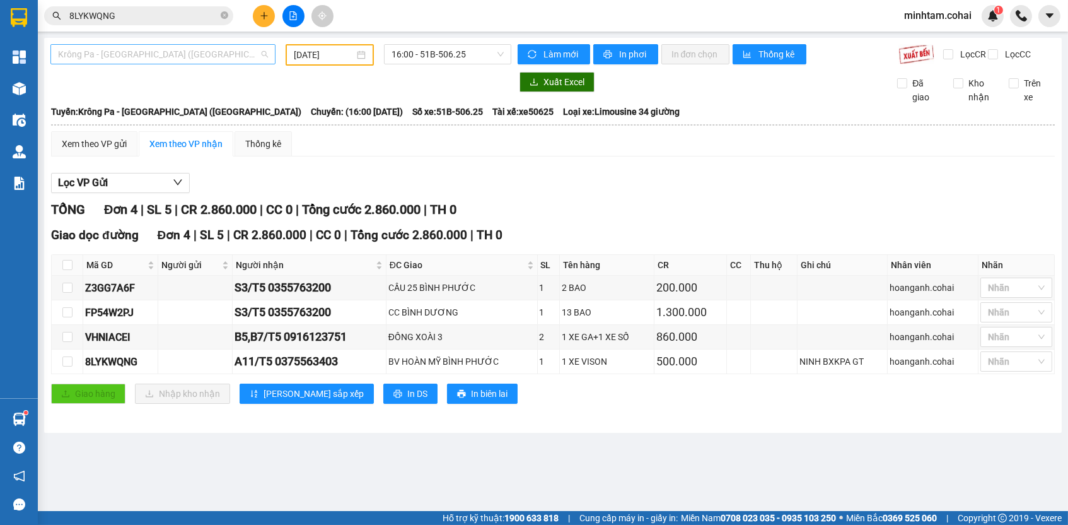
scroll to position [38, 0]
click at [252, 58] on span "Krông Pa - [GEOGRAPHIC_DATA] ([GEOGRAPHIC_DATA])" at bounding box center [163, 54] width 210 height 19
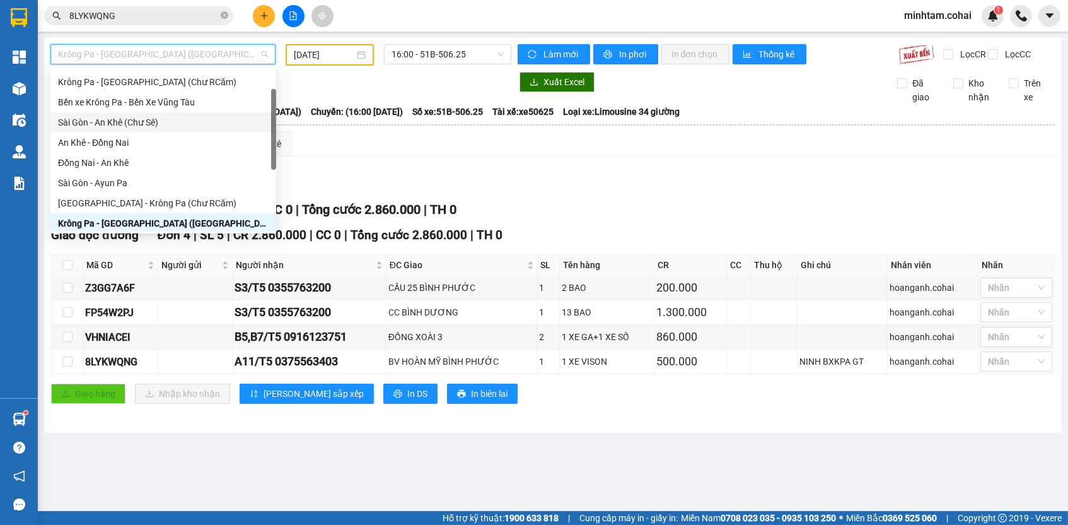
scroll to position [50, 0]
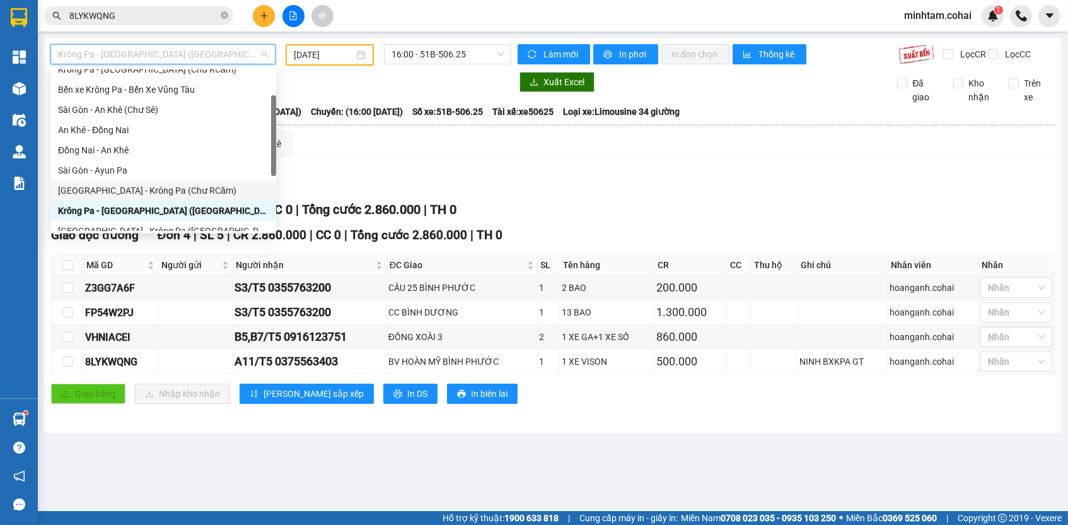
click at [181, 194] on div "[GEOGRAPHIC_DATA] - Krông Pa (Chư RCăm)" at bounding box center [163, 191] width 211 height 14
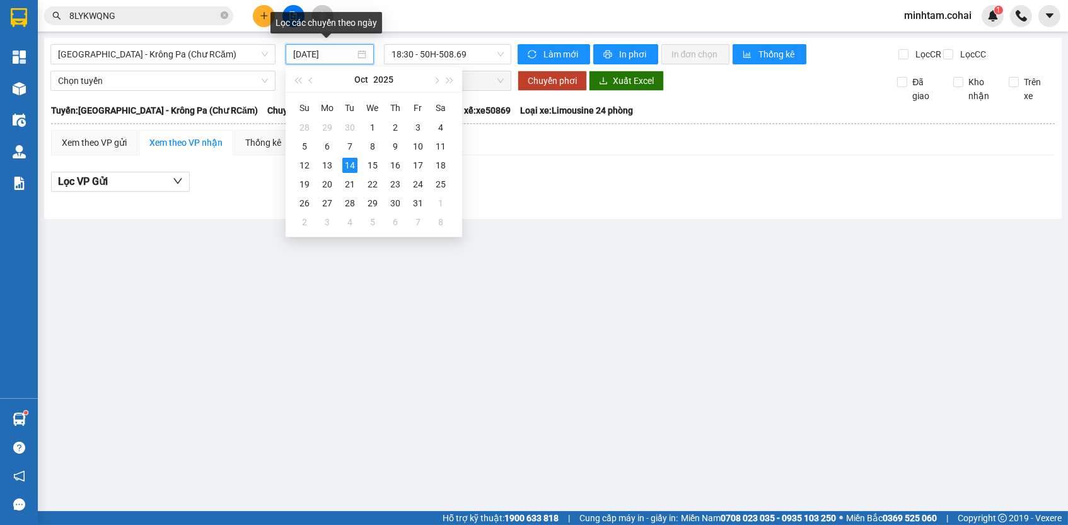
click at [337, 56] on input "[DATE]" at bounding box center [324, 54] width 62 height 14
click at [440, 148] on div "11" at bounding box center [440, 146] width 15 height 15
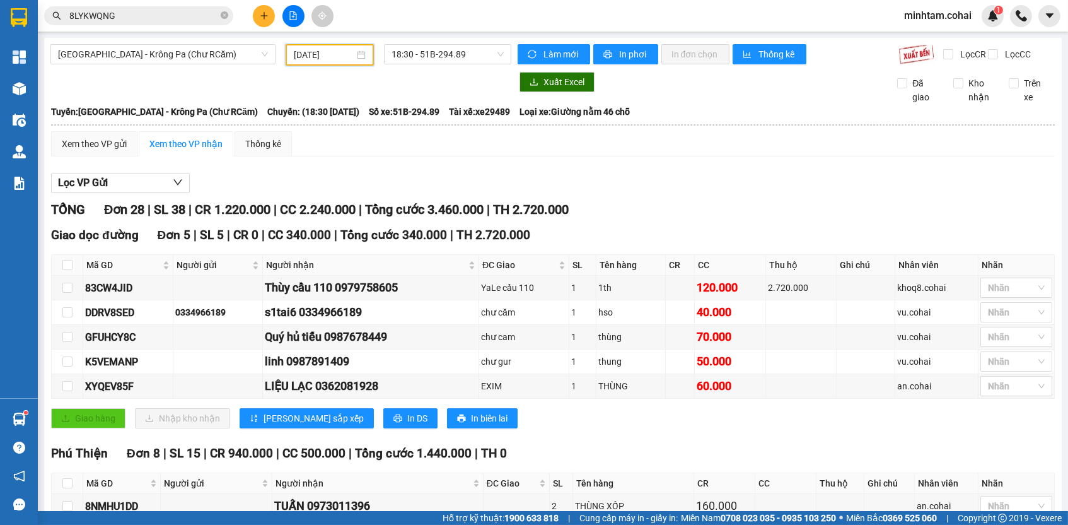
click at [455, 91] on div at bounding box center [280, 82] width 461 height 20
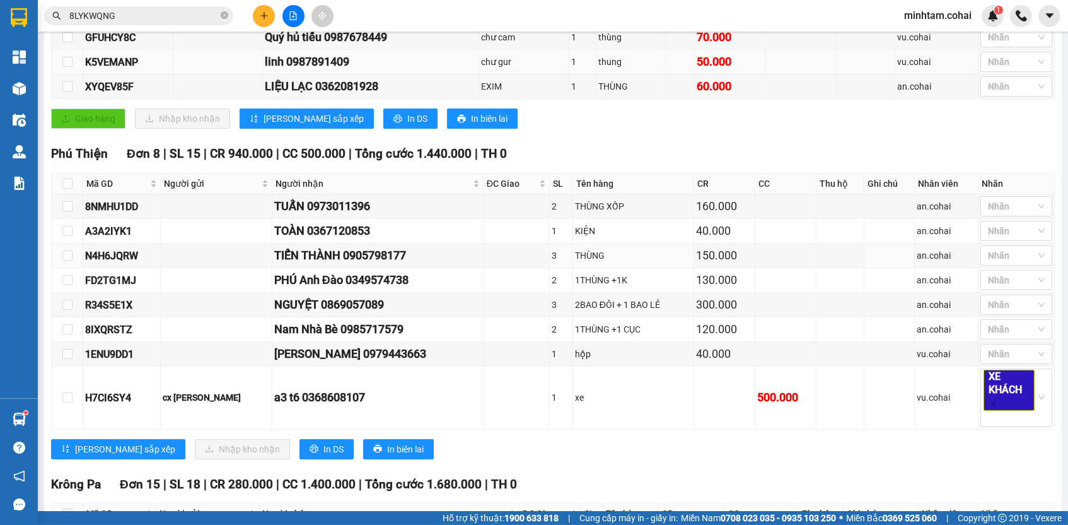
scroll to position [98, 0]
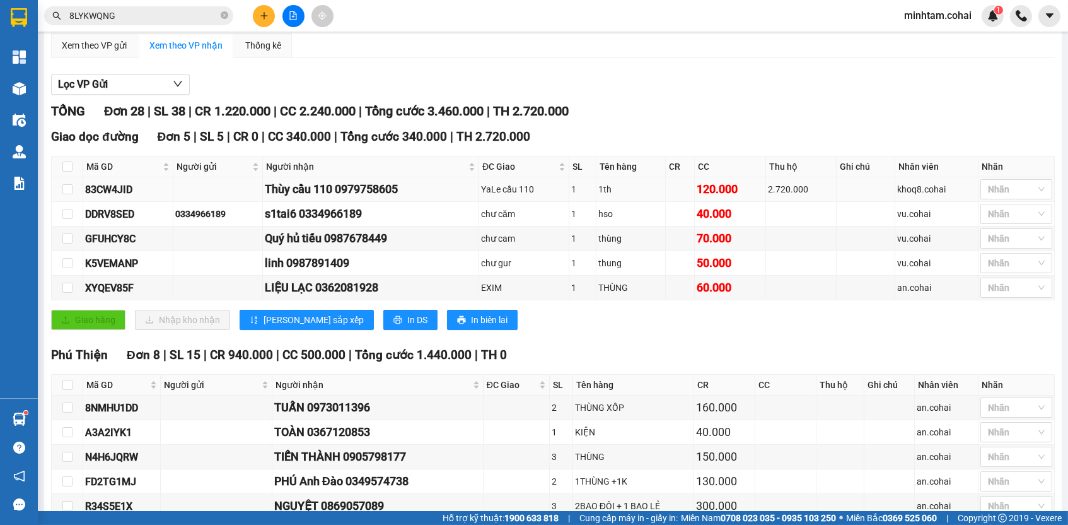
click at [118, 197] on div "83CW4JID" at bounding box center [128, 190] width 86 height 16
click at [129, 22] on input "8LYKWQNG" at bounding box center [143, 16] width 149 height 14
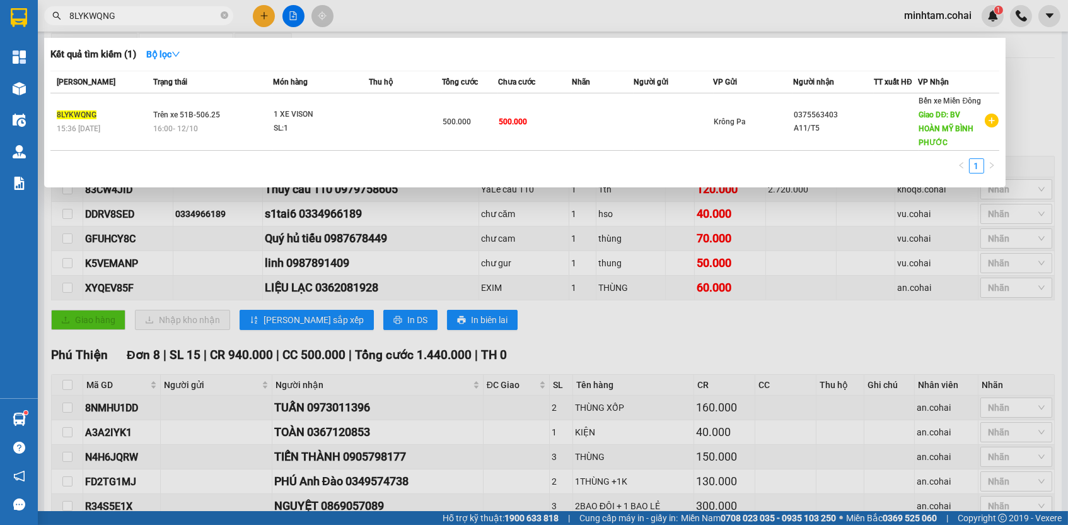
click at [129, 22] on input "8LYKWQNG" at bounding box center [143, 16] width 149 height 14
paste input "3CW4JID"
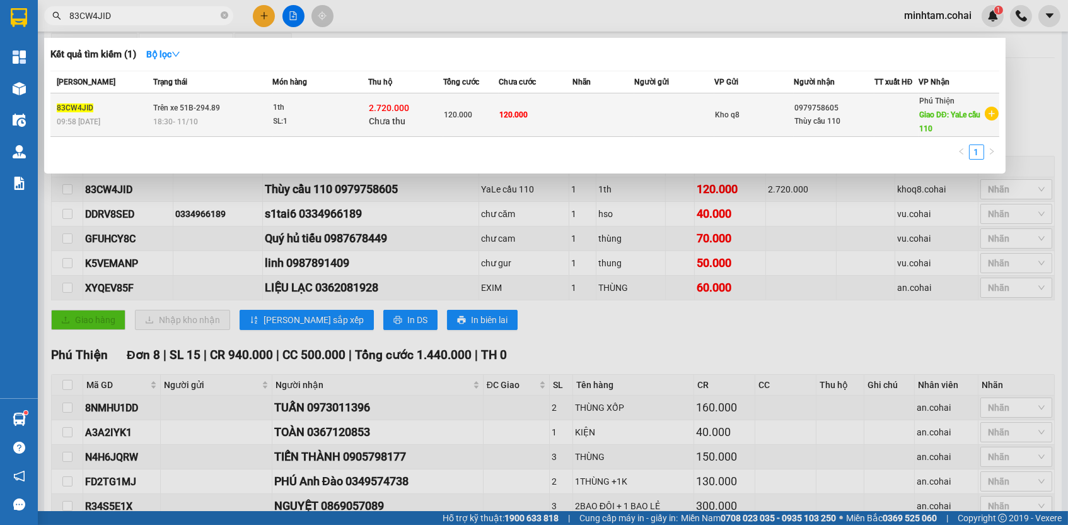
click at [570, 120] on td "120.000" at bounding box center [536, 115] width 74 height 44
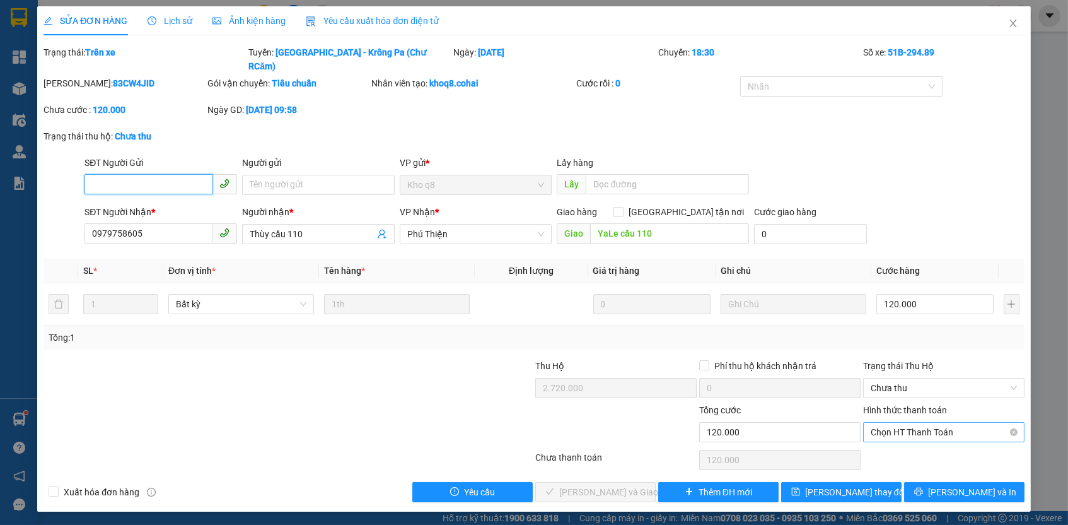
click at [885, 423] on span "Chọn HT Thanh Toán" at bounding box center [944, 432] width 146 height 19
click at [895, 378] on span "Chưa thu" at bounding box center [944, 387] width 146 height 19
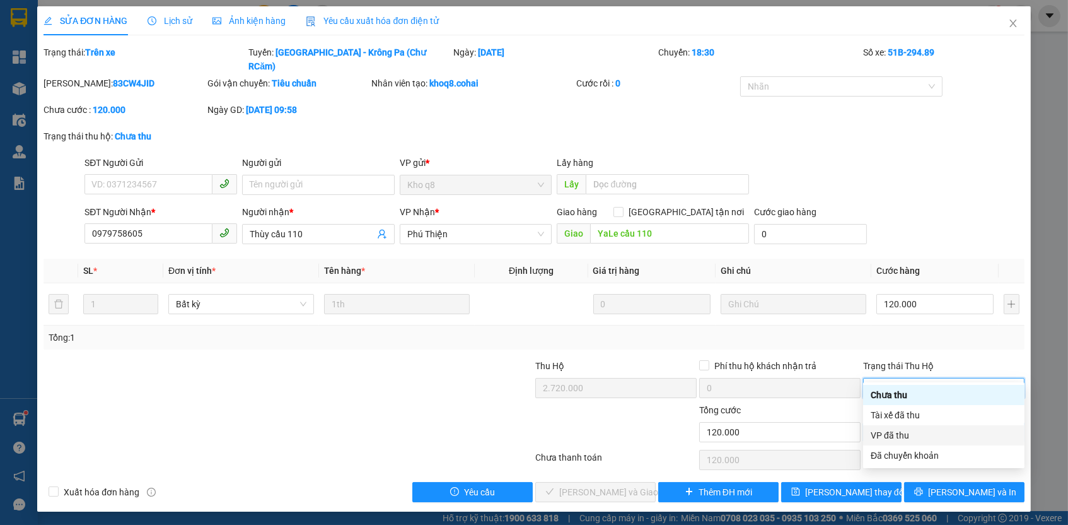
drag, startPoint x: 898, startPoint y: 431, endPoint x: 889, endPoint y: 408, distance: 25.0
click at [898, 432] on div "VP đã thu" at bounding box center [944, 435] width 146 height 14
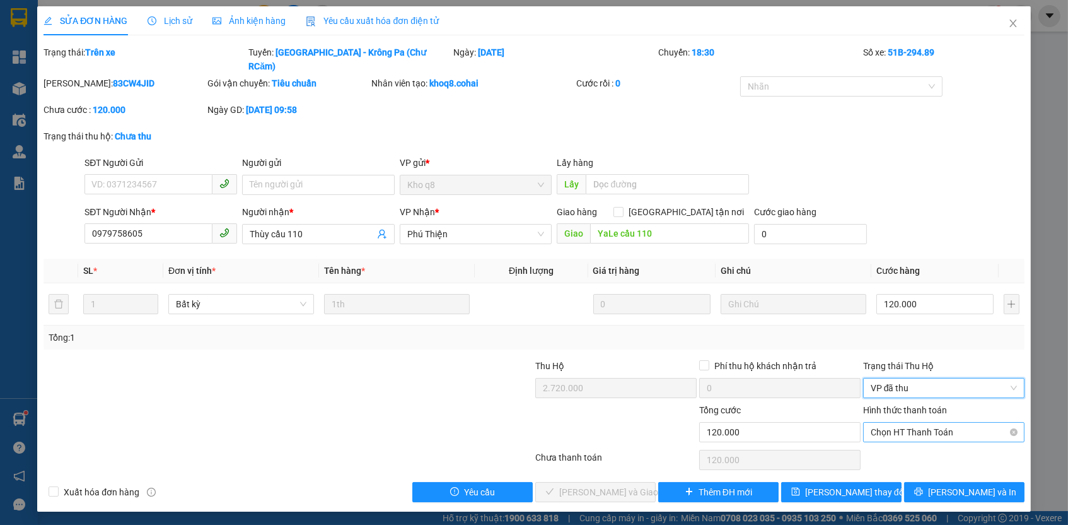
click at [896, 423] on span "Chọn HT Thanh Toán" at bounding box center [944, 432] width 146 height 19
click at [893, 440] on div "Tại văn phòng" at bounding box center [944, 439] width 146 height 14
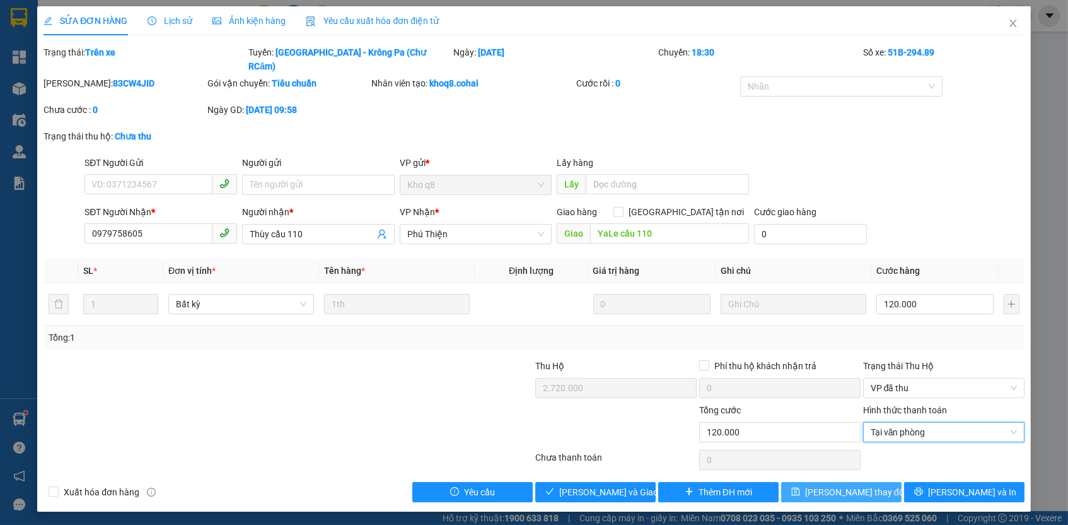
click at [877, 482] on button "[PERSON_NAME] thay đổi" at bounding box center [841, 492] width 120 height 20
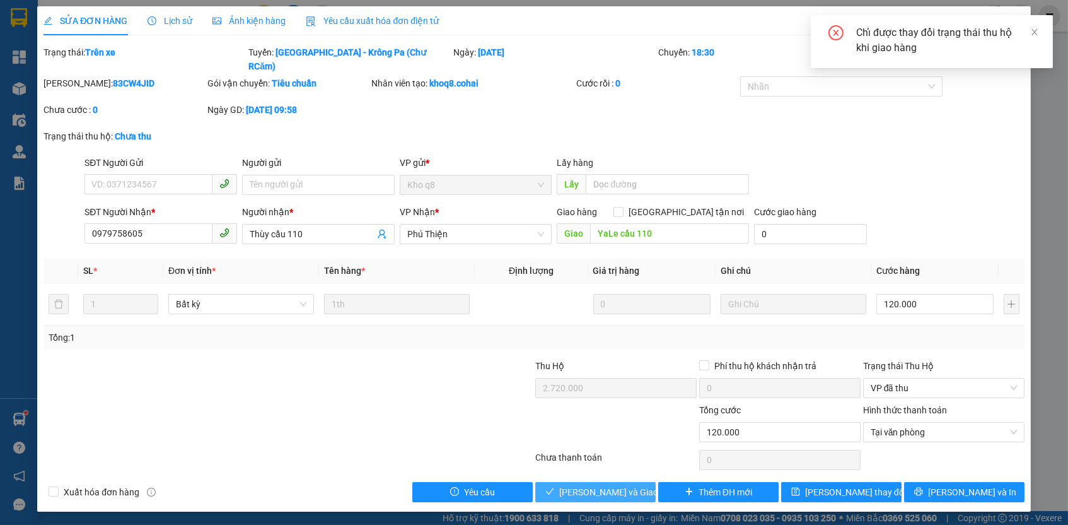
click at [619, 485] on span "[PERSON_NAME] và Giao hàng" at bounding box center [619, 492] width 121 height 14
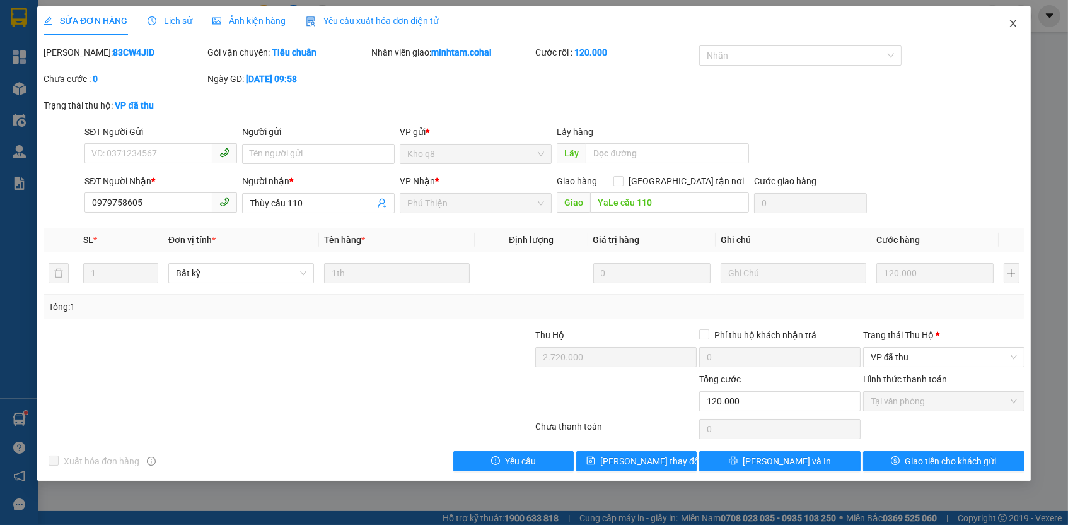
click at [1012, 18] on icon "close" at bounding box center [1013, 23] width 10 height 10
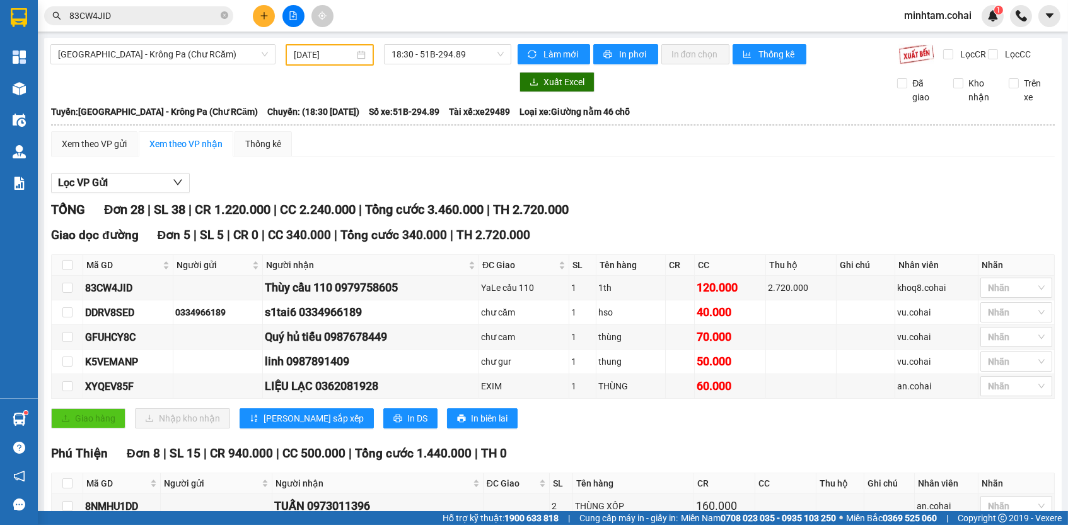
click at [1012, 18] on div at bounding box center [1021, 16] width 22 height 22
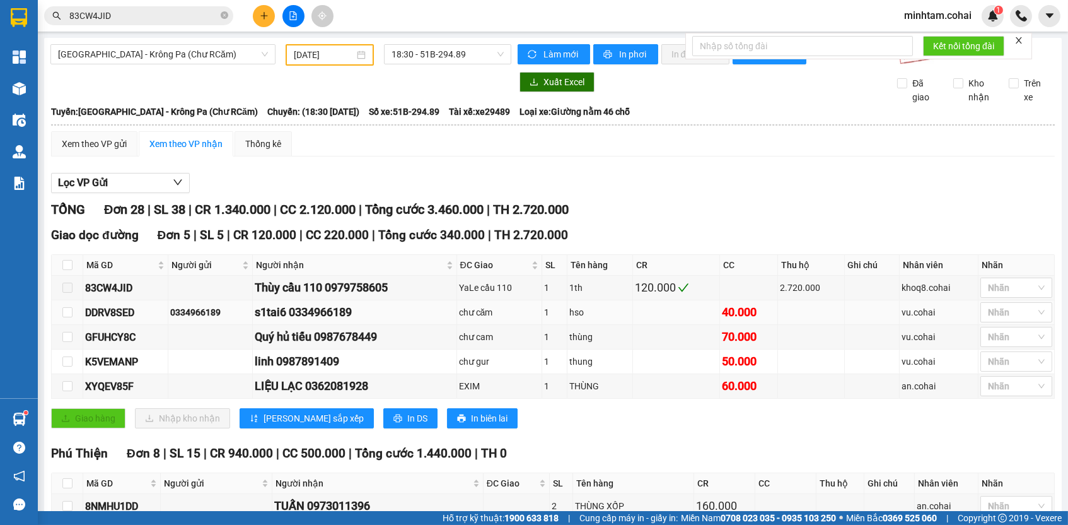
click at [129, 320] on div "DDRV8SED" at bounding box center [125, 313] width 81 height 16
click at [167, 26] on div "Kết quả tìm kiếm ( 1 ) Bộ lọc Mã ĐH Trạng thái Món hàng Thu hộ Tổng cước Chưa c…" at bounding box center [123, 16] width 246 height 22
click at [168, 16] on input "83CW4JID" at bounding box center [143, 16] width 149 height 14
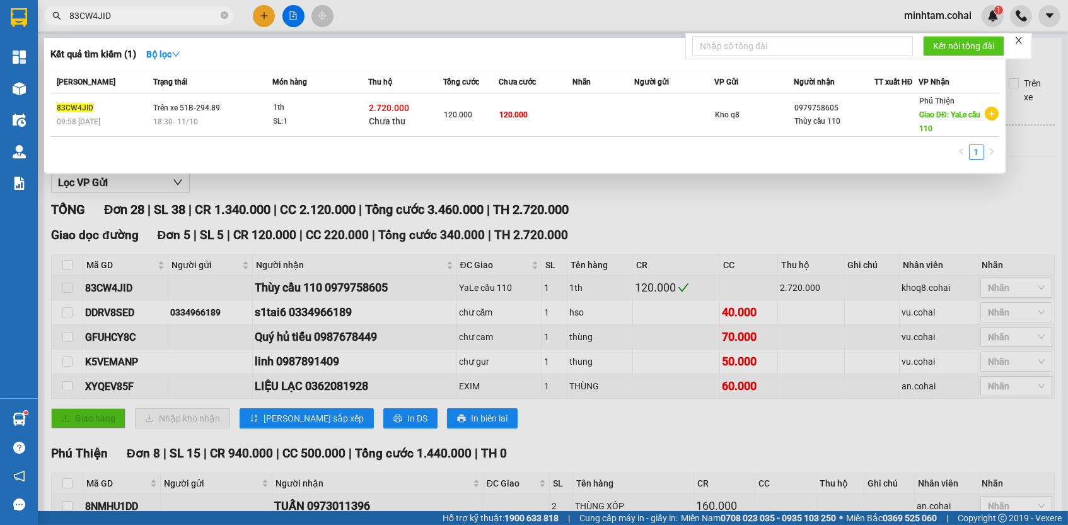
click at [168, 16] on input "83CW4JID" at bounding box center [143, 16] width 149 height 14
paste input "DDRV8SE"
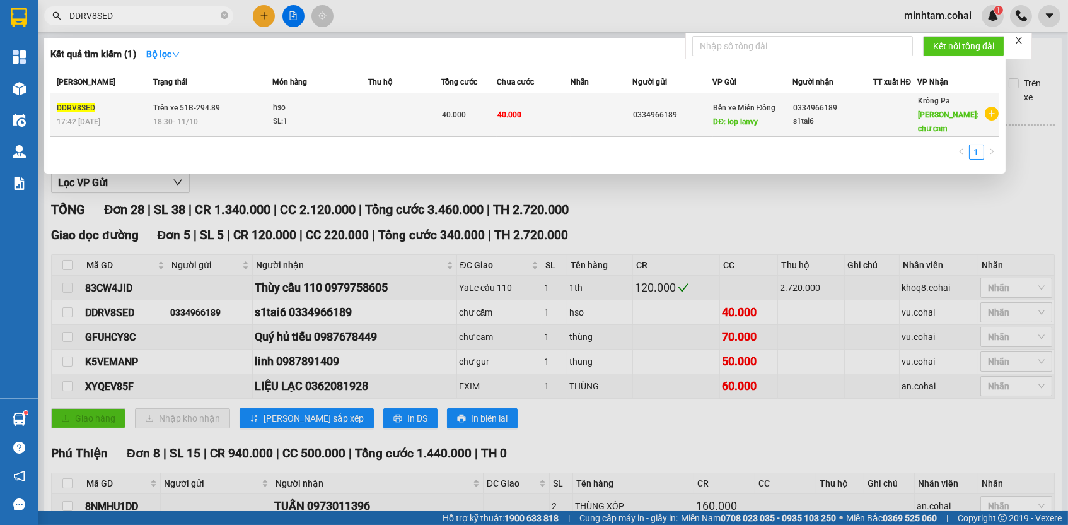
click at [572, 108] on td at bounding box center [601, 115] width 61 height 44
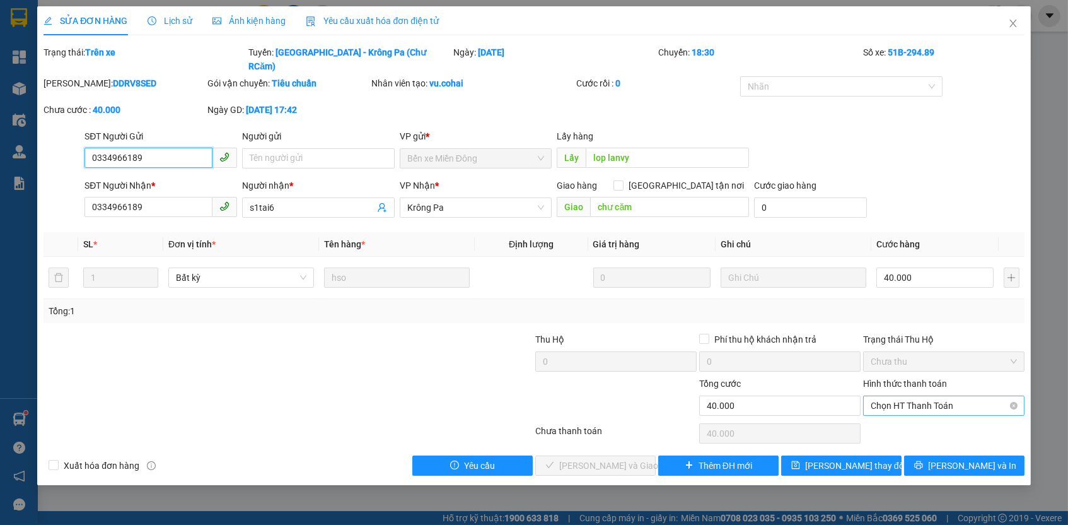
click at [940, 396] on span "Chọn HT Thanh Toán" at bounding box center [944, 405] width 146 height 19
click at [928, 412] on div "Tại văn phòng" at bounding box center [944, 413] width 146 height 14
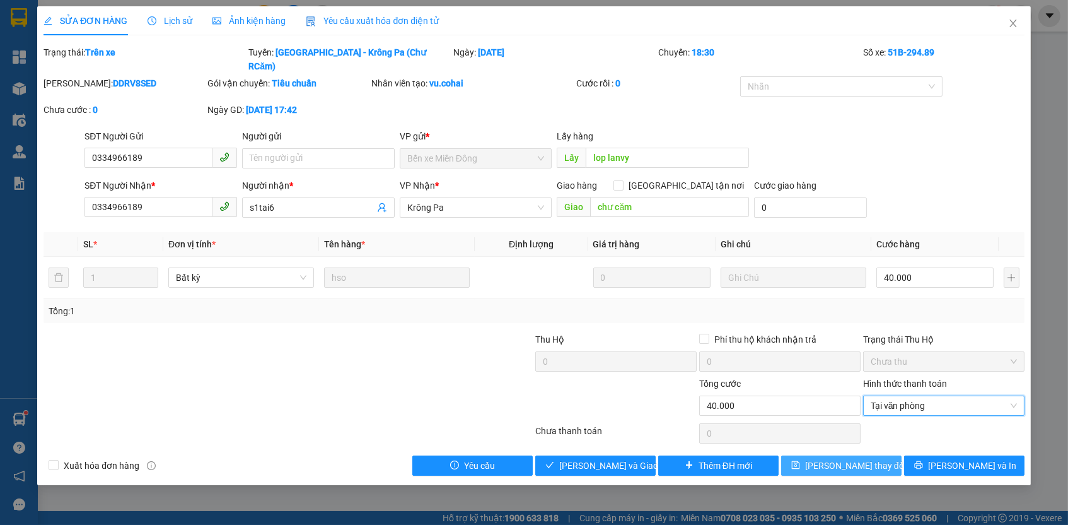
click at [830, 459] on span "[PERSON_NAME] thay đổi" at bounding box center [855, 466] width 101 height 14
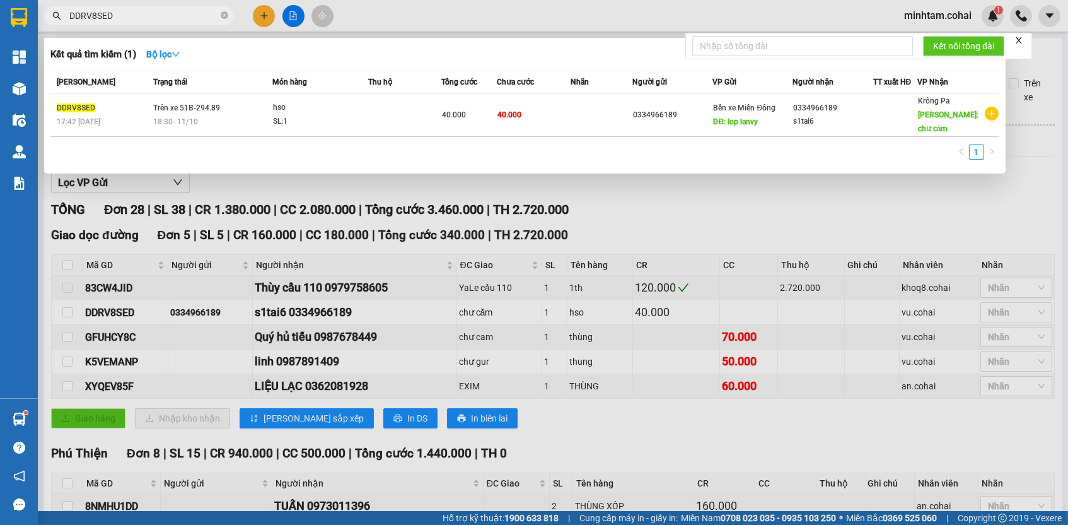
paste input "GFUHCY8C"
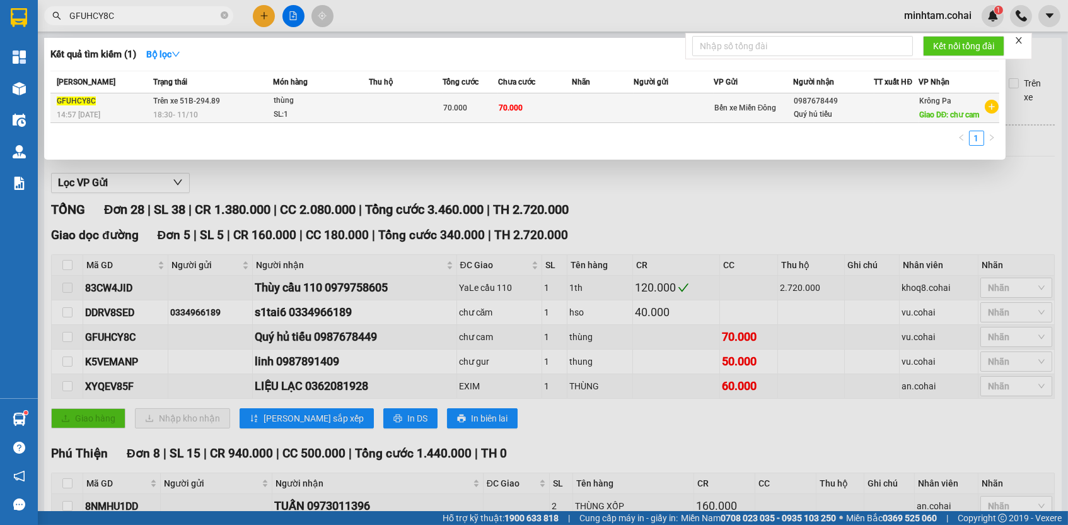
click at [517, 121] on td "70.000" at bounding box center [535, 108] width 74 height 30
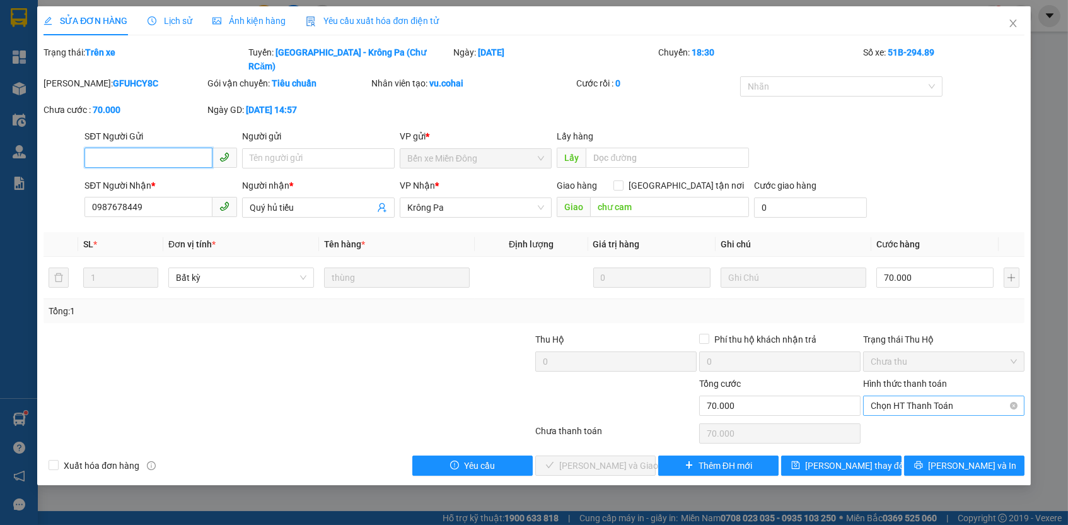
click at [894, 396] on span "Chọn HT Thanh Toán" at bounding box center [944, 405] width 146 height 19
click at [897, 407] on div "Tại văn phòng" at bounding box center [944, 413] width 146 height 14
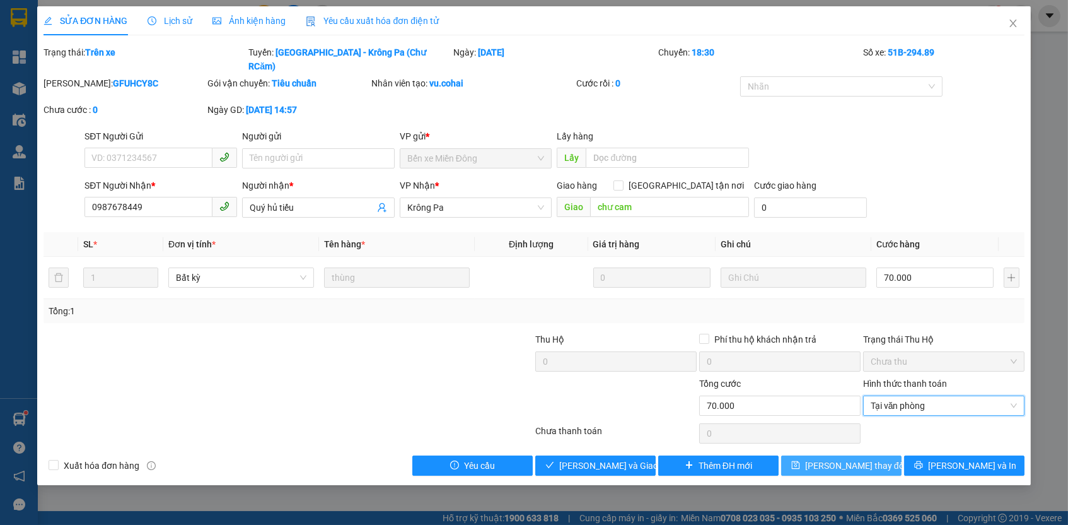
click at [860, 459] on span "[PERSON_NAME] thay đổi" at bounding box center [855, 466] width 101 height 14
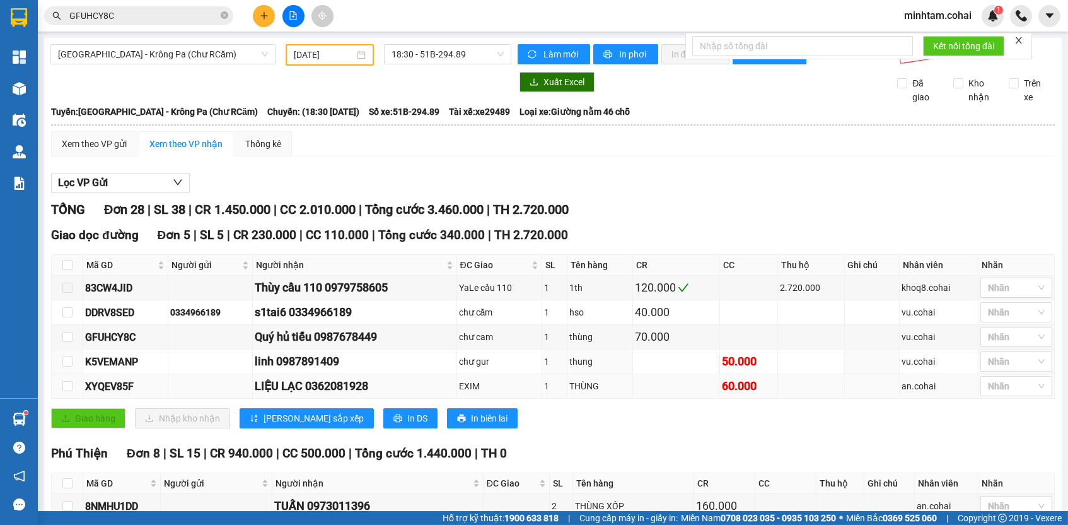
scroll to position [56, 0]
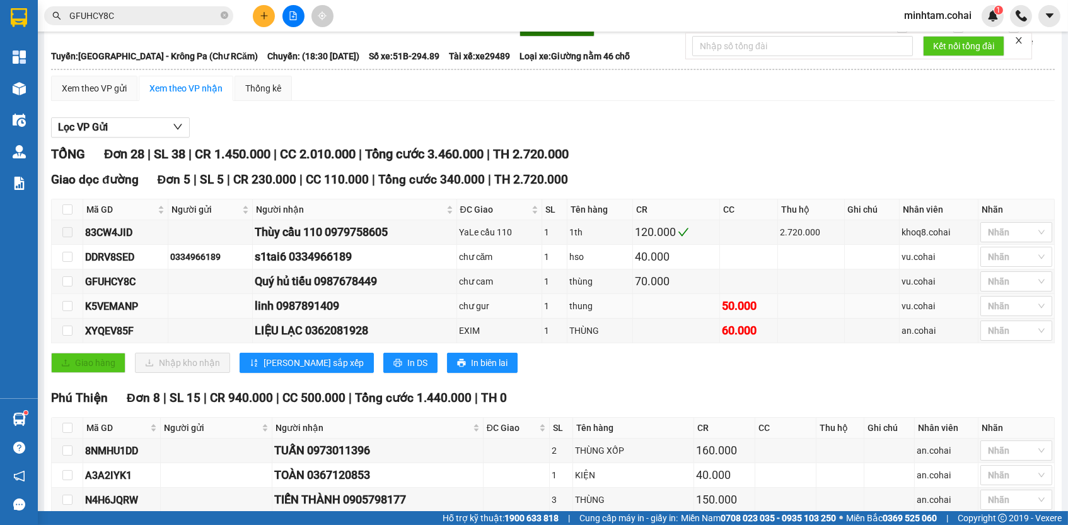
click at [108, 309] on div "K5VEMANP" at bounding box center [125, 306] width 81 height 16
click at [173, 16] on input "GFUHCY8C" at bounding box center [143, 16] width 149 height 14
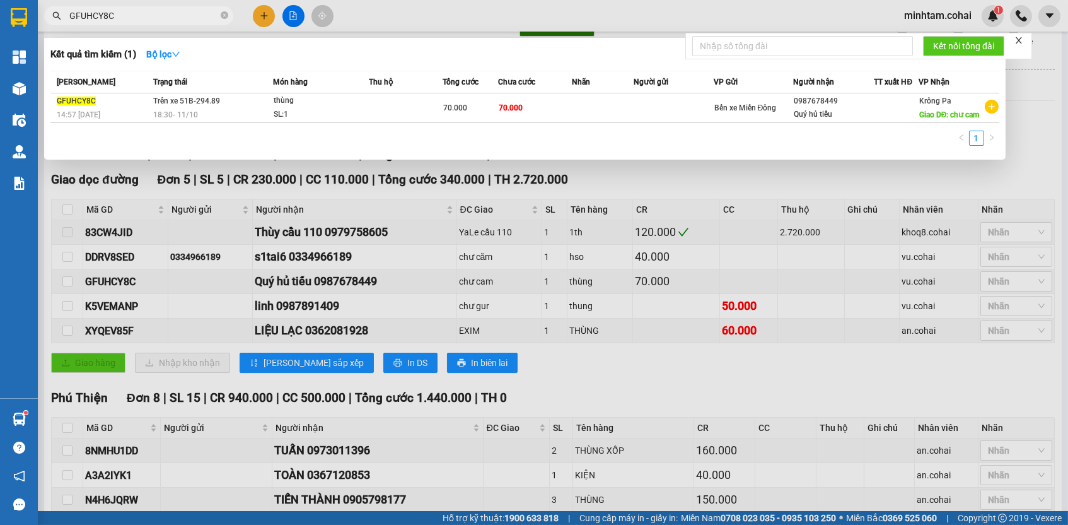
click at [173, 16] on input "GFUHCY8C" at bounding box center [143, 16] width 149 height 14
paste input "K5VEMANP"
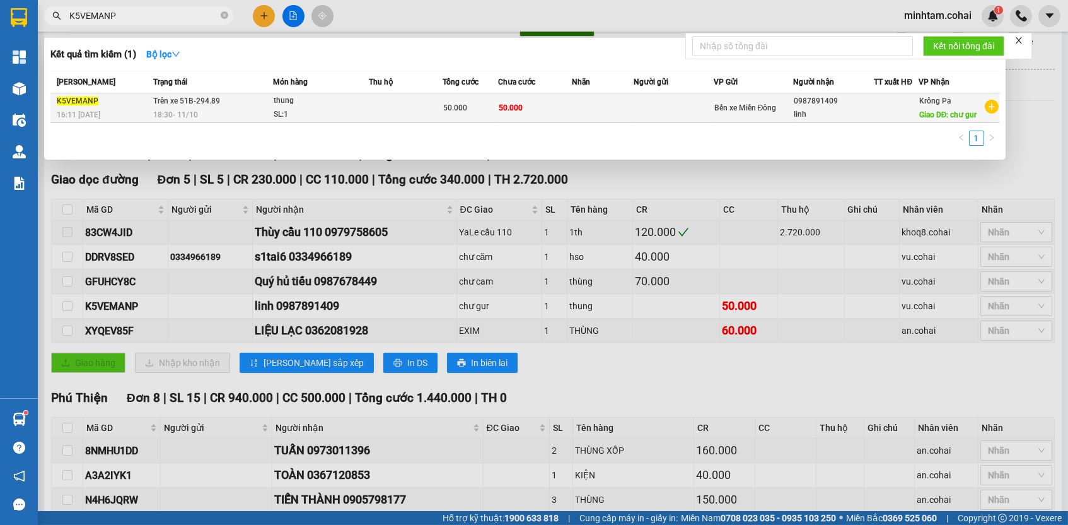
click at [503, 112] on span "50.000" at bounding box center [511, 107] width 24 height 9
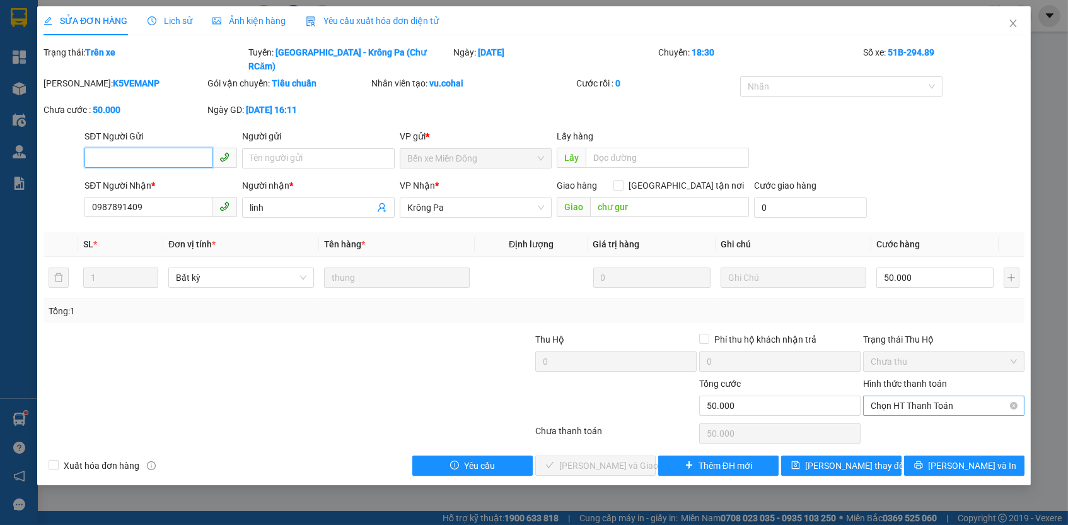
click at [910, 396] on span "Chọn HT Thanh Toán" at bounding box center [944, 405] width 146 height 19
click at [909, 412] on div "Tại văn phòng" at bounding box center [944, 413] width 146 height 14
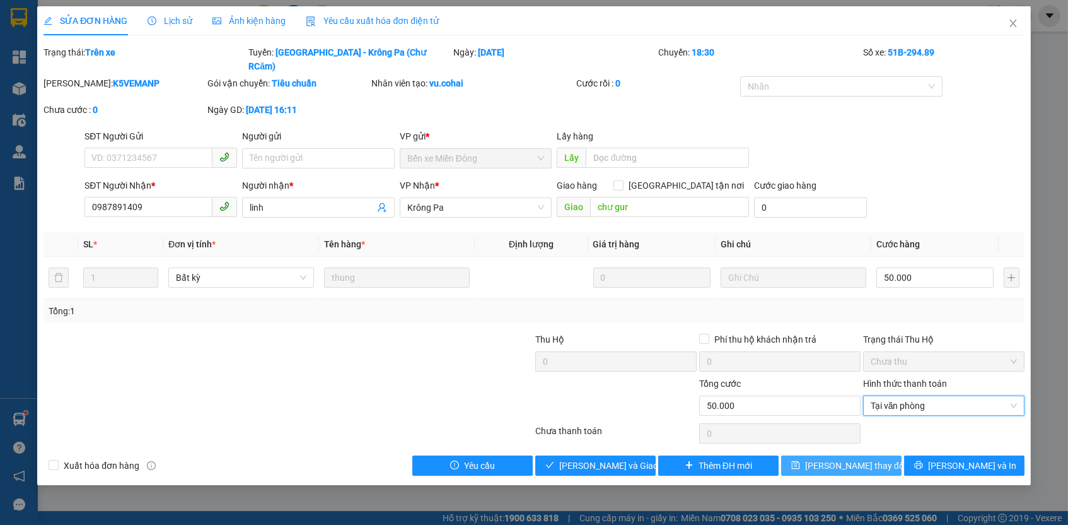
click at [885, 455] on button "[PERSON_NAME] thay đổi" at bounding box center [841, 465] width 120 height 20
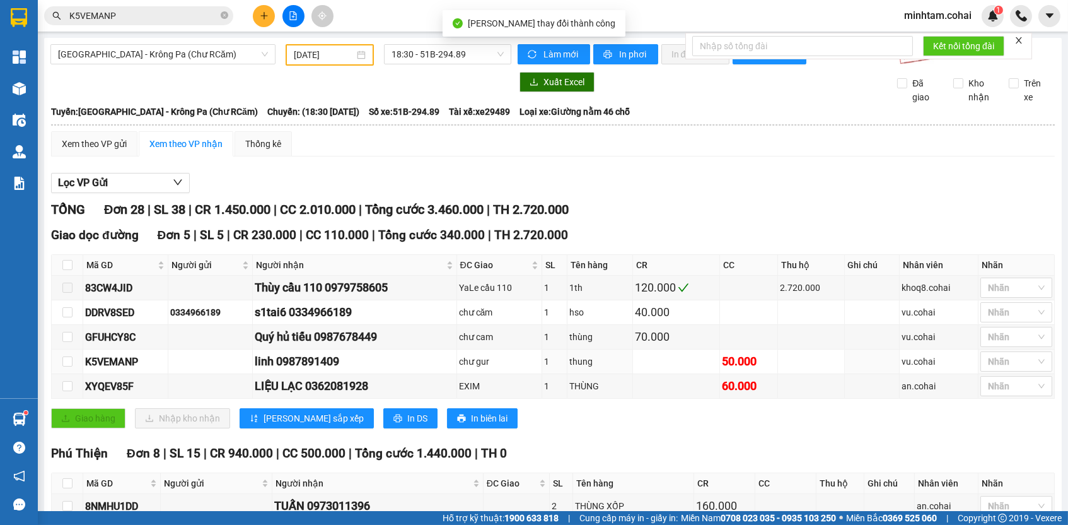
scroll to position [278, 0]
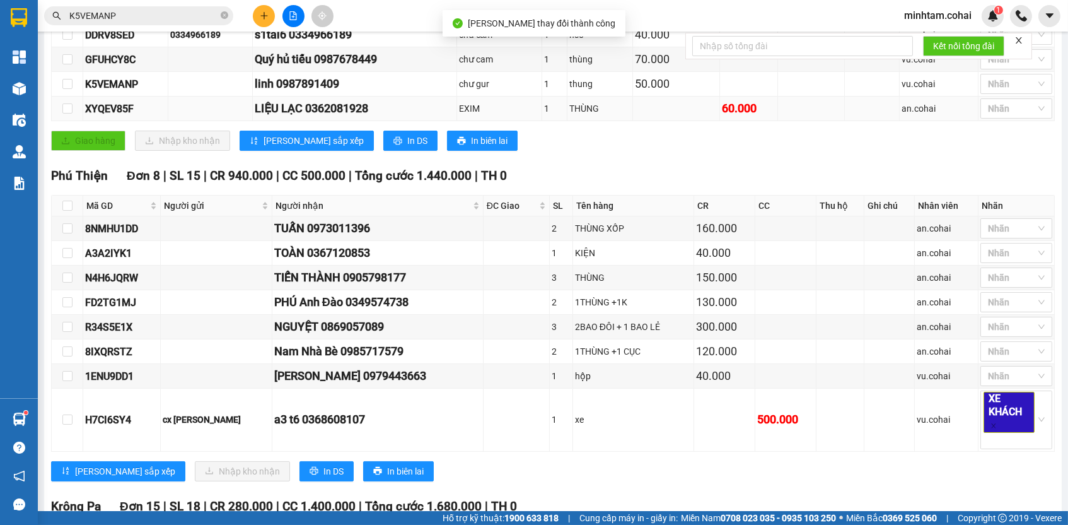
click at [129, 110] on div "XYQEV85F" at bounding box center [125, 109] width 81 height 16
click at [163, 9] on input "K5VEMANP" at bounding box center [143, 16] width 149 height 14
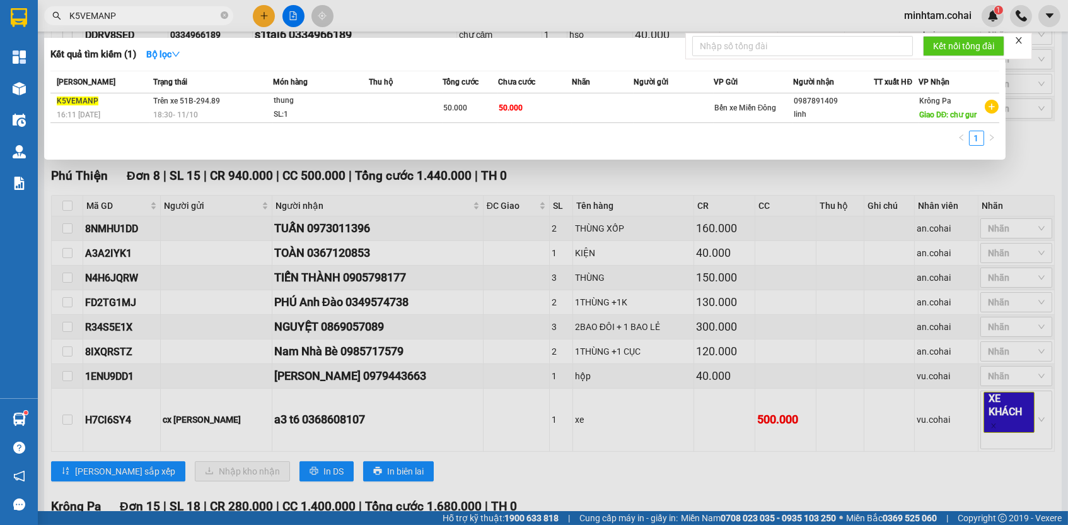
click at [163, 9] on input "K5VEMANP" at bounding box center [143, 16] width 149 height 14
paste input "XYQEV85F"
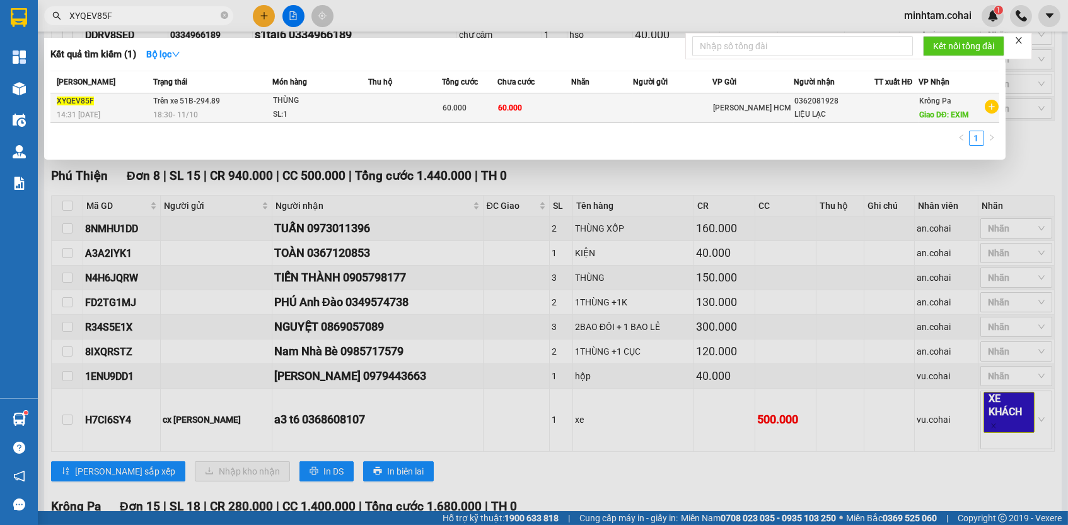
click at [503, 110] on span "60.000" at bounding box center [510, 107] width 24 height 9
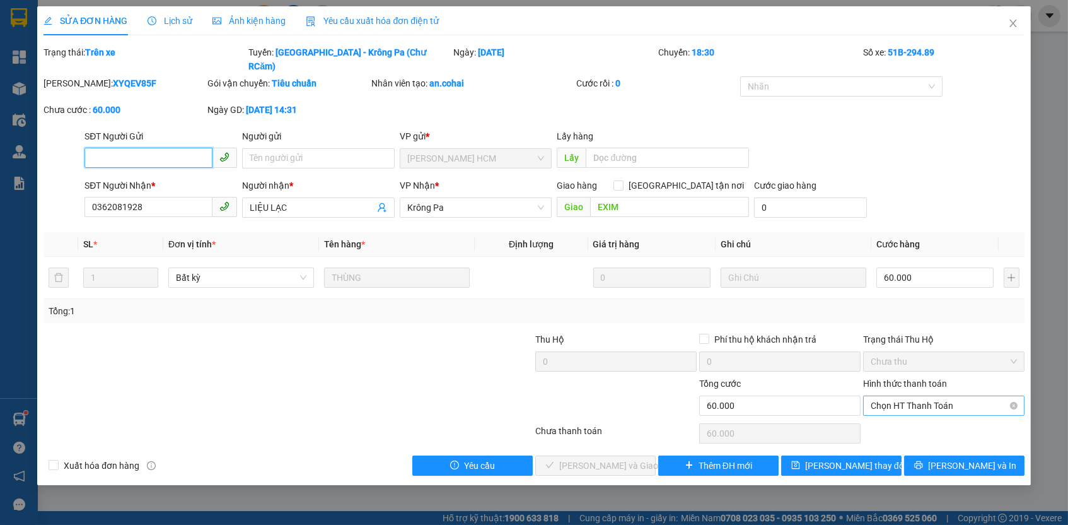
click at [903, 396] on span "Chọn HT Thanh Toán" at bounding box center [944, 405] width 146 height 19
drag, startPoint x: 903, startPoint y: 394, endPoint x: 900, endPoint y: 413, distance: 19.1
click at [900, 413] on div "Tại văn phòng" at bounding box center [944, 413] width 146 height 14
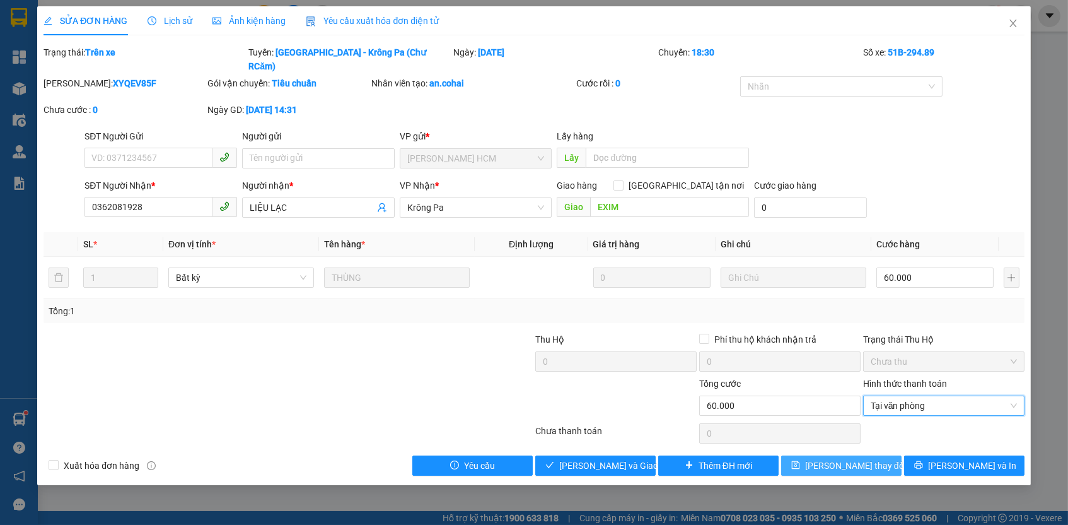
click at [872, 459] on span "[PERSON_NAME] thay đổi" at bounding box center [855, 466] width 101 height 14
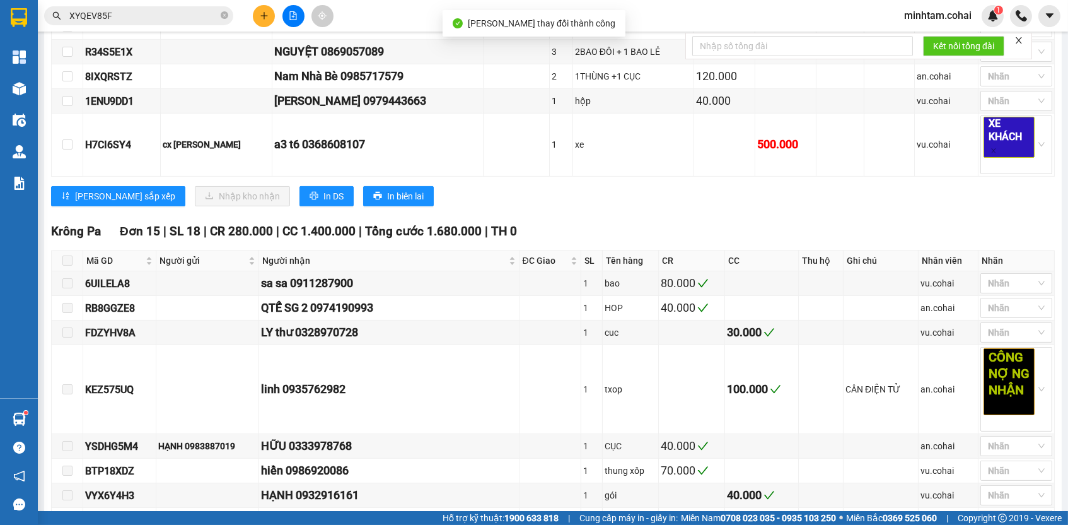
scroll to position [556, 0]
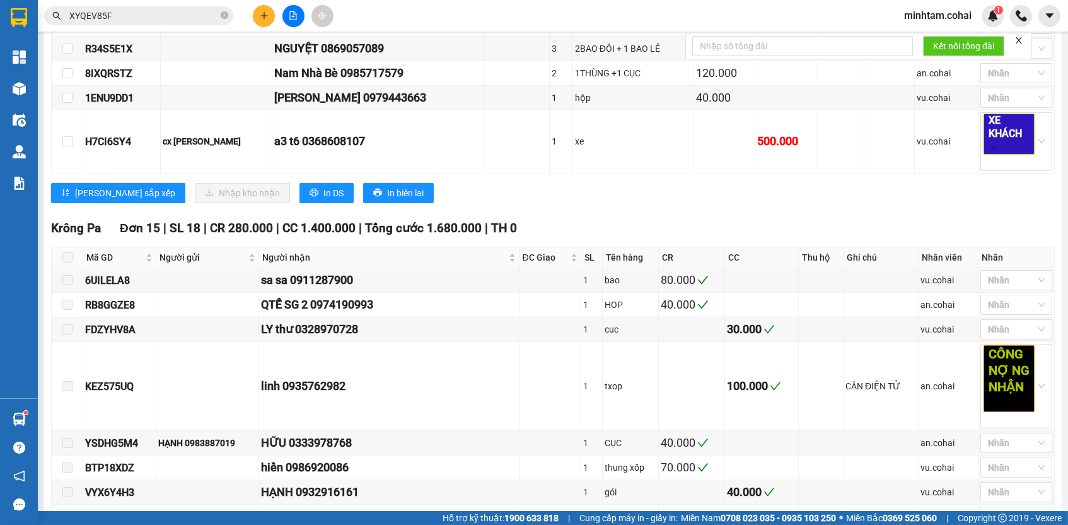
click at [169, 11] on input "XYQEV85F" at bounding box center [143, 16] width 149 height 14
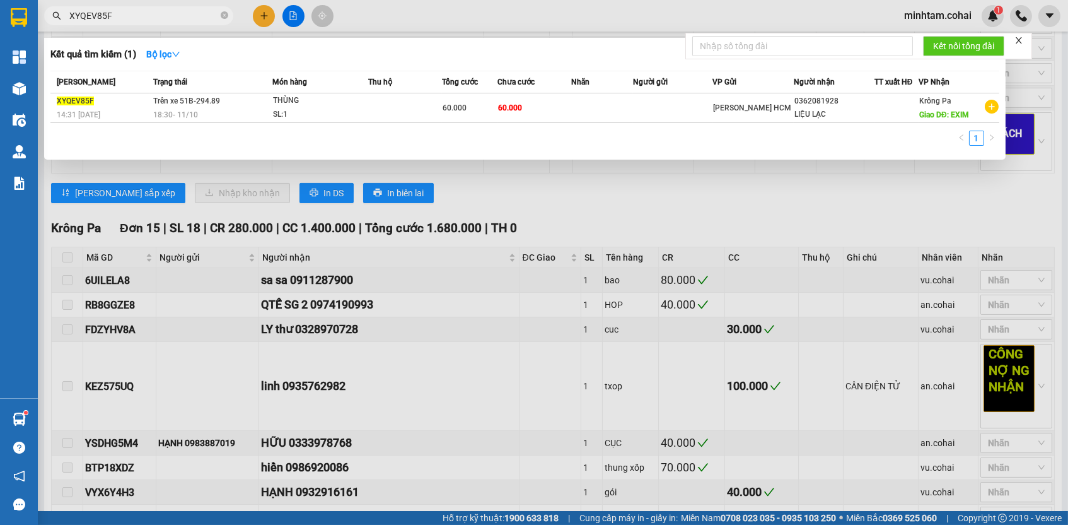
paste input "H7CI6SY4"
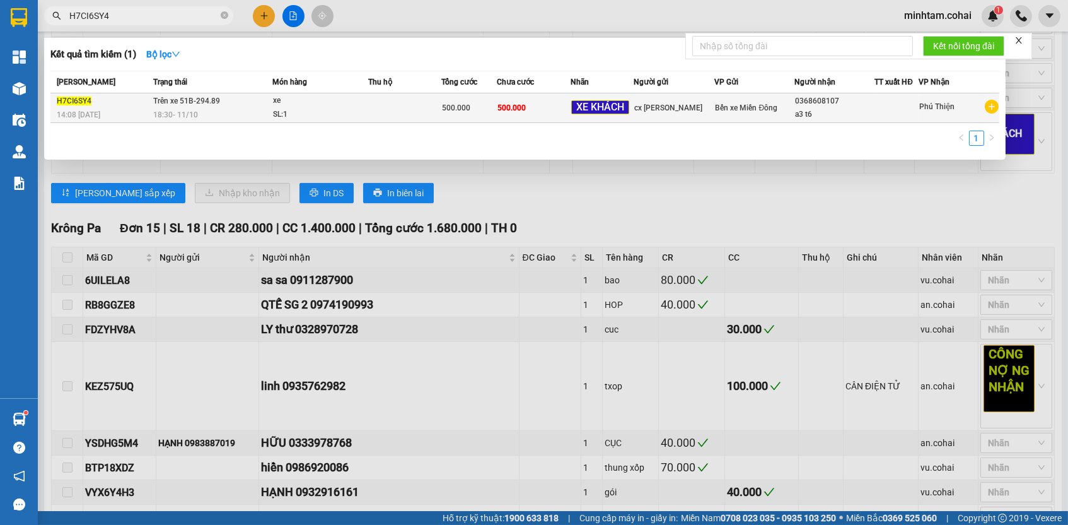
click at [537, 110] on td "500.000" at bounding box center [534, 108] width 74 height 30
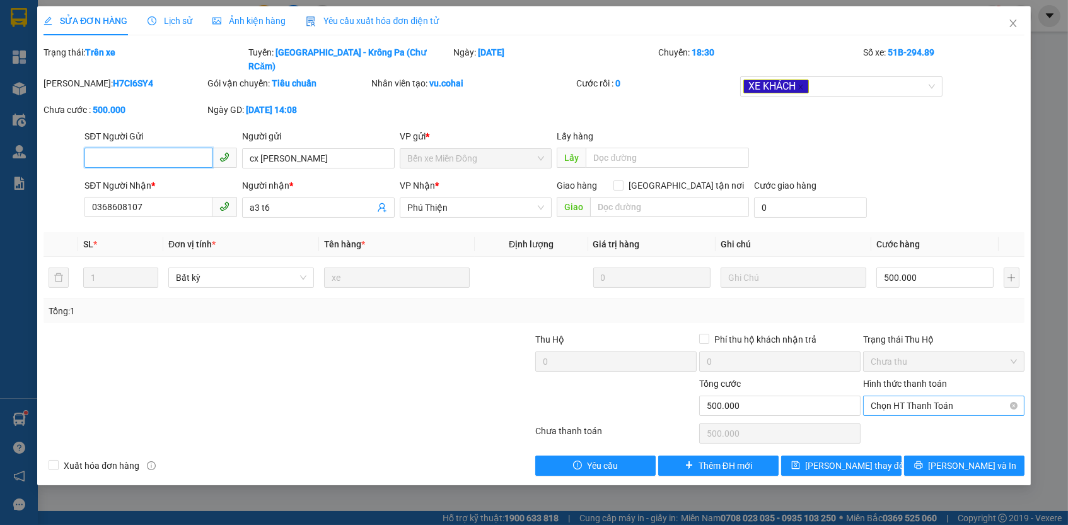
click at [901, 396] on span "Chọn HT Thanh Toán" at bounding box center [944, 405] width 146 height 19
click at [895, 413] on div "Tại văn phòng" at bounding box center [944, 413] width 146 height 14
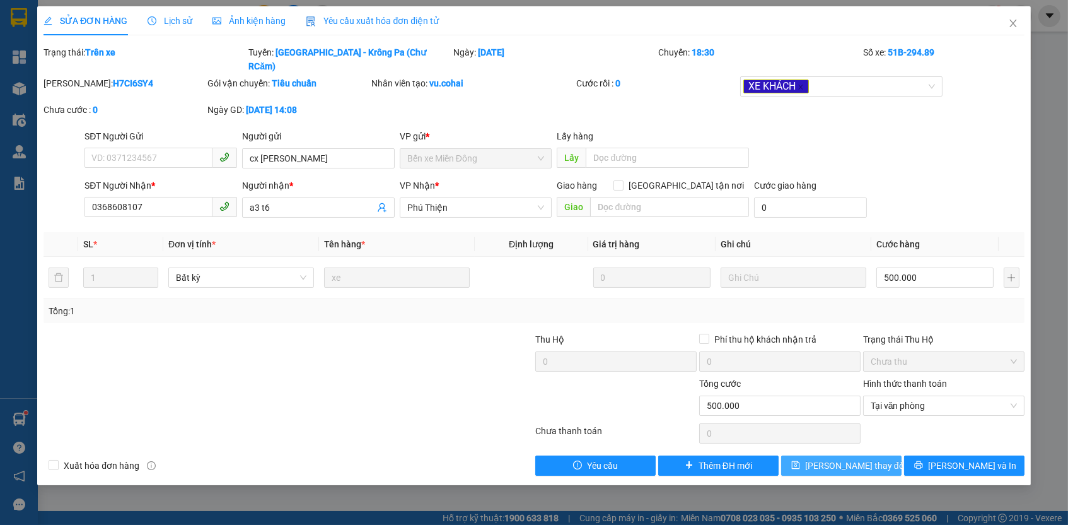
click at [864, 459] on span "[PERSON_NAME] thay đổi" at bounding box center [855, 466] width 101 height 14
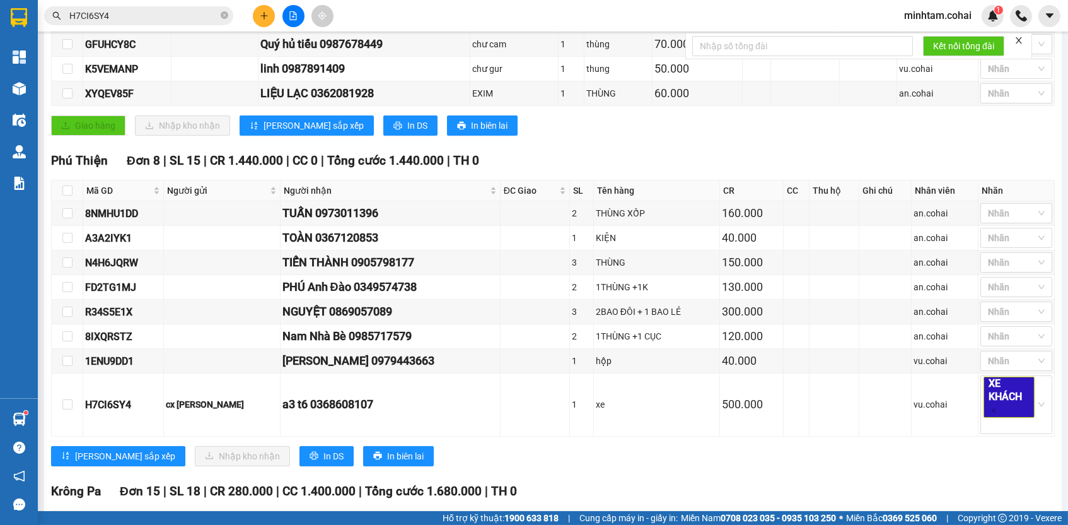
scroll to position [781, 0]
